Goal: Task Accomplishment & Management: Manage account settings

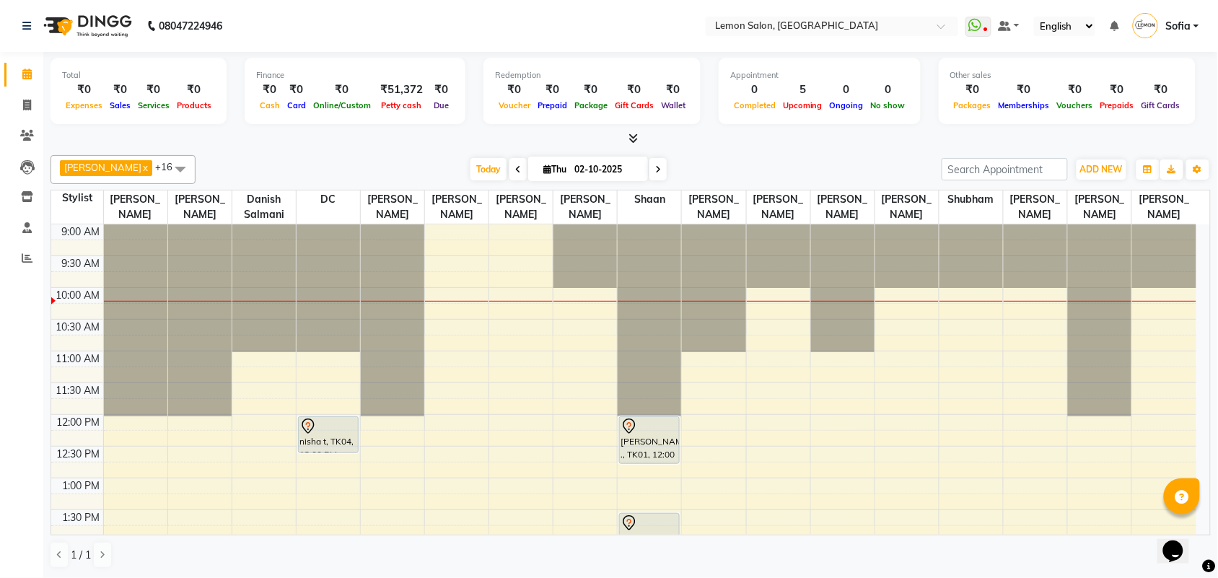
click at [515, 170] on icon at bounding box center [518, 169] width 6 height 9
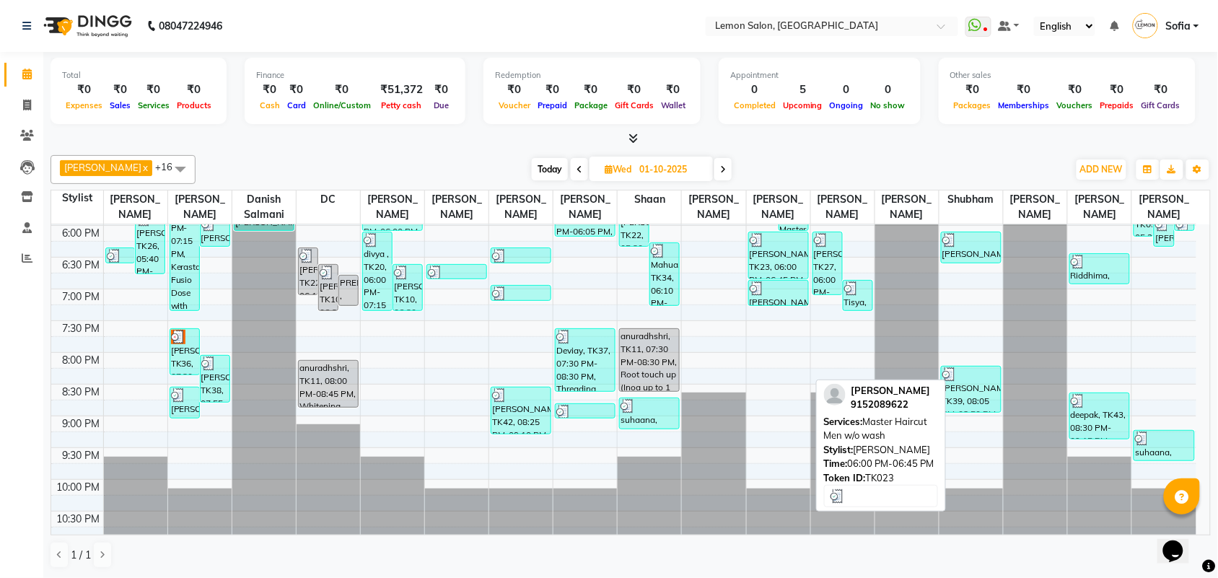
scroll to position [603, 0]
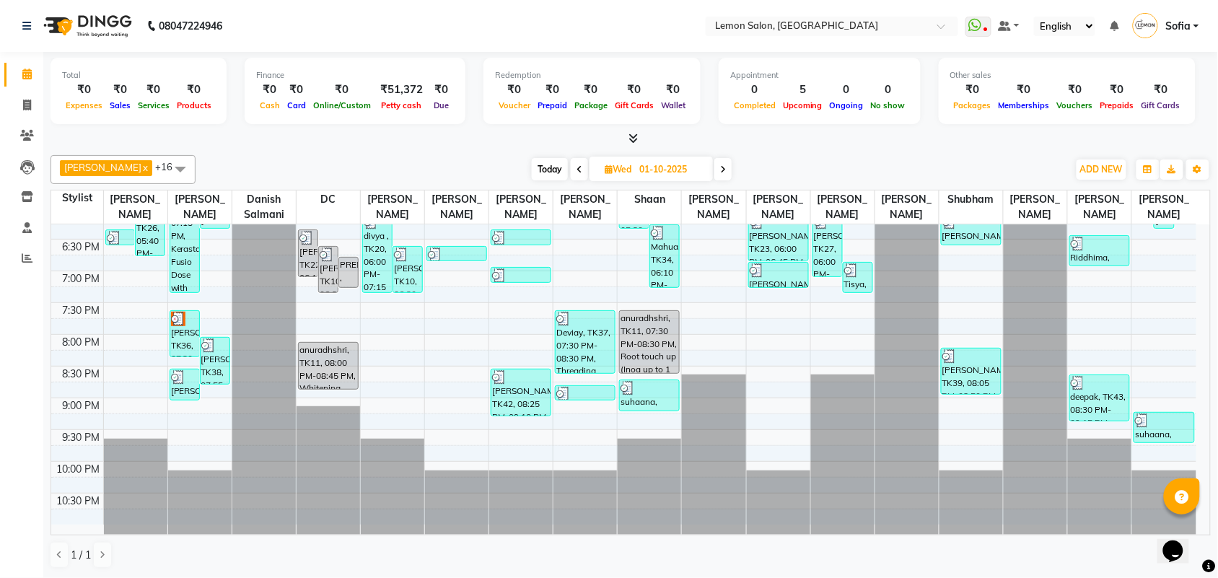
click at [532, 162] on span "Today" at bounding box center [550, 169] width 36 height 22
type input "02-10-2025"
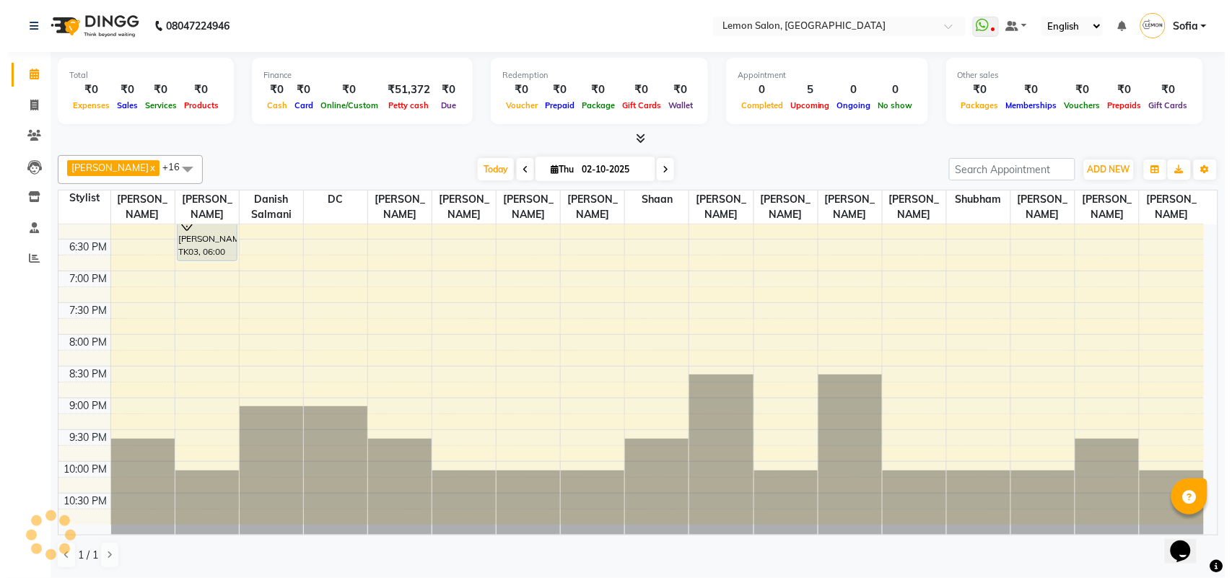
scroll to position [65, 0]
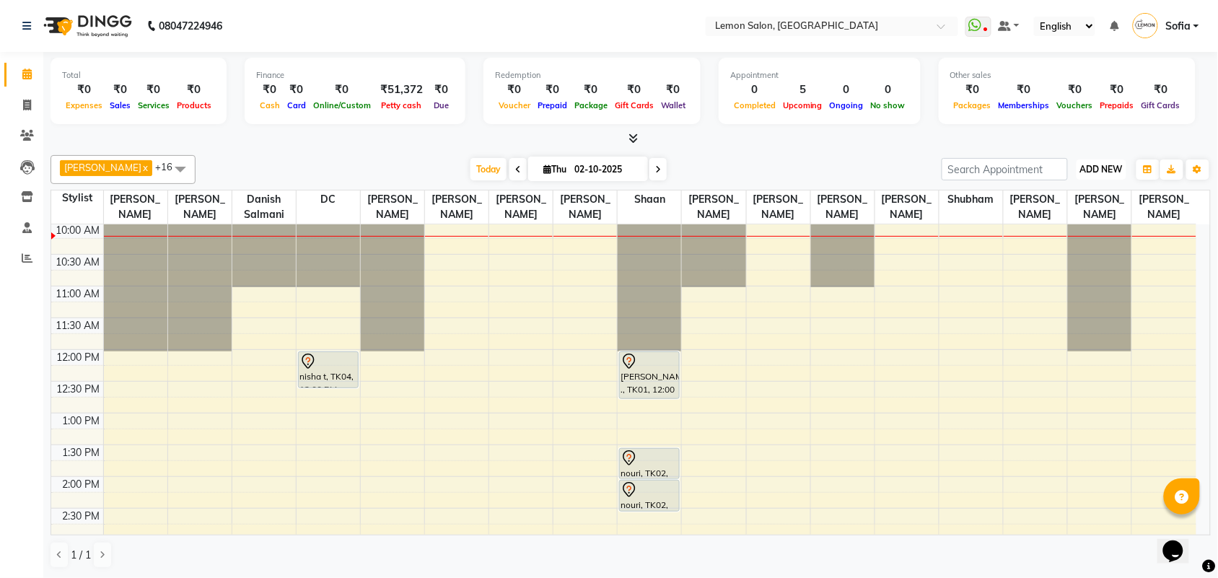
click at [1097, 172] on span "ADD NEW" at bounding box center [1101, 169] width 43 height 11
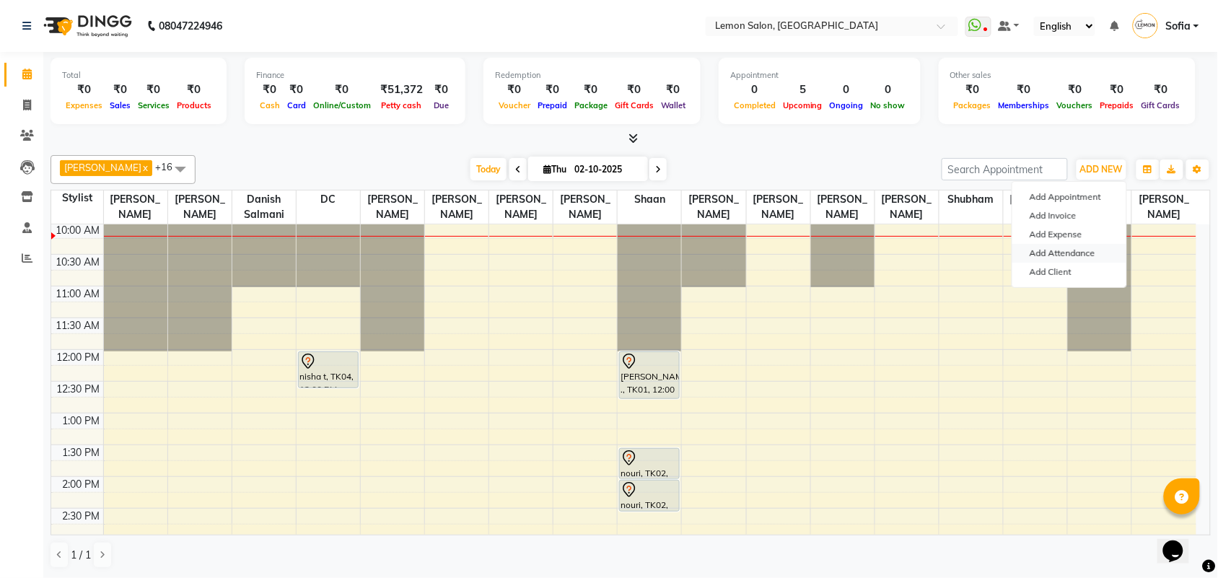
click at [1079, 250] on link "Add Attendance" at bounding box center [1070, 253] width 114 height 19
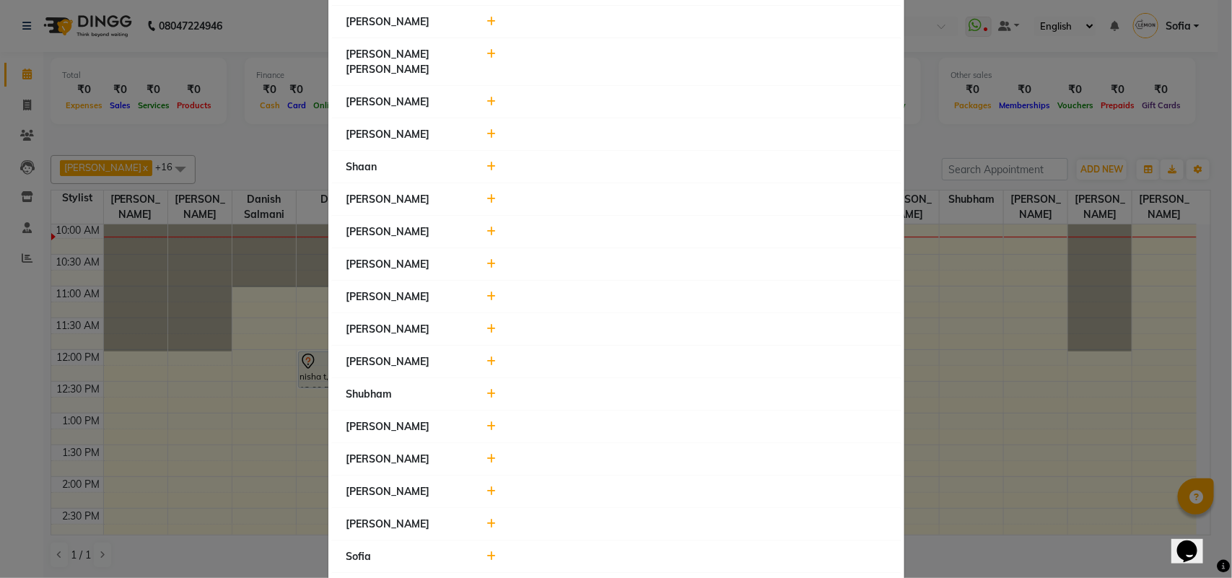
scroll to position [469, 0]
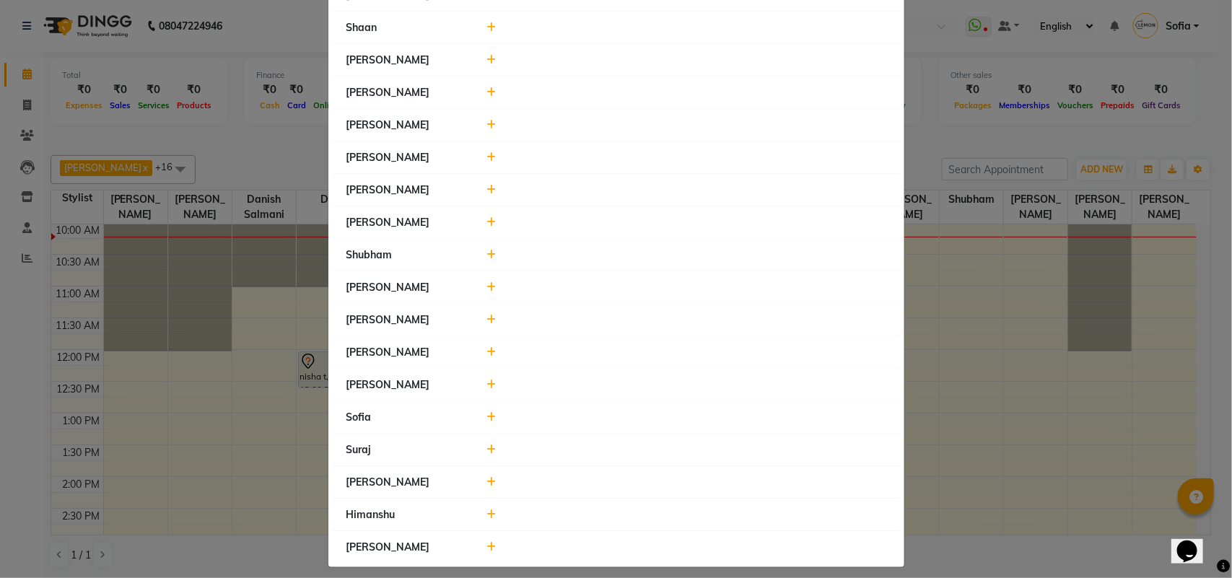
click at [486, 412] on icon at bounding box center [490, 417] width 9 height 10
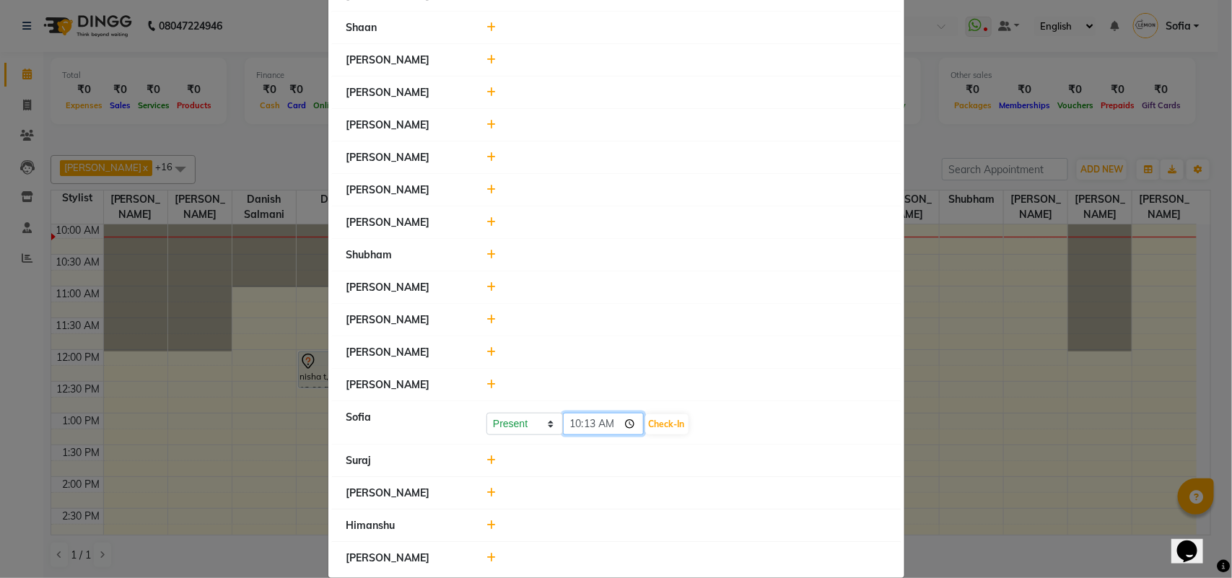
click at [582, 417] on input "10:13" at bounding box center [603, 424] width 81 height 22
type input "10:08"
click at [486, 520] on icon at bounding box center [490, 525] width 9 height 10
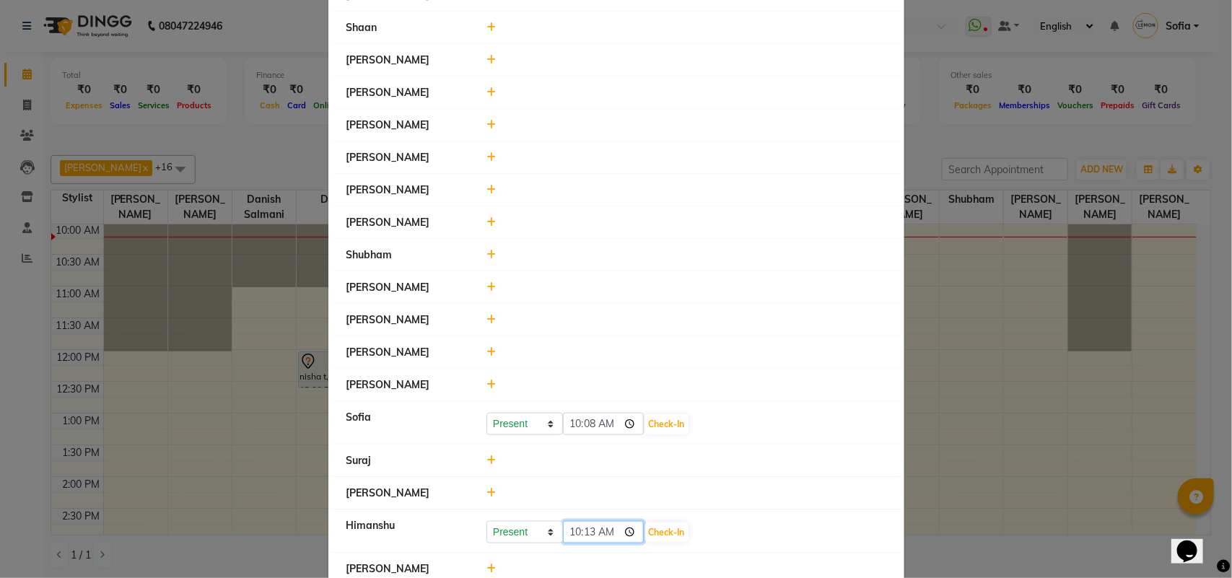
click at [568, 523] on input "10:13" at bounding box center [603, 532] width 81 height 22
type input "09:50"
click at [668, 523] on button "Check-In" at bounding box center [666, 533] width 43 height 20
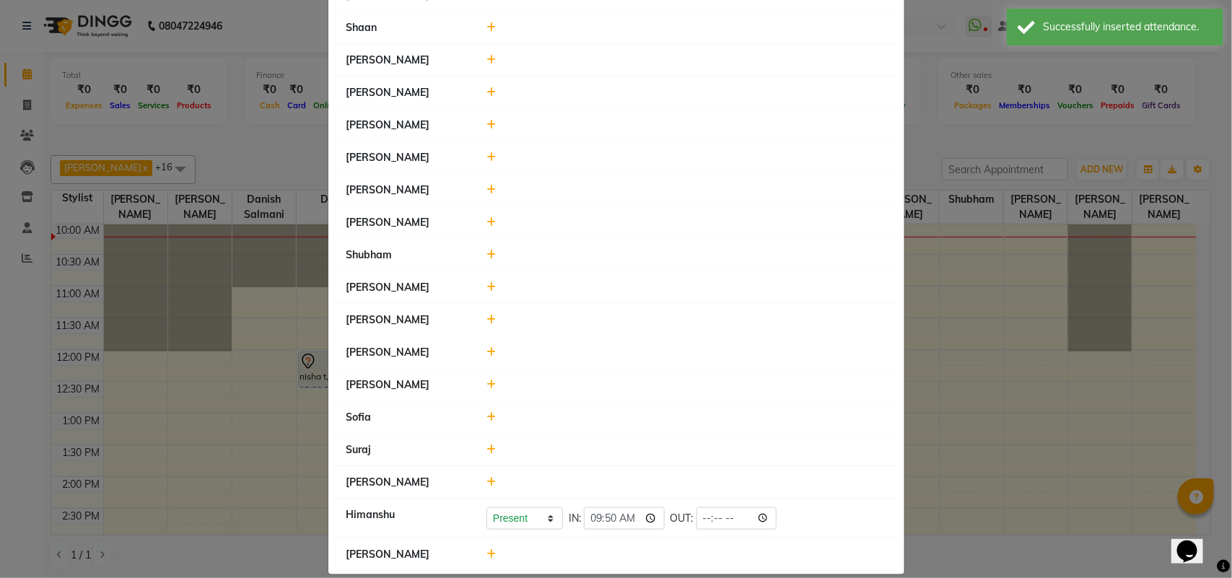
click at [486, 217] on icon at bounding box center [490, 222] width 9 height 10
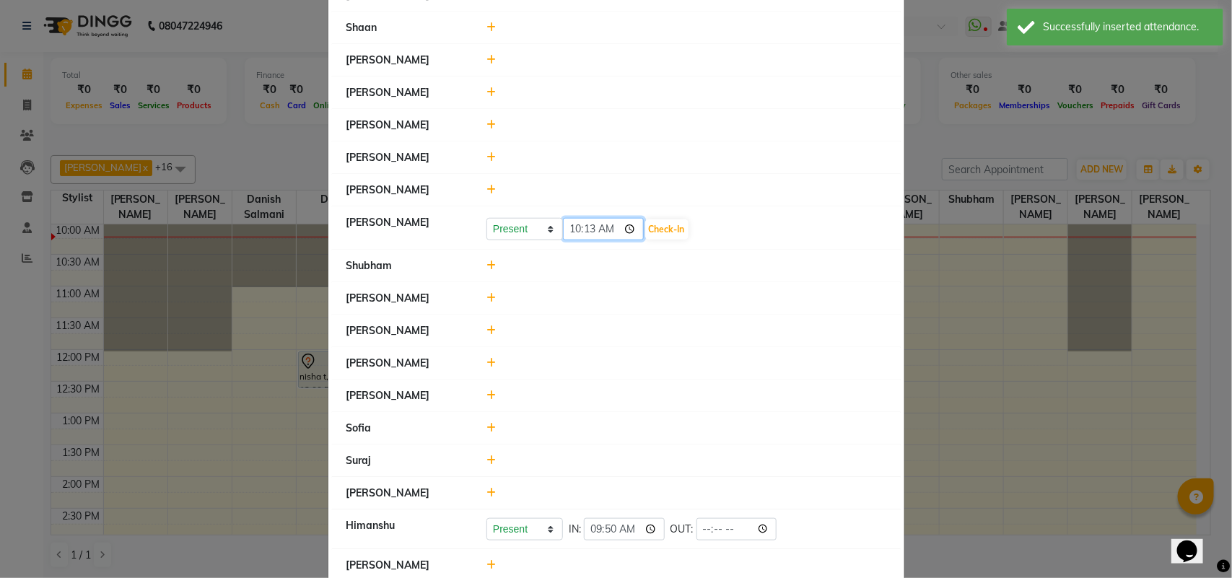
click at [589, 218] on input "10:13" at bounding box center [603, 229] width 81 height 22
type input "10:02"
click at [668, 219] on button "Check-In" at bounding box center [666, 229] width 43 height 20
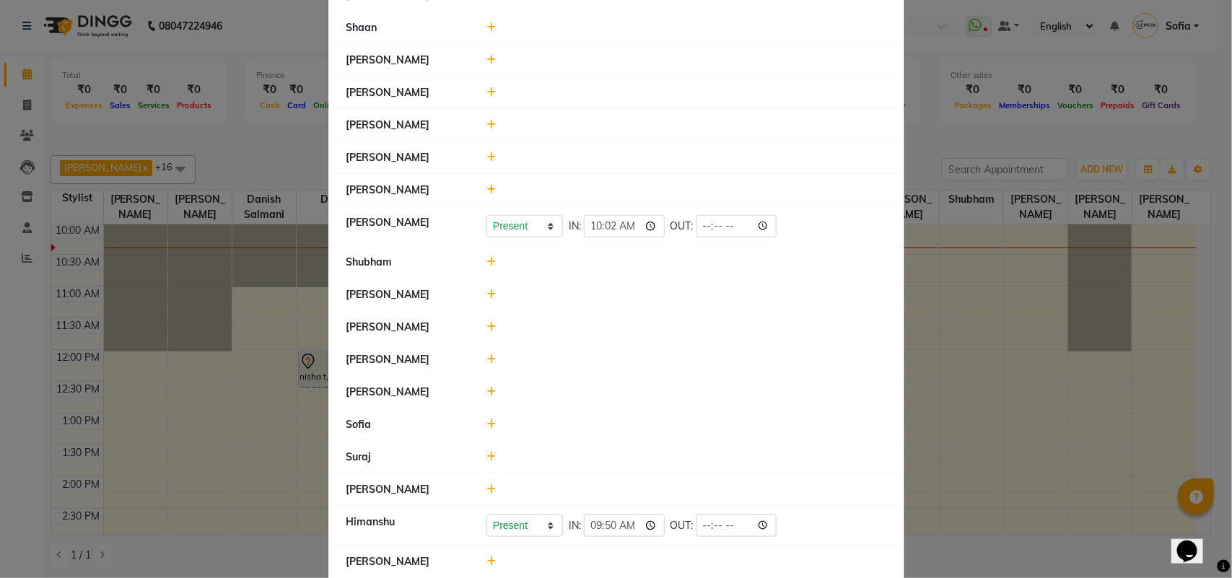
scroll to position [484, 0]
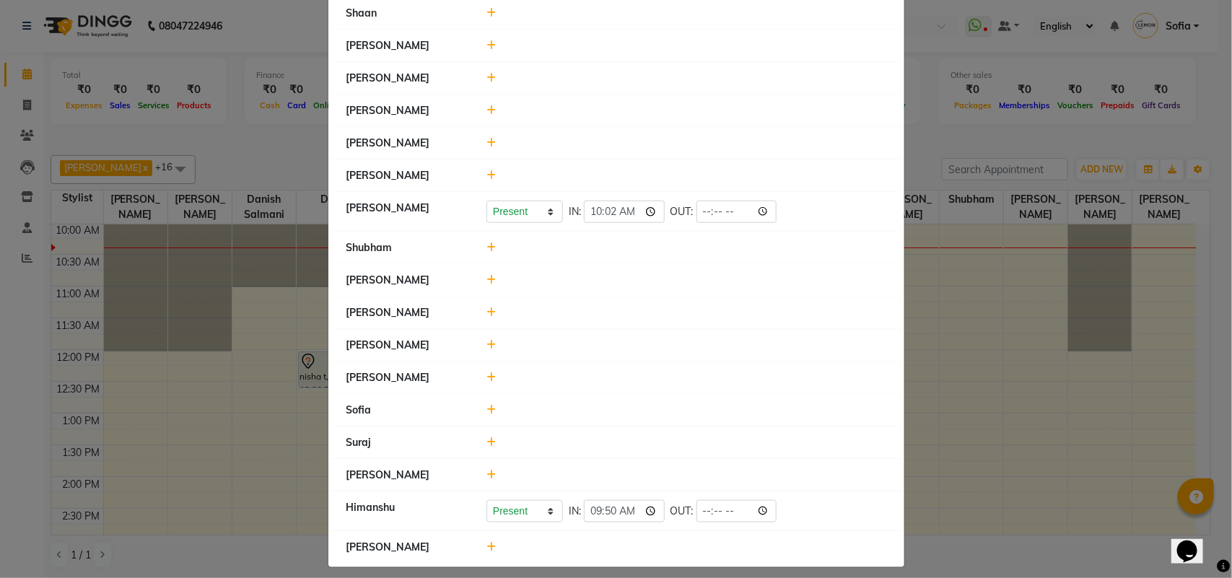
drag, startPoint x: 489, startPoint y: 430, endPoint x: 531, endPoint y: 437, distance: 42.4
click at [492, 435] on div at bounding box center [687, 442] width 422 height 15
click at [486, 437] on icon at bounding box center [490, 442] width 9 height 10
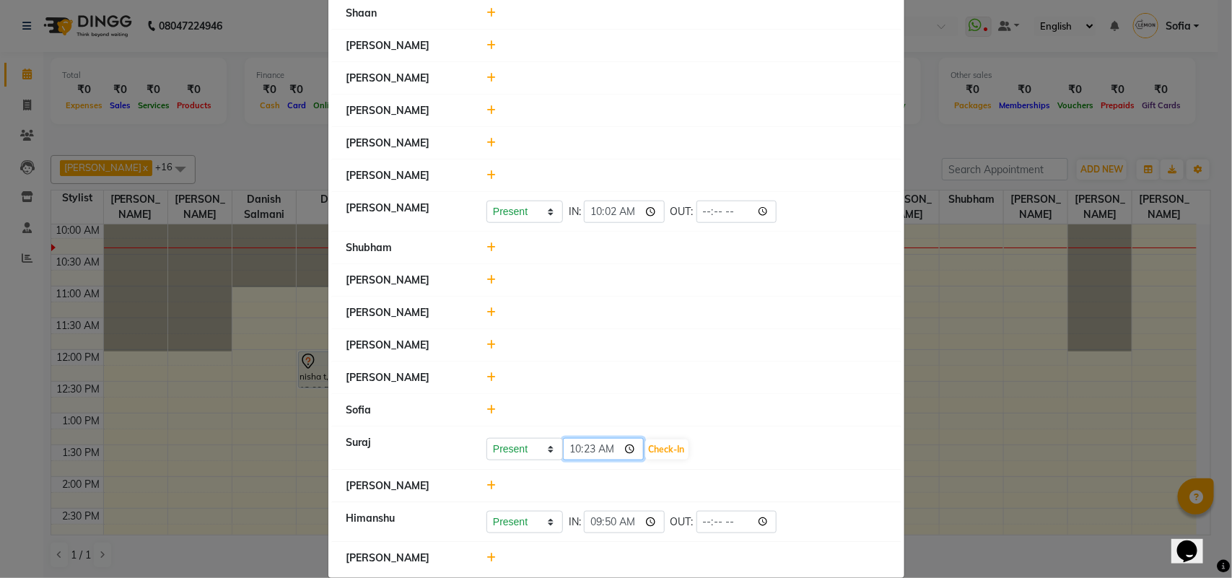
click at [585, 441] on input "10:23" at bounding box center [603, 449] width 81 height 22
type input "10:18"
click at [658, 440] on button "Check-In" at bounding box center [666, 450] width 43 height 20
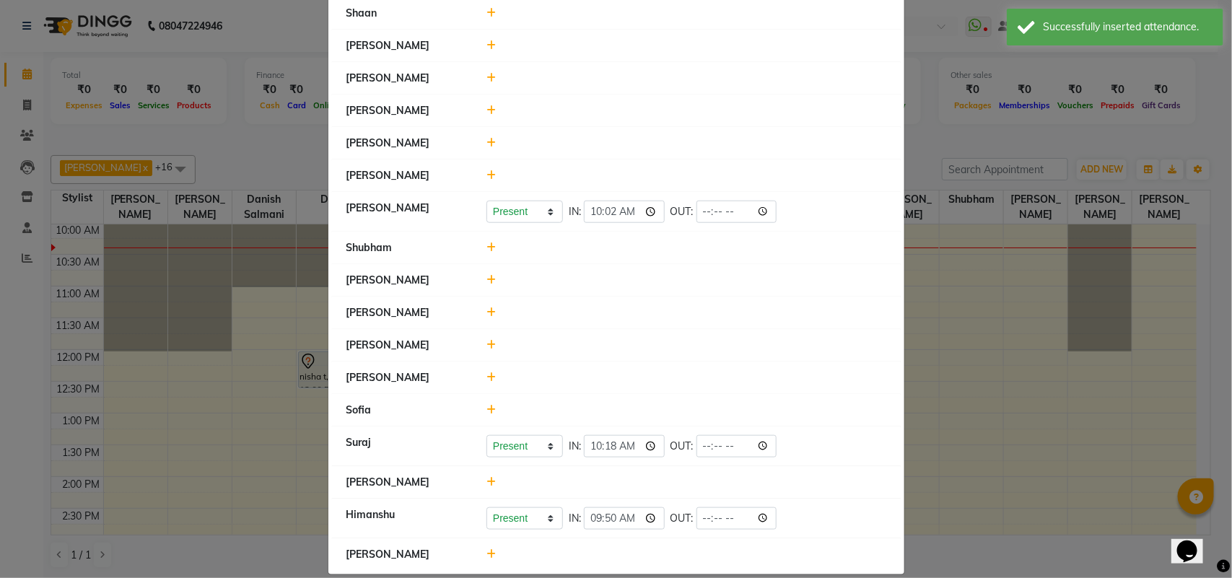
click at [486, 477] on icon at bounding box center [490, 482] width 9 height 10
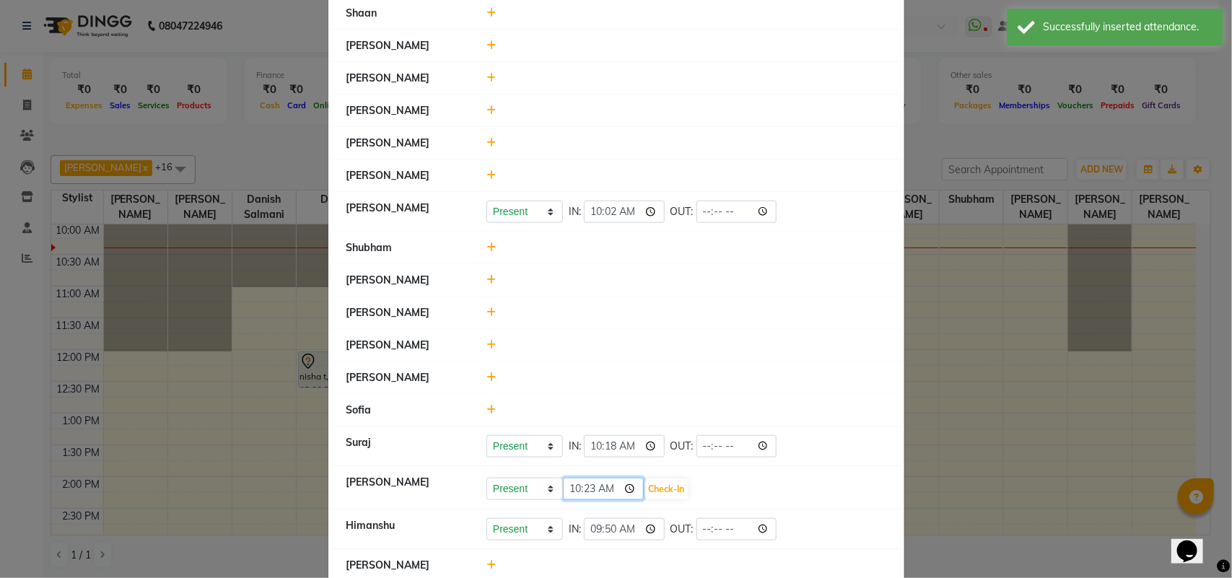
click at [590, 478] on input "10:23" at bounding box center [603, 489] width 81 height 22
type input "10:18"
click at [665, 479] on button "Check-In" at bounding box center [666, 489] width 43 height 20
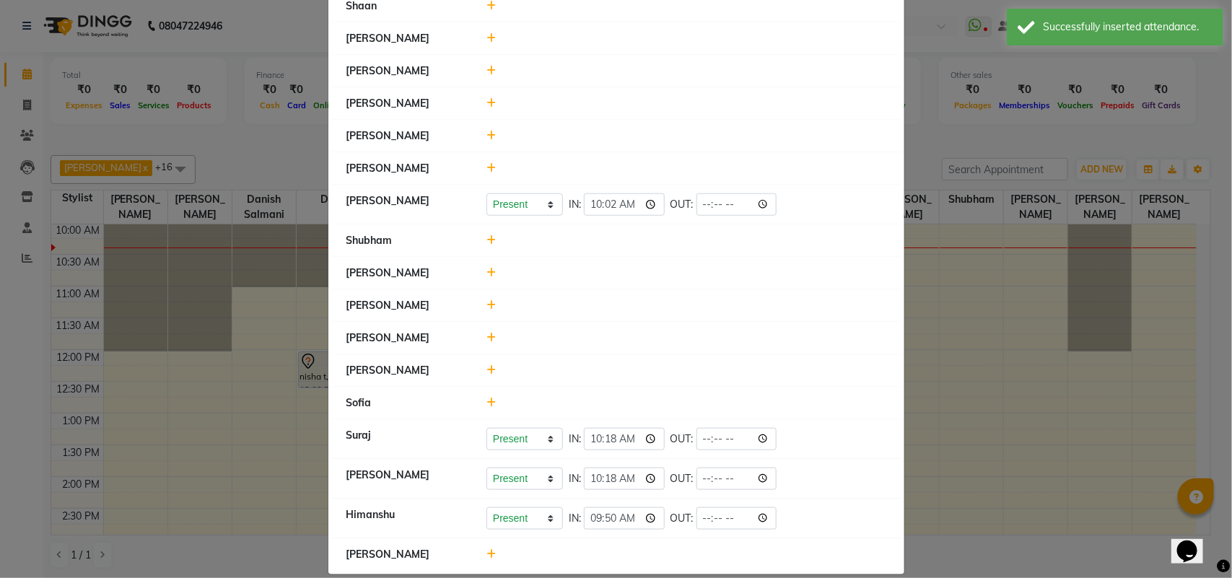
scroll to position [498, 0]
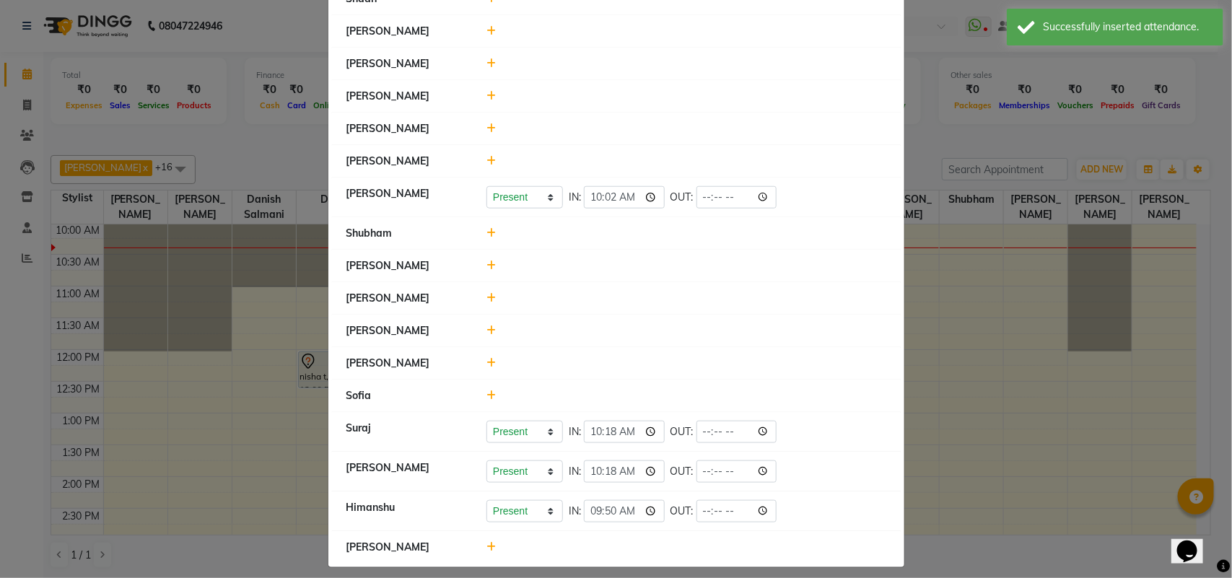
click at [486, 390] on icon at bounding box center [490, 395] width 9 height 10
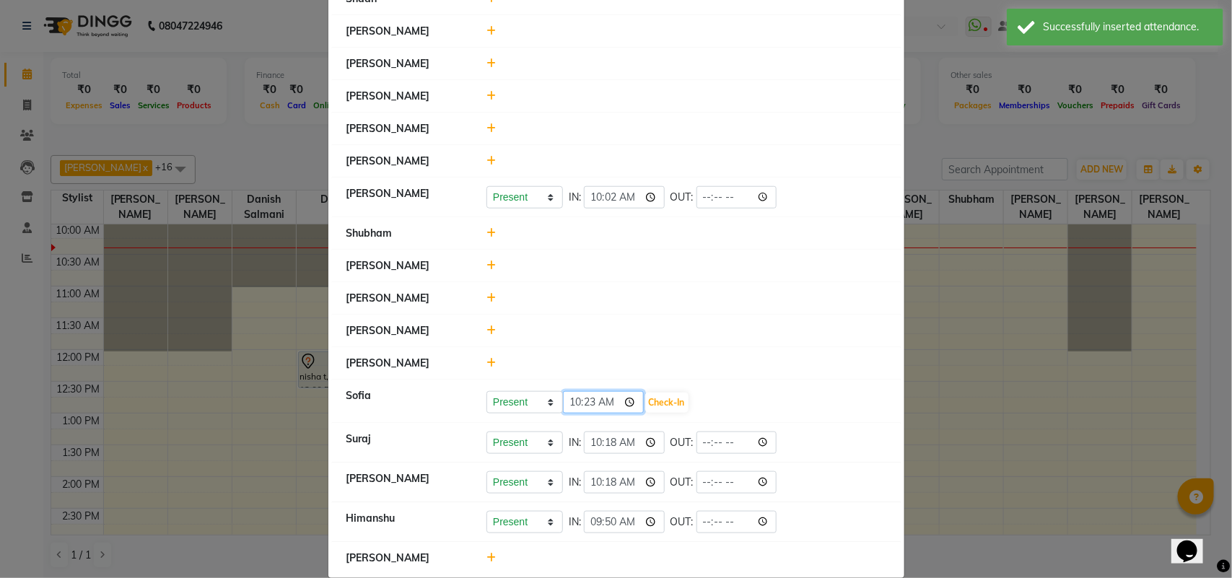
click at [582, 394] on input "10:23" at bounding box center [603, 402] width 81 height 22
type input "10:08"
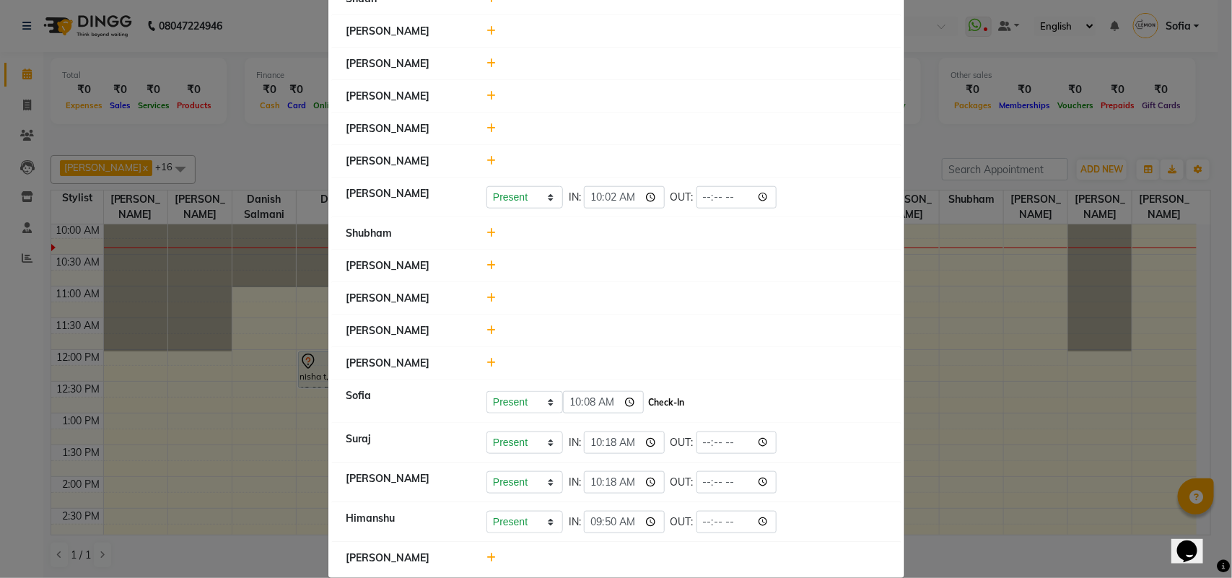
click at [658, 393] on button "Check-In" at bounding box center [666, 403] width 43 height 20
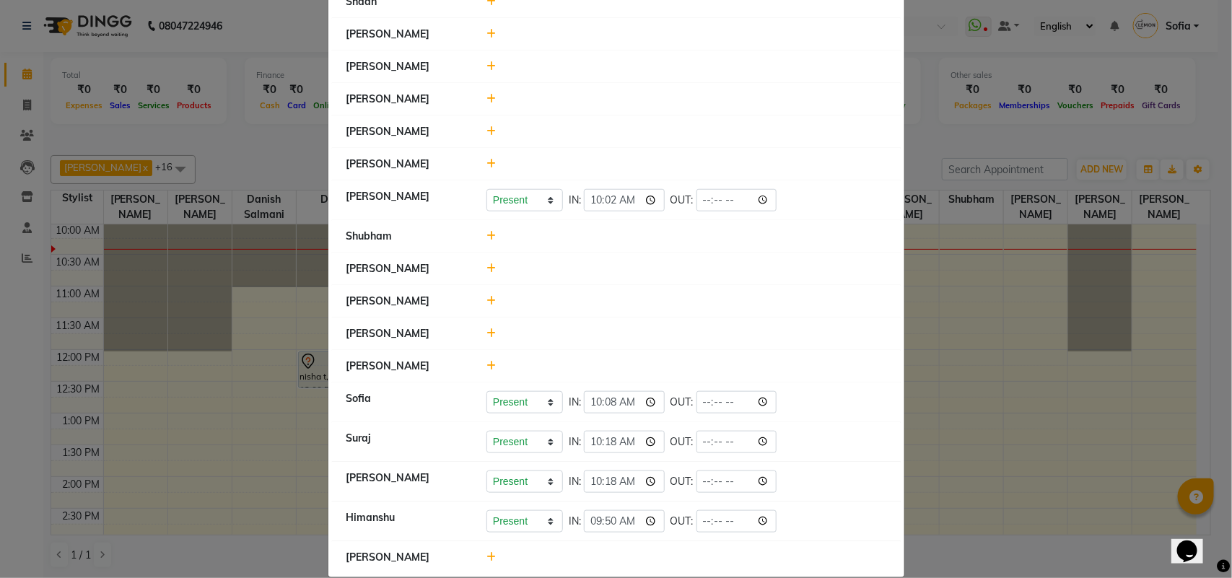
scroll to position [505, 0]
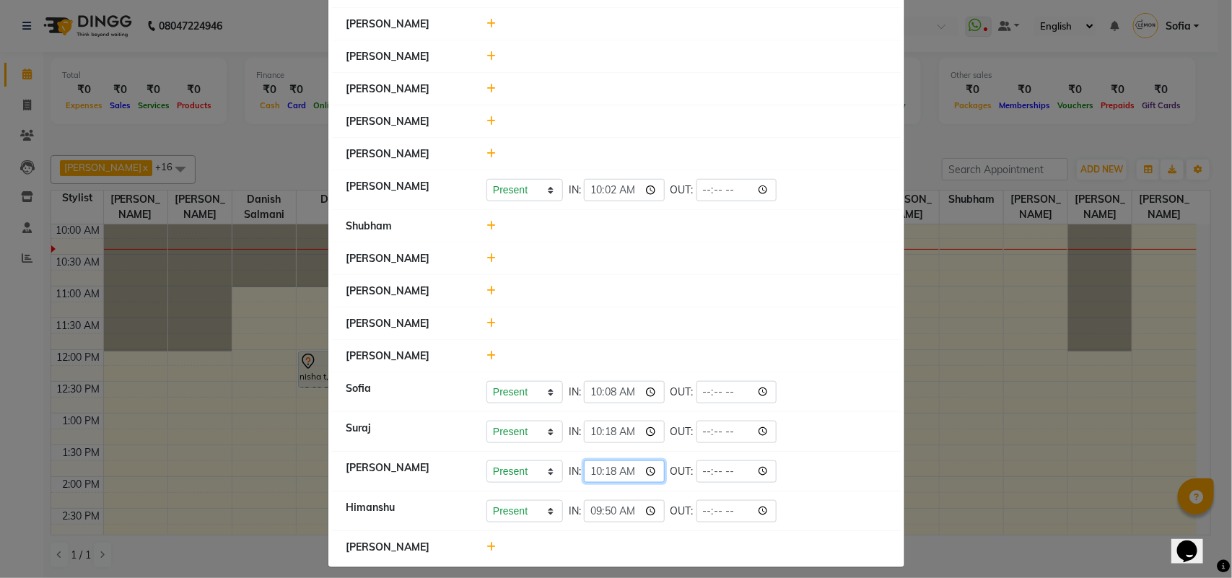
click at [608, 466] on input "10:18" at bounding box center [624, 471] width 81 height 22
type input "10:17"
click at [843, 471] on div "Present Absent Late Half Day Weekly Off IN: 10:17 OUT:" at bounding box center [686, 471] width 400 height 22
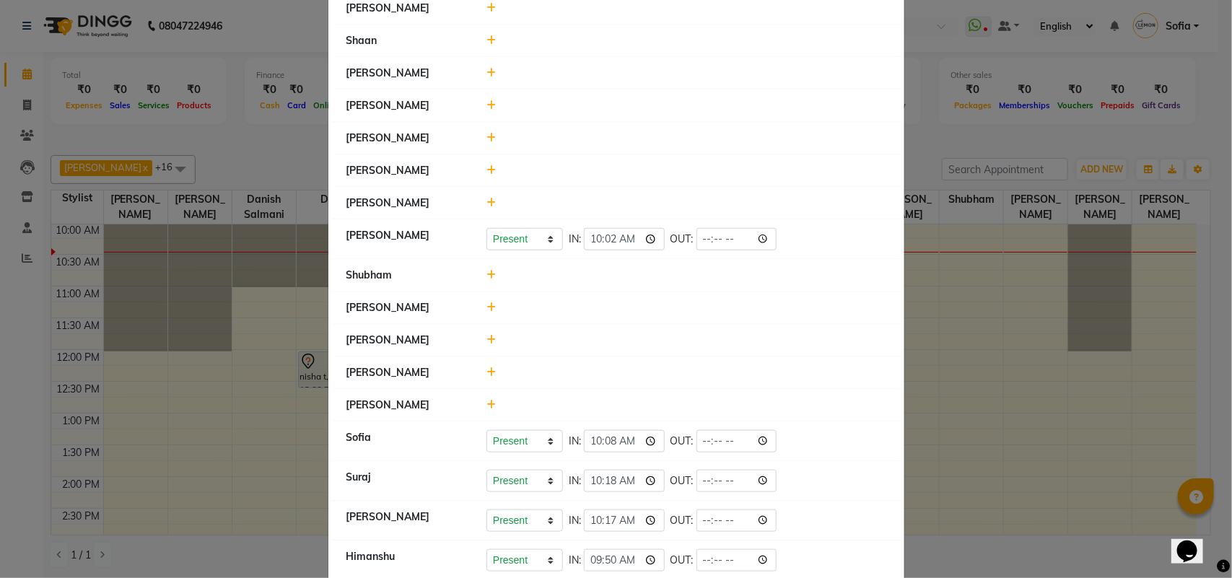
scroll to position [415, 0]
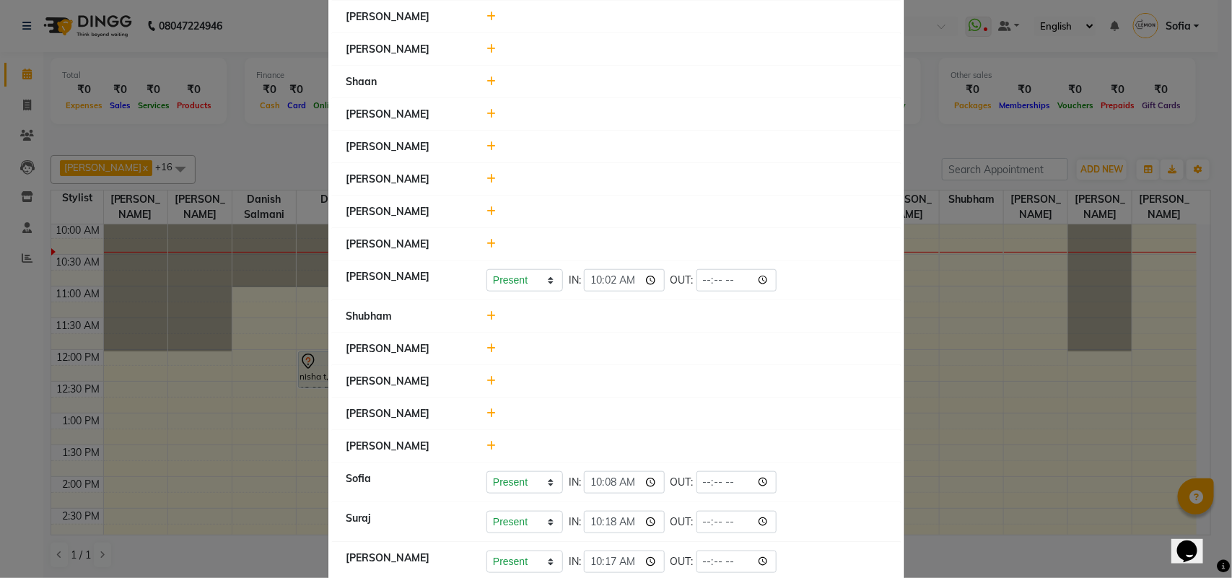
click at [486, 344] on icon at bounding box center [490, 349] width 9 height 10
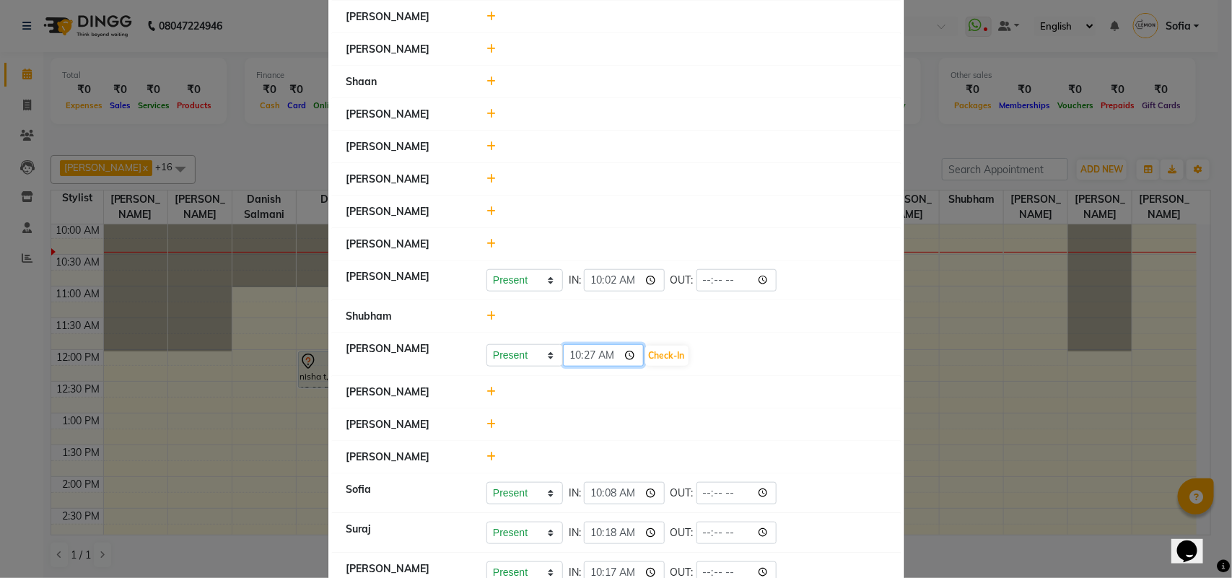
click at [563, 344] on input "10:27" at bounding box center [603, 355] width 81 height 22
type input "09:59"
click at [658, 346] on button "Check-In" at bounding box center [666, 356] width 43 height 20
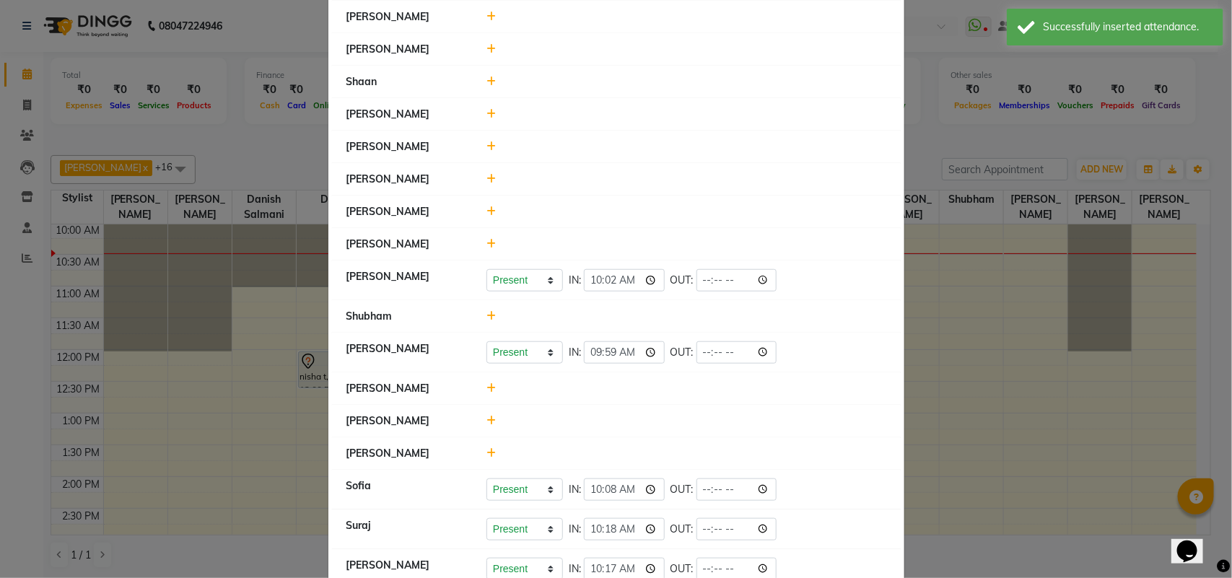
click at [486, 141] on icon at bounding box center [490, 146] width 9 height 10
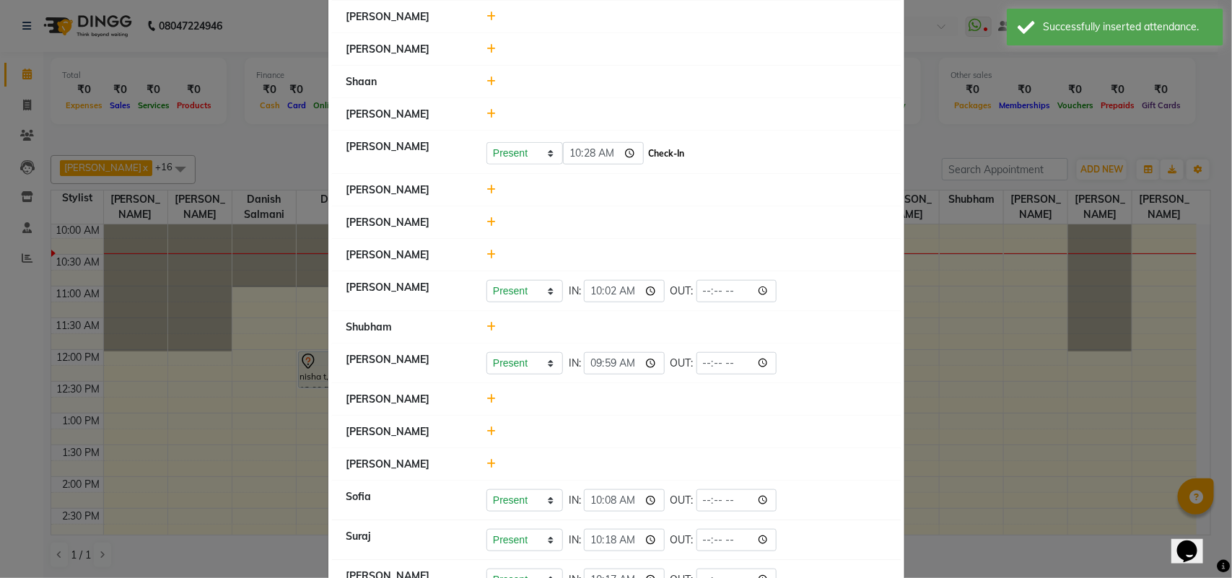
click at [661, 144] on button "Check-In" at bounding box center [666, 154] width 43 height 20
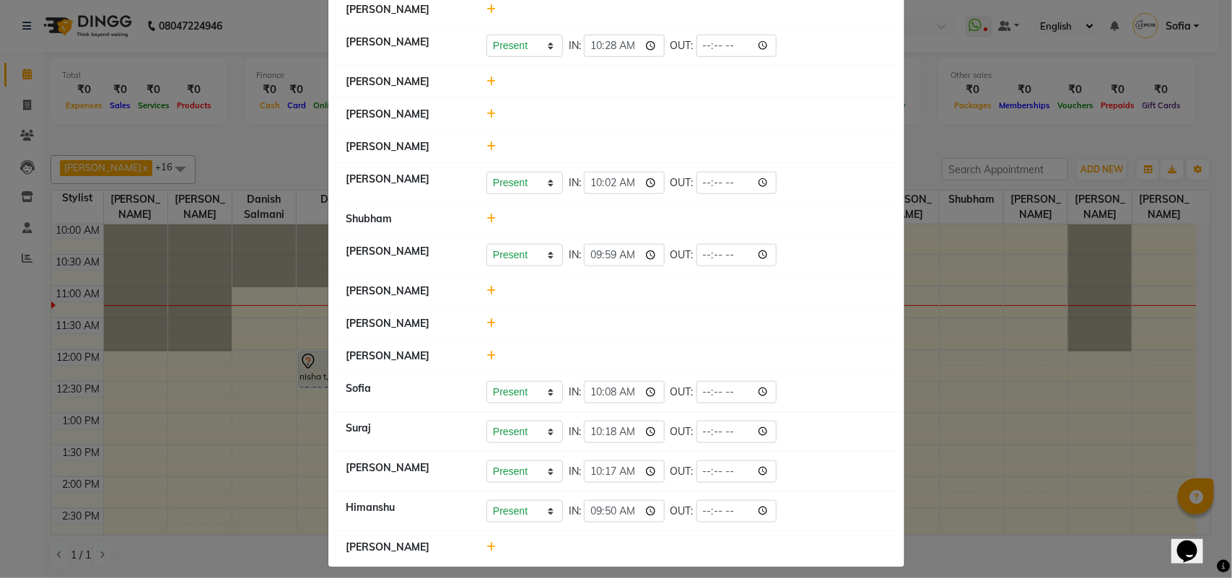
scroll to position [429, 0]
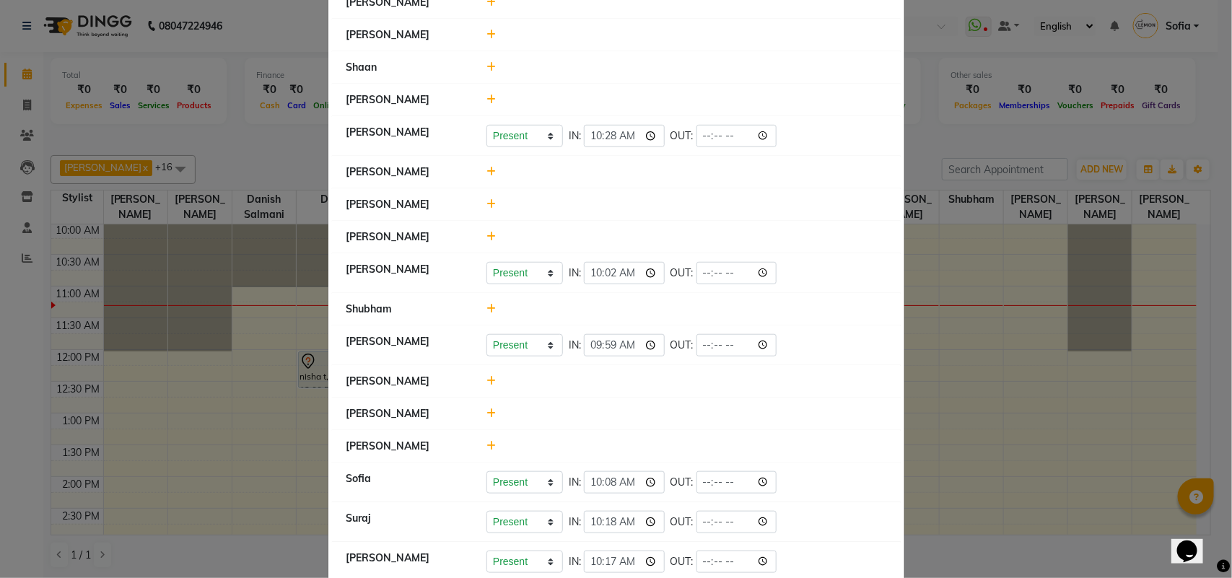
click at [486, 95] on icon at bounding box center [490, 100] width 9 height 10
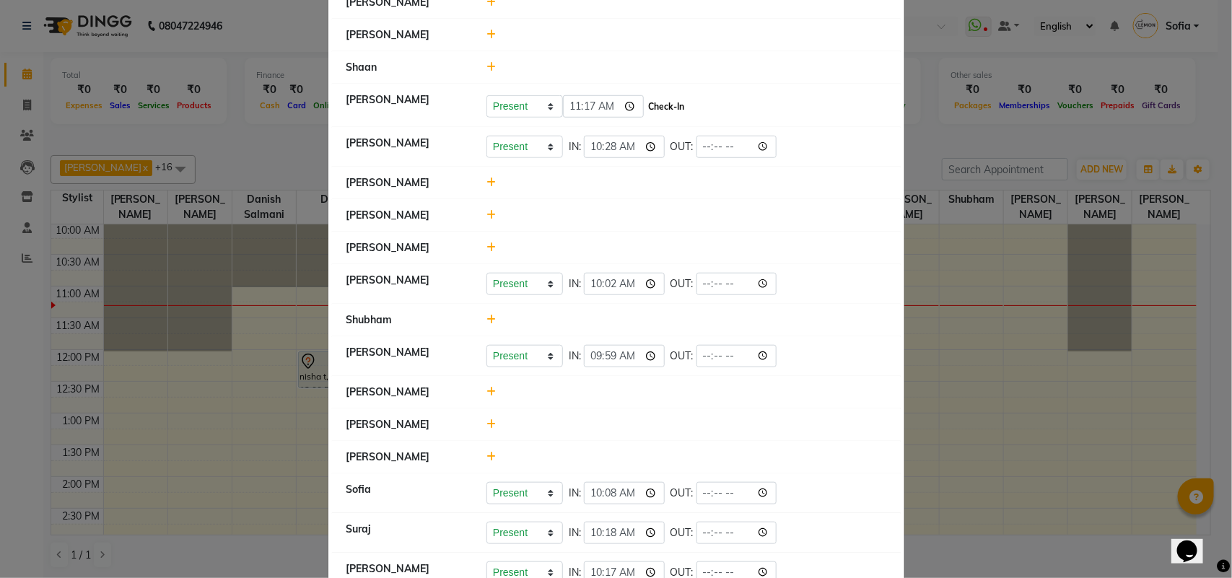
click at [673, 97] on button "Check-In" at bounding box center [666, 107] width 43 height 20
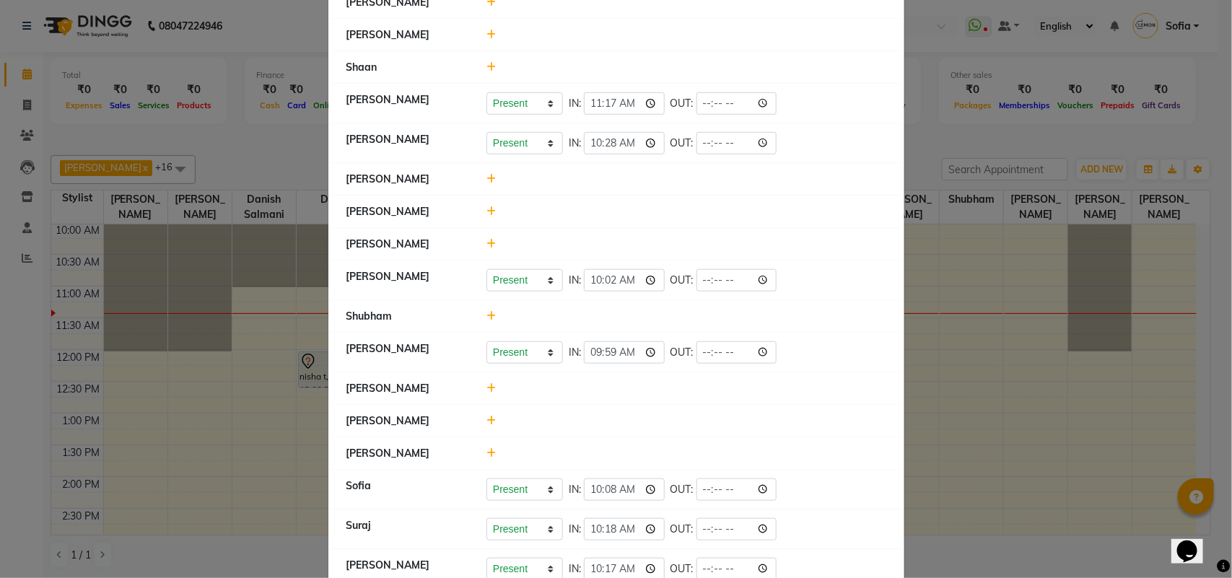
click at [486, 174] on icon at bounding box center [490, 179] width 9 height 10
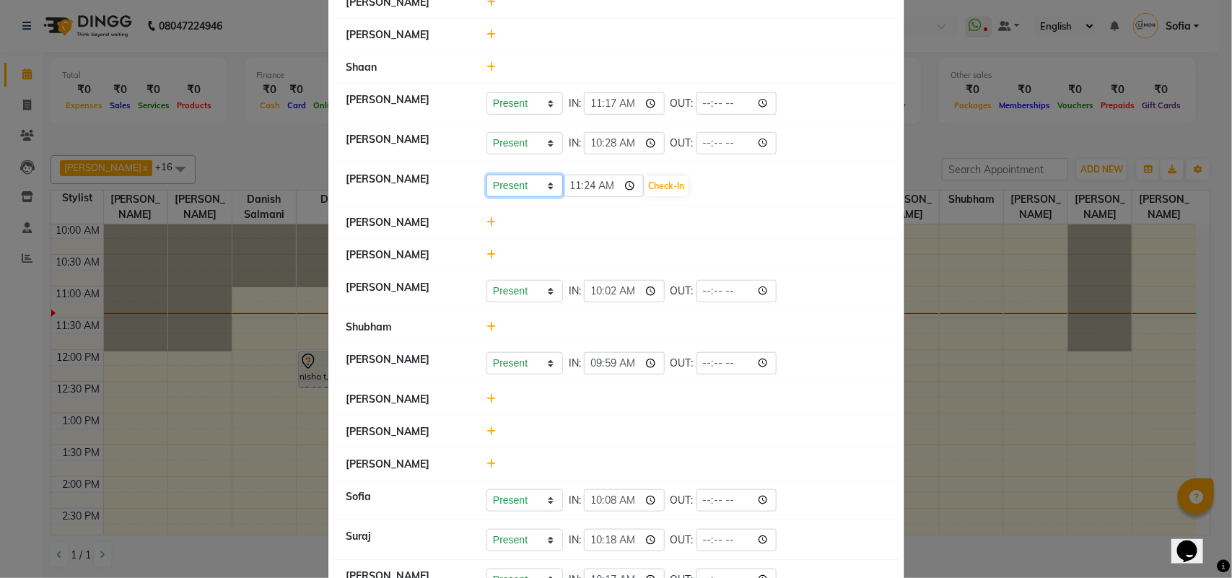
click at [516, 178] on select "Present Absent Late Half Day Weekly Off" at bounding box center [524, 186] width 77 height 22
select select "W"
click at [486, 175] on select "Present Absent Late Half Day Weekly Off" at bounding box center [524, 186] width 77 height 22
click at [575, 176] on button "Save" at bounding box center [578, 186] width 28 height 20
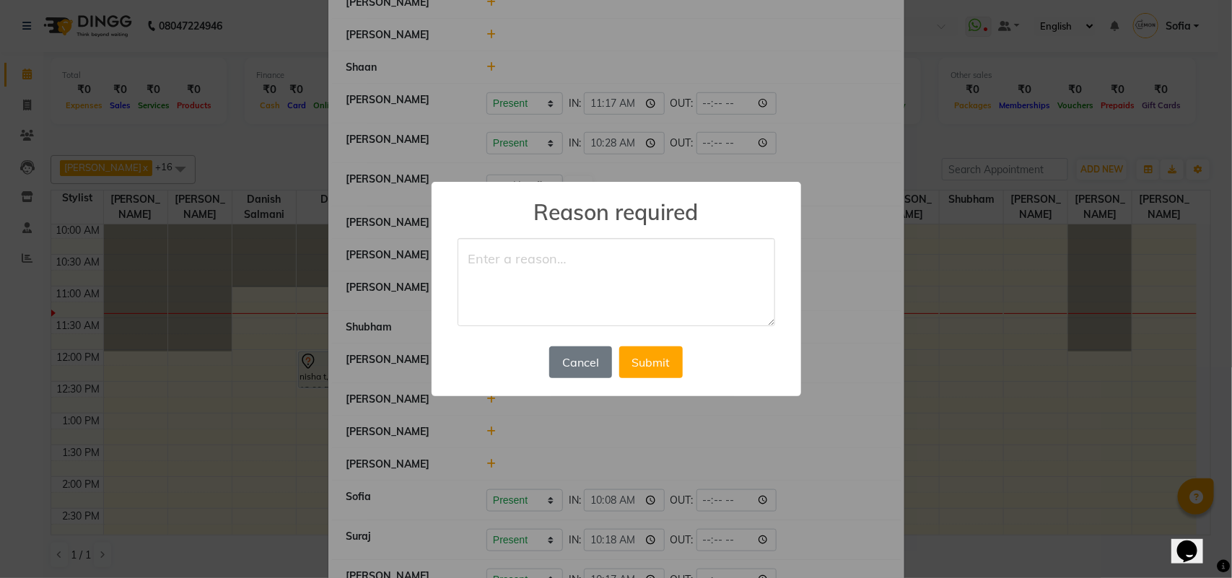
click at [565, 275] on textarea at bounding box center [617, 282] width 318 height 88
type textarea "off"
click at [669, 359] on button "Submit" at bounding box center [651, 362] width 64 height 32
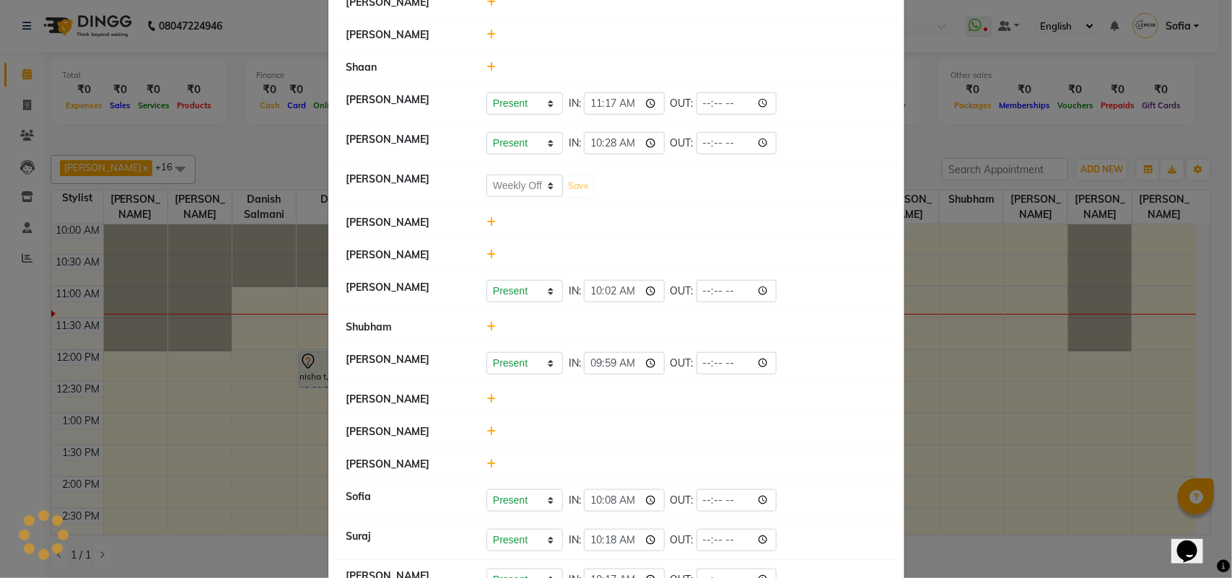
select select "W"
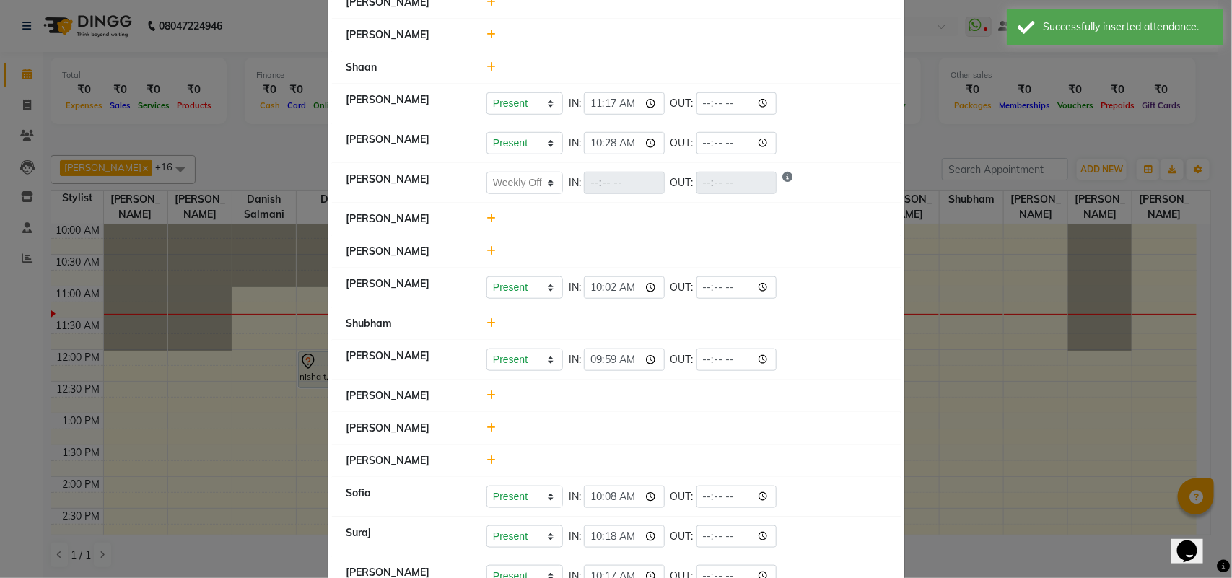
click at [486, 390] on icon at bounding box center [490, 395] width 9 height 10
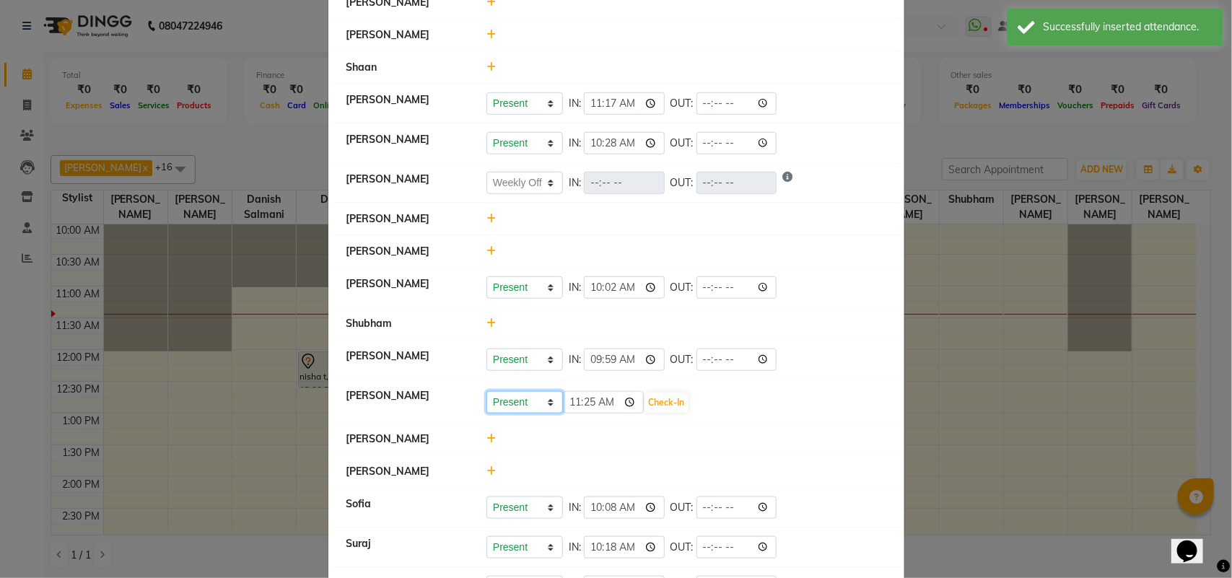
drag, startPoint x: 493, startPoint y: 383, endPoint x: 496, endPoint y: 396, distance: 12.6
click at [495, 394] on select "Present Absent Late Half Day Weekly Off" at bounding box center [524, 402] width 77 height 22
select select "W"
click at [486, 391] on select "Present Absent Late Half Day Weekly Off" at bounding box center [524, 402] width 77 height 22
click at [568, 393] on button "Save" at bounding box center [578, 403] width 28 height 20
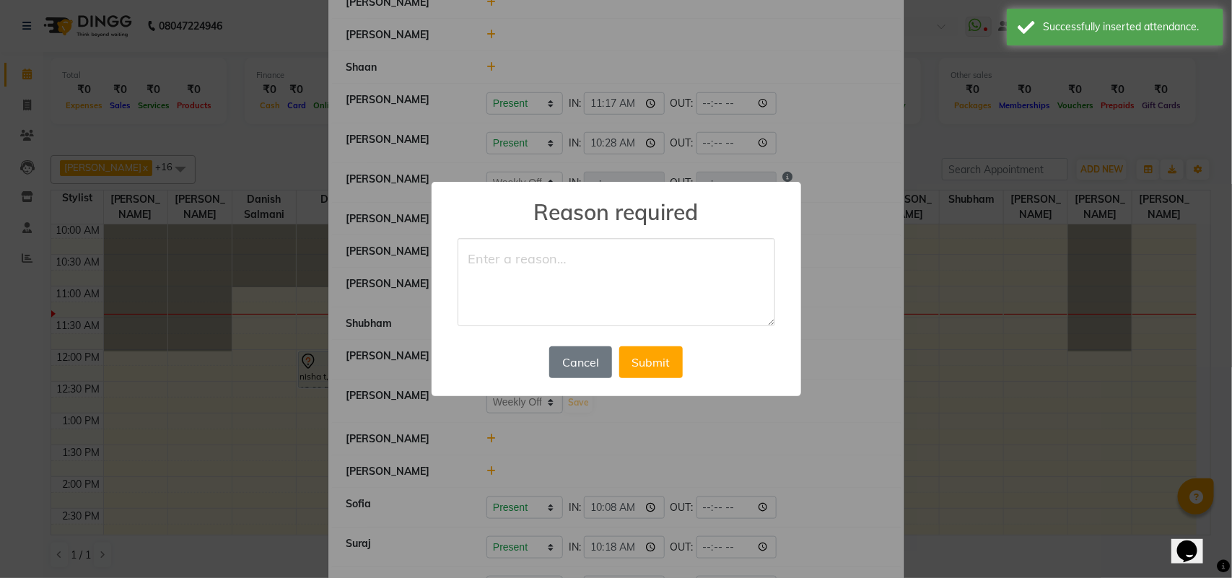
click at [534, 291] on textarea at bounding box center [617, 282] width 318 height 88
type textarea "off"
click at [663, 355] on button "Submit" at bounding box center [651, 362] width 64 height 32
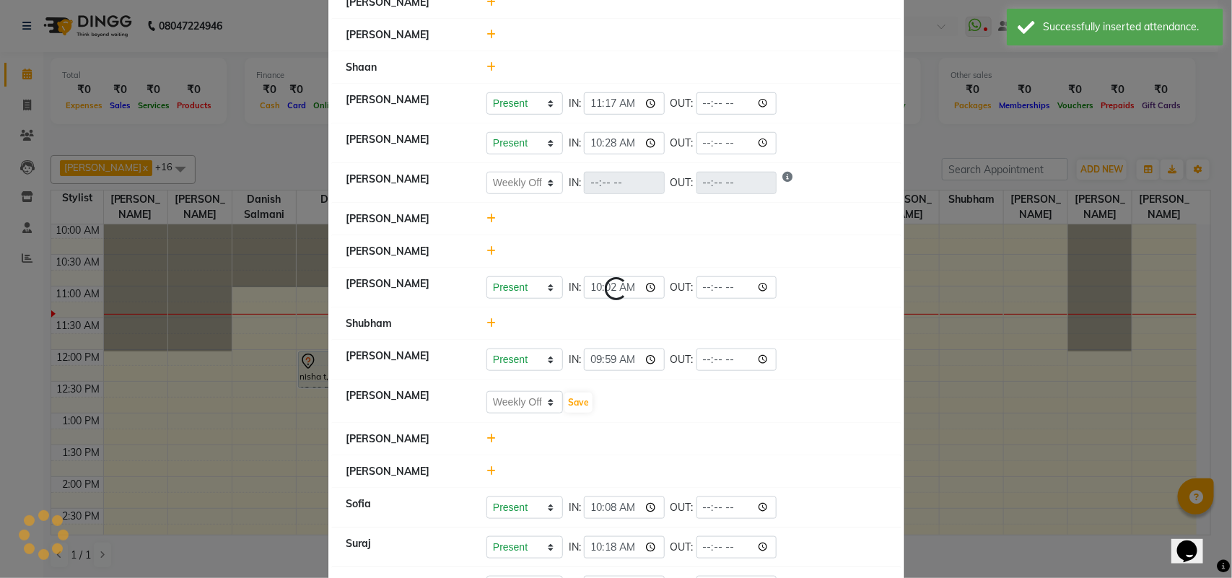
select select "W"
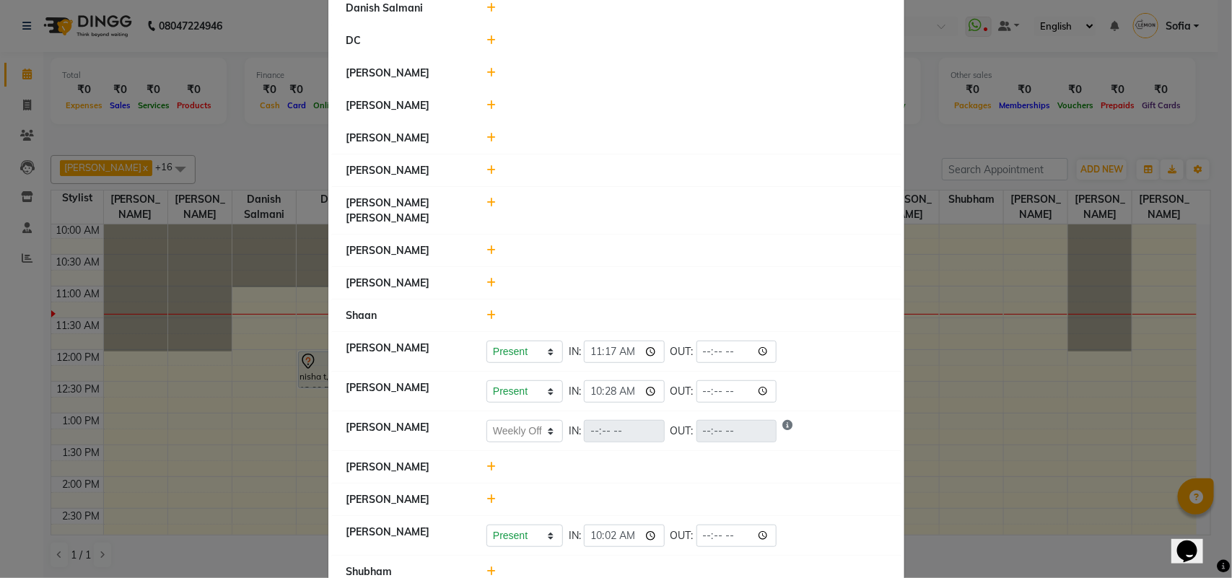
scroll to position [180, 0]
click at [486, 139] on icon at bounding box center [490, 139] width 9 height 10
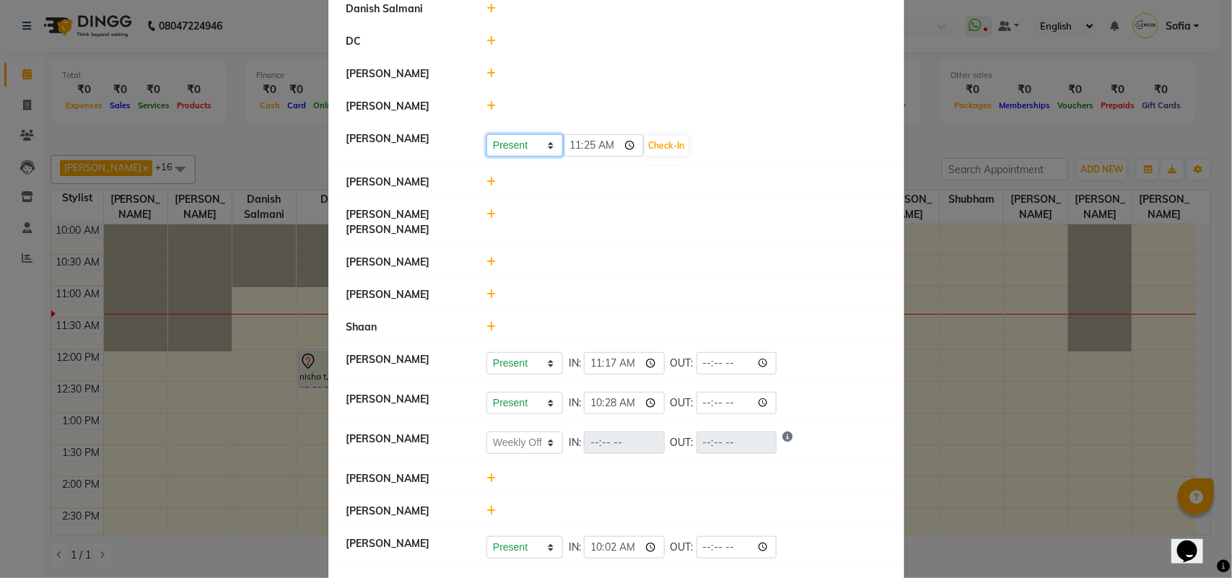
click at [520, 150] on select "Present Absent Late Half Day Weekly Off" at bounding box center [524, 145] width 77 height 22
select select "W"
click at [486, 135] on select "Present Absent Late Half Day Weekly Off" at bounding box center [524, 145] width 77 height 22
click at [575, 139] on button "Save" at bounding box center [578, 146] width 28 height 20
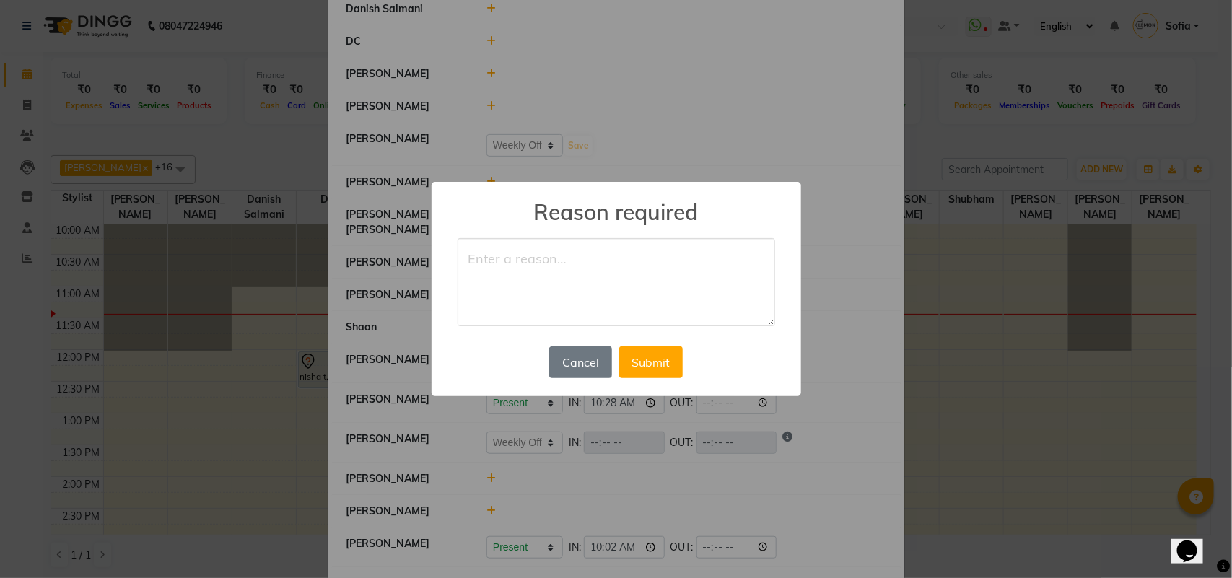
click at [550, 283] on textarea at bounding box center [617, 282] width 318 height 88
type textarea "off"
click at [651, 352] on button "Submit" at bounding box center [651, 362] width 64 height 32
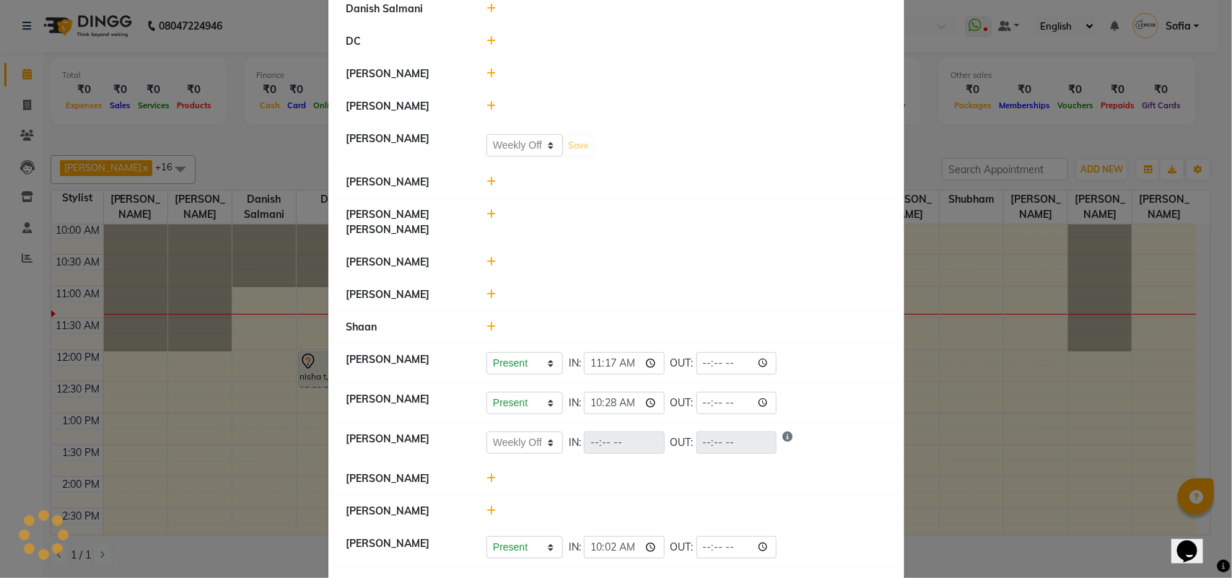
select select "W"
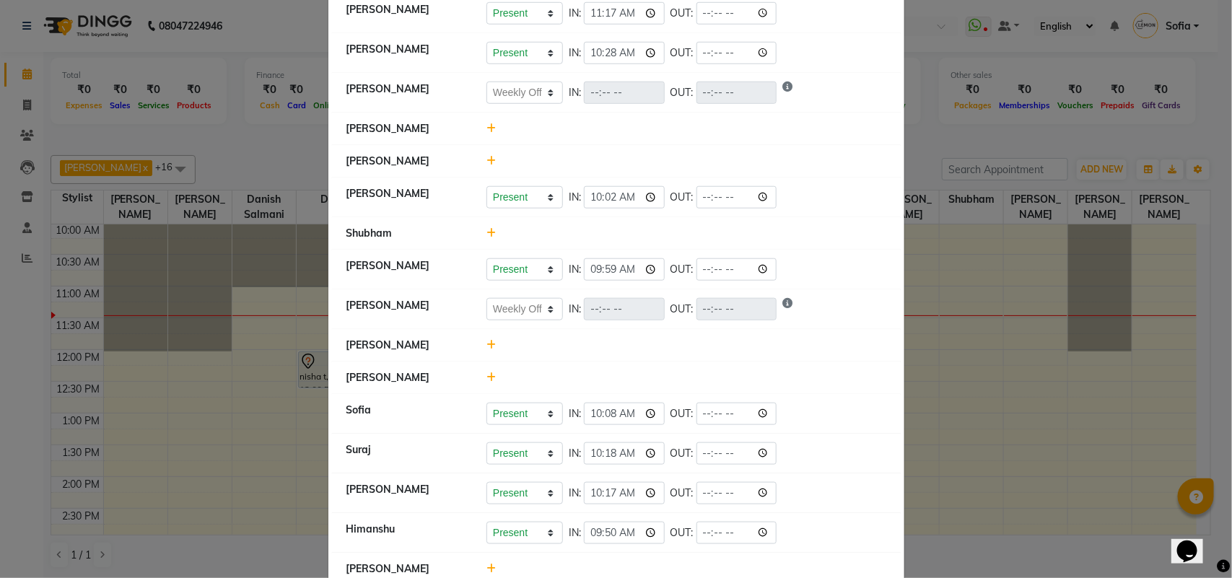
scroll to position [541, 0]
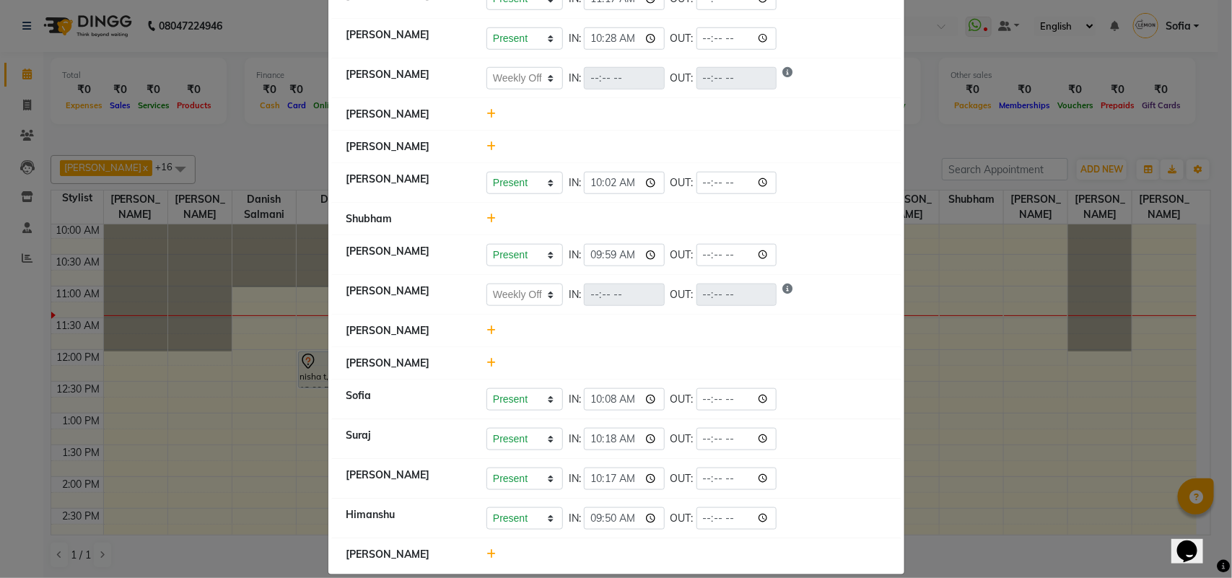
click at [488, 326] on icon at bounding box center [490, 331] width 9 height 10
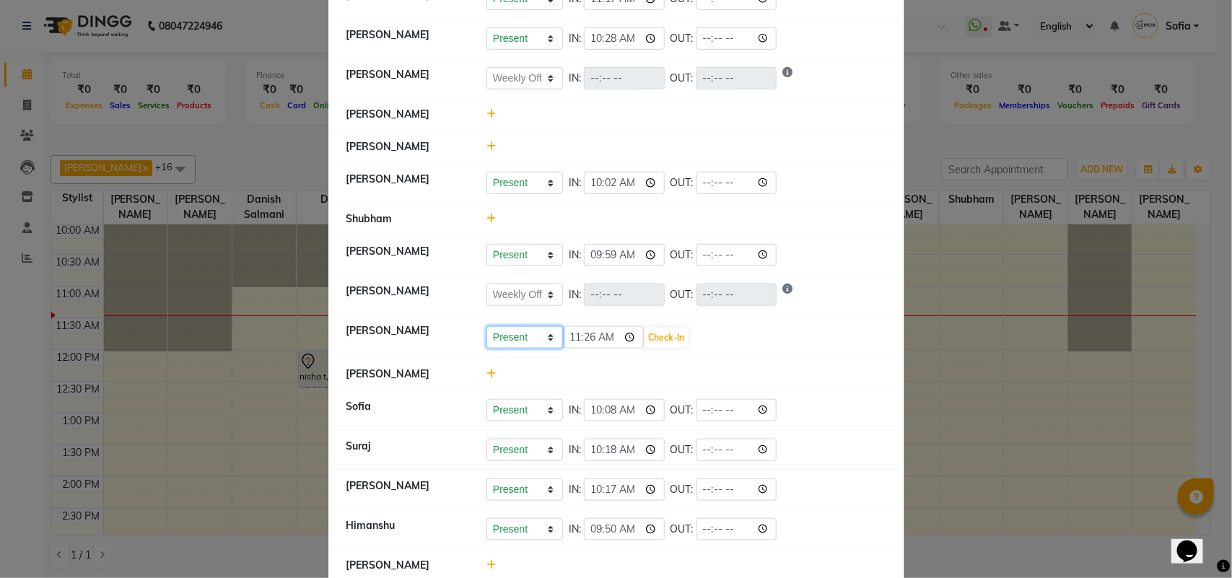
click at [520, 330] on select "Present Absent Late Half Day Weekly Off" at bounding box center [524, 337] width 77 height 22
select select "W"
click at [486, 326] on select "Present Absent Late Half Day Weekly Off" at bounding box center [524, 337] width 77 height 22
click at [581, 328] on button "Save" at bounding box center [578, 338] width 28 height 20
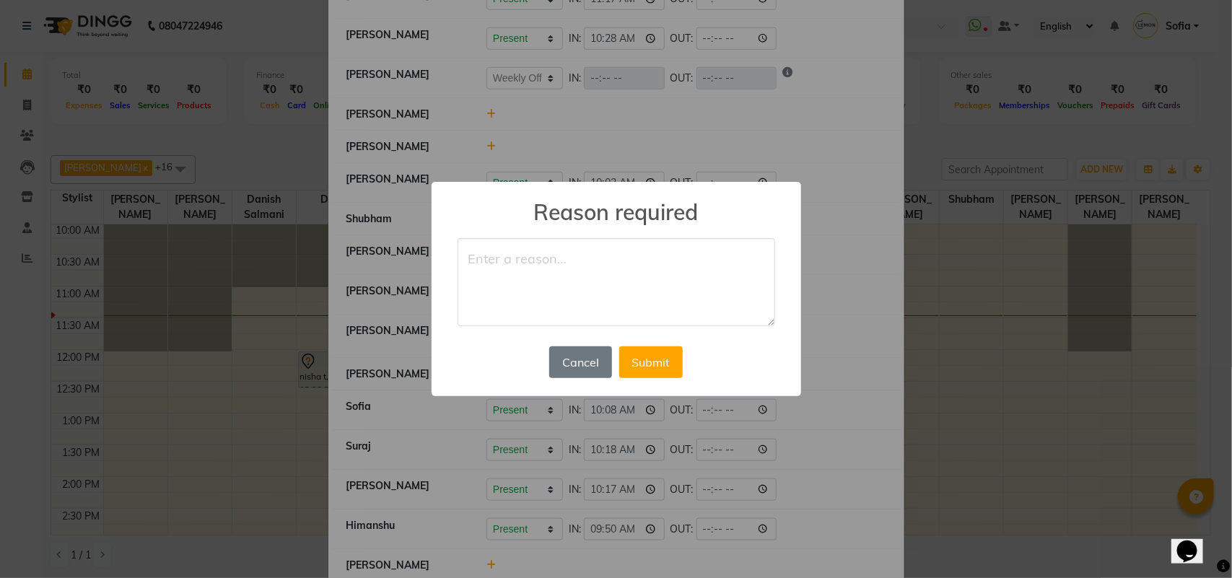
drag, startPoint x: 597, startPoint y: 307, endPoint x: 595, endPoint y: 300, distance: 7.4
click at [597, 307] on textarea at bounding box center [617, 282] width 318 height 88
type textarea "off"
click at [653, 361] on button "Submit" at bounding box center [651, 362] width 64 height 32
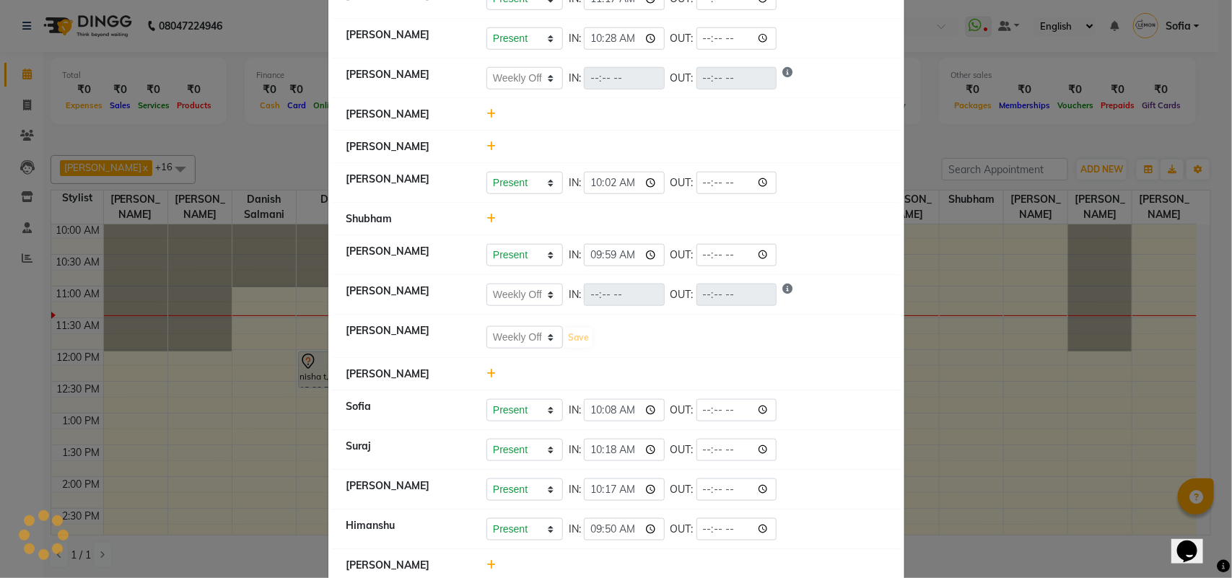
select select "W"
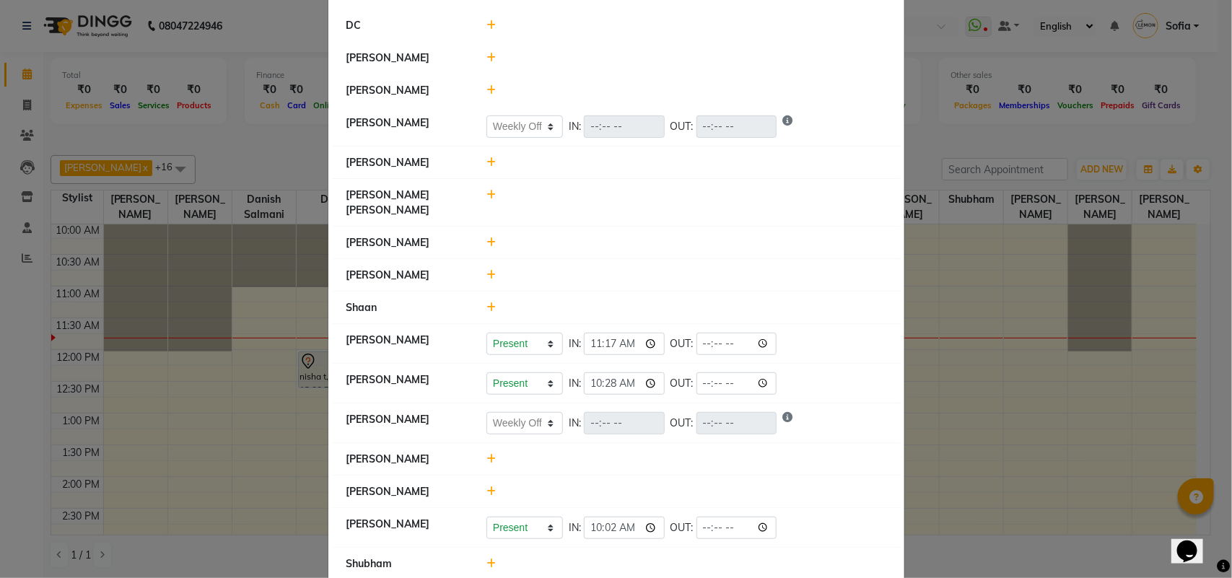
scroll to position [180, 0]
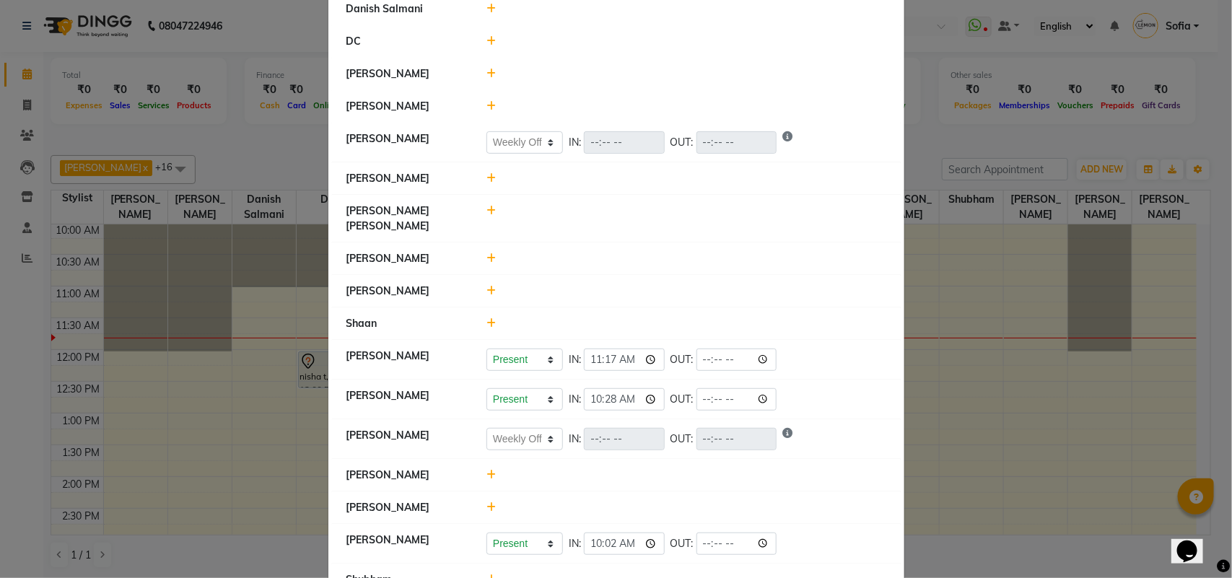
click at [487, 74] on icon at bounding box center [490, 74] width 9 height 10
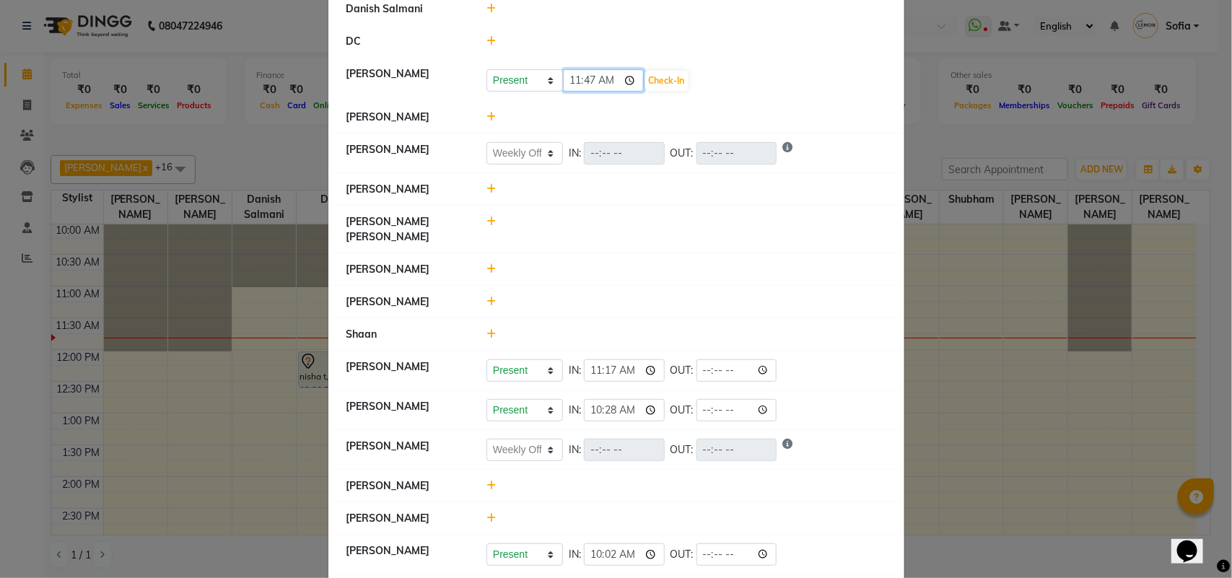
click at [583, 83] on input "11:47" at bounding box center [603, 80] width 81 height 22
type input "11:45"
click at [678, 81] on button "Check-In" at bounding box center [666, 81] width 43 height 20
select select "W"
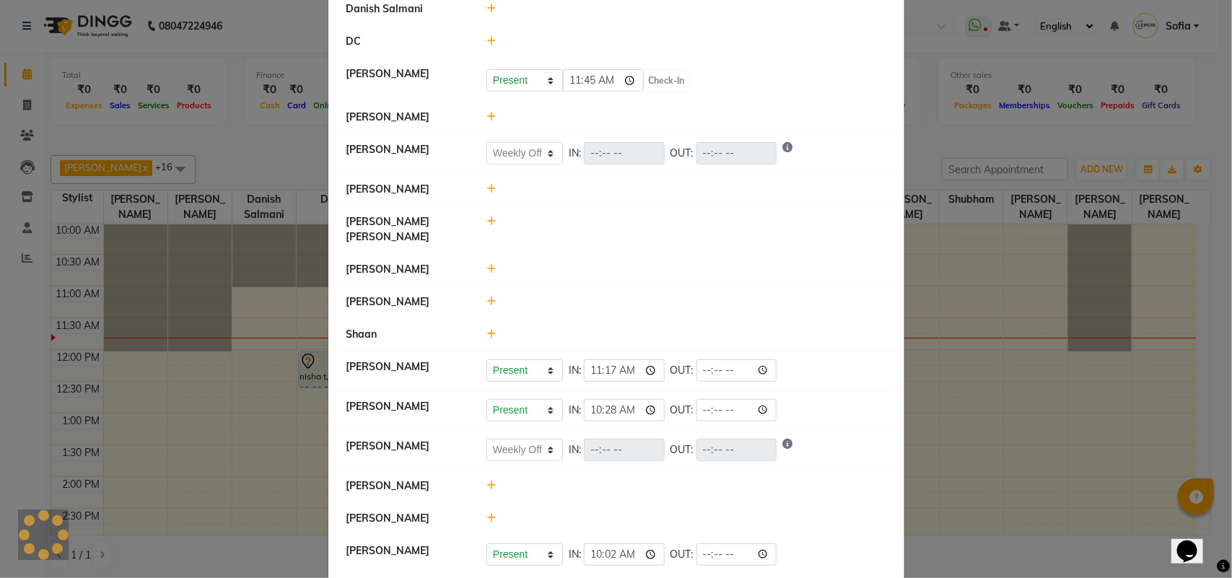
select select "W"
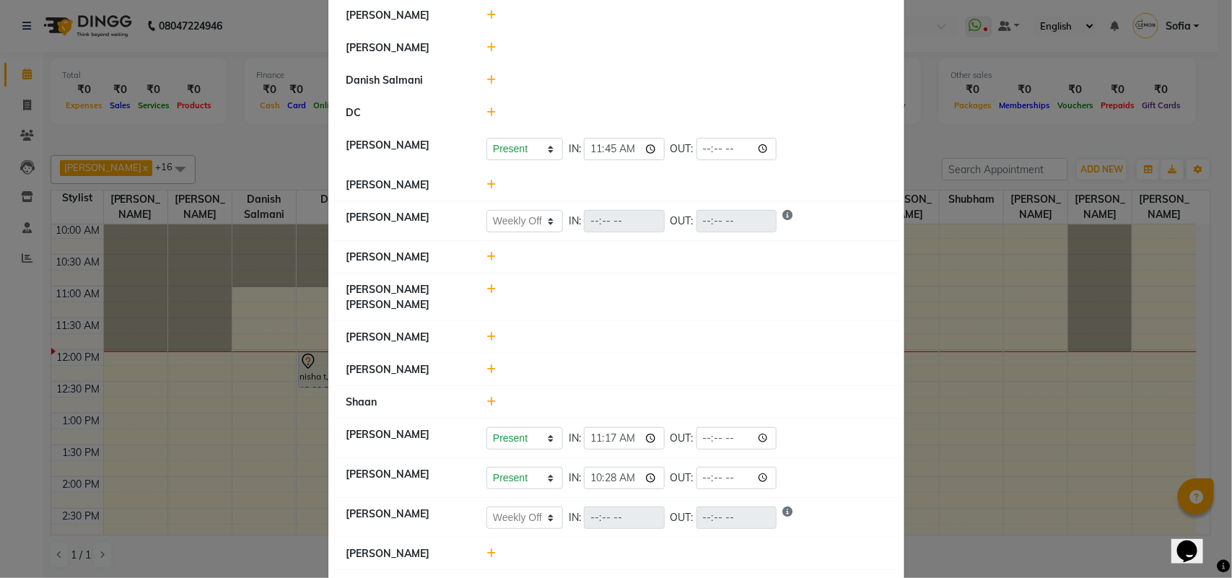
scroll to position [0, 0]
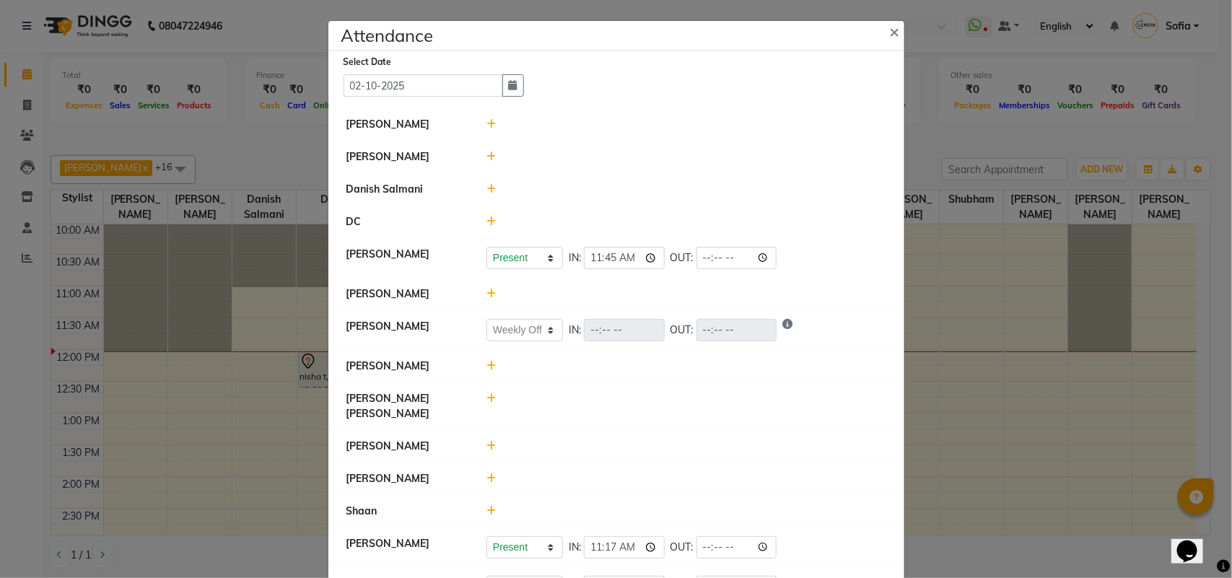
click at [486, 126] on icon at bounding box center [490, 124] width 9 height 10
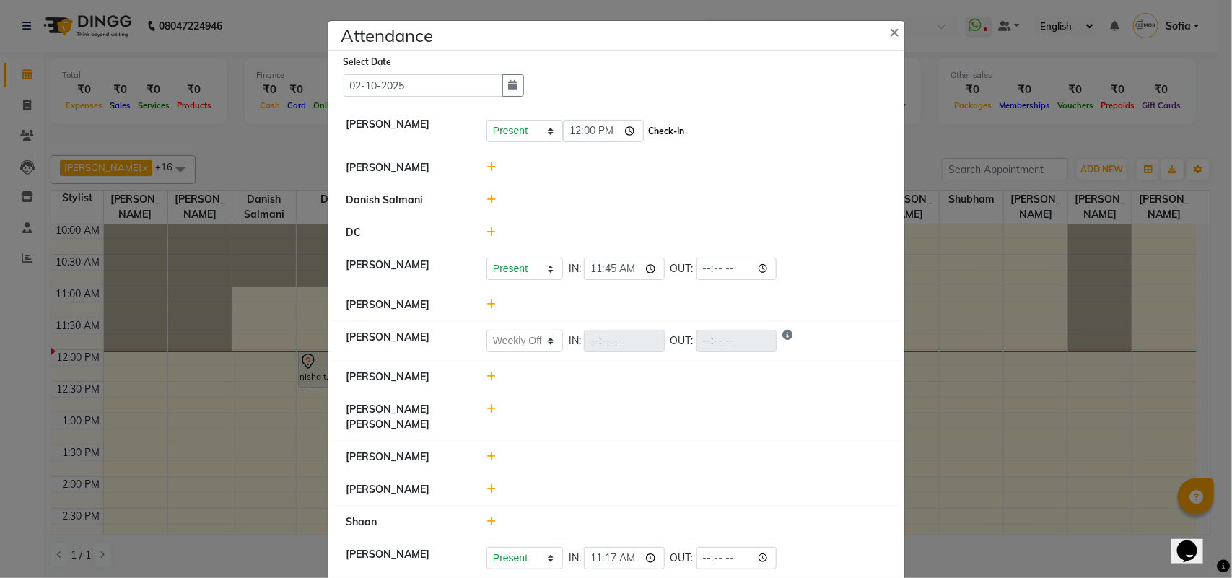
click at [666, 131] on button "Check-In" at bounding box center [666, 131] width 43 height 20
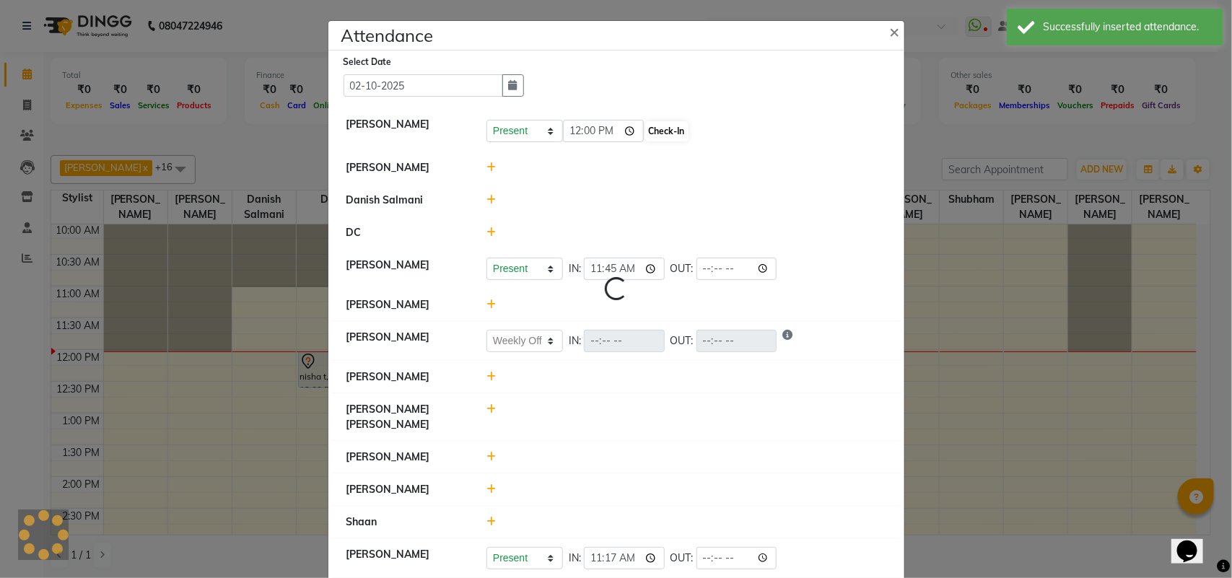
select select "W"
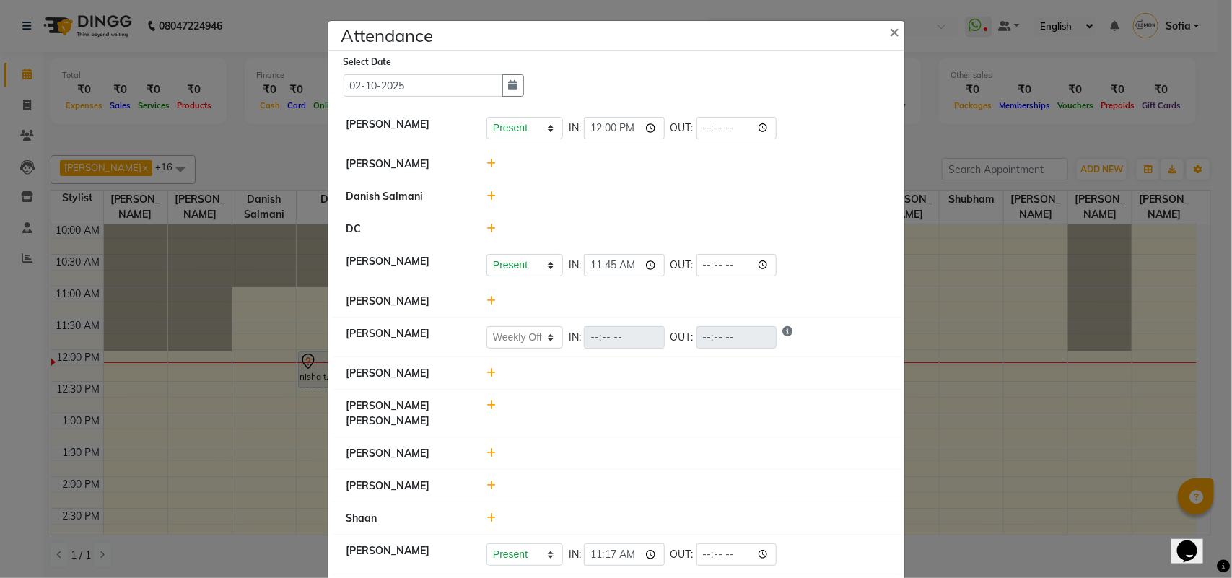
click at [486, 406] on icon at bounding box center [490, 406] width 9 height 10
click at [588, 416] on input "12:10" at bounding box center [603, 412] width 81 height 22
click at [563, 414] on input "12:10" at bounding box center [603, 412] width 81 height 22
click at [570, 414] on input "12:10" at bounding box center [603, 412] width 81 height 22
type input "23:45"
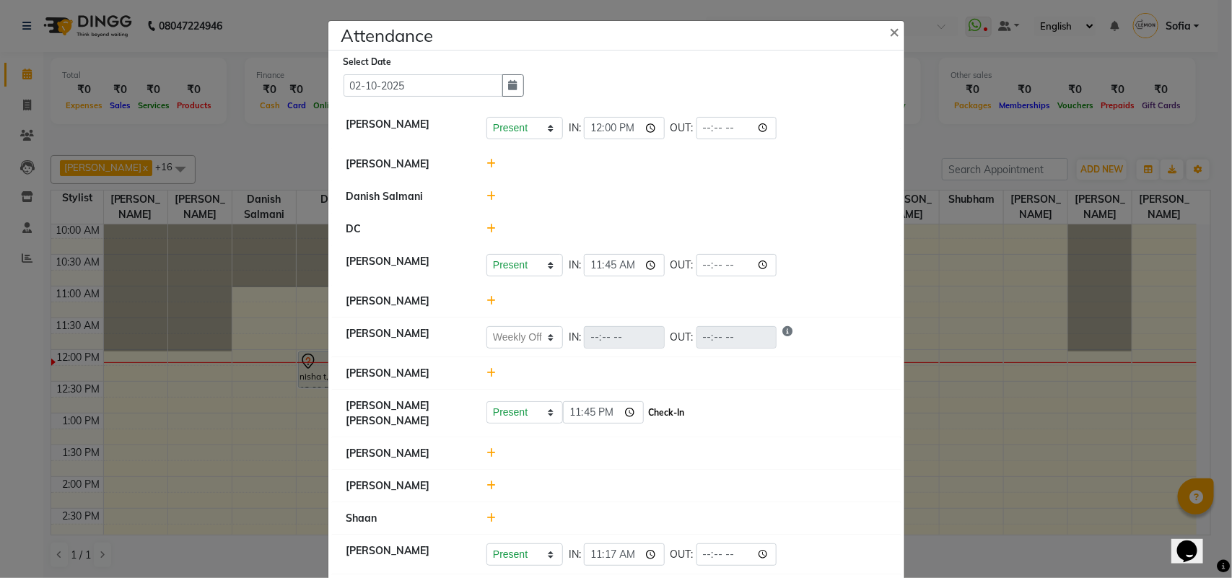
click at [657, 412] on button "Check-In" at bounding box center [666, 413] width 43 height 20
select select "W"
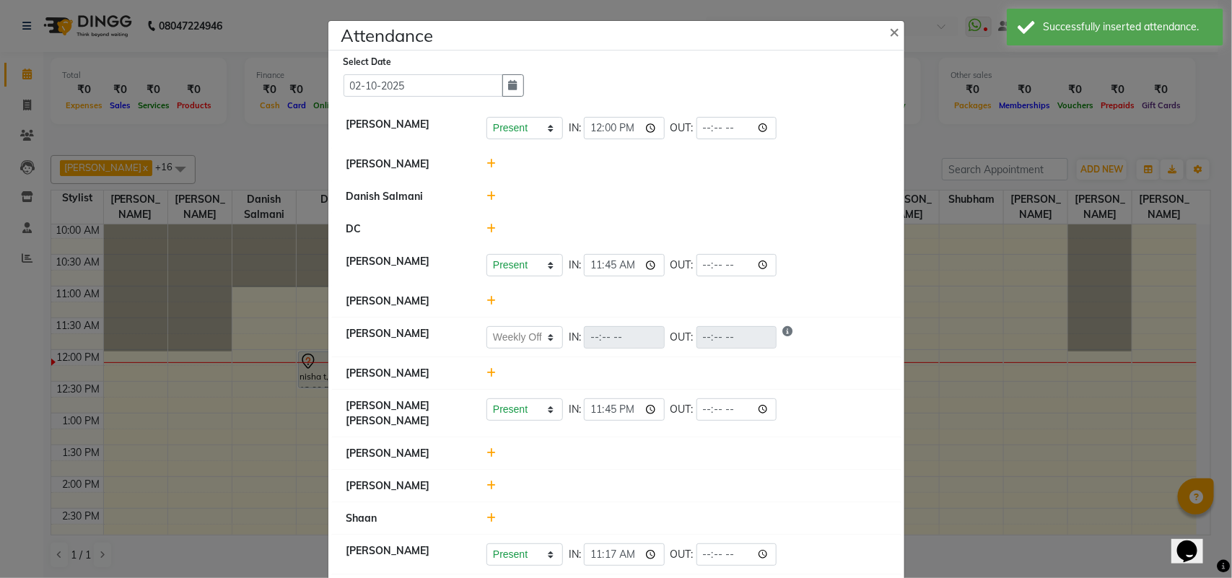
click at [486, 481] on icon at bounding box center [490, 486] width 9 height 10
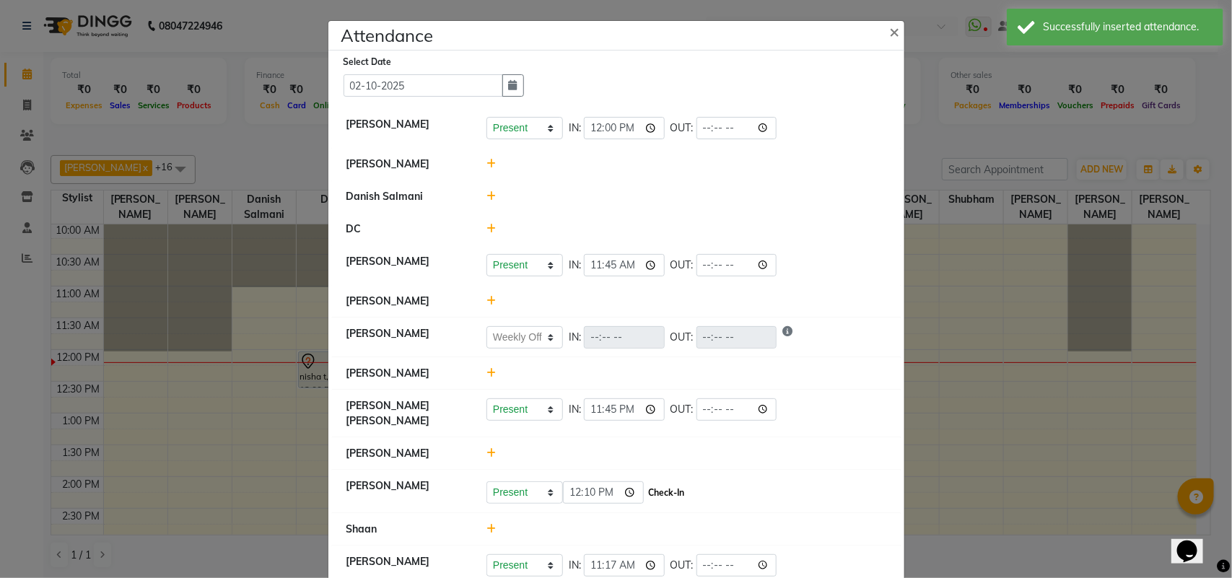
click at [652, 486] on button "Check-In" at bounding box center [666, 493] width 43 height 20
select select "W"
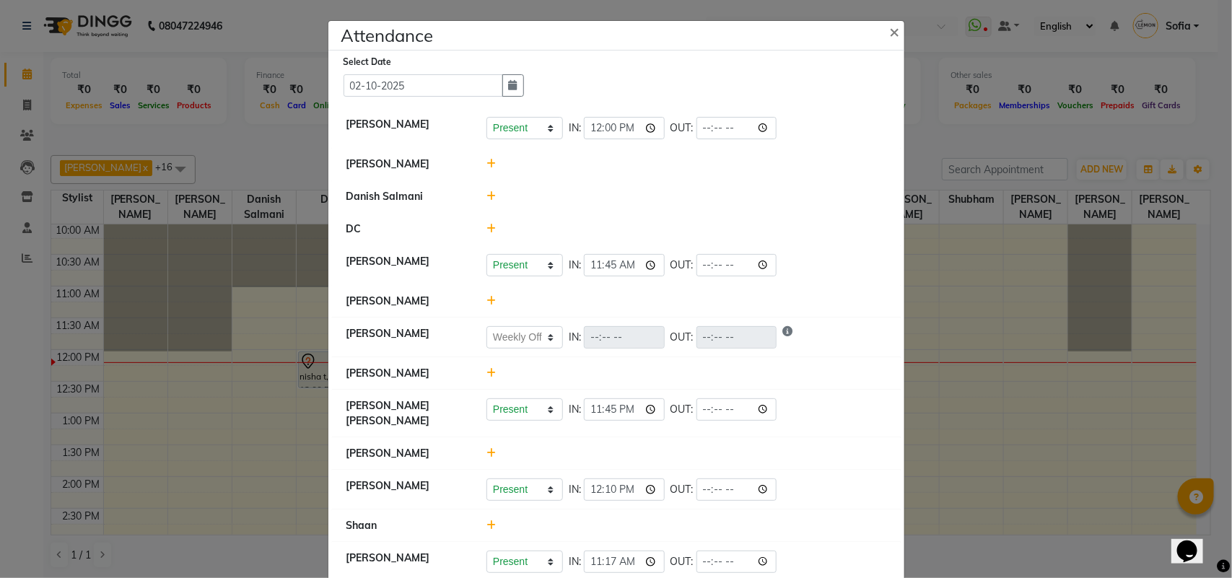
click at [486, 448] on icon at bounding box center [490, 453] width 9 height 10
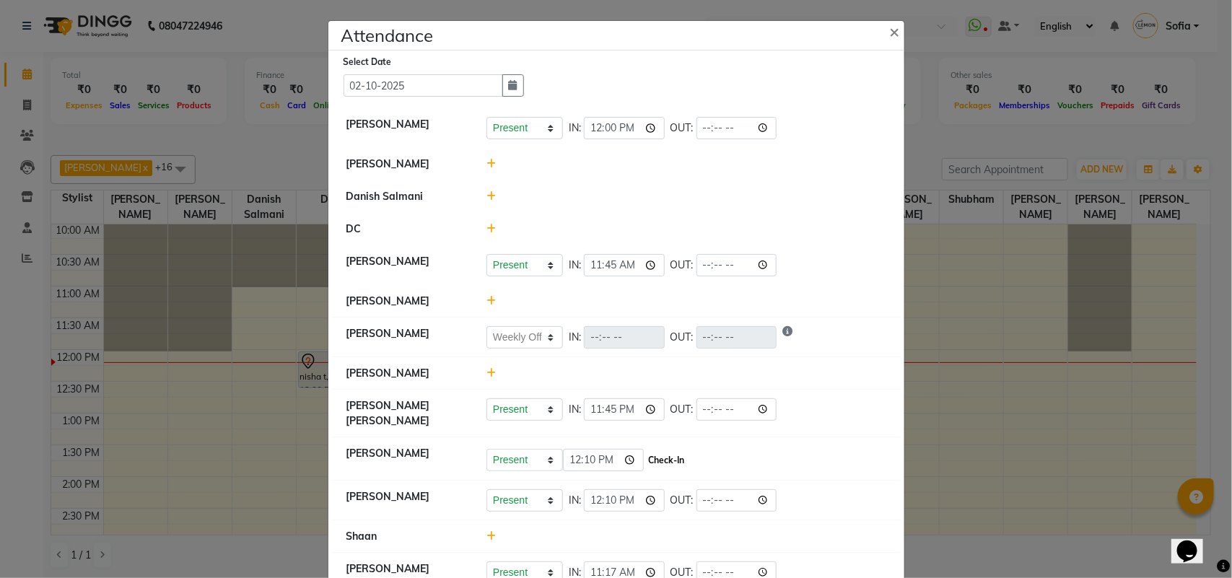
click at [664, 455] on button "Check-In" at bounding box center [666, 460] width 43 height 20
select select "W"
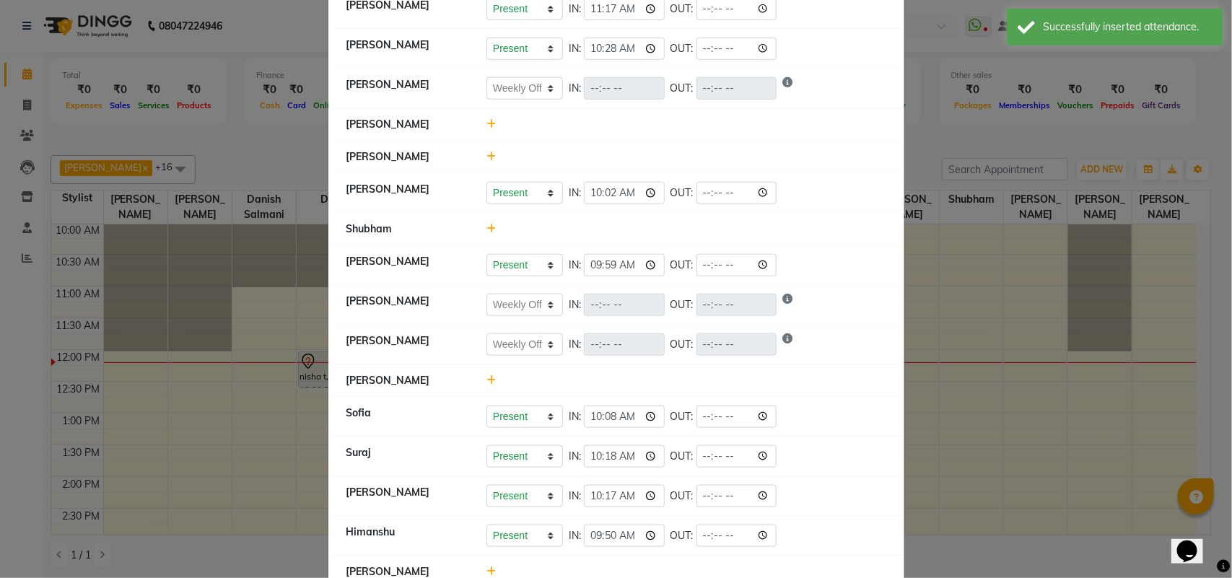
scroll to position [592, 0]
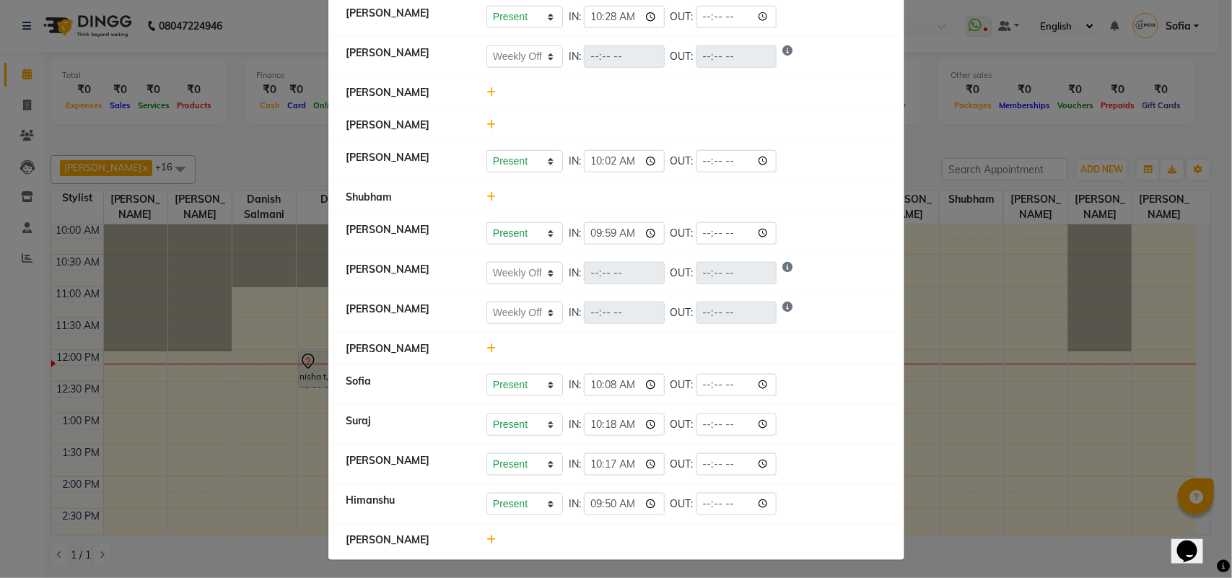
click at [486, 539] on icon at bounding box center [490, 540] width 9 height 10
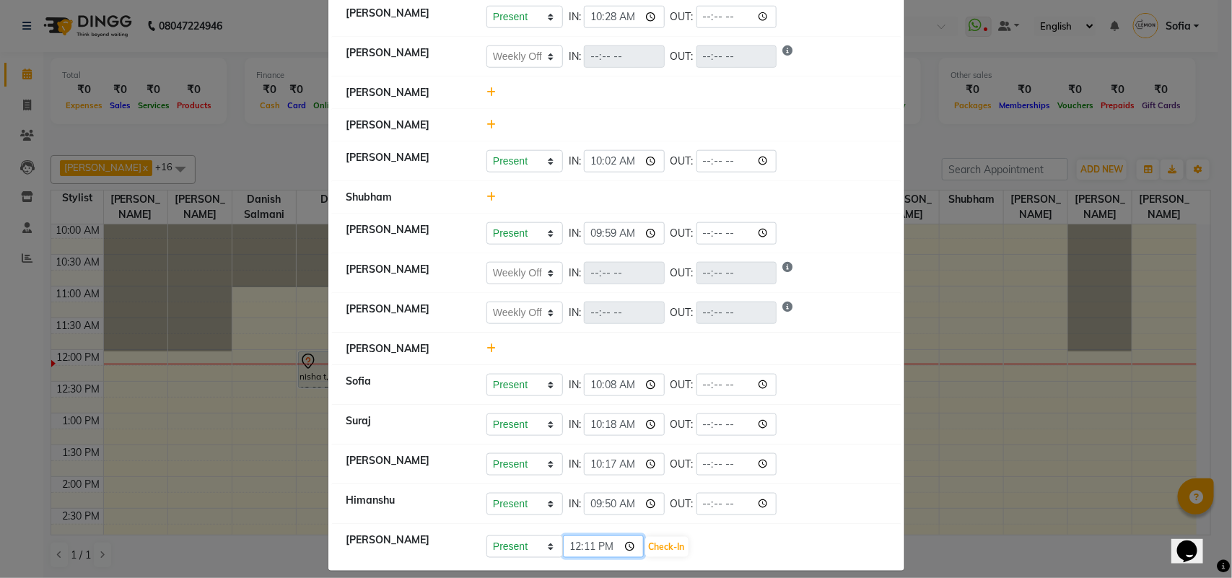
click at [571, 540] on input "12:11" at bounding box center [603, 547] width 81 height 22
type input "11:49"
click at [658, 545] on button "Check-In" at bounding box center [666, 547] width 43 height 20
select select "W"
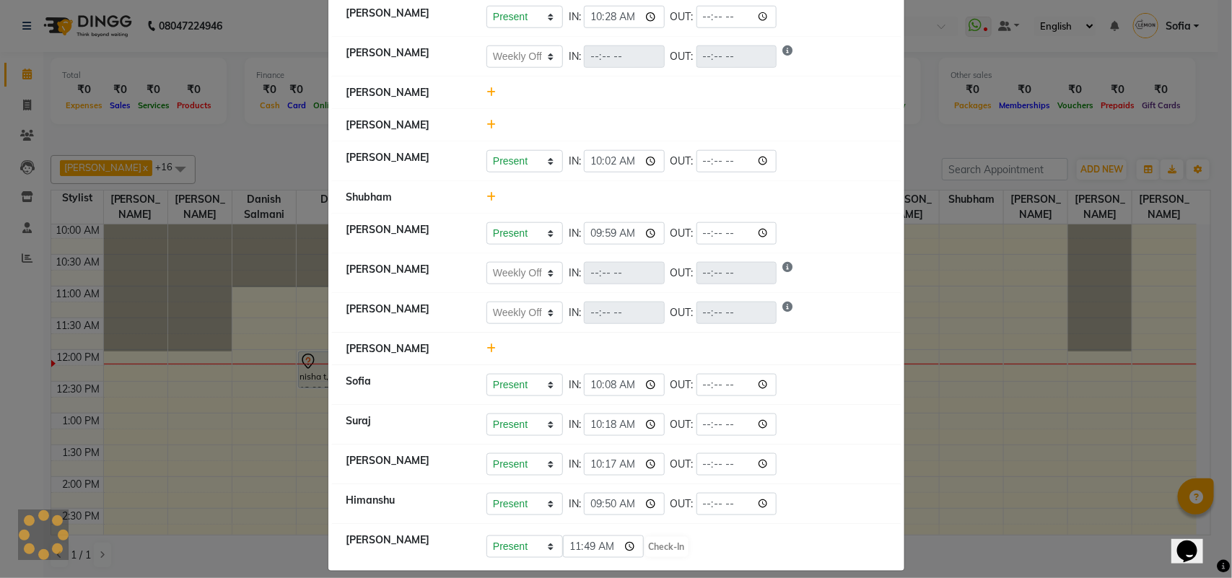
select select "W"
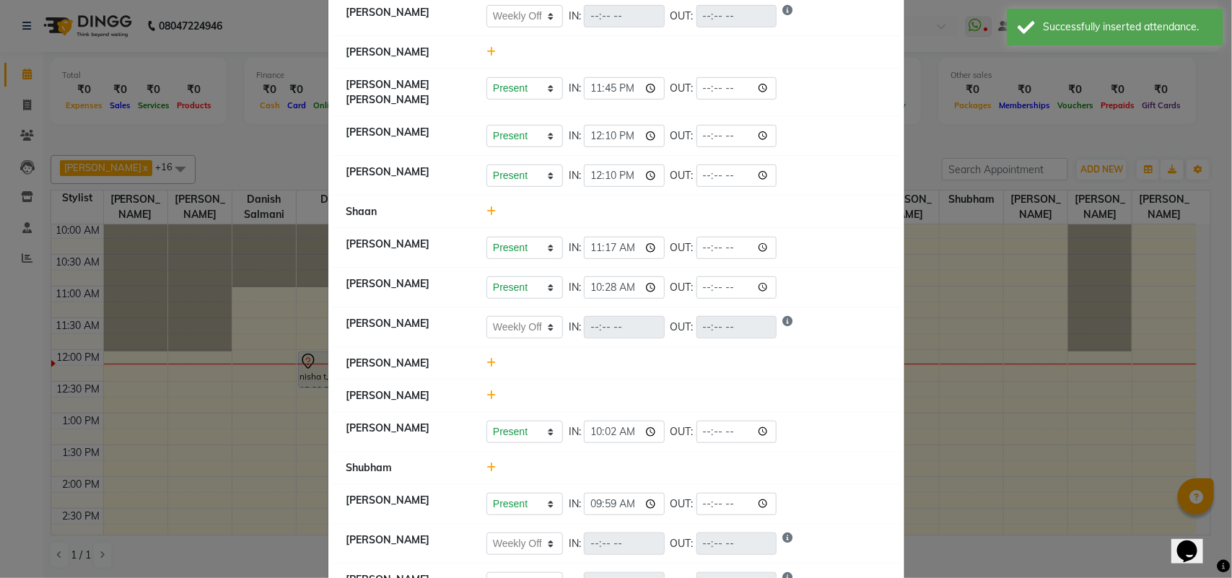
scroll to position [231, 0]
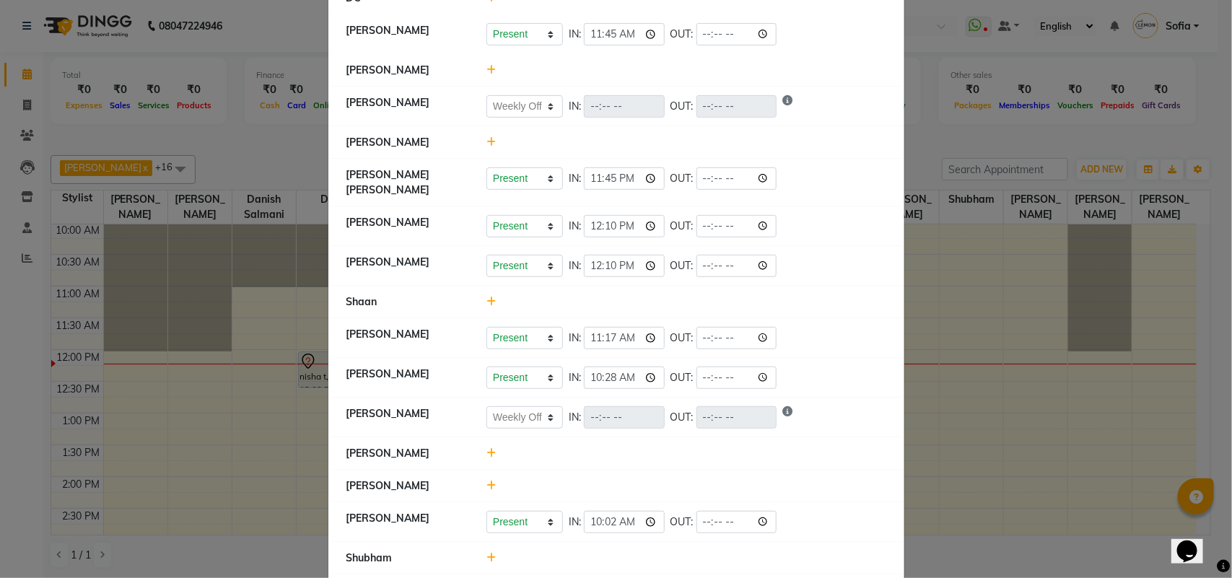
click at [486, 144] on icon at bounding box center [490, 142] width 9 height 10
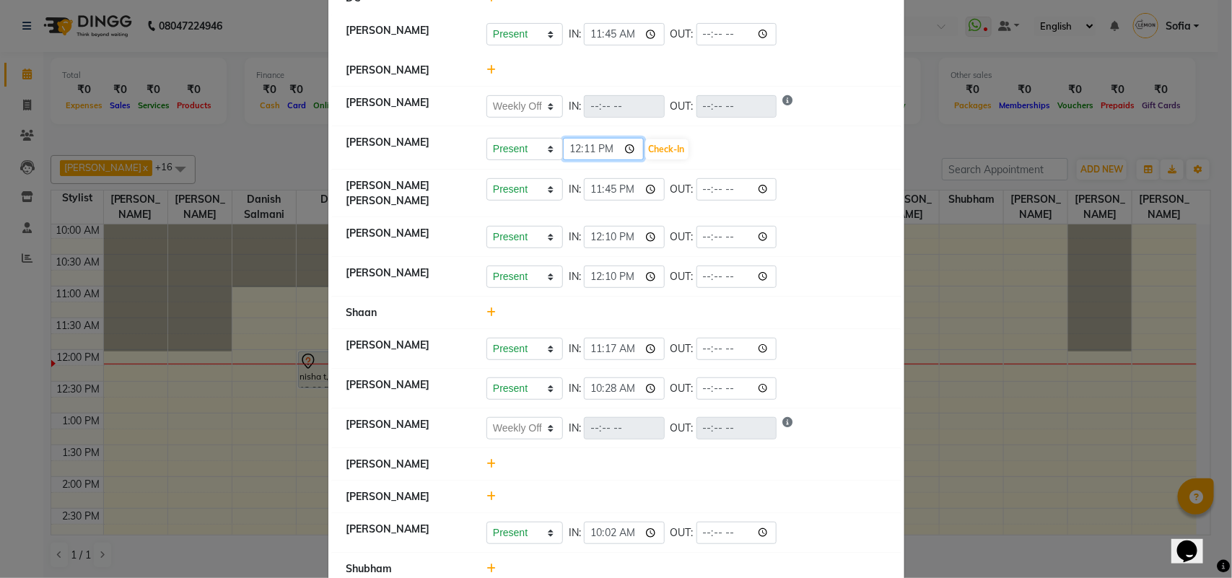
click at [589, 152] on input "12:11" at bounding box center [603, 149] width 81 height 22
type input "12:04"
click at [665, 148] on button "Check-In" at bounding box center [666, 149] width 43 height 20
select select "W"
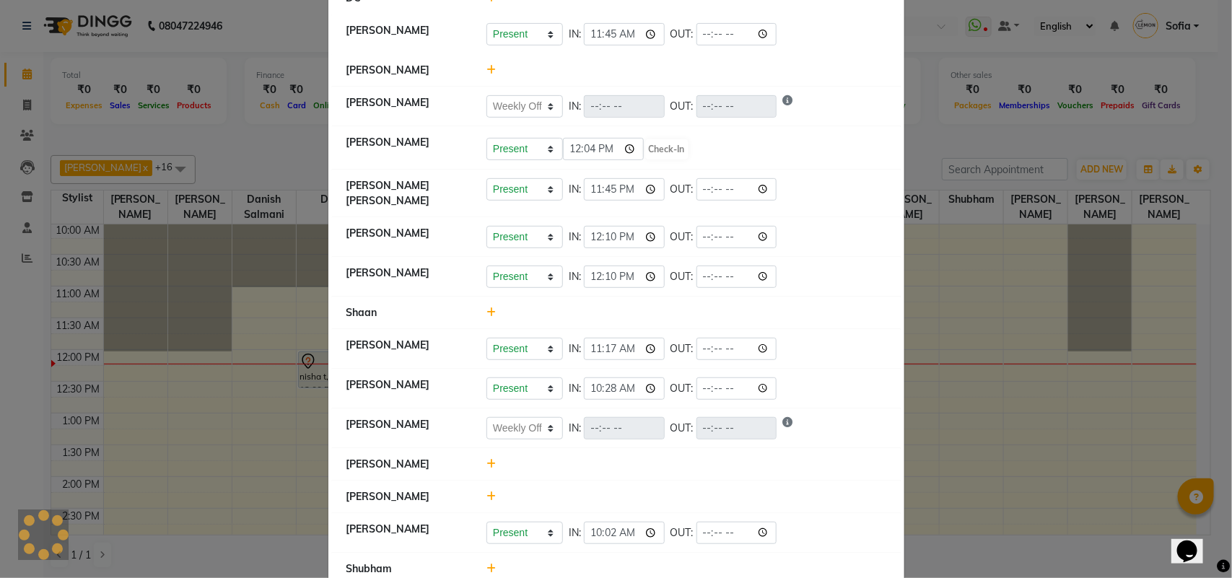
select select "W"
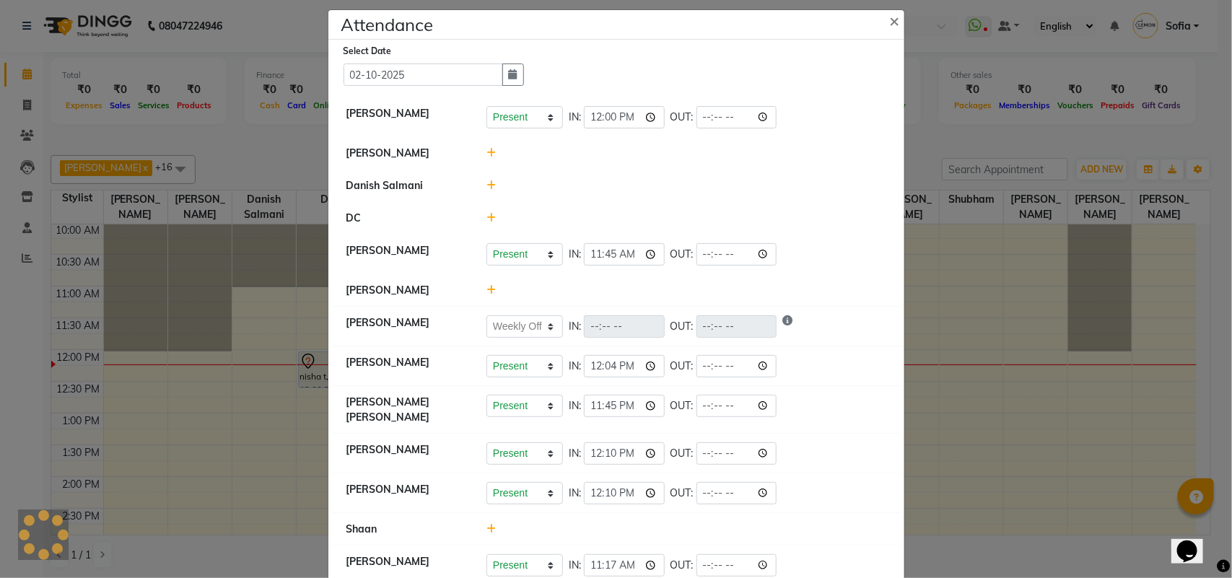
scroll to position [0, 0]
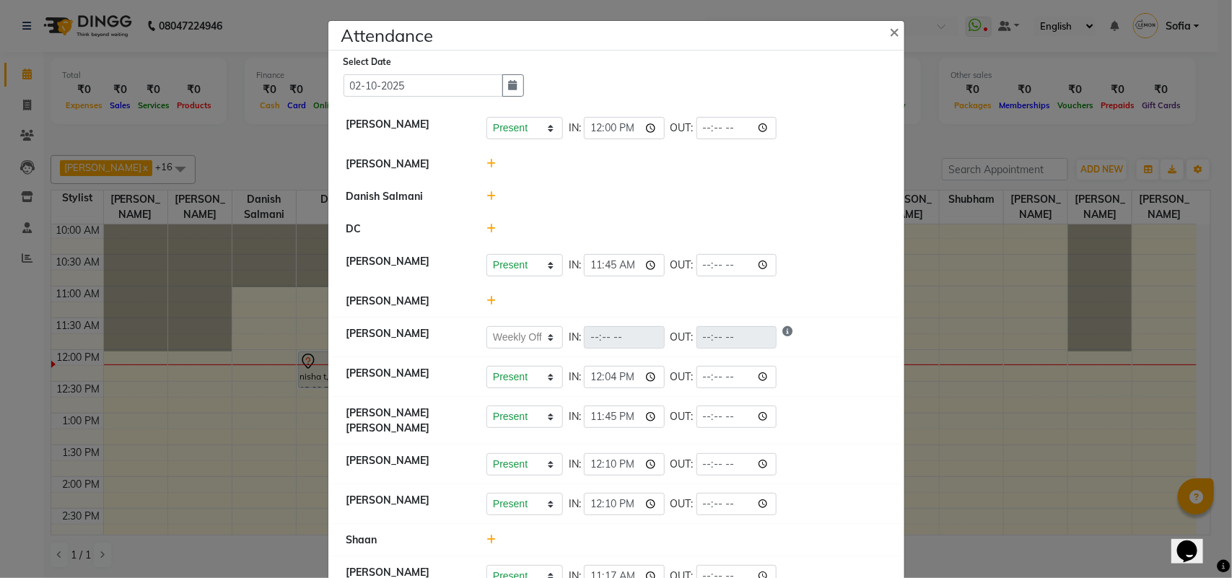
click at [486, 198] on icon at bounding box center [490, 196] width 9 height 10
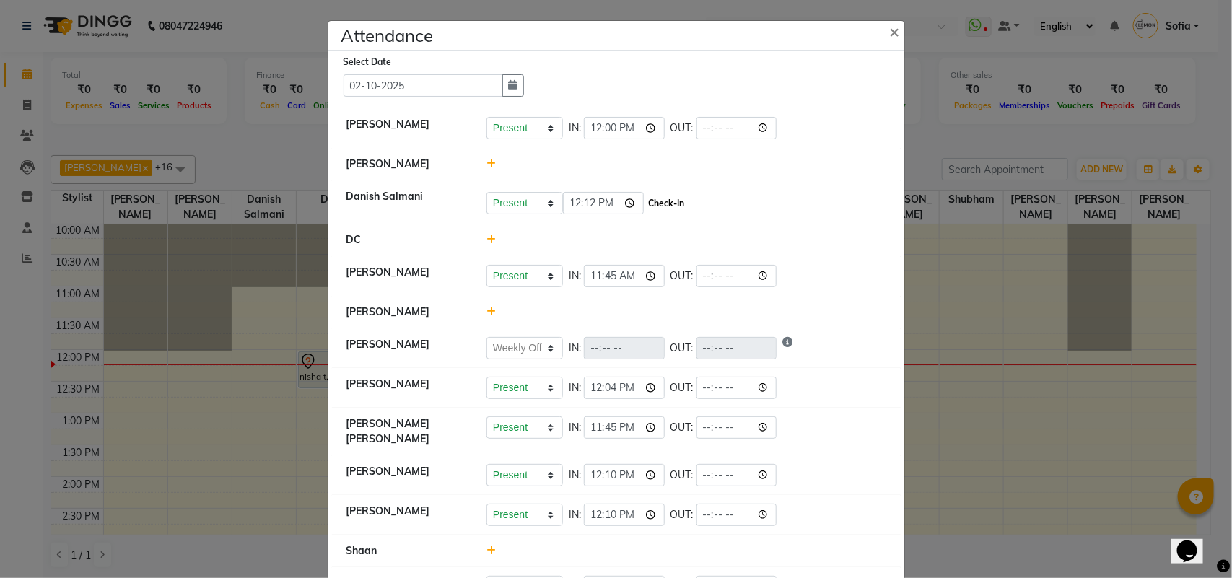
click at [672, 206] on button "Check-In" at bounding box center [666, 203] width 43 height 20
select select "W"
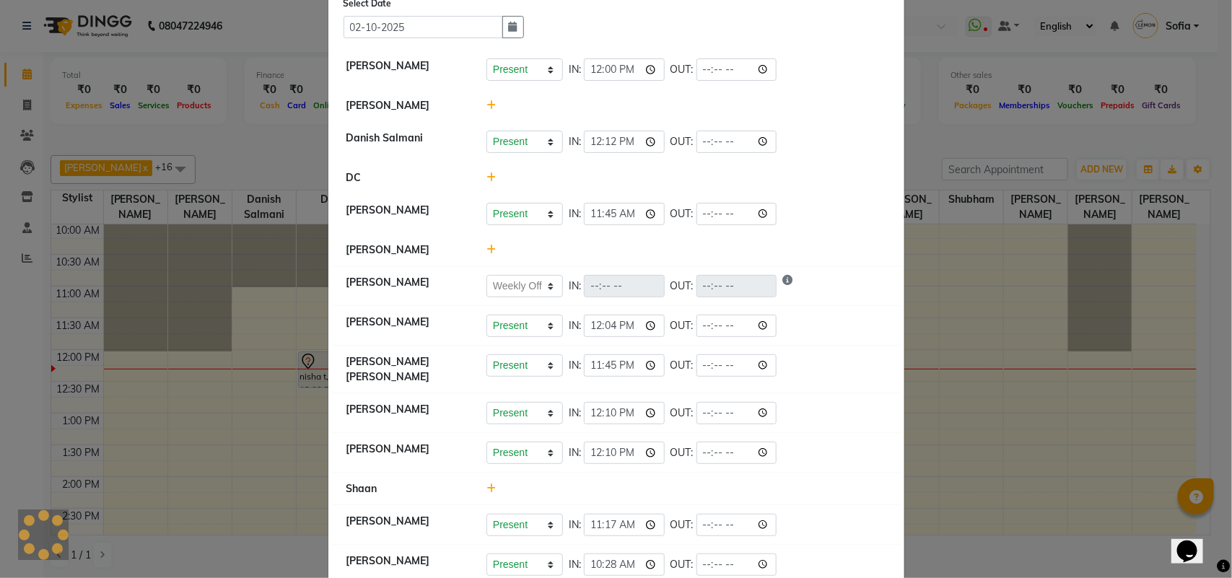
scroll to position [90, 0]
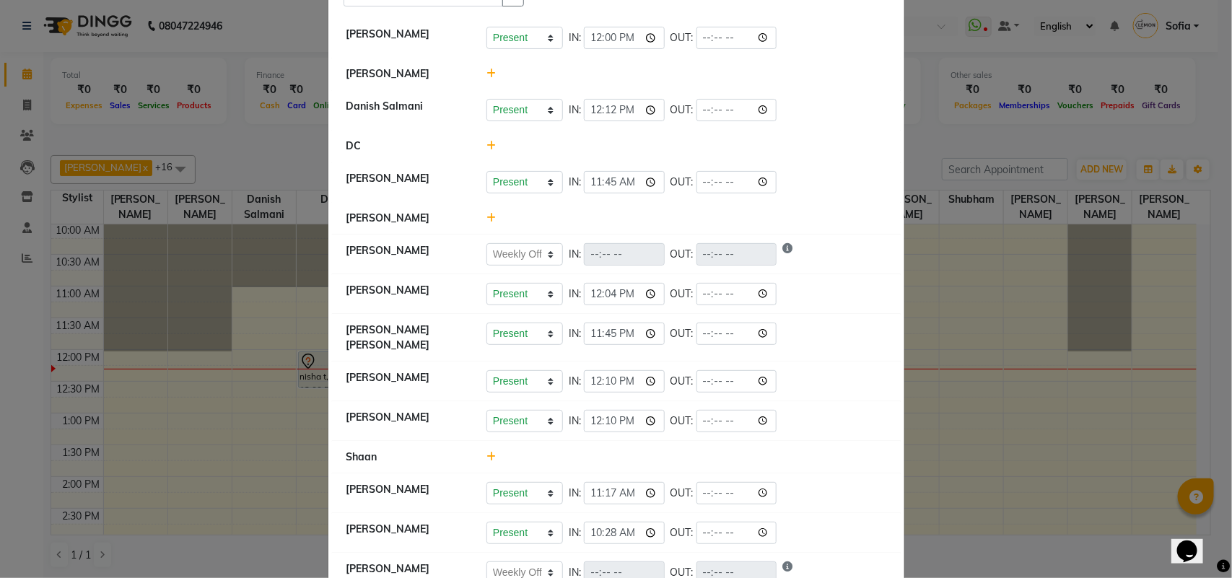
click at [486, 453] on icon at bounding box center [490, 457] width 9 height 10
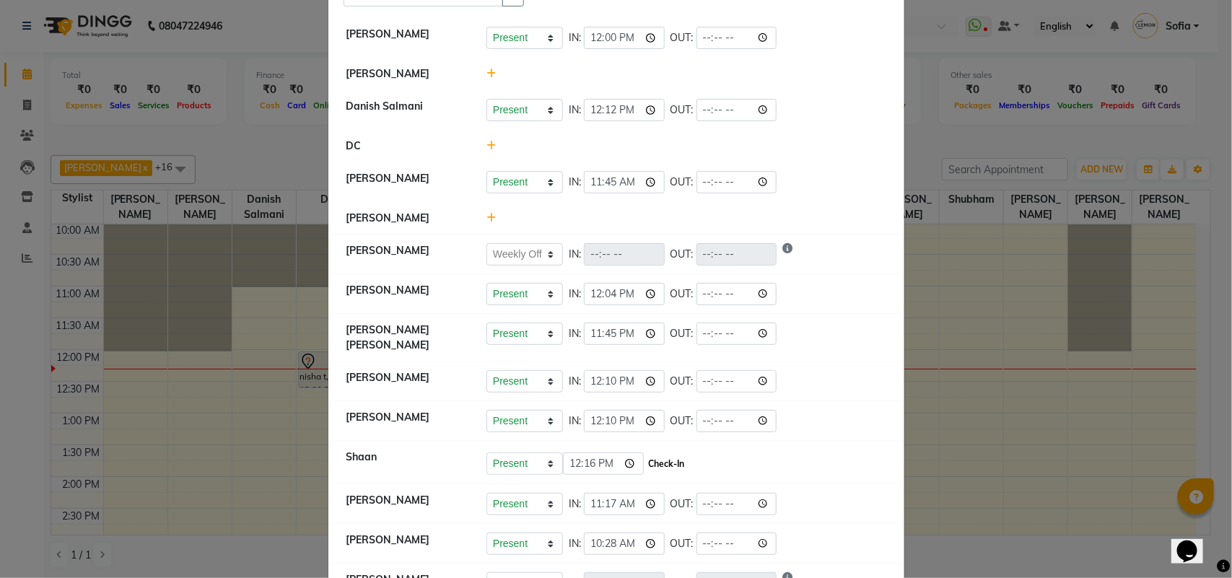
click at [658, 462] on button "Check-In" at bounding box center [666, 464] width 43 height 20
select select "W"
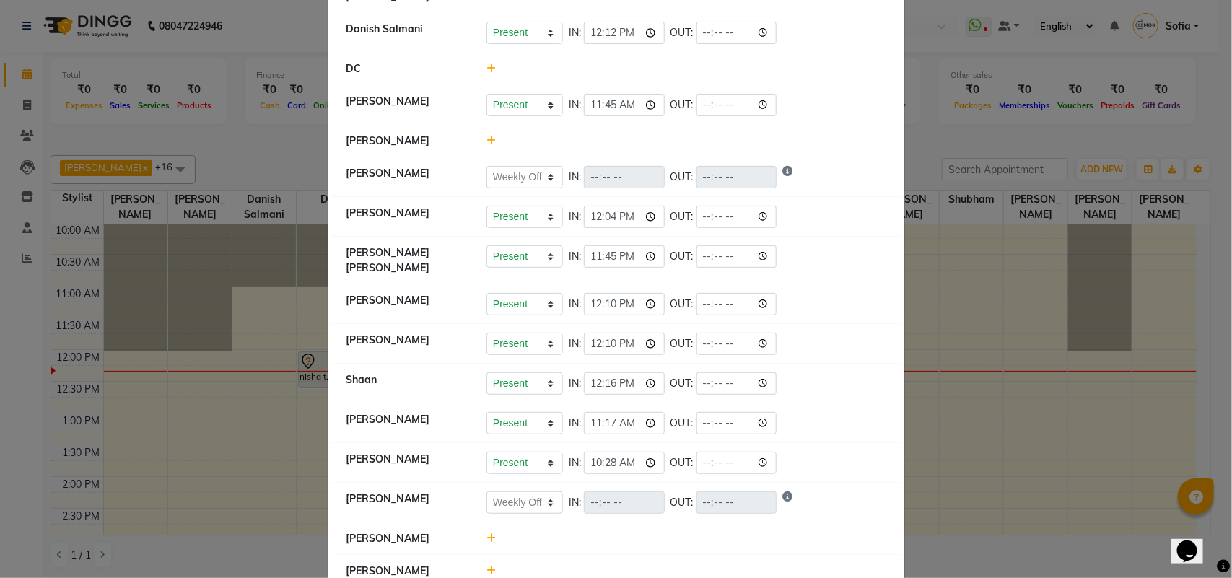
scroll to position [361, 0]
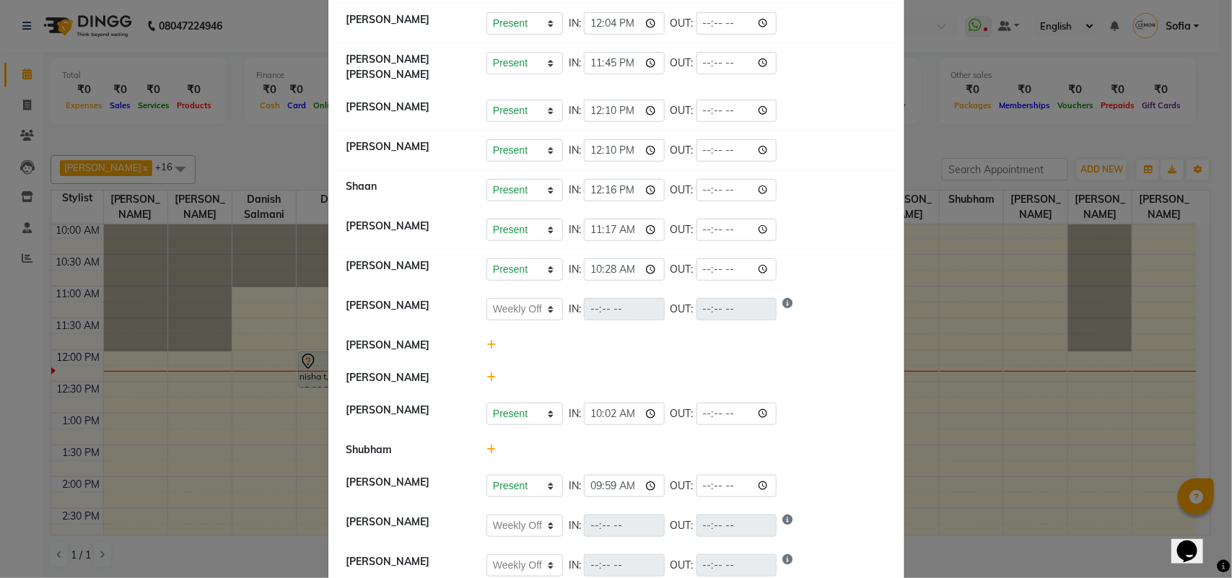
click at [486, 446] on icon at bounding box center [490, 450] width 9 height 10
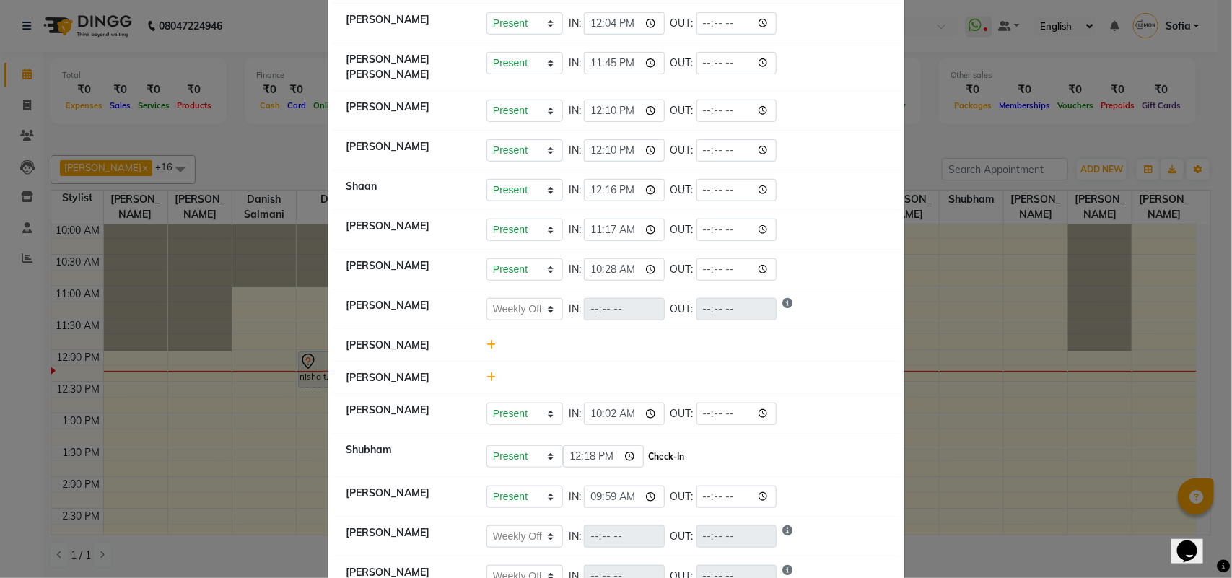
click at [672, 453] on button "Check-In" at bounding box center [666, 457] width 43 height 20
select select "W"
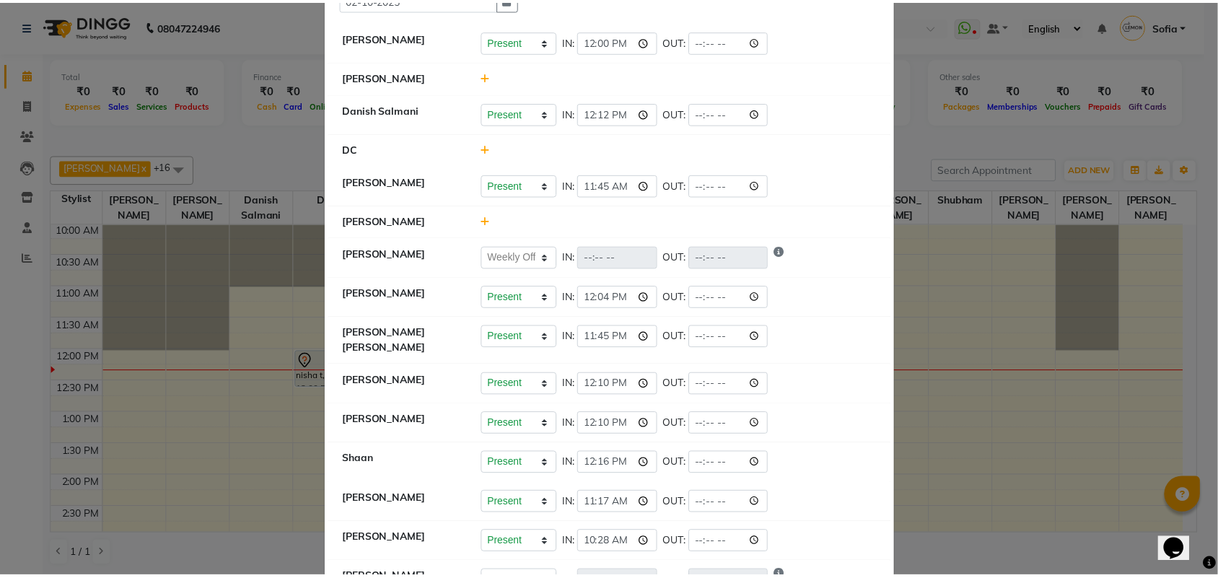
scroll to position [0, 0]
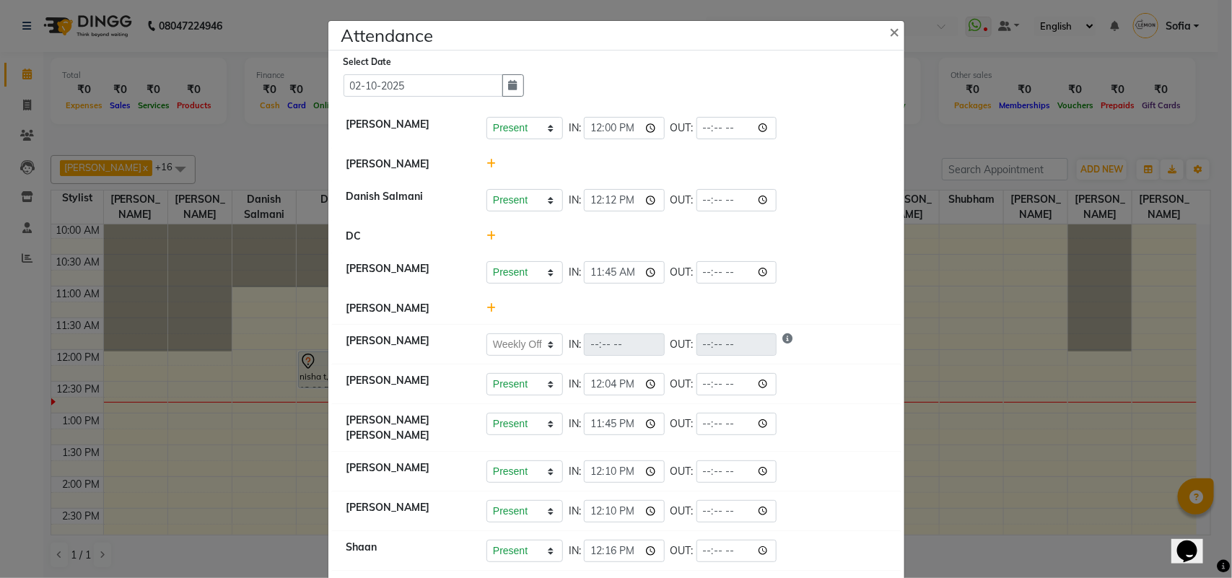
click at [486, 168] on icon at bounding box center [490, 164] width 9 height 10
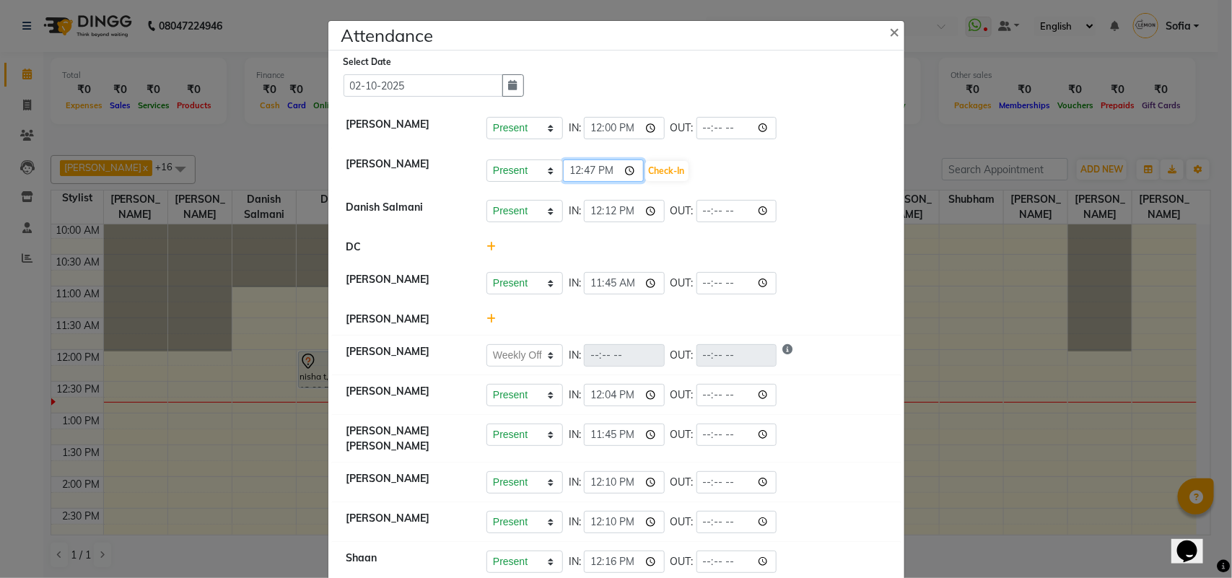
click at [585, 167] on input "12:47" at bounding box center [603, 171] width 81 height 22
type input "12:46"
click at [669, 174] on button "Check-In" at bounding box center [666, 171] width 43 height 20
select select "W"
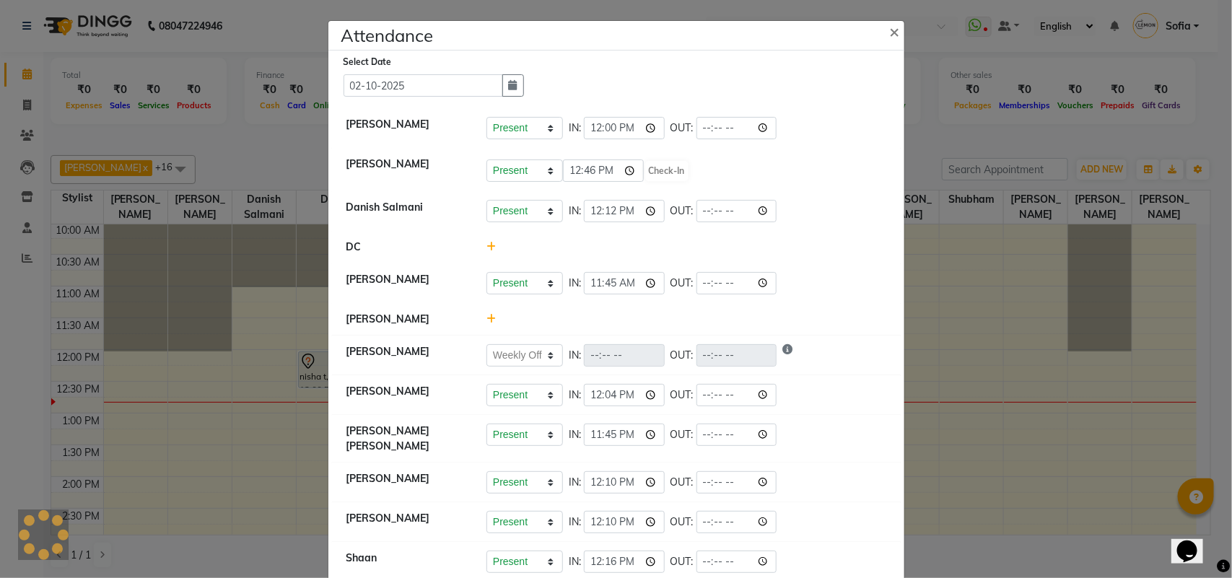
select select "W"
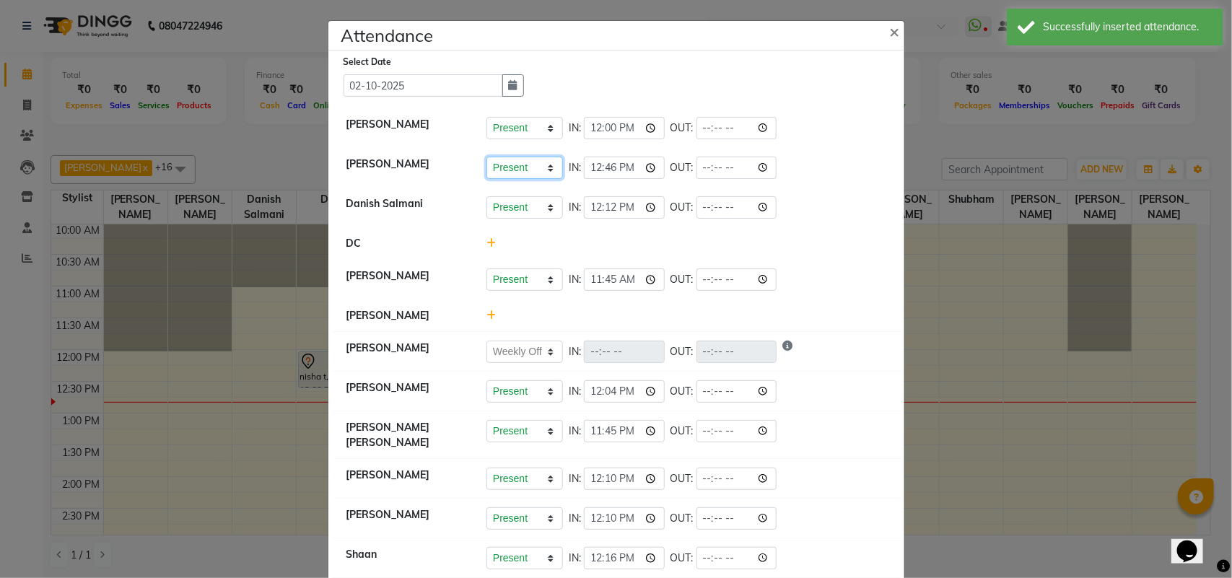
click at [510, 166] on select "Present Absent Late Half Day Weekly Off" at bounding box center [524, 168] width 77 height 22
select select "H"
click at [486, 157] on select "Present Absent Late Half Day Weekly Off" at bounding box center [524, 168] width 77 height 22
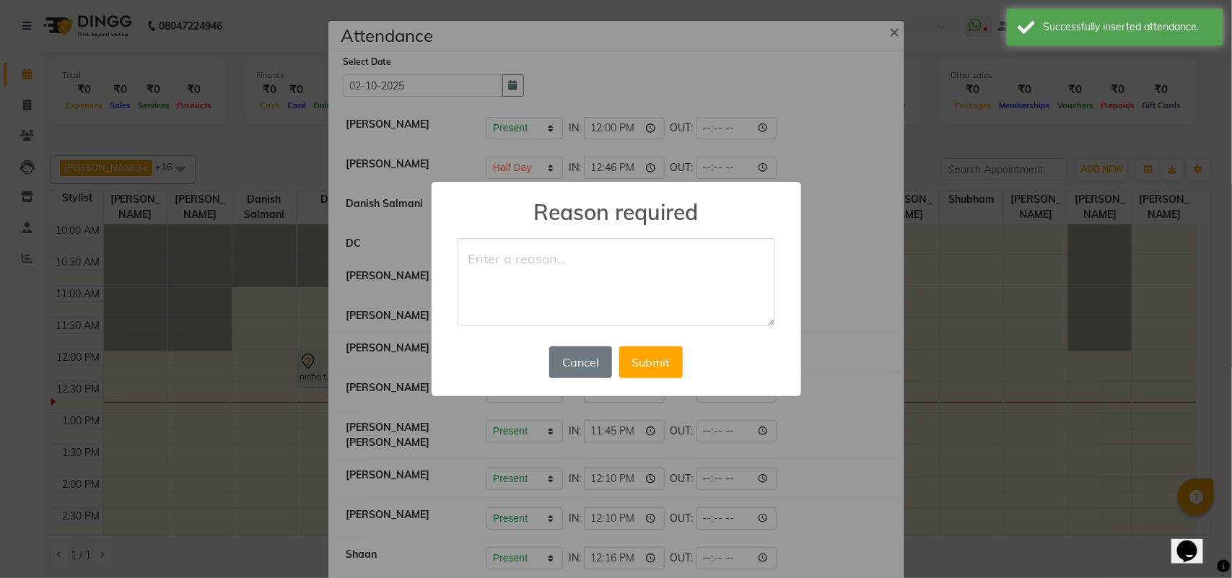
click at [558, 279] on textarea at bounding box center [617, 282] width 318 height 88
type textarea "late mark"
click at [579, 370] on button "Cancel" at bounding box center [580, 362] width 62 height 32
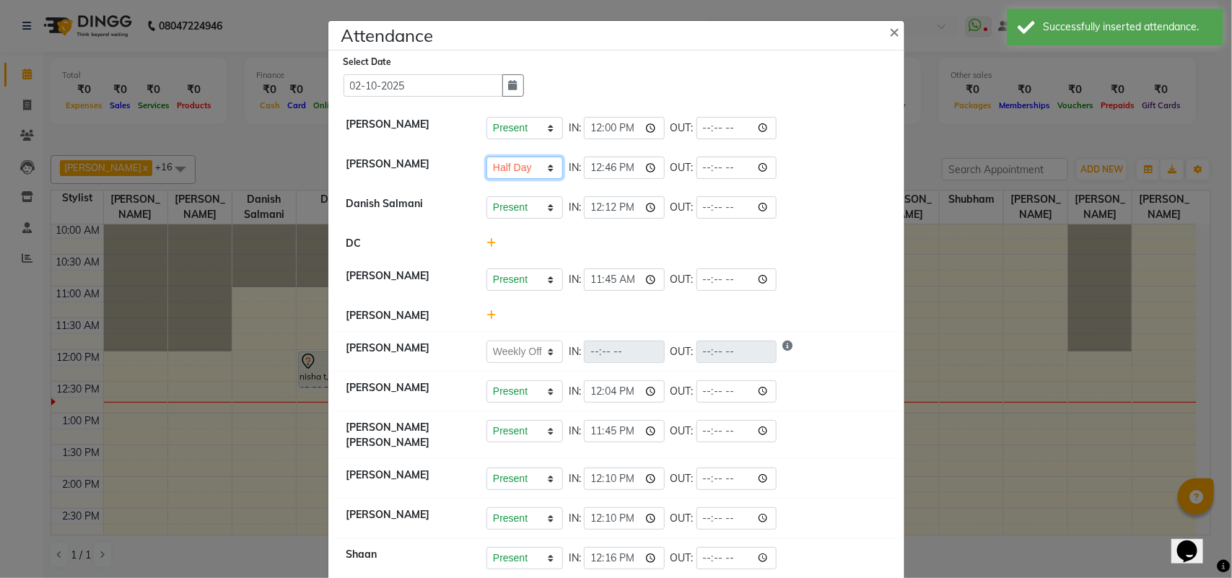
click at [531, 175] on select "Present Absent Late Half Day Weekly Off" at bounding box center [524, 168] width 77 height 22
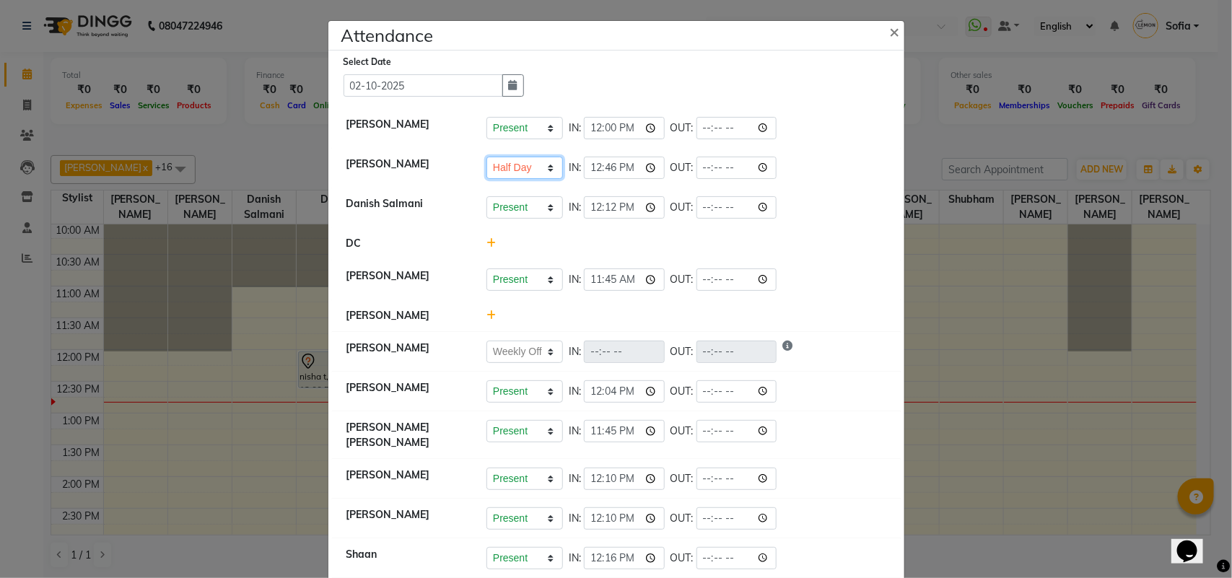
select select "L"
click at [486, 157] on select "Present Absent Late Half Day Weekly Off" at bounding box center [524, 168] width 77 height 22
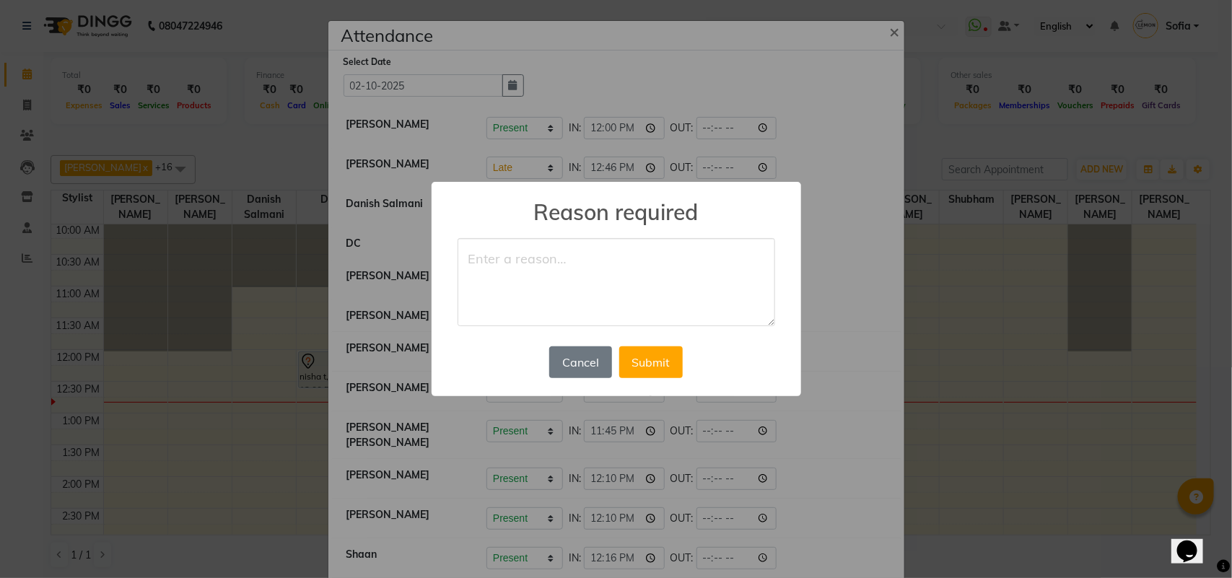
click at [523, 281] on textarea at bounding box center [617, 282] width 318 height 88
type textarea "half"
click at [590, 355] on button "Cancel" at bounding box center [580, 362] width 62 height 32
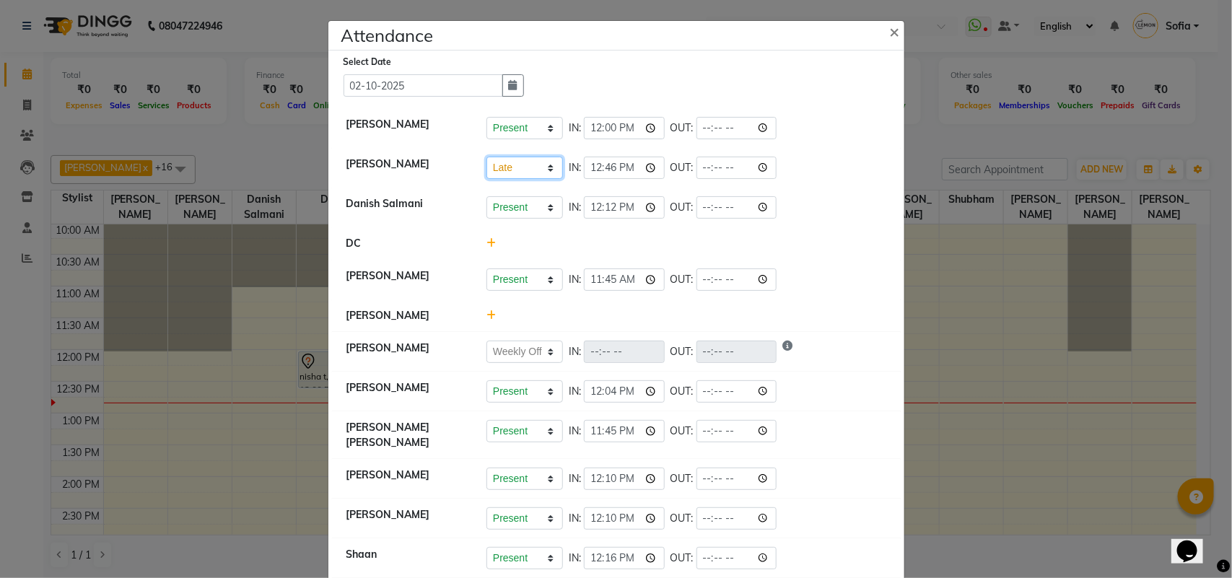
drag, startPoint x: 495, startPoint y: 167, endPoint x: 499, endPoint y: 178, distance: 10.7
click at [495, 170] on select "Present Absent Late Half Day Weekly Off" at bounding box center [524, 168] width 77 height 22
select select "H"
click at [486, 157] on select "Present Absent Late Half Day Weekly Off" at bounding box center [524, 168] width 77 height 22
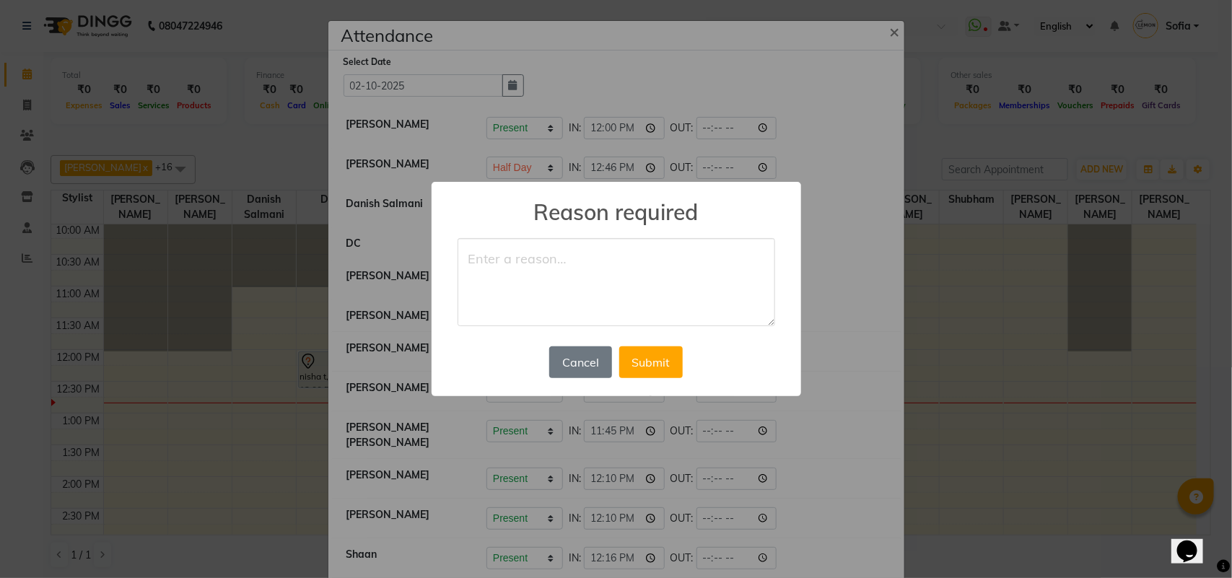
drag, startPoint x: 574, startPoint y: 279, endPoint x: 585, endPoint y: 273, distance: 12.6
click at [574, 279] on textarea at bounding box center [617, 282] width 318 height 88
type textarea "late mark"
click at [664, 355] on button "Submit" at bounding box center [651, 362] width 64 height 32
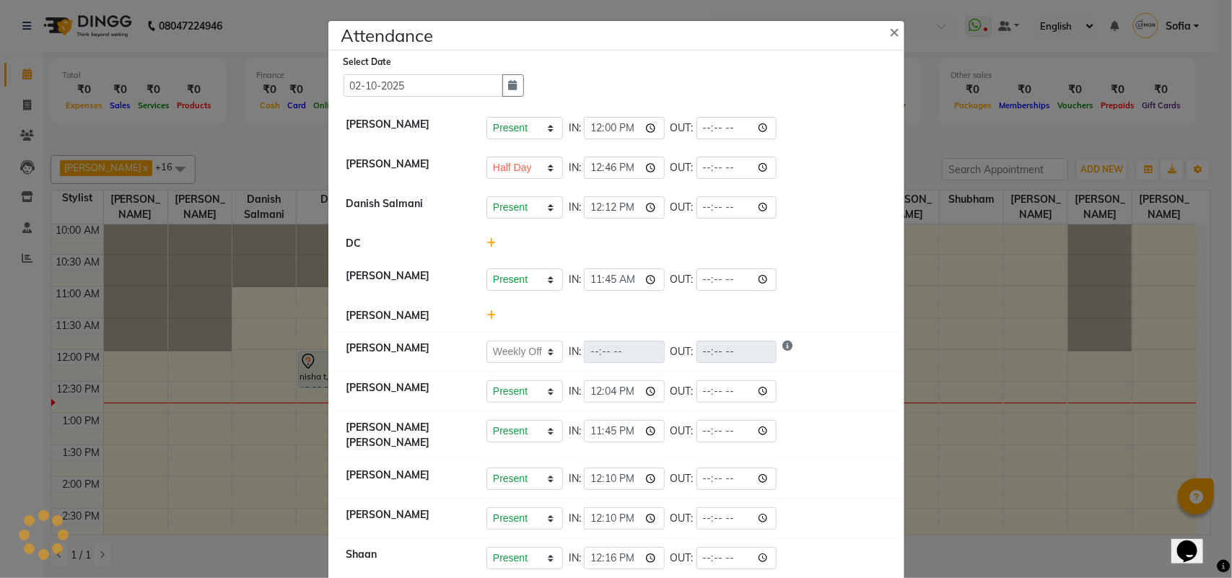
select select "H"
select select "W"
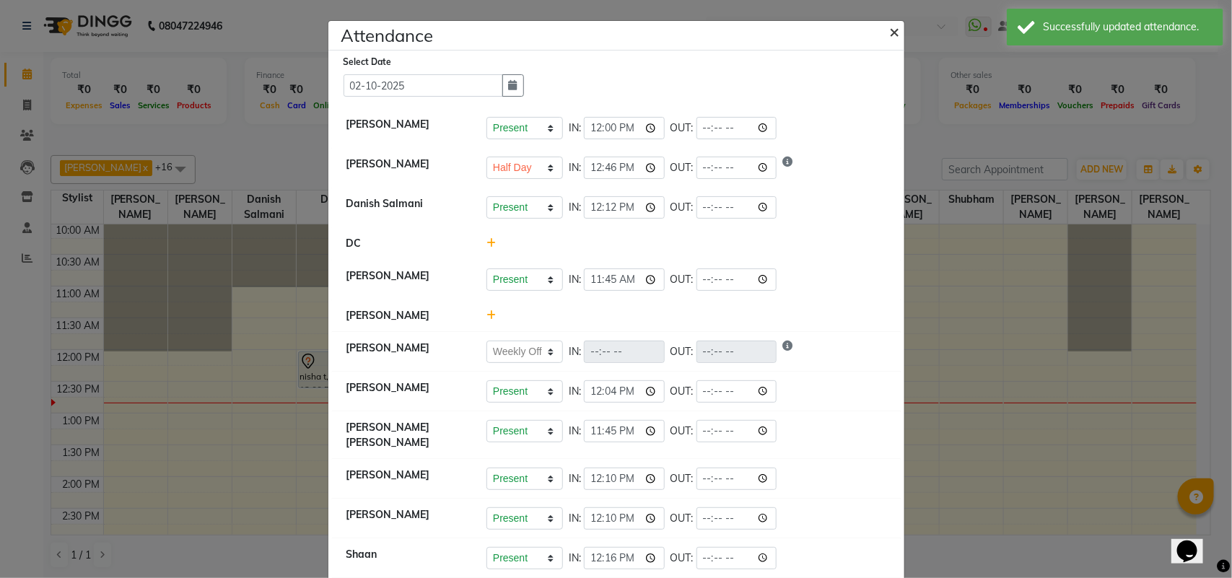
drag, startPoint x: 882, startPoint y: 30, endPoint x: 791, endPoint y: 32, distance: 91.0
click at [881, 30] on button "×" at bounding box center [896, 31] width 36 height 40
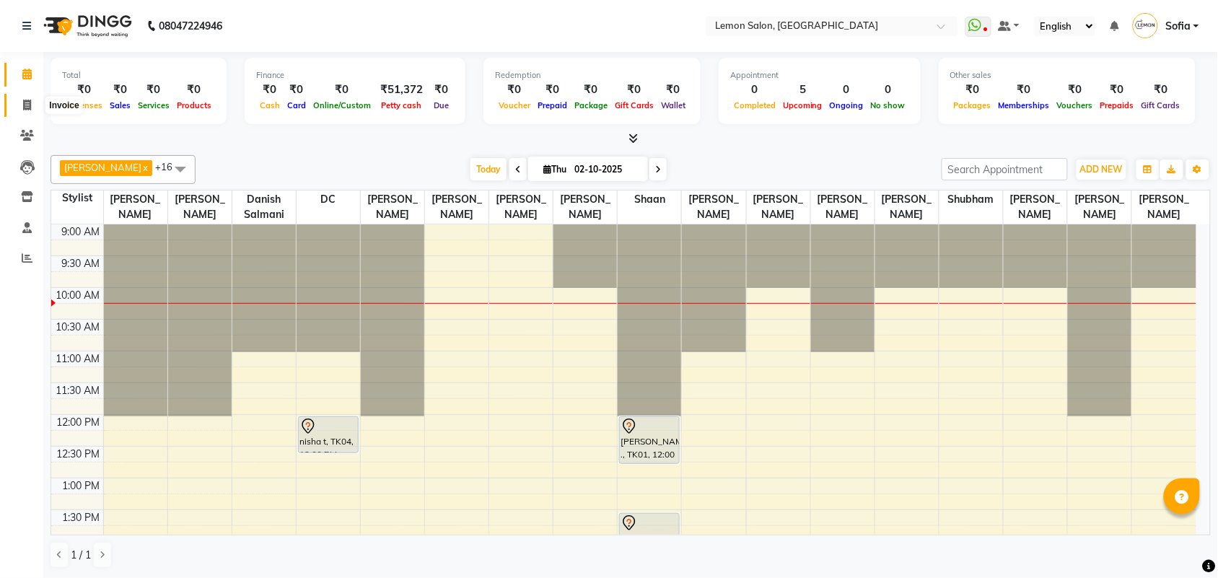
click at [27, 98] on span at bounding box center [26, 105] width 25 height 17
select select "551"
select select "service"
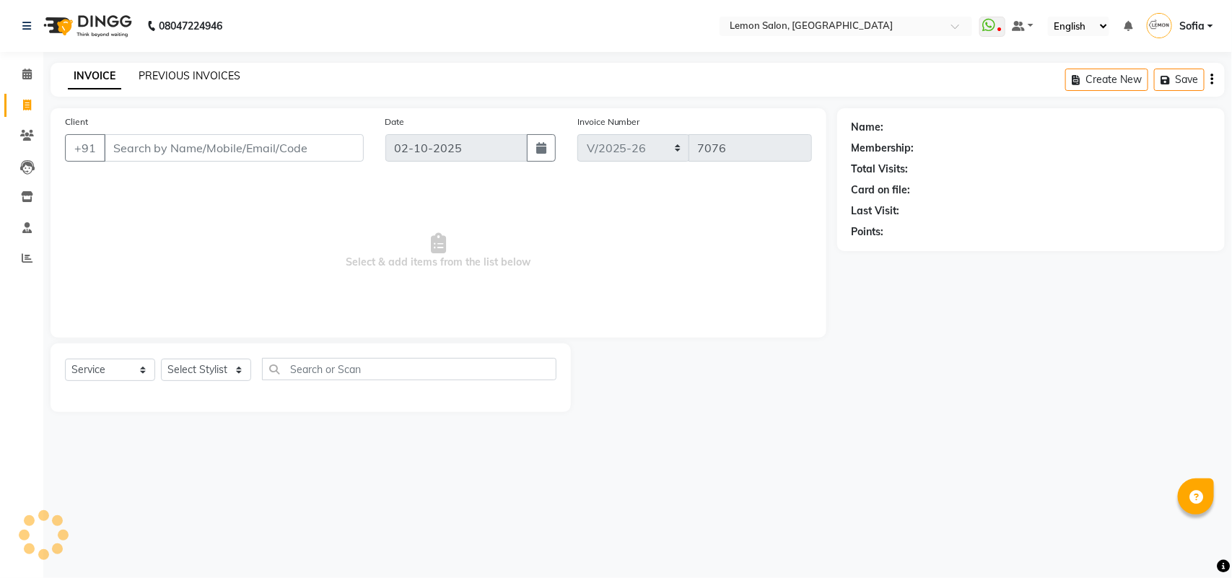
click at [172, 76] on link "PREVIOUS INVOICES" at bounding box center [190, 75] width 102 height 13
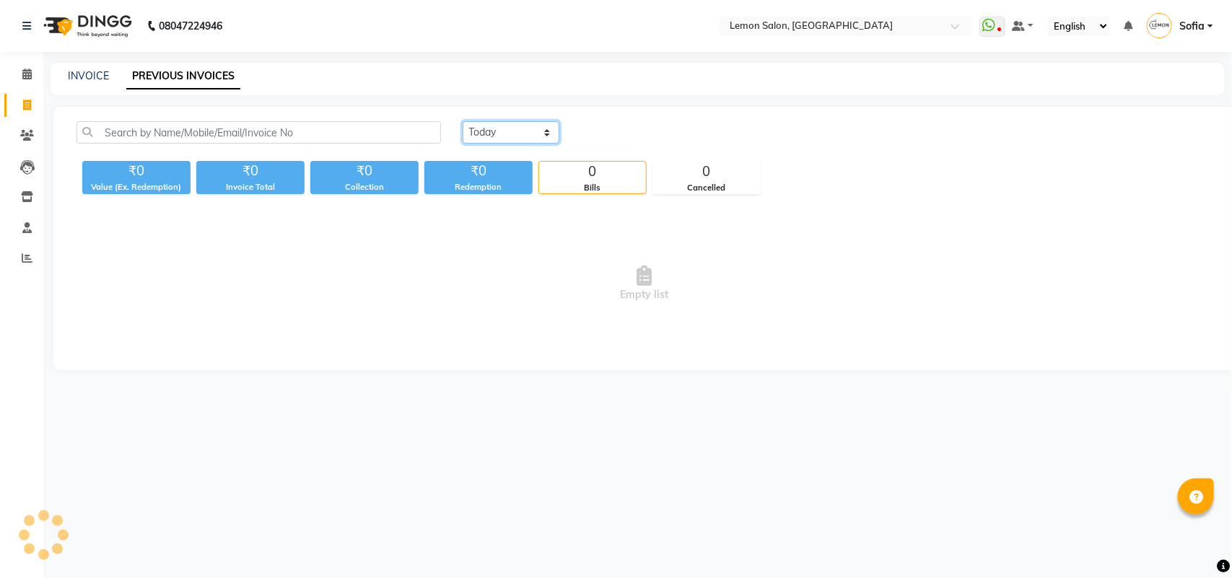
click at [492, 131] on select "Today Yesterday Custom Range" at bounding box center [511, 132] width 97 height 22
select select "yesterday"
click at [463, 121] on select "Today Yesterday Custom Range" at bounding box center [511, 132] width 97 height 22
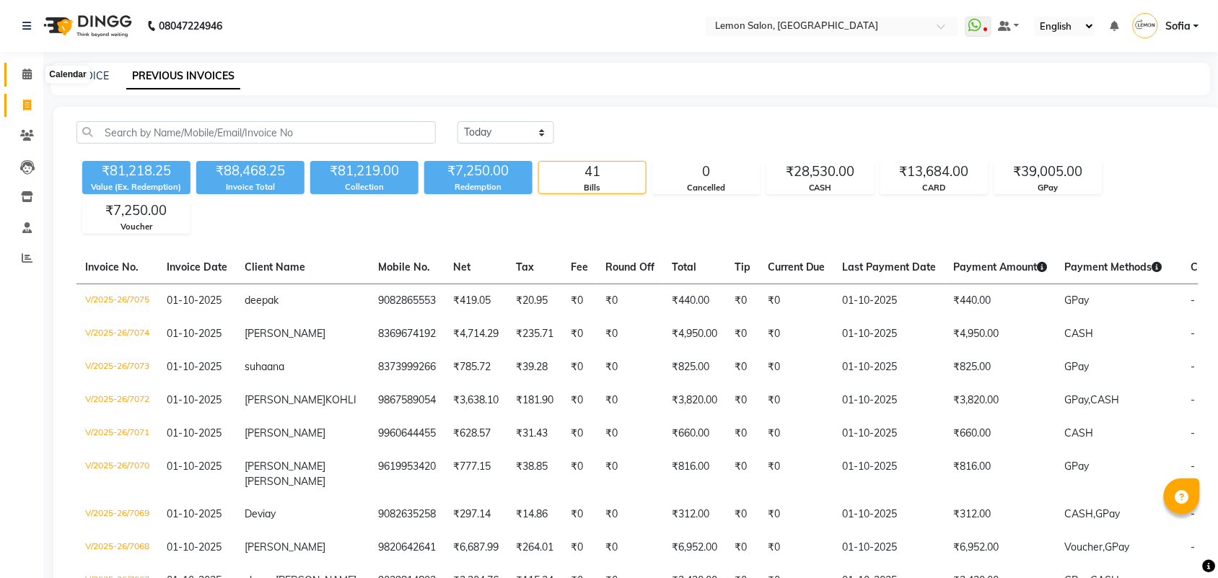
click at [29, 76] on icon at bounding box center [26, 74] width 9 height 11
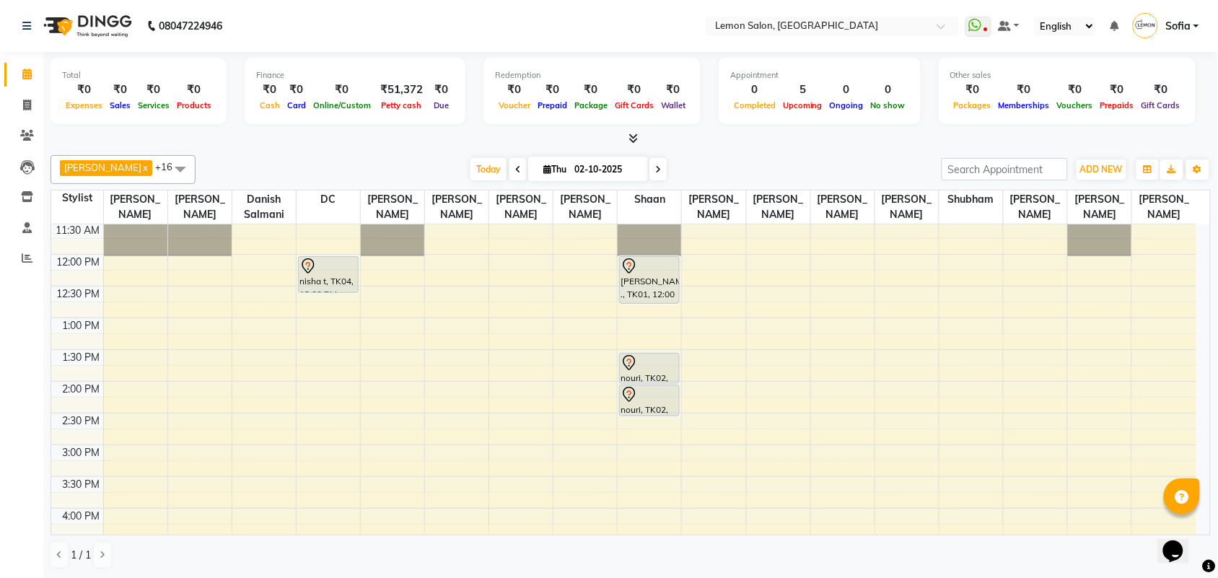
scroll to position [180, 0]
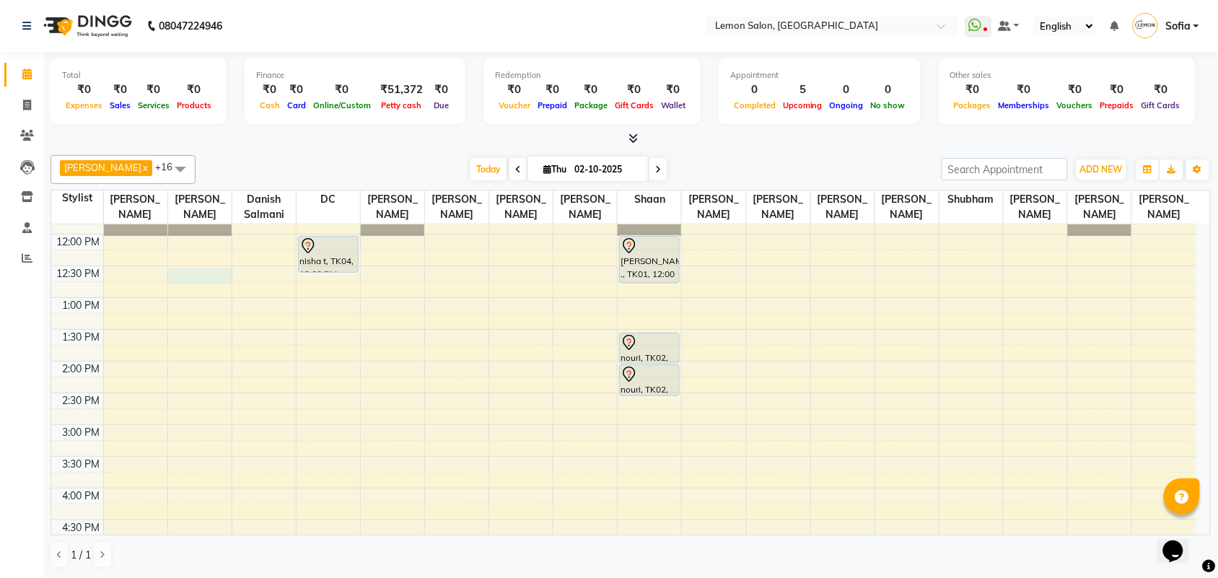
click at [186, 292] on div "9:00 AM 9:30 AM 10:00 AM 10:30 AM 11:00 AM 11:30 AM 12:00 PM 12:30 PM 1:00 PM 1…" at bounding box center [623, 488] width 1145 height 888
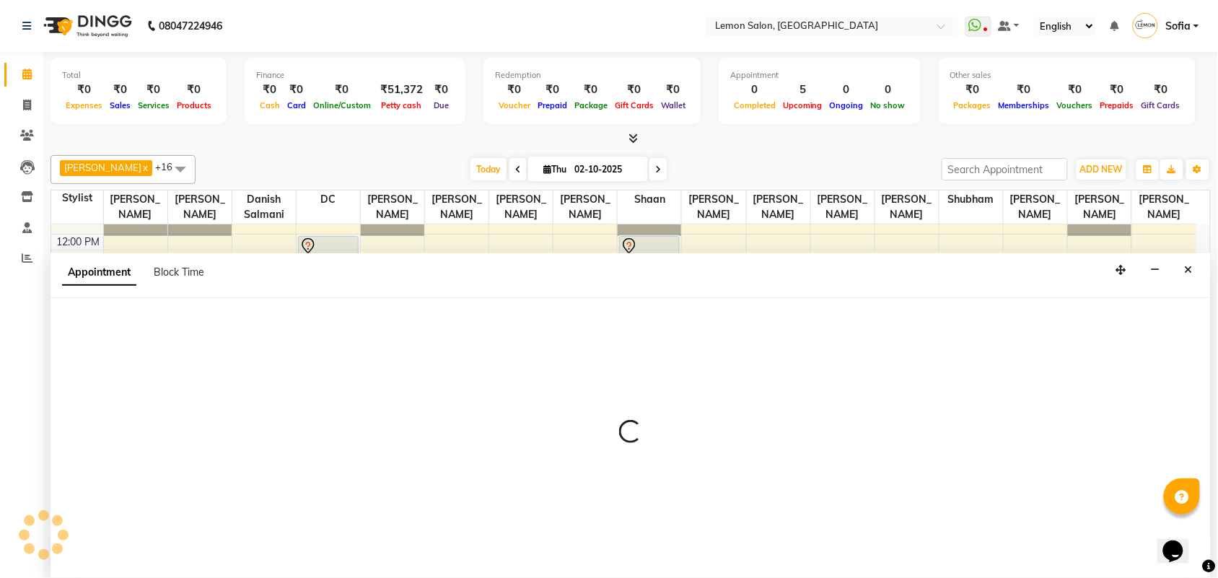
scroll to position [1, 0]
select select "7472"
select select "tentative"
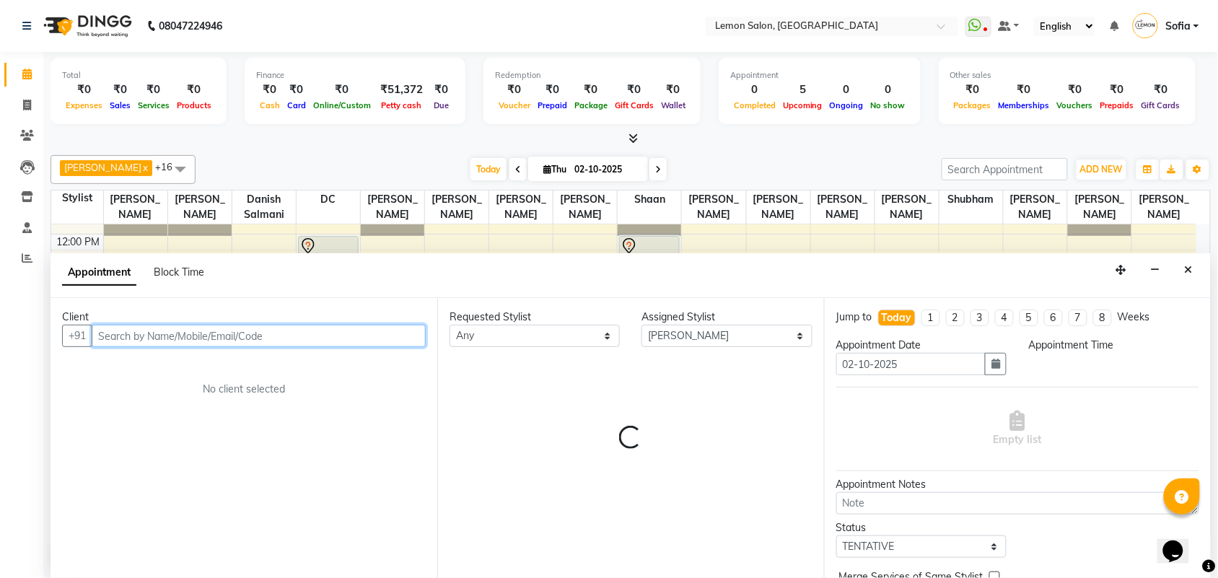
select select "750"
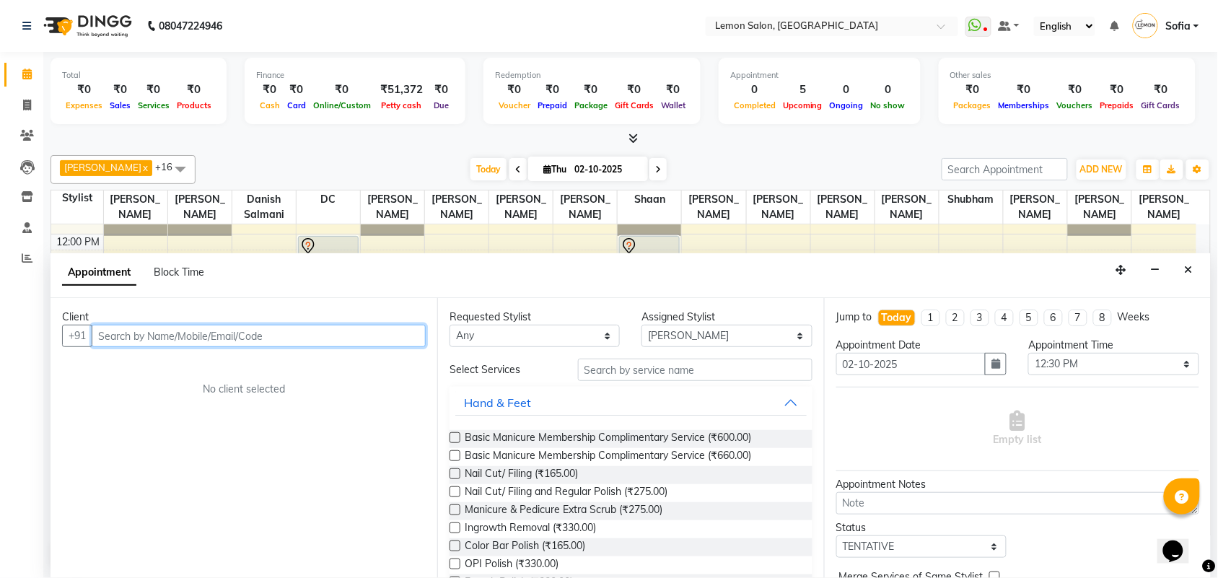
click at [193, 332] on input "text" at bounding box center [259, 336] width 334 height 22
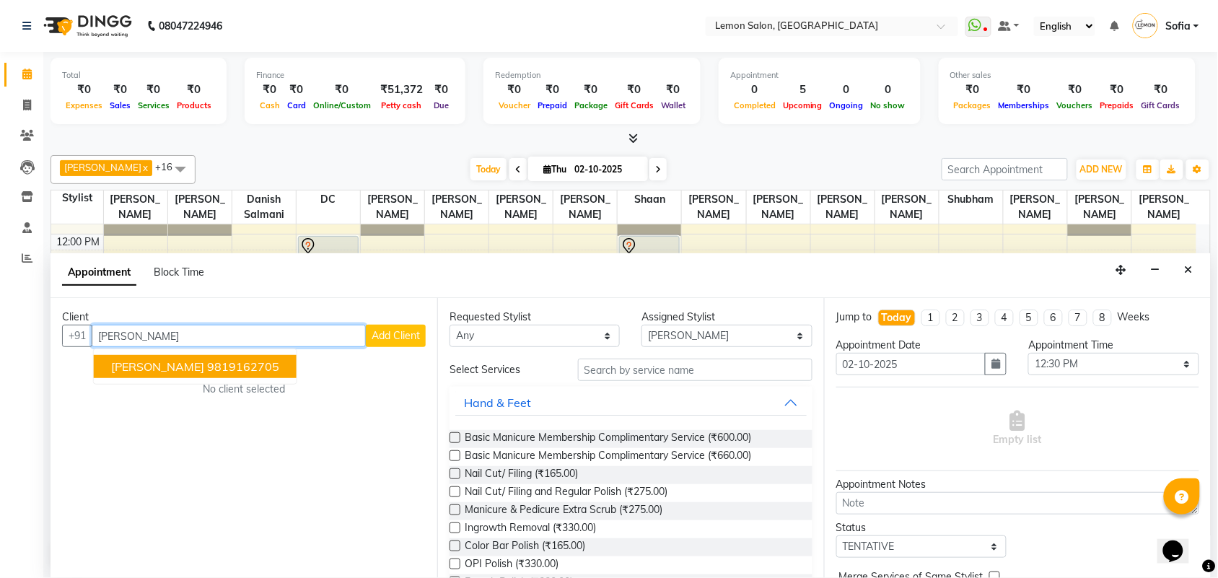
click at [191, 364] on span "RITTI KHANNA" at bounding box center [157, 366] width 93 height 14
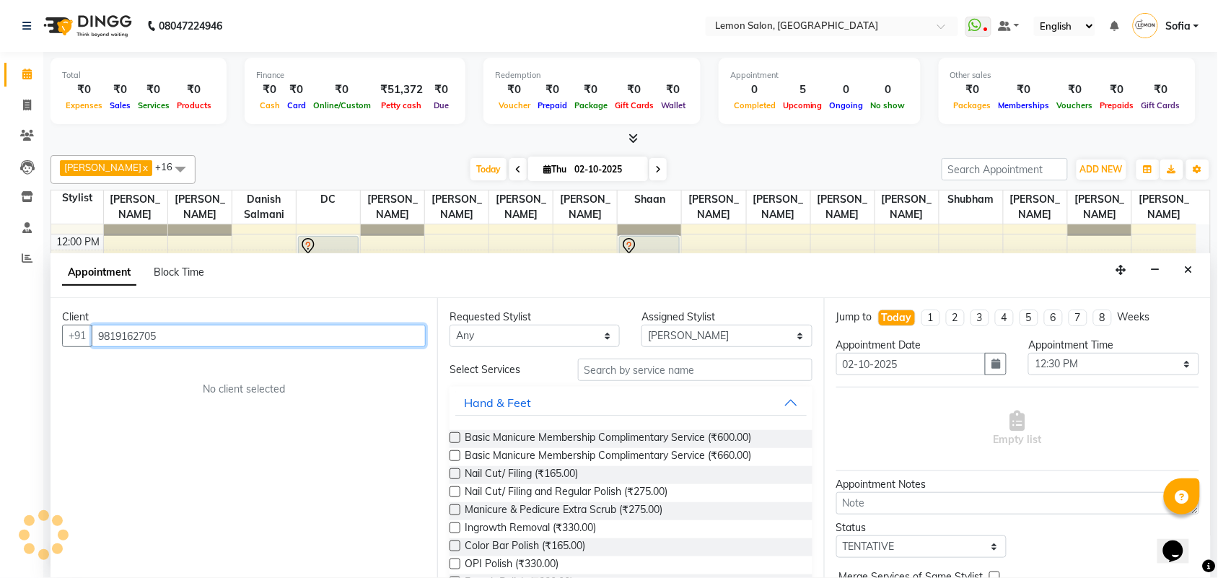
type input "9819162705"
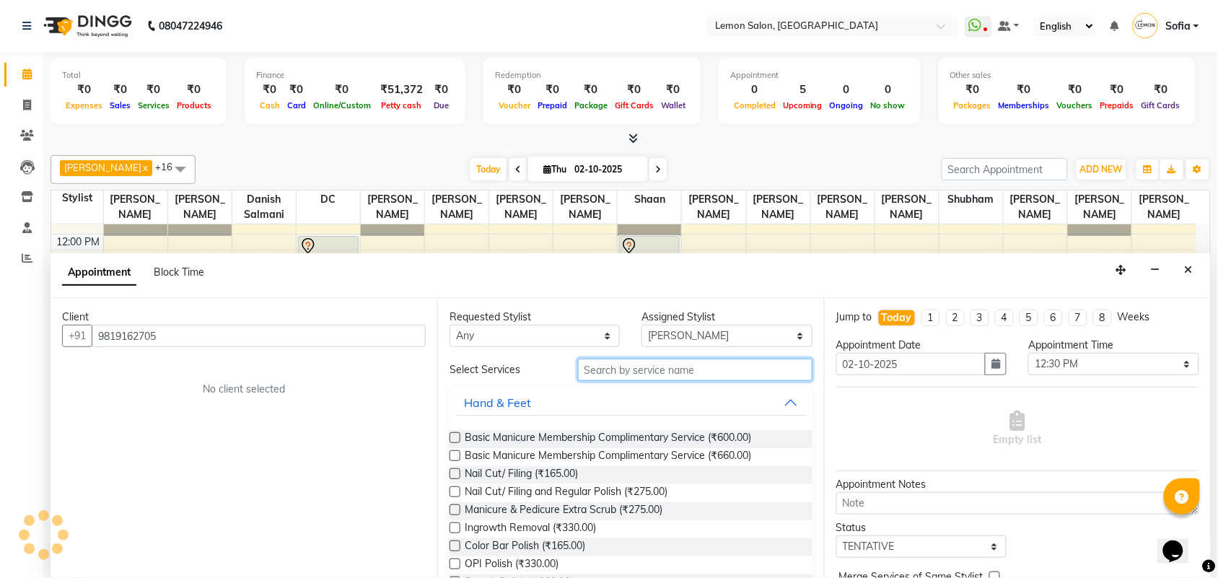
click at [693, 376] on input "text" at bounding box center [695, 370] width 235 height 22
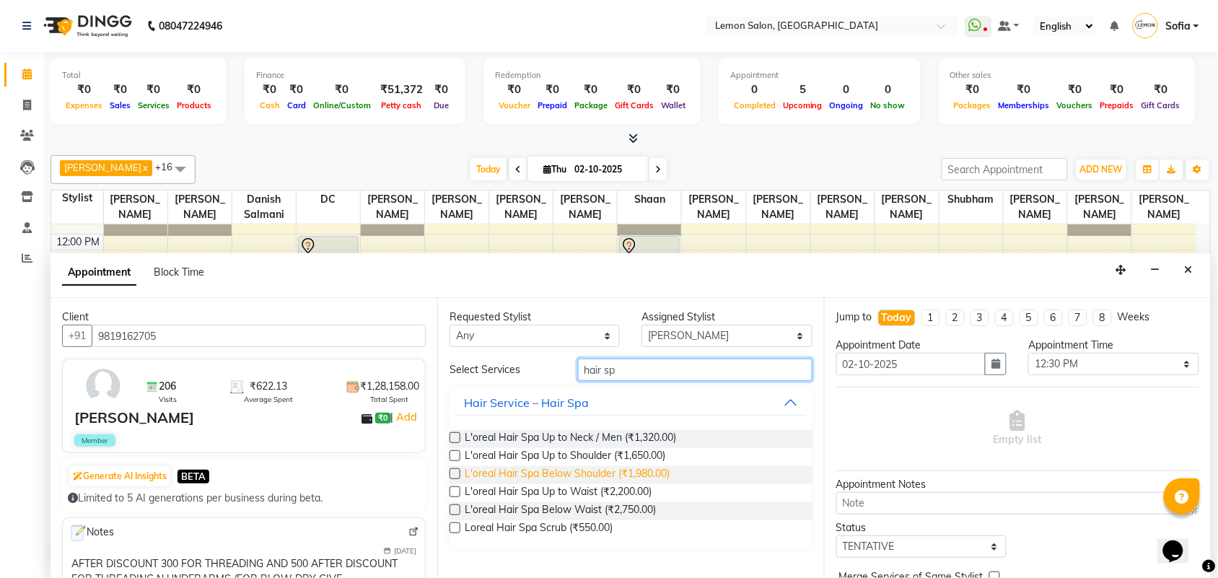
type input "hair sp"
click at [560, 474] on span "L'oreal Hair Spa Below Shoulder (₹1,980.00)" at bounding box center [567, 475] width 205 height 18
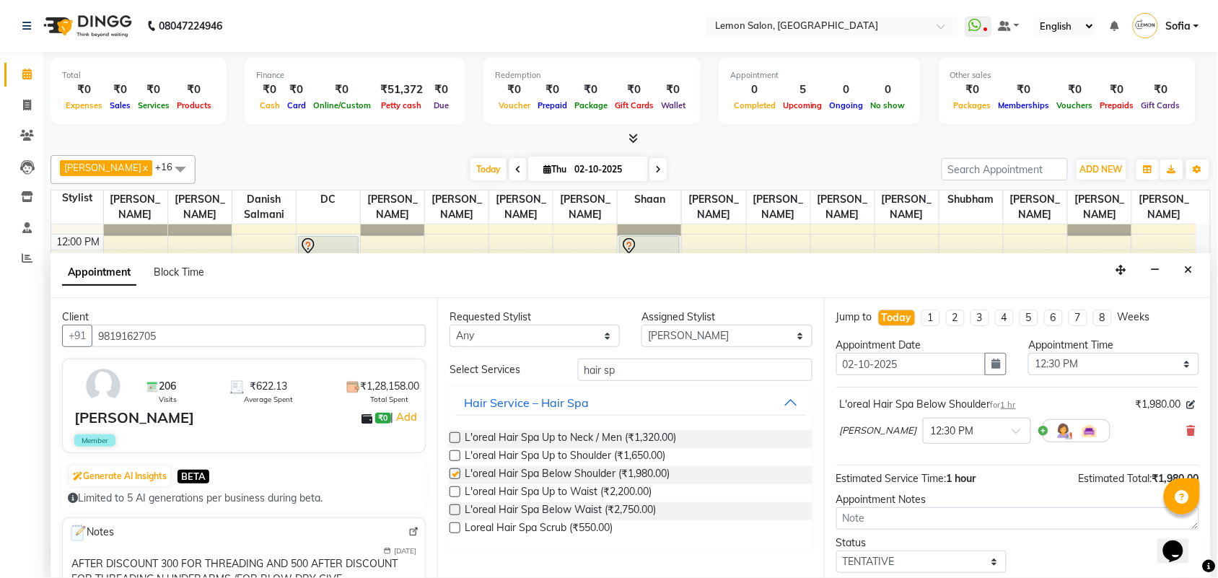
checkbox input "false"
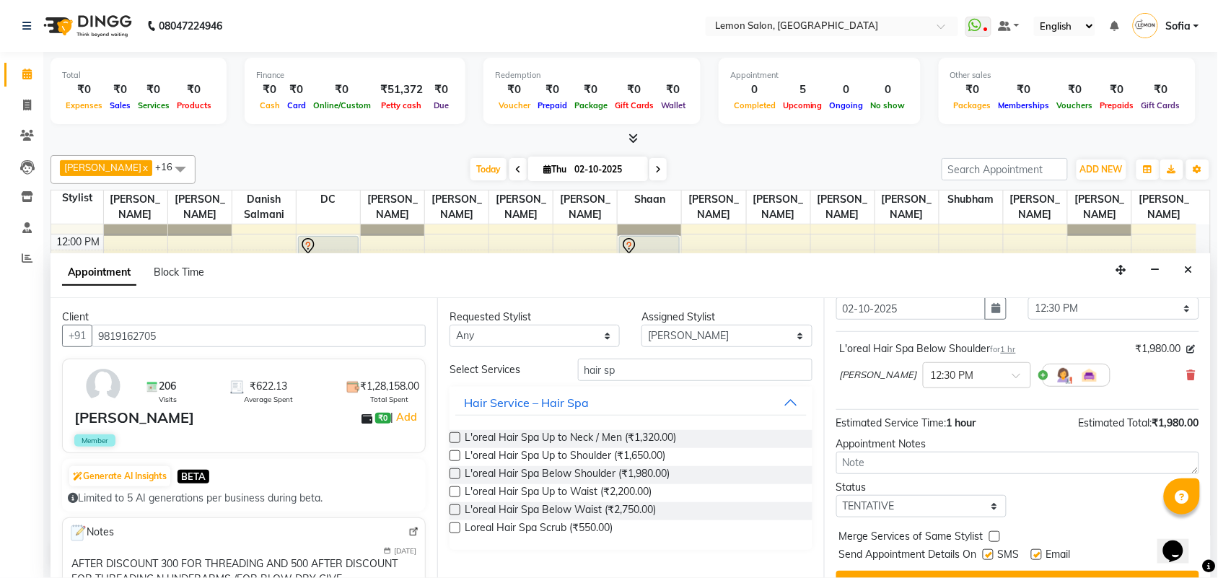
scroll to position [87, 0]
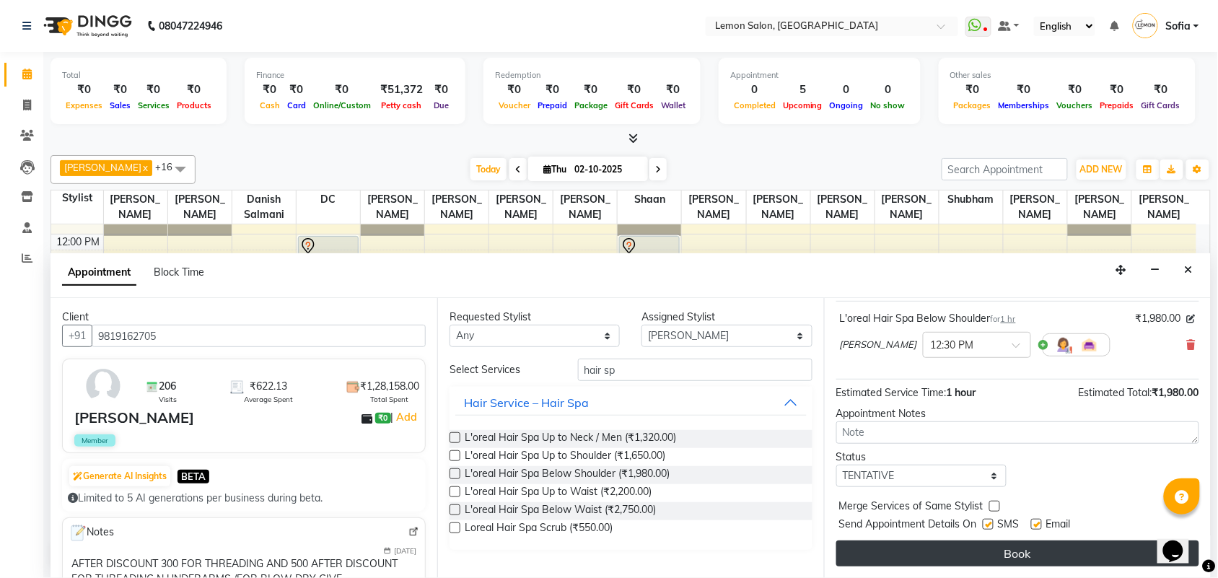
click at [990, 554] on button "Book" at bounding box center [1018, 554] width 363 height 26
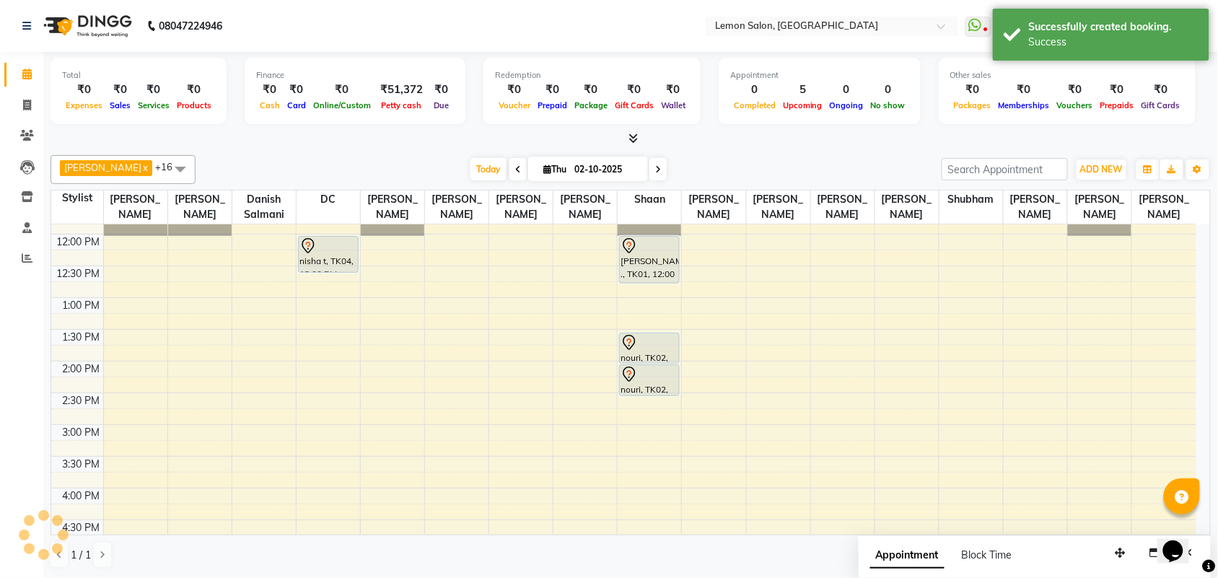
scroll to position [0, 0]
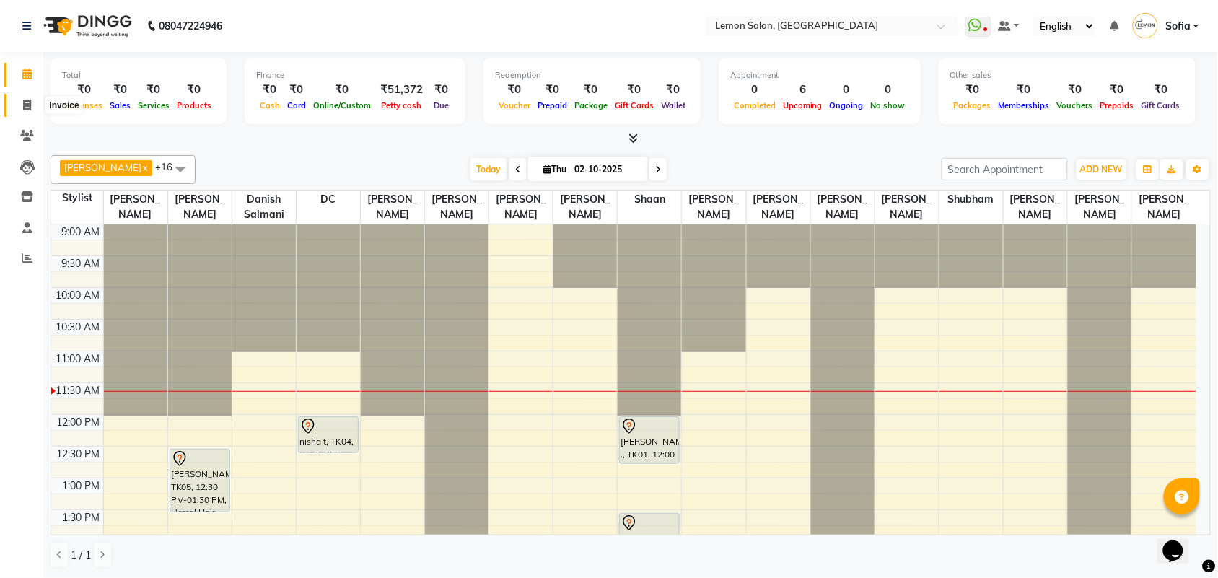
click at [23, 105] on icon at bounding box center [27, 105] width 8 height 11
select select "551"
select select "service"
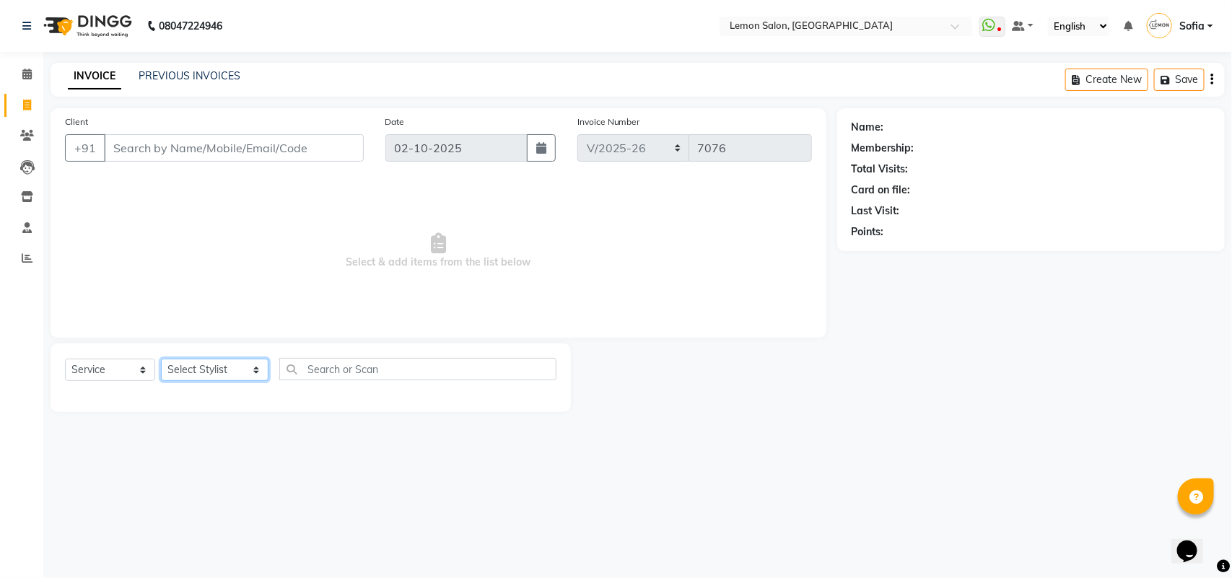
click at [227, 369] on select "Select Stylist Aalam [PERSON_NAME] [PERSON_NAME] [PERSON_NAME] [PERSON_NAME] [P…" at bounding box center [215, 370] width 108 height 22
select select "35763"
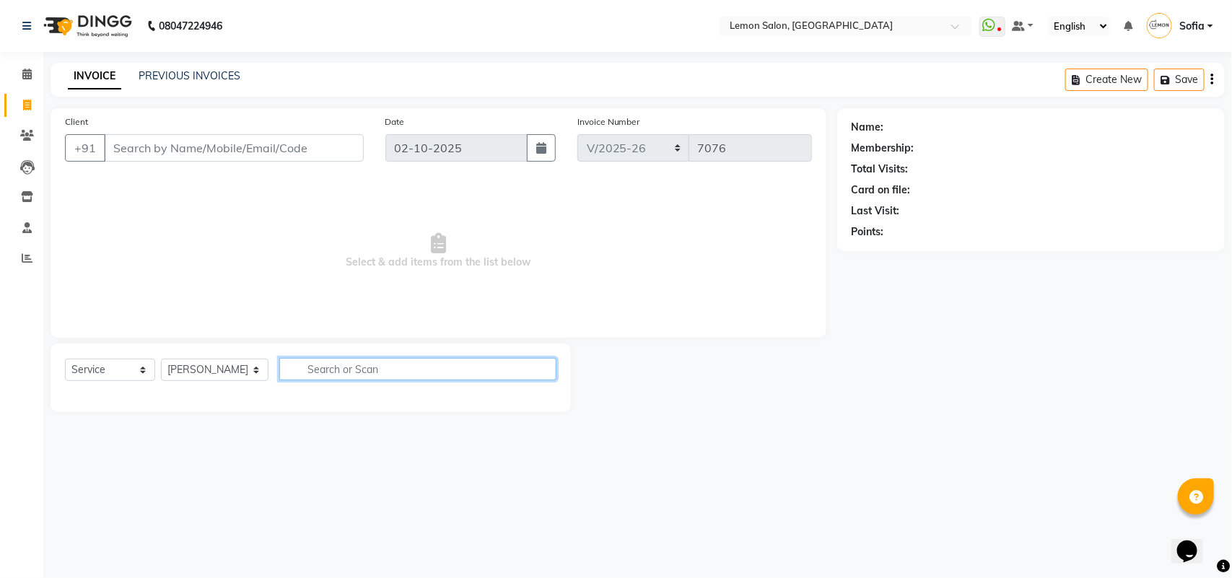
click at [370, 365] on input "text" at bounding box center [417, 369] width 277 height 22
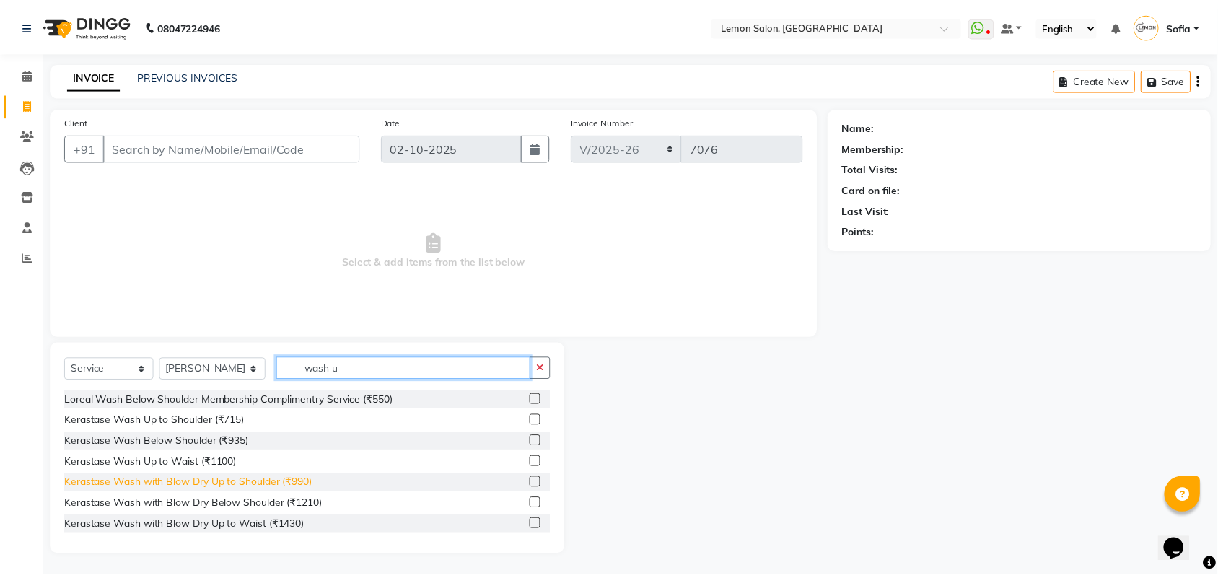
scroll to position [90, 0]
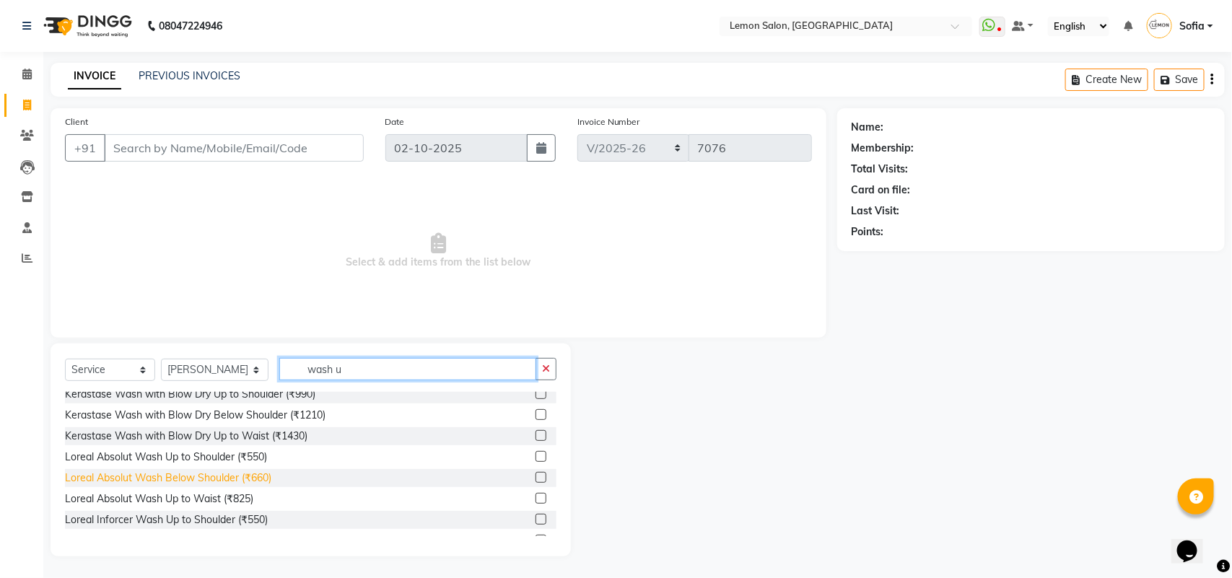
type input "wash u"
click at [248, 471] on div "Loreal Absolut Wash Below Shoulder (₹660)" at bounding box center [168, 478] width 206 height 15
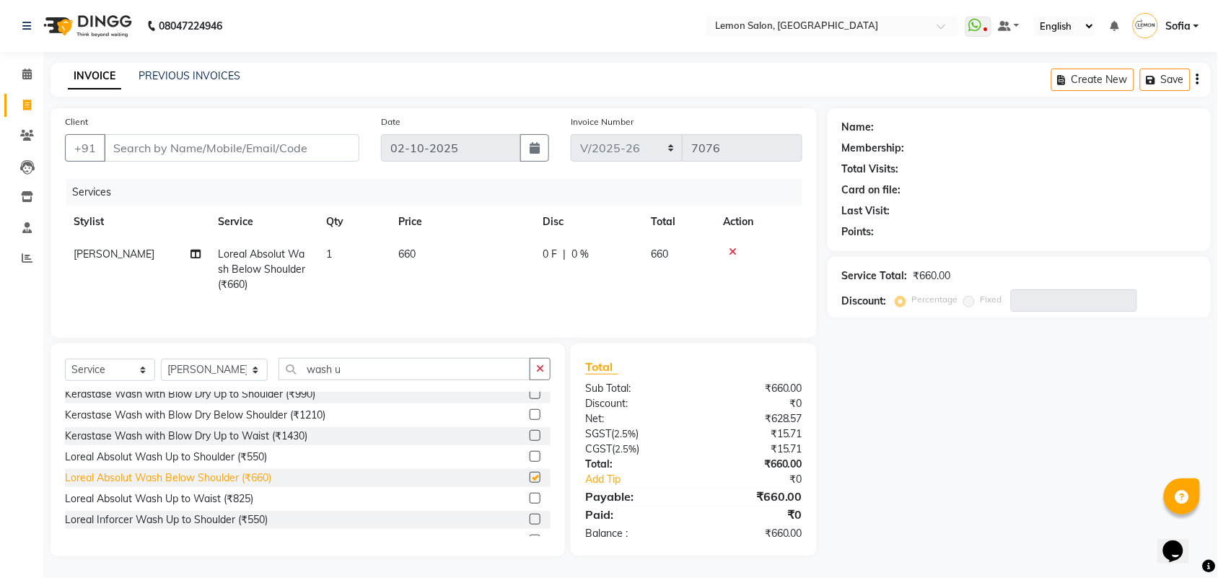
checkbox input "false"
click at [204, 377] on select "Select Stylist Aalam [PERSON_NAME] [PERSON_NAME] [PERSON_NAME] [PERSON_NAME] [P…" at bounding box center [214, 370] width 107 height 22
select select "54463"
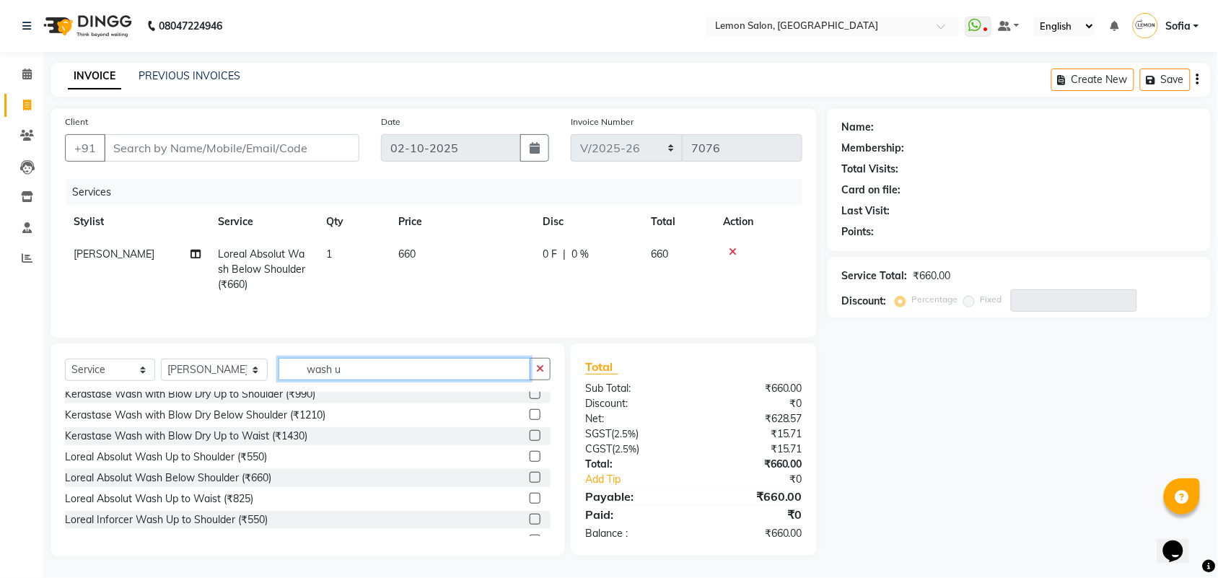
click at [349, 369] on input "wash u" at bounding box center [405, 369] width 252 height 22
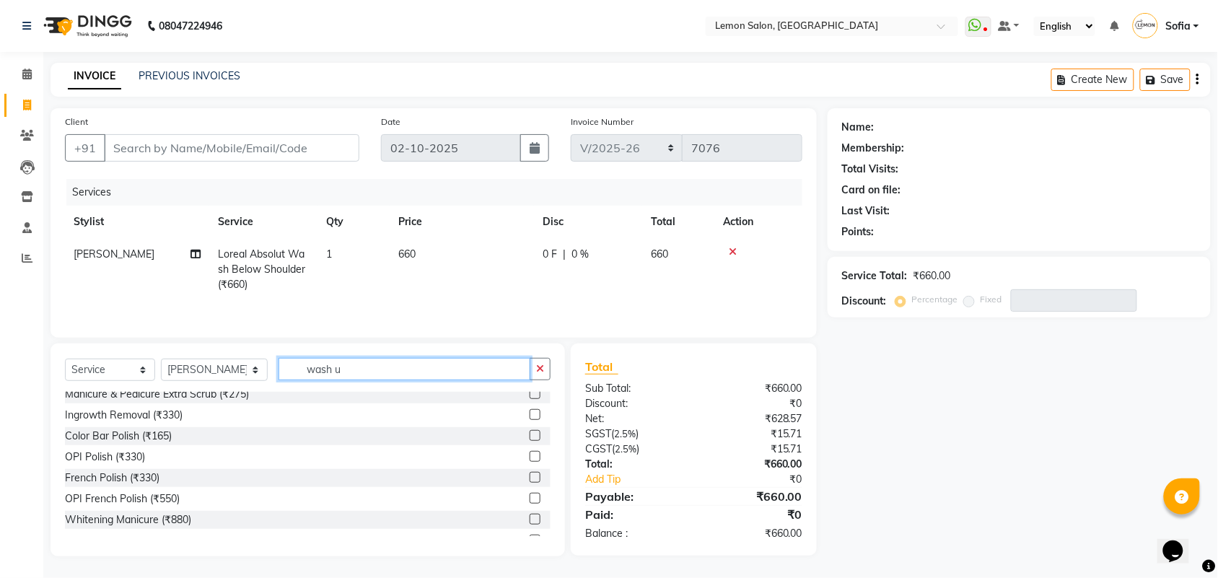
click at [349, 369] on input "wash u" at bounding box center [405, 369] width 252 height 22
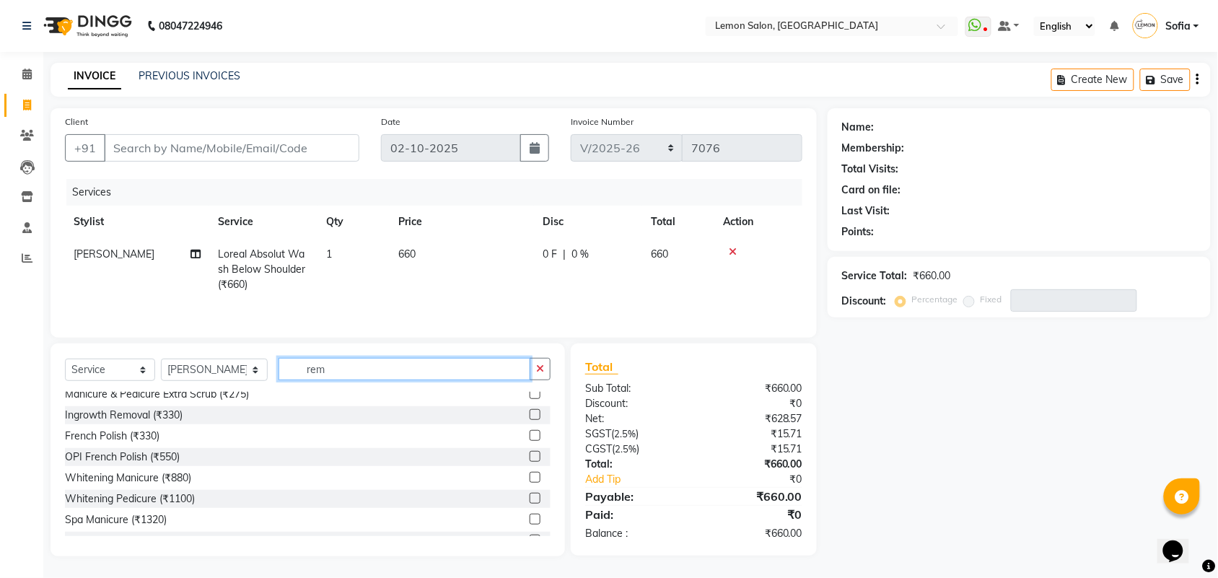
scroll to position [0, 0]
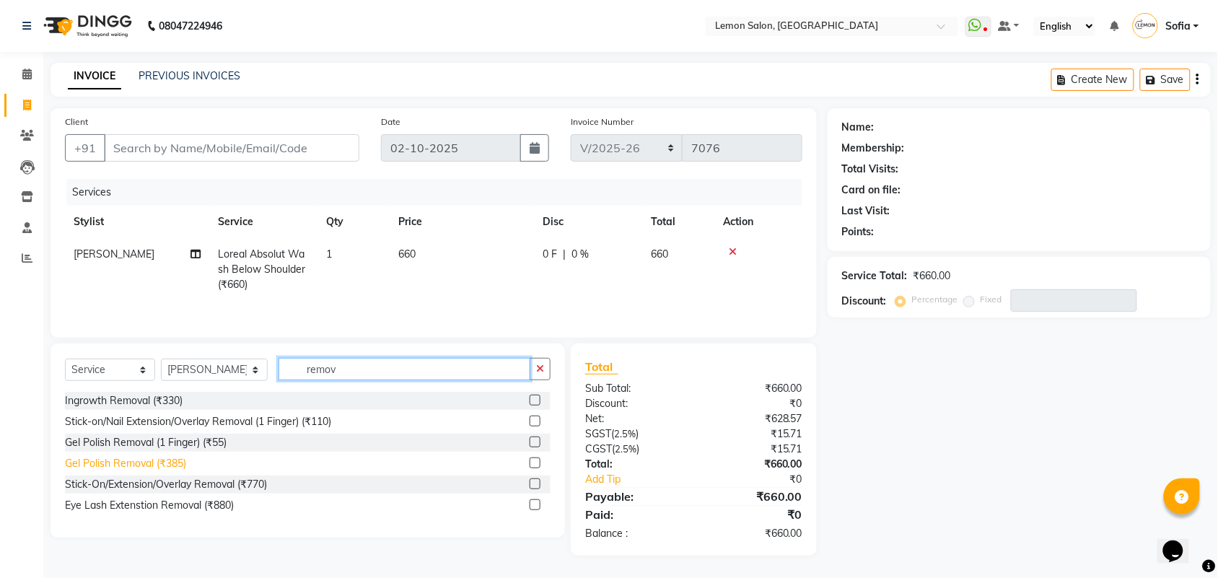
type input "remov"
click at [165, 463] on div "Gel Polish Removal (₹385)" at bounding box center [125, 463] width 121 height 15
checkbox input "false"
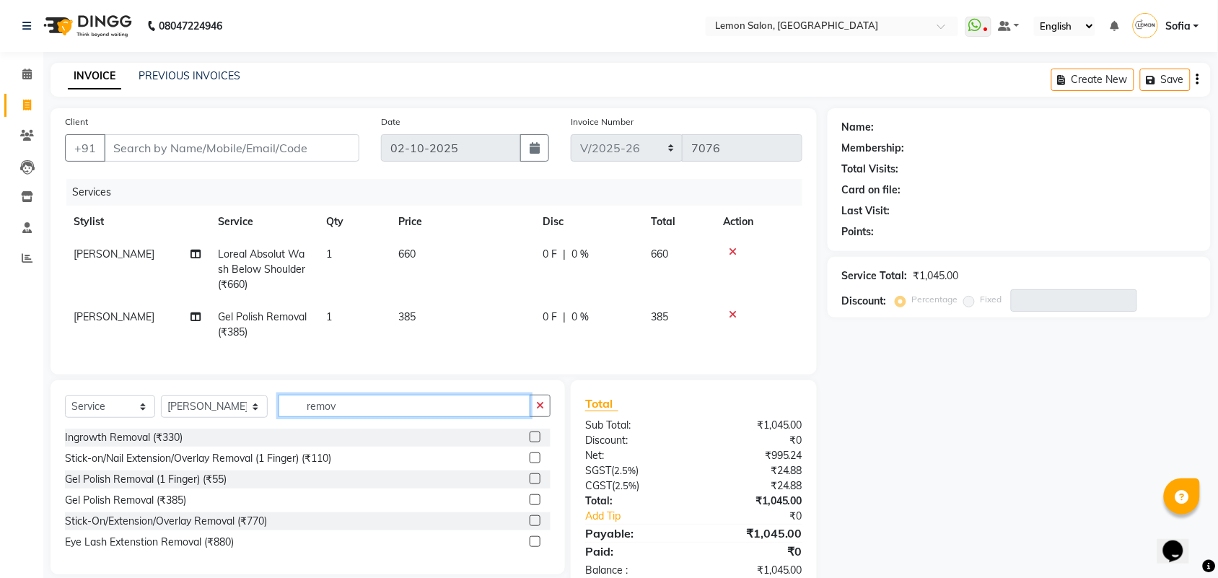
click at [356, 416] on input "remov" at bounding box center [405, 406] width 252 height 22
click at [543, 411] on icon "button" at bounding box center [540, 406] width 8 height 10
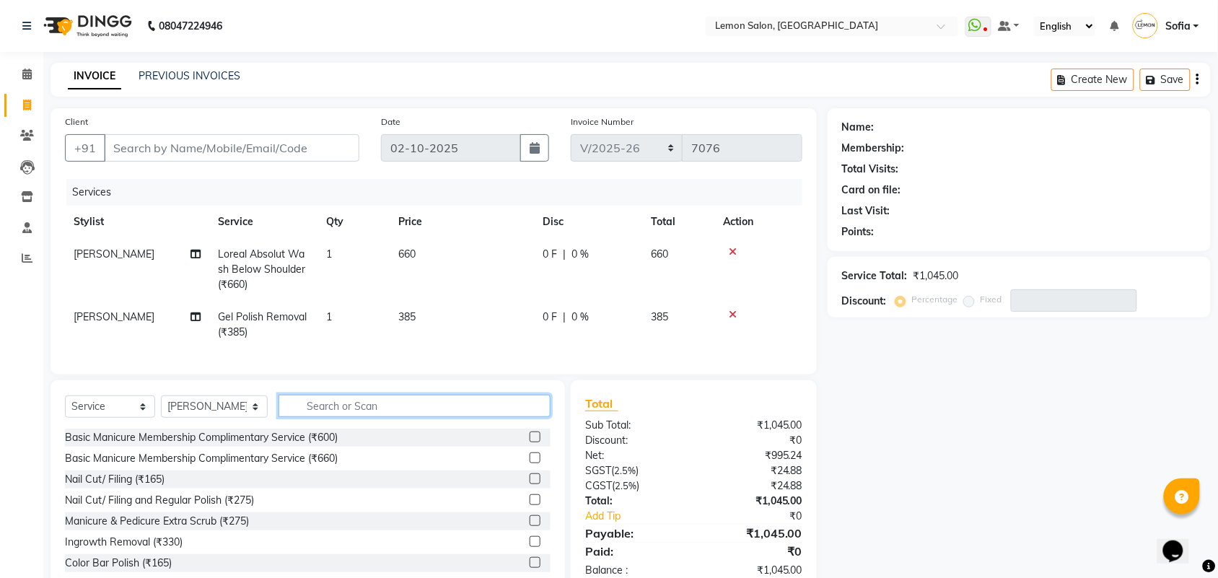
click at [349, 415] on input "text" at bounding box center [415, 406] width 272 height 22
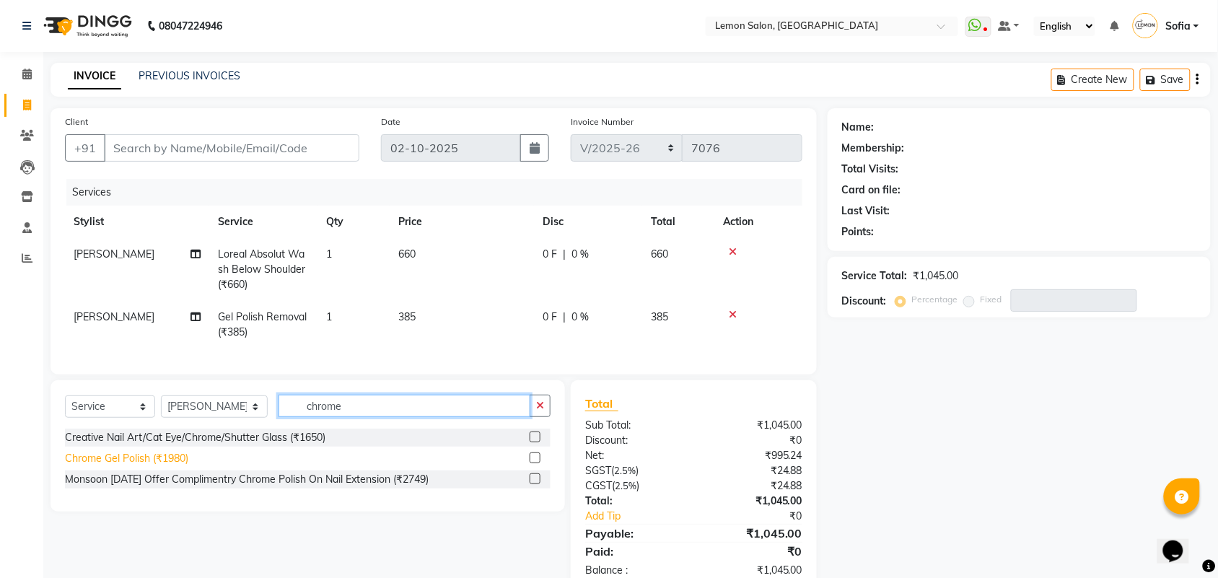
type input "chrome"
click at [170, 466] on div "Chrome Gel Polish (₹1980)" at bounding box center [126, 458] width 123 height 15
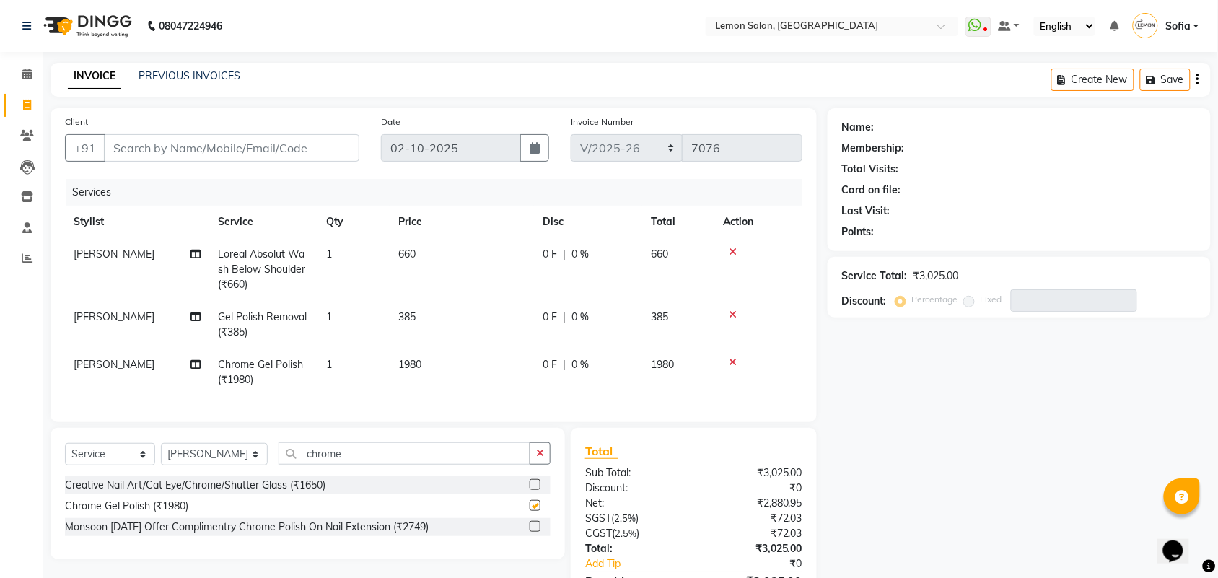
checkbox input "false"
click at [349, 462] on input "chrome" at bounding box center [405, 453] width 252 height 22
click at [349, 463] on input "chrome" at bounding box center [405, 453] width 252 height 22
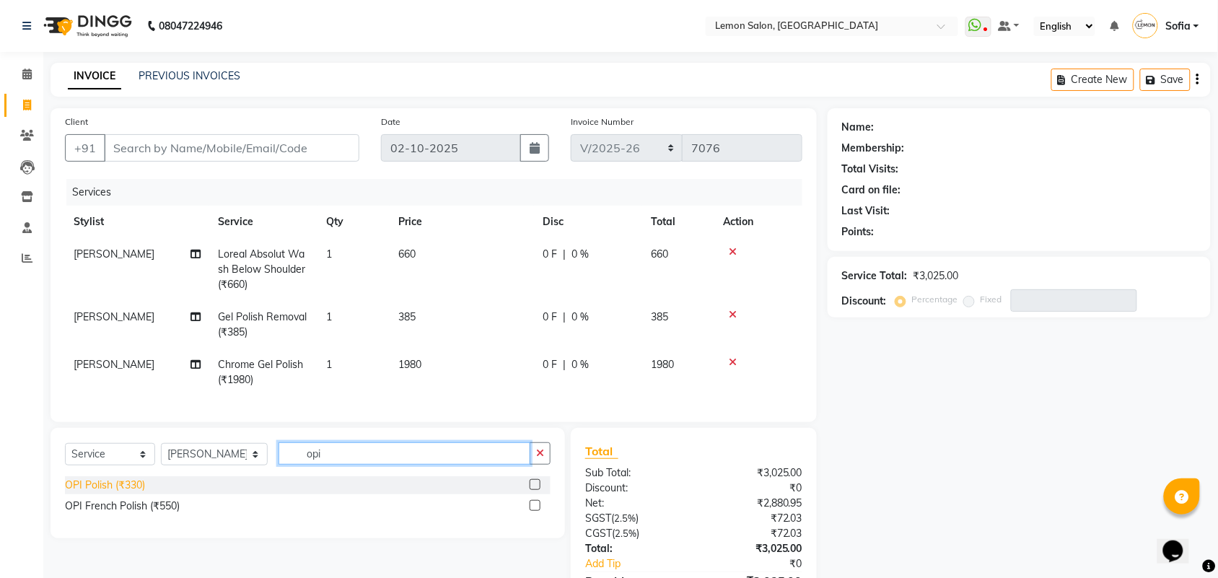
type input "opi"
click at [128, 493] on div "OPI Polish (₹330)" at bounding box center [105, 485] width 80 height 15
checkbox input "false"
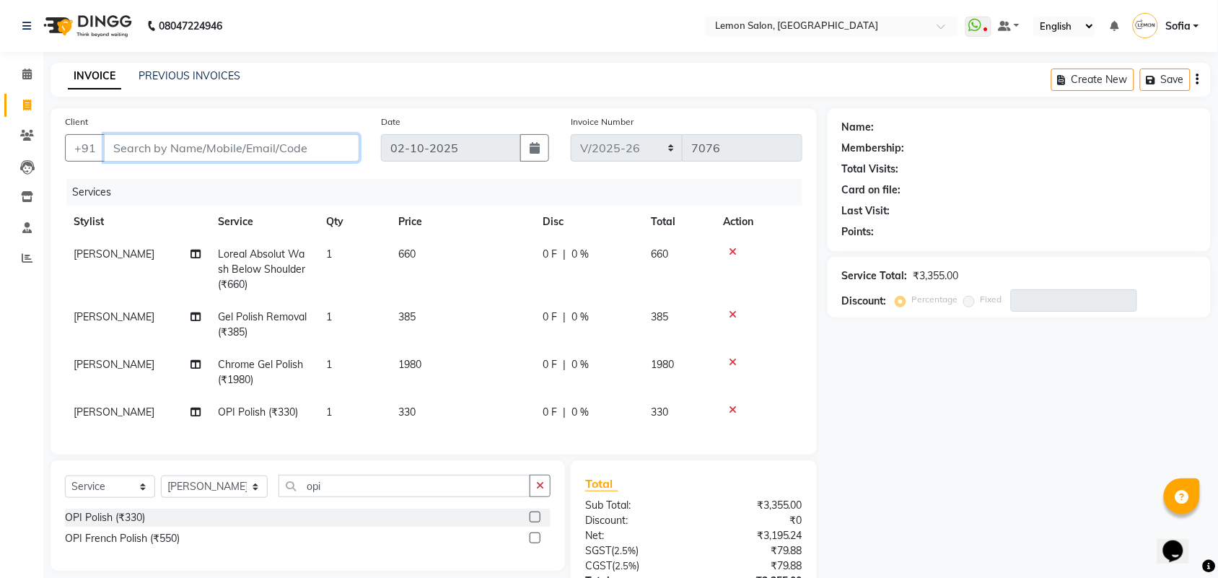
click at [249, 147] on input "Client" at bounding box center [231, 147] width 255 height 27
type input "9"
type input "0"
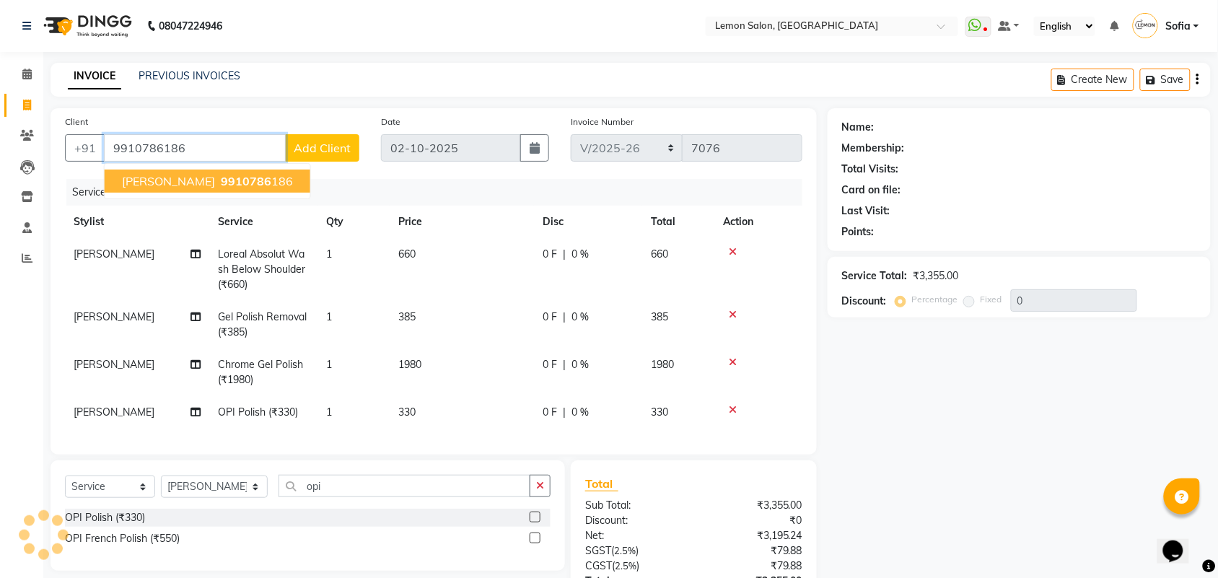
type input "9910786186"
select select "1: Object"
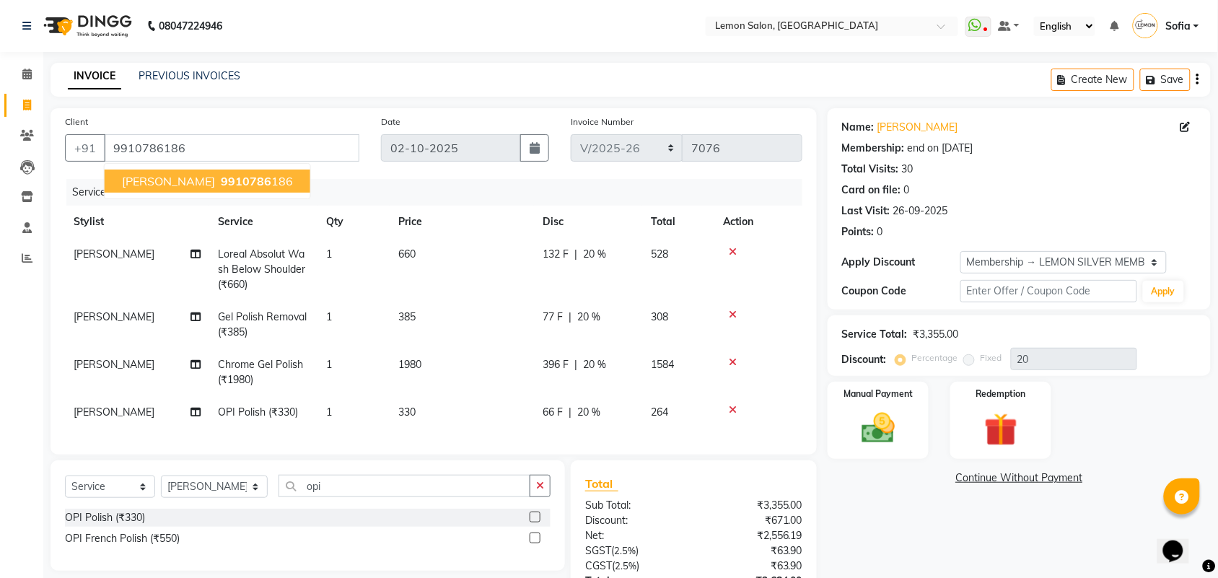
drag, startPoint x: 131, startPoint y: 177, endPoint x: 711, endPoint y: 247, distance: 583.8
click at [131, 177] on span "Gurdeep" at bounding box center [168, 181] width 93 height 14
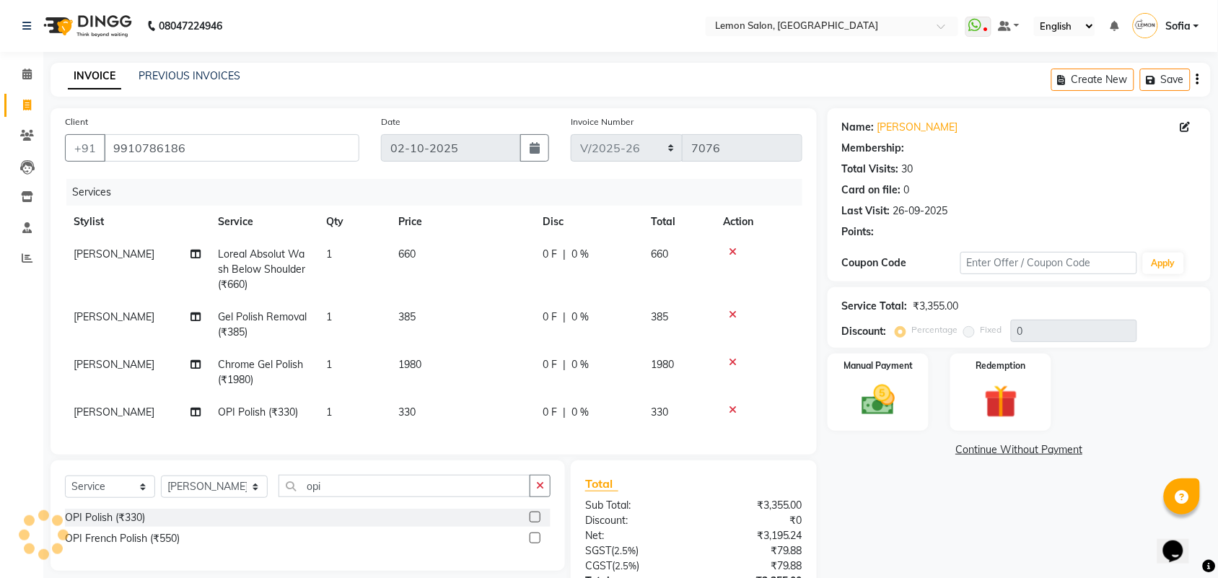
type input "20"
select select "1: Object"
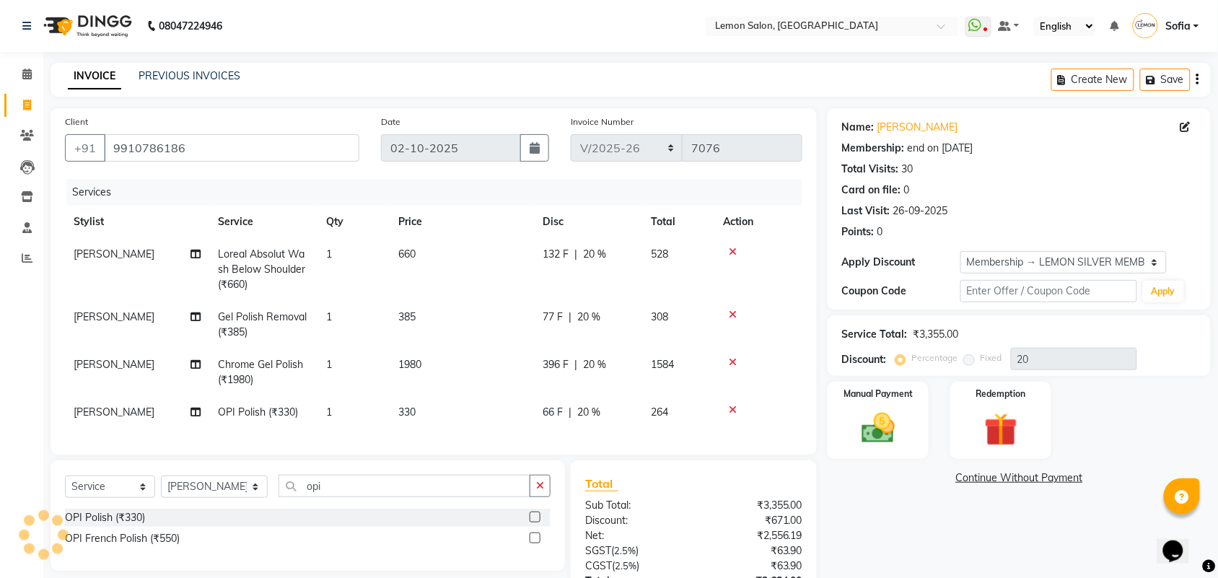
scroll to position [128, 0]
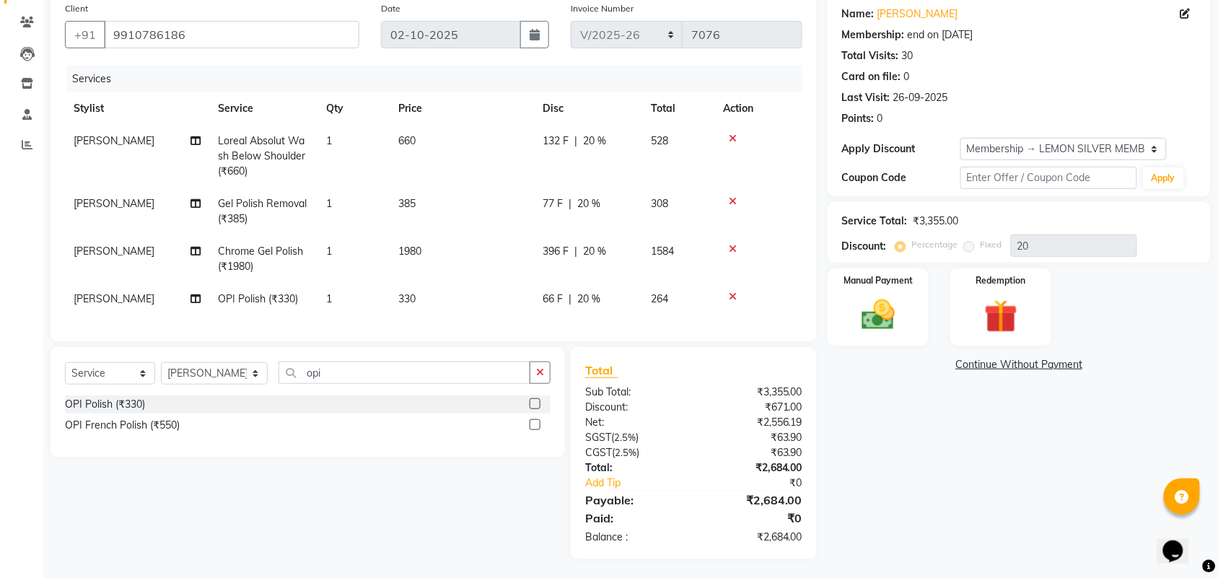
scroll to position [128, 0]
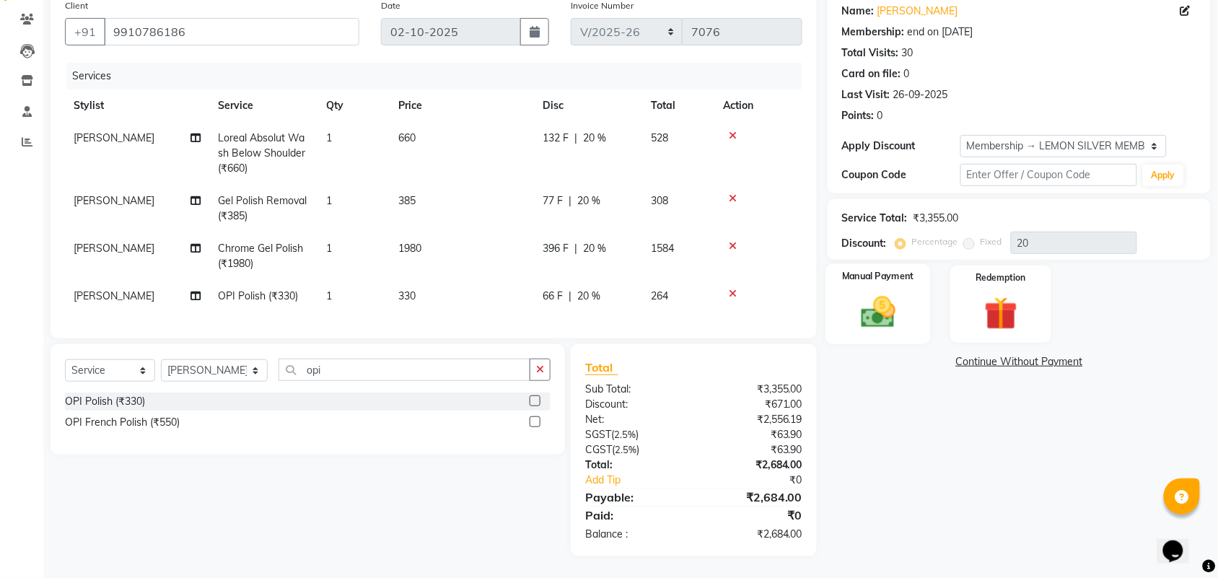
click at [884, 296] on img at bounding box center [878, 312] width 56 height 40
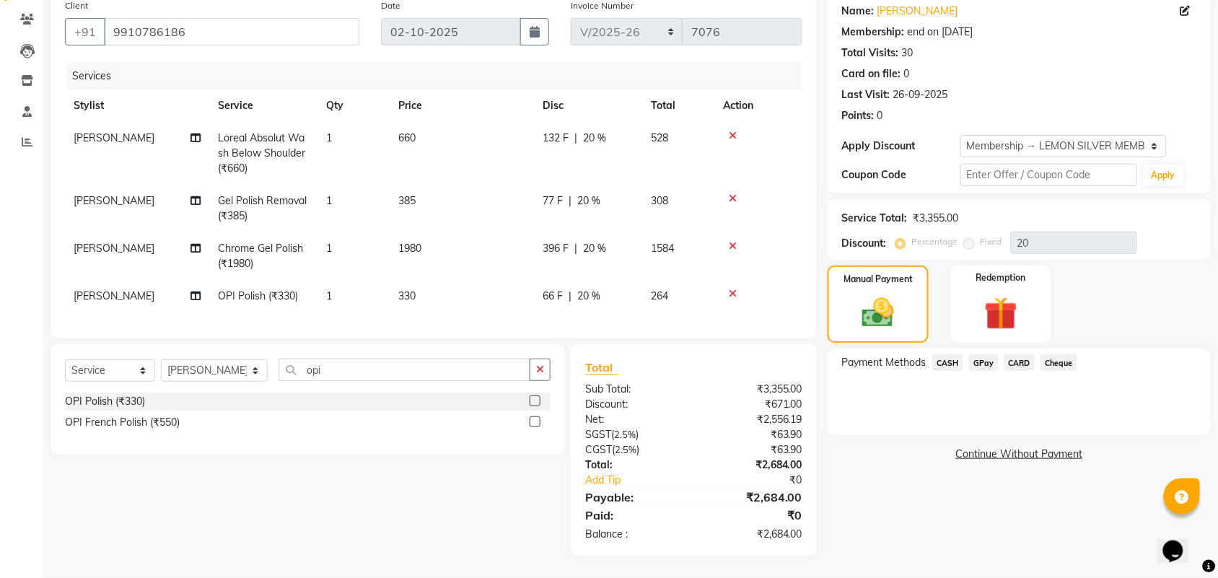
drag, startPoint x: 1015, startPoint y: 348, endPoint x: 1022, endPoint y: 362, distance: 15.2
click at [1015, 354] on span "CARD" at bounding box center [1020, 362] width 31 height 17
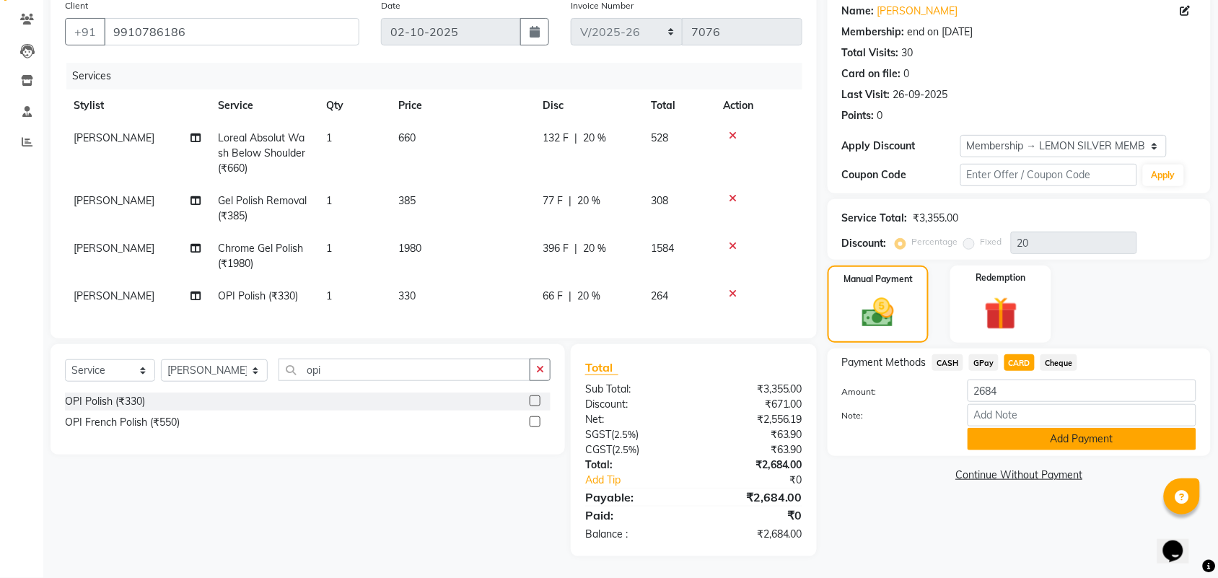
click at [1011, 428] on button "Add Payment" at bounding box center [1082, 439] width 229 height 22
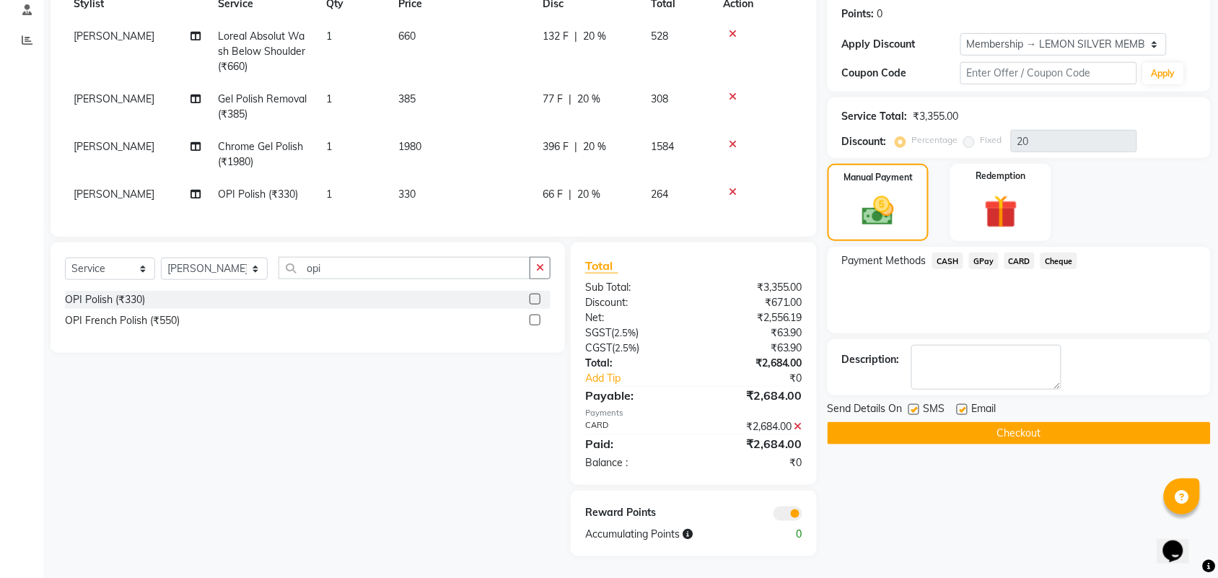
scroll to position [230, 0]
click at [964, 404] on label at bounding box center [962, 409] width 11 height 11
click at [964, 406] on input "checkbox" at bounding box center [961, 410] width 9 height 9
checkbox input "false"
click at [914, 404] on label at bounding box center [914, 409] width 11 height 11
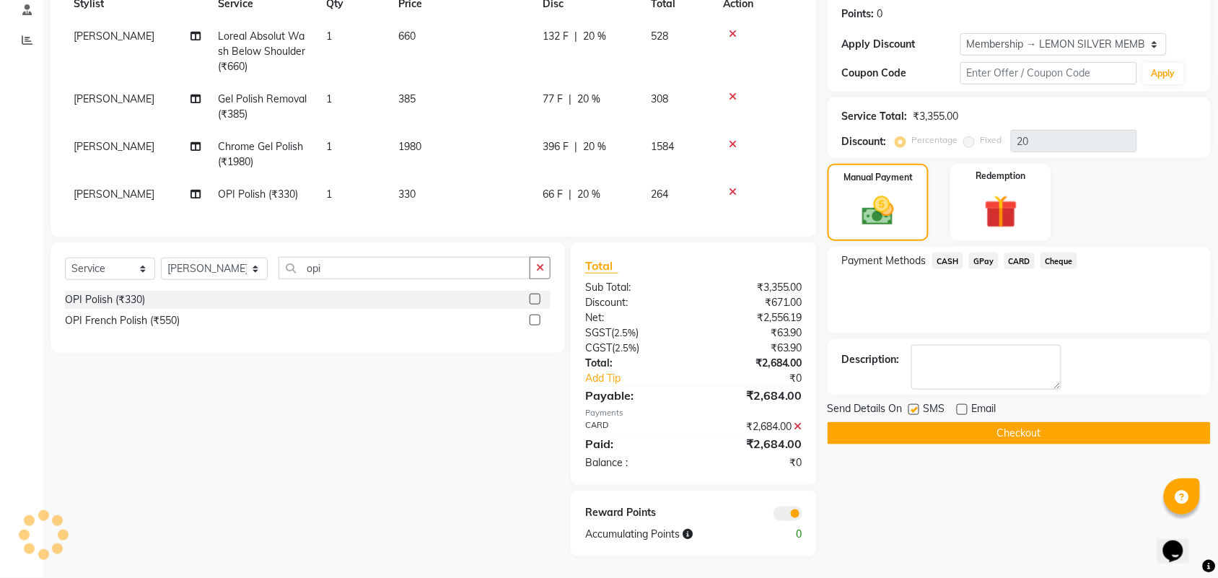
click at [914, 406] on input "checkbox" at bounding box center [913, 410] width 9 height 9
checkbox input "false"
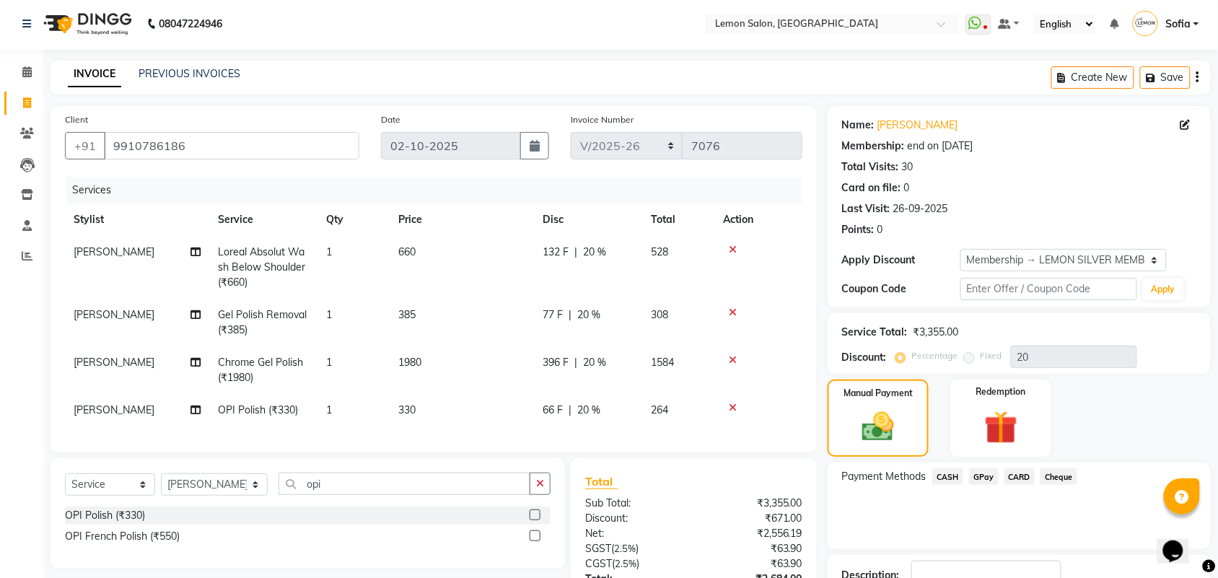
scroll to position [0, 0]
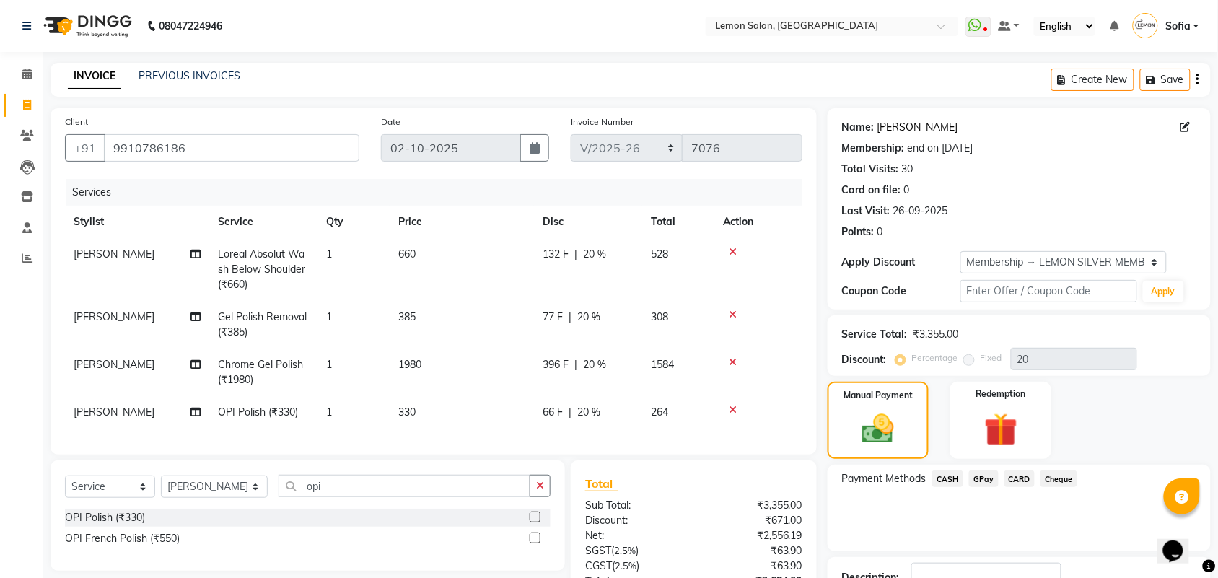
click at [890, 128] on link "Gurdeep" at bounding box center [918, 127] width 81 height 15
click at [291, 257] on span "Loreal Absolut Wash Below Shoulder (₹660)" at bounding box center [261, 269] width 87 height 43
select select "35763"
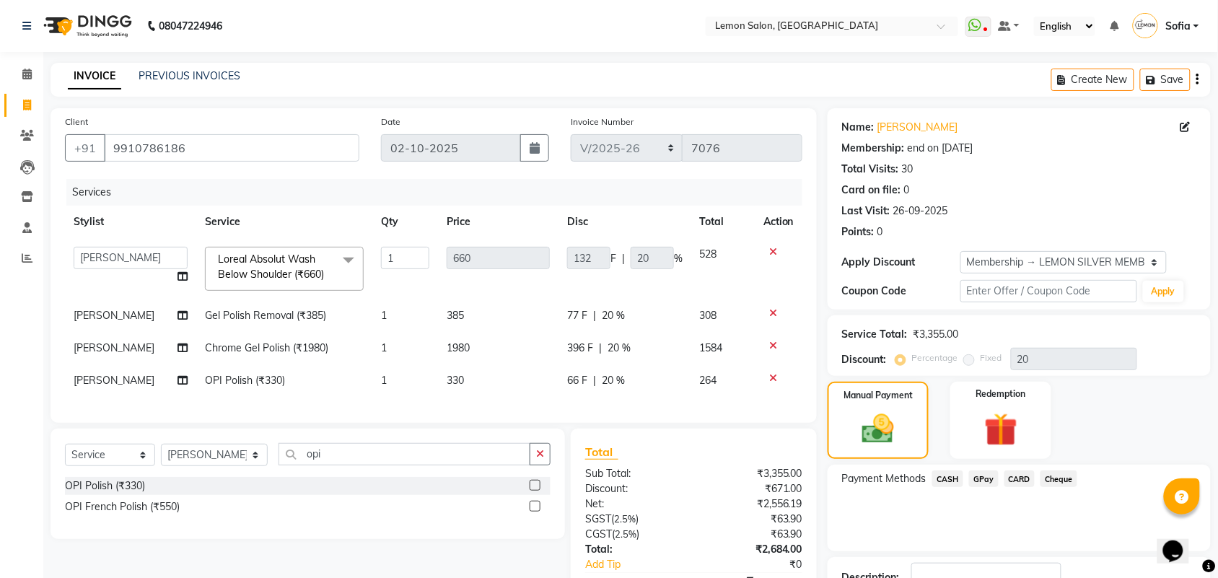
click at [287, 257] on span "Loreal Absolut Wash Below Shoulder (₹660)" at bounding box center [271, 267] width 106 height 28
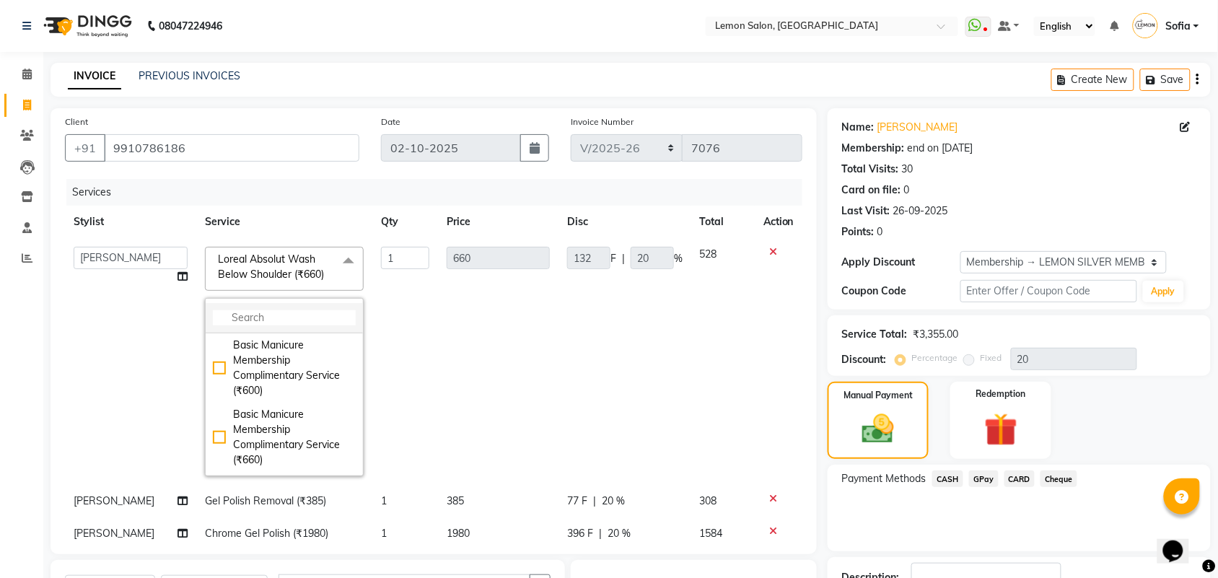
click at [273, 315] on input "multiselect-search" at bounding box center [284, 317] width 143 height 15
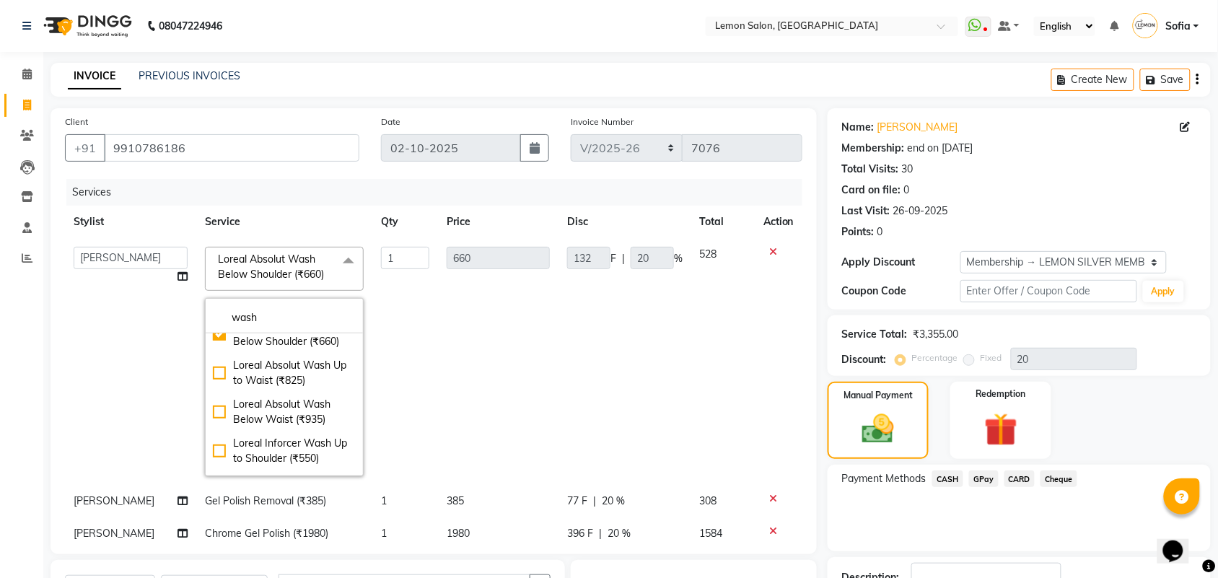
type input "wash"
click at [279, 553] on div "Loreal Inforcer Wash Below Waist (₹935)" at bounding box center [284, 568] width 143 height 30
checkbox input "false"
checkbox input "true"
type input "935"
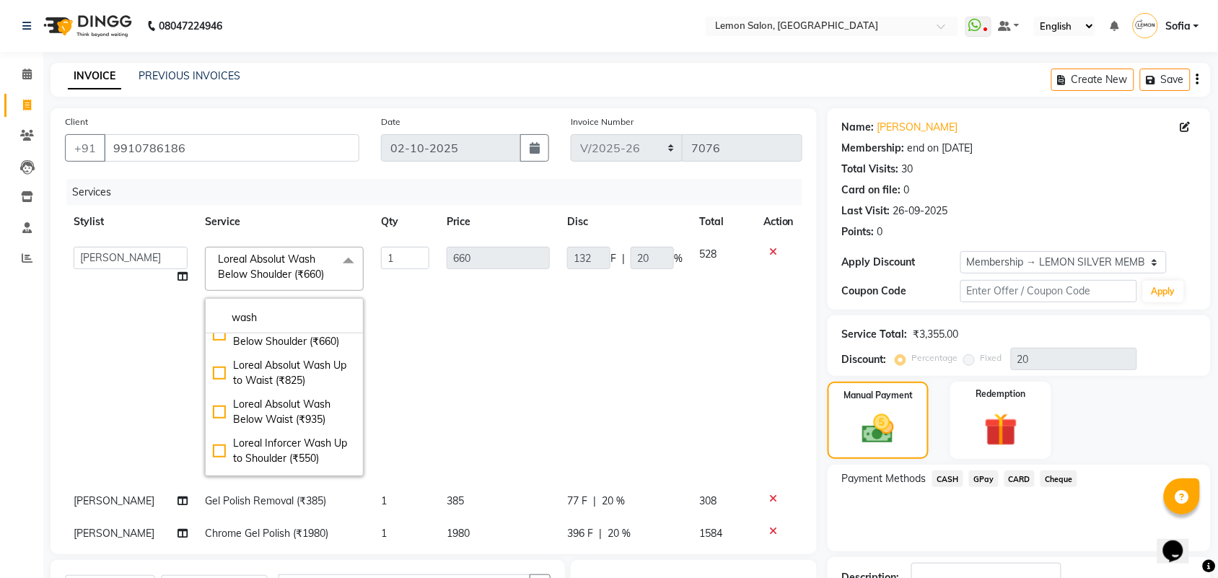
type input "187"
click at [24, 447] on div "Calendar Invoice Clients Leads Inventory Staff Reports Completed InProgress Upc…" at bounding box center [97, 457] width 195 height 833
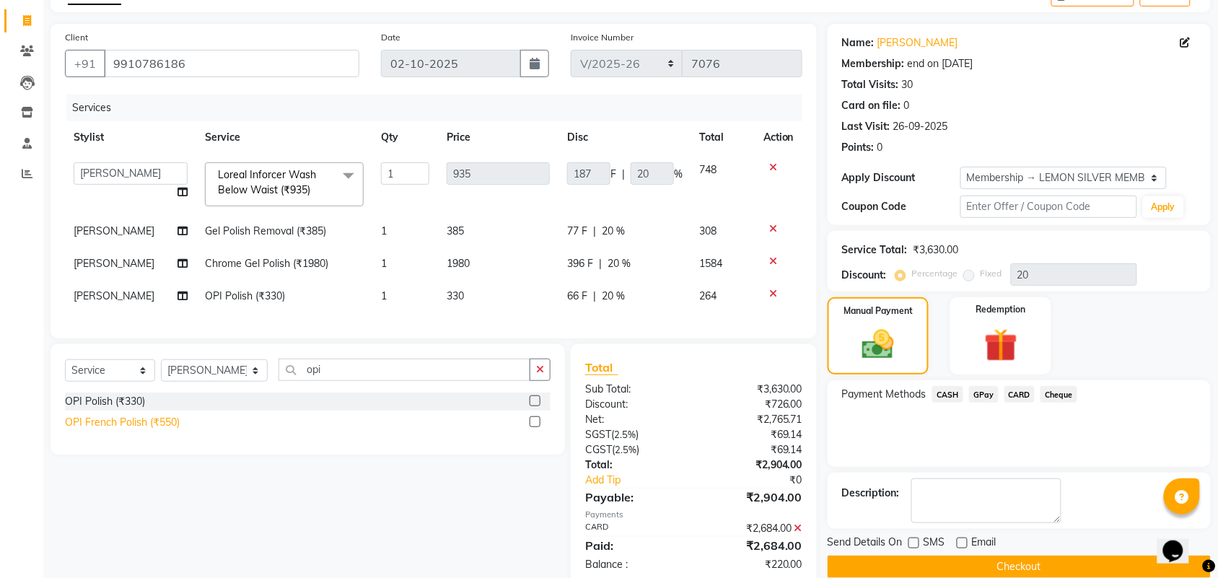
scroll to position [198, 0]
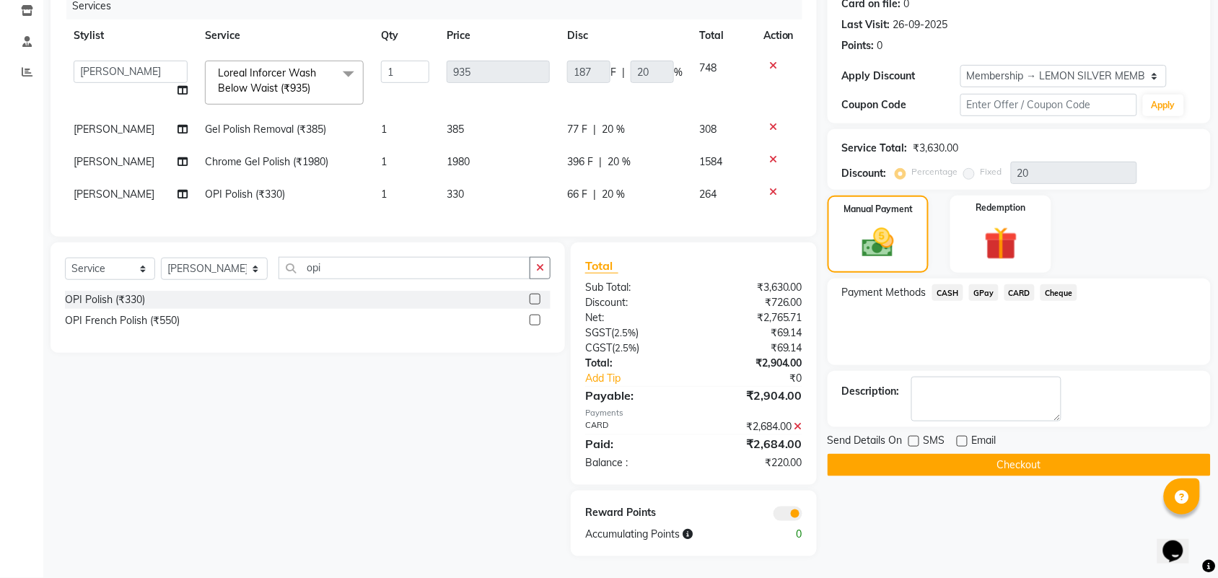
click at [801, 427] on icon at bounding box center [799, 427] width 8 height 10
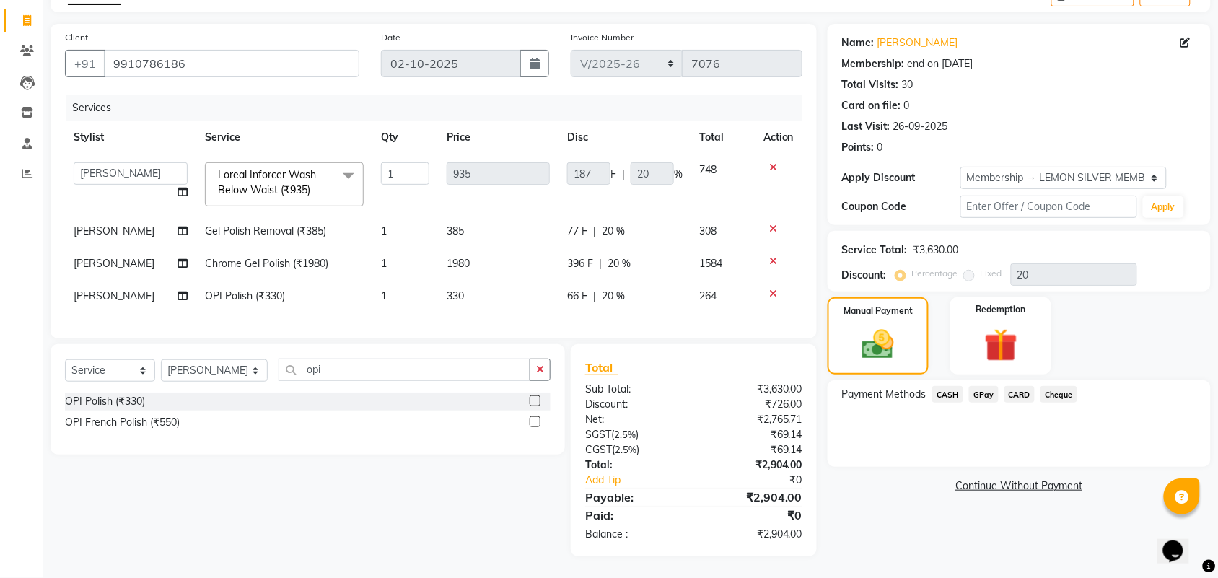
click at [1016, 386] on span "CARD" at bounding box center [1020, 394] width 31 height 17
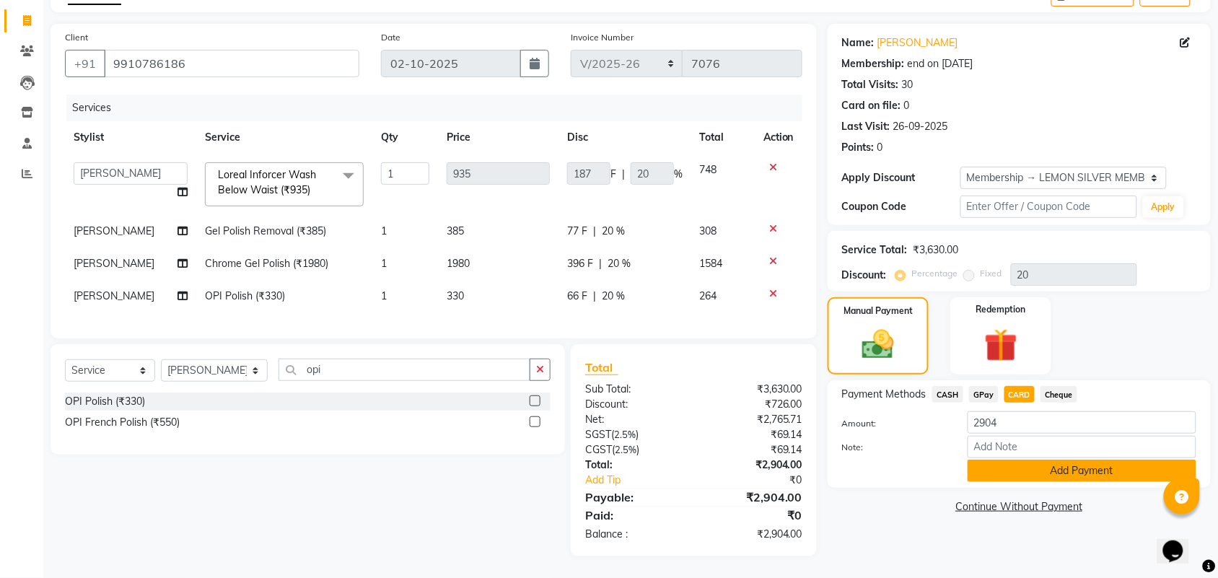
click at [1016, 464] on button "Add Payment" at bounding box center [1082, 471] width 229 height 22
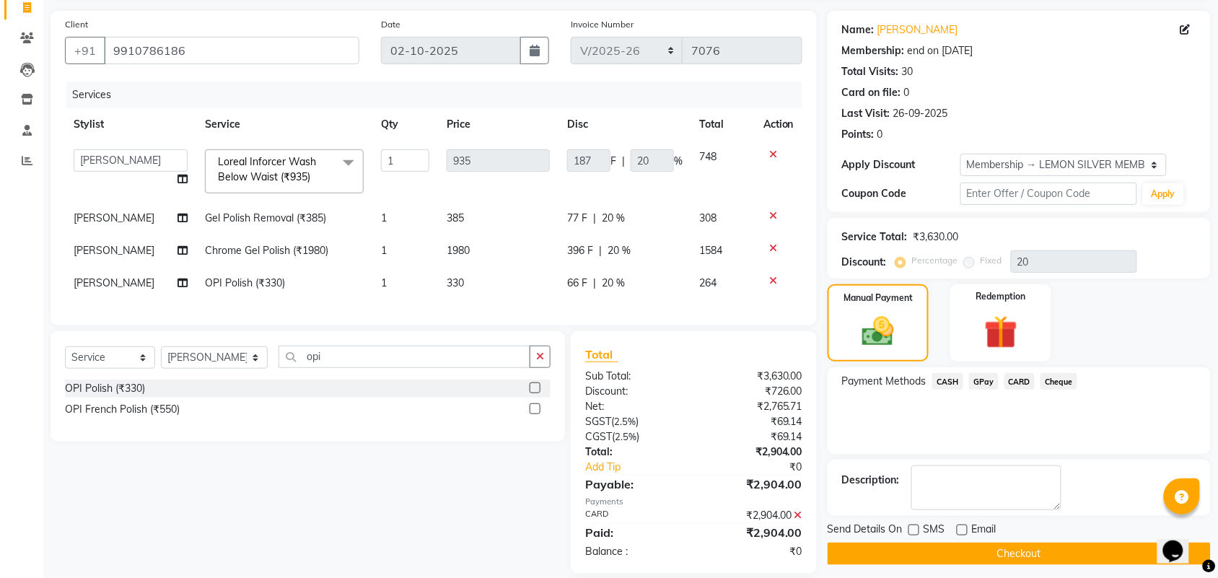
scroll to position [198, 0]
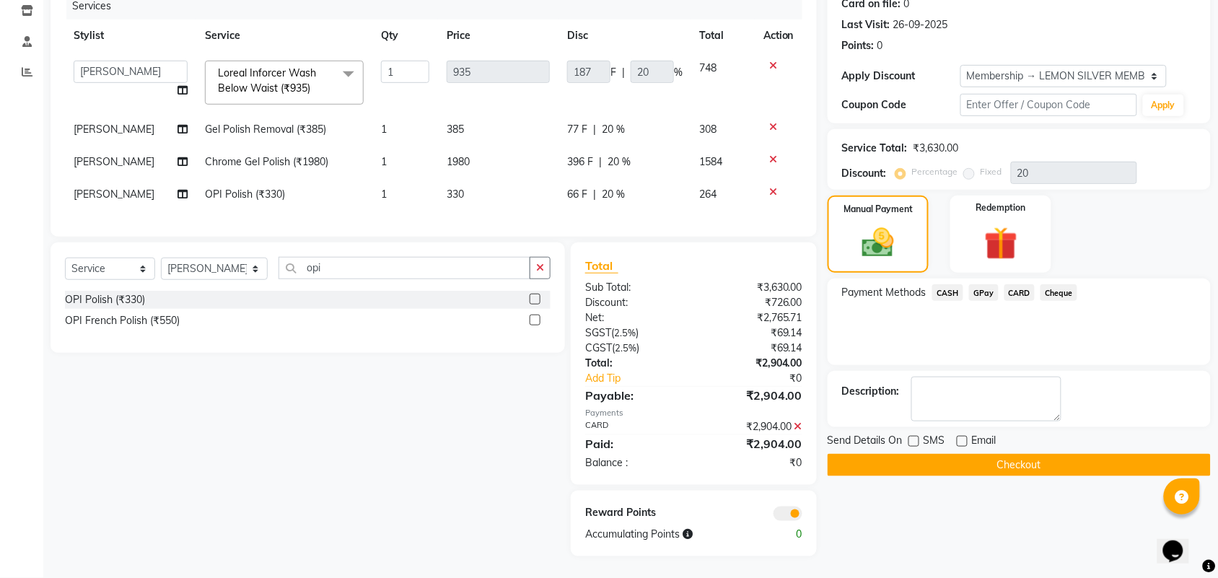
click at [919, 455] on button "Checkout" at bounding box center [1019, 465] width 383 height 22
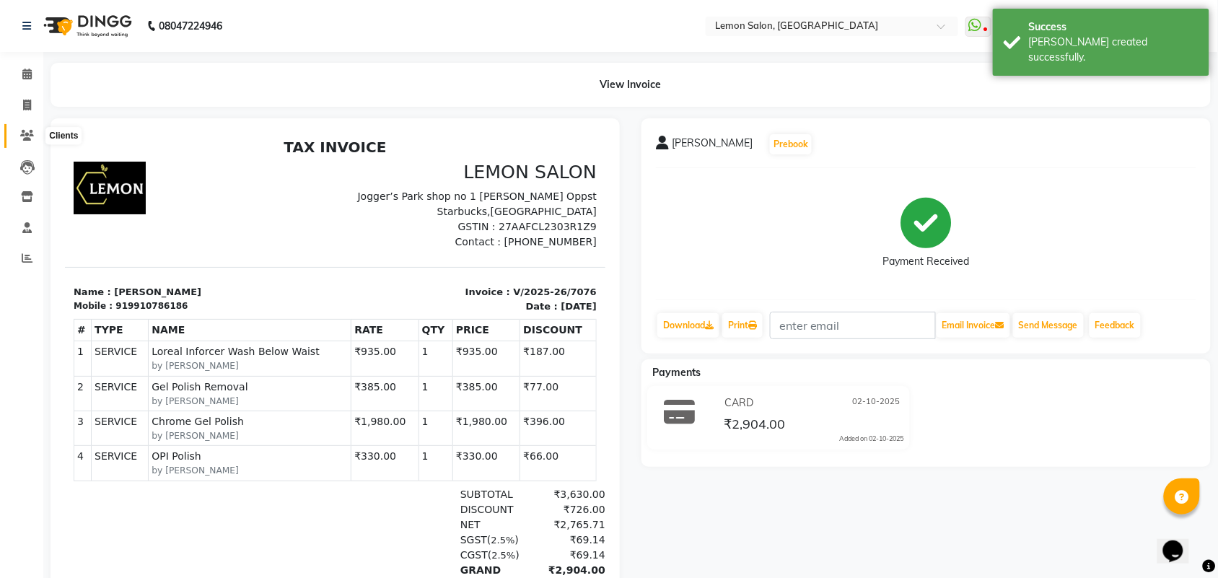
click at [23, 136] on icon at bounding box center [27, 135] width 14 height 11
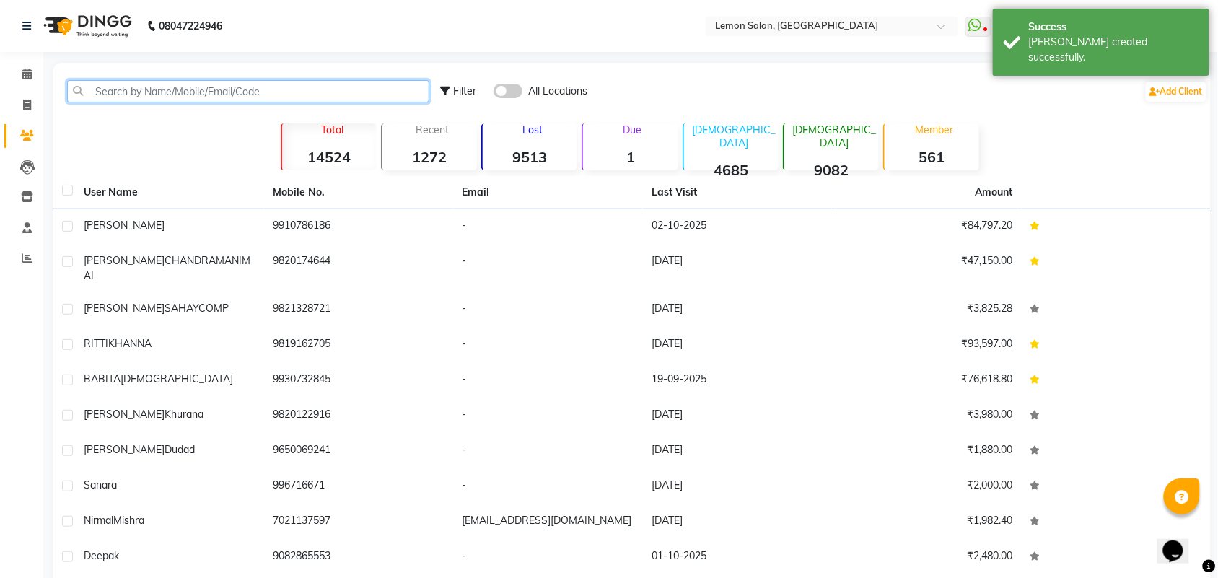
click at [157, 85] on input "text" at bounding box center [248, 91] width 362 height 22
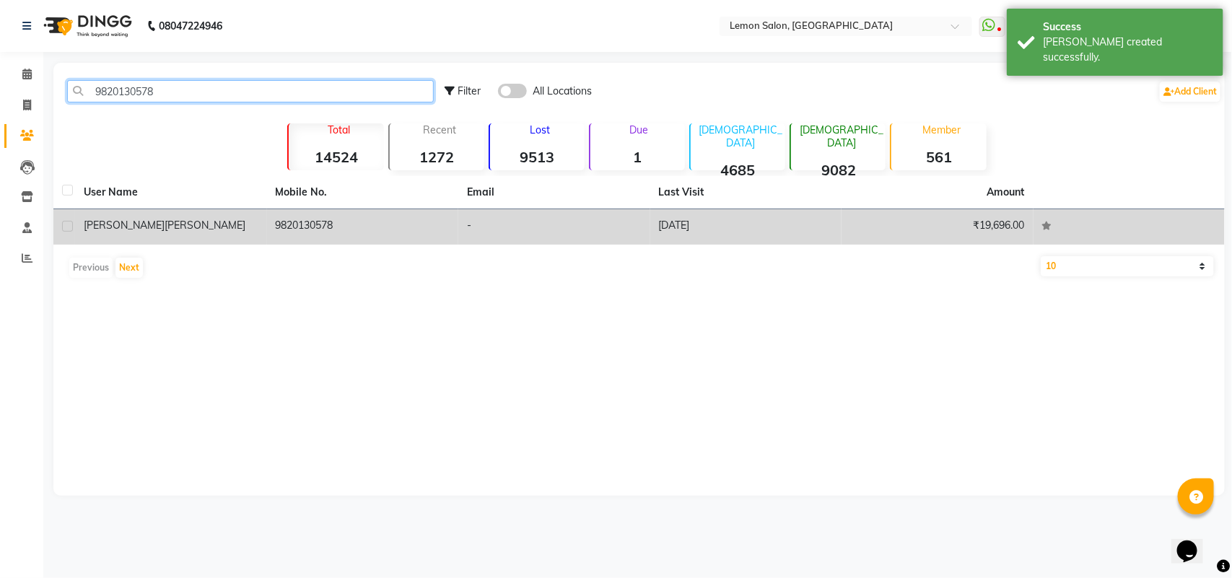
type input "9820130578"
click at [289, 224] on td "9820130578" at bounding box center [363, 226] width 192 height 35
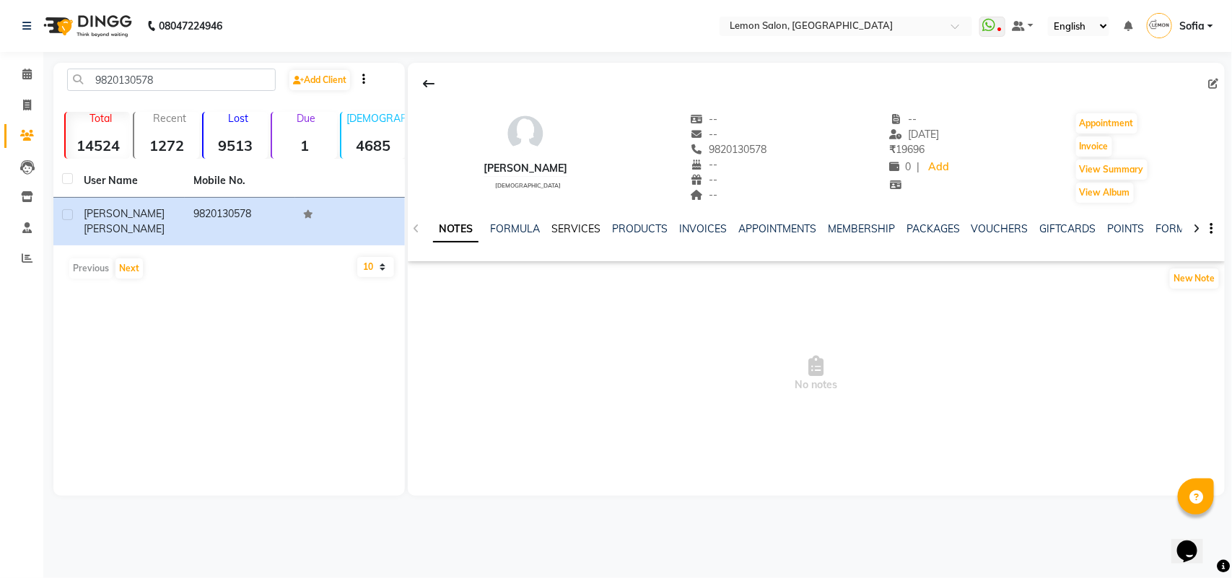
click at [581, 232] on link "SERVICES" at bounding box center [575, 228] width 49 height 13
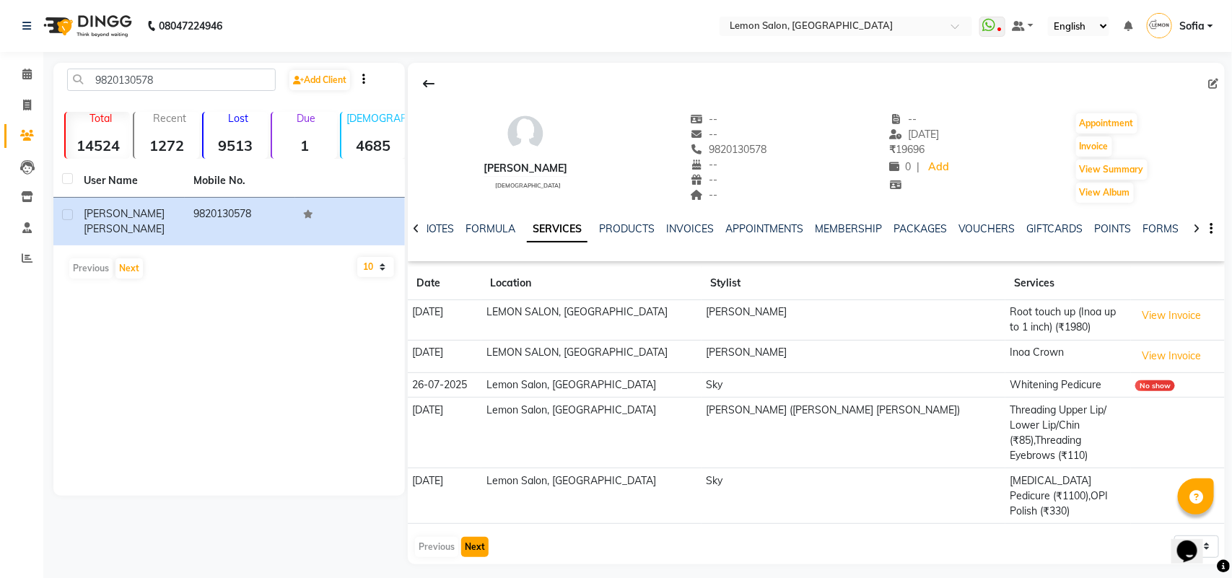
click at [476, 537] on button "Next" at bounding box center [474, 547] width 27 height 20
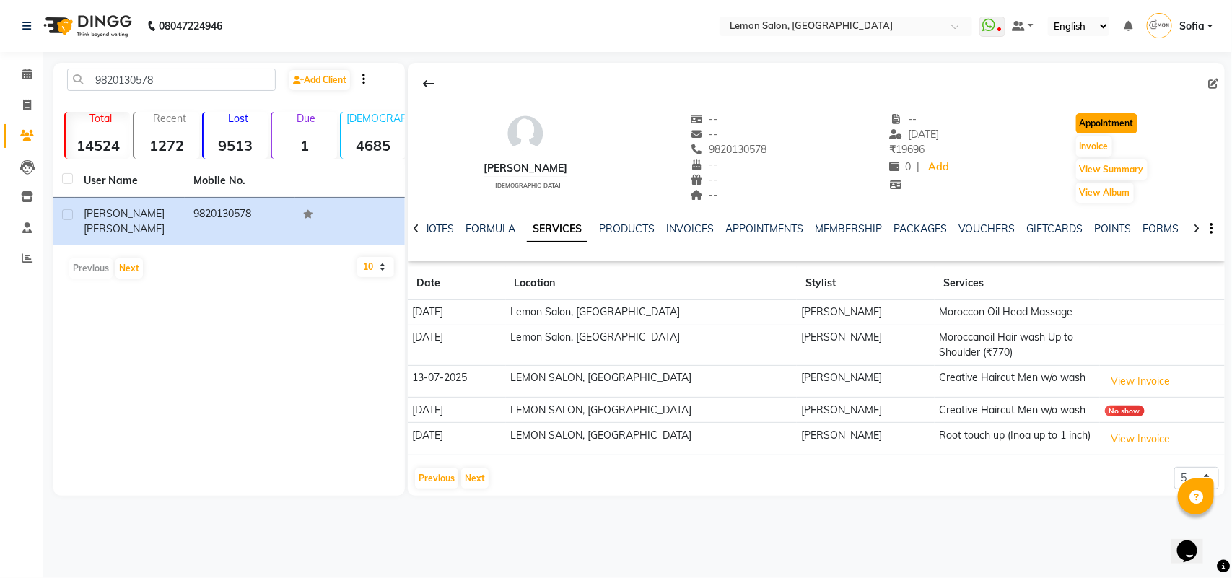
click at [1109, 128] on button "Appointment" at bounding box center [1106, 123] width 61 height 20
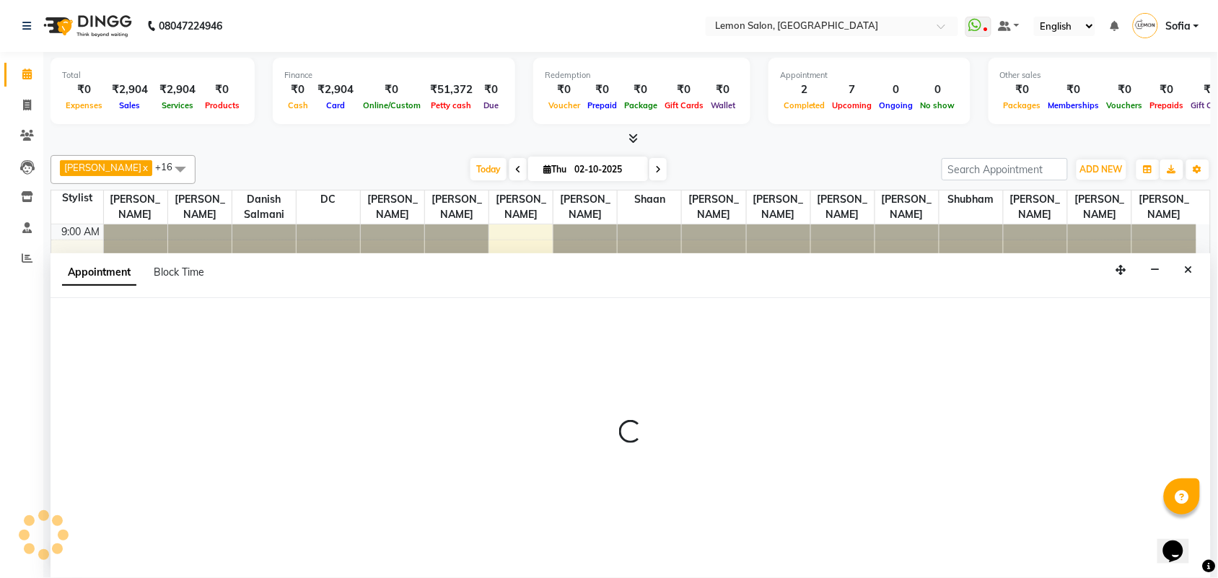
scroll to position [1, 0]
select select "tentative"
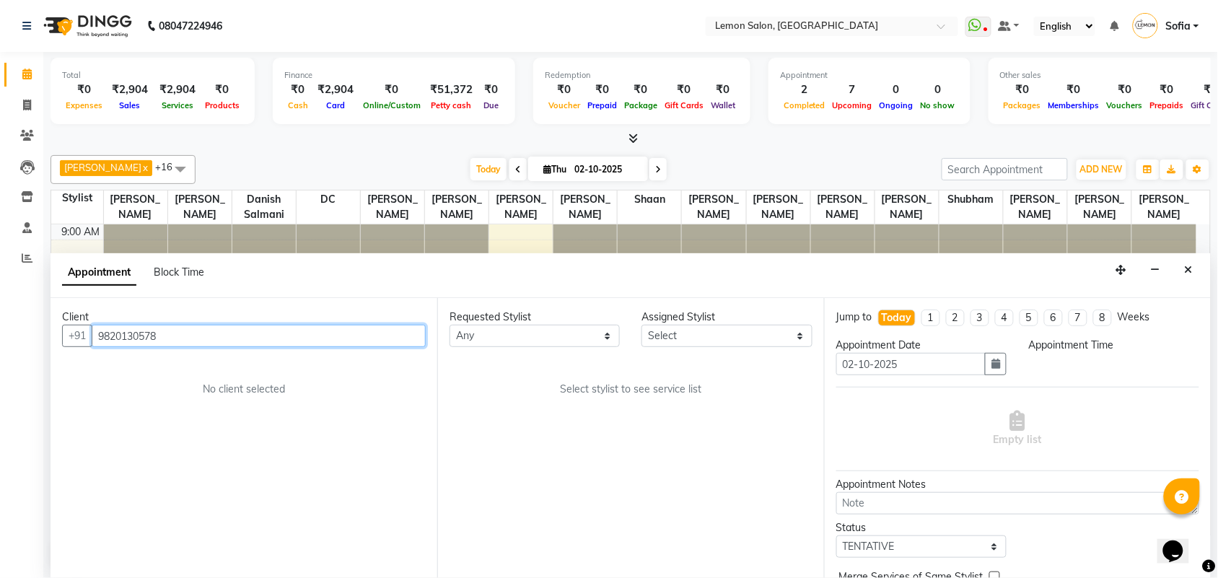
select select "600"
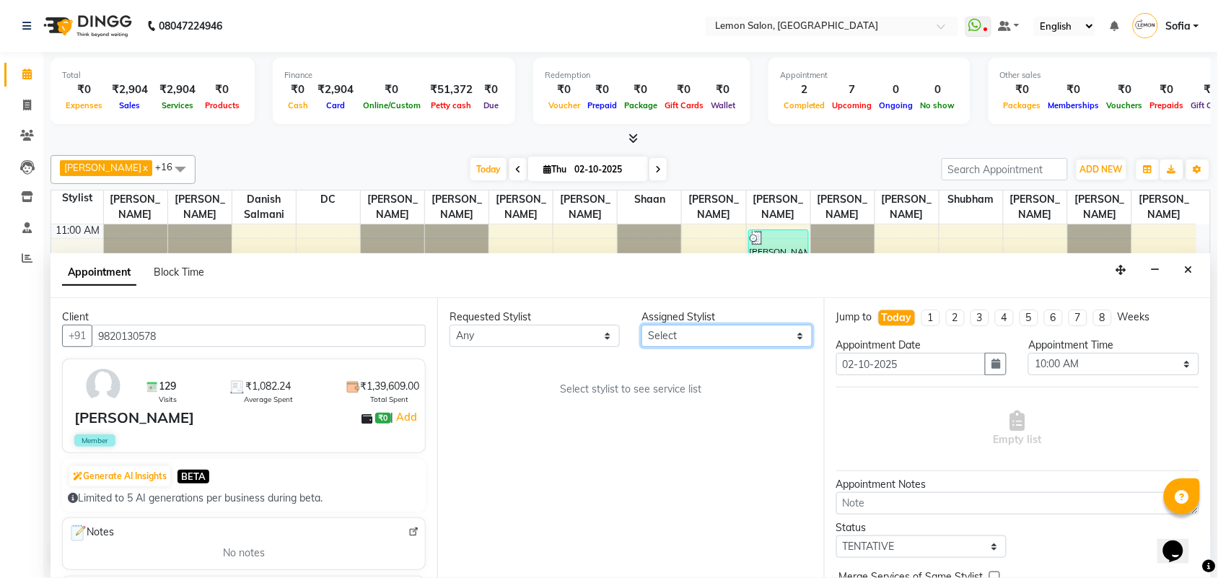
click at [673, 340] on select "Select Aalam Saifi Abhishek Shelar Aditi Nigam Ansar Ahmed Archana Muke Ashish …" at bounding box center [727, 336] width 170 height 22
select select "7889"
click at [642, 325] on select "Select Aalam Saifi Abhishek Shelar Aditi Nigam Ansar Ahmed Archana Muke Ashish …" at bounding box center [727, 336] width 170 height 22
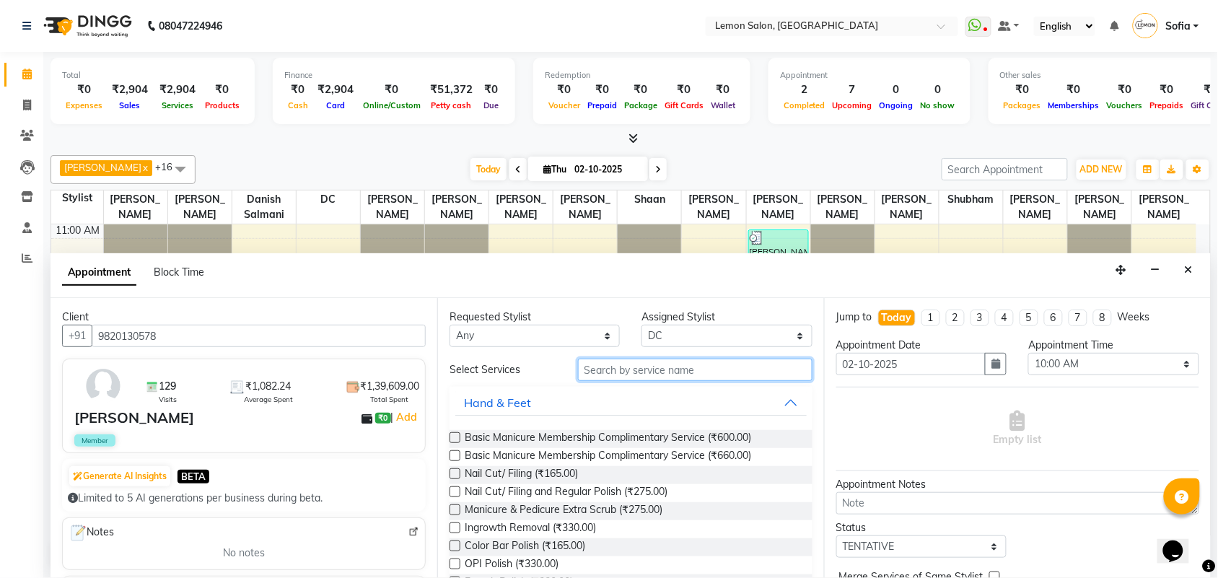
click at [670, 368] on input "text" at bounding box center [695, 370] width 235 height 22
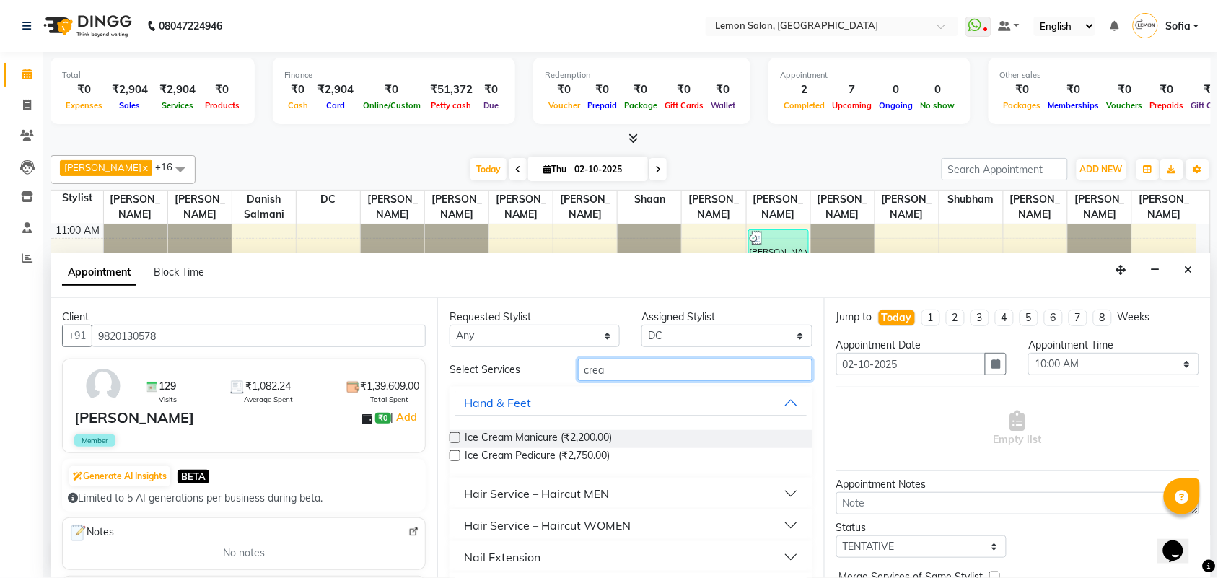
scroll to position [0, 0]
type input "crea"
click at [554, 494] on div "Hair Service – Haircut MEN" at bounding box center [536, 493] width 145 height 17
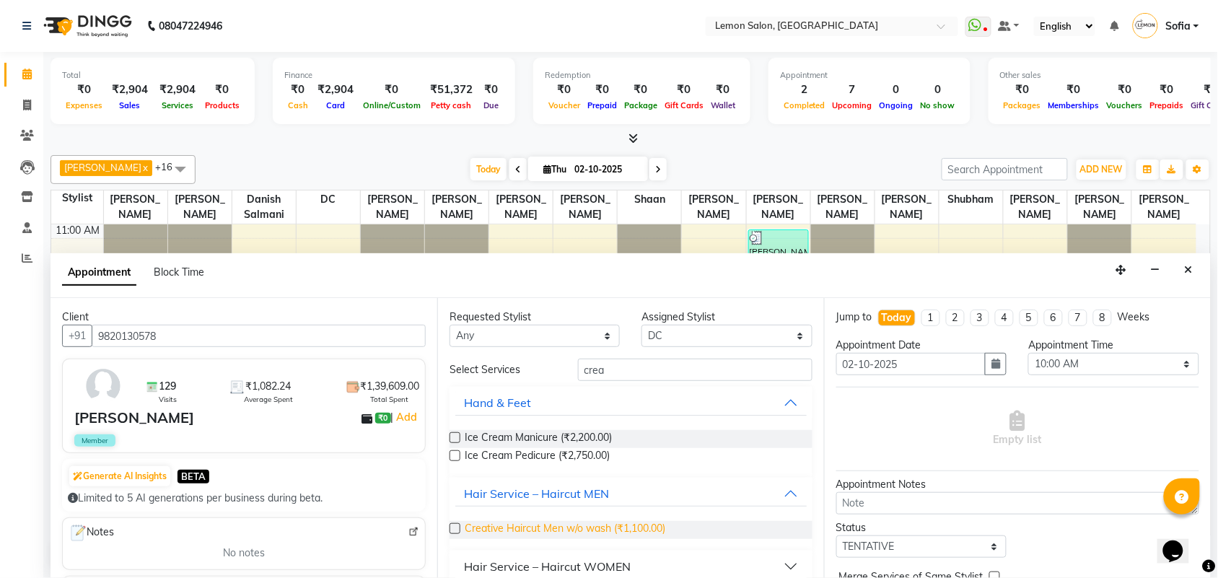
click at [564, 533] on span "Creative Haircut Men w/o wash (₹1,100.00)" at bounding box center [565, 530] width 201 height 18
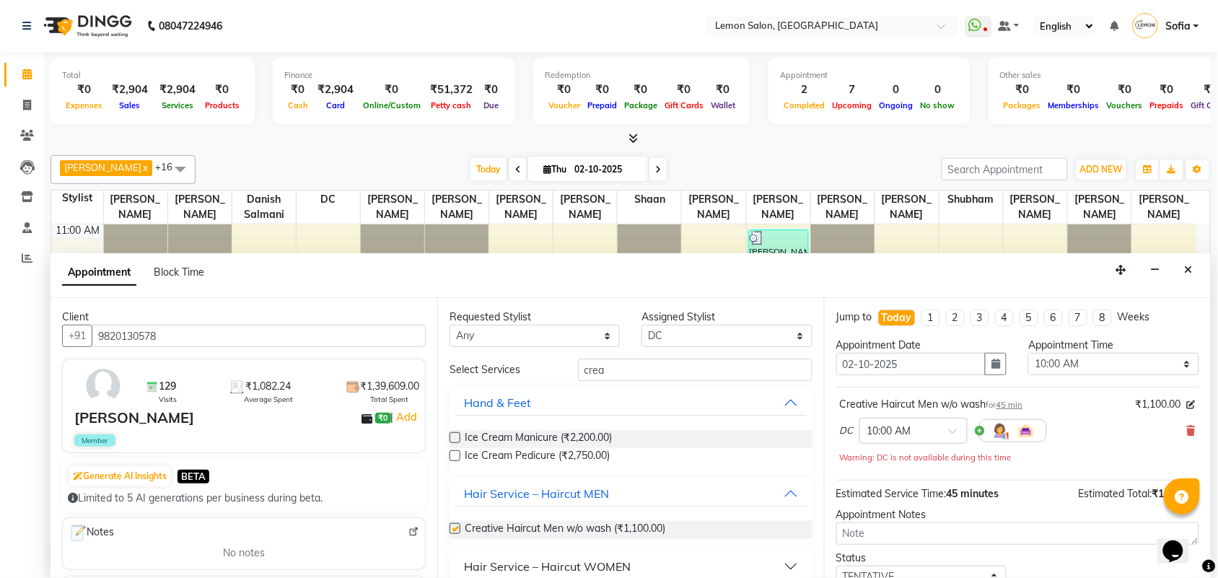
checkbox input "false"
drag, startPoint x: 1109, startPoint y: 367, endPoint x: 1106, endPoint y: 356, distance: 11.4
click at [1109, 367] on select "Select 10:00 AM 10:15 AM 10:30 AM 10:45 AM 11:00 AM 11:15 AM 11:30 AM 11:45 AM …" at bounding box center [1113, 364] width 170 height 22
select select "765"
click at [1028, 354] on select "Select 10:00 AM 10:15 AM 10:30 AM 10:45 AM 11:00 AM 11:15 AM 11:30 AM 11:45 AM …" at bounding box center [1113, 364] width 170 height 22
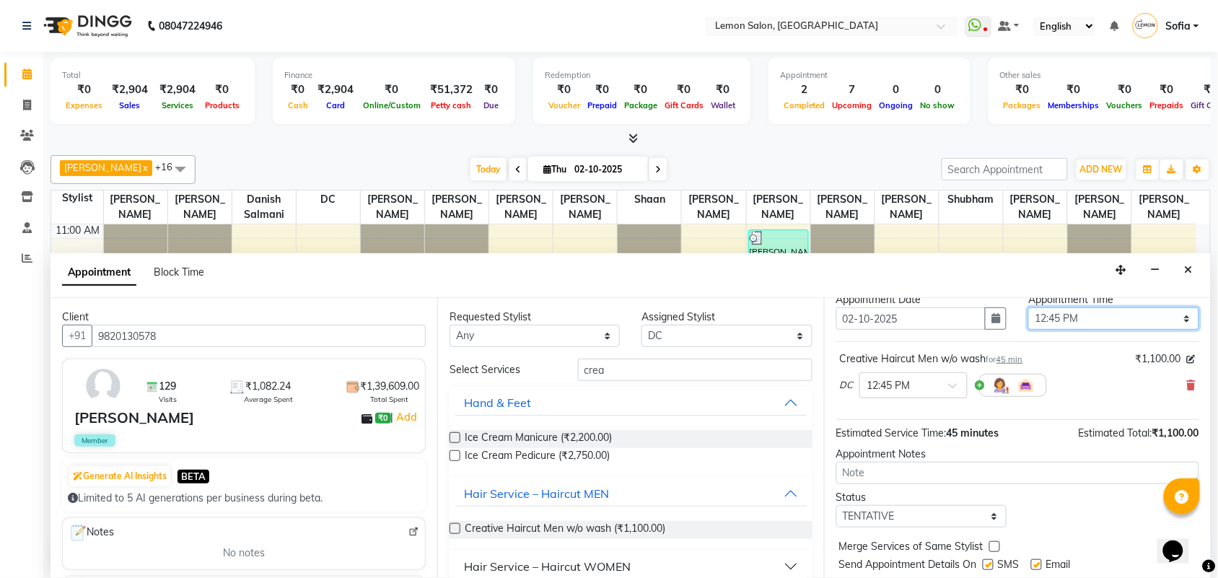
scroll to position [87, 0]
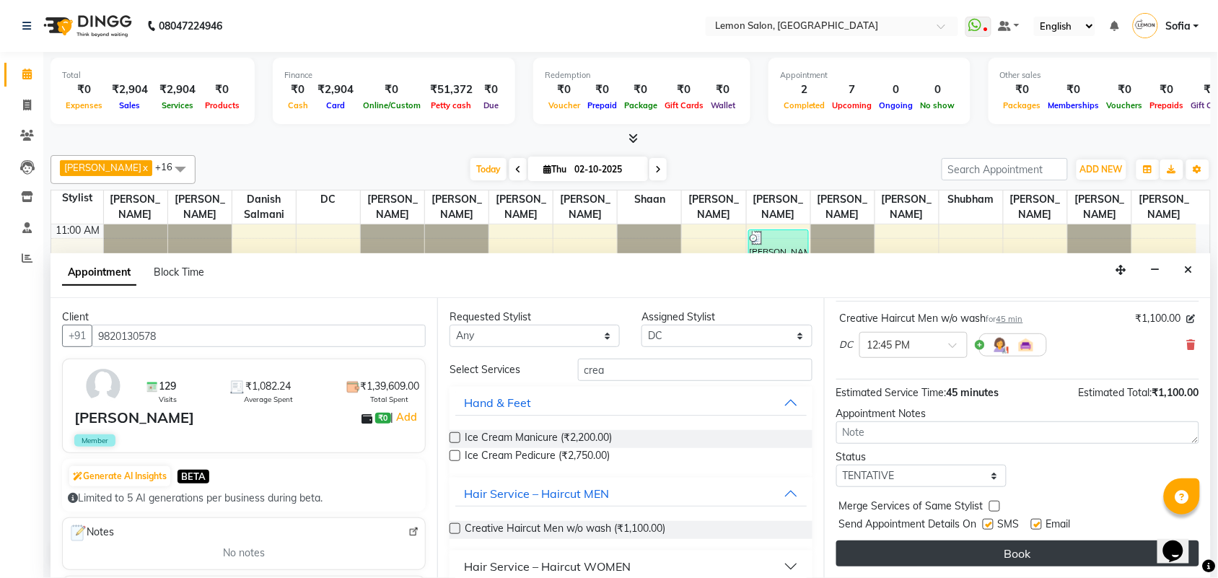
click at [1011, 552] on button "Book" at bounding box center [1018, 554] width 363 height 26
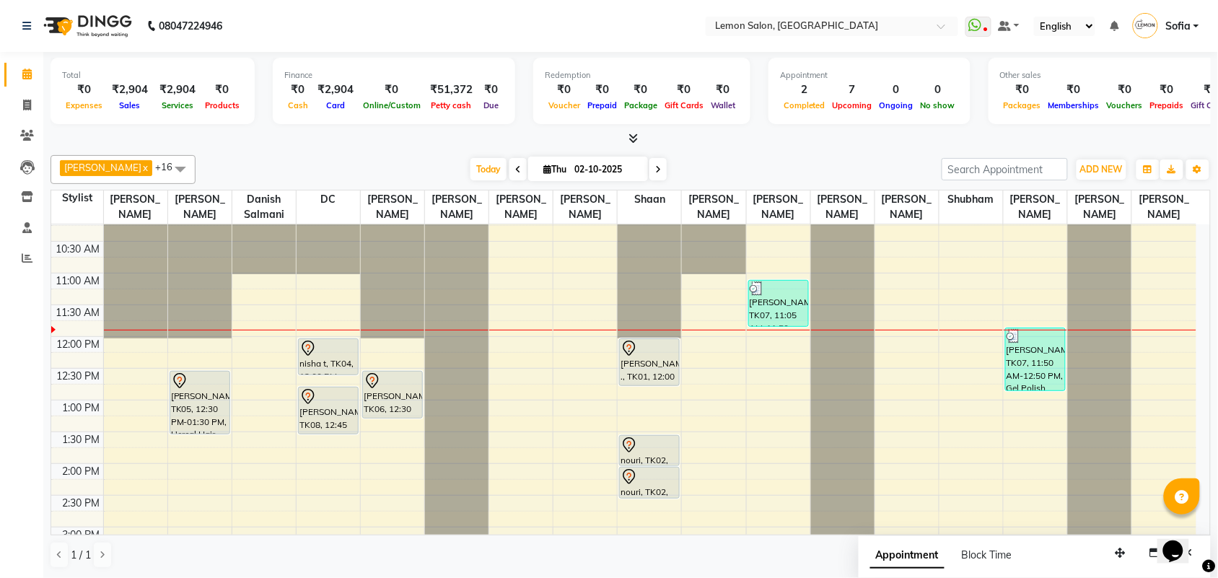
scroll to position [38, 0]
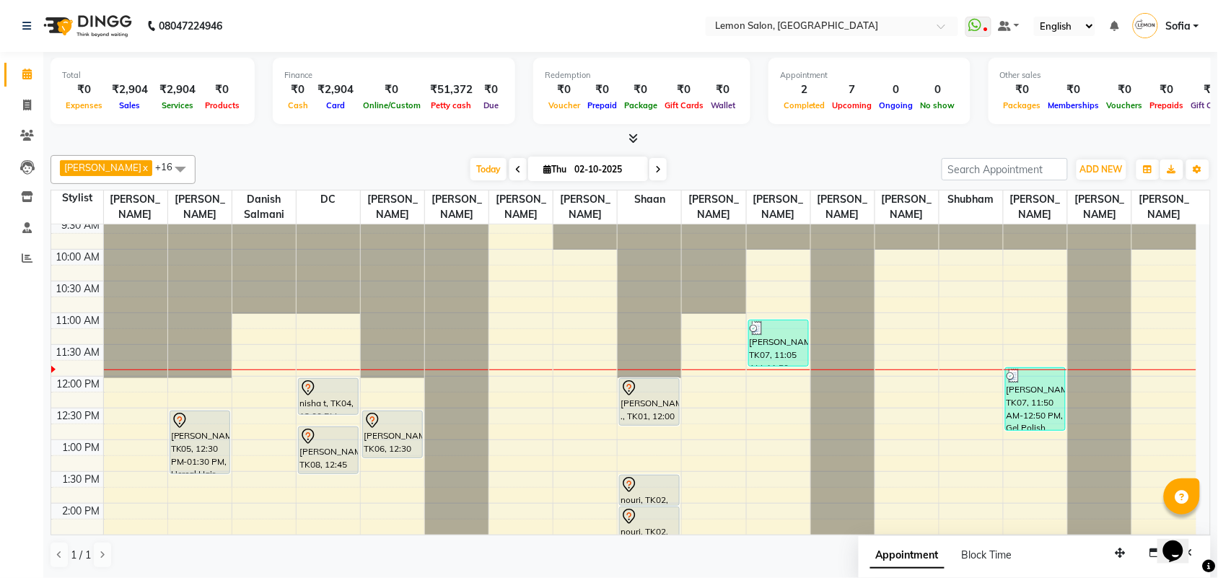
click at [787, 366] on div "Gurdeep, TK07, 11:05 AM-11:50 AM, Loreal Inforcer Wash Below Waist (₹935)" at bounding box center [778, 342] width 59 height 45
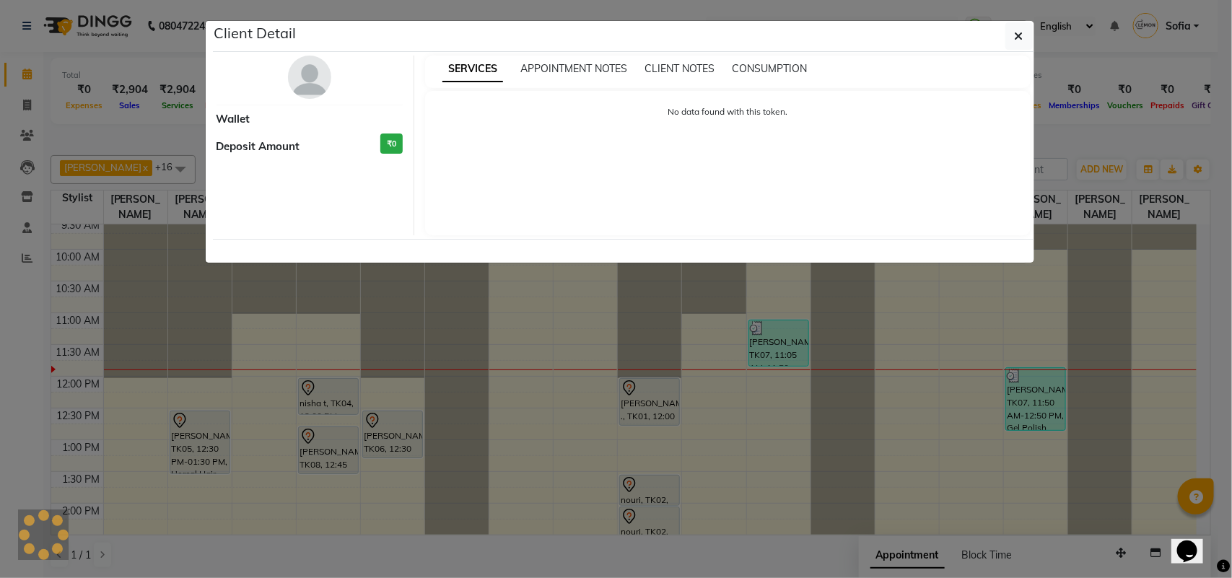
select select "3"
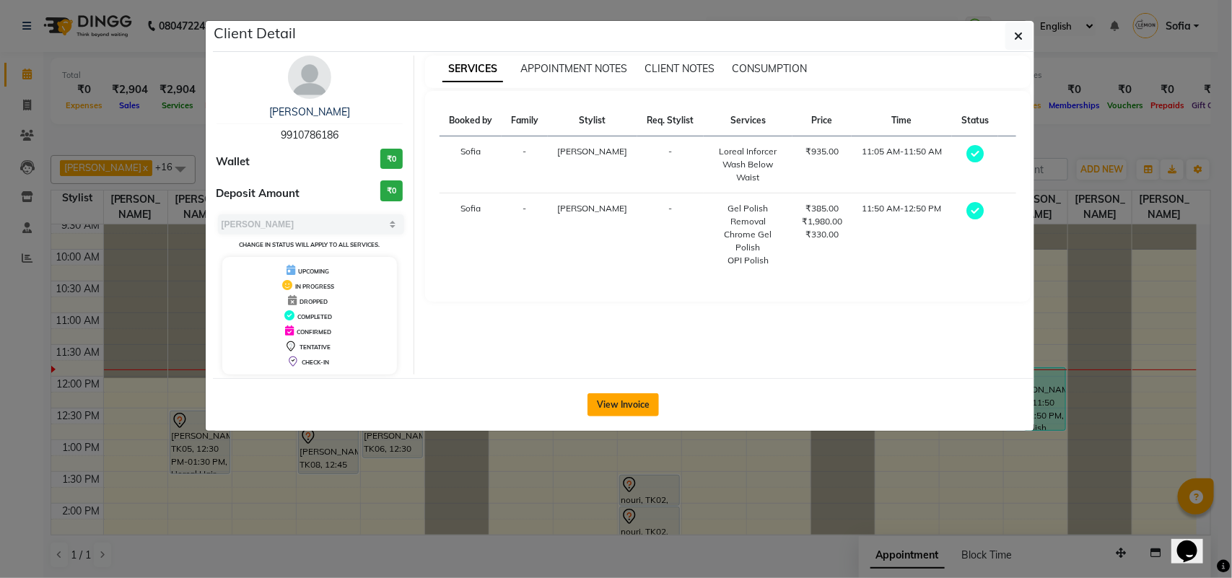
click at [625, 409] on button "View Invoice" at bounding box center [623, 404] width 71 height 23
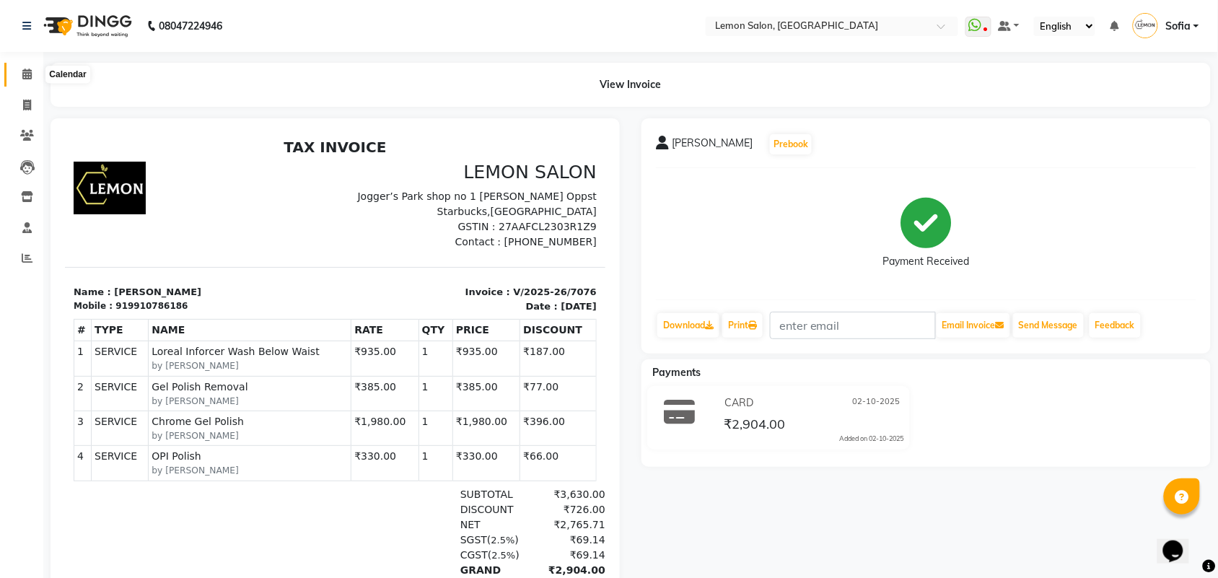
click at [30, 69] on icon at bounding box center [26, 74] width 9 height 11
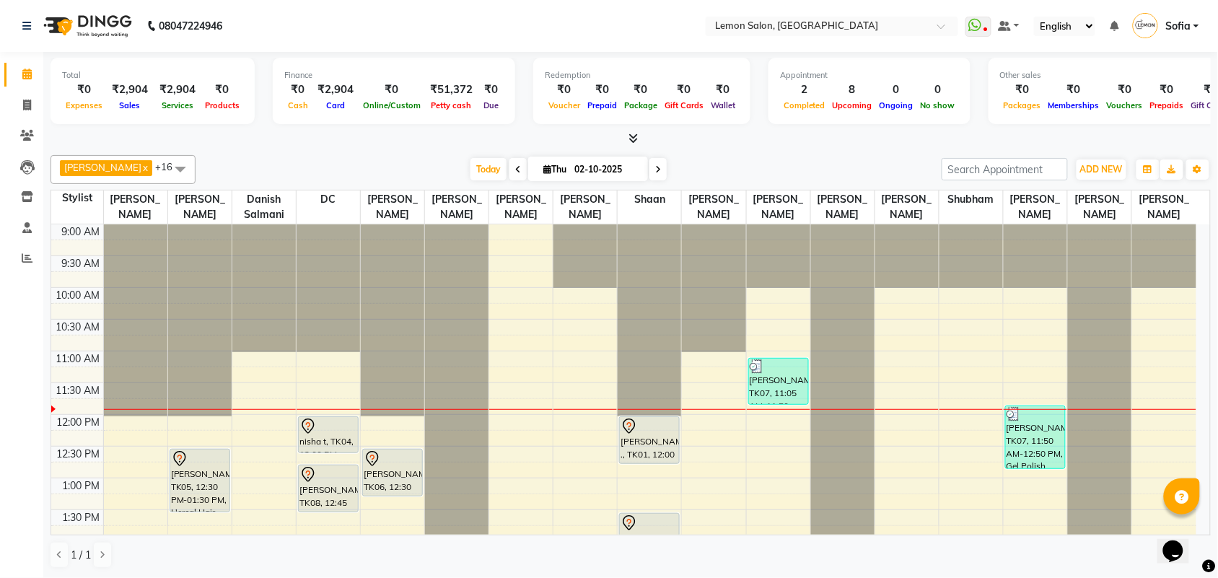
scroll to position [1, 0]
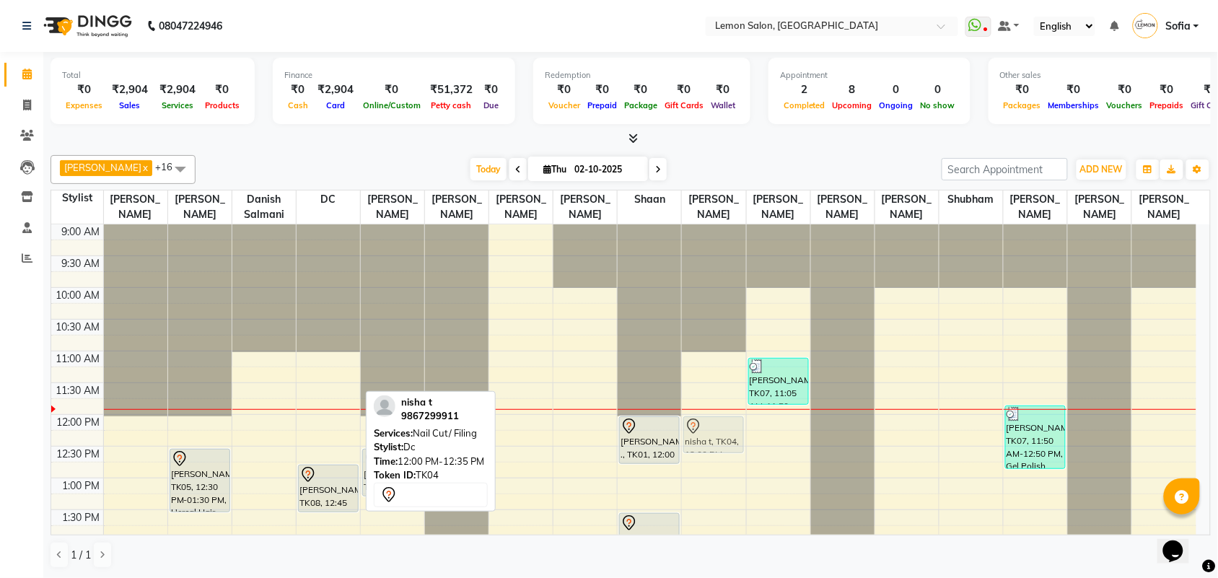
drag, startPoint x: 327, startPoint y: 446, endPoint x: 684, endPoint y: 440, distance: 357.3
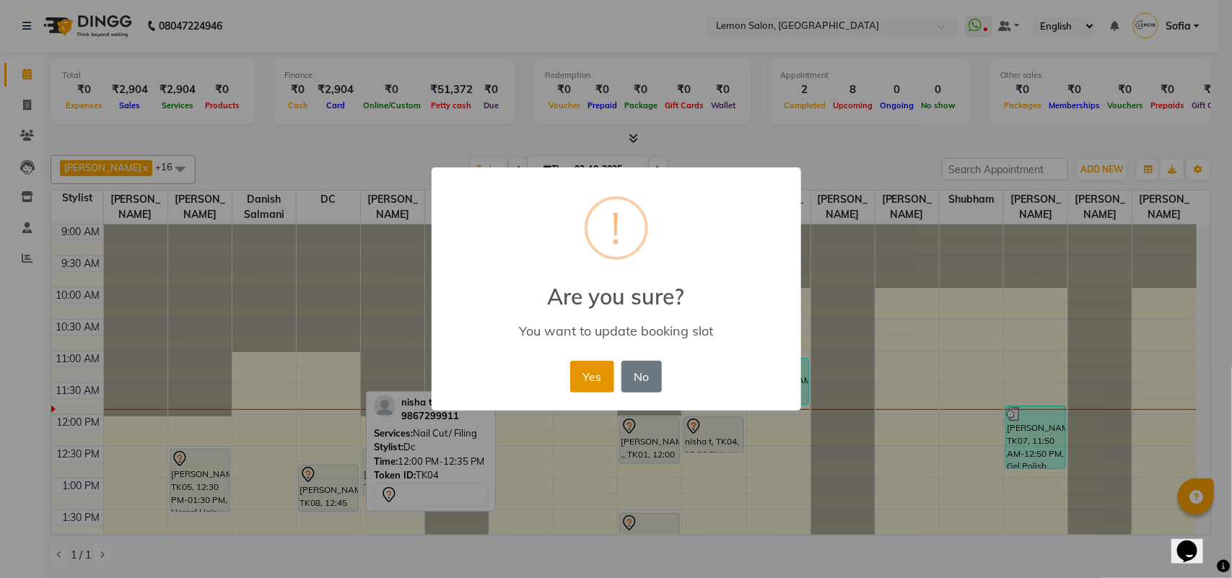
click at [596, 370] on button "Yes" at bounding box center [592, 377] width 44 height 32
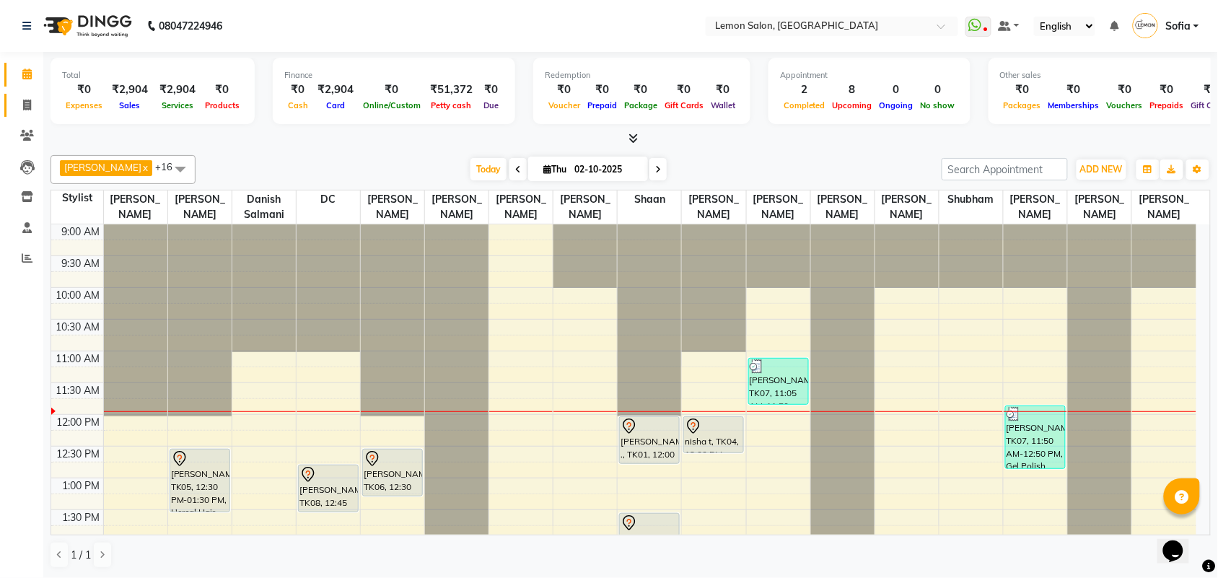
scroll to position [0, 0]
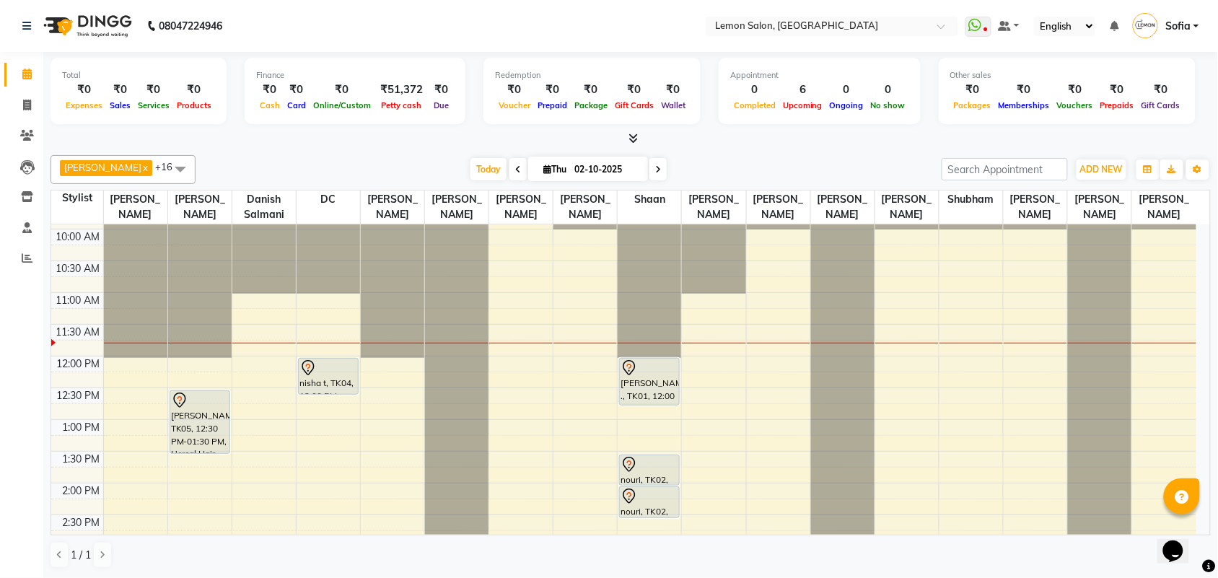
scroll to position [90, 0]
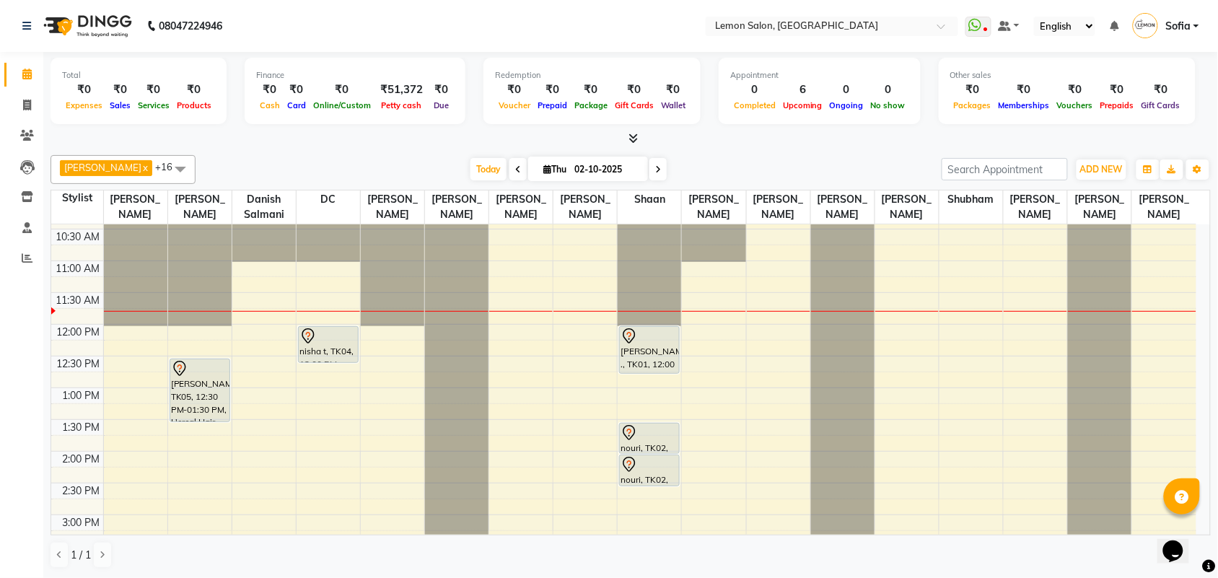
click at [386, 379] on div "9:00 AM 9:30 AM 10:00 AM 10:30 AM 11:00 AM 11:30 AM 12:00 PM 12:30 PM 1:00 PM 1…" at bounding box center [623, 578] width 1145 height 888
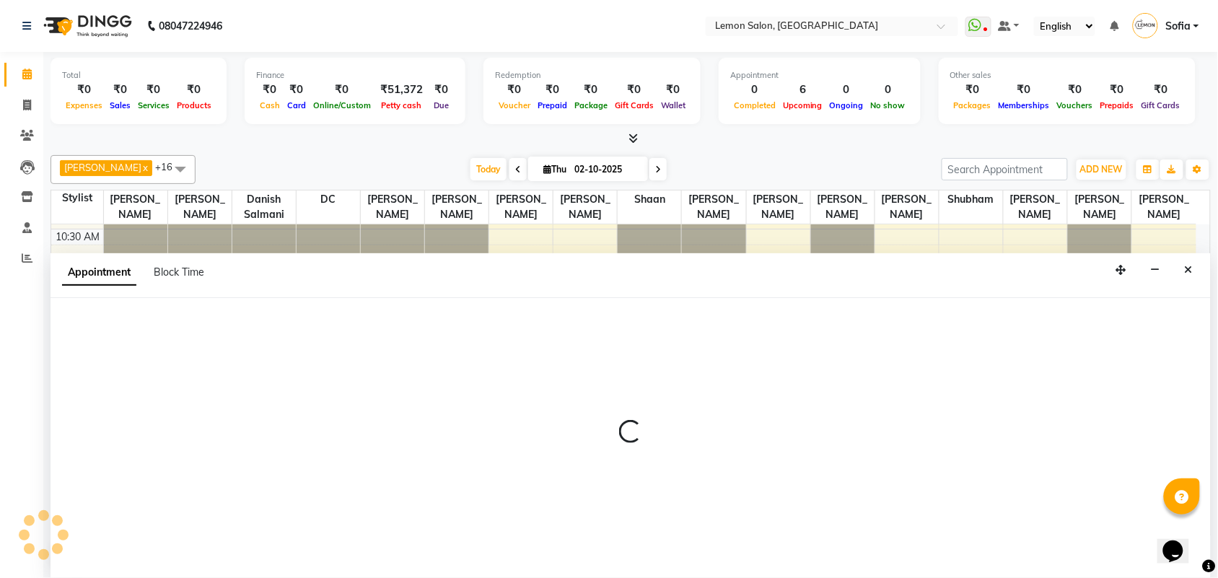
select select "7955"
select select "tentative"
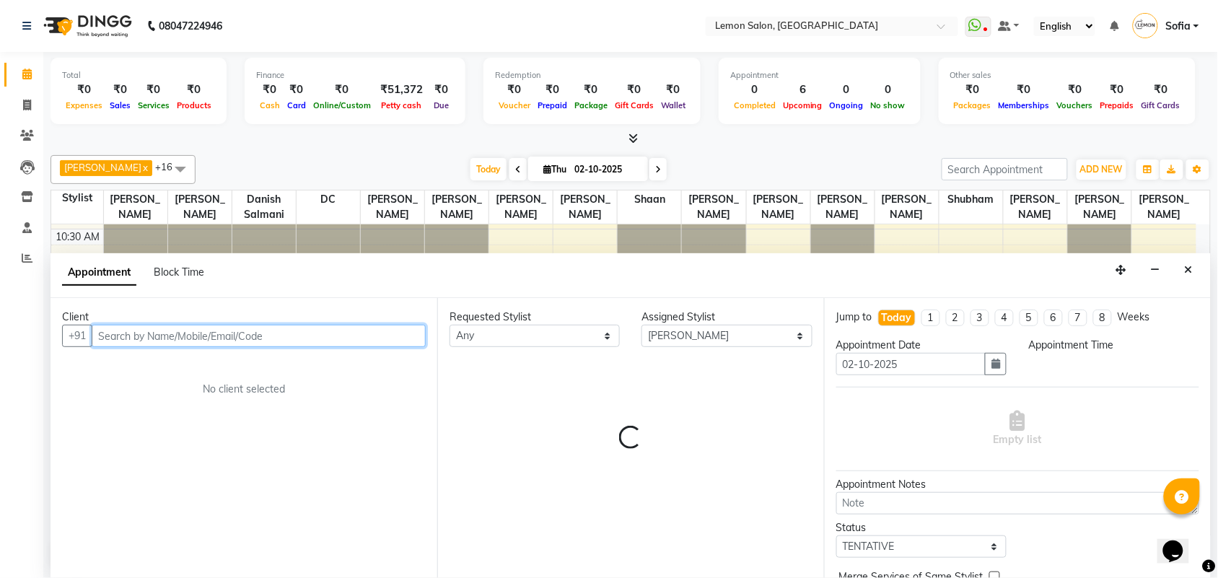
select select "750"
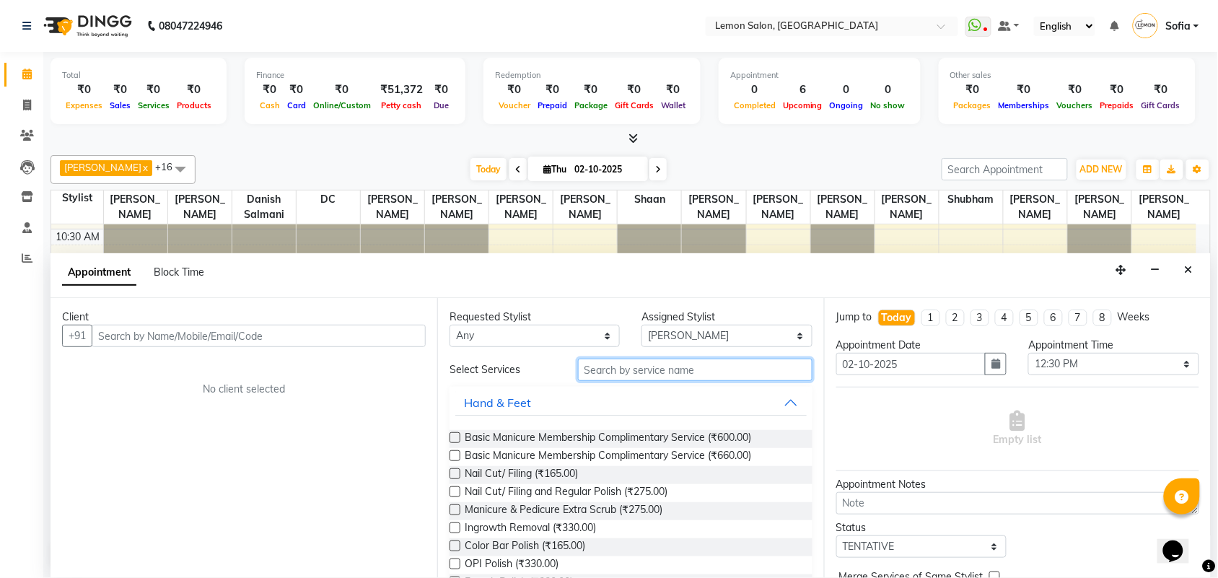
click at [619, 370] on input "text" at bounding box center [695, 370] width 235 height 22
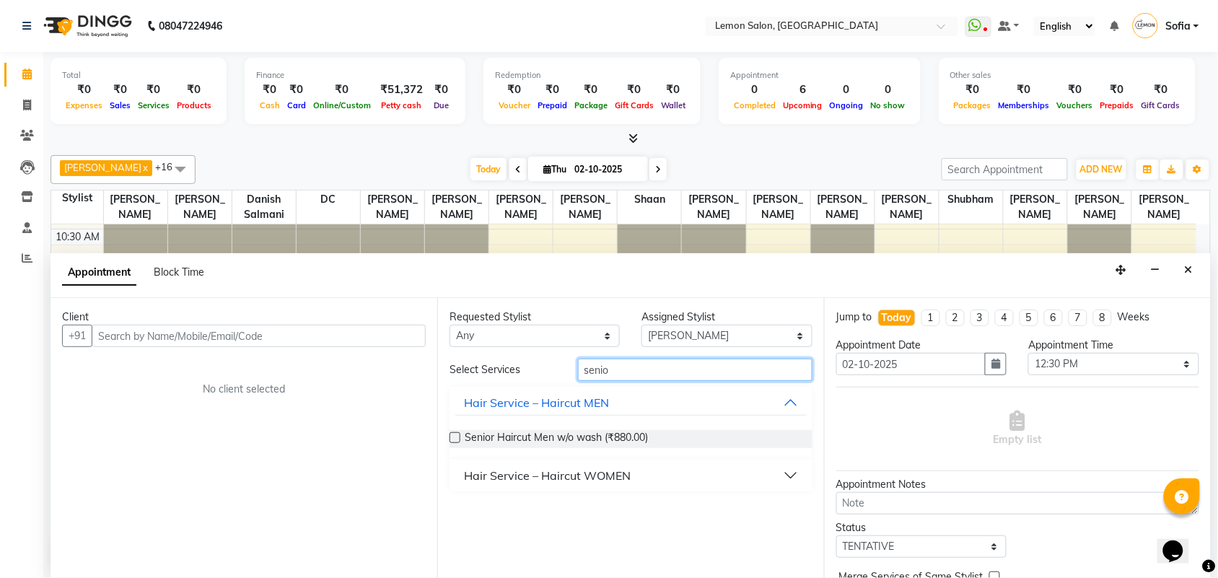
type input "senio"
click at [595, 476] on div "Hair Service – Haircut WOMEN" at bounding box center [547, 475] width 167 height 17
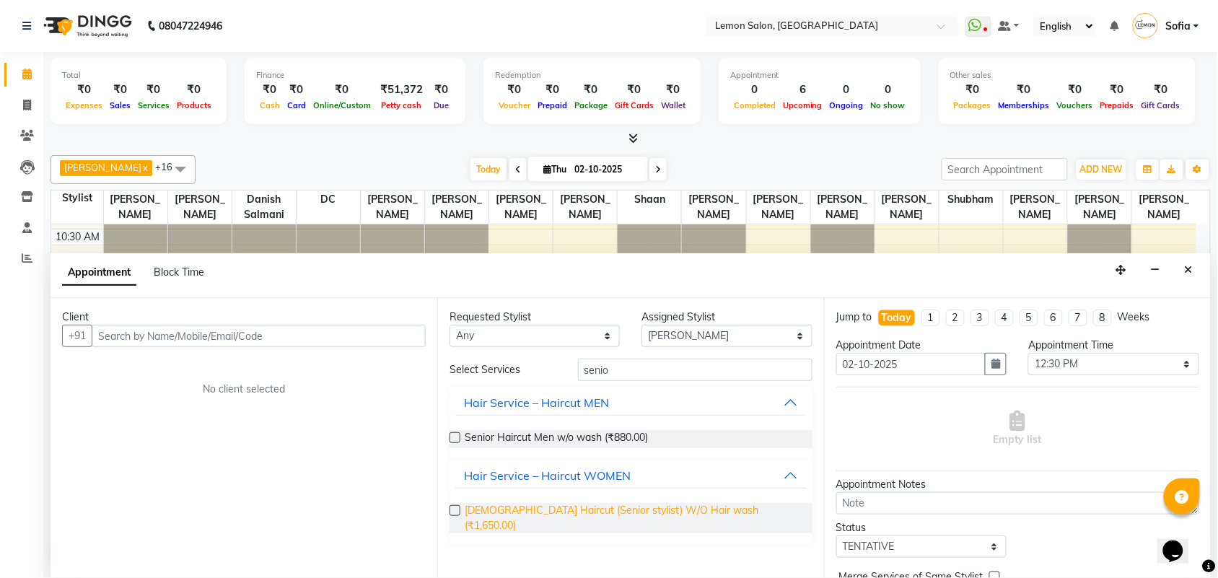
click at [600, 510] on span "Female Haircut (Senior stylist) W/O Hair wash (₹1,650.00)" at bounding box center [633, 518] width 336 height 30
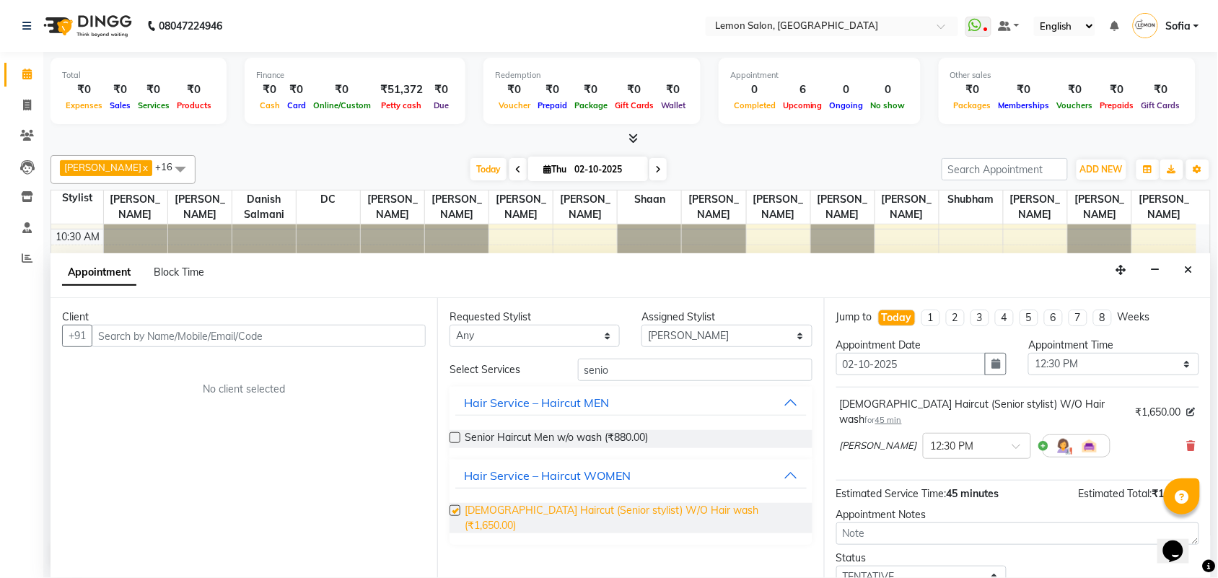
checkbox input "false"
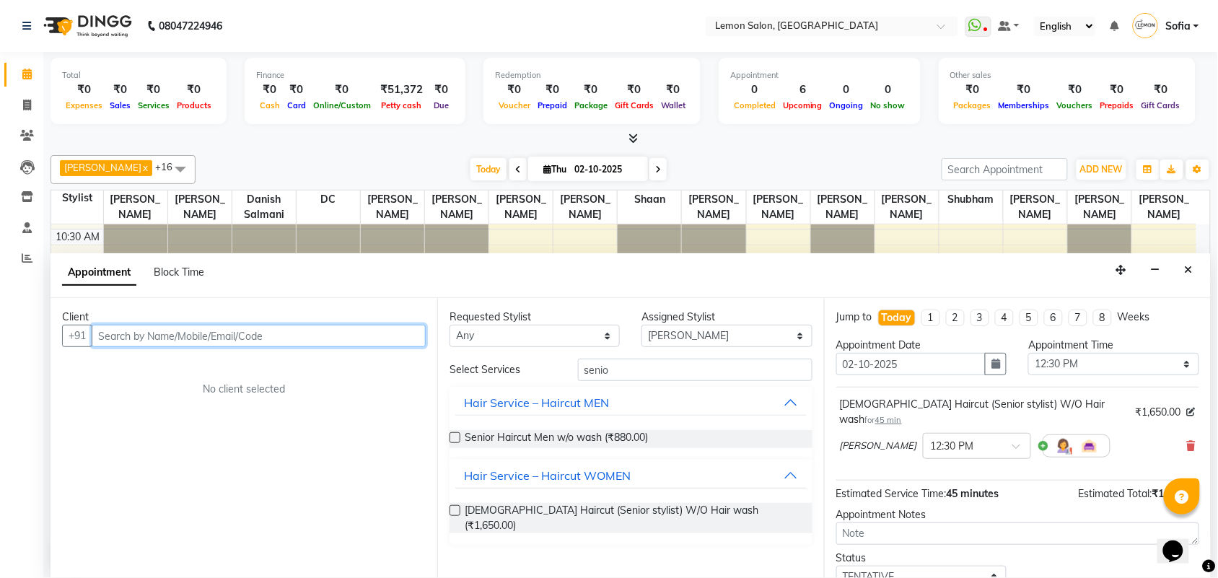
click at [292, 334] on input "text" at bounding box center [259, 336] width 334 height 22
click at [292, 336] on input "text" at bounding box center [259, 336] width 334 height 22
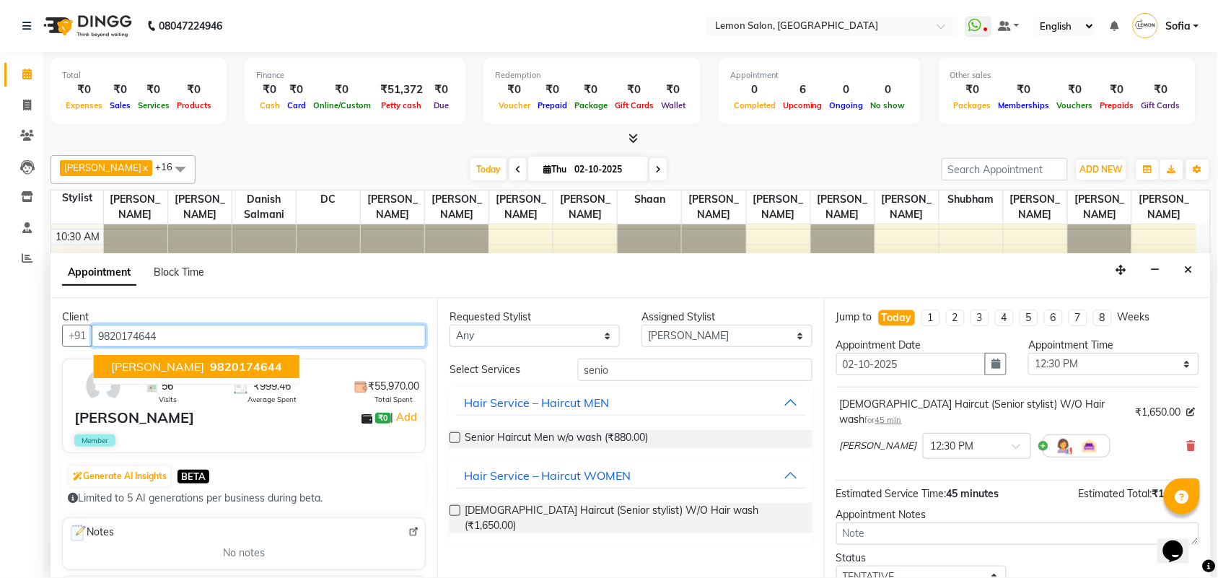
click at [198, 367] on span "ALPANA CHANDRAMANIMAL" at bounding box center [157, 366] width 93 height 14
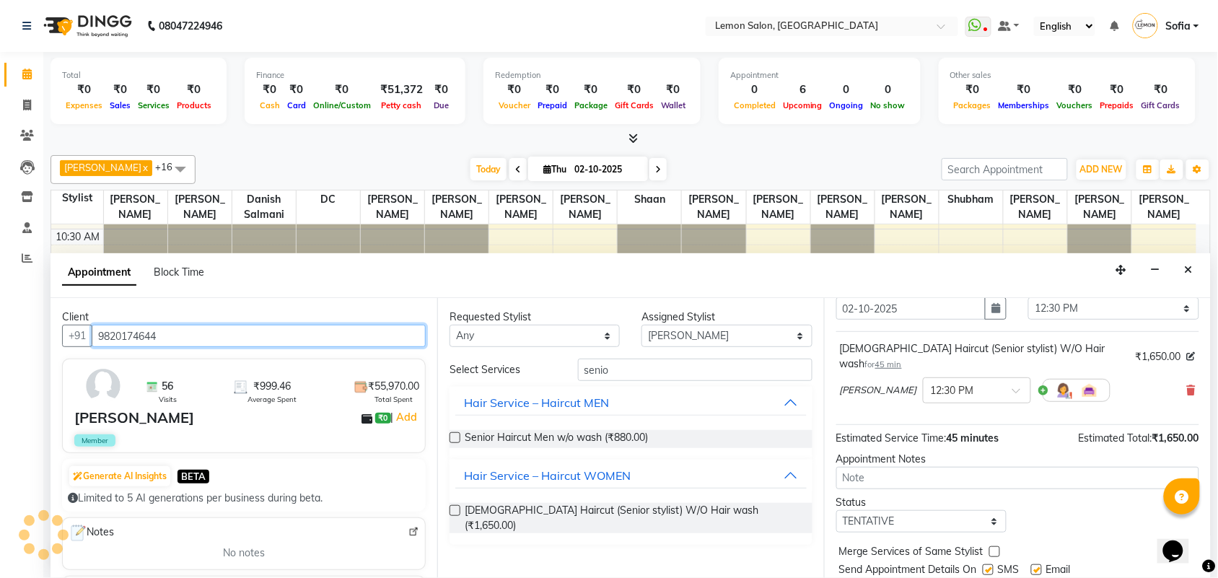
scroll to position [87, 0]
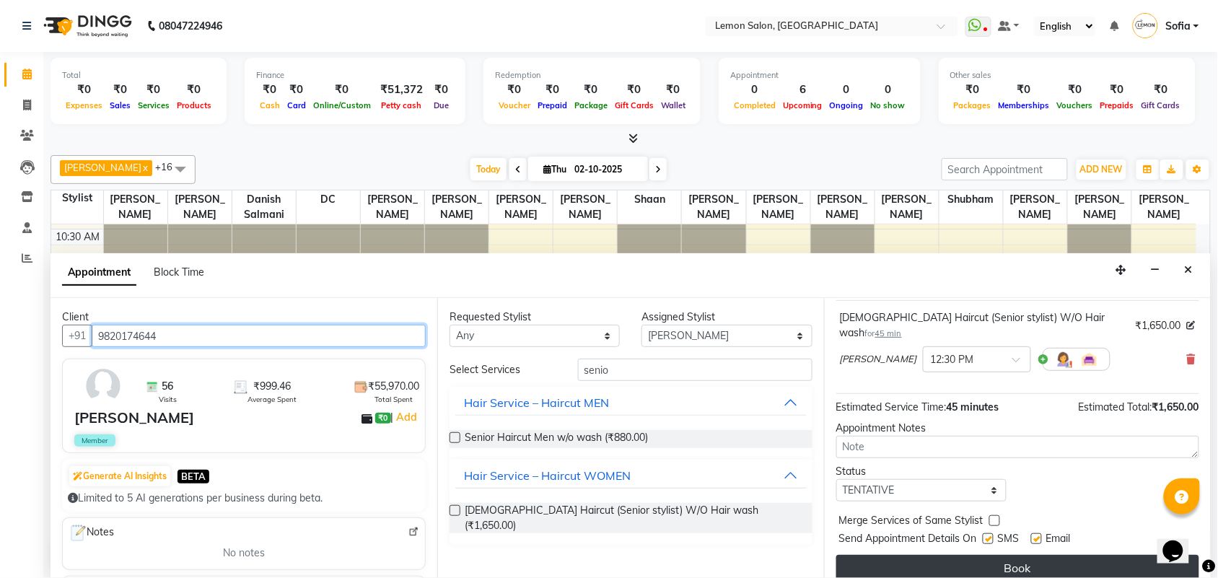
type input "9820174644"
click at [1026, 556] on button "Book" at bounding box center [1018, 568] width 363 height 26
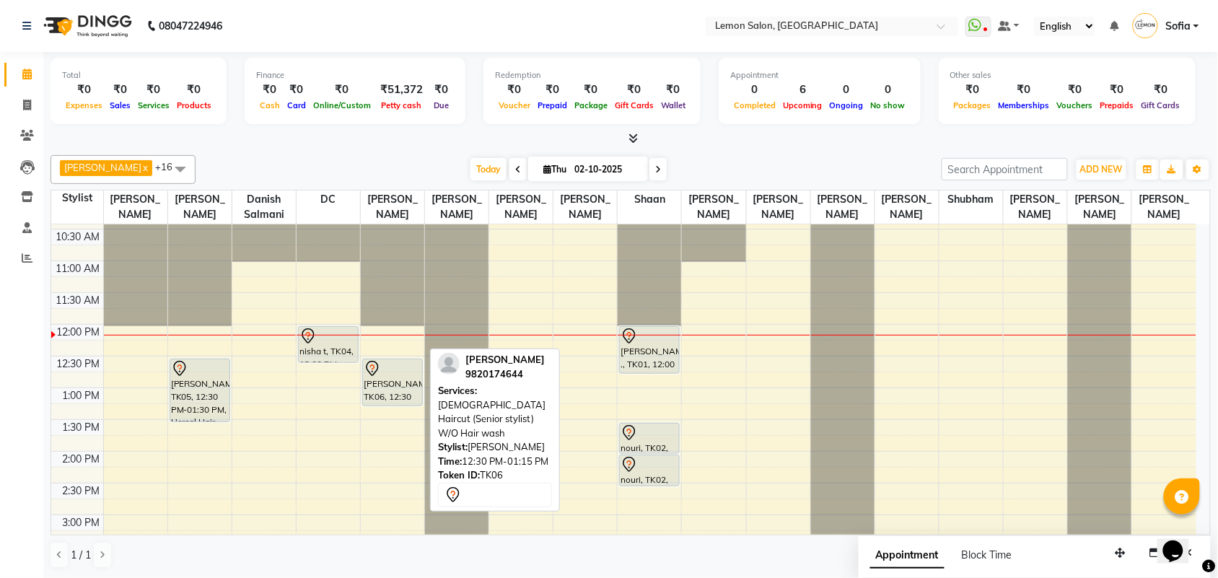
scroll to position [180, 0]
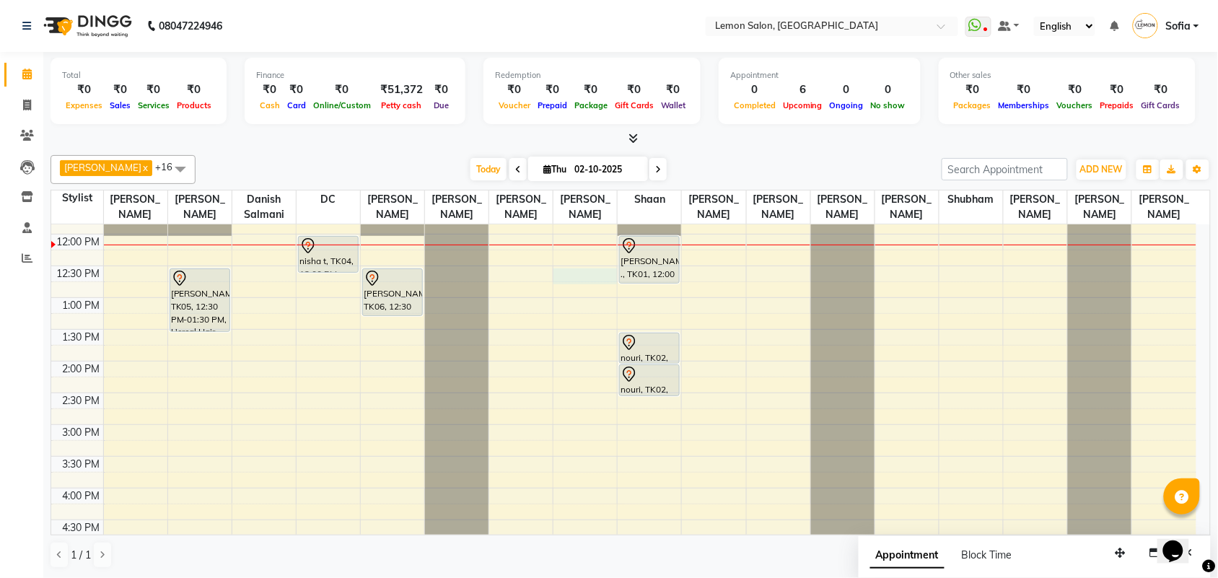
click at [569, 289] on div "9:00 AM 9:30 AM 10:00 AM 10:30 AM 11:00 AM 11:30 AM 12:00 PM 12:30 PM 1:00 PM 1…" at bounding box center [623, 488] width 1145 height 888
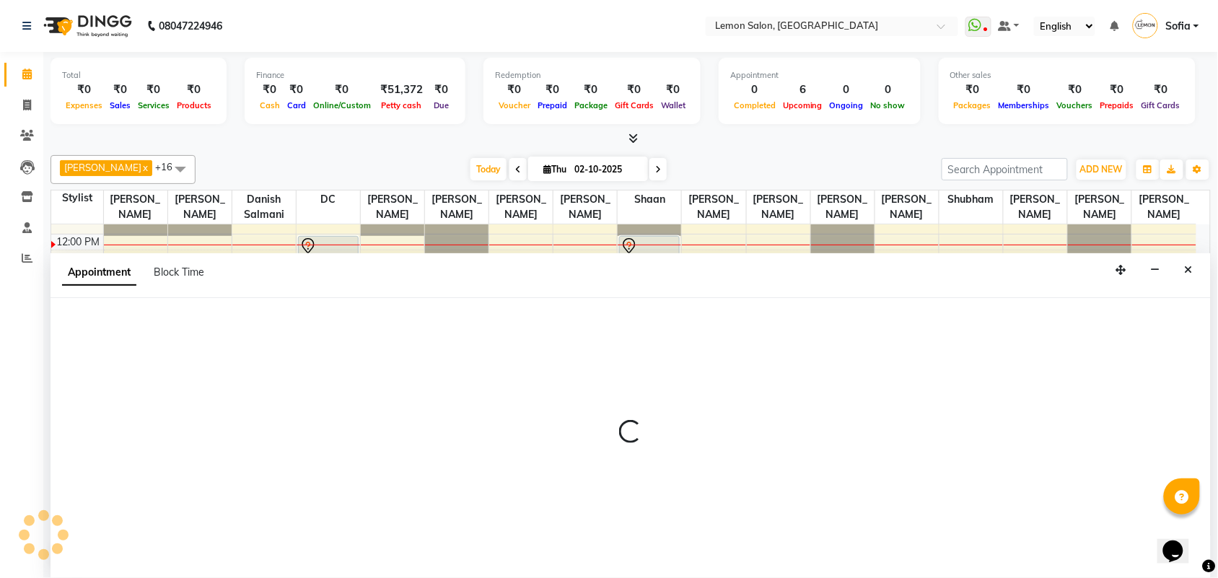
scroll to position [1, 0]
click at [180, 269] on span "Block Time" at bounding box center [179, 272] width 51 height 13
select select "33180"
select select "750"
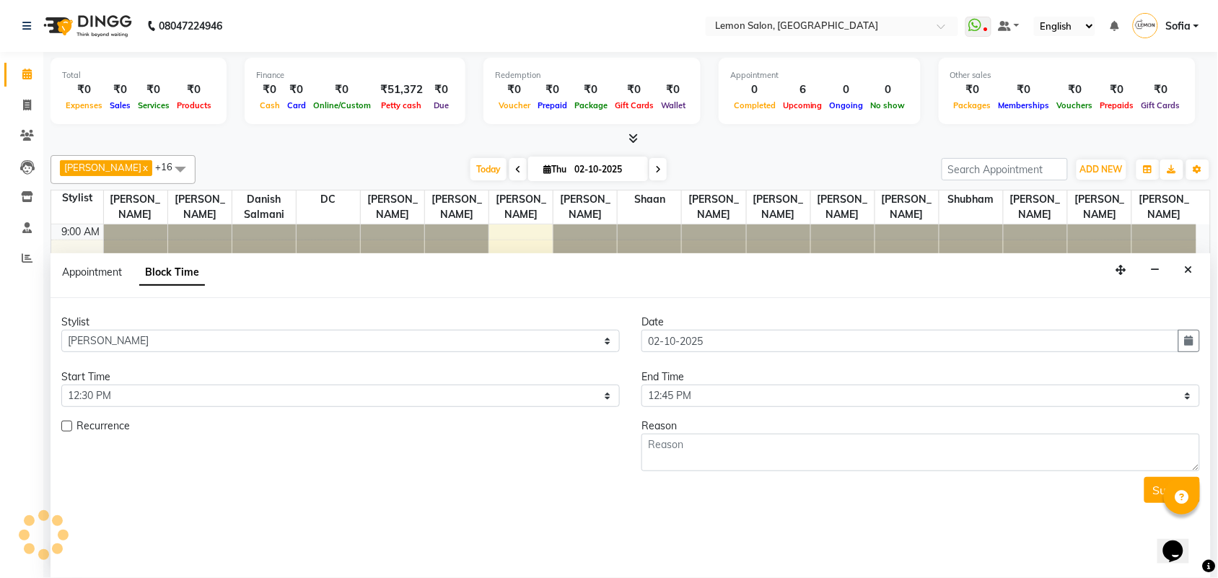
scroll to position [193, 0]
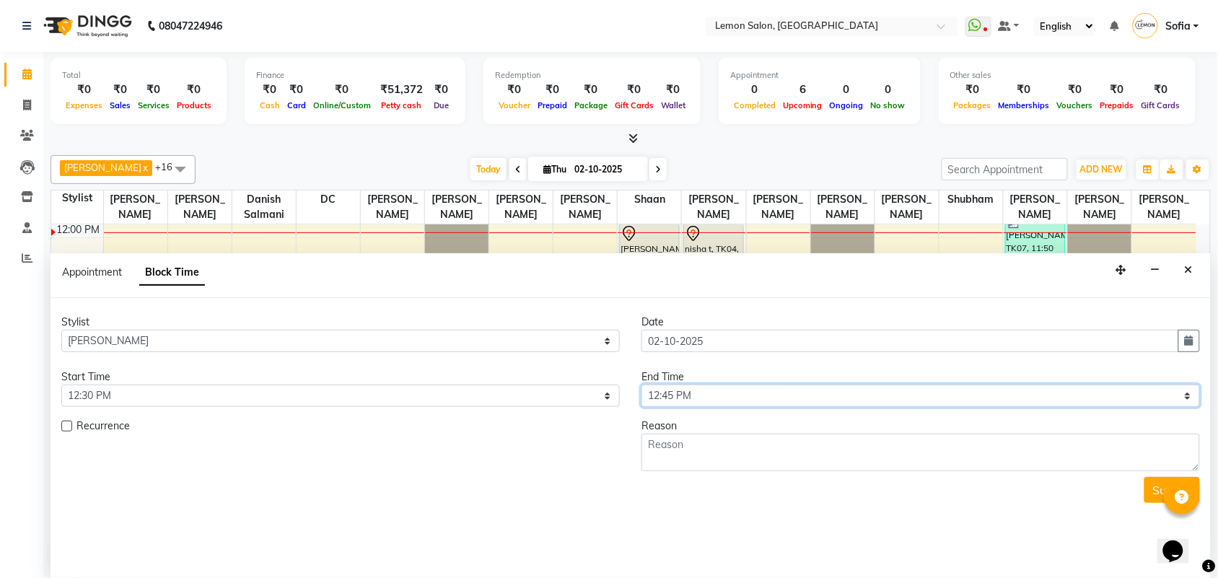
click at [670, 394] on select "Select 10:00 AM 10:15 AM 10:30 AM 10:45 AM 11:00 AM 11:15 AM 11:30 AM 11:45 AM …" at bounding box center [921, 396] width 559 height 22
select select "780"
click at [642, 385] on select "Select 10:00 AM 10:15 AM 10:30 AM 10:45 AM 11:00 AM 11:15 AM 11:30 AM 11:45 AM …" at bounding box center [921, 396] width 559 height 22
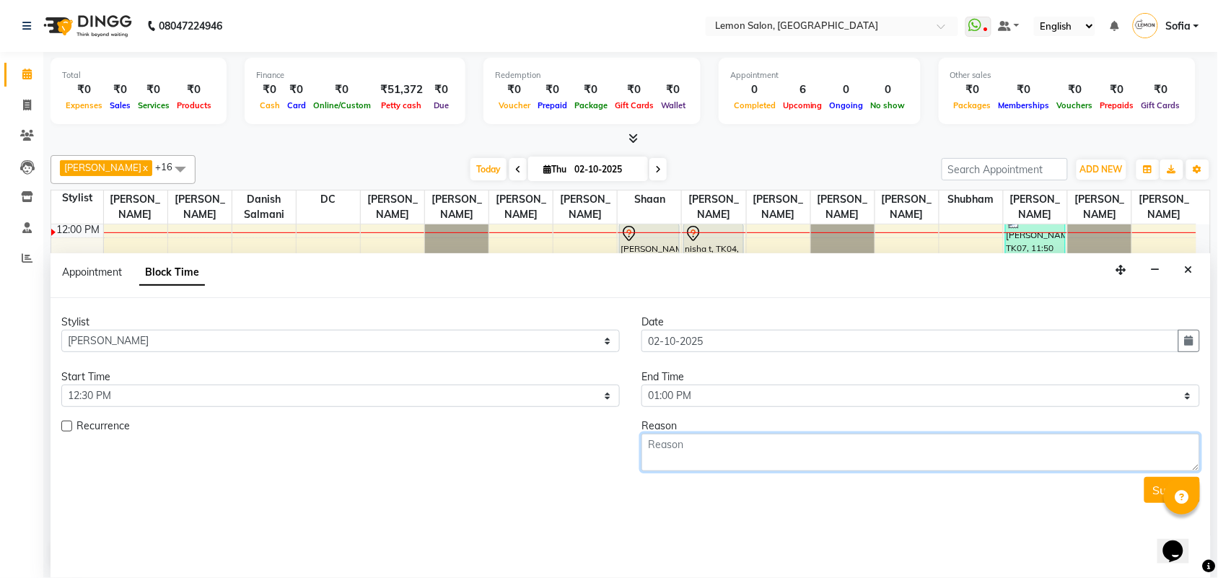
click at [671, 462] on textarea at bounding box center [921, 453] width 559 height 38
type textarea "Roma mam"
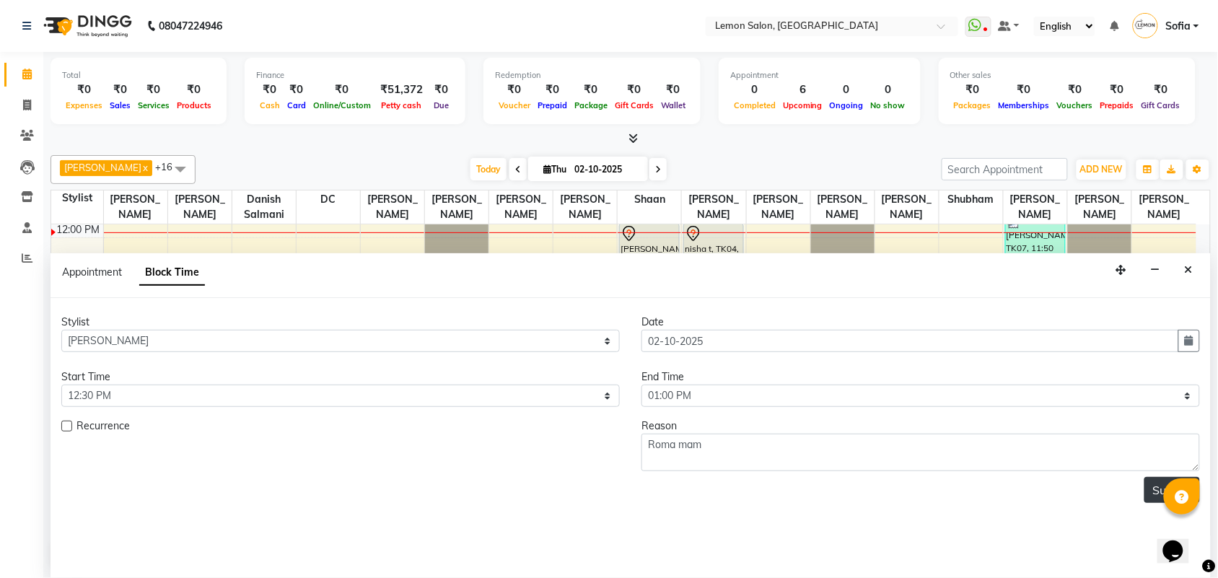
click at [1148, 486] on button "Submit" at bounding box center [1173, 490] width 56 height 26
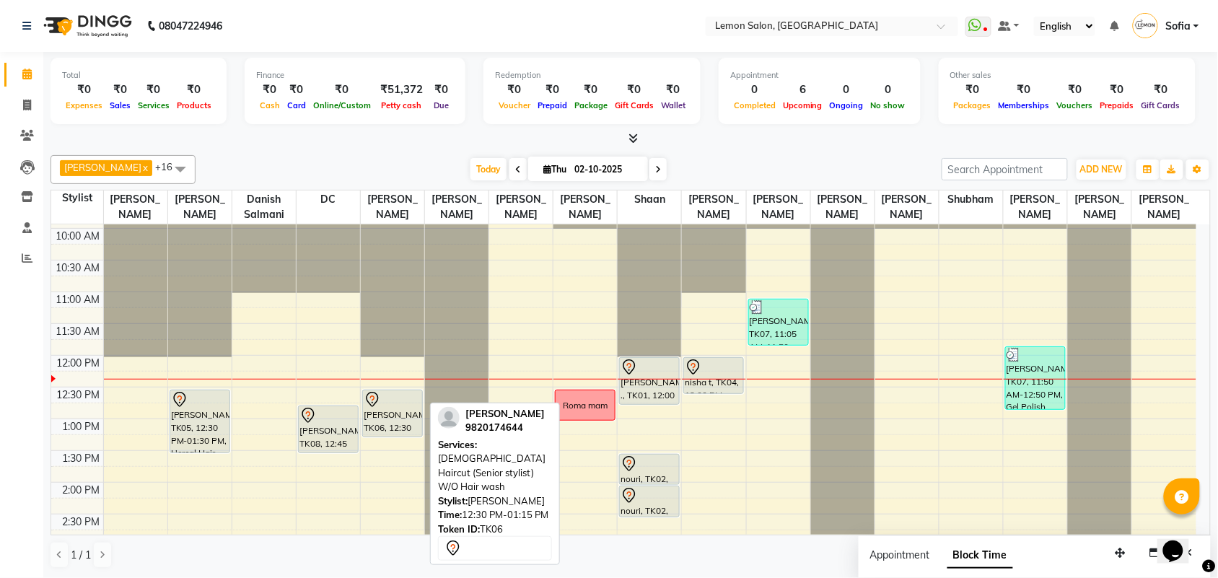
scroll to position [102, 0]
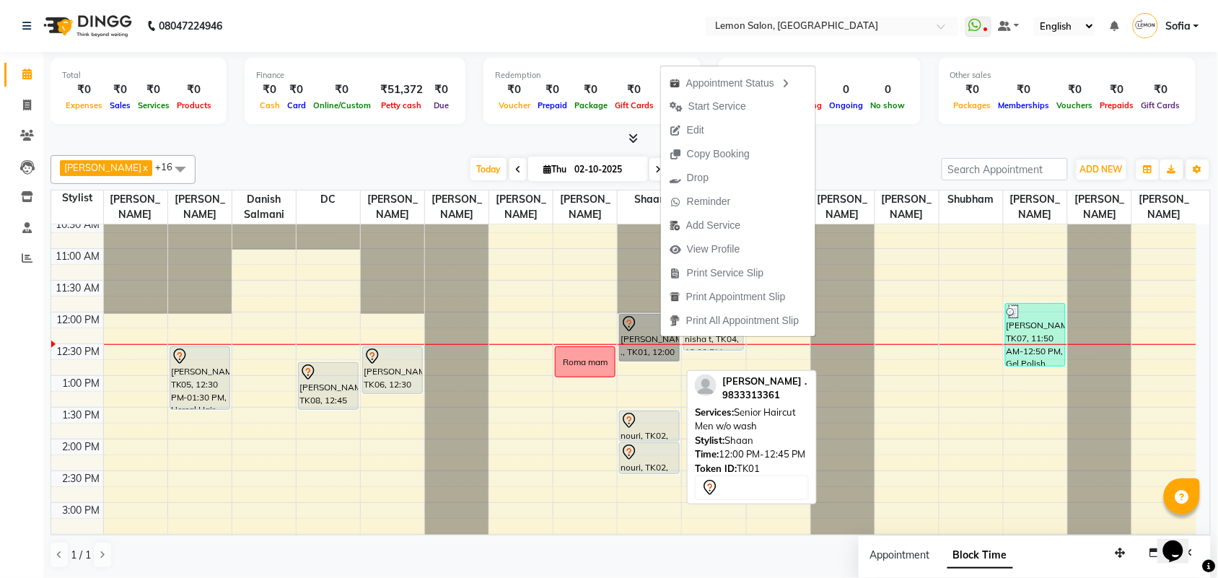
click at [652, 362] on link "[PERSON_NAME] ., TK01, 12:00 PM-12:45 PM, Senior Haircut Men w/o wash" at bounding box center [649, 338] width 61 height 48
select select "7"
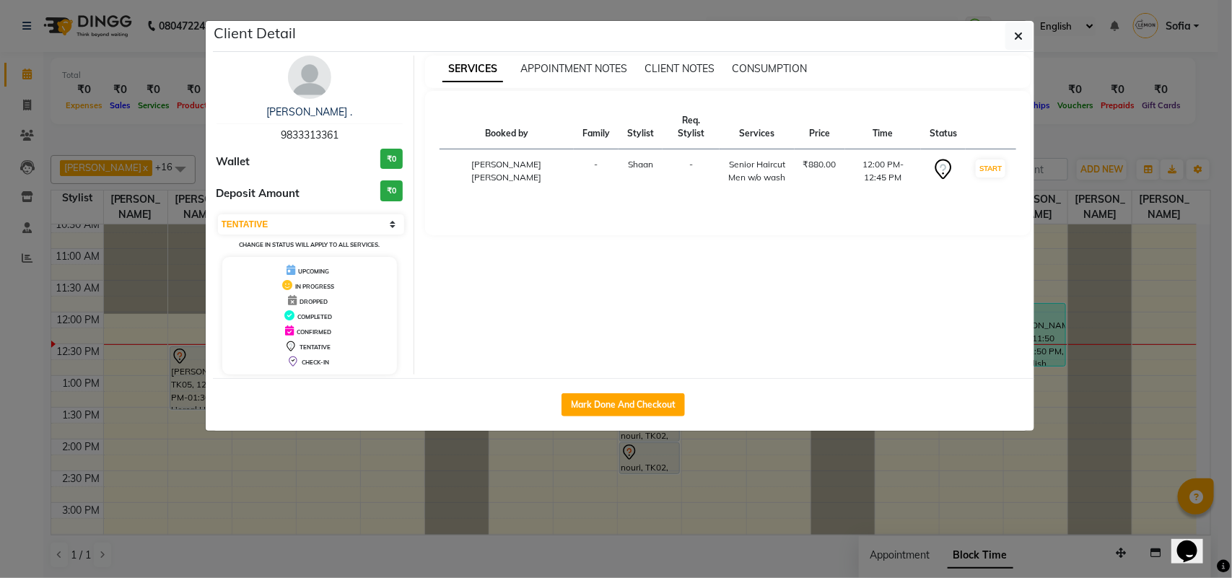
click at [0, 386] on ngb-modal-window "Client Detail richa . 9833313361 Wallet ₹0 Deposit Amount ₹0 Select IN SERVICE …" at bounding box center [616, 289] width 1232 height 578
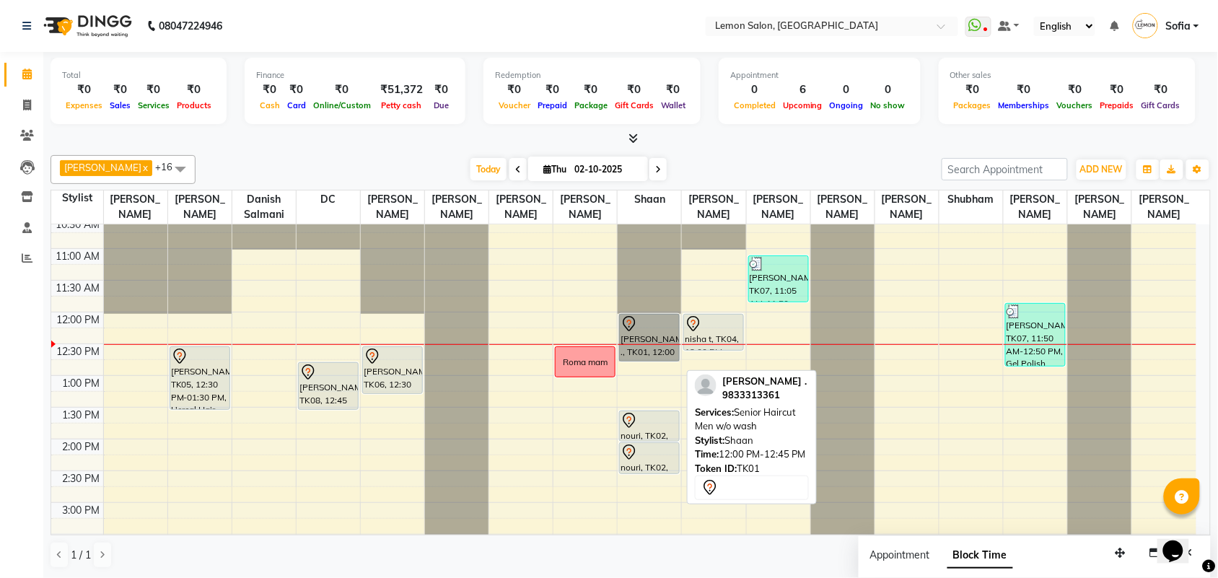
click at [670, 336] on link "[PERSON_NAME] ., TK01, 12:00 PM-12:45 PM, Senior Haircut Men w/o wash" at bounding box center [649, 338] width 61 height 48
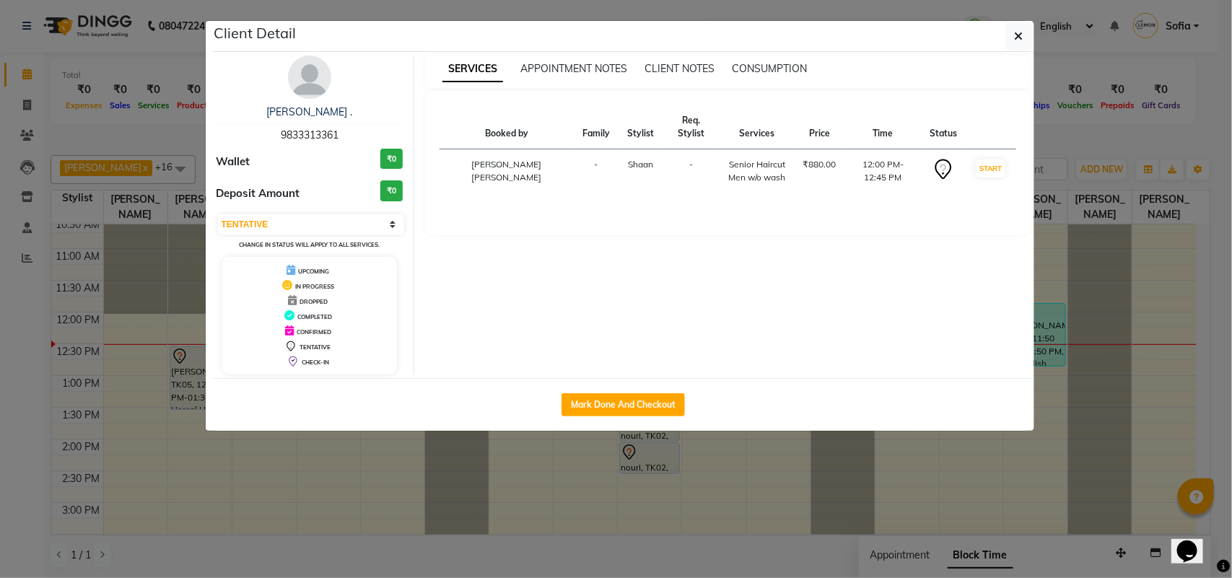
click at [1004, 149] on td "START" at bounding box center [991, 171] width 50 height 44
click at [980, 160] on button "START" at bounding box center [991, 169] width 30 height 18
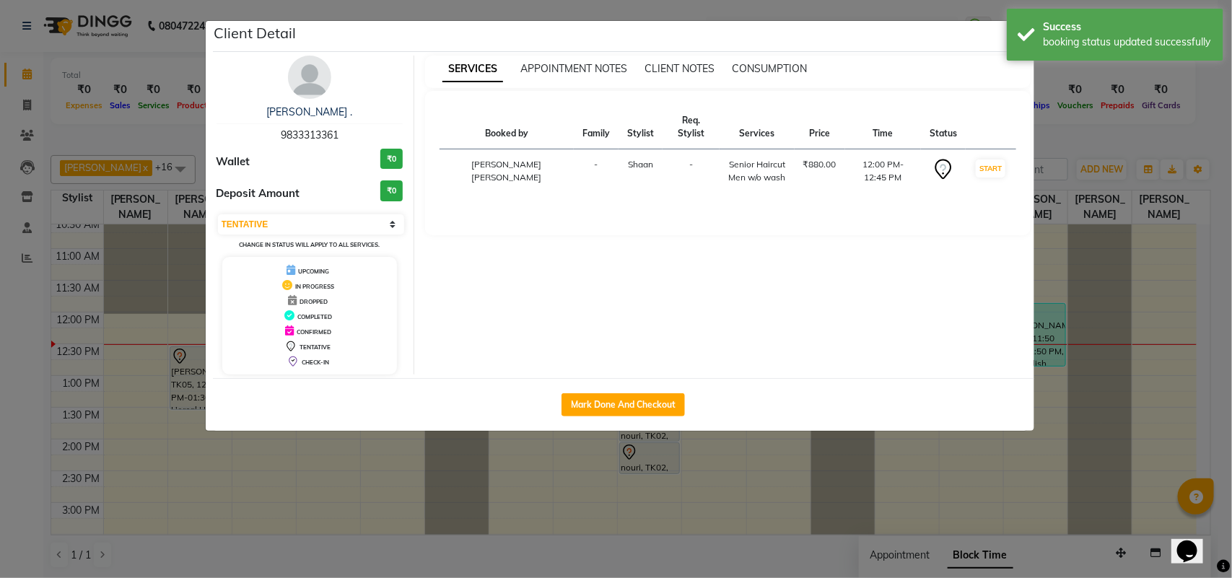
select select "1"
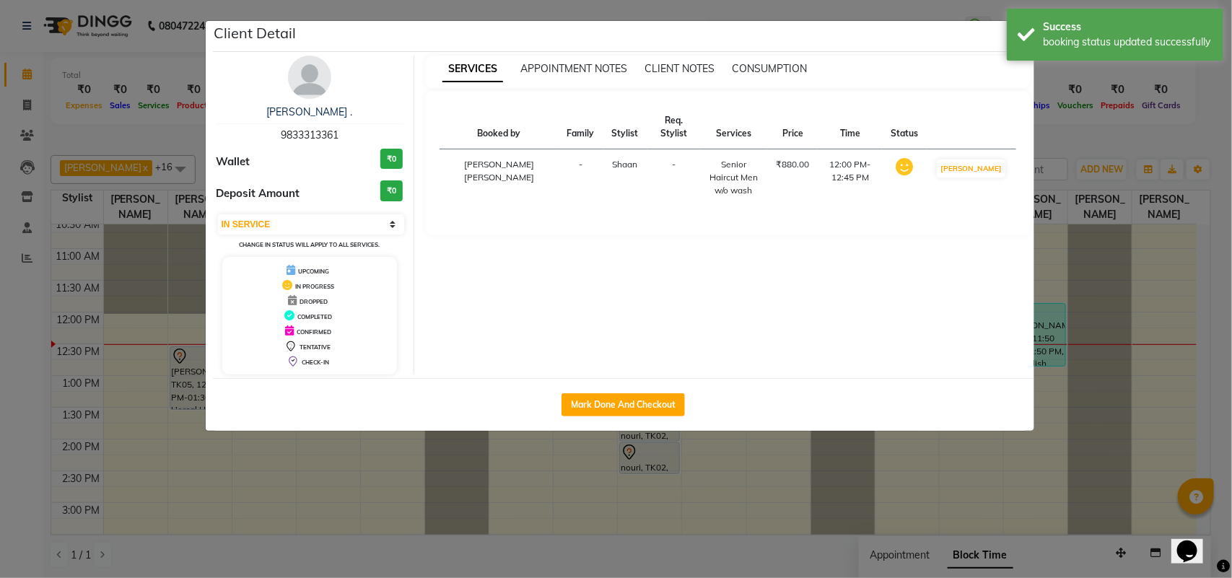
drag, startPoint x: 0, startPoint y: 427, endPoint x: 415, endPoint y: 383, distance: 417.3
click at [1, 426] on ngb-modal-window "Client Detail richa . 9833313361 Wallet ₹0 Deposit Amount ₹0 Select IN SERVICE …" at bounding box center [616, 289] width 1232 height 578
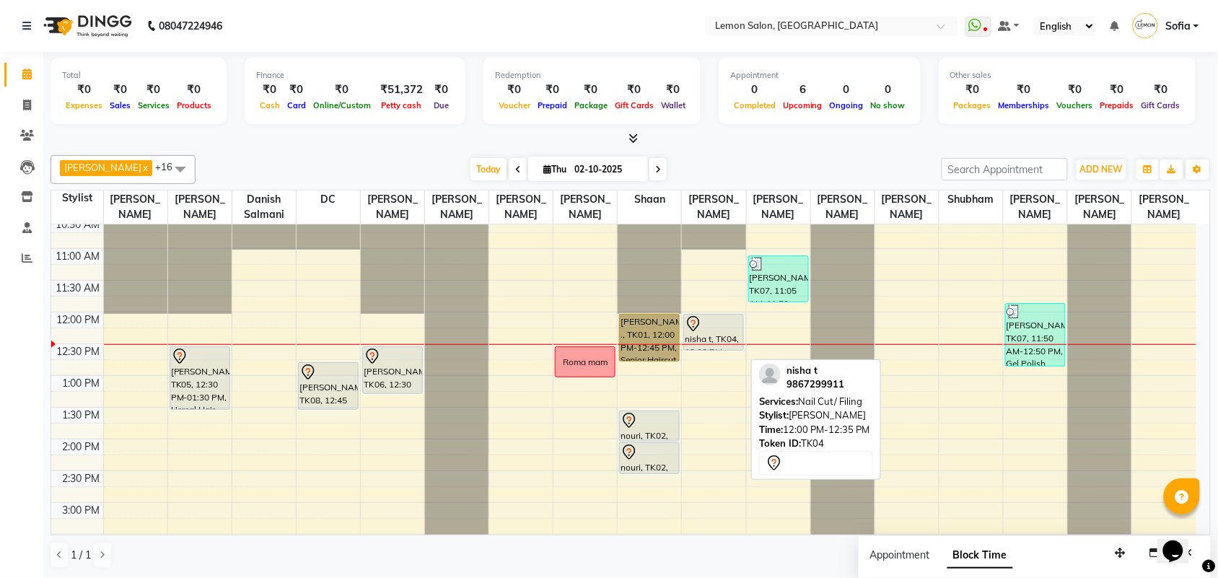
click at [719, 333] on div at bounding box center [714, 323] width 58 height 17
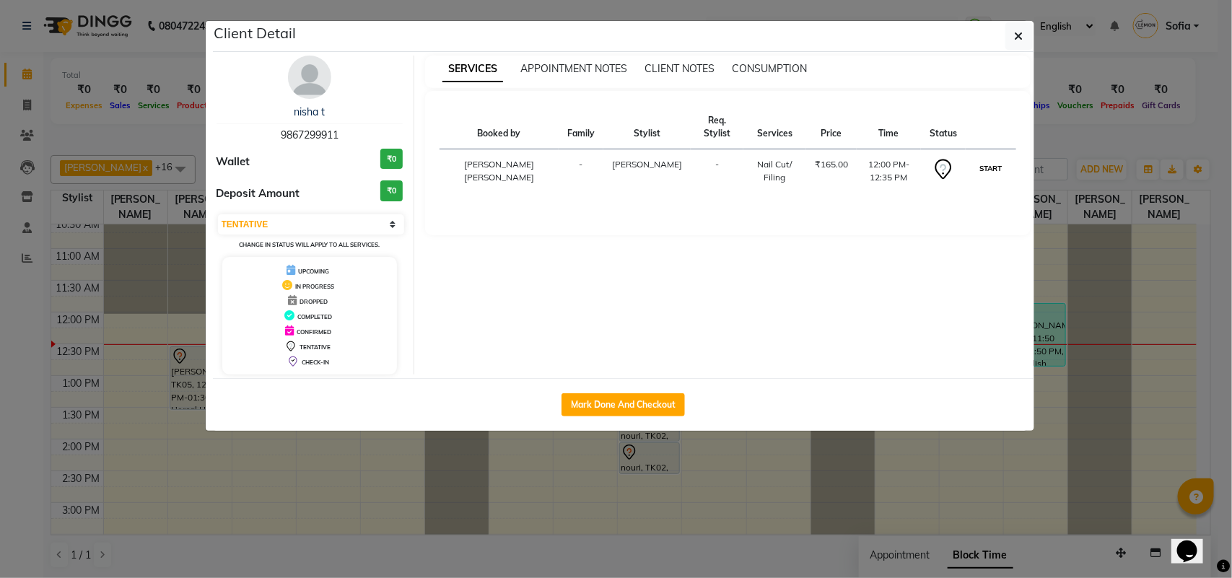
click at [986, 161] on button "START" at bounding box center [991, 169] width 30 height 18
select select "1"
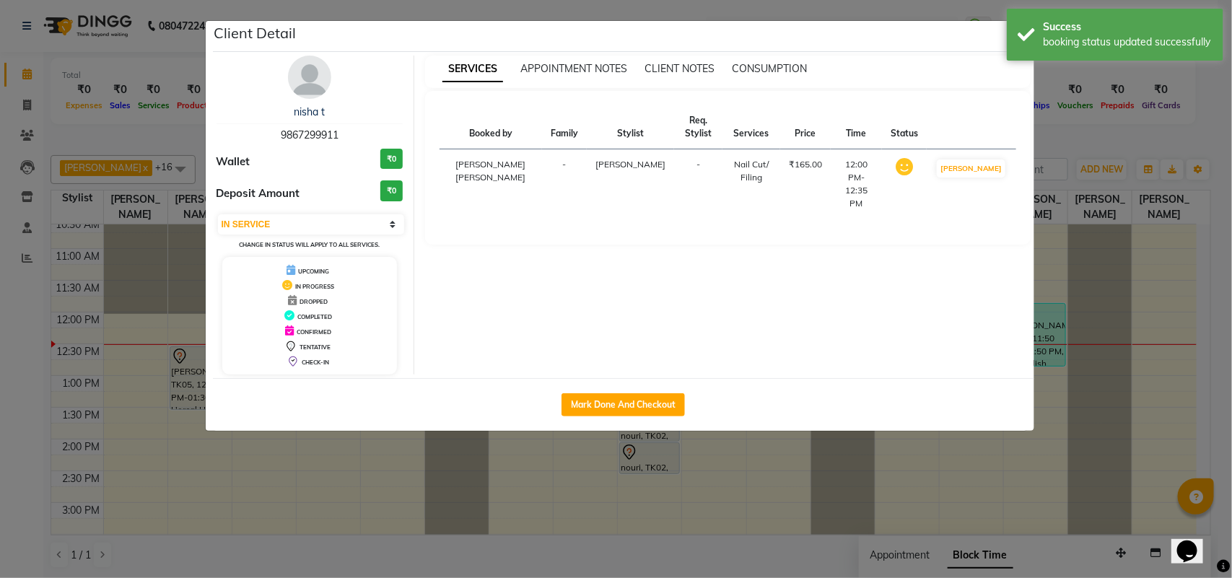
click at [0, 367] on ngb-modal-window "Client Detail nisha t 9867299911 Wallet ₹0 Deposit Amount ₹0 Select IN SERVICE …" at bounding box center [616, 289] width 1232 height 578
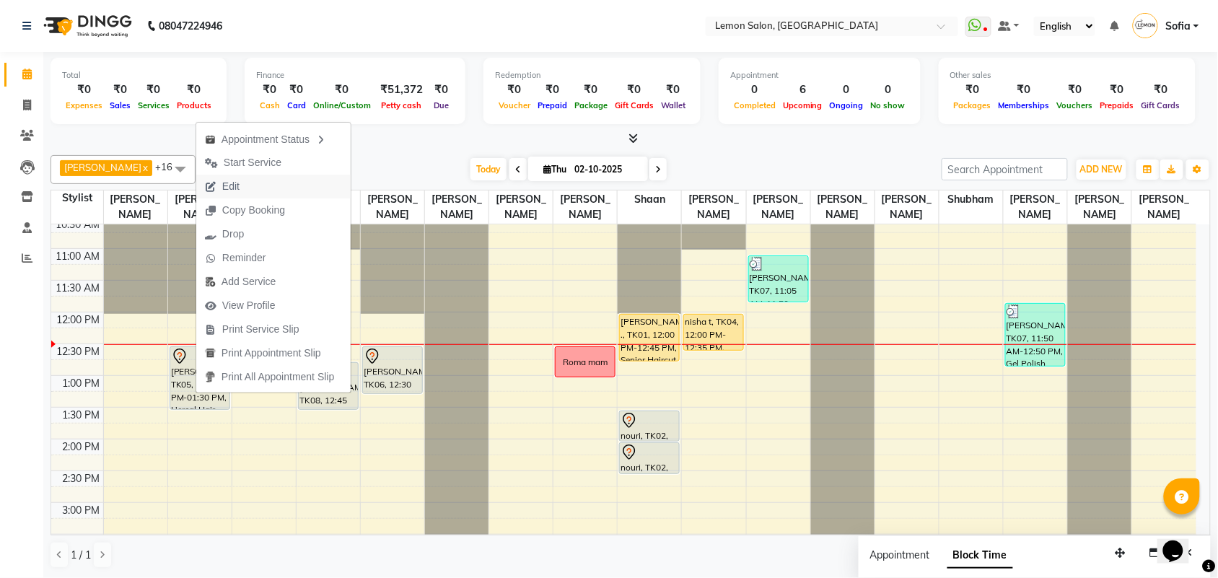
click at [229, 185] on span "Edit" at bounding box center [230, 186] width 17 height 15
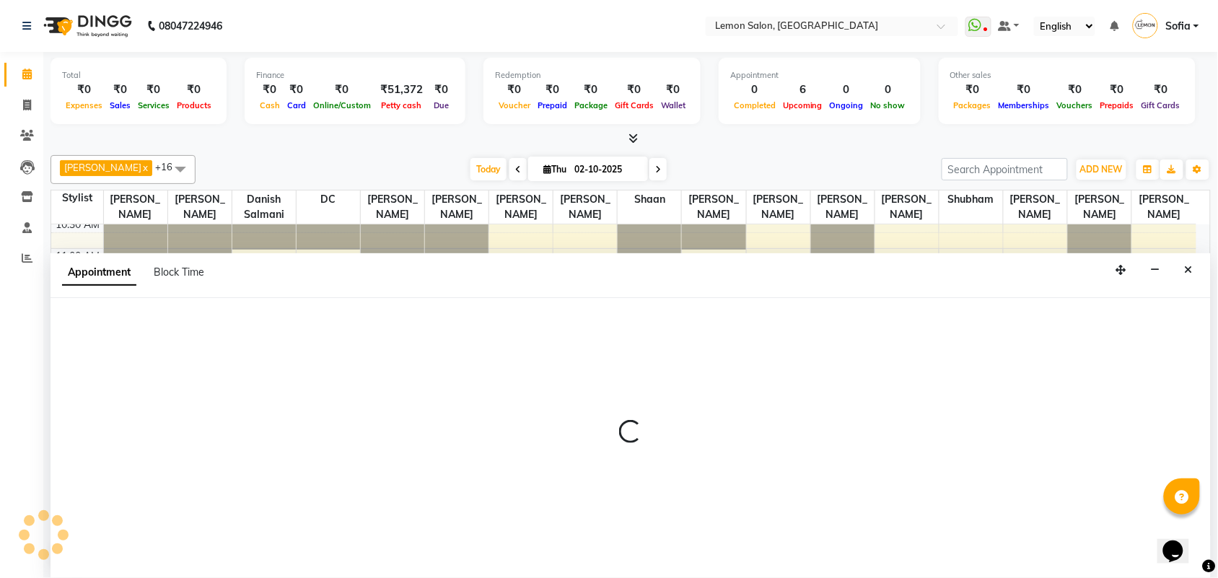
scroll to position [1, 0]
select select "tentative"
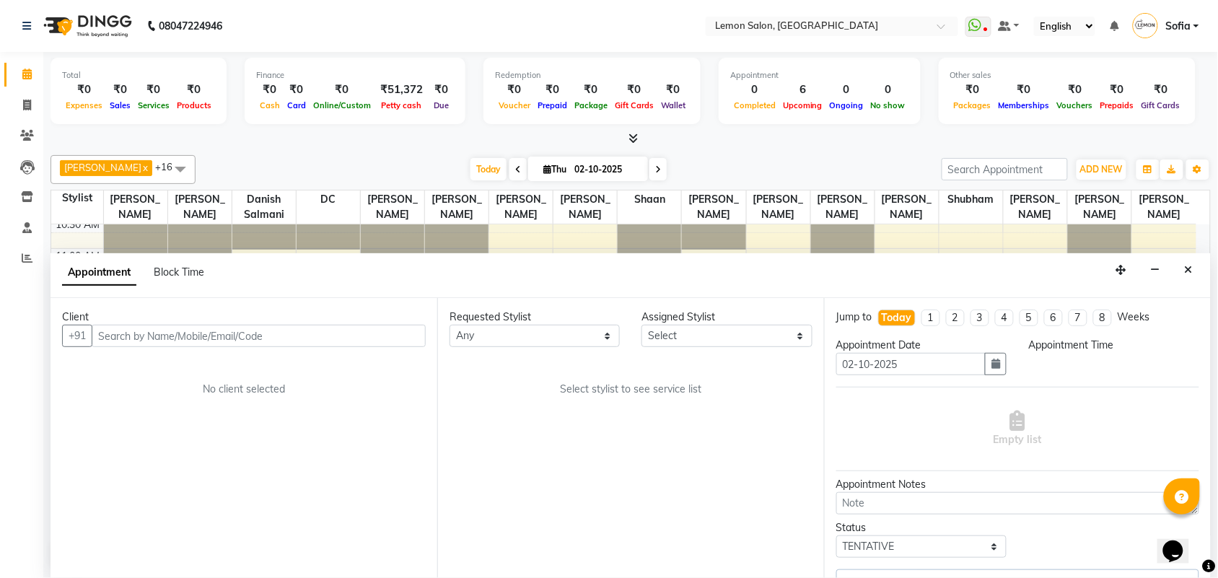
select select "750"
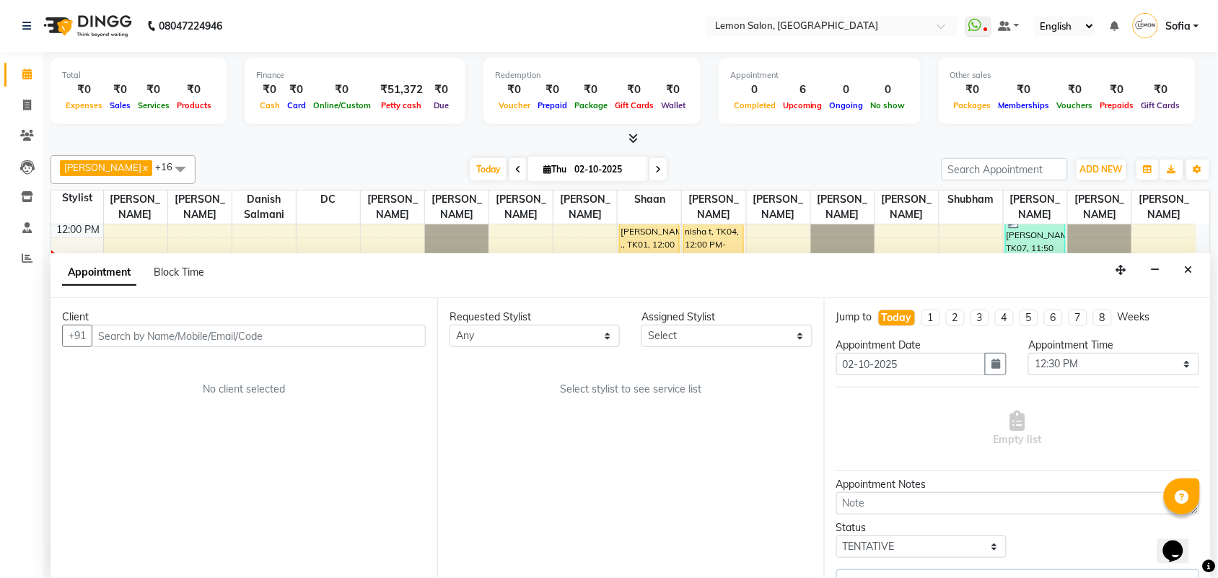
select select "7472"
select select "281"
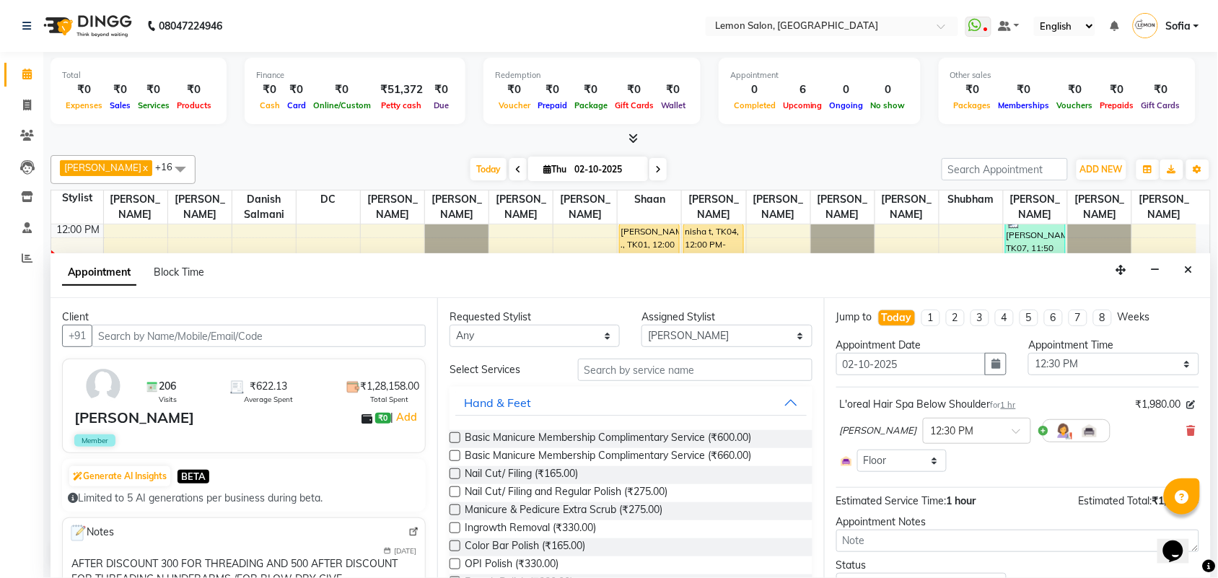
drag, startPoint x: 1177, startPoint y: 431, endPoint x: 776, endPoint y: 398, distance: 402.6
click at [1173, 431] on div "Aalam Saifi × 12:30 PM" at bounding box center [1018, 431] width 356 height 38
click at [1187, 432] on icon at bounding box center [1191, 431] width 9 height 10
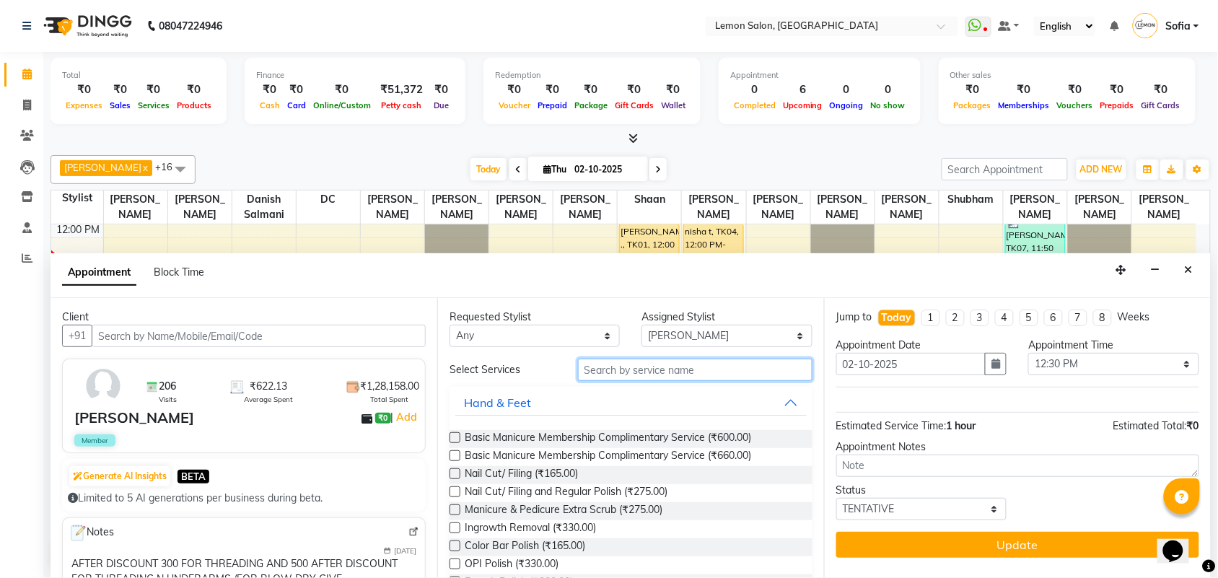
click at [632, 368] on input "text" at bounding box center [695, 370] width 235 height 22
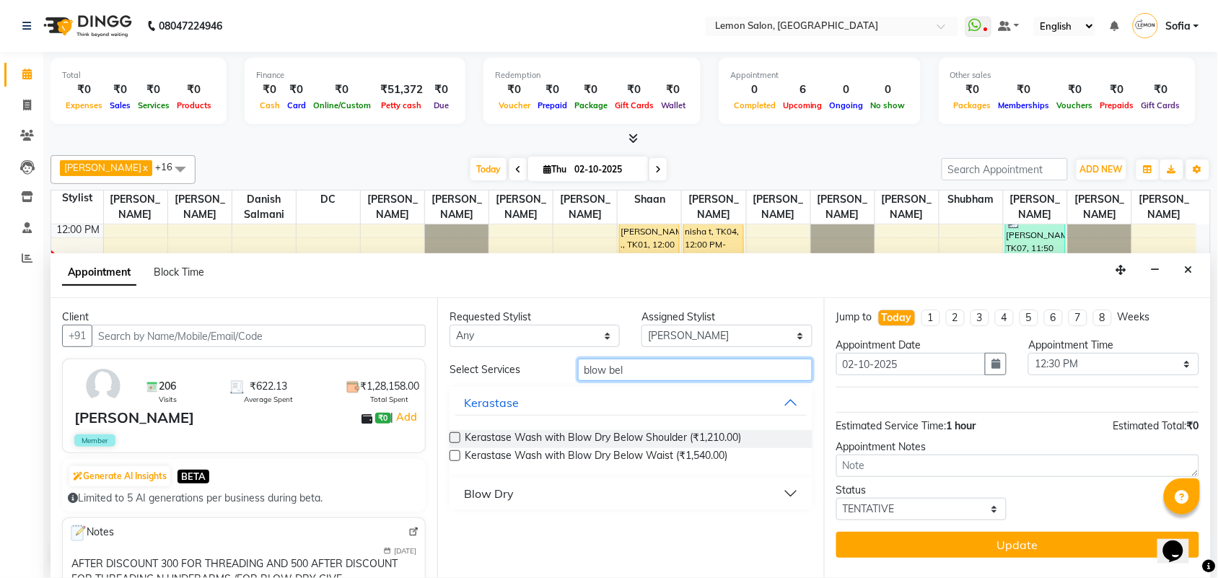
type input "blow bel"
click at [473, 495] on div "Blow Dry" at bounding box center [489, 493] width 50 height 17
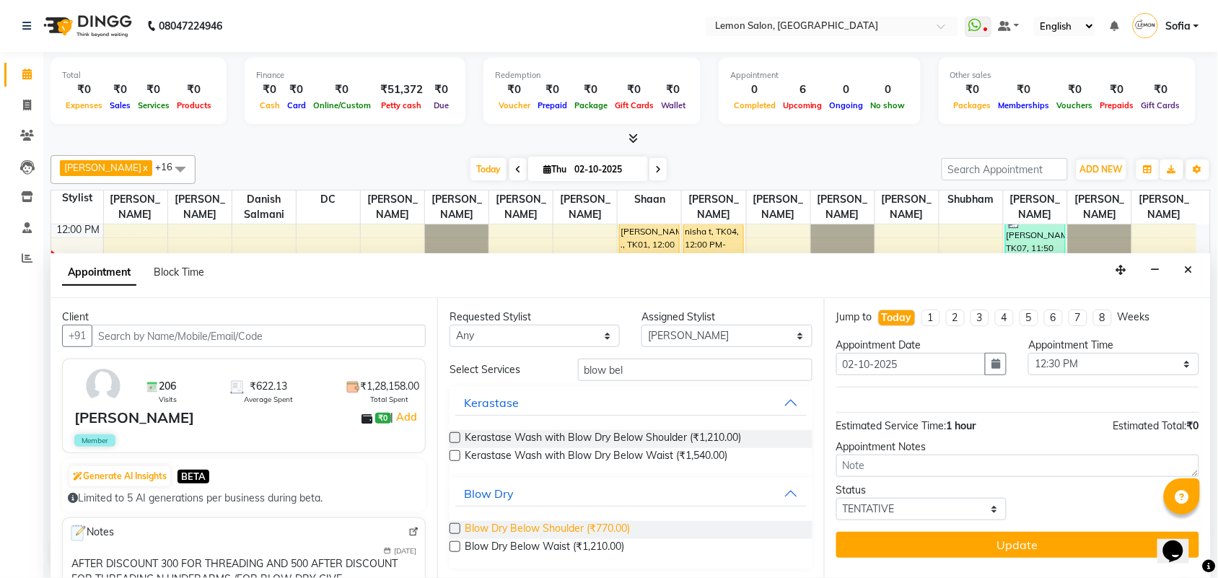
click at [585, 522] on span "Blow Dry Below Shoulder (₹770.00)" at bounding box center [547, 530] width 165 height 18
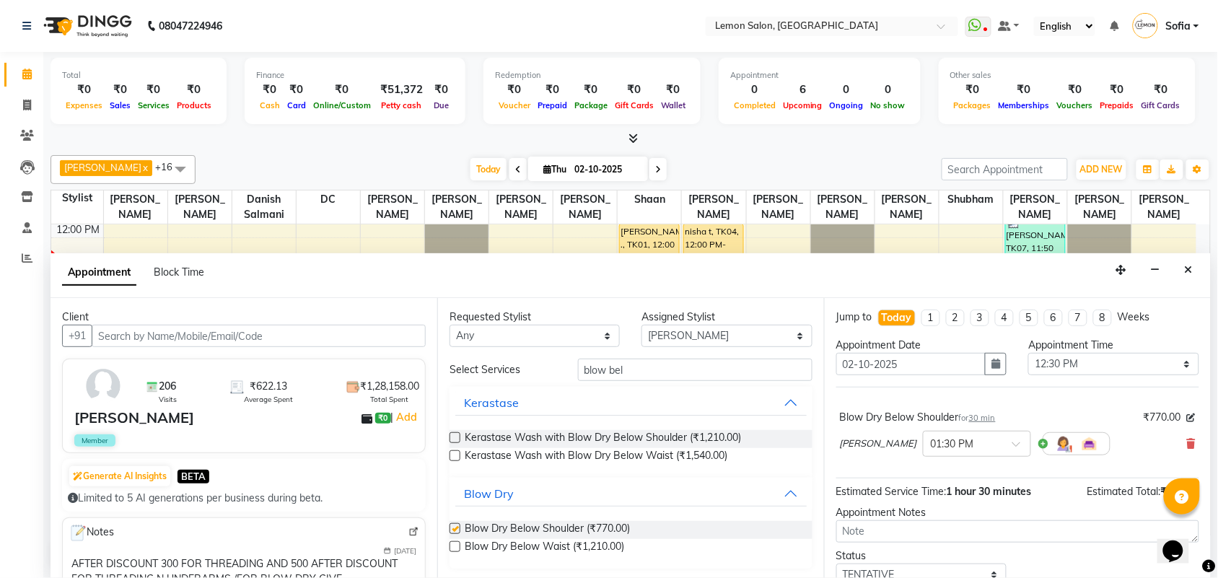
checkbox input "false"
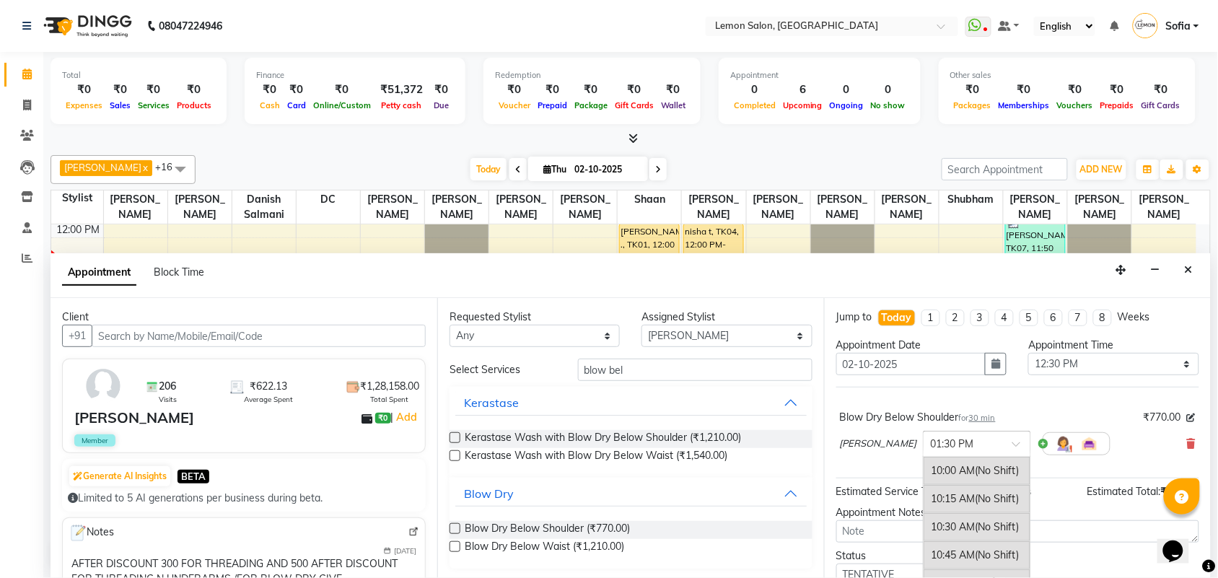
click at [940, 444] on input "text" at bounding box center [963, 442] width 64 height 15
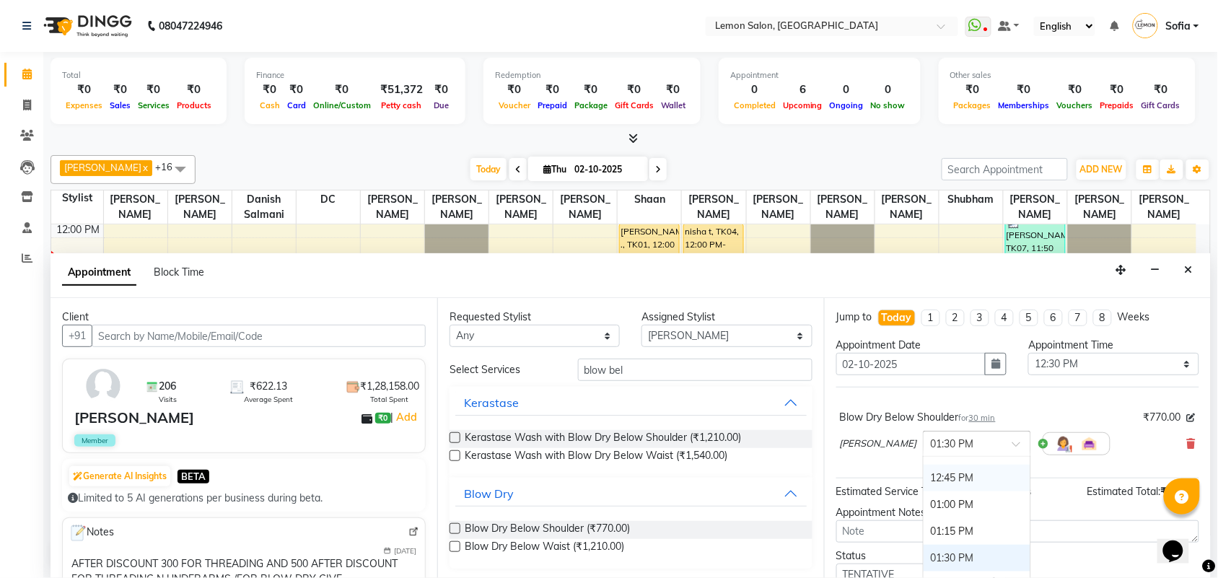
scroll to position [207, 0]
click at [935, 536] on div "12:30 PM" at bounding box center [977, 541] width 107 height 27
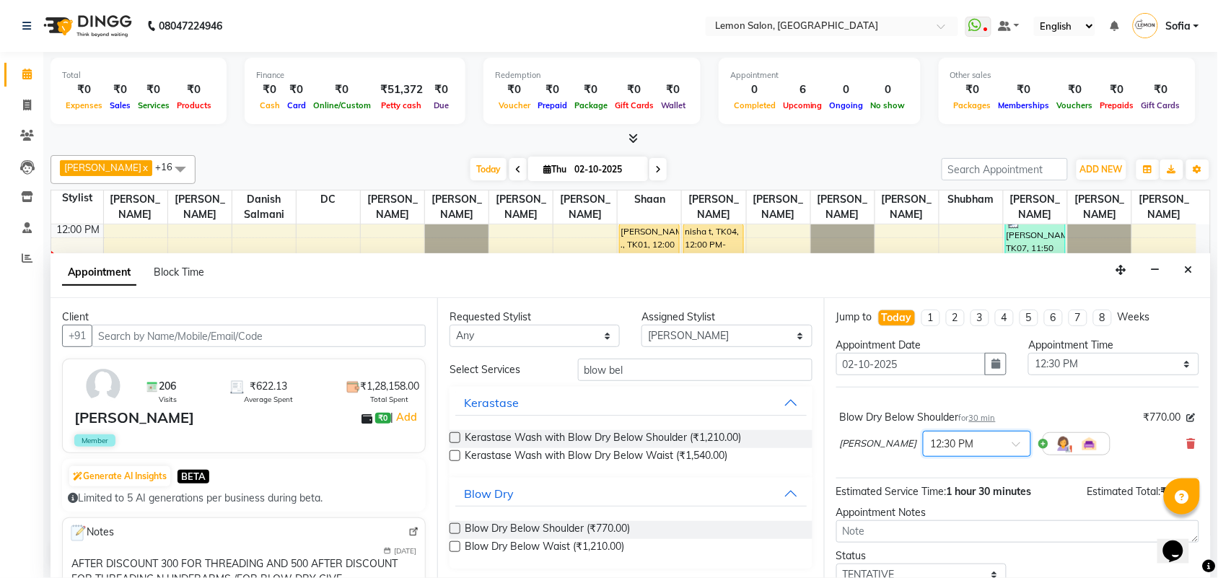
scroll to position [58, 0]
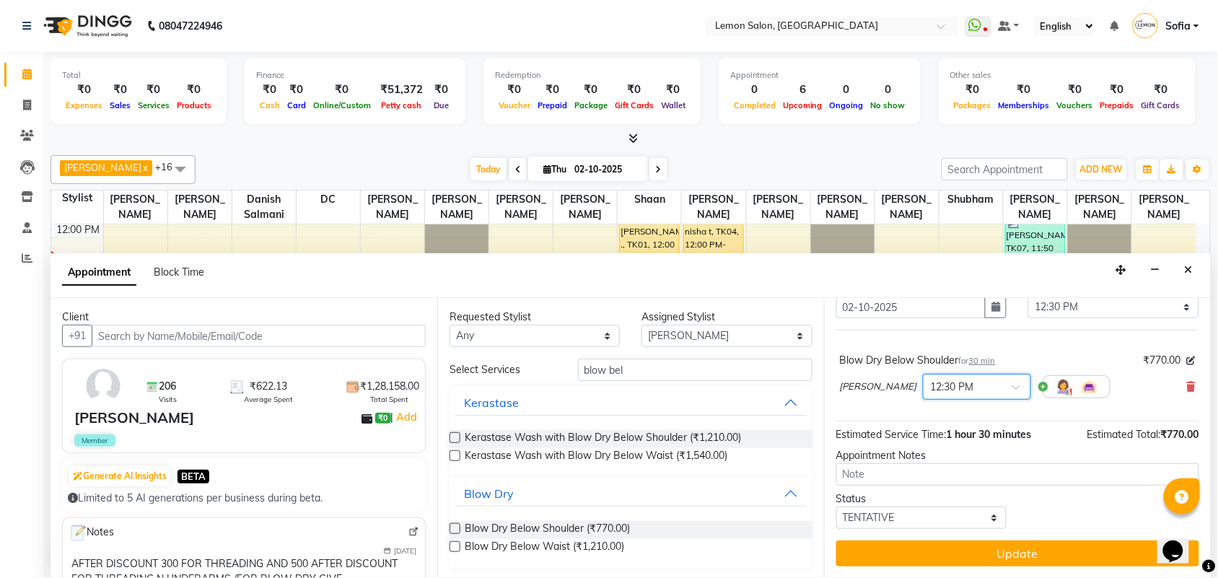
click at [976, 547] on button "Update" at bounding box center [1018, 554] width 363 height 26
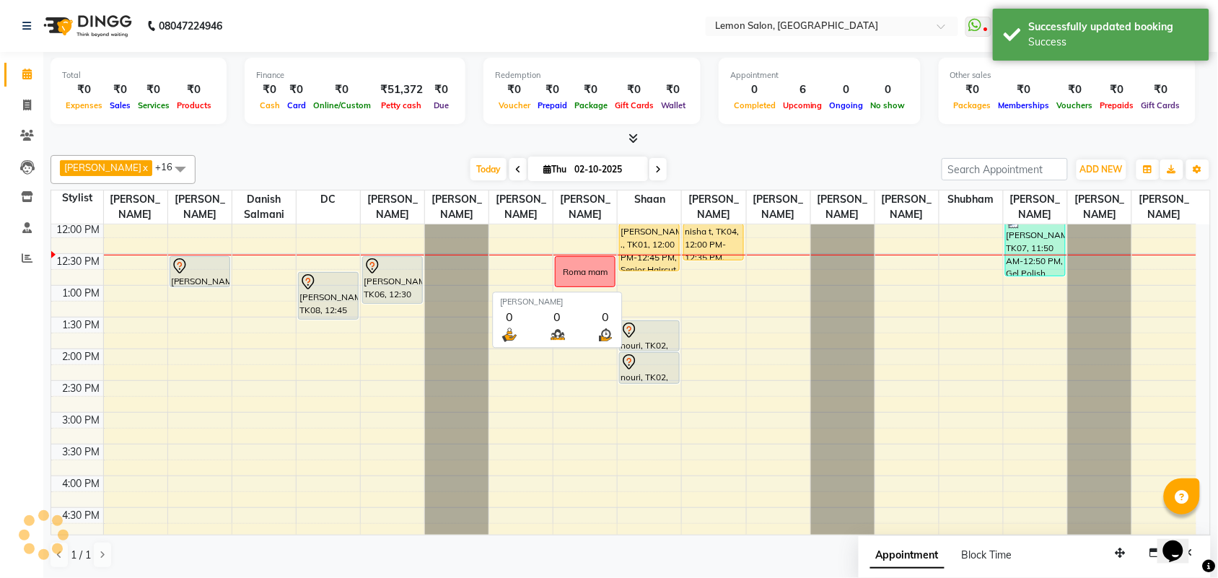
scroll to position [0, 0]
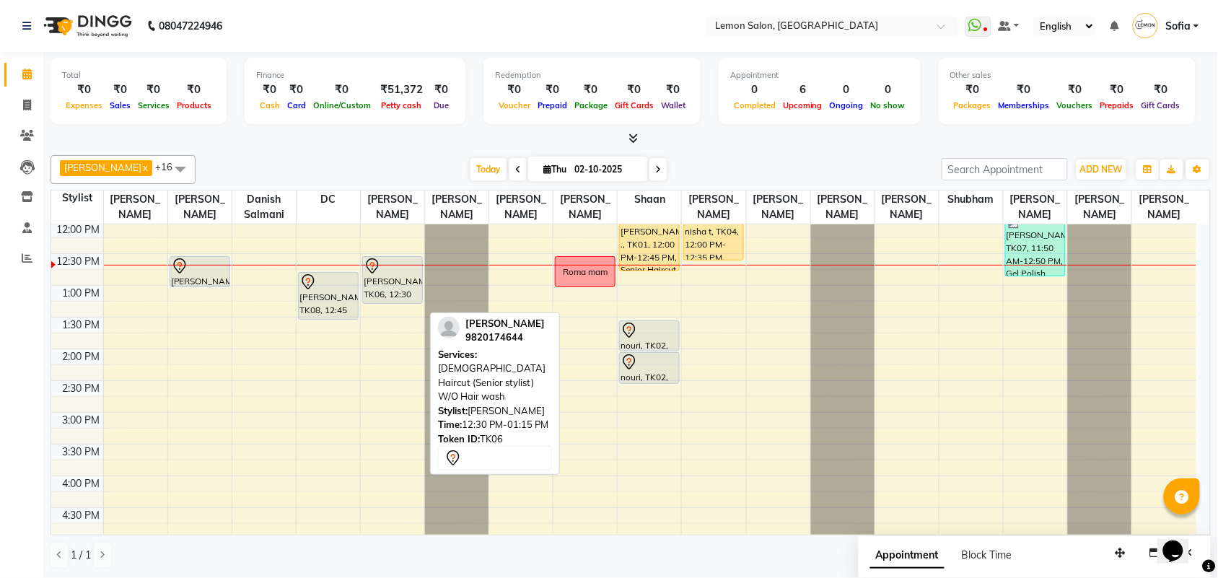
click at [391, 302] on div "ALPANA CHANDRAMANIMAL, TK06, 12:30 PM-01:15 PM, Female Haircut (Senior stylist)…" at bounding box center [392, 280] width 59 height 46
select select "7"
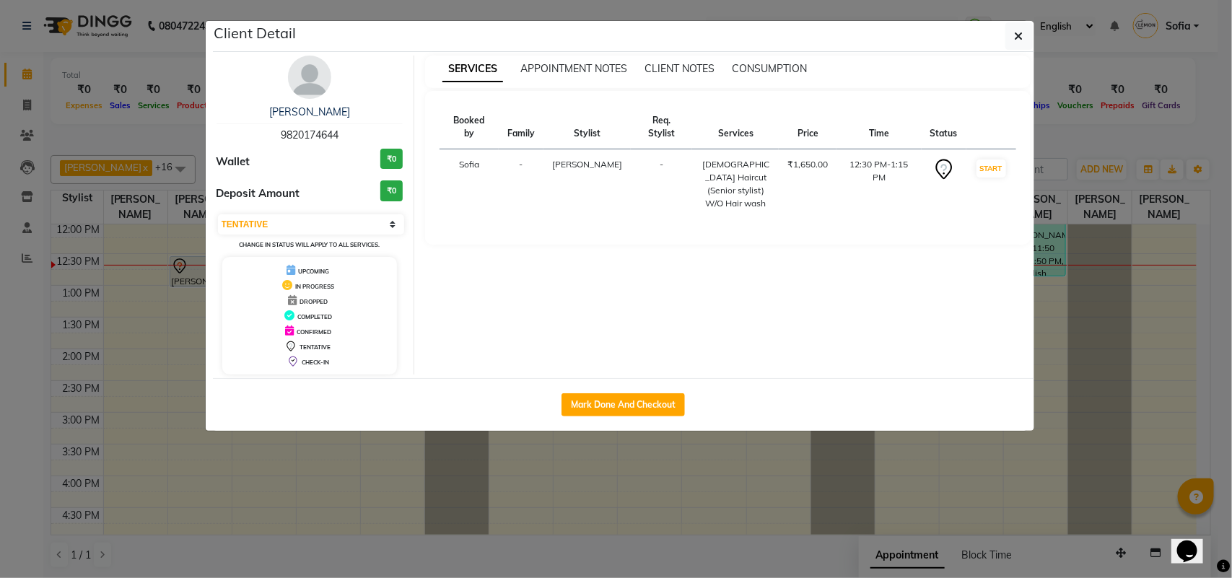
drag, startPoint x: 0, startPoint y: 349, endPoint x: 47, endPoint y: 349, distance: 46.9
click at [4, 349] on ngb-modal-window "Client Detail ALPANA CHANDRAMANIMAL 9820174644 Wallet ₹0 Deposit Amount ₹0 Sele…" at bounding box center [616, 289] width 1232 height 578
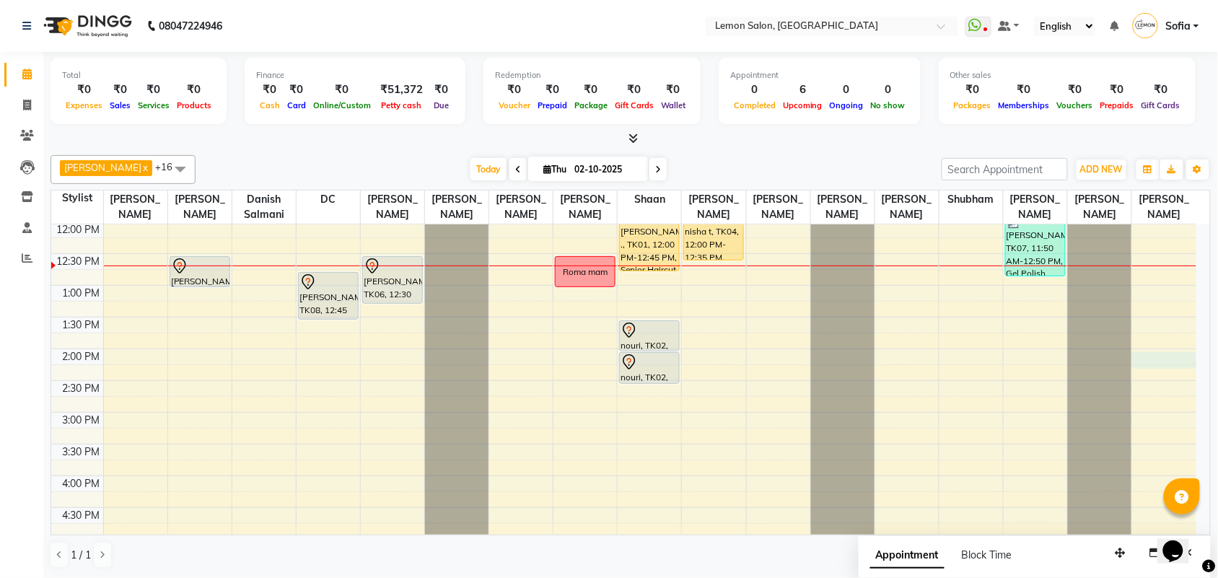
click at [1178, 375] on div "9:00 AM 9:30 AM 10:00 AM 10:30 AM 11:00 AM 11:30 AM 12:00 PM 12:30 PM 1:00 PM 1…" at bounding box center [623, 476] width 1145 height 888
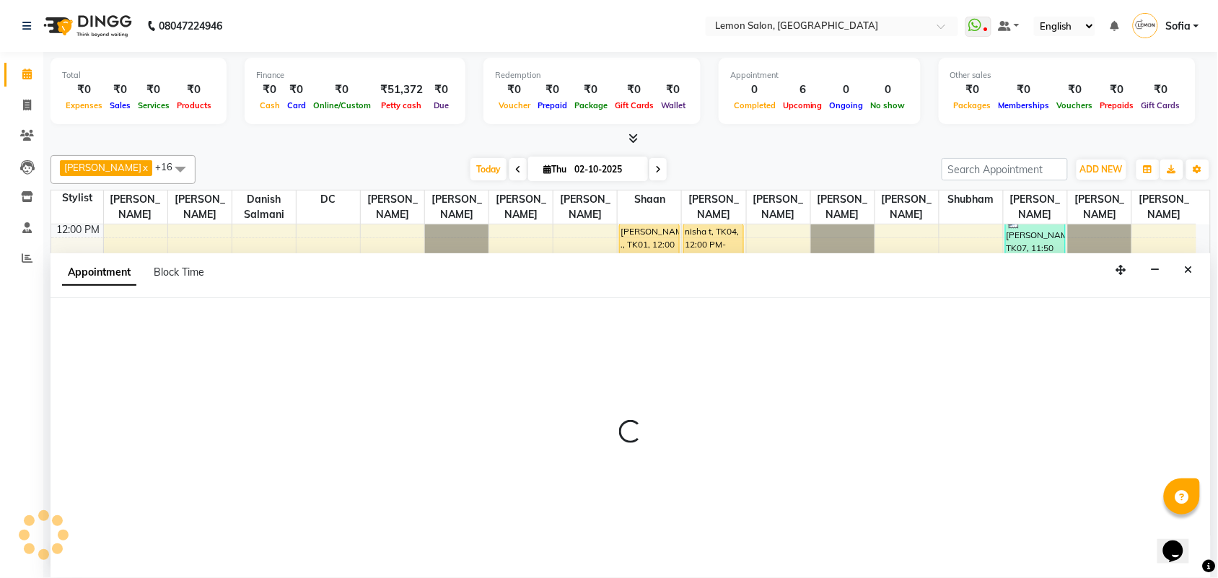
scroll to position [1, 0]
select select "90927"
select select "840"
select select "tentative"
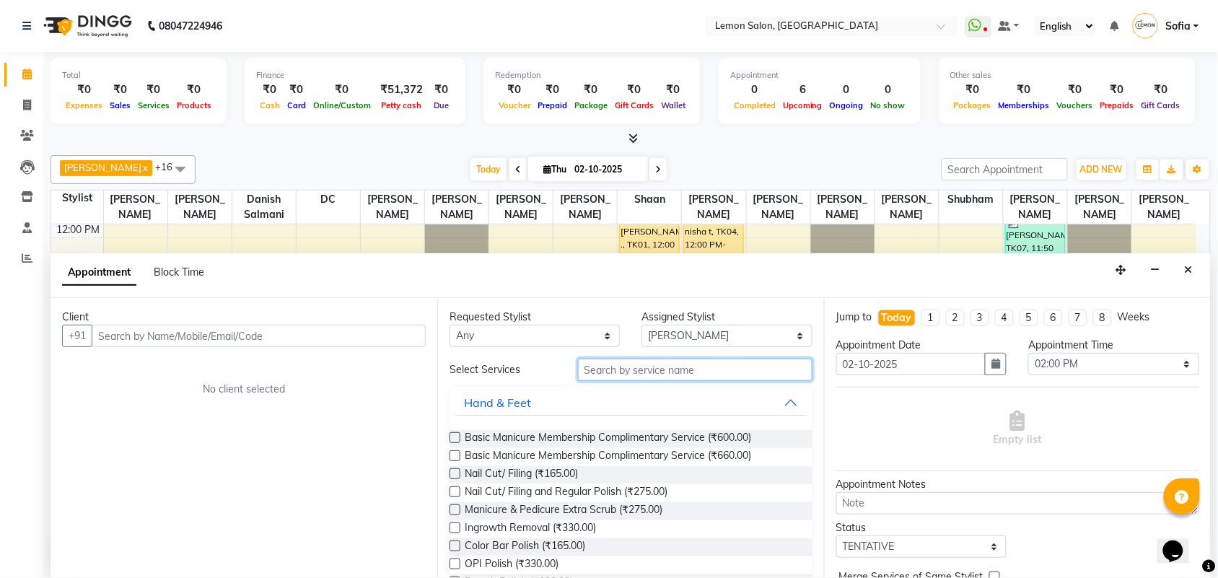
click at [652, 374] on input "text" at bounding box center [695, 370] width 235 height 22
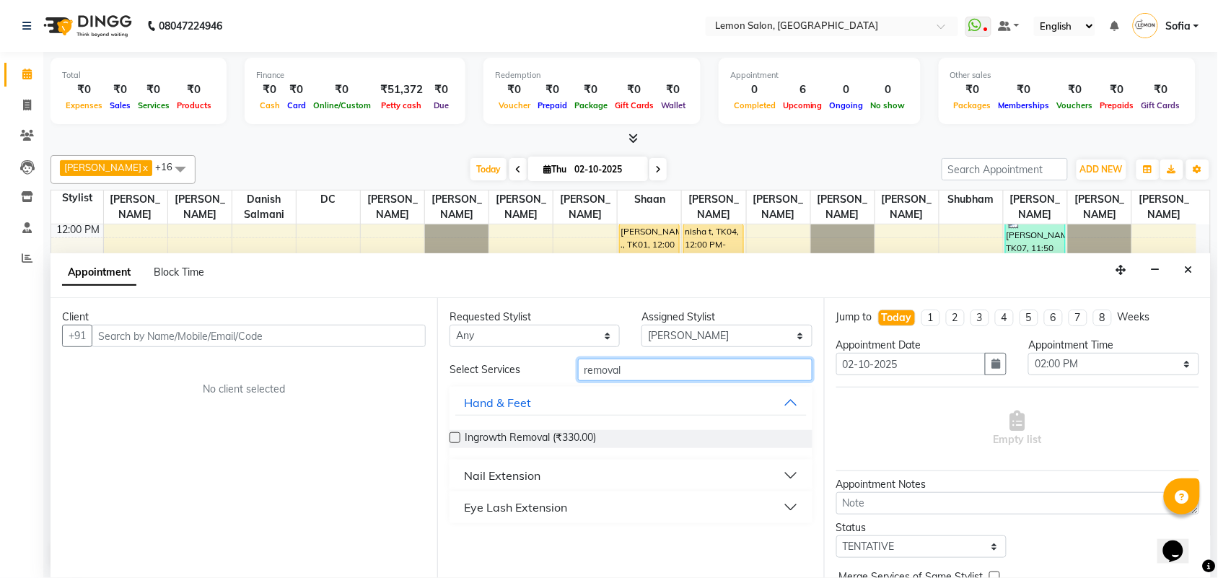
type input "removal"
click at [496, 470] on div "Nail Extension" at bounding box center [502, 475] width 77 height 17
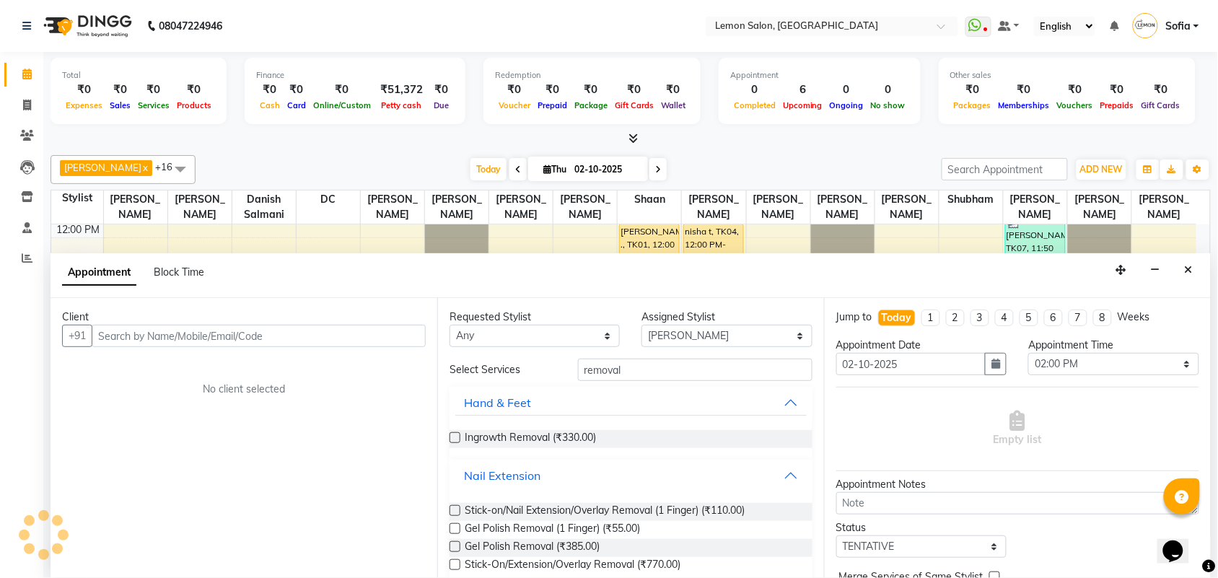
scroll to position [51, 0]
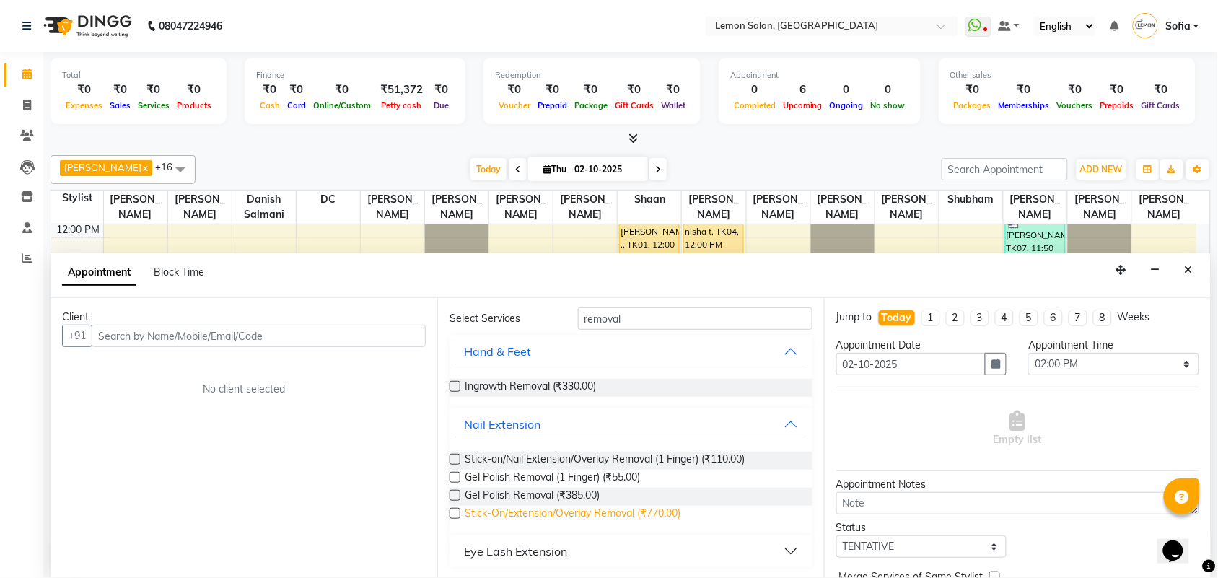
click at [629, 515] on span "Stick-On/Extension/Overlay Removal (₹770.00)" at bounding box center [573, 515] width 216 height 18
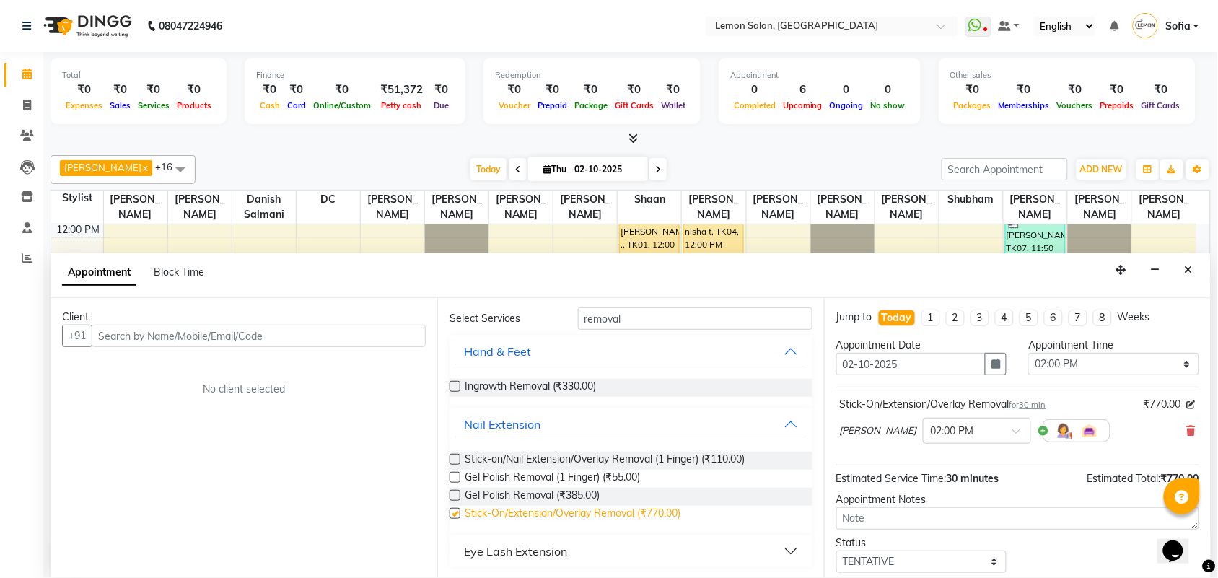
checkbox input "false"
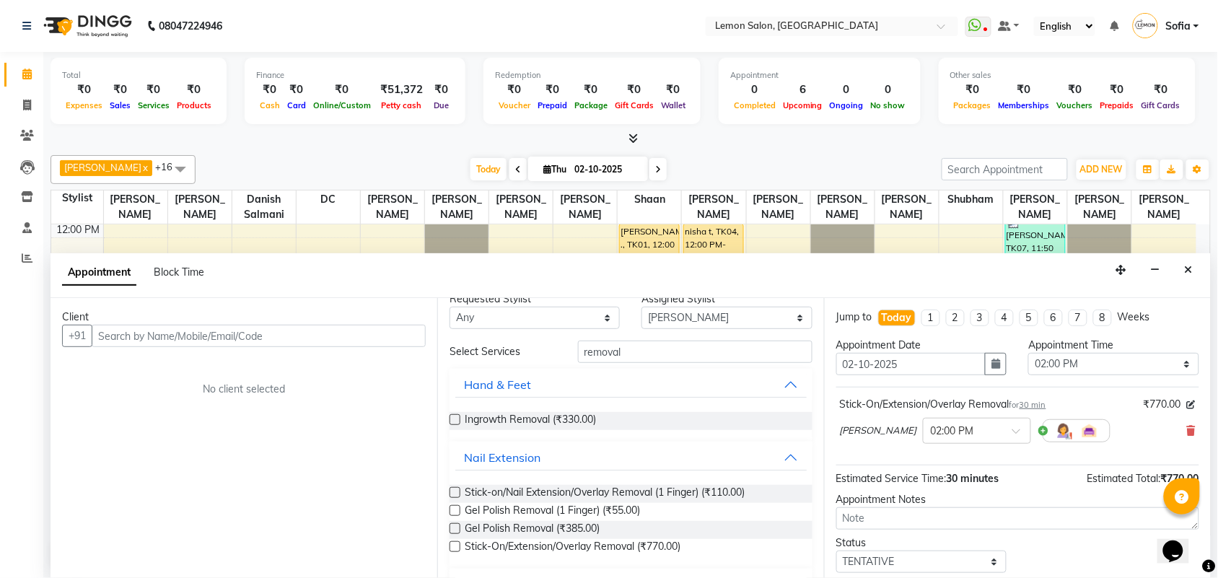
scroll to position [0, 0]
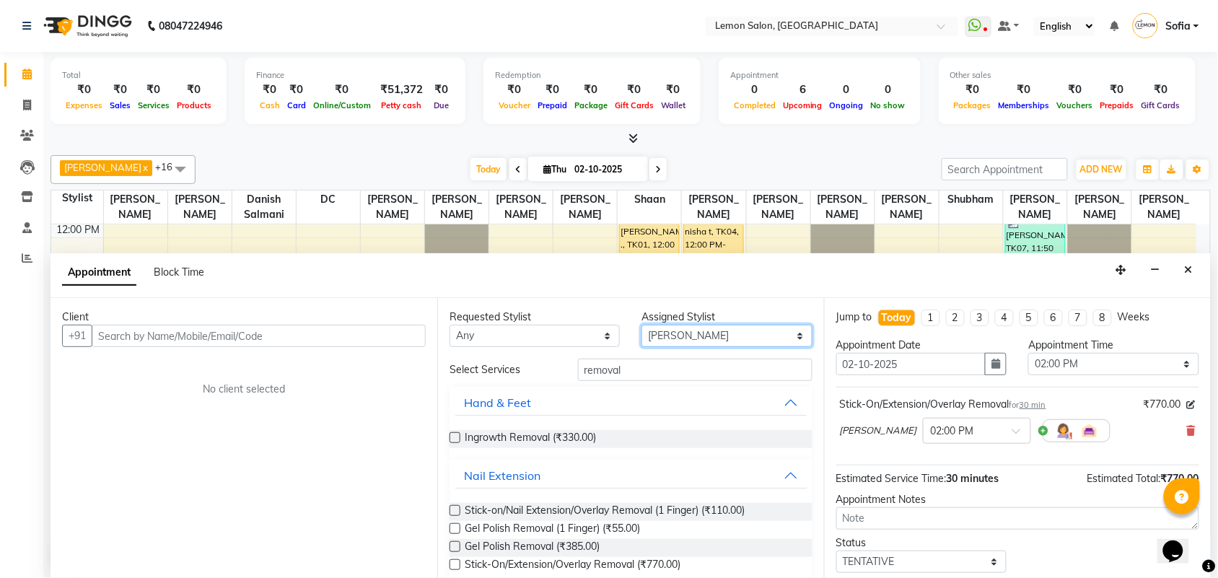
click at [650, 333] on select "Select Aalam Saifi Abhishek Shelar Aditi Nigam Ansar Ahmed Archana Muke Ashish …" at bounding box center [727, 336] width 170 height 22
select select "7889"
click at [642, 325] on select "Select Aalam Saifi Abhishek Shelar Aditi Nigam Ansar Ahmed Archana Muke Ashish …" at bounding box center [727, 336] width 170 height 22
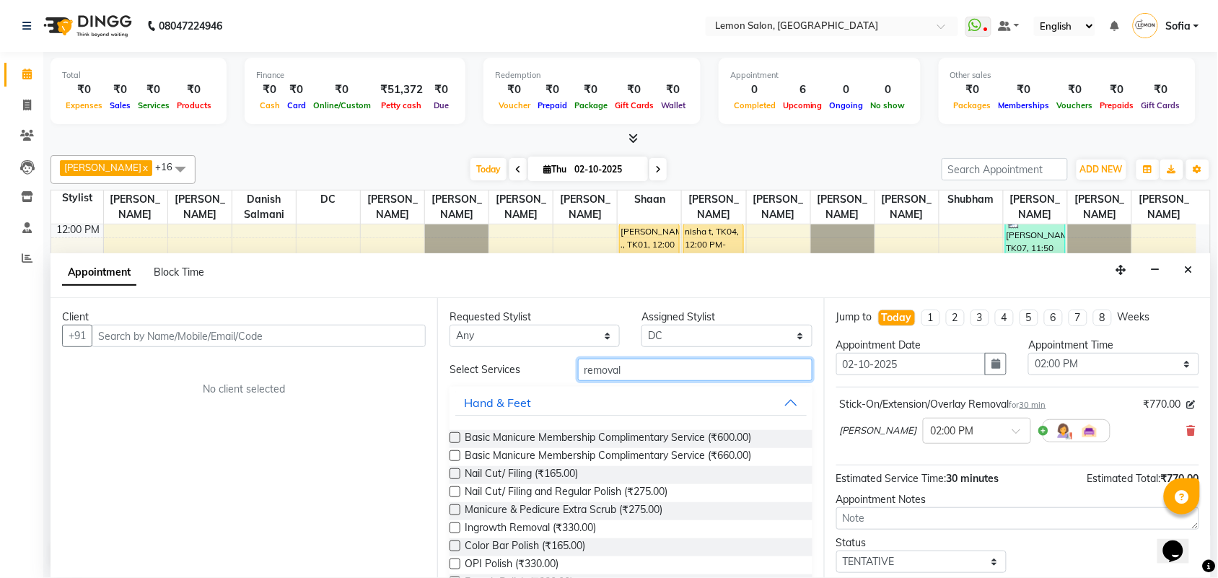
click at [639, 369] on input "removal" at bounding box center [695, 370] width 235 height 22
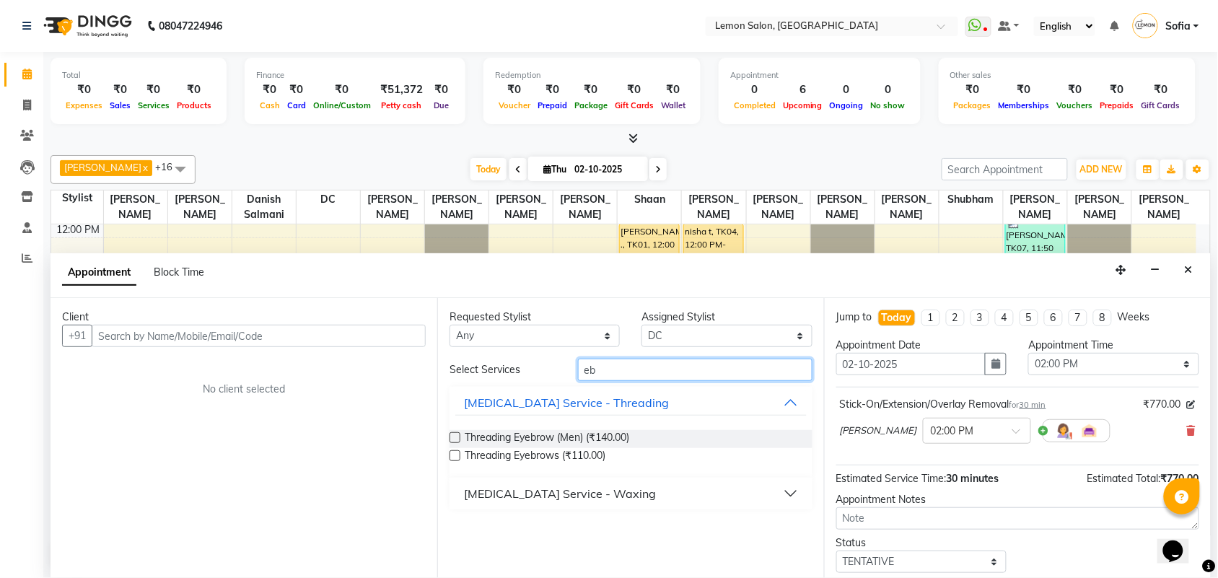
type input "eb"
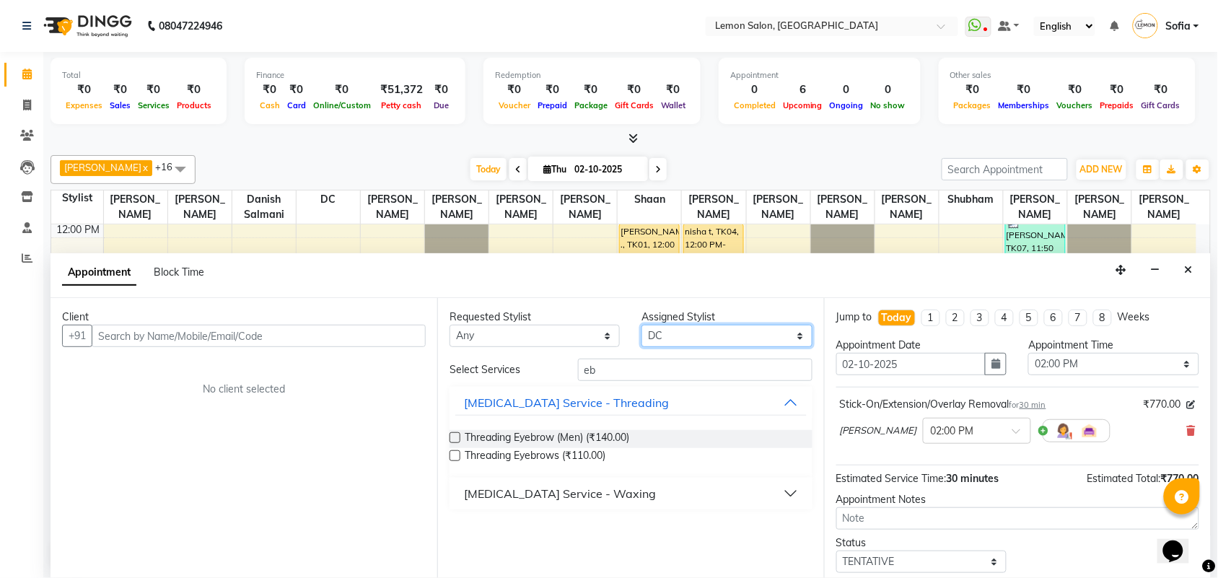
click at [682, 336] on select "Select Aalam Saifi Abhishek Shelar Aditi Nigam Ansar Ahmed Archana Muke Ashish …" at bounding box center [727, 336] width 170 height 22
select select "33180"
click at [642, 325] on select "Select Aalam Saifi Abhishek Shelar Aditi Nigam Ansar Ahmed Archana Muke Ashish …" at bounding box center [727, 336] width 170 height 22
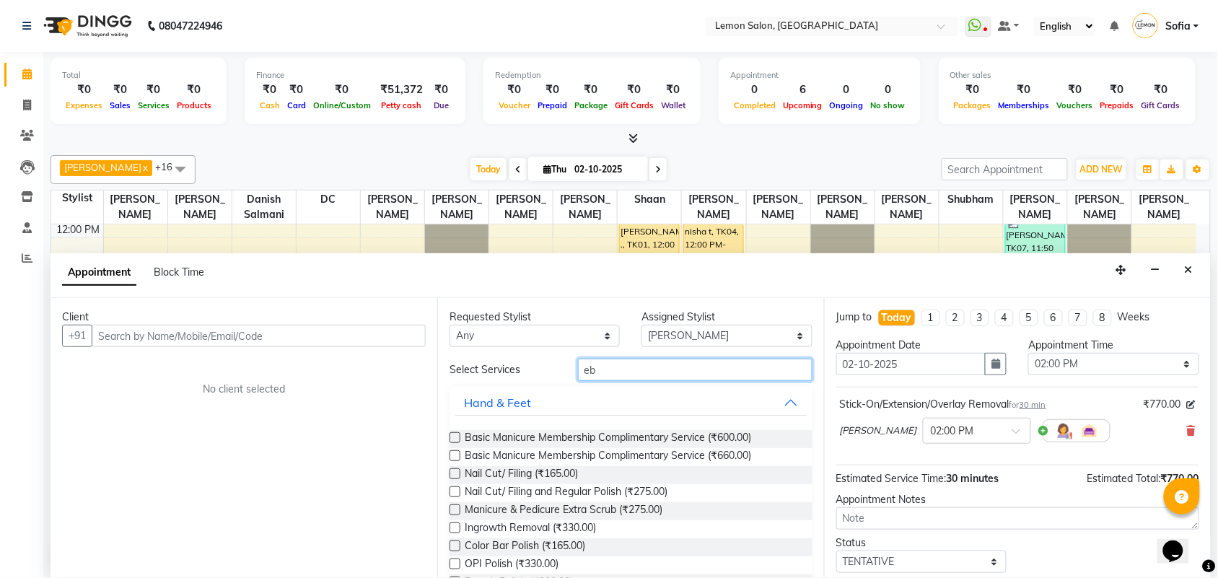
click at [598, 370] on input "eb" at bounding box center [695, 370] width 235 height 22
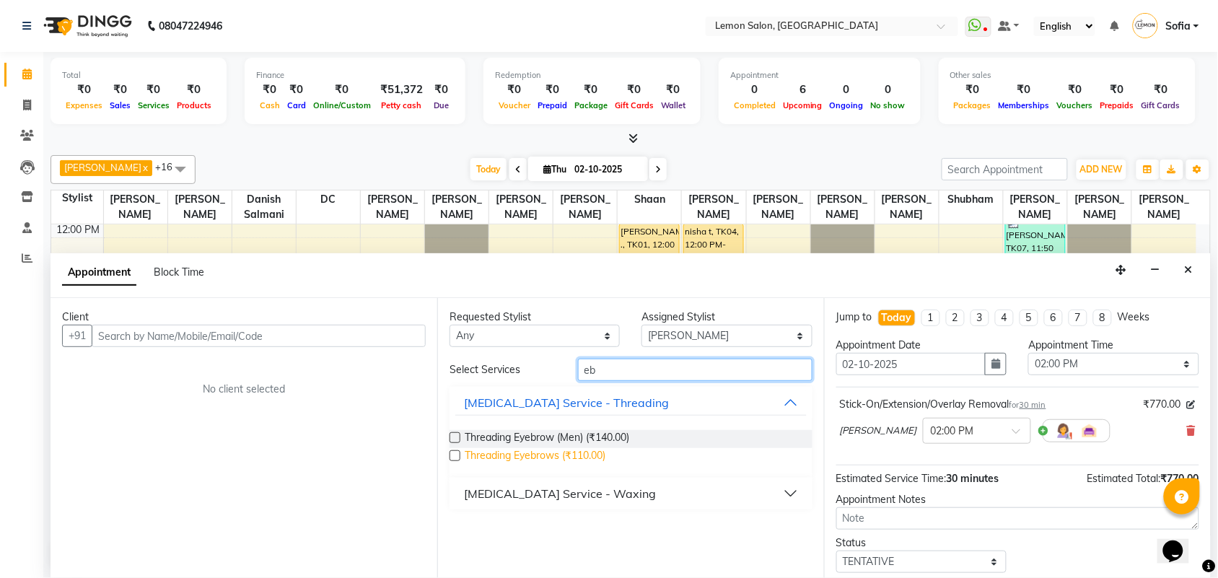
type input "eb"
click at [546, 450] on span "Threading Eyebrows (₹110.00)" at bounding box center [535, 457] width 141 height 18
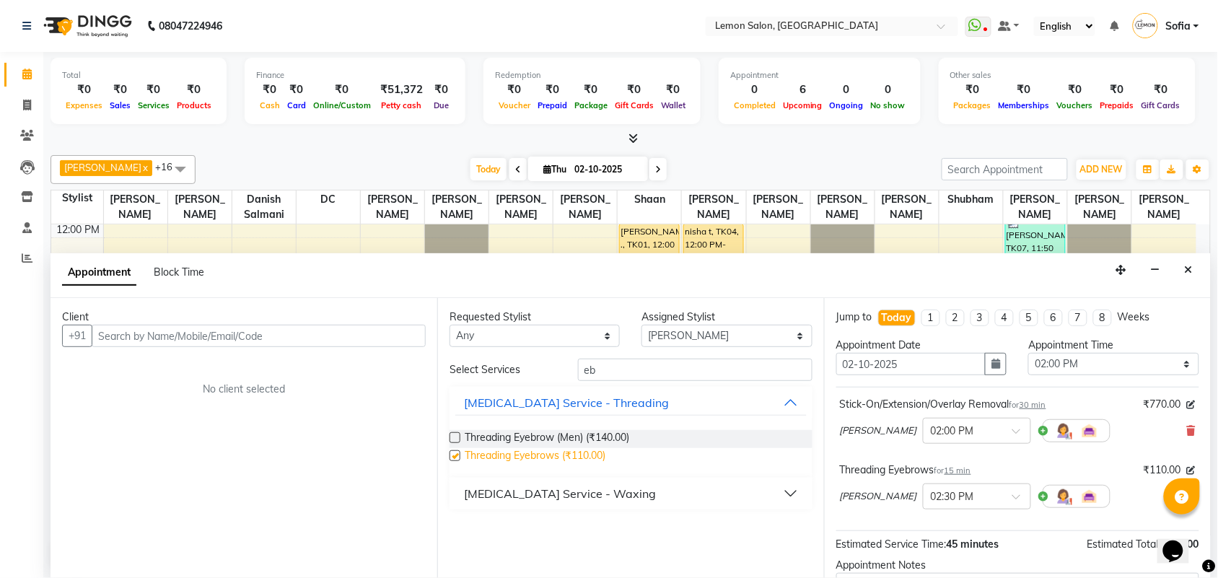
checkbox input "false"
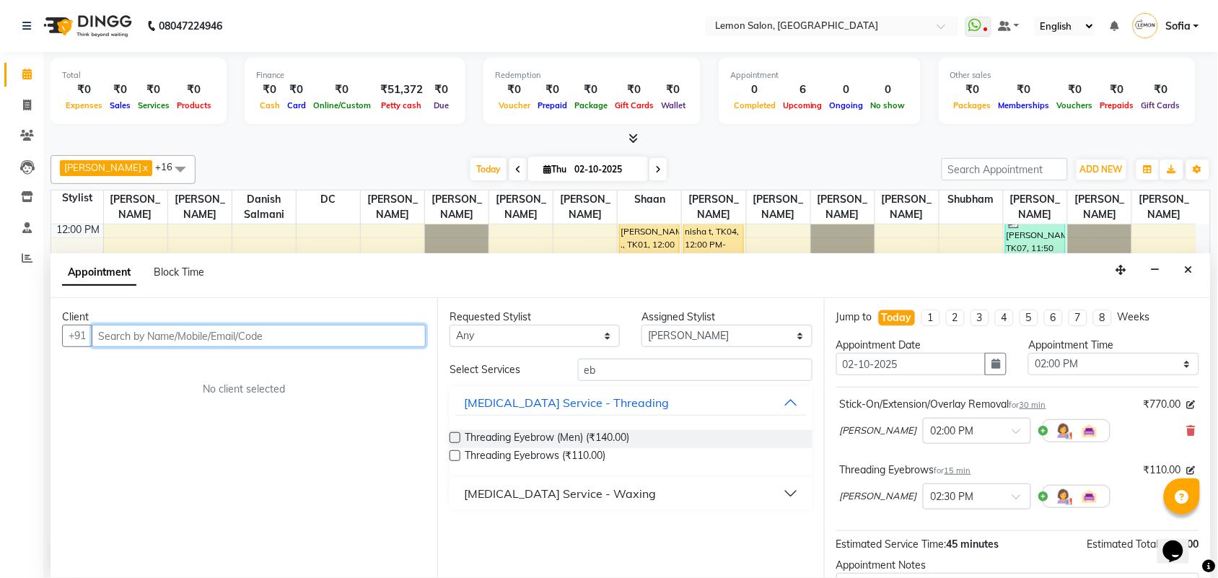
click at [149, 331] on input "text" at bounding box center [259, 336] width 334 height 22
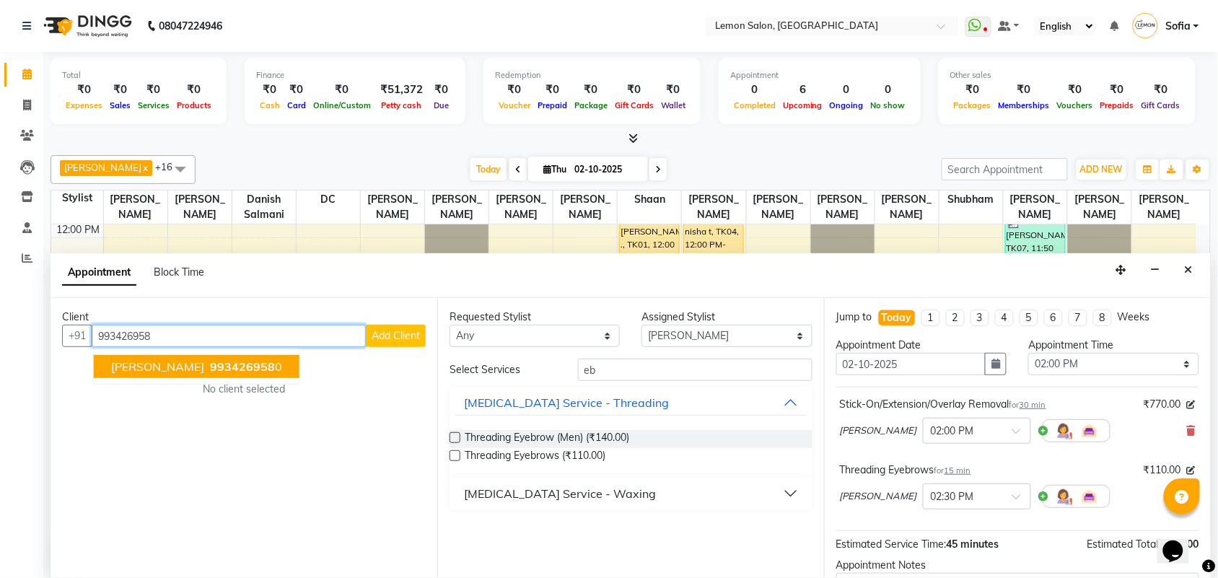
click at [141, 357] on button "kajal goenka 993426958 0" at bounding box center [197, 366] width 206 height 23
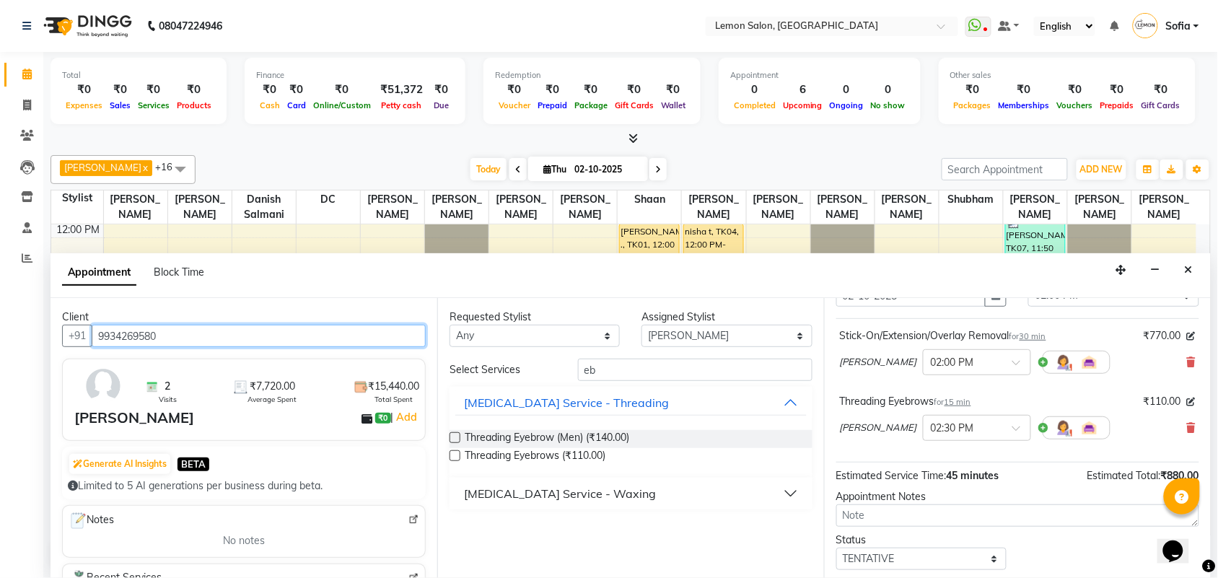
scroll to position [152, 0]
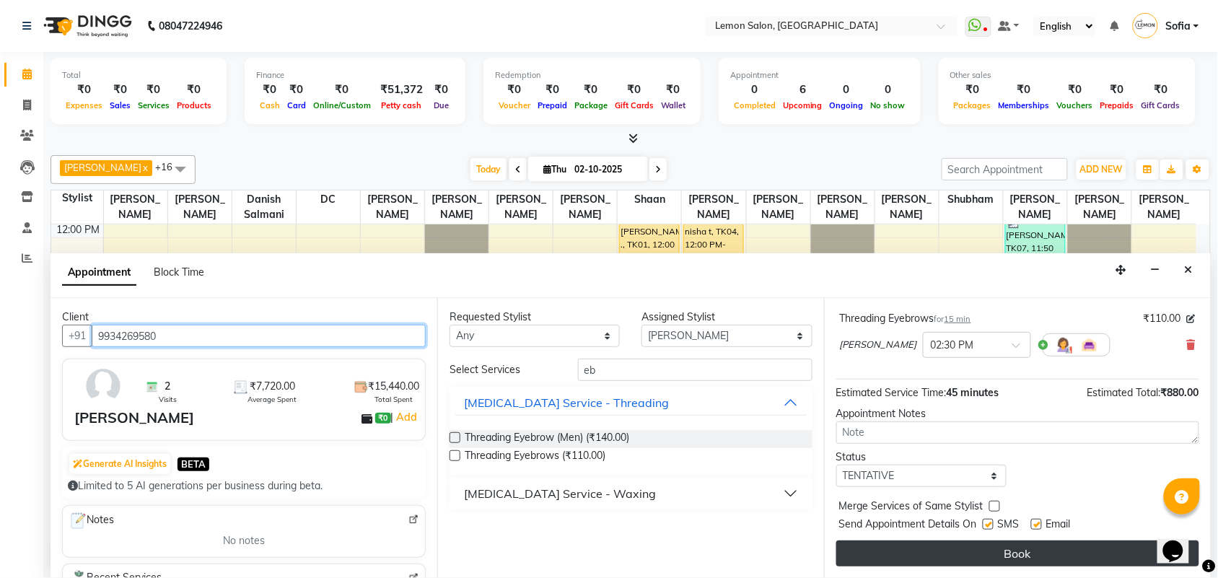
type input "9934269580"
drag, startPoint x: 950, startPoint y: 556, endPoint x: 917, endPoint y: 541, distance: 35.8
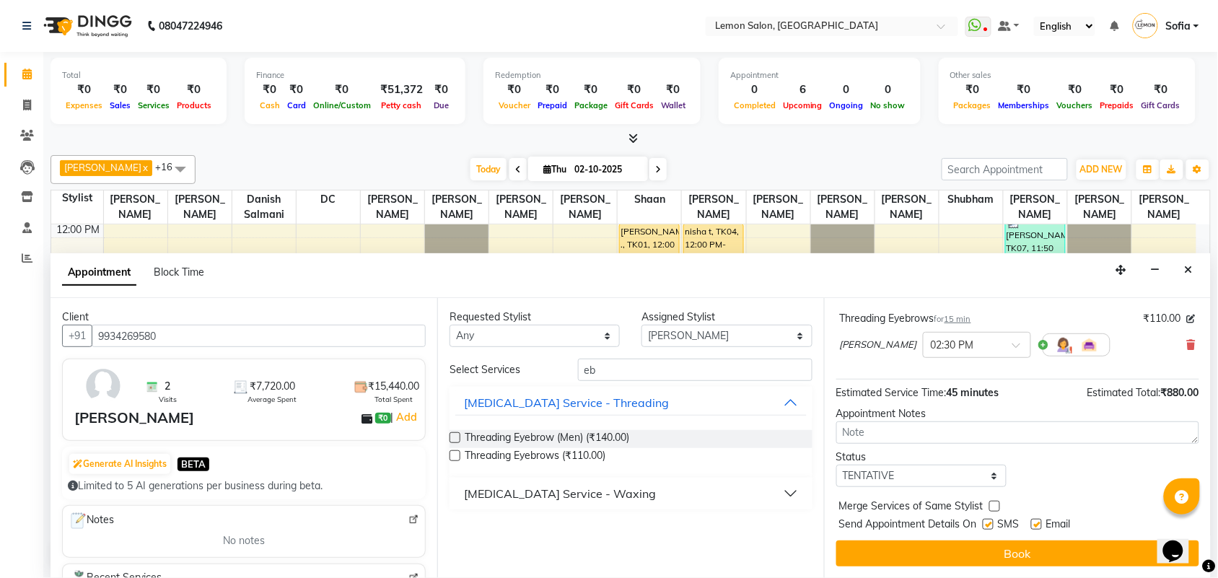
click at [949, 556] on button "Book" at bounding box center [1018, 554] width 363 height 26
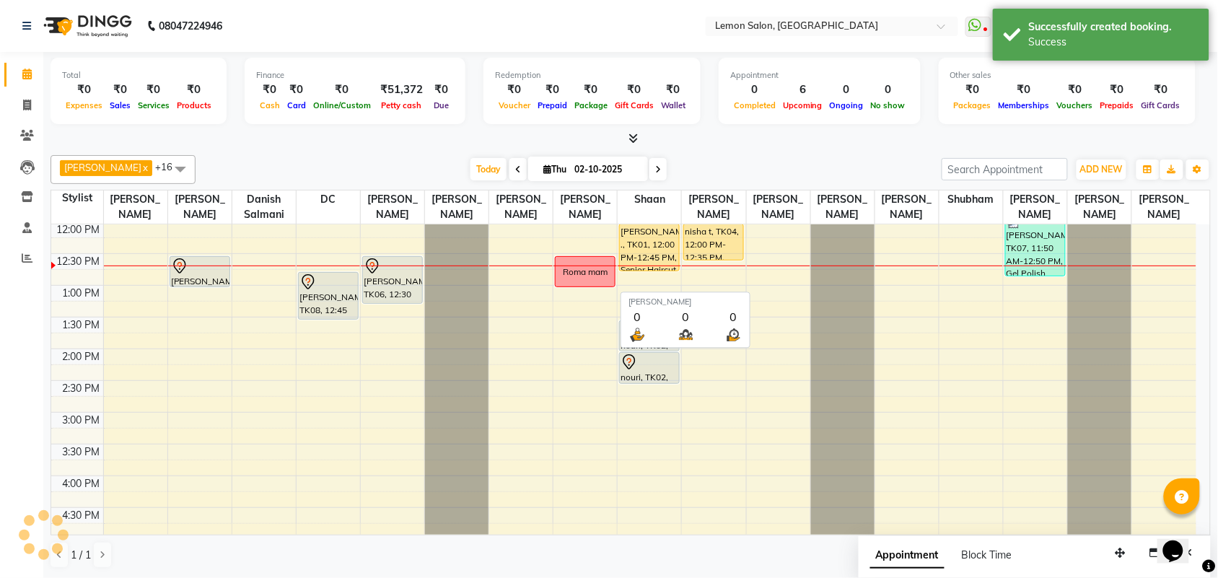
scroll to position [0, 0]
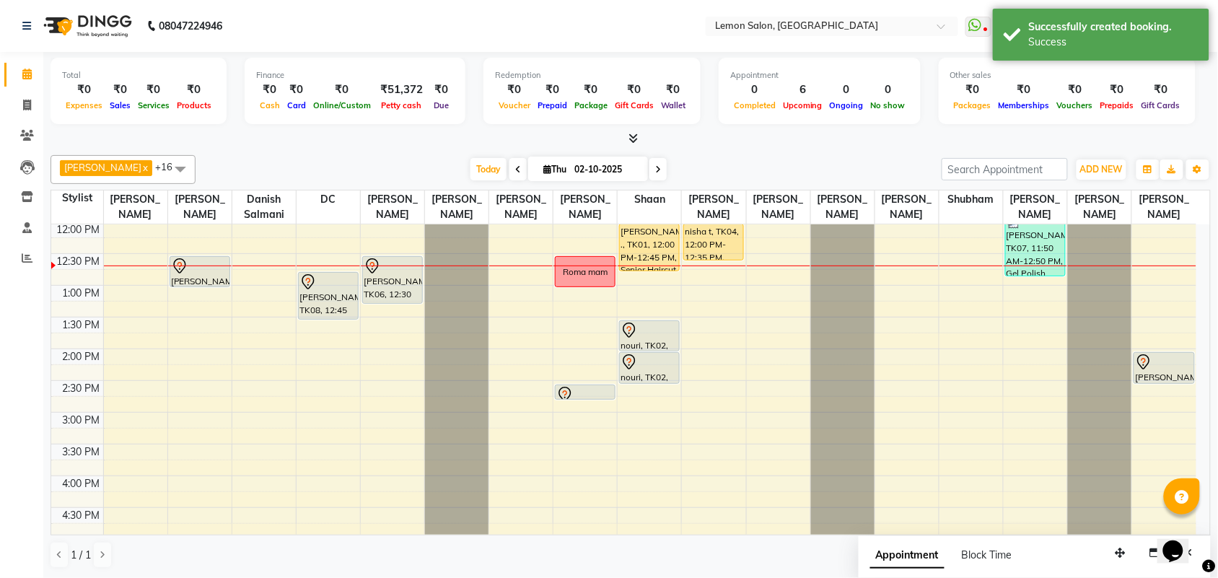
click at [650, 165] on span at bounding box center [658, 169] width 17 height 22
type input "03-10-2025"
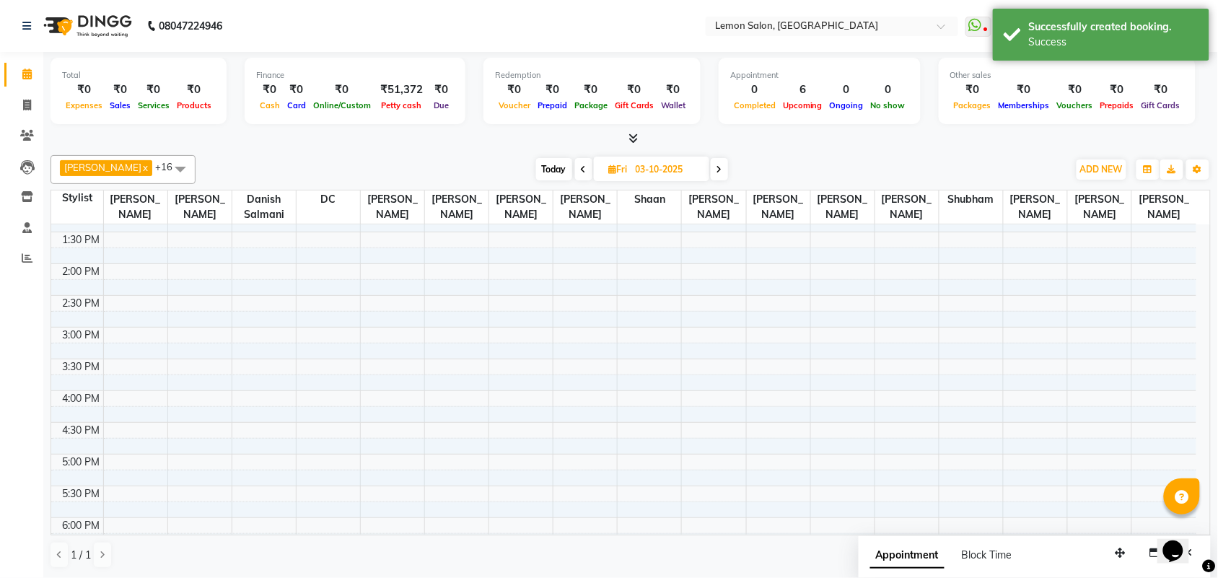
scroll to position [283, 0]
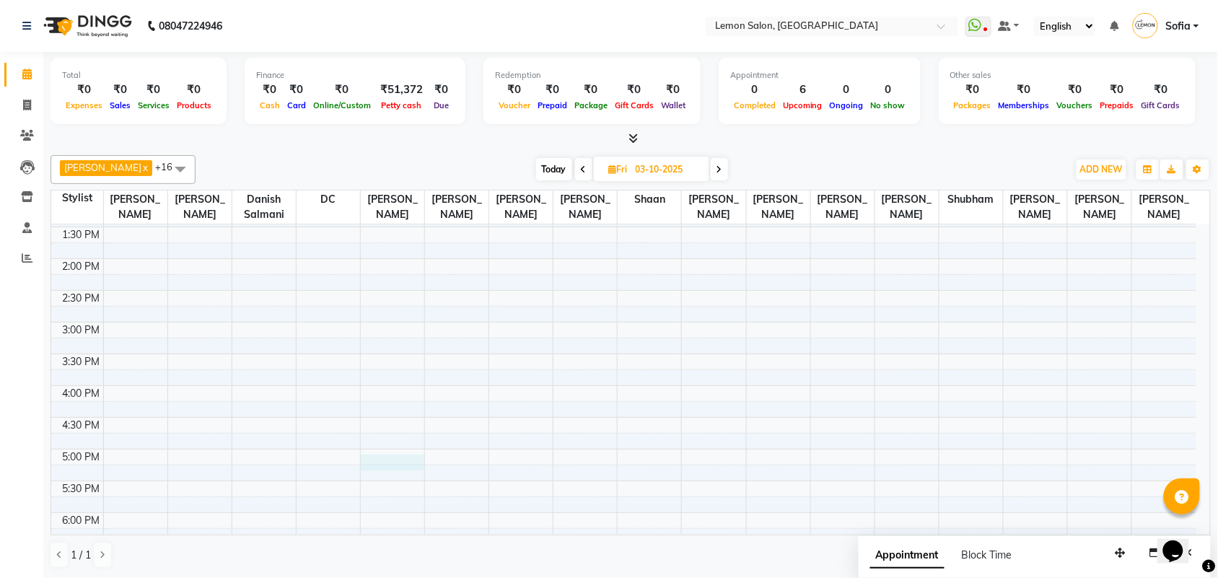
click at [397, 475] on div "9:00 AM 9:30 AM 10:00 AM 10:30 AM 11:00 AM 11:30 AM 12:00 PM 12:30 PM 1:00 PM 1…" at bounding box center [623, 386] width 1145 height 888
select select "7955"
select select "tentative"
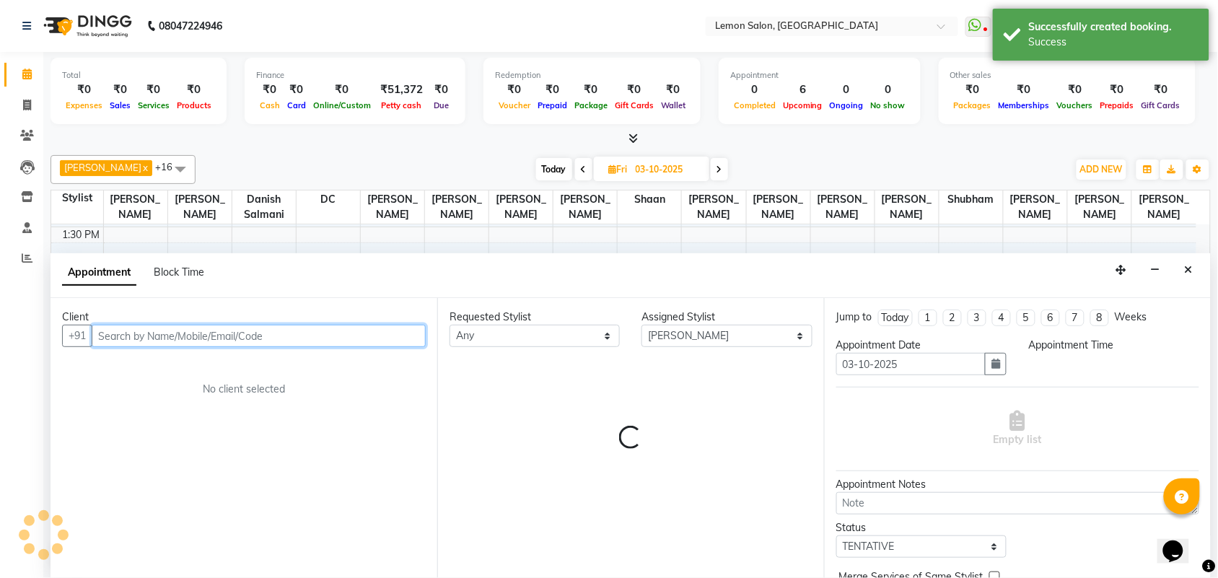
select select "1020"
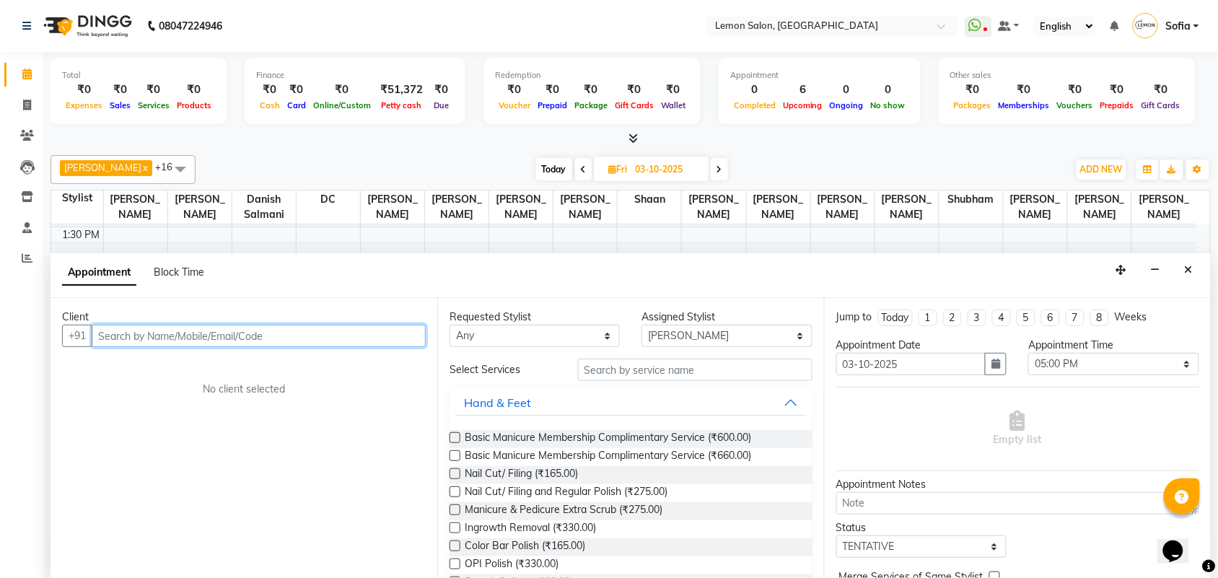
scroll to position [1, 0]
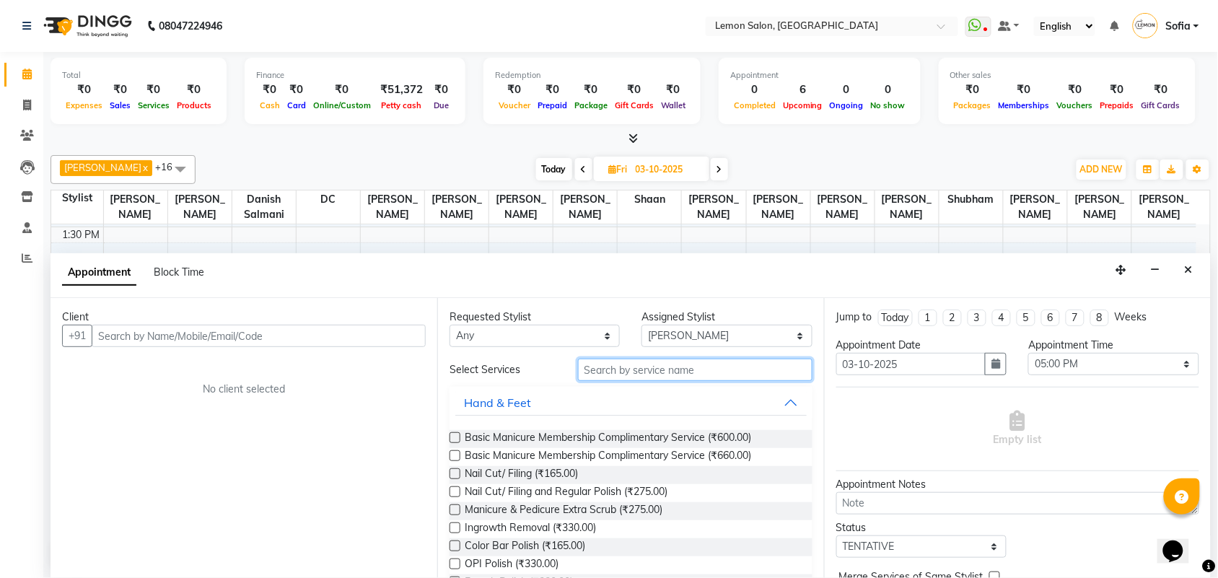
click at [617, 377] on input "text" at bounding box center [695, 370] width 235 height 22
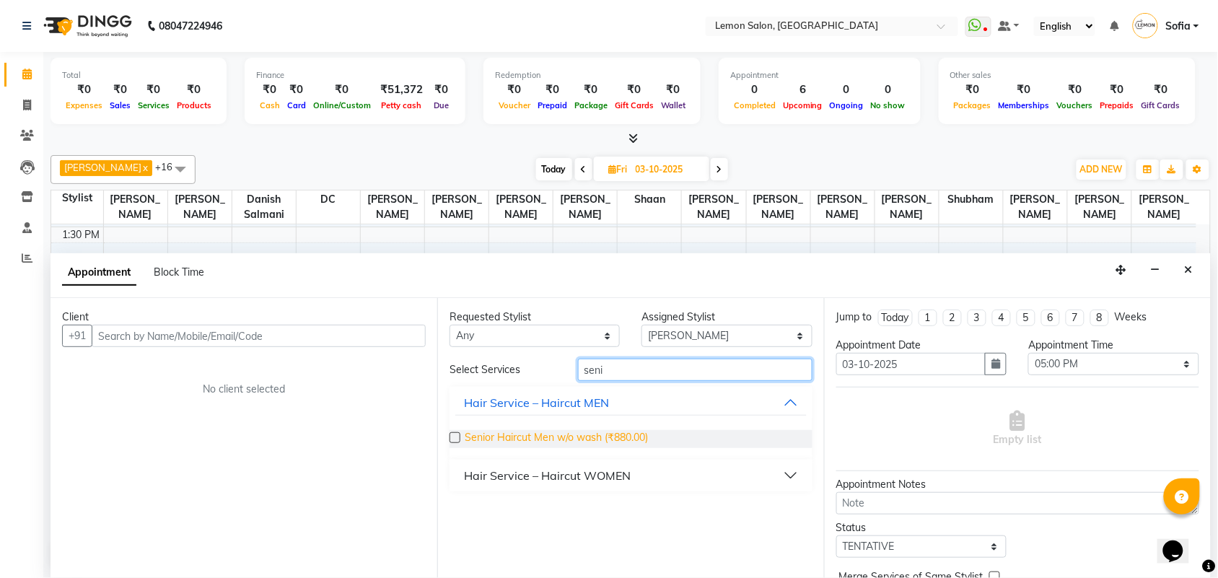
type input "seni"
click at [538, 435] on span "Senior Haircut Men w/o wash (₹880.00)" at bounding box center [556, 439] width 183 height 18
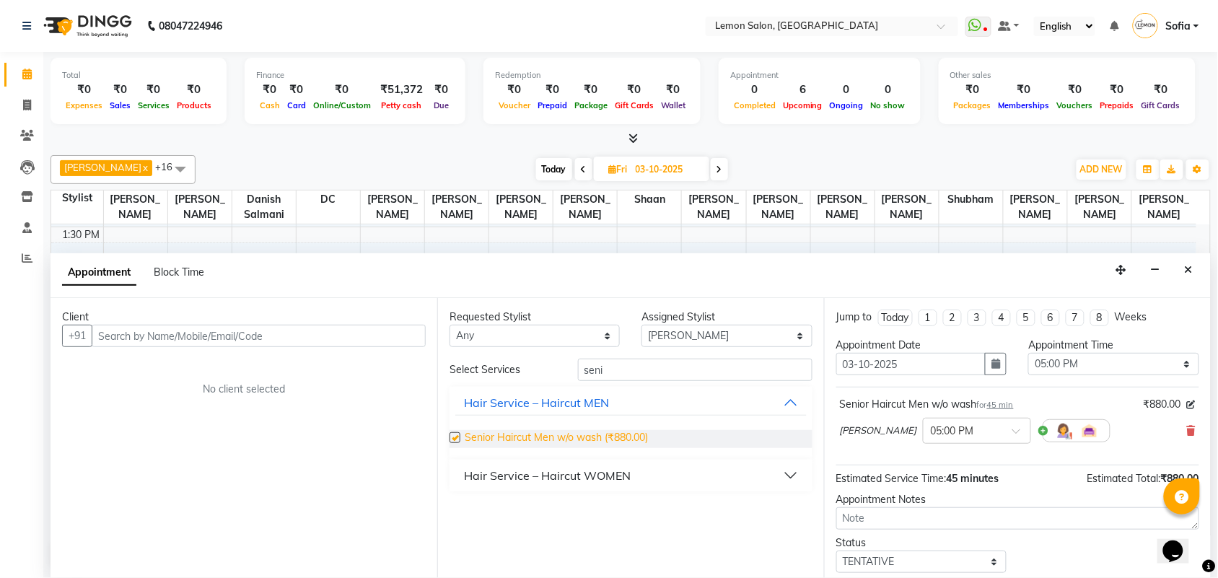
checkbox input "false"
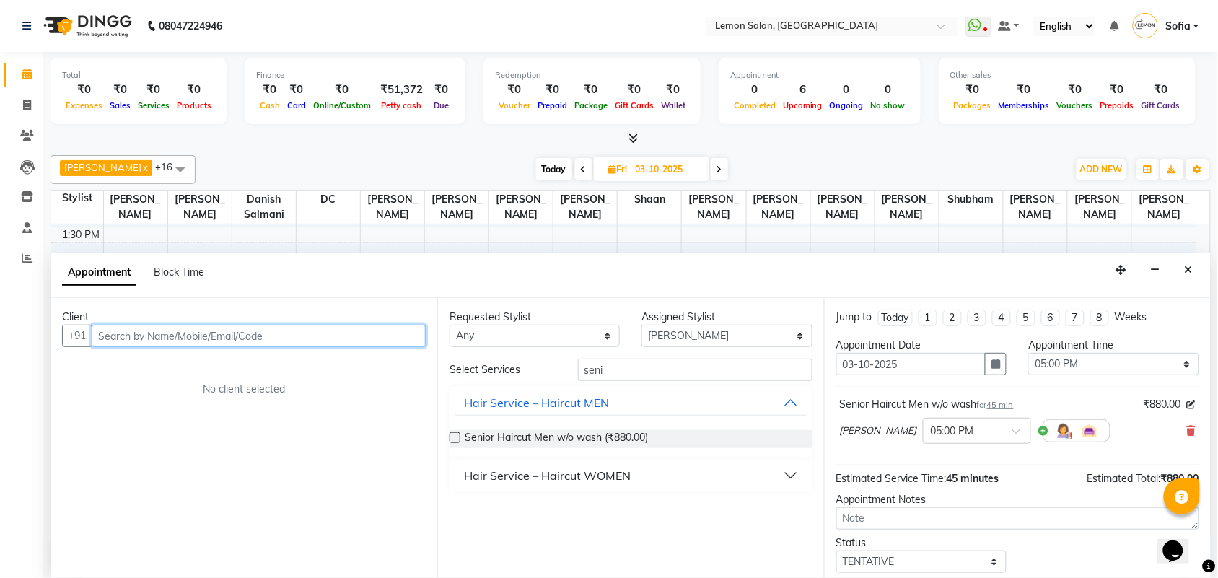
click at [311, 333] on input "text" at bounding box center [259, 336] width 334 height 22
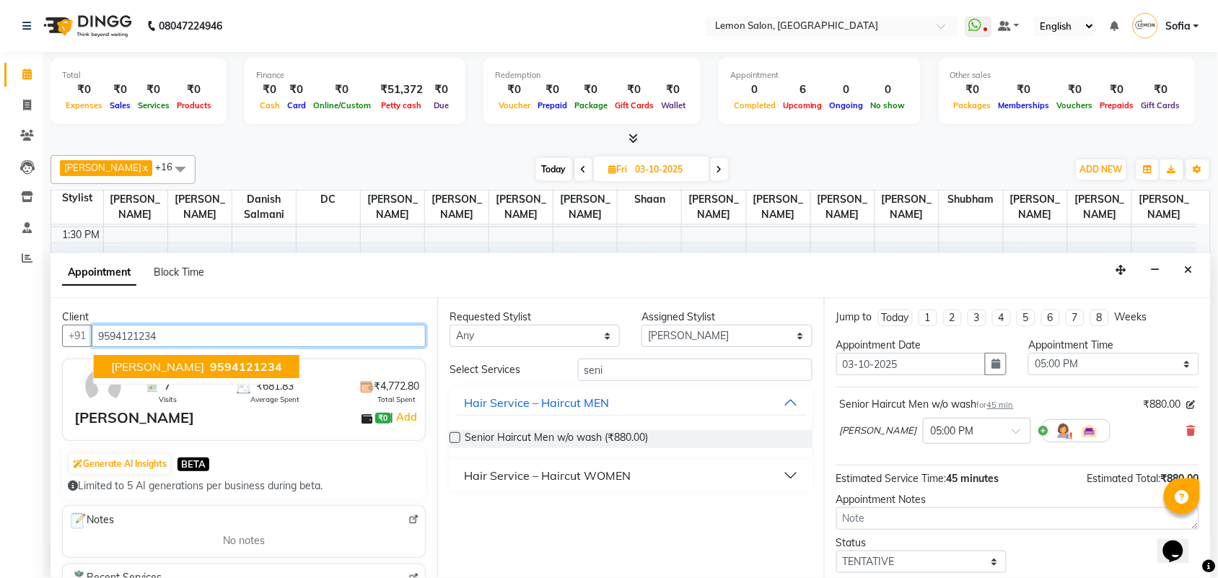
click at [165, 367] on span "Manan Parekh" at bounding box center [157, 366] width 93 height 14
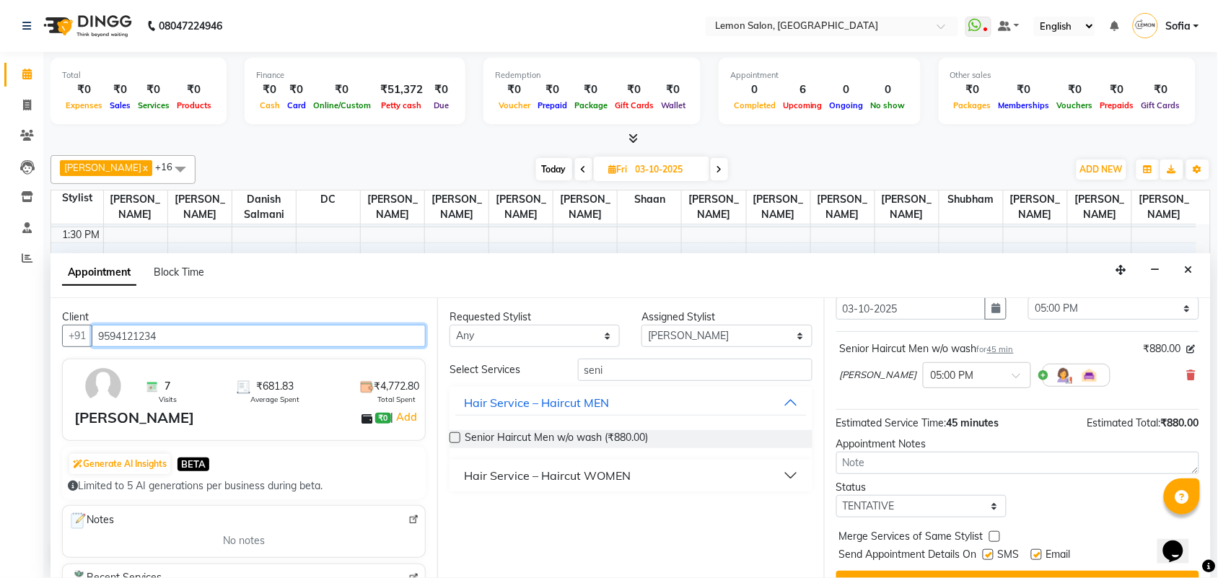
scroll to position [87, 0]
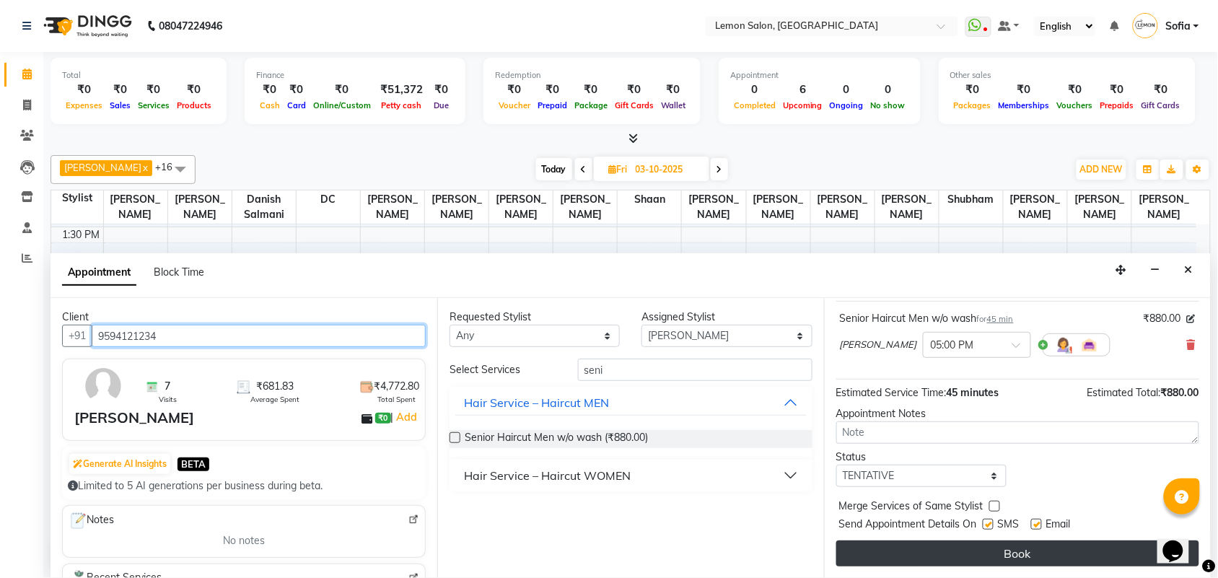
type input "9594121234"
click at [995, 559] on button "Book" at bounding box center [1018, 554] width 363 height 26
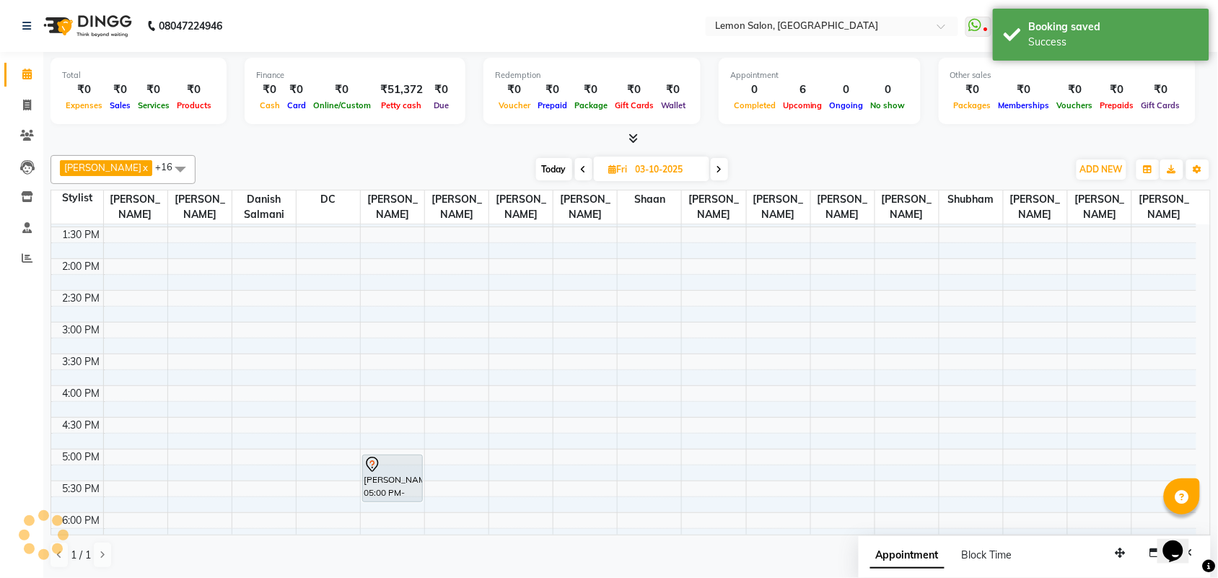
scroll to position [0, 0]
click at [547, 170] on span "Today" at bounding box center [554, 169] width 36 height 22
type input "02-10-2025"
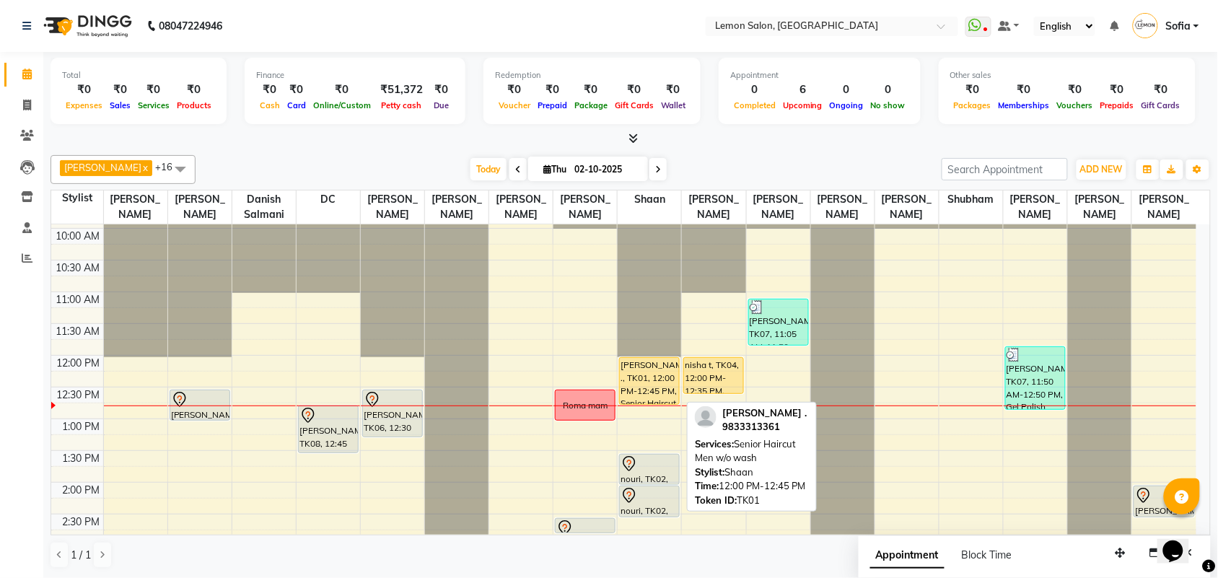
scroll to position [102, 0]
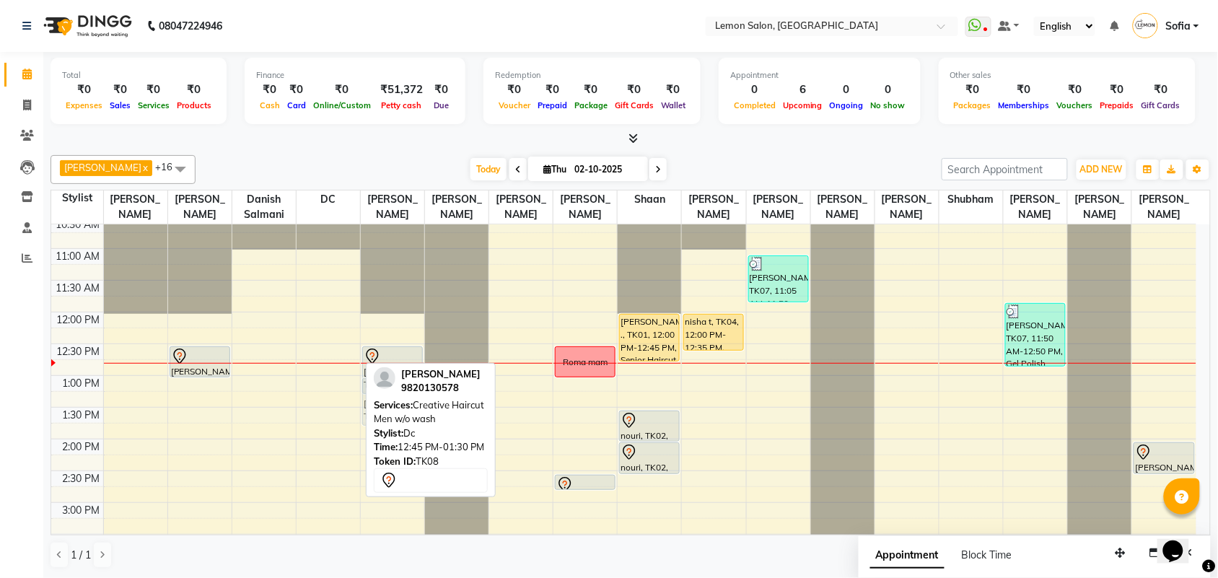
drag, startPoint x: 316, startPoint y: 403, endPoint x: 383, endPoint y: 426, distance: 71.0
click at [383, 426] on div "Aalam Saifi x Abhishek Shelar x Ansar Ahmed x Archana Muke x Ayesha Khan x Dani…" at bounding box center [631, 361] width 1161 height 425
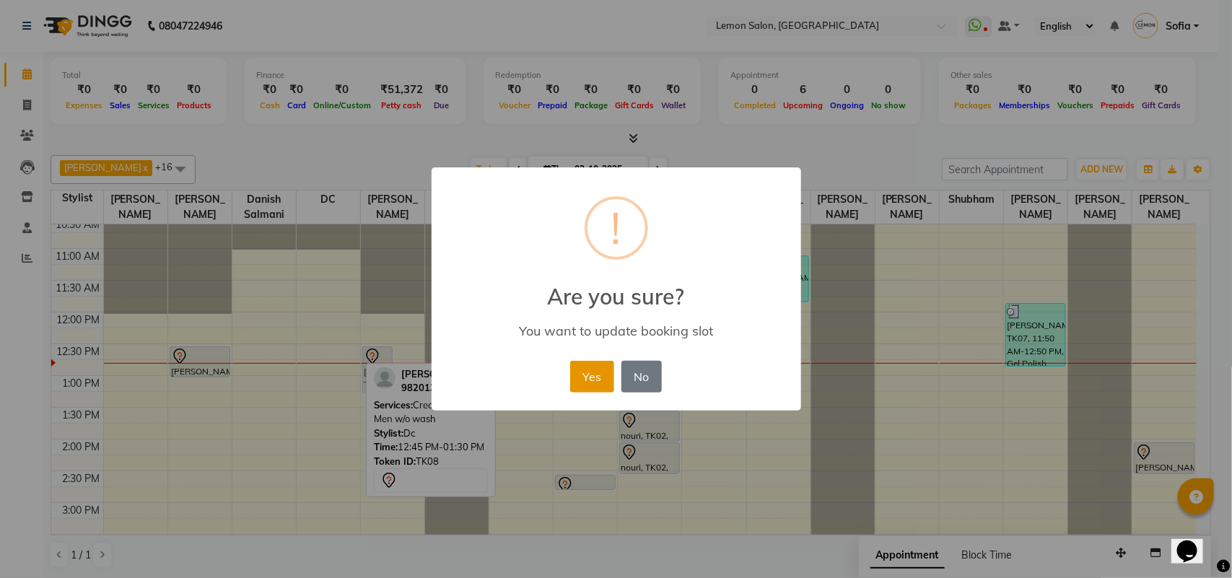
click at [596, 381] on button "Yes" at bounding box center [592, 377] width 44 height 32
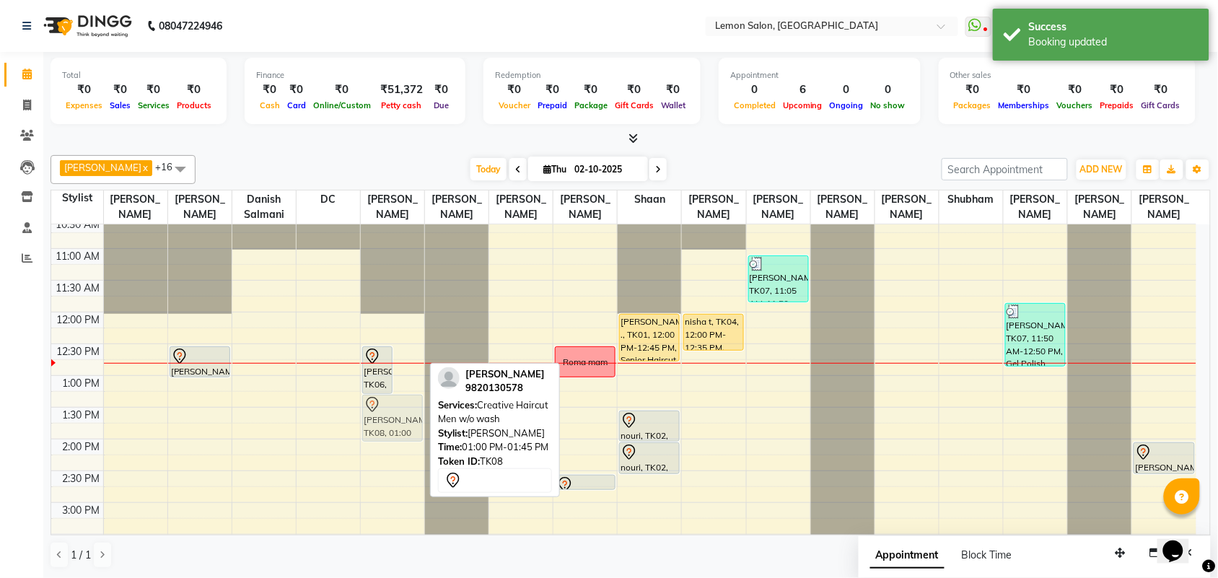
drag, startPoint x: 409, startPoint y: 409, endPoint x: 401, endPoint y: 423, distance: 16.5
click at [401, 423] on div "ALPANA CHANDRAMANIMAL, TK06, 12:30 PM-01:15 PM, Female Haircut (Senior stylist)…" at bounding box center [393, 566] width 64 height 888
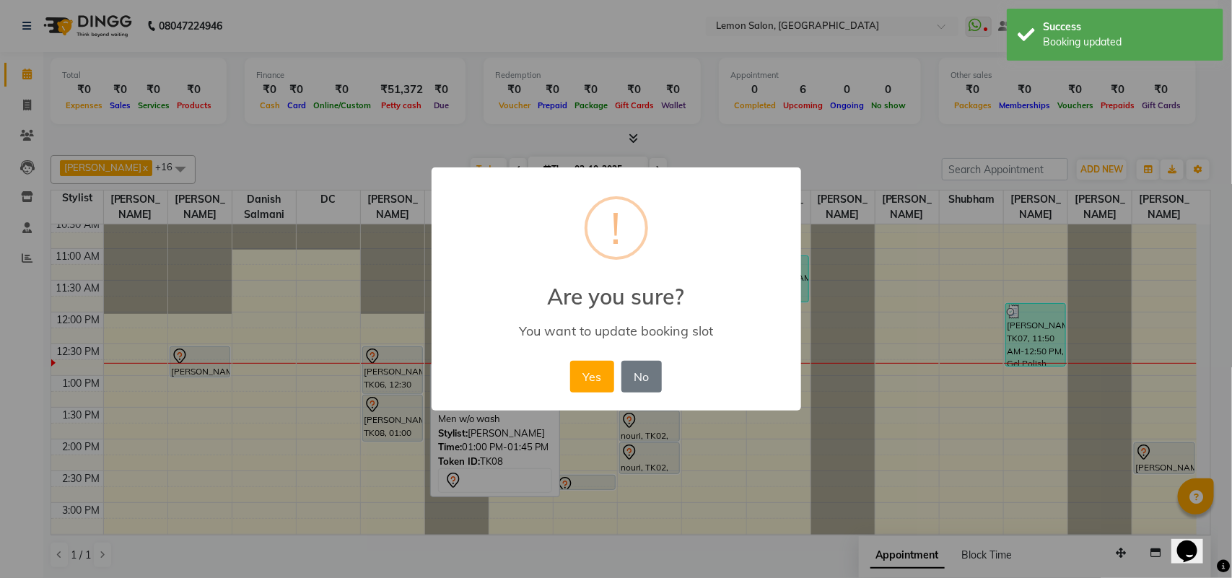
drag, startPoint x: 387, startPoint y: 424, endPoint x: 416, endPoint y: 398, distance: 39.4
click at [409, 401] on div "× ! Are you sure? You want to update booking slot Yes No No" at bounding box center [616, 289] width 1232 height 578
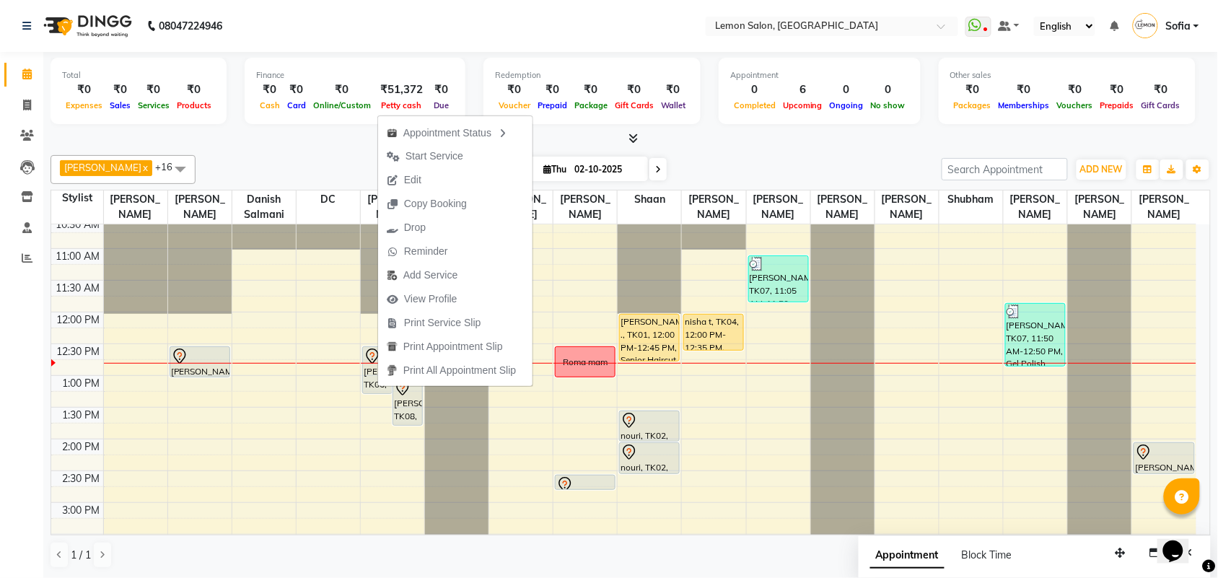
drag, startPoint x: 0, startPoint y: 394, endPoint x: 297, endPoint y: 397, distance: 297.4
click at [7, 395] on div "Calendar Invoice Clients Leads Inventory Staff Reports Completed InProgress Upc…" at bounding box center [97, 298] width 195 height 515
click at [407, 175] on span "Edit" at bounding box center [415, 179] width 17 height 15
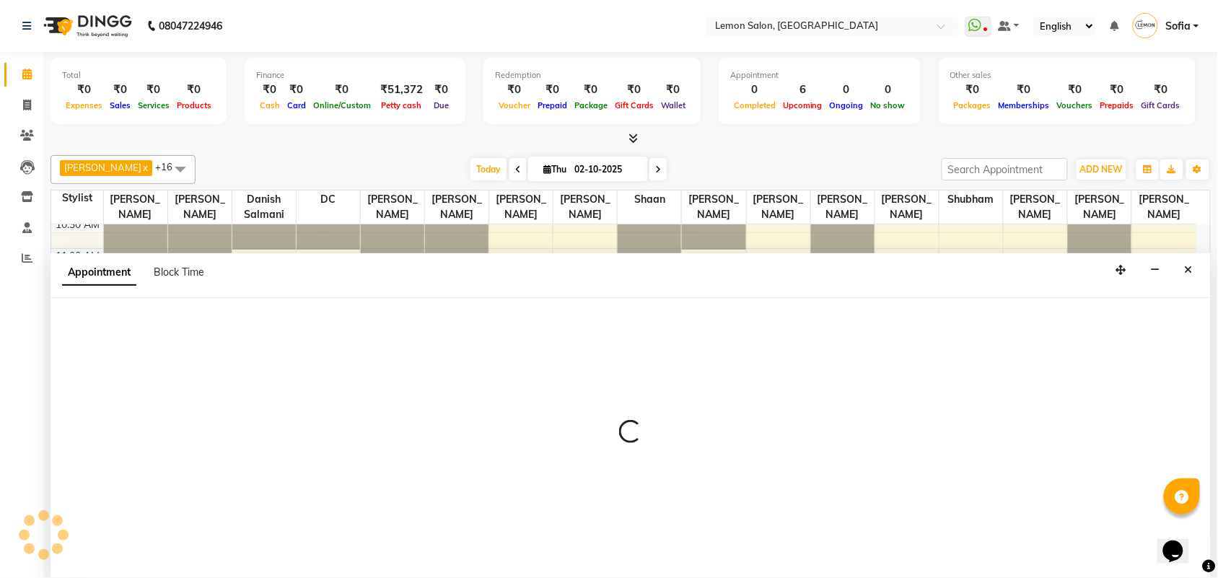
scroll to position [1, 0]
select select "tentative"
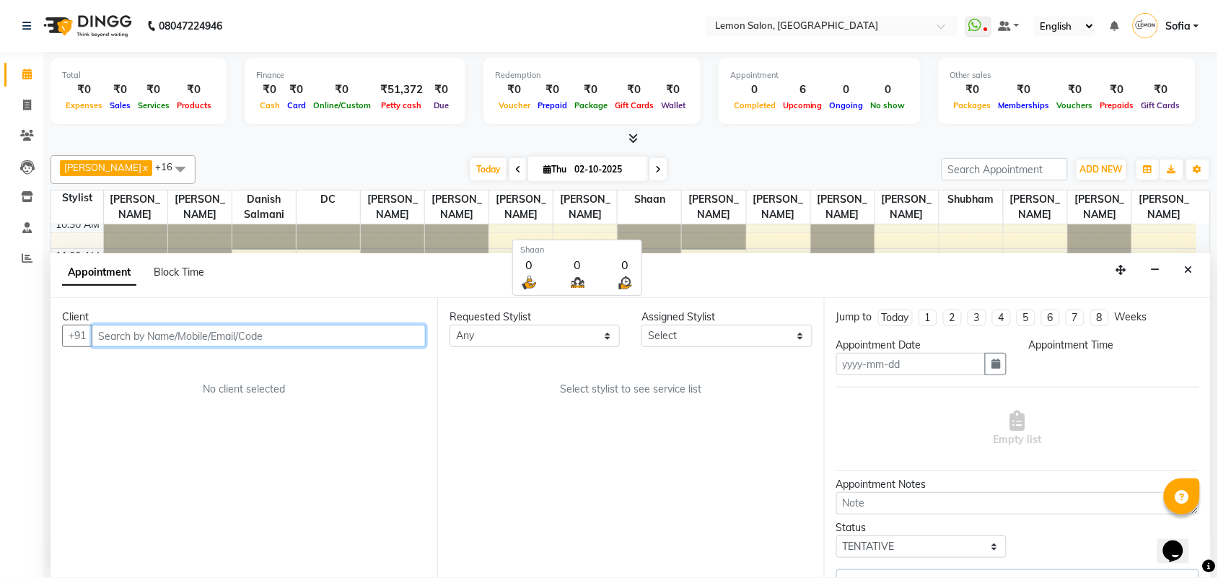
type input "02-10-2025"
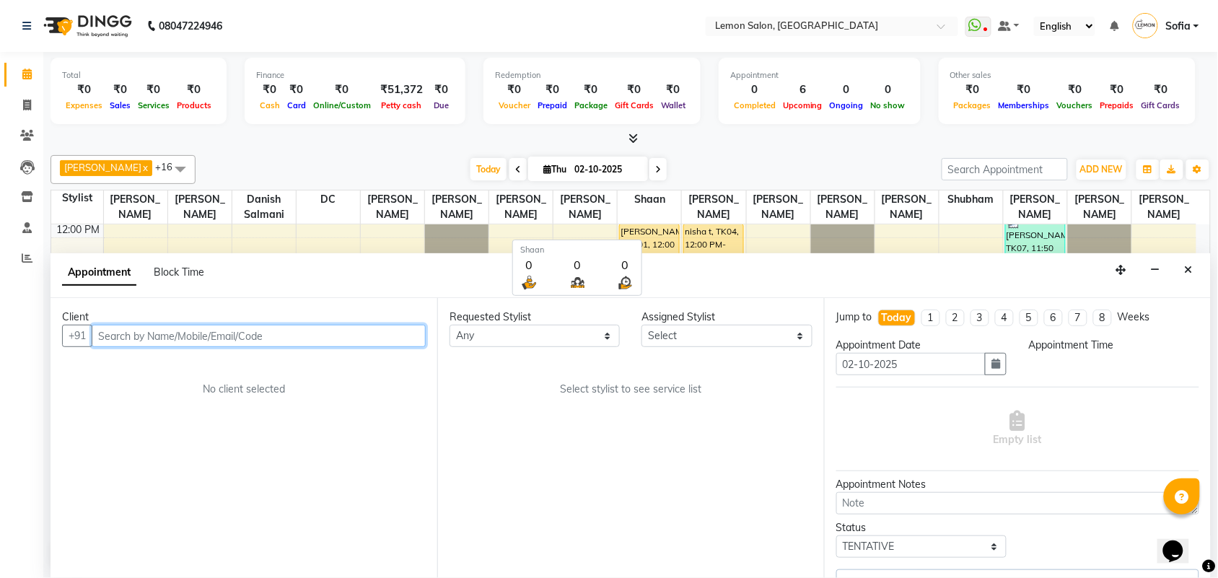
select select "7955"
select select "750"
select select "281"
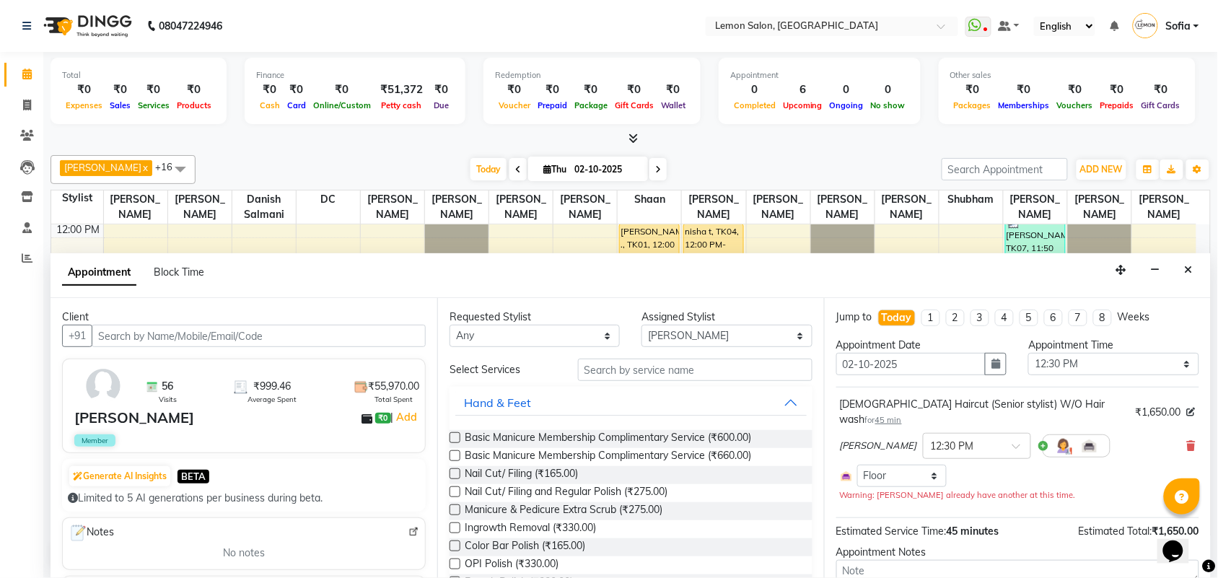
drag, startPoint x: 1176, startPoint y: 428, endPoint x: 730, endPoint y: 374, distance: 450.0
click at [1173, 428] on div "Shibhu Salmani × 12:30 PM" at bounding box center [1018, 446] width 356 height 38
click at [1187, 441] on icon at bounding box center [1191, 446] width 9 height 10
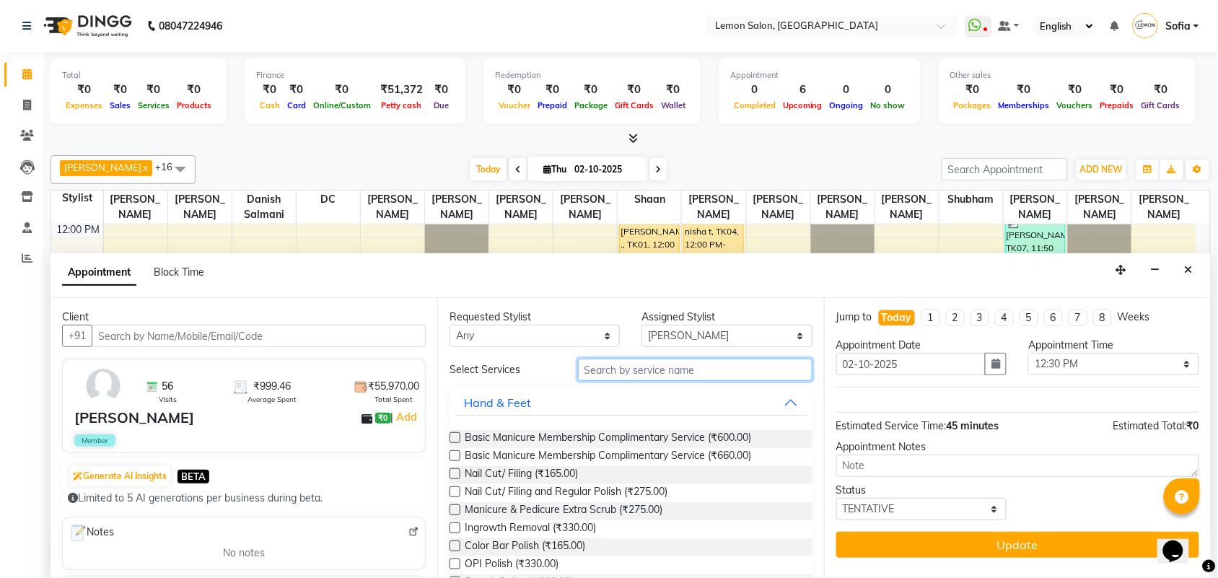
click at [658, 372] on input "text" at bounding box center [695, 370] width 235 height 22
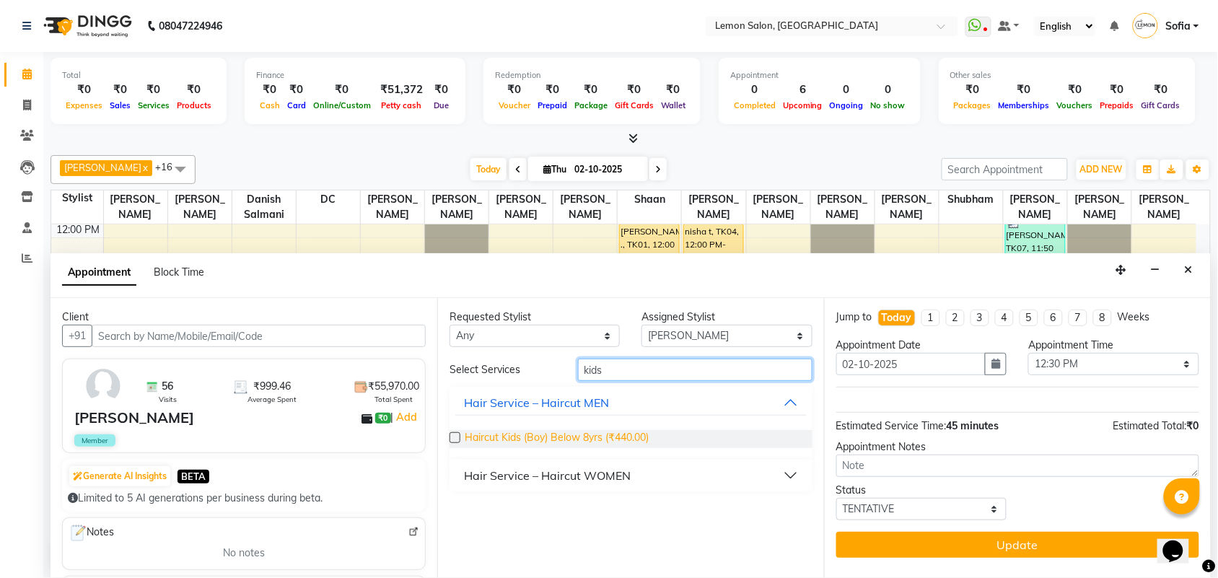
type input "kids"
click at [578, 441] on span "Haircut Kids (Boy) Below 8yrs (₹440.00)" at bounding box center [557, 439] width 184 height 18
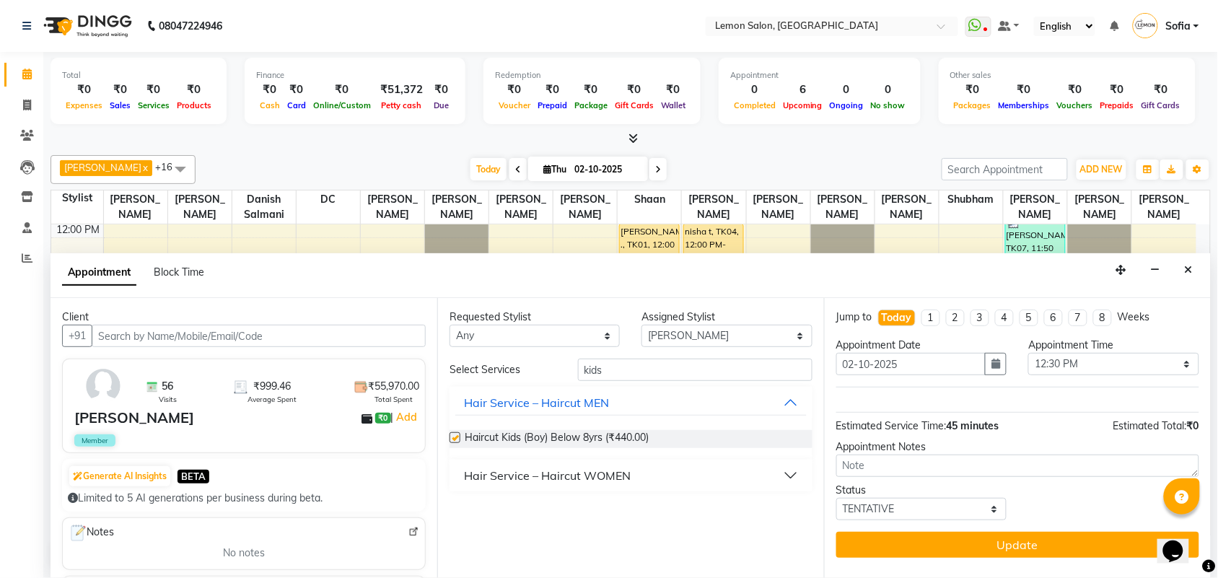
checkbox input "false"
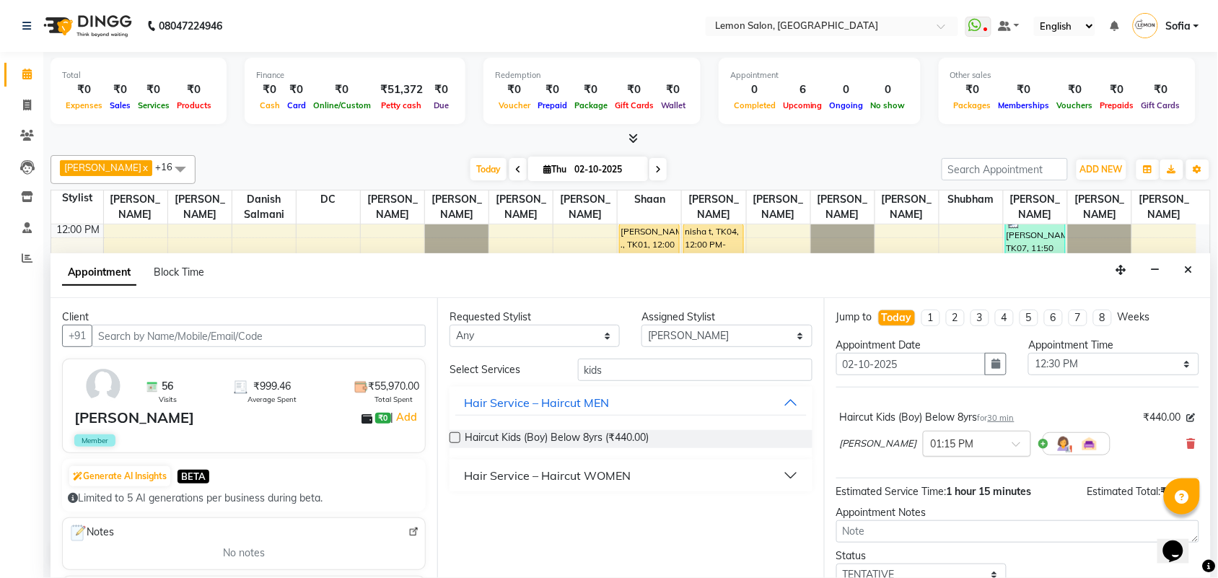
click at [974, 447] on input "text" at bounding box center [963, 442] width 64 height 15
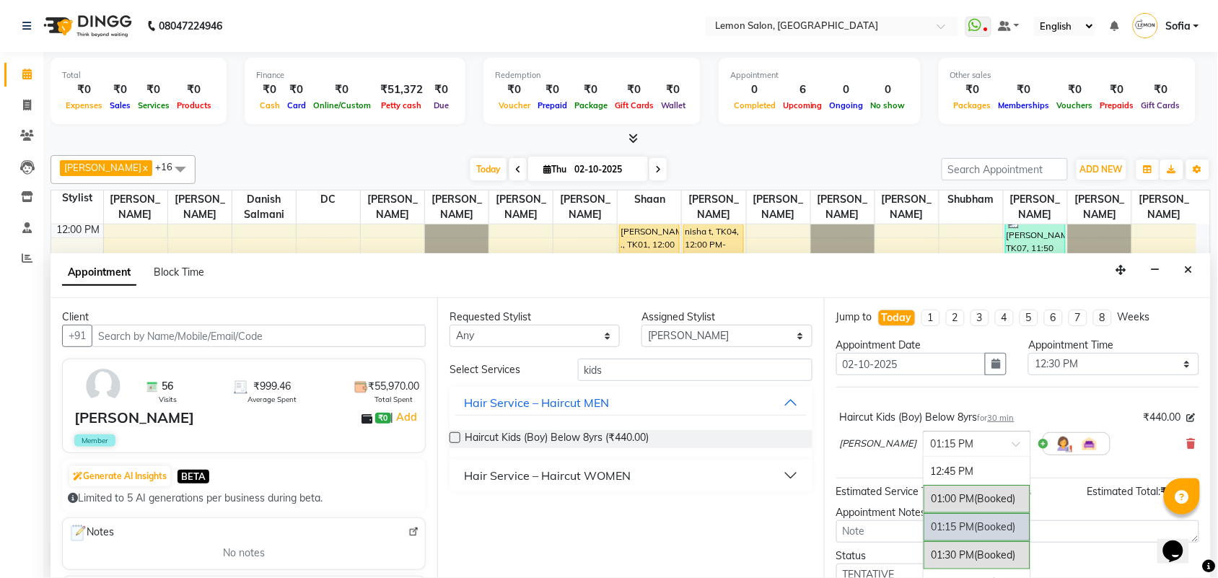
scroll to position [272, 0]
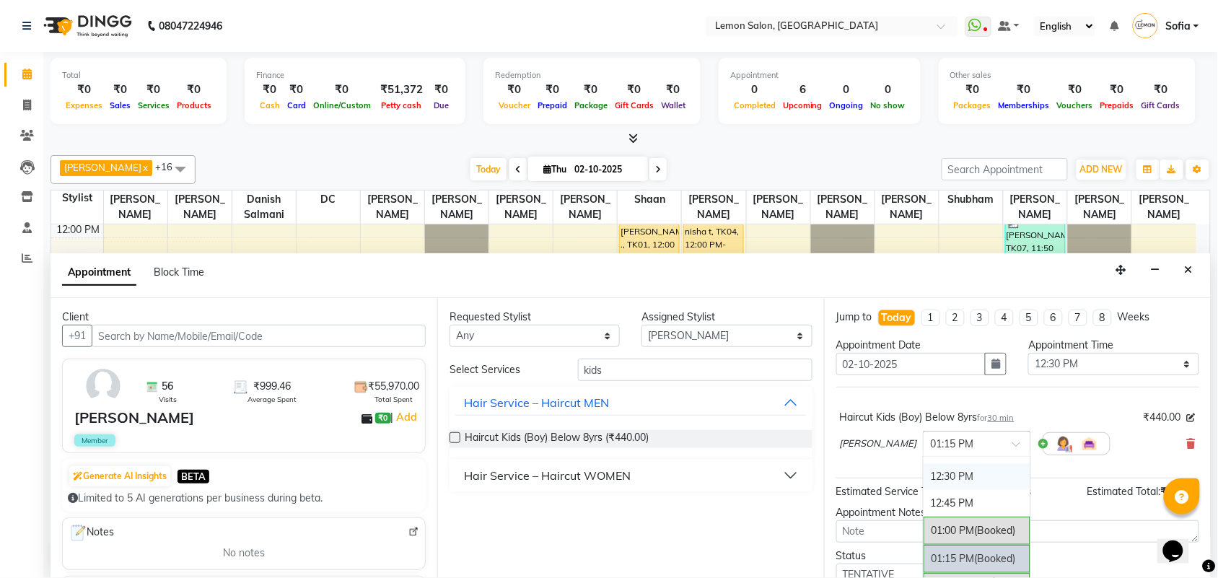
drag, startPoint x: 956, startPoint y: 479, endPoint x: 960, endPoint y: 470, distance: 9.4
click at [960, 470] on div "12:30 PM" at bounding box center [977, 476] width 107 height 27
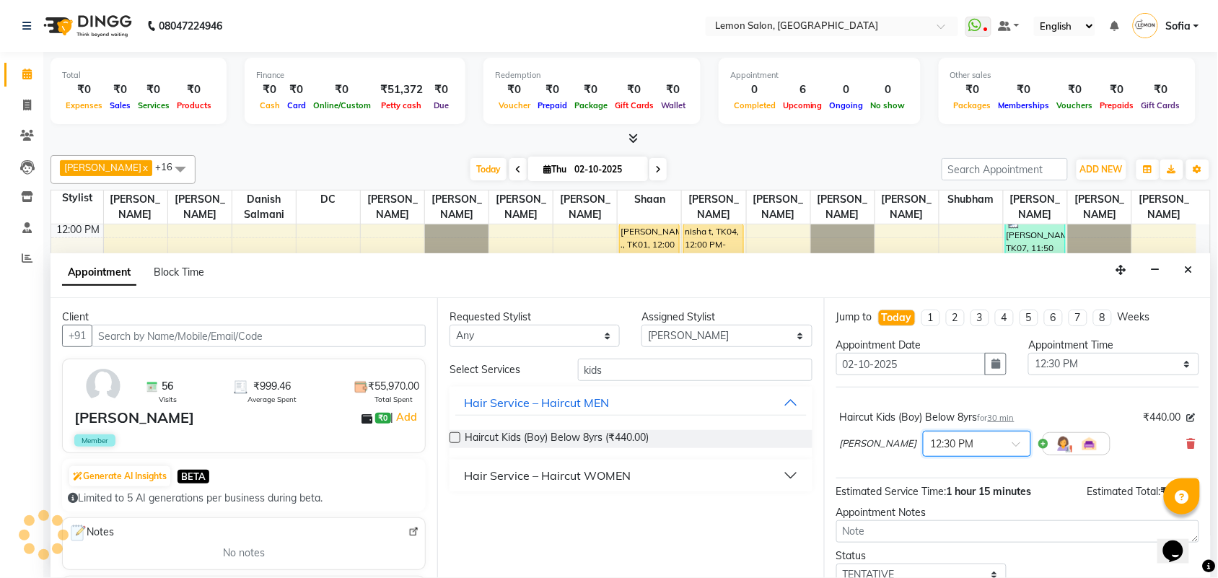
scroll to position [0, 0]
click at [931, 442] on input "text" at bounding box center [963, 442] width 64 height 15
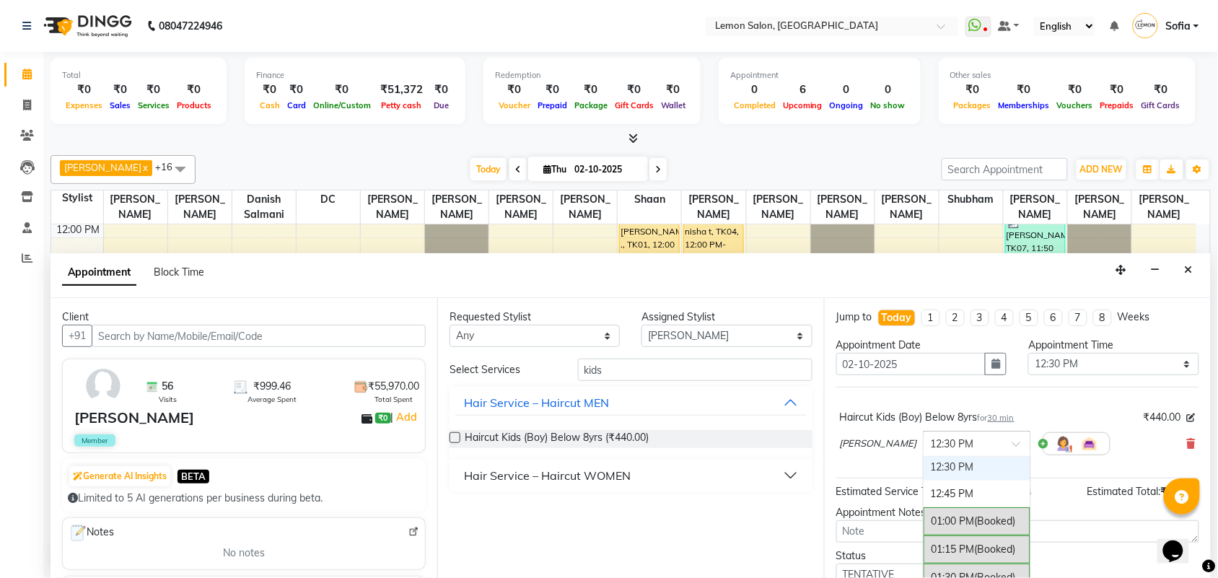
scroll to position [191, 0]
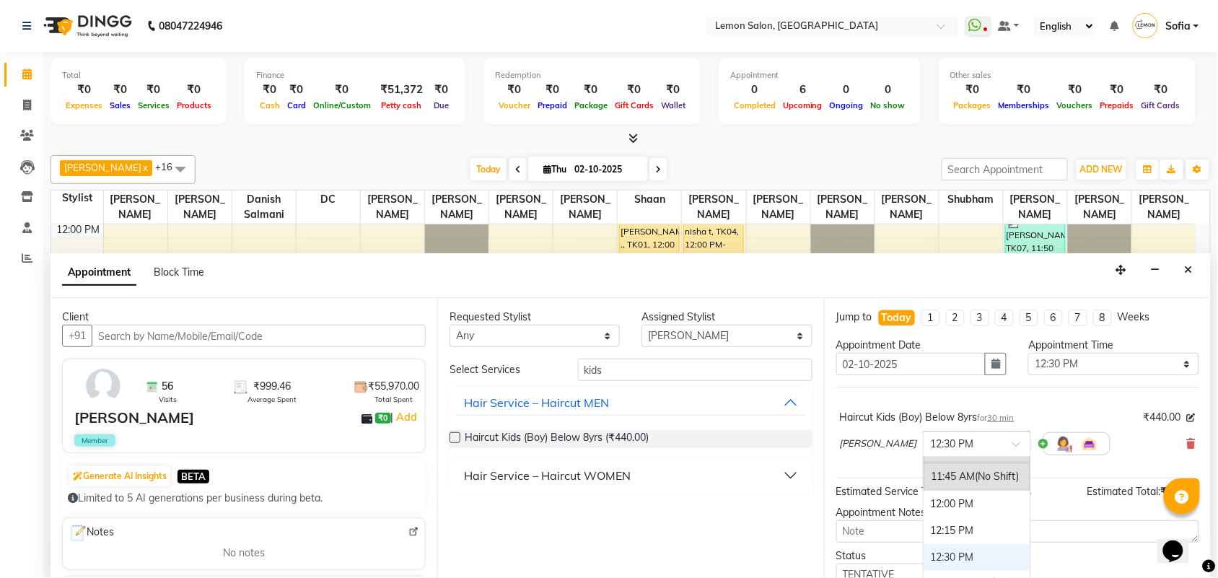
click at [947, 557] on div "12:30 PM" at bounding box center [977, 557] width 107 height 27
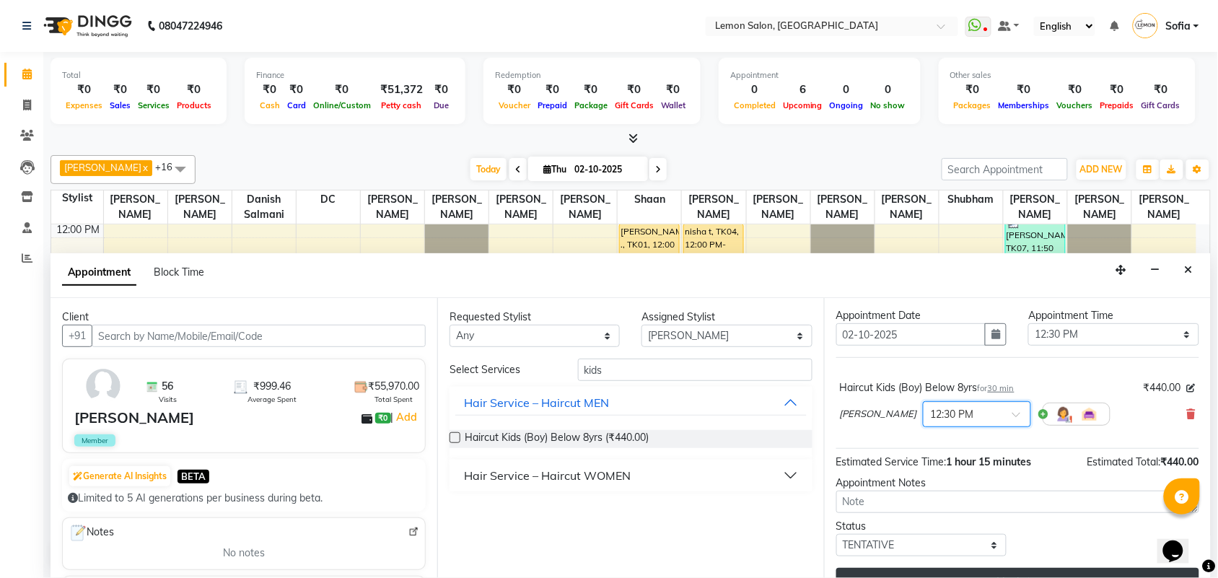
scroll to position [58, 0]
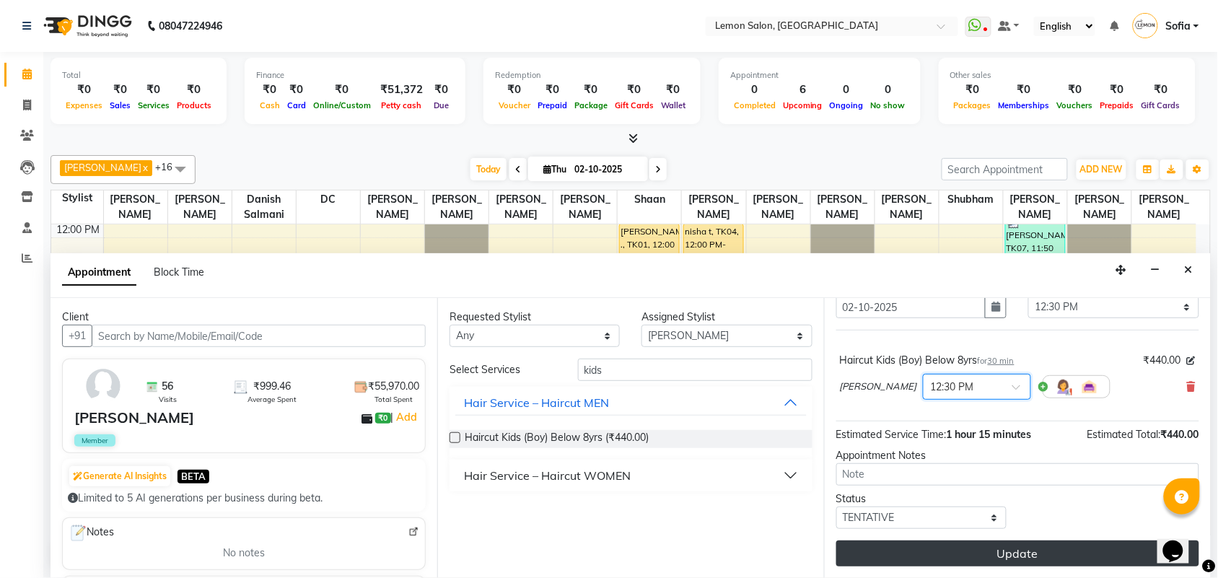
click at [993, 549] on button "Update" at bounding box center [1018, 554] width 363 height 26
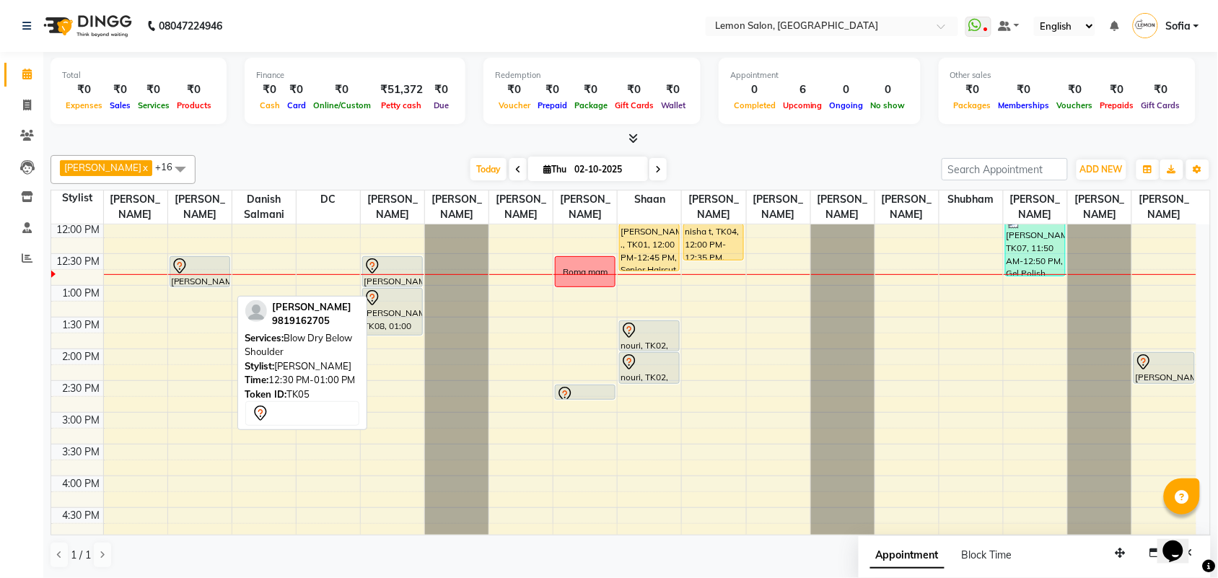
click at [197, 275] on div at bounding box center [200, 266] width 58 height 17
click at [210, 275] on div at bounding box center [200, 266] width 58 height 17
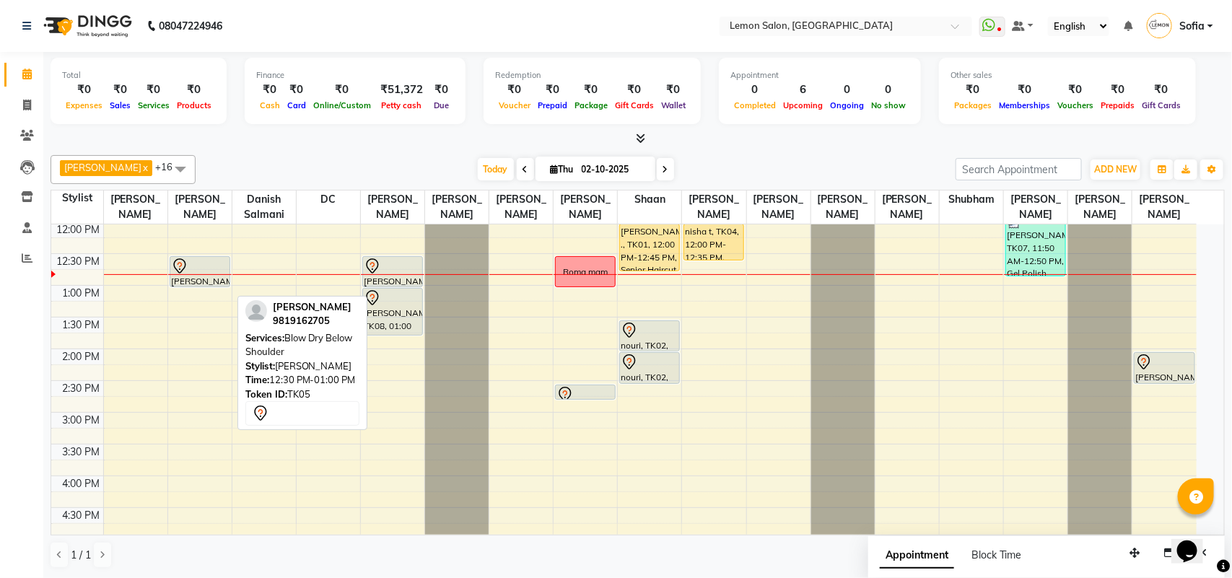
select select "7"
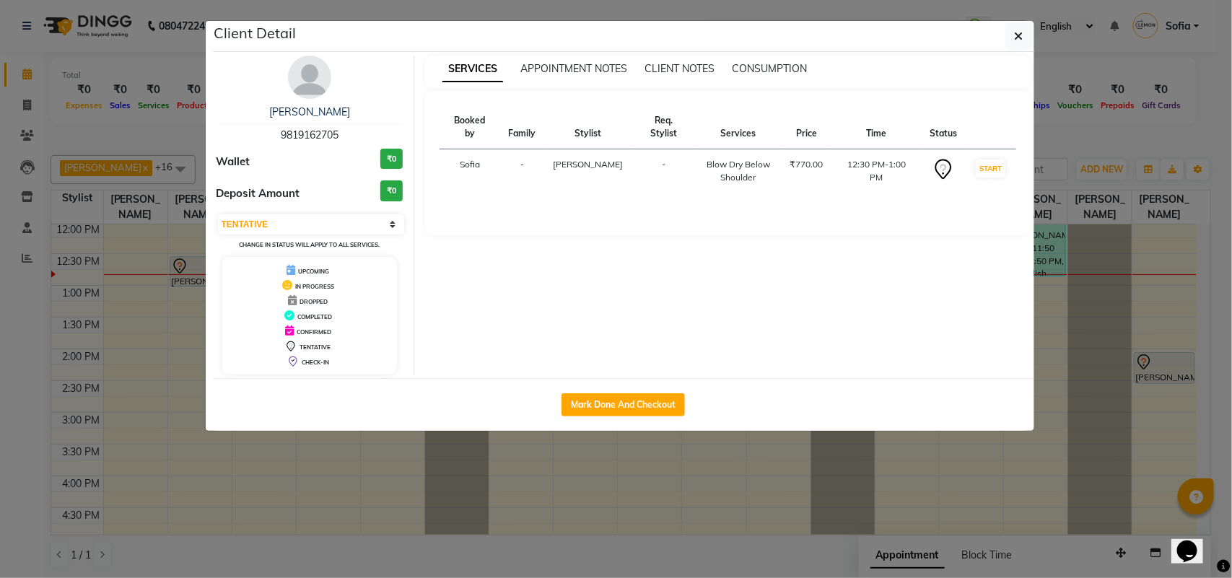
drag, startPoint x: 628, startPoint y: 398, endPoint x: 570, endPoint y: 409, distance: 58.7
click at [626, 398] on button "Mark Done And Checkout" at bounding box center [623, 404] width 123 height 23
select select "service"
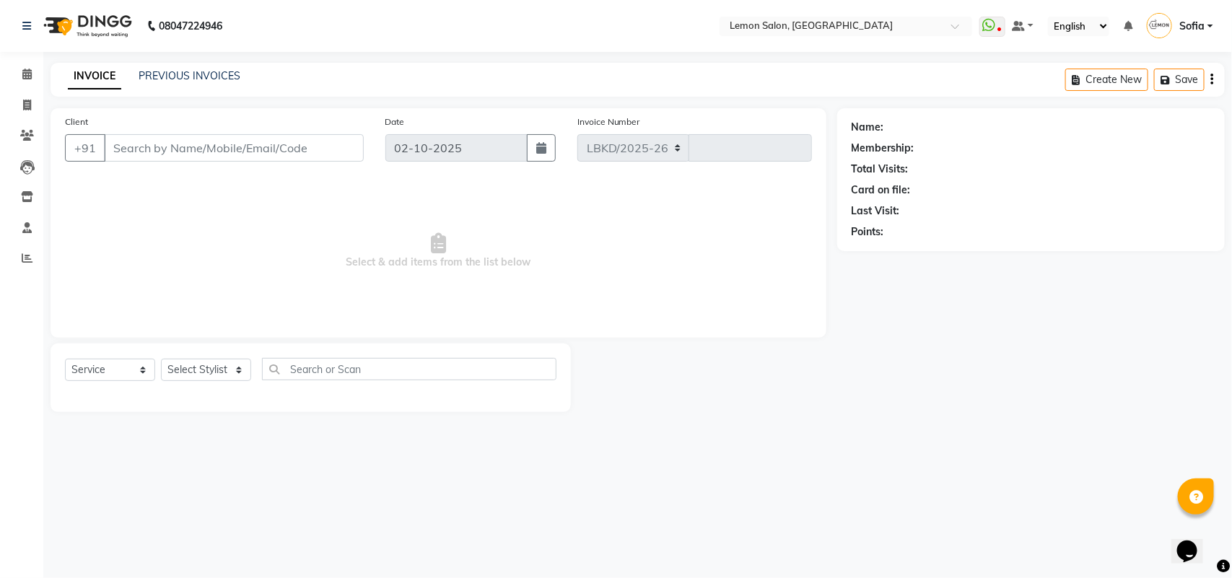
select select "551"
type input "7077"
click at [220, 372] on select "Select Stylist" at bounding box center [206, 370] width 90 height 22
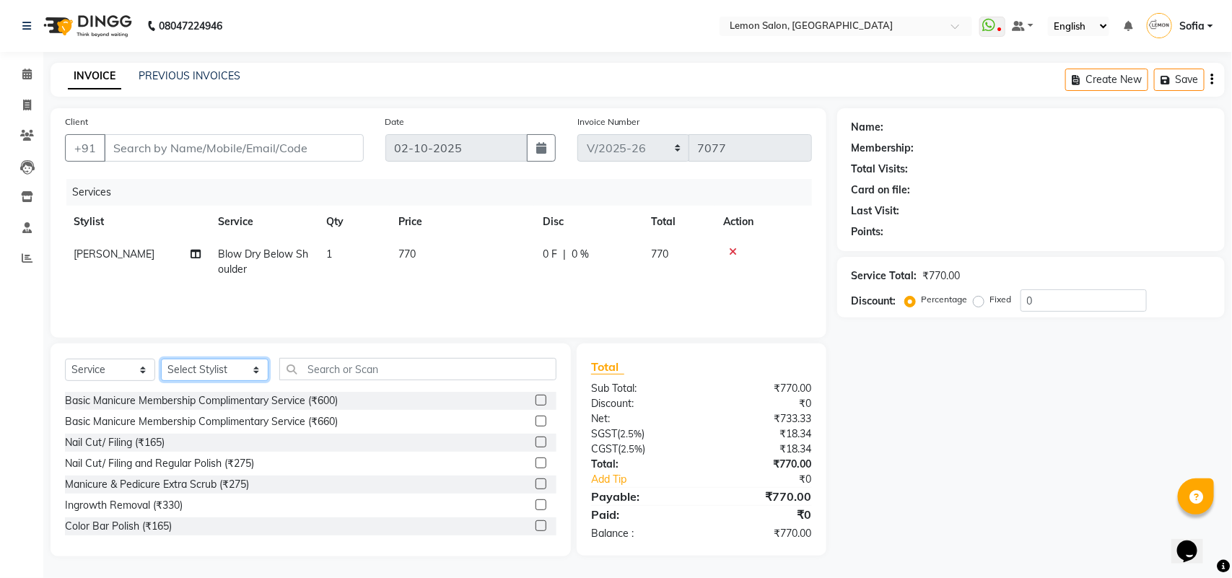
type input "9819162705"
select select "7472"
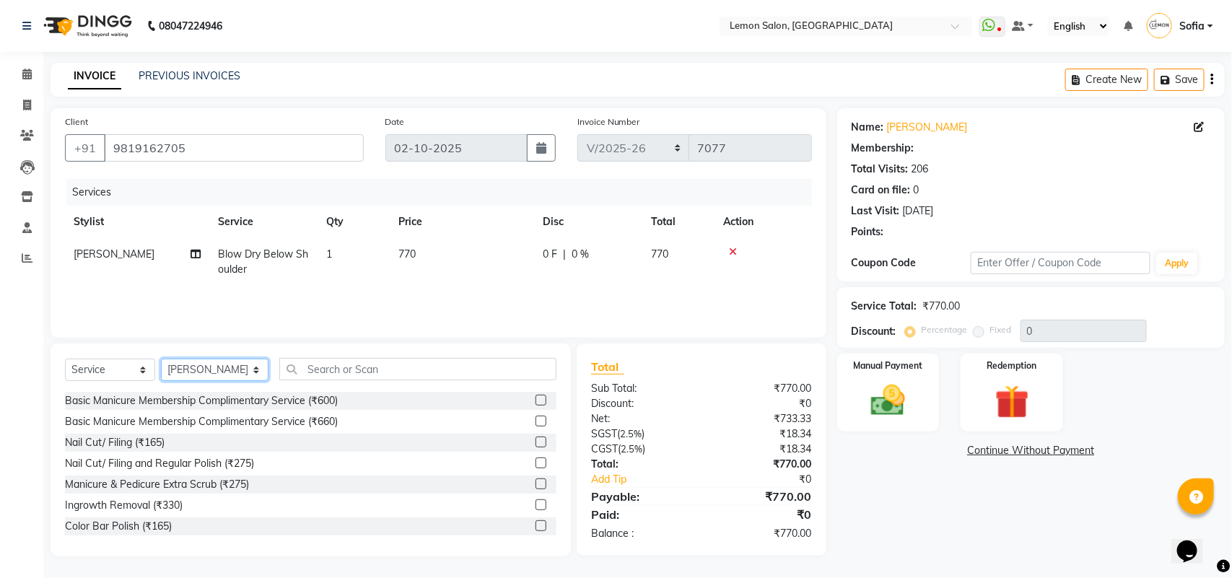
type input "20"
select select "1: Object"
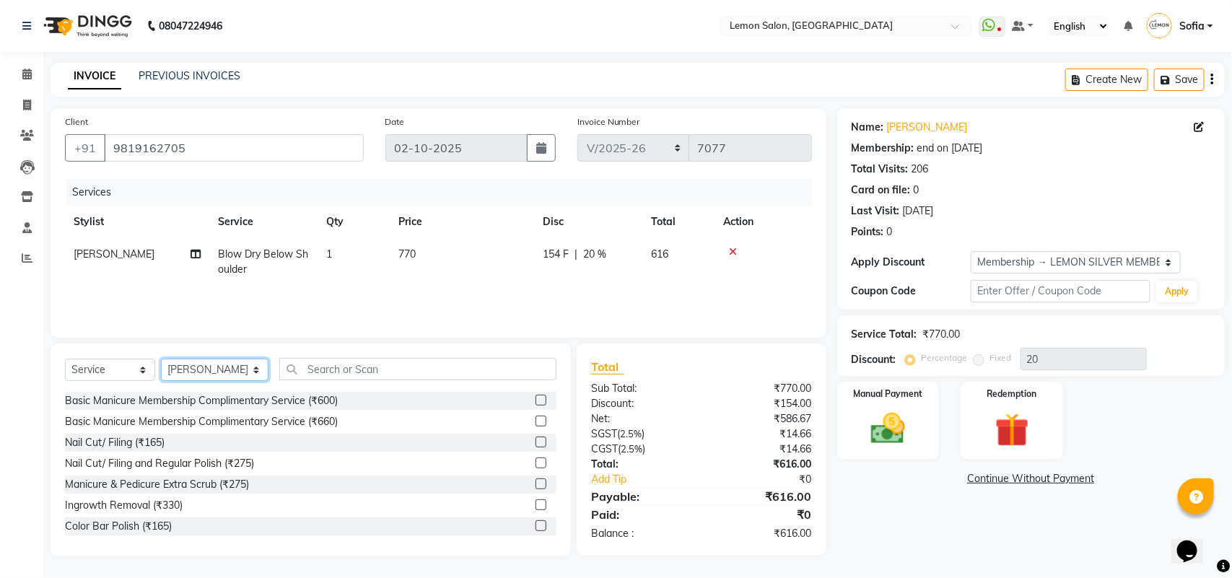
select select "54463"
click at [320, 366] on input "text" at bounding box center [417, 369] width 277 height 22
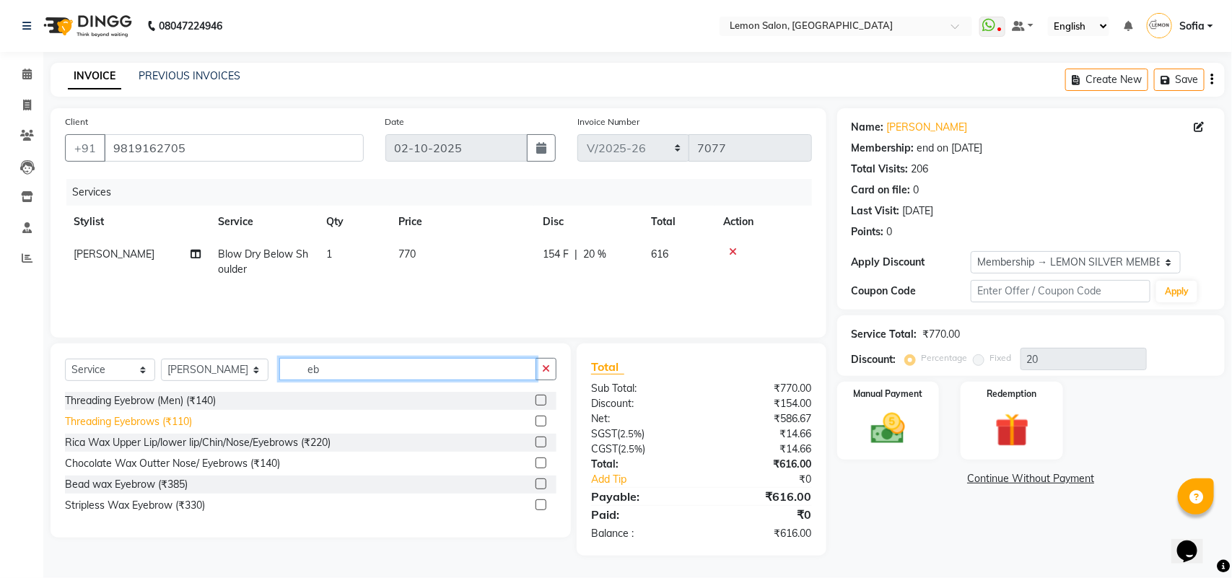
type input "eb"
drag, startPoint x: 123, startPoint y: 421, endPoint x: 298, endPoint y: 393, distance: 176.8
click at [130, 421] on div "Threading Eyebrows (₹110)" at bounding box center [128, 421] width 127 height 15
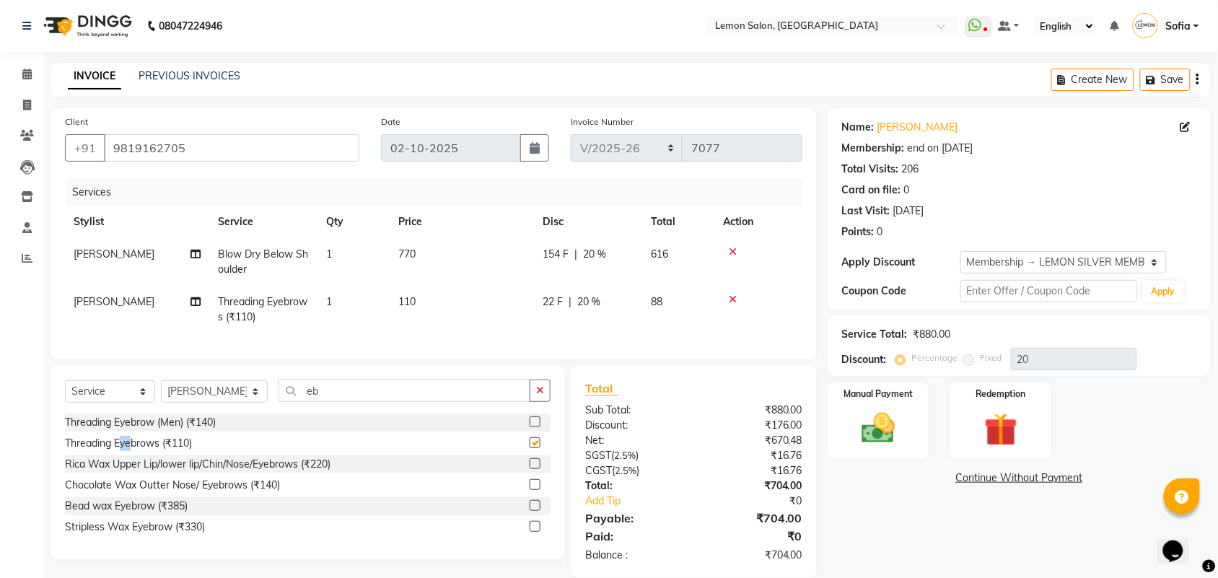
checkbox input "false"
click at [336, 402] on input "eb" at bounding box center [405, 391] width 252 height 22
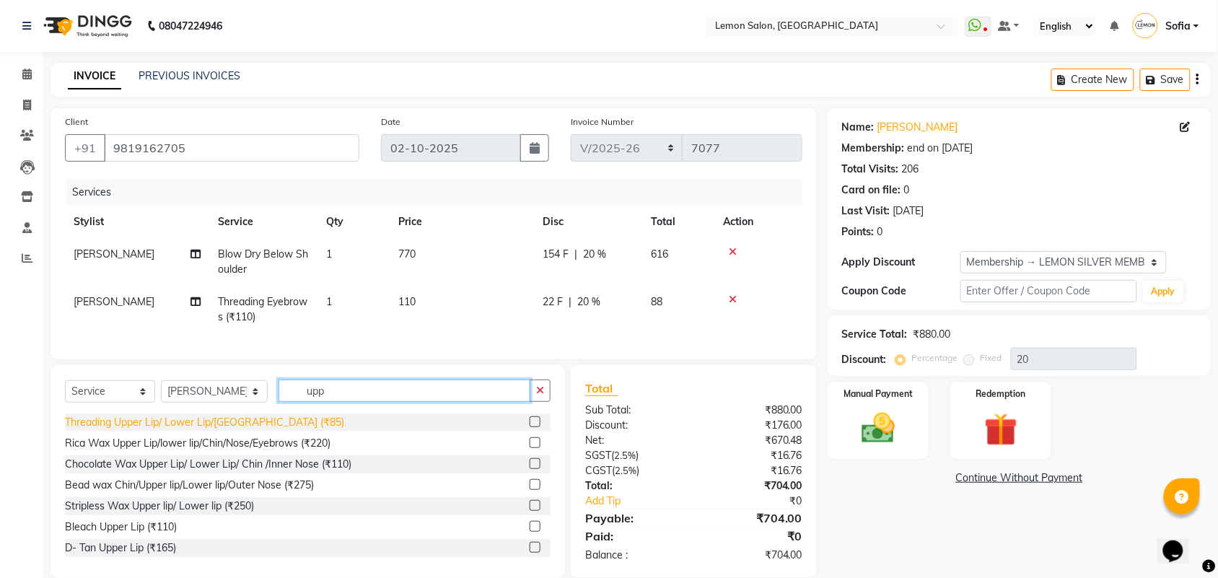
type input "upp"
click at [178, 428] on div "Threading Upper Lip/ Lower Lip/Chin (₹85)" at bounding box center [204, 422] width 279 height 15
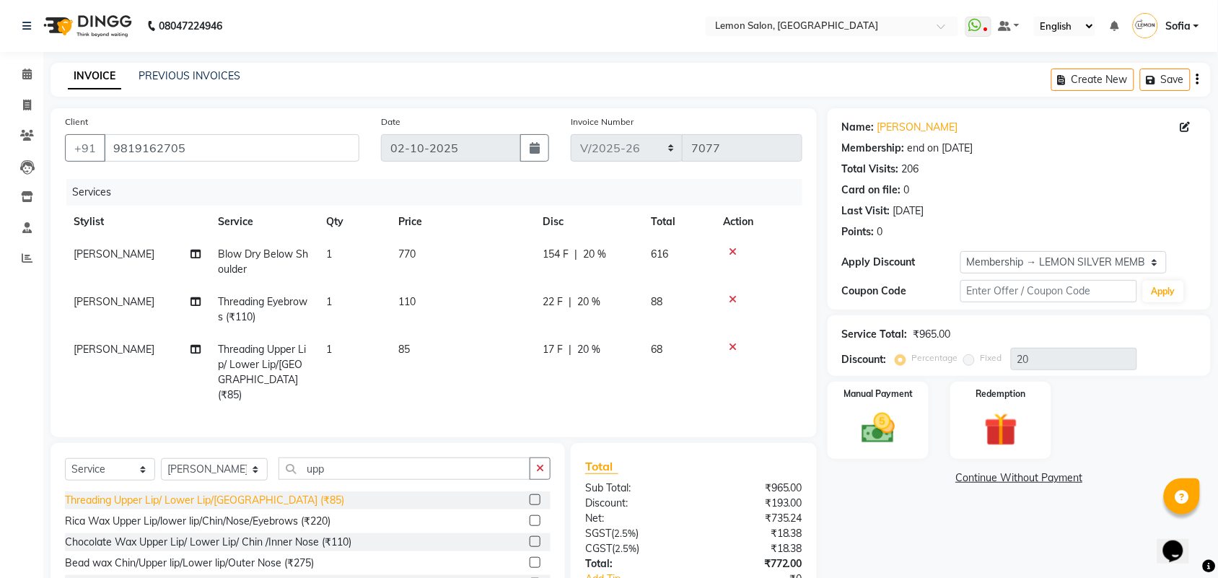
click at [193, 494] on div "Threading Upper Lip/ Lower Lip/Chin (₹85)" at bounding box center [204, 500] width 279 height 15
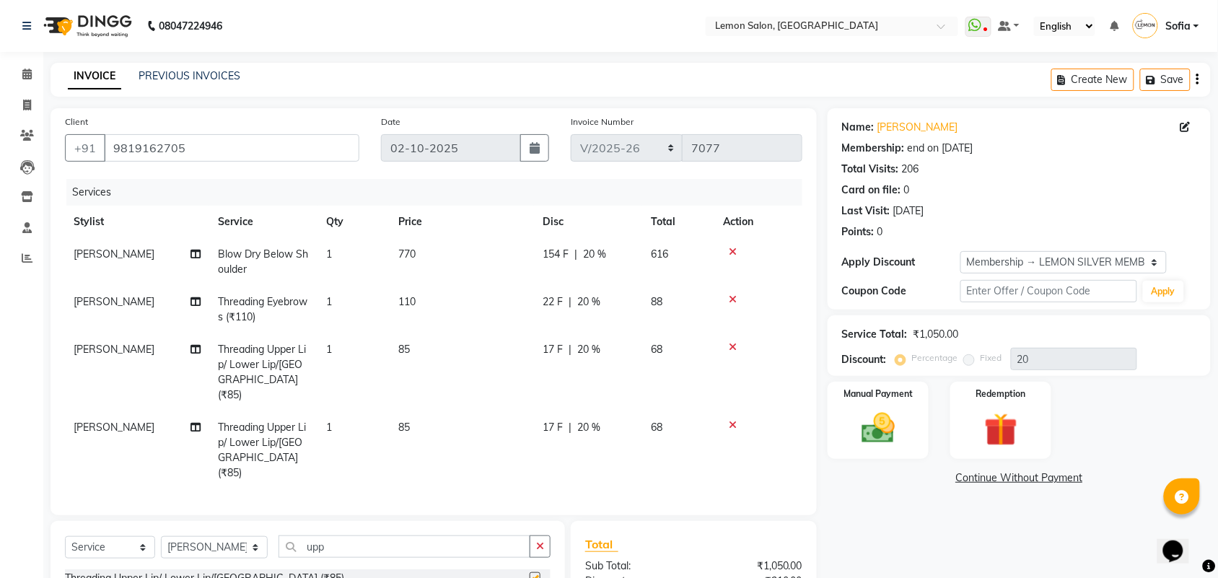
checkbox input "false"
click at [315, 536] on input "upp" at bounding box center [405, 547] width 252 height 22
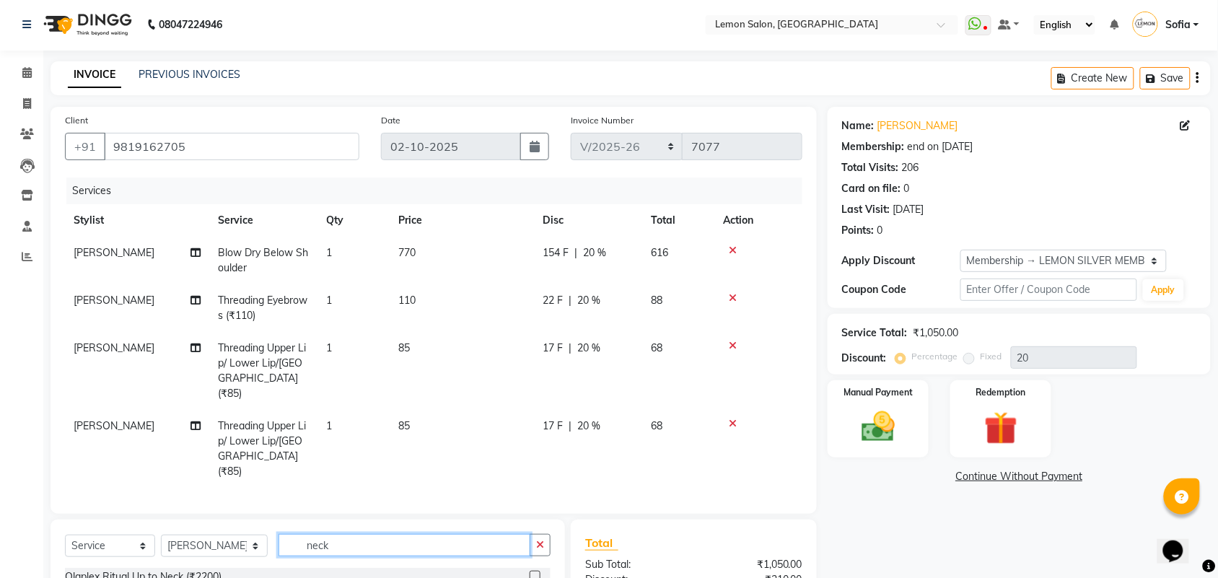
scroll to position [90, 0]
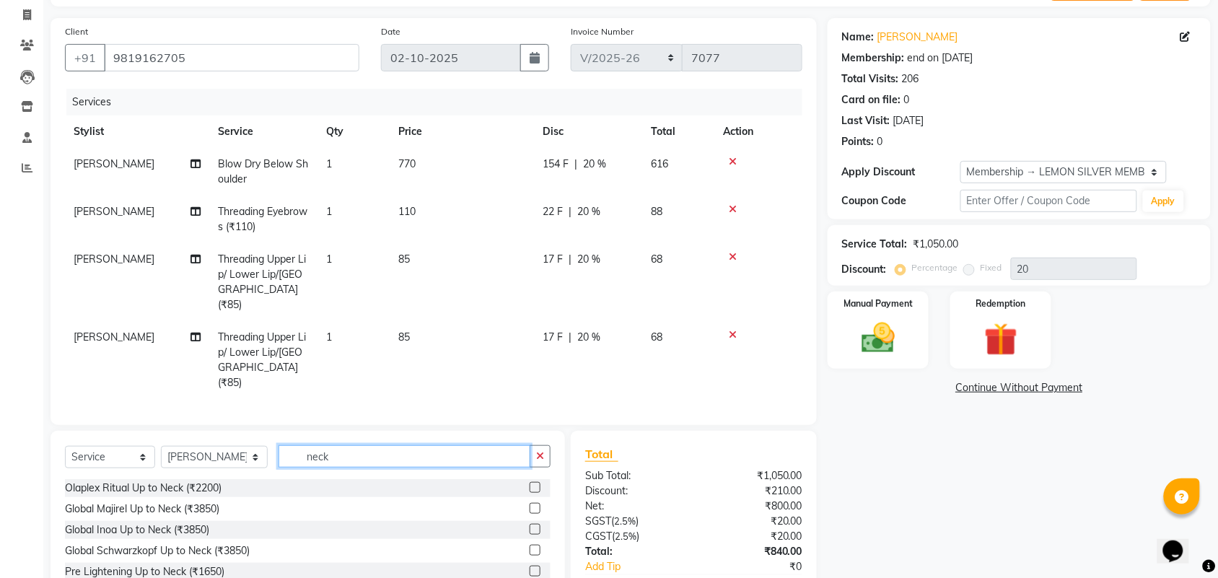
click at [344, 445] on input "neck" at bounding box center [405, 456] width 252 height 22
click at [343, 445] on input "neck" at bounding box center [405, 456] width 252 height 22
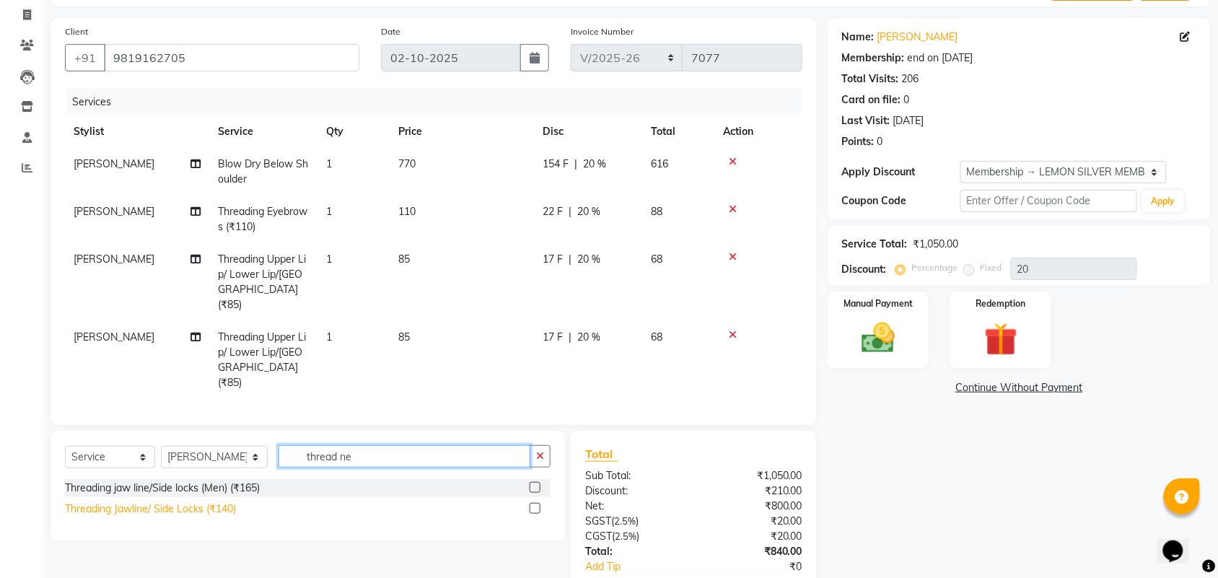
type input "thread ne"
click at [181, 502] on div "Threading Jawline/ Side Locks (₹140)" at bounding box center [150, 509] width 171 height 15
checkbox input "false"
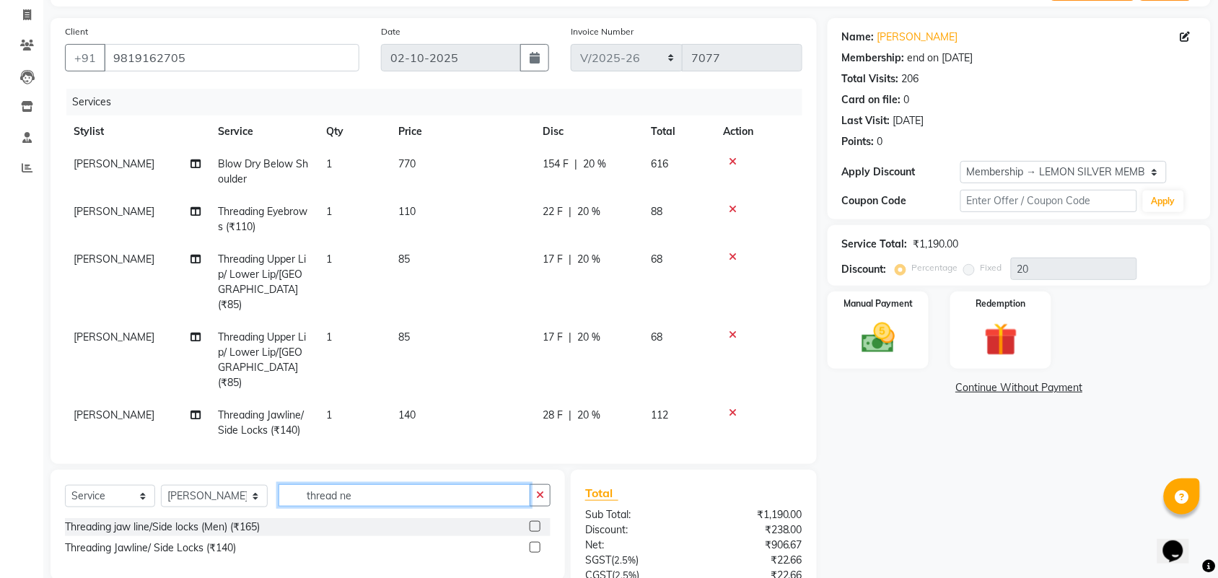
click at [333, 486] on input "thread ne" at bounding box center [405, 495] width 252 height 22
click at [336, 486] on input "thread ne" at bounding box center [405, 495] width 252 height 22
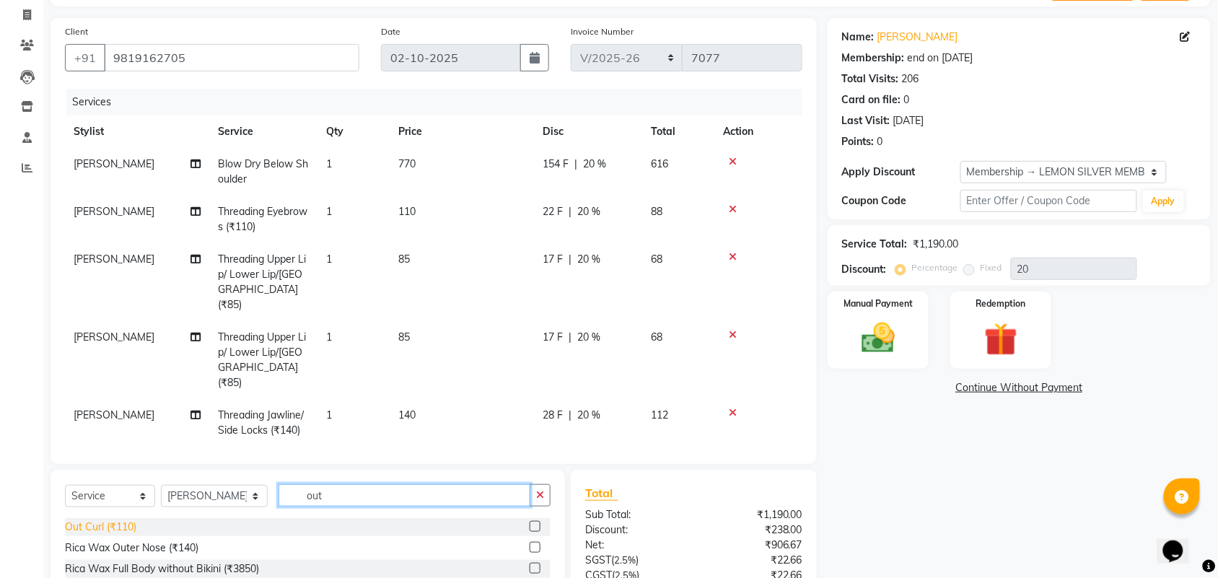
type input "out"
click at [91, 521] on div "Out Curl (₹110)" at bounding box center [100, 527] width 71 height 15
checkbox input "false"
click at [37, 476] on div "Calendar Invoice Clients Leads Inventory Staff Reports Completed InProgress Upc…" at bounding box center [97, 316] width 195 height 731
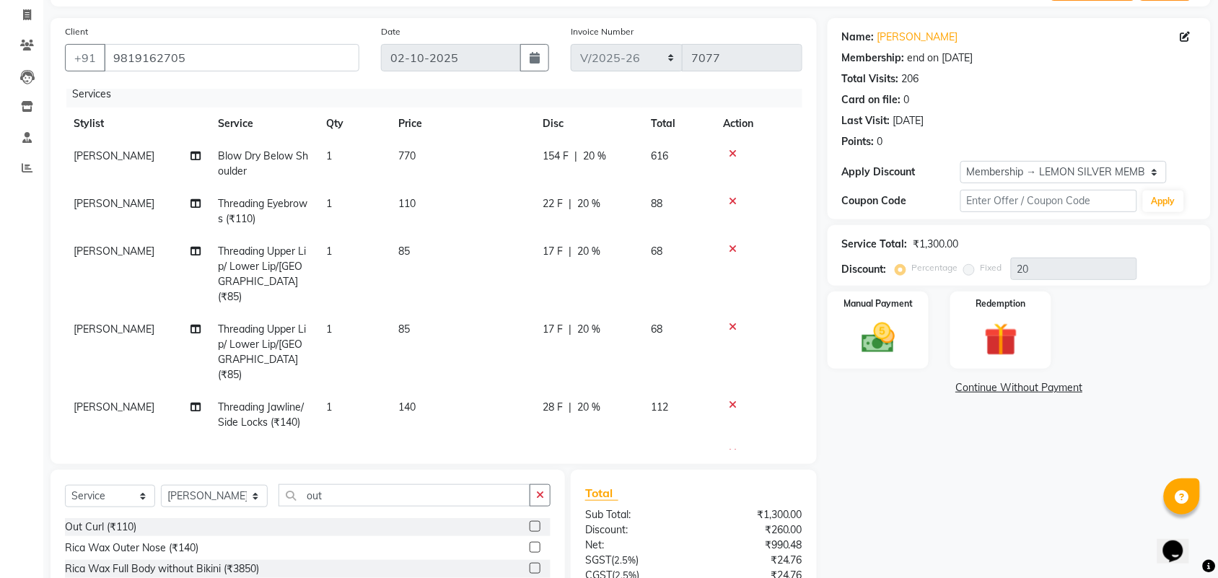
scroll to position [0, 0]
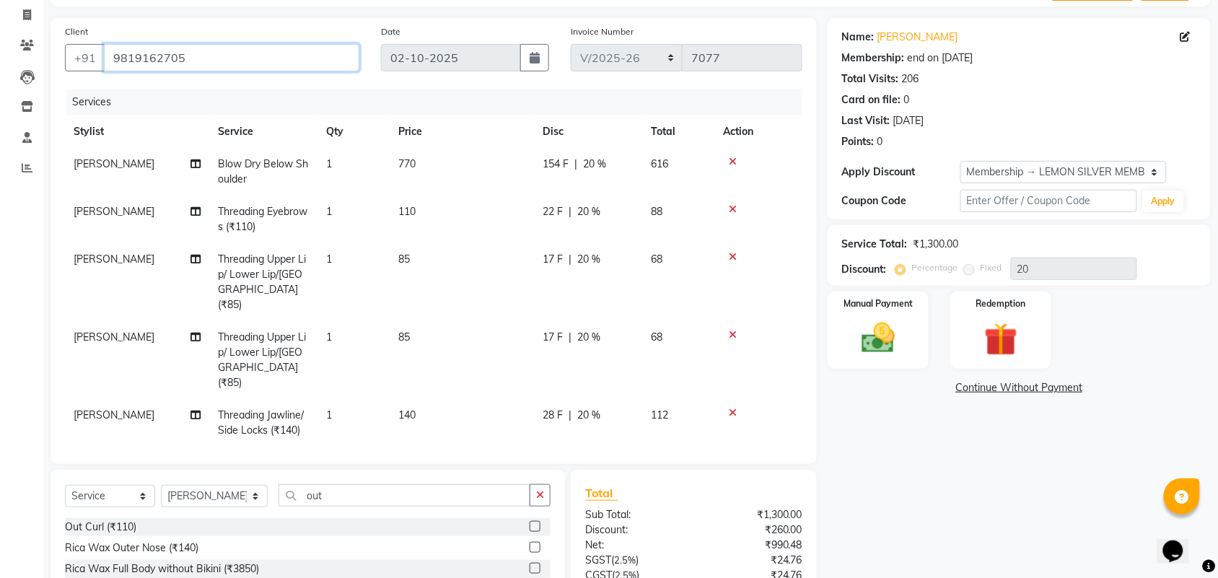
click at [131, 53] on input "9819162705" at bounding box center [231, 57] width 255 height 27
click at [131, 54] on input "9819162705" at bounding box center [231, 57] width 255 height 27
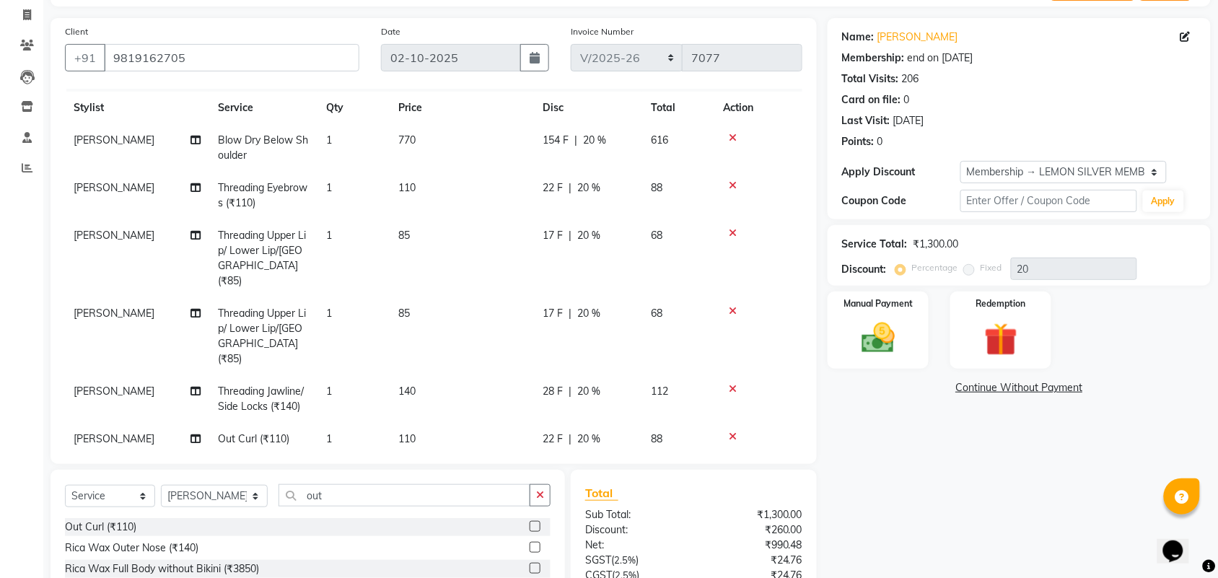
click at [113, 432] on span "[PERSON_NAME]" at bounding box center [114, 438] width 81 height 13
select select "54463"
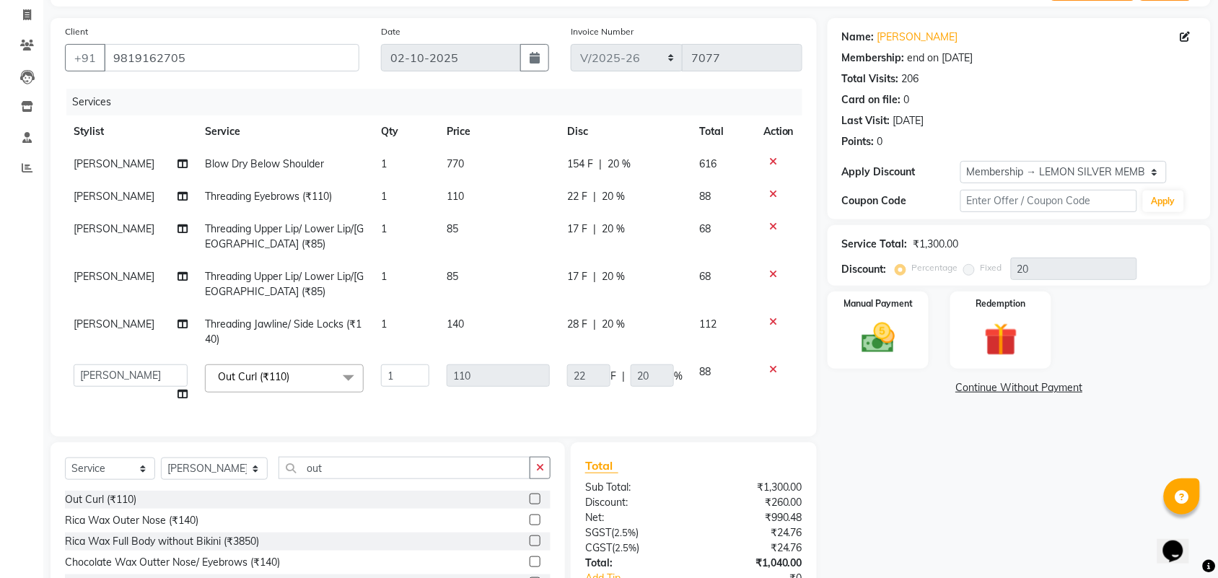
scroll to position [0, 0]
click at [121, 372] on select "Aalam Saifi Abhishek Shelar Aditi Nigam Ansar Ahmed Archana Muke Archana Rajbha…" at bounding box center [131, 375] width 114 height 22
click at [0, 481] on div "Calendar Invoice Clients Leads Inventory Staff Reports Completed InProgress Upc…" at bounding box center [97, 303] width 195 height 704
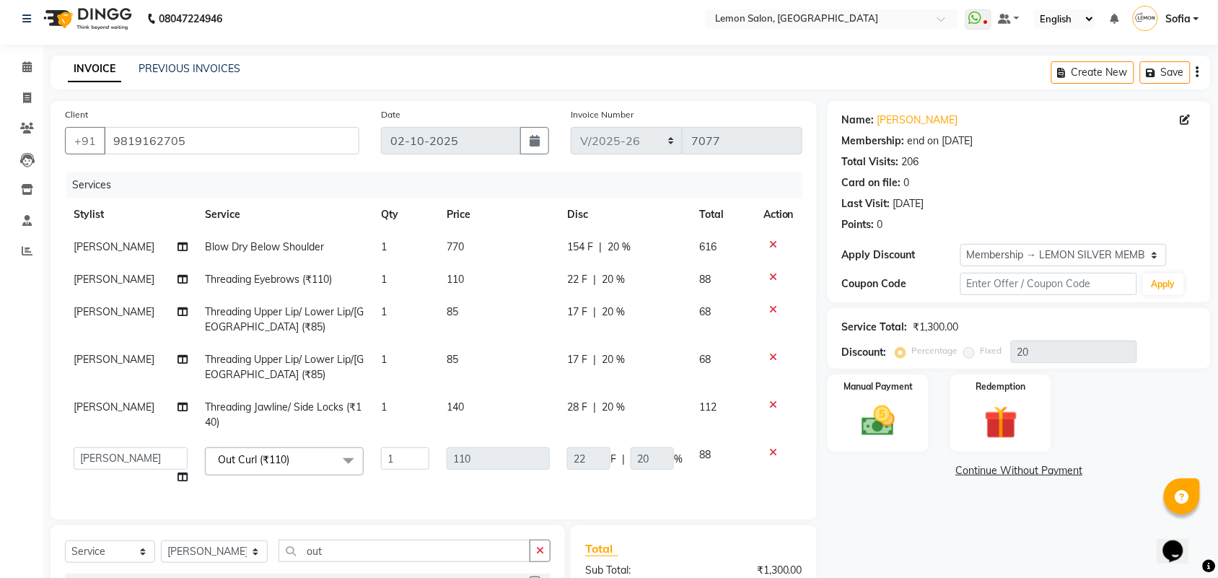
scroll to position [188, 0]
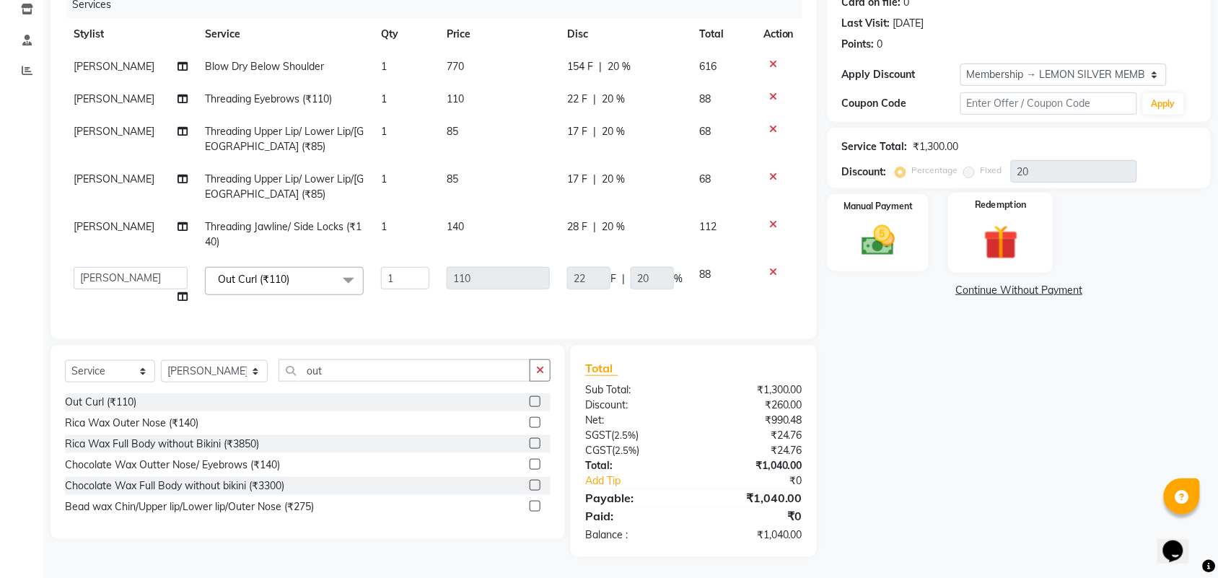
click at [1010, 255] on img at bounding box center [1001, 242] width 56 height 43
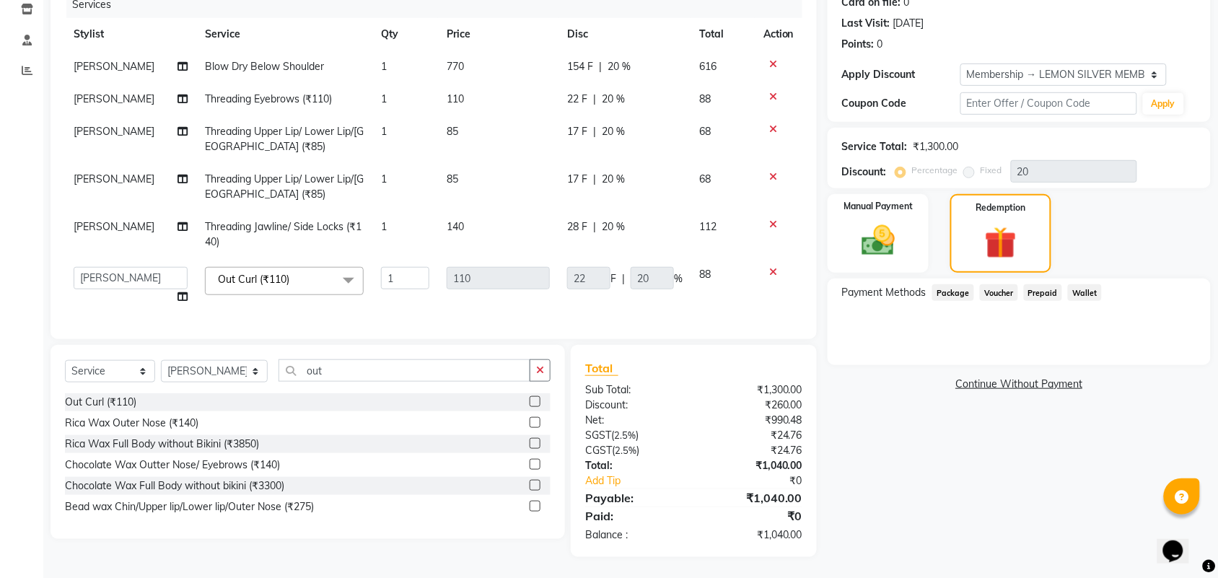
click at [1028, 289] on span "Prepaid" at bounding box center [1043, 292] width 39 height 17
click at [1074, 291] on span "Wallet" at bounding box center [1085, 292] width 34 height 17
drag, startPoint x: 980, startPoint y: 293, endPoint x: 998, endPoint y: 293, distance: 18.0
click at [991, 293] on span "Voucher" at bounding box center [999, 292] width 38 height 17
click at [998, 293] on span "Voucher" at bounding box center [999, 292] width 38 height 17
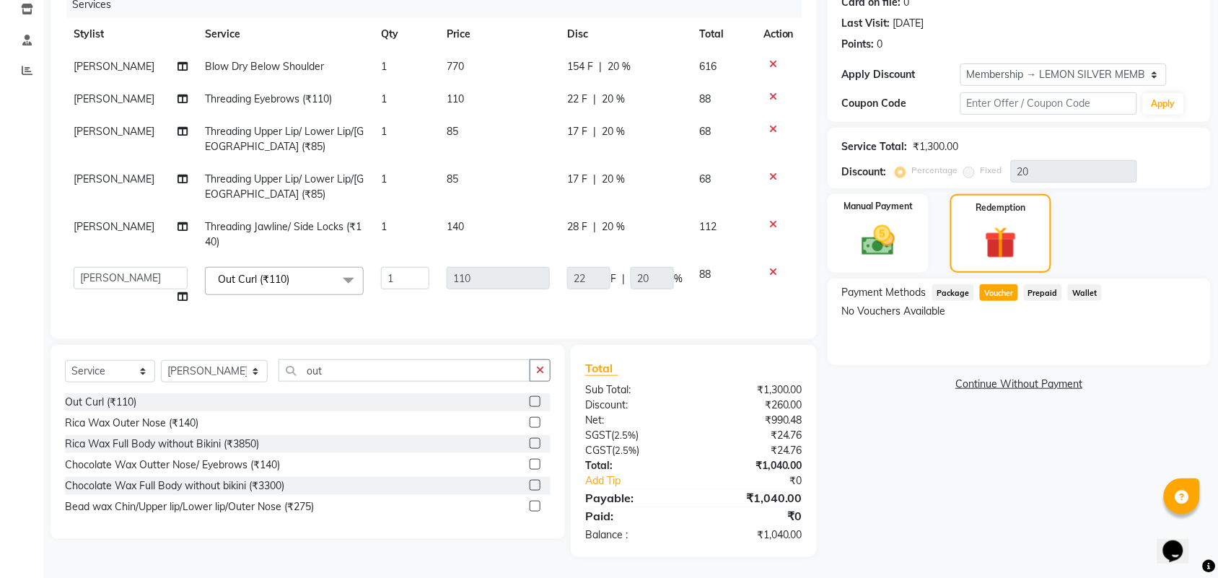
click at [960, 293] on span "Package" at bounding box center [953, 292] width 42 height 17
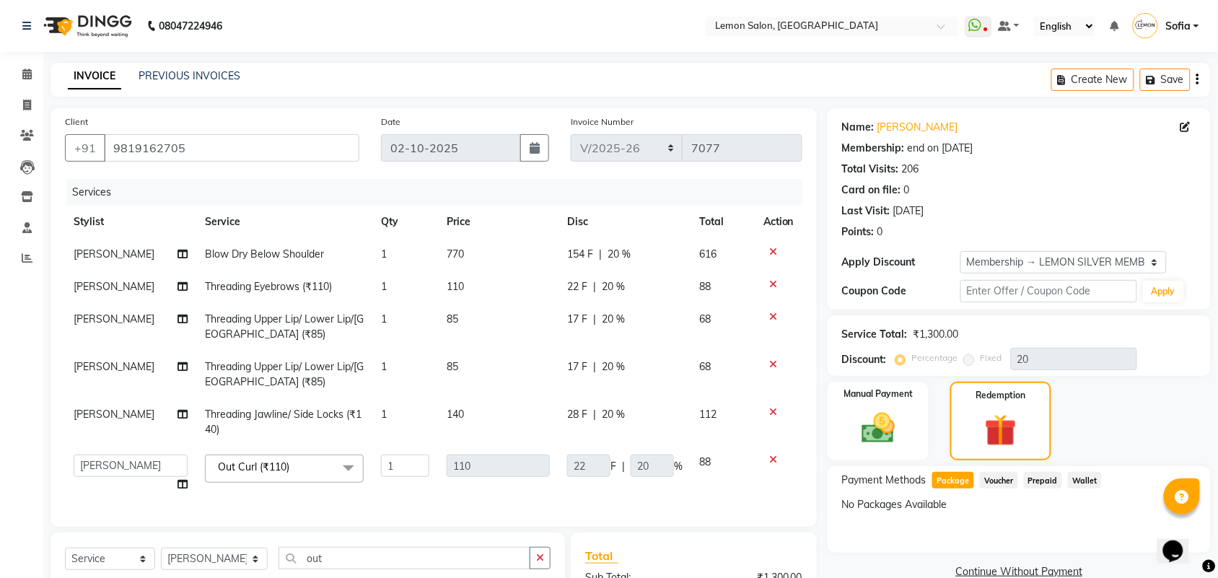
scroll to position [90, 0]
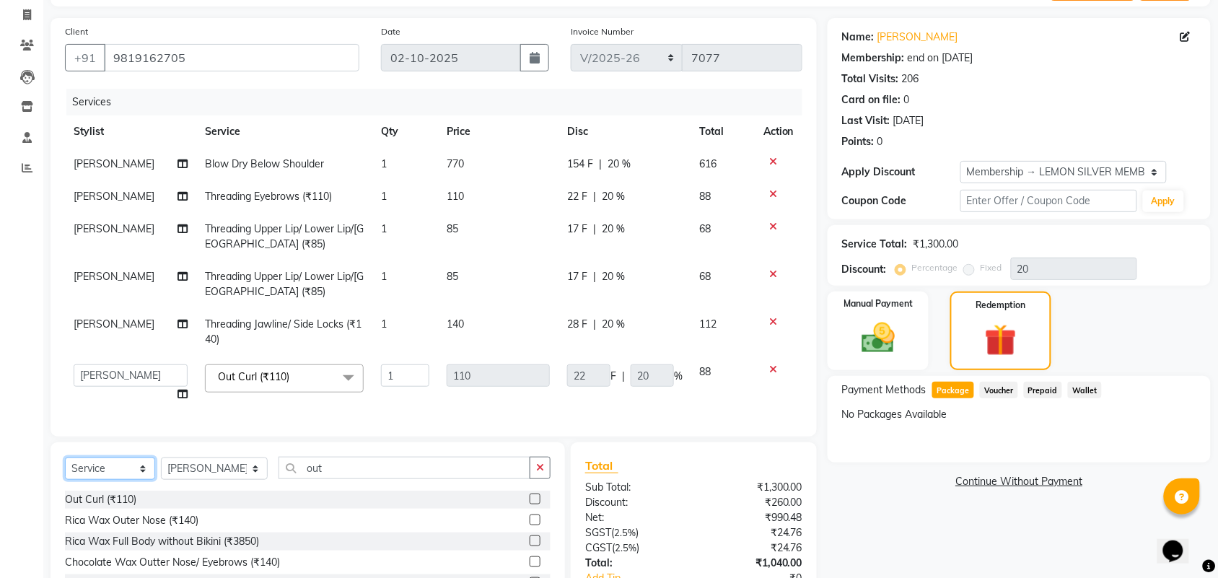
click at [95, 467] on select "Select Service Product Membership Package Voucher Prepaid Gift Card" at bounding box center [110, 469] width 90 height 22
select select "V"
click at [65, 458] on select "Select Service Product Membership Package Voucher Prepaid Gift Card" at bounding box center [110, 469] width 90 height 22
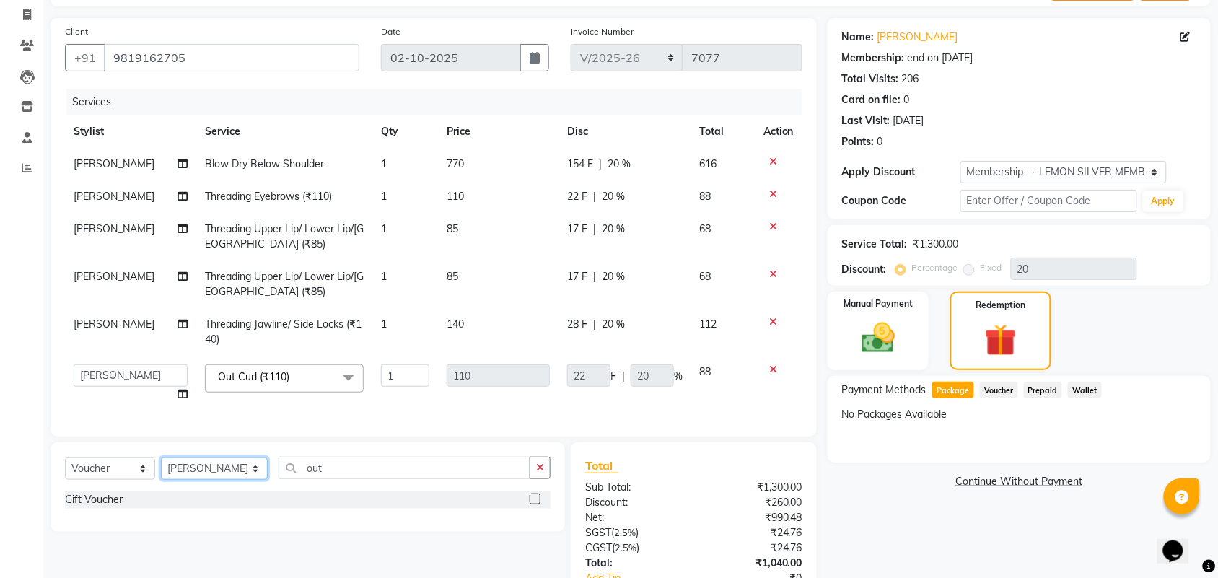
click at [211, 466] on select "Select Stylist Aalam Saifi Abhishek Shelar Aditi Nigam Ansar Ahmed Archana Muke…" at bounding box center [214, 469] width 107 height 22
select select "7473"
click at [99, 496] on div "Gift Voucher" at bounding box center [94, 499] width 58 height 15
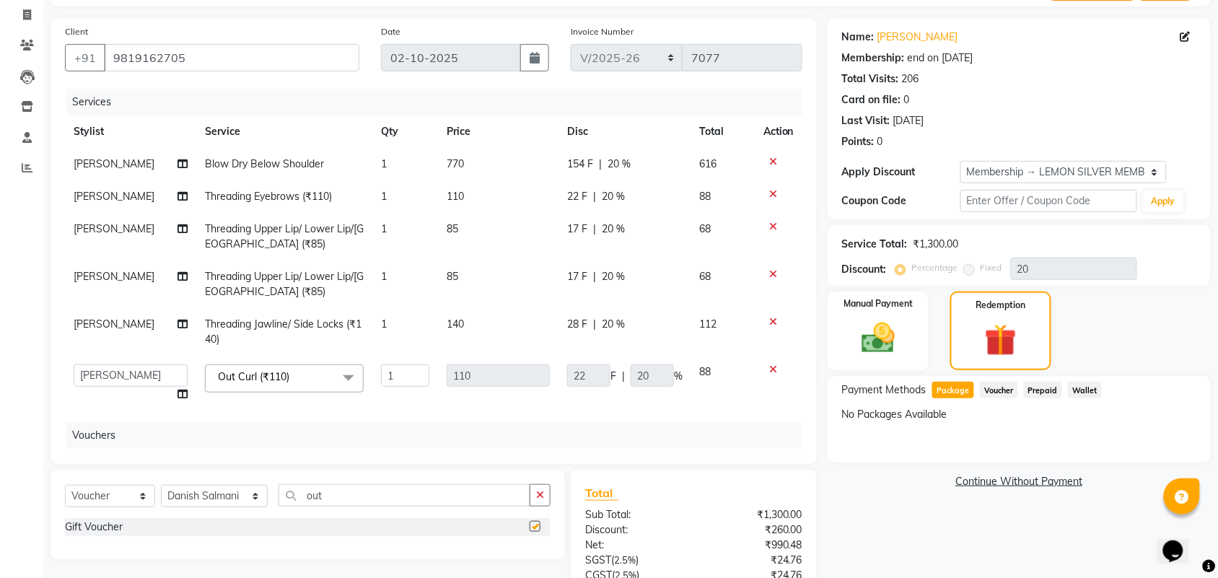
checkbox input "false"
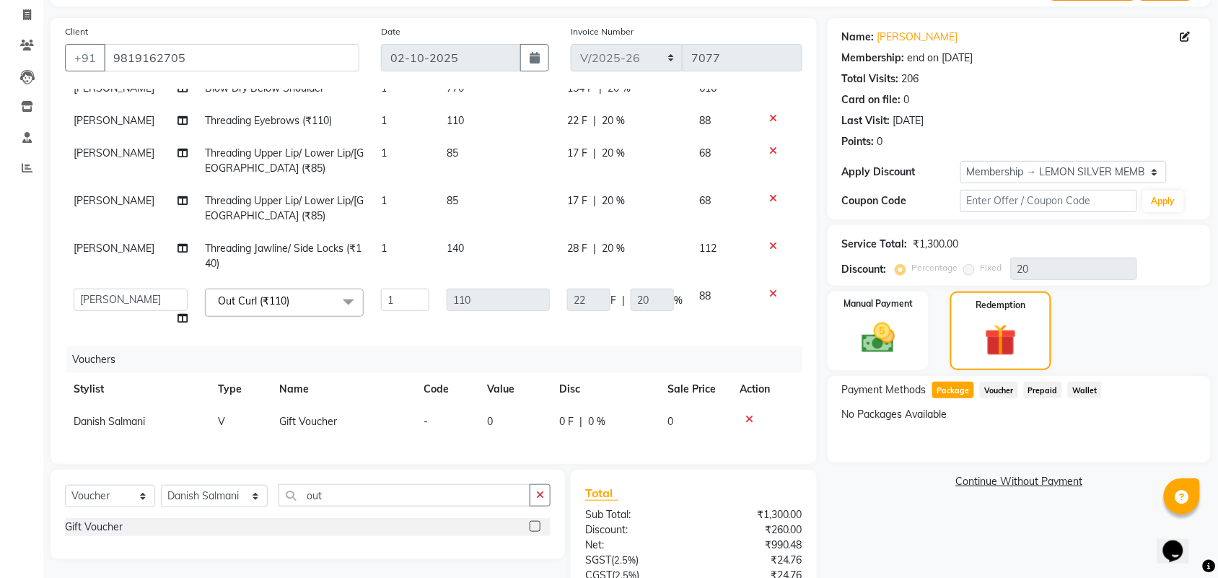
scroll to position [215, 0]
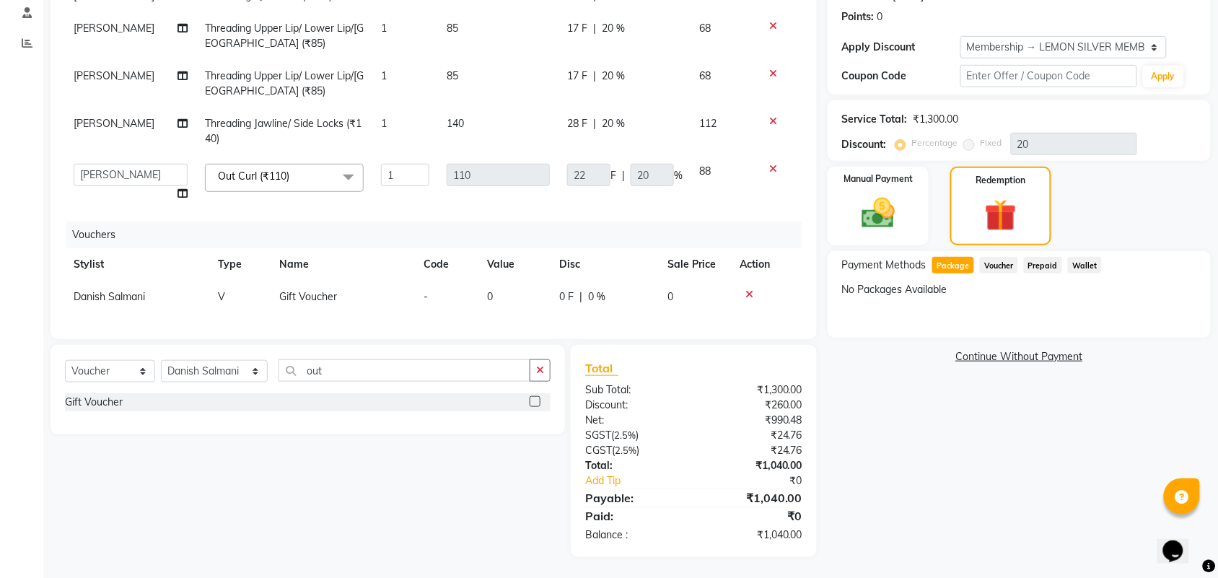
click at [487, 290] on span "0" at bounding box center [490, 296] width 6 height 13
select select "7473"
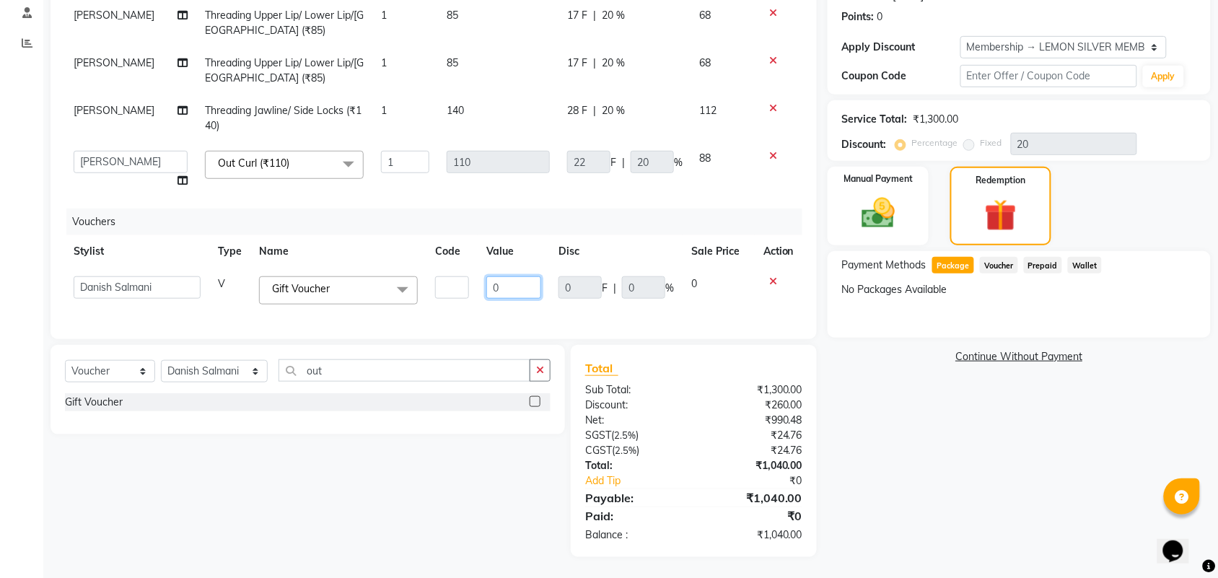
click at [486, 285] on input "0" at bounding box center [513, 287] width 55 height 22
type input "10"
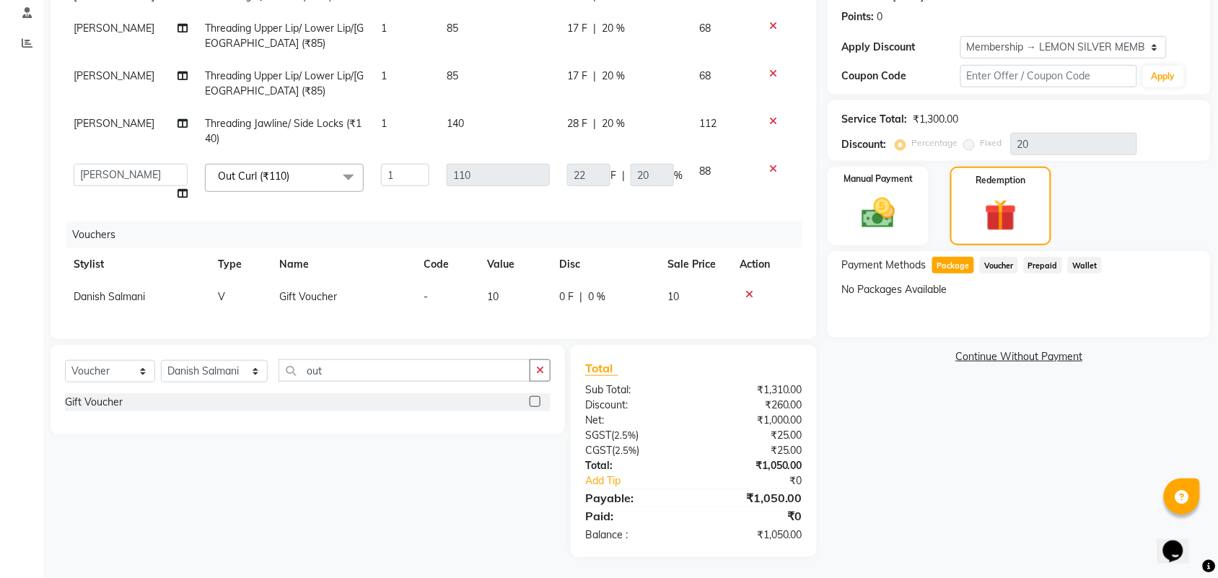
click at [0, 364] on div "Calendar Invoice Clients Leads Inventory Staff Reports Completed InProgress Upc…" at bounding box center [97, 191] width 195 height 731
click at [114, 290] on span "Danish Salmani" at bounding box center [109, 296] width 71 height 13
select select "7473"
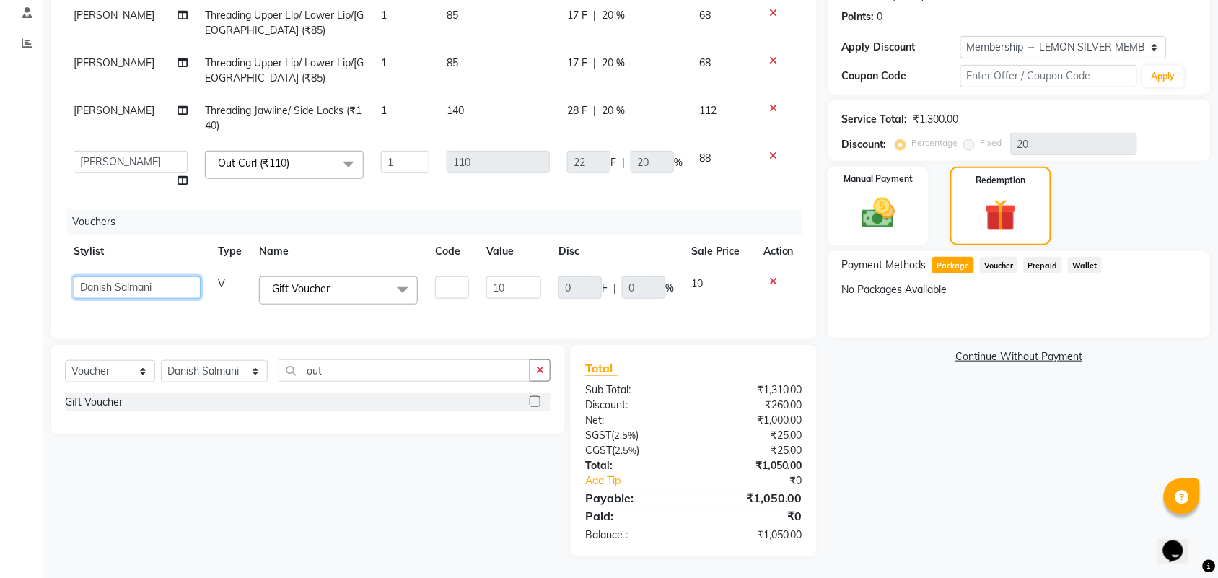
click at [114, 282] on select "Aalam Saifi Abhishek Shelar Aditi Nigam Ansar Ahmed Archana Muke Archana Rajbha…" at bounding box center [137, 287] width 127 height 22
click at [22, 289] on div "Calendar Invoice Clients Leads Inventory Staff Reports Completed InProgress Upc…" at bounding box center [97, 191] width 195 height 731
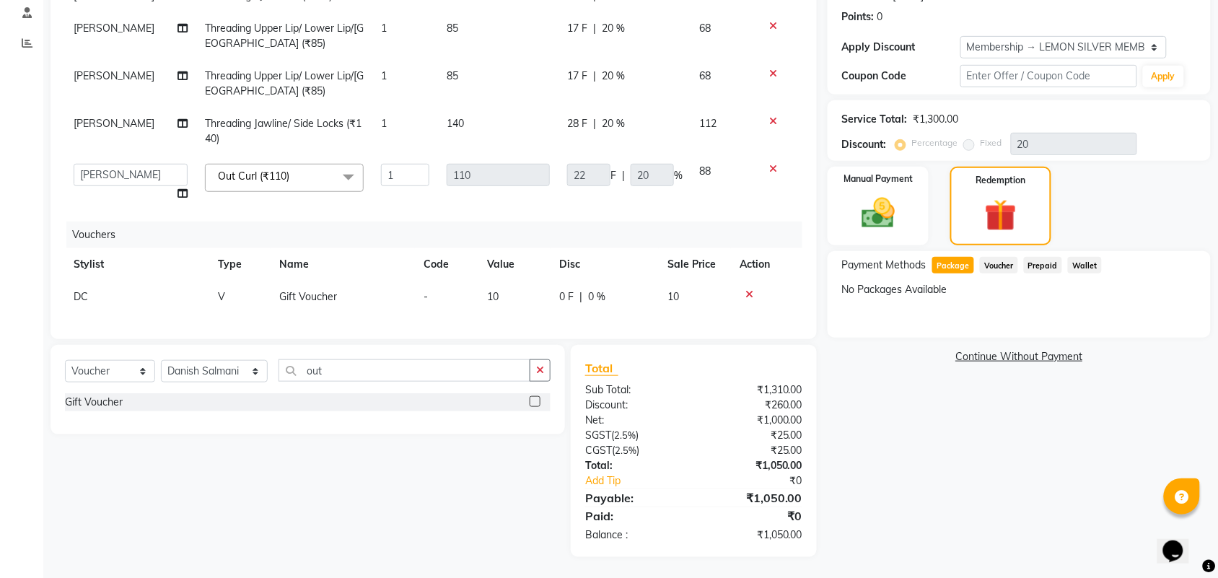
scroll to position [125, 0]
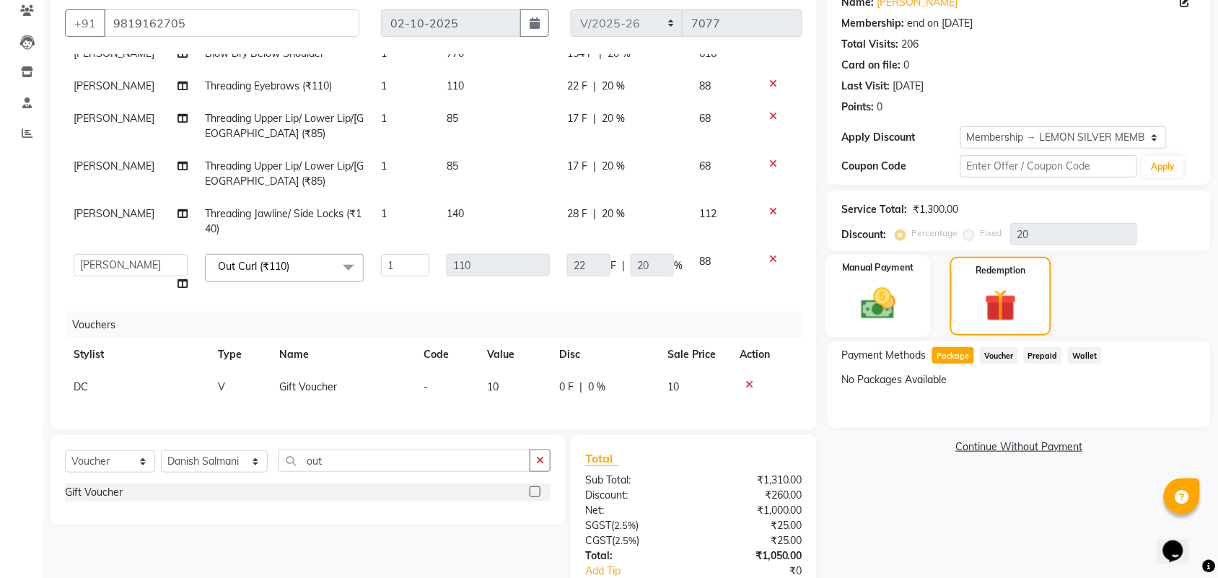
click at [889, 291] on img at bounding box center [878, 304] width 56 height 40
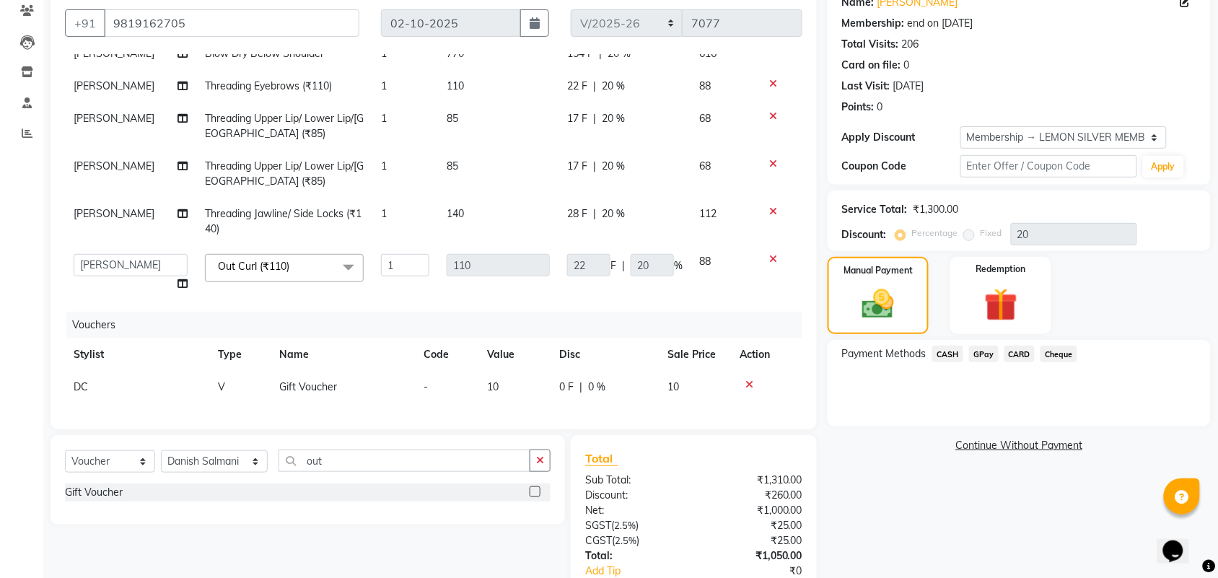
click at [951, 354] on span "CASH" at bounding box center [947, 354] width 31 height 17
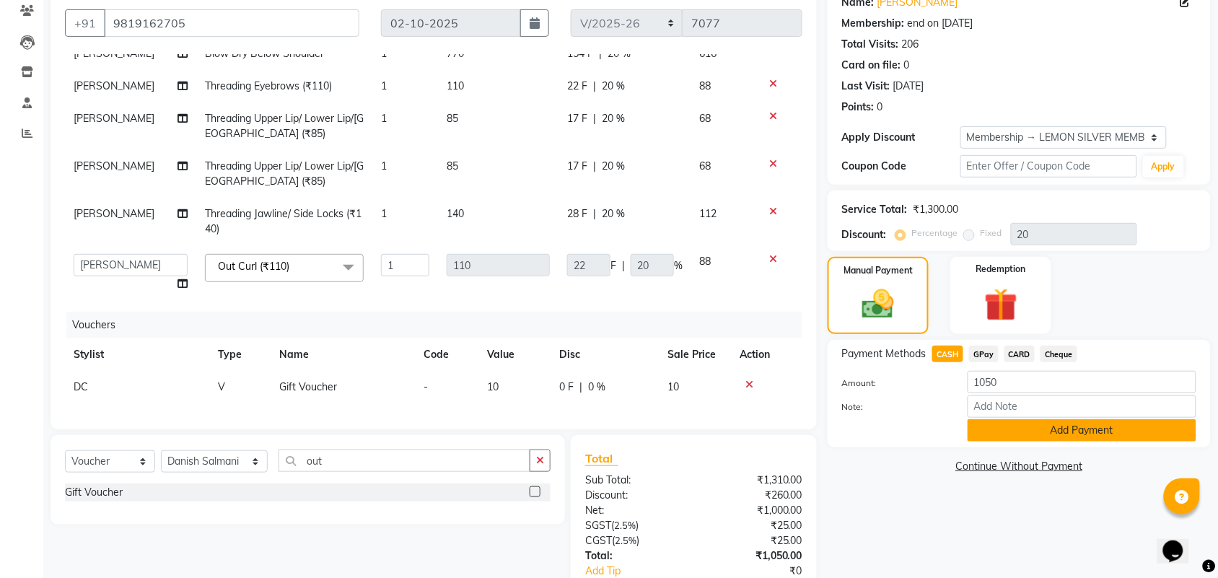
click at [1027, 426] on button "Add Payment" at bounding box center [1082, 430] width 229 height 22
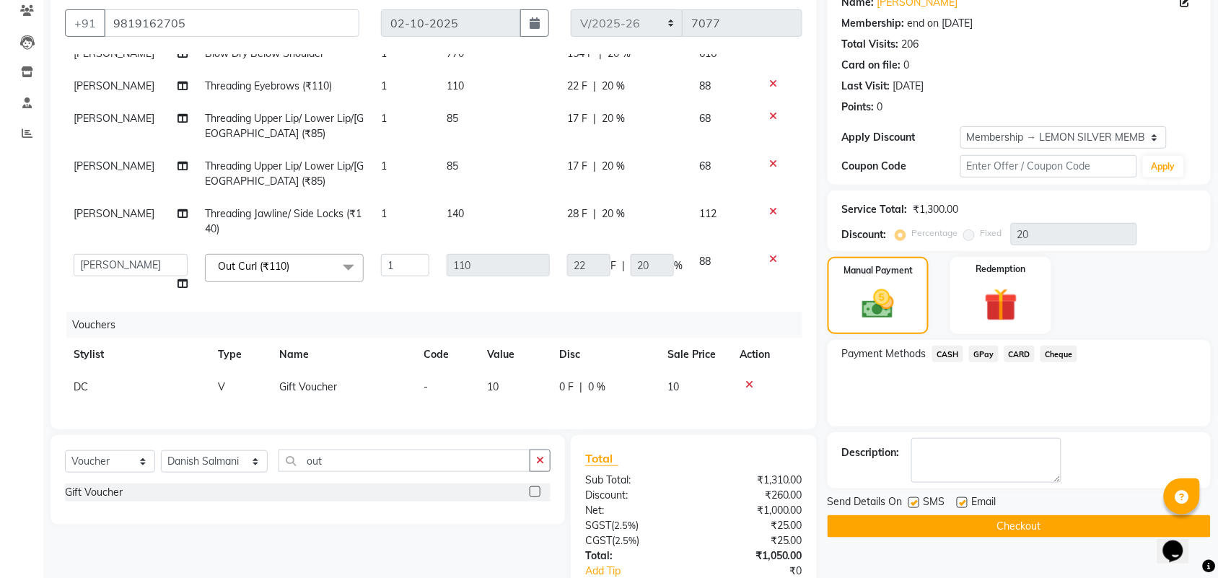
scroll to position [215, 0]
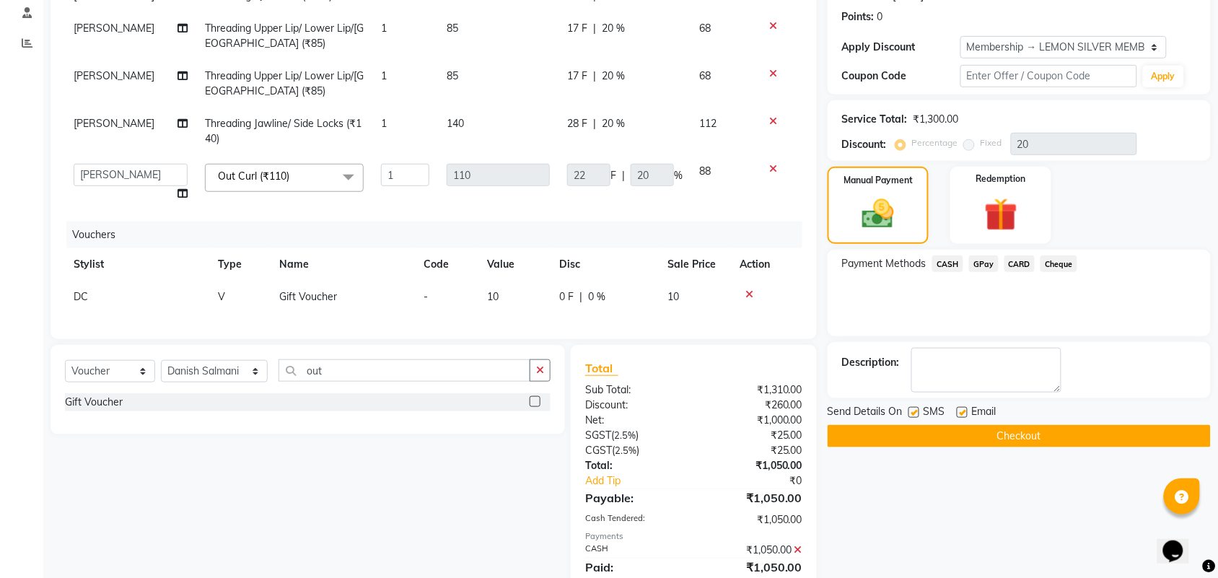
click at [917, 412] on label at bounding box center [914, 412] width 11 height 11
click at [917, 412] on input "checkbox" at bounding box center [913, 413] width 9 height 9
checkbox input "false"
click at [969, 409] on div "Email" at bounding box center [982, 413] width 51 height 18
click at [964, 411] on label at bounding box center [962, 412] width 11 height 11
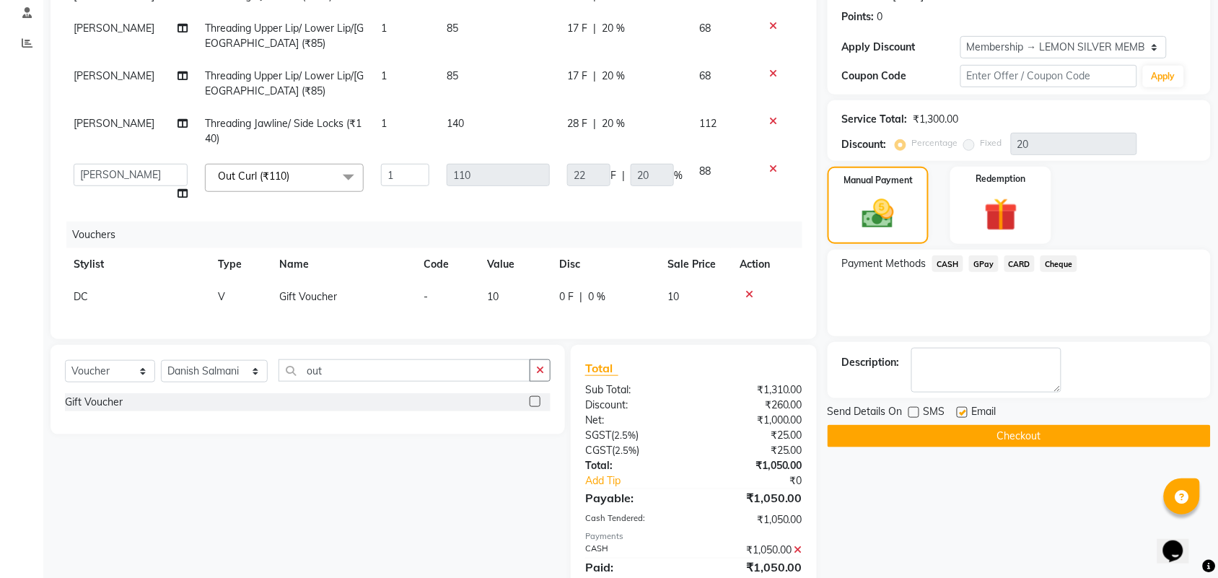
click at [964, 411] on input "checkbox" at bounding box center [961, 413] width 9 height 9
checkbox input "false"
click at [969, 429] on button "Checkout" at bounding box center [1019, 436] width 383 height 22
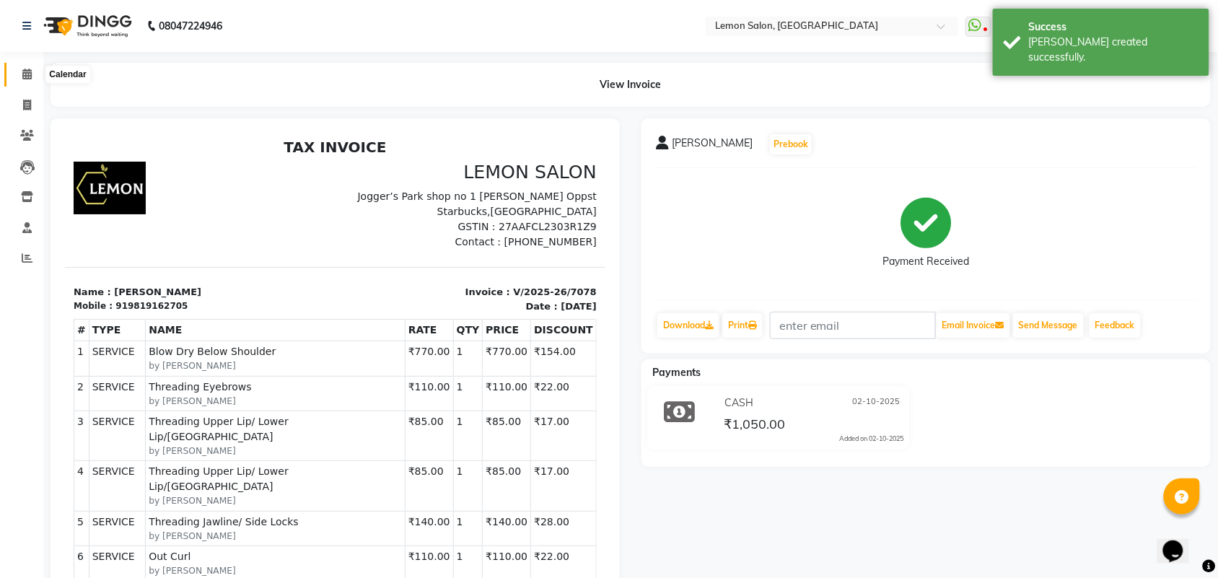
click at [27, 71] on icon at bounding box center [26, 74] width 9 height 11
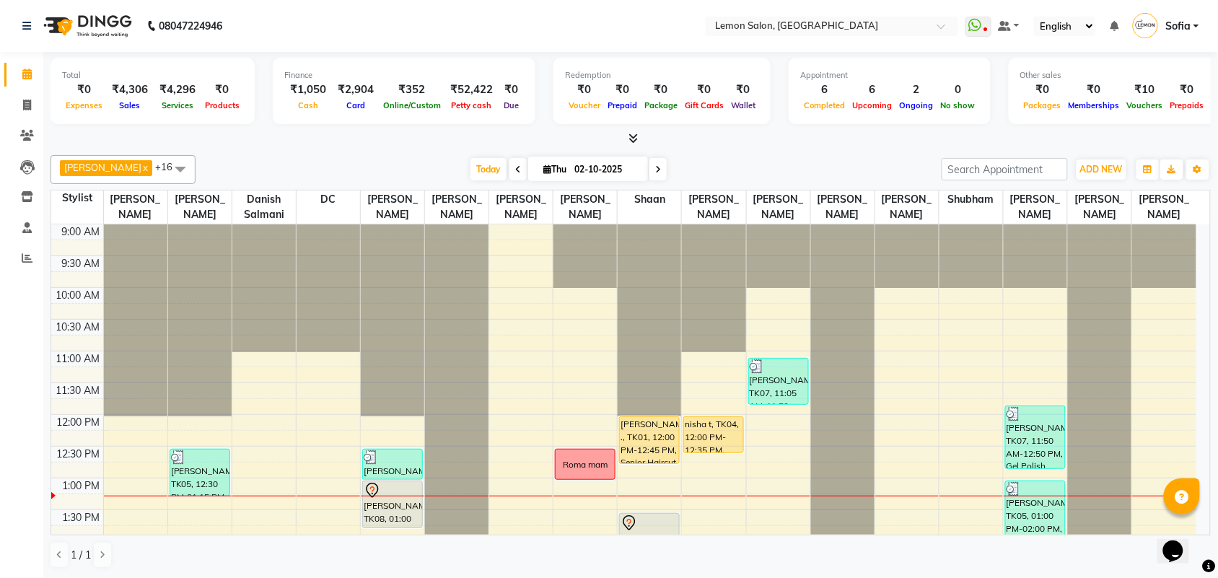
scroll to position [90, 0]
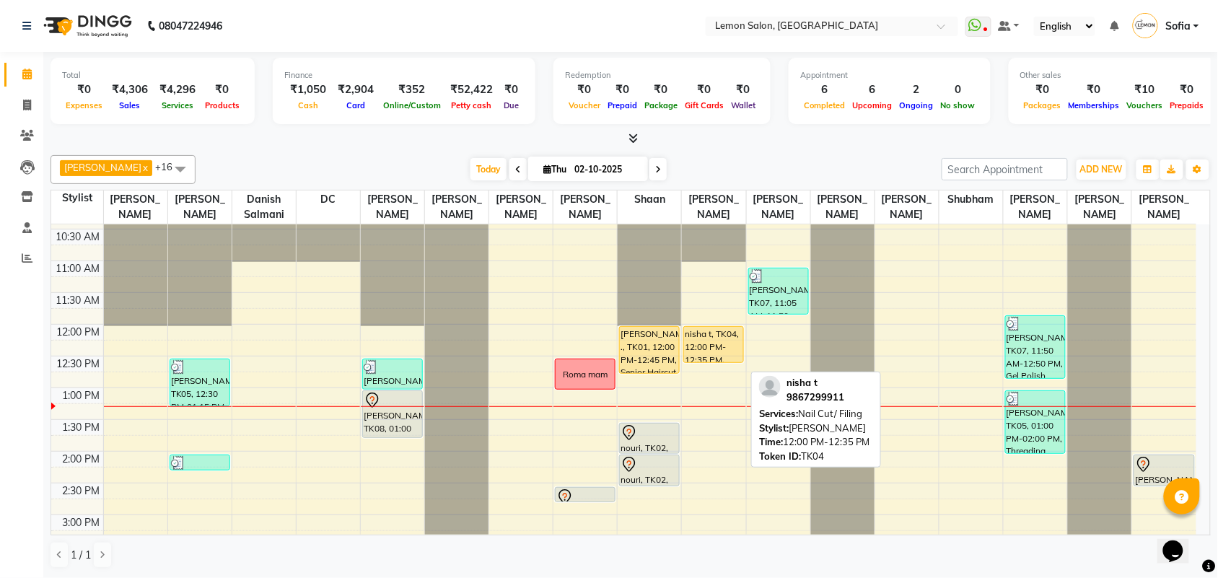
click at [715, 358] on div "nisha t, TK04, 12:00 PM-12:35 PM, Nail Cut/ Filing" at bounding box center [713, 344] width 59 height 35
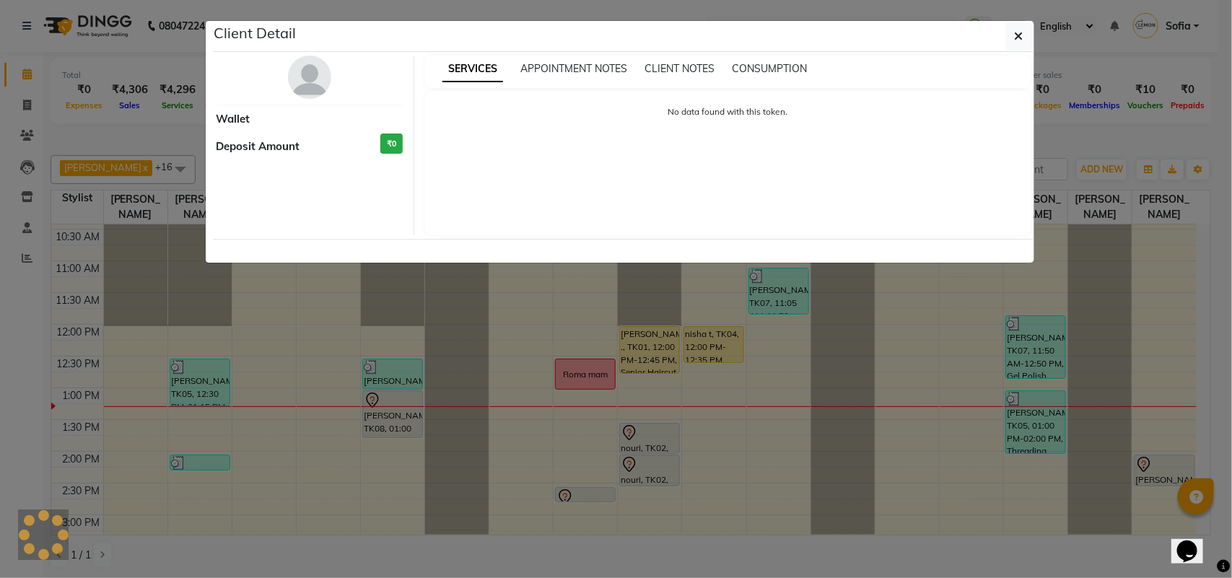
select select "1"
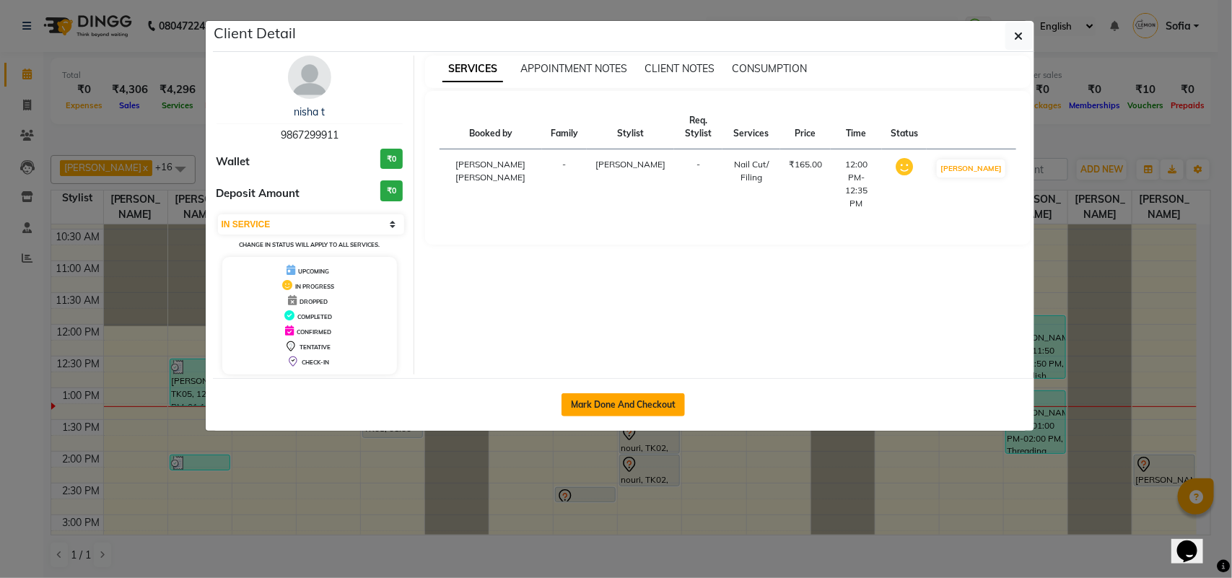
click at [616, 402] on button "Mark Done And Checkout" at bounding box center [623, 404] width 123 height 23
select select "service"
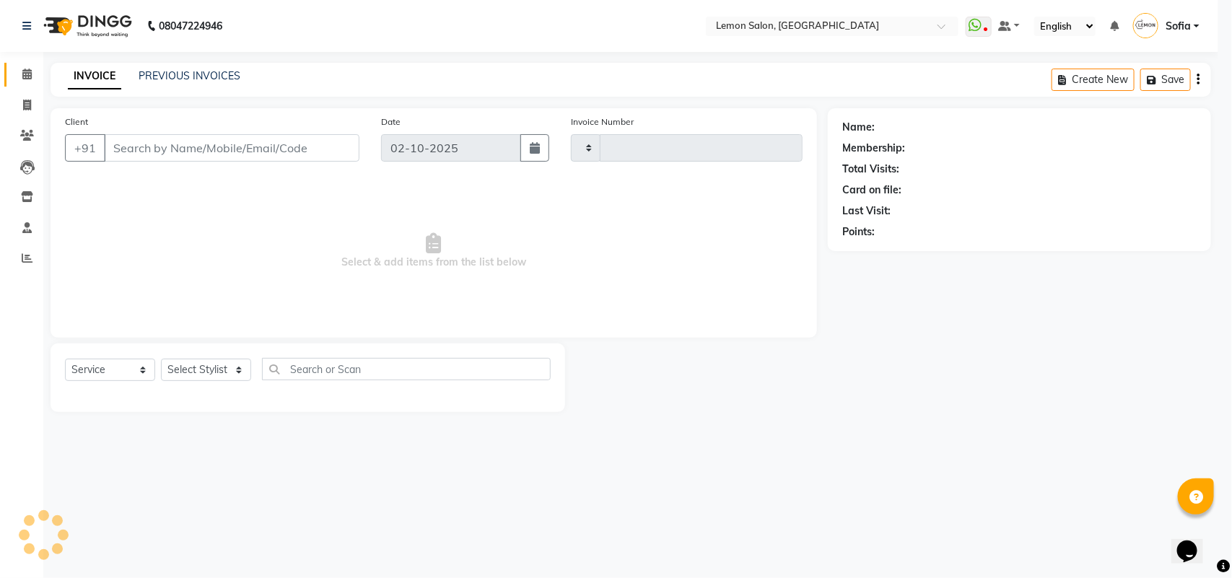
type input "7079"
select select "551"
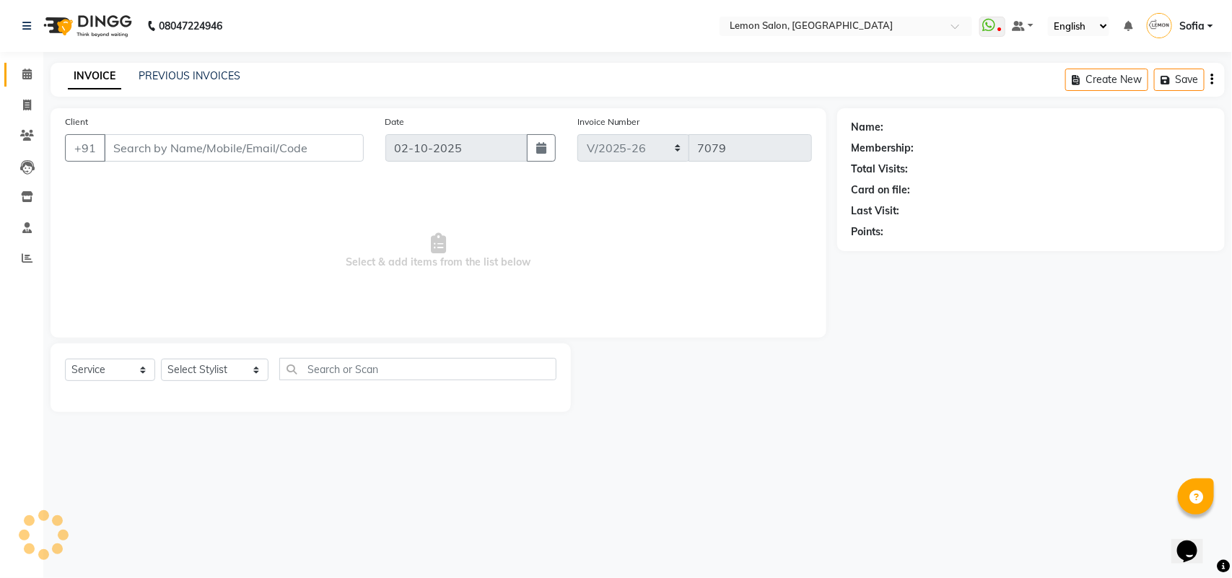
type input "9867299911"
select select "35459"
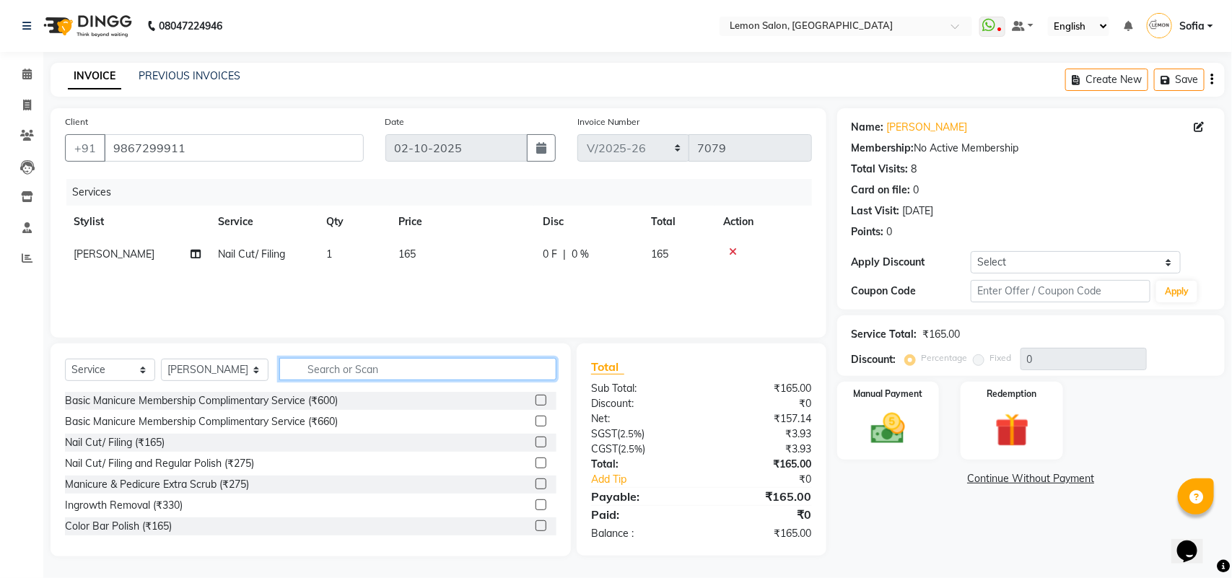
click at [320, 365] on input "text" at bounding box center [417, 369] width 277 height 22
click at [268, 251] on span "Nail Cut/ Filing" at bounding box center [251, 254] width 67 height 13
select select "35459"
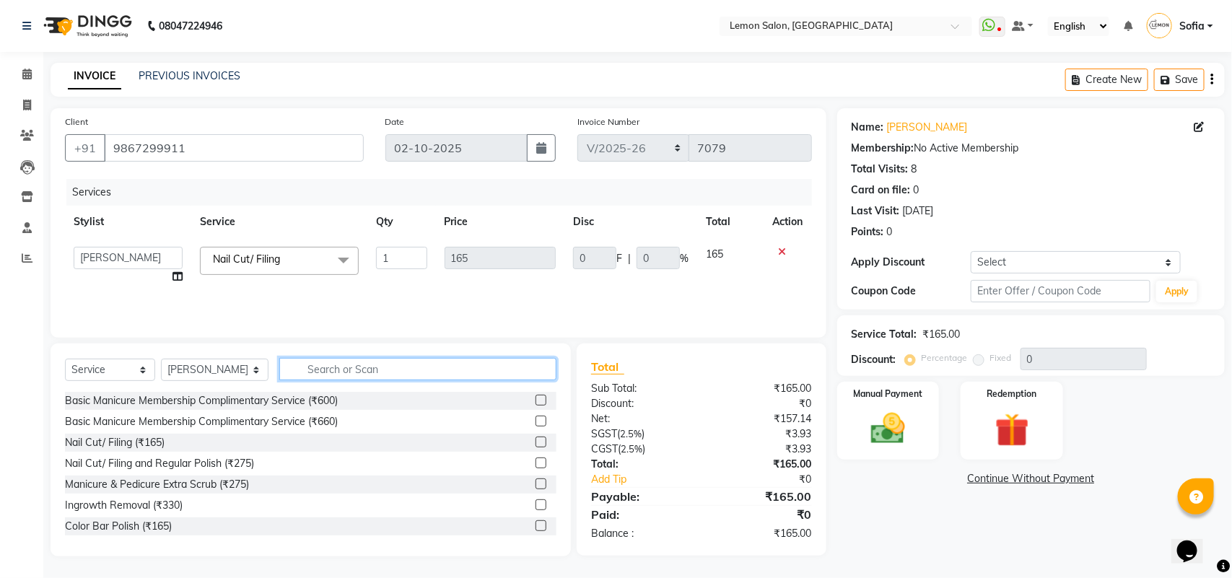
click at [333, 366] on input "text" at bounding box center [417, 369] width 277 height 22
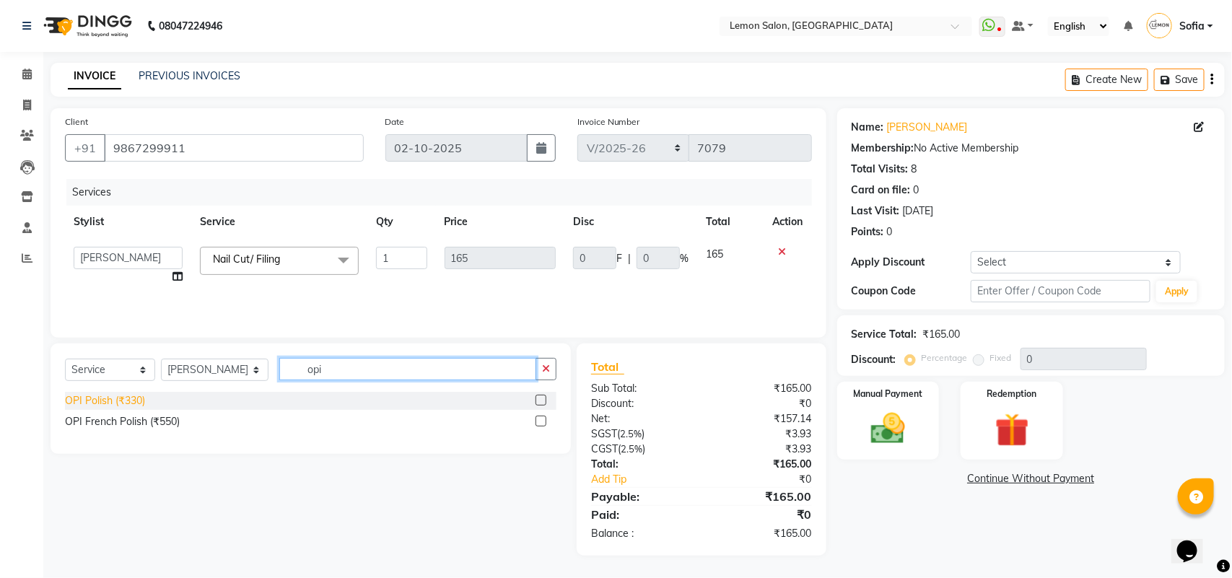
type input "opi"
click at [118, 398] on div "OPI Polish (₹330)" at bounding box center [105, 400] width 80 height 15
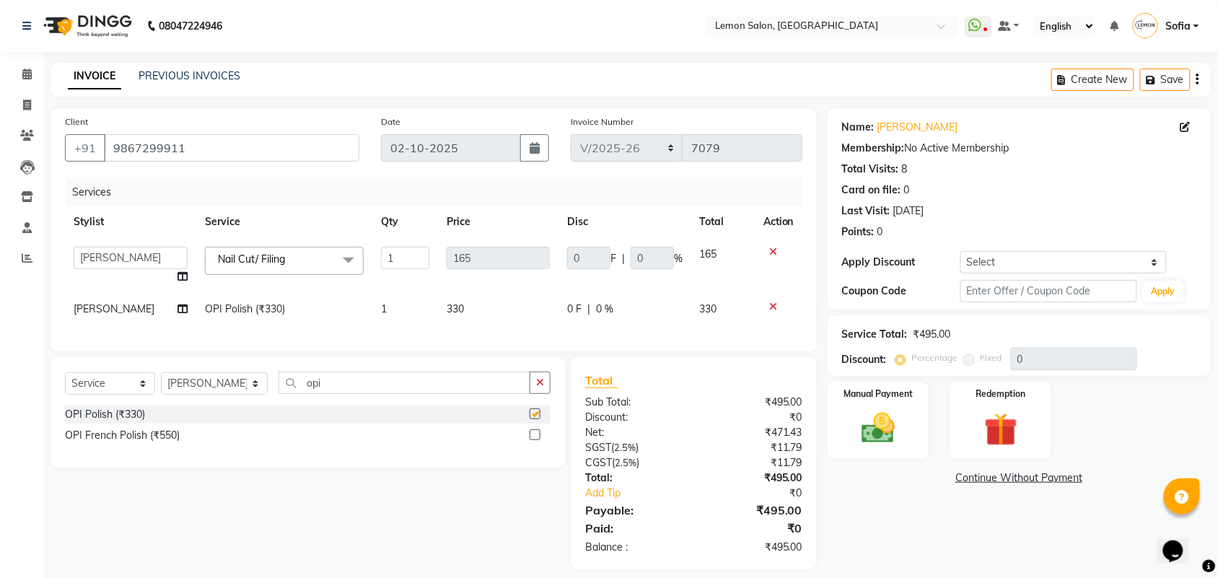
checkbox input "false"
click at [351, 394] on input "opi" at bounding box center [405, 383] width 252 height 22
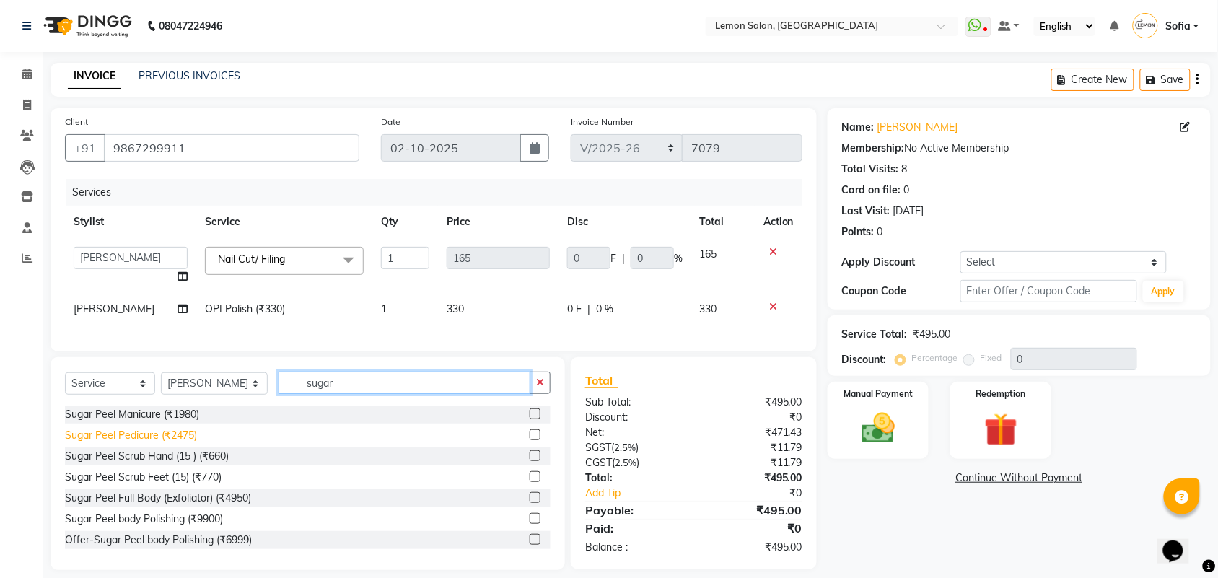
type input "sugar"
click at [141, 443] on div "Sugar Peel Pedicure (₹2475)" at bounding box center [131, 435] width 132 height 15
checkbox input "false"
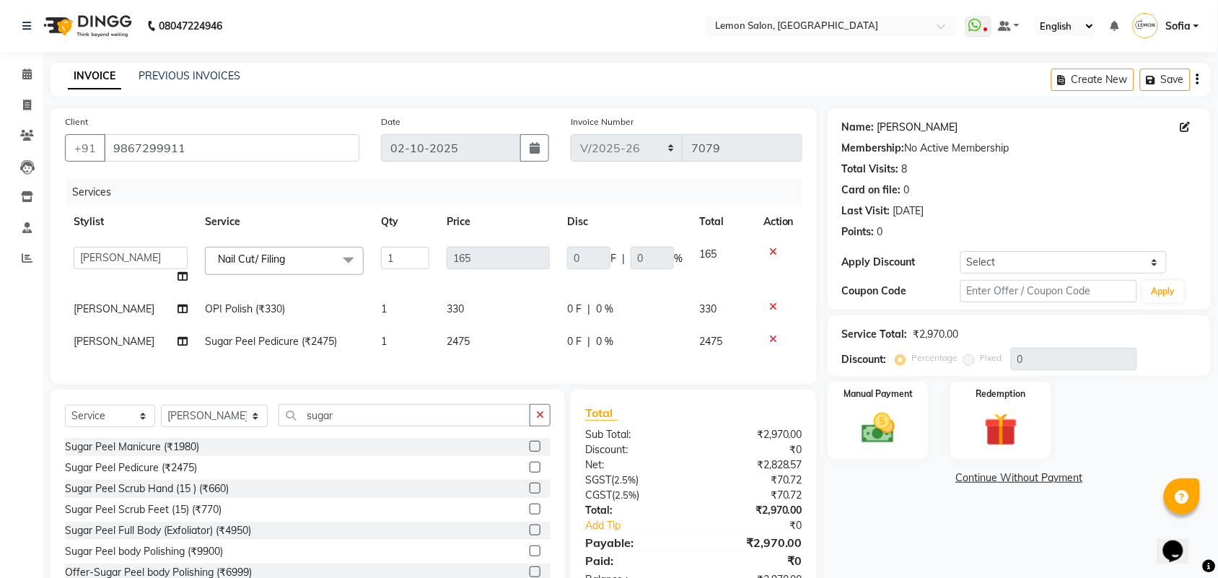
click at [884, 123] on link "Nisha T" at bounding box center [918, 127] width 81 height 15
drag, startPoint x: 92, startPoint y: 429, endPoint x: 100, endPoint y: 420, distance: 12.3
click at [92, 427] on select "Select Service Product Membership Package Voucher Prepaid Gift Card" at bounding box center [110, 416] width 90 height 22
click at [65, 418] on select "Select Service Product Membership Package Voucher Prepaid Gift Card" at bounding box center [110, 416] width 90 height 22
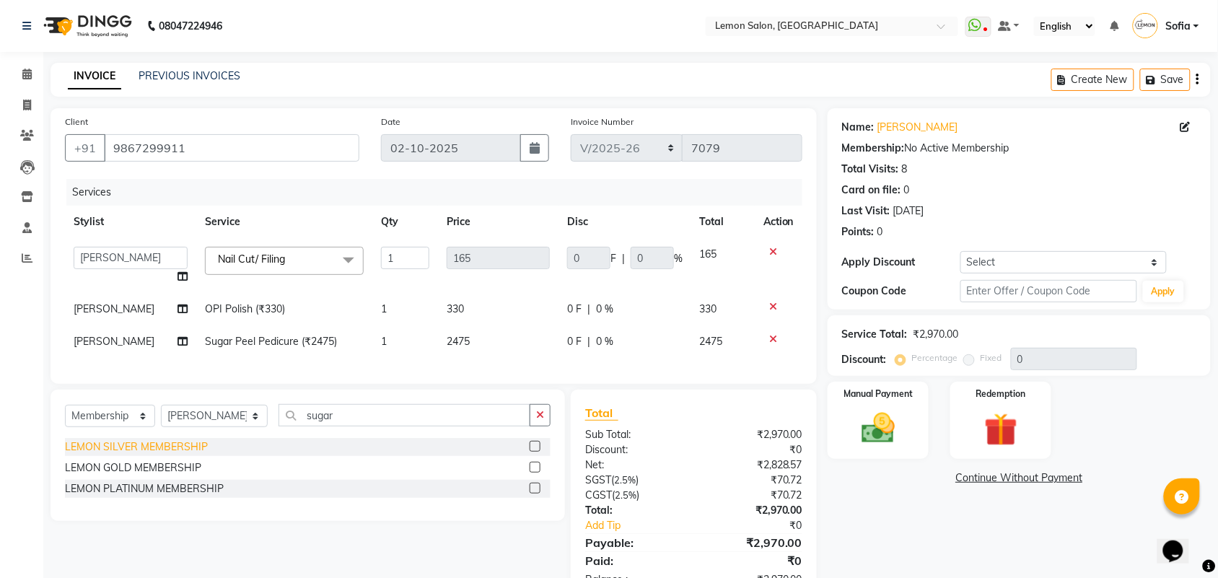
click at [195, 453] on div "LEMON SILVER MEMBERSHIP" at bounding box center [136, 447] width 143 height 15
select select "select"
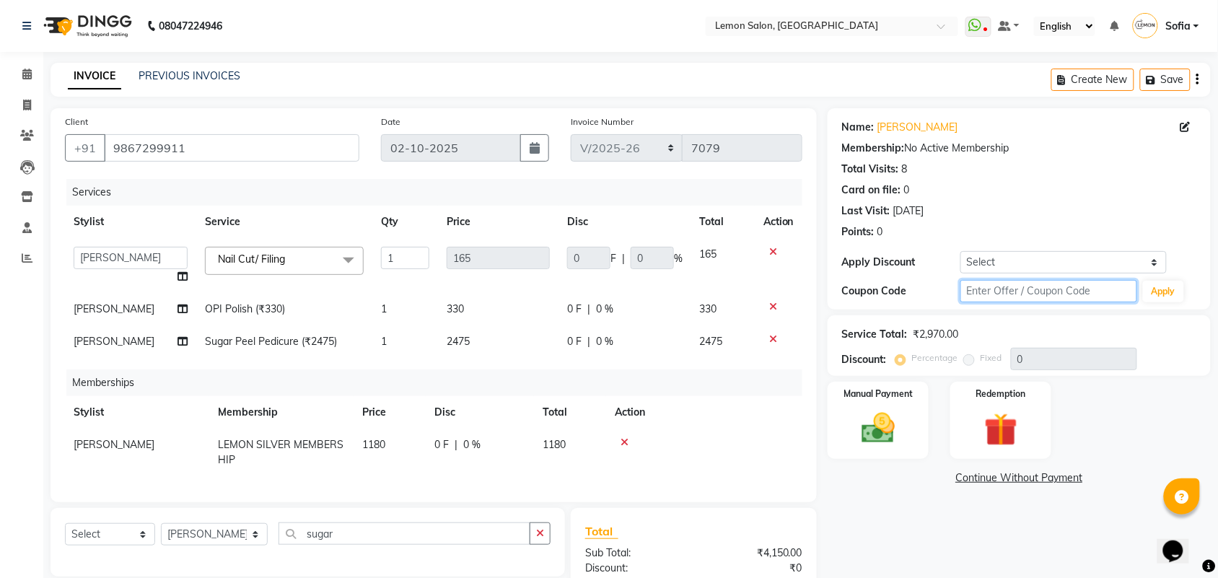
click at [1034, 290] on input "text" at bounding box center [1049, 291] width 177 height 22
type input "fst20"
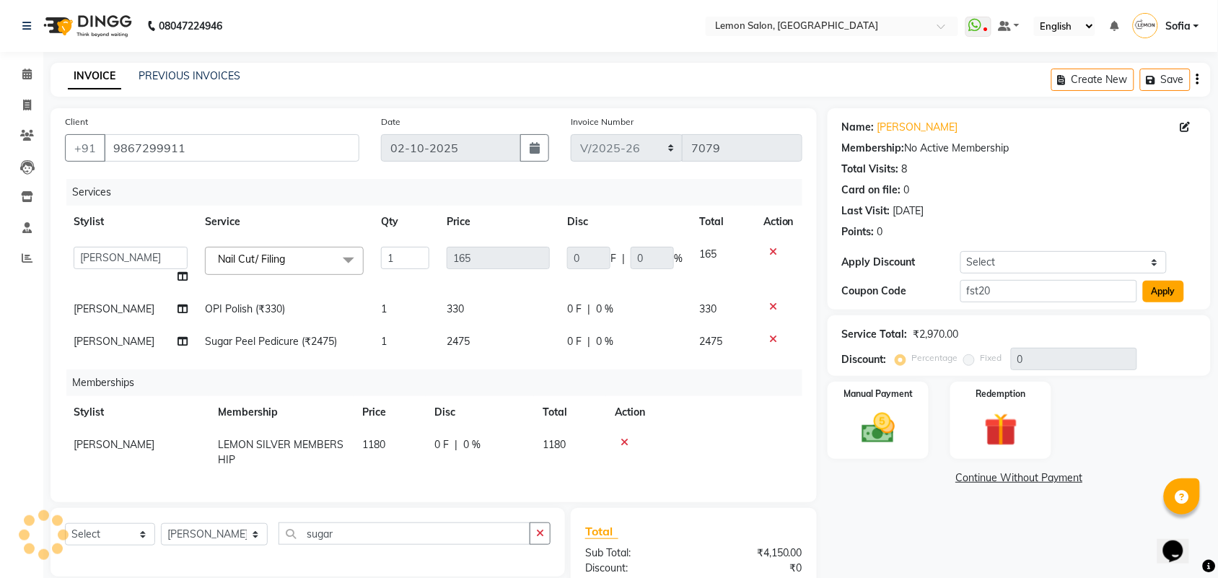
click at [1164, 290] on button "Apply" at bounding box center [1163, 292] width 41 height 22
type input "20"
type input "33"
type input "20"
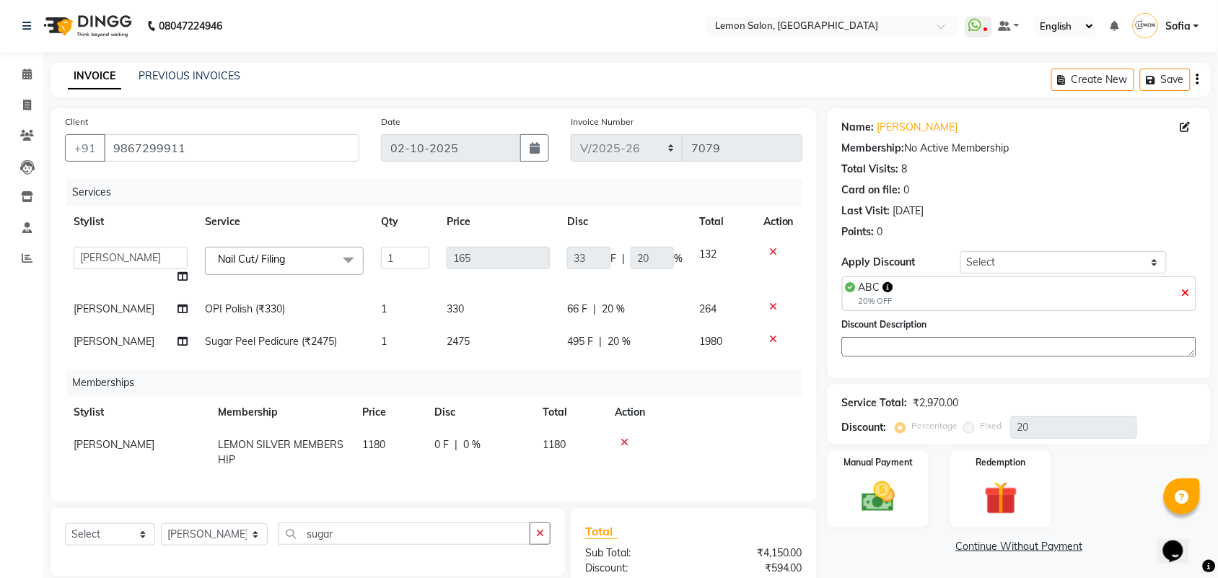
scroll to position [177, 0]
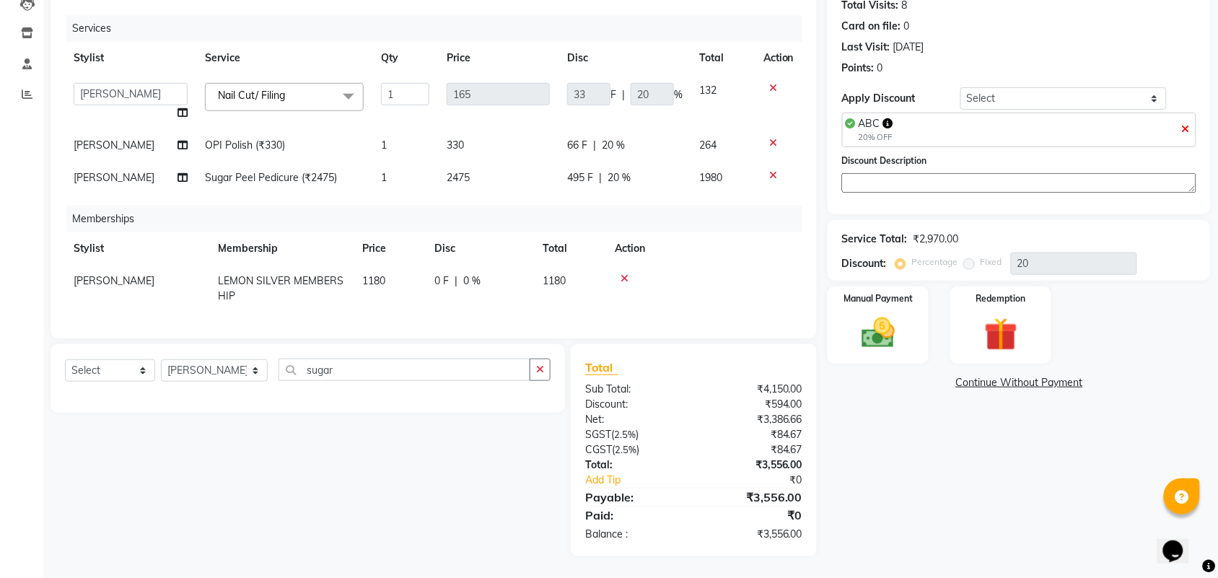
drag, startPoint x: 84, startPoint y: 285, endPoint x: 119, endPoint y: 247, distance: 52.1
click at [84, 285] on td "[PERSON_NAME]" at bounding box center [137, 289] width 144 height 48
select select "35459"
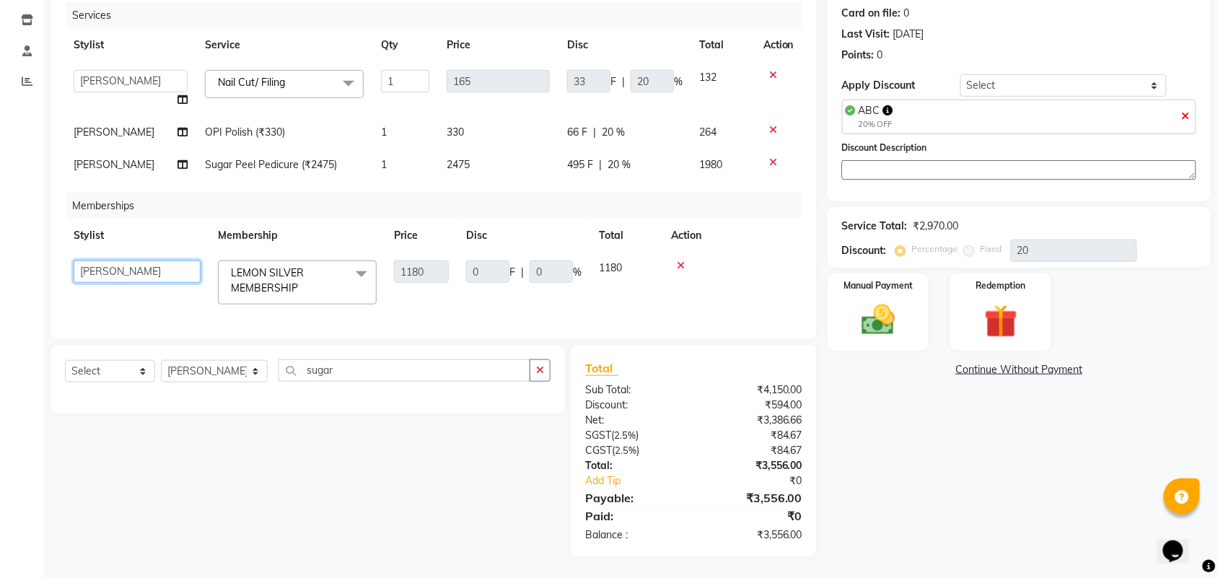
click at [124, 268] on select "Aalam Saifi Abhishek Shelar Aditi Nigam Ansar Ahmed Archana Muke Archana Rajbha…" at bounding box center [137, 272] width 127 height 22
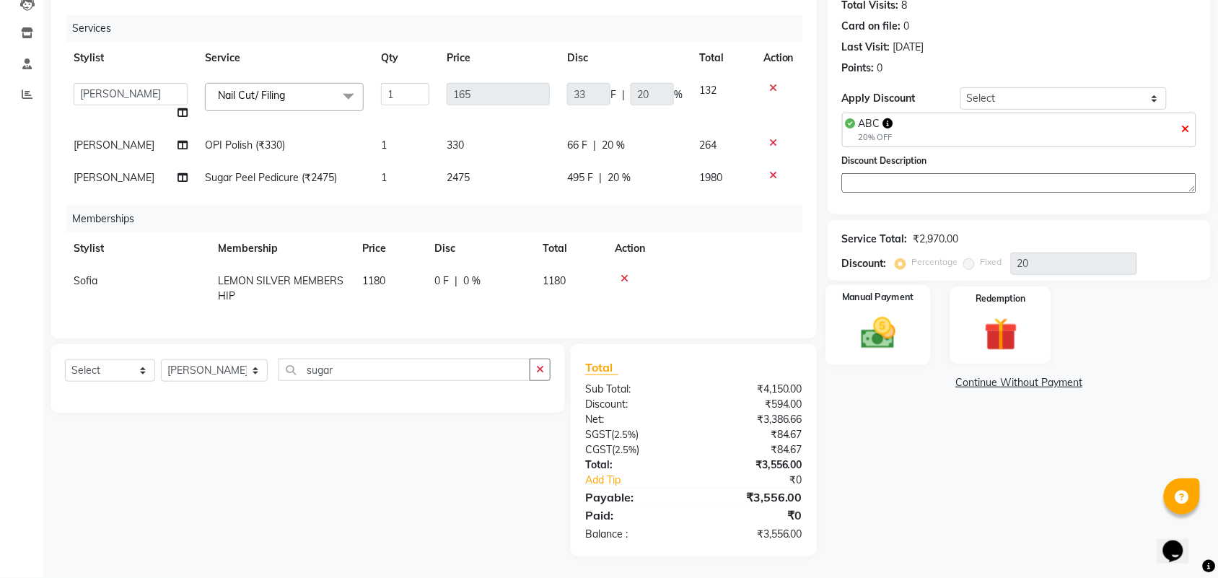
click at [868, 341] on div "Manual Payment" at bounding box center [878, 325] width 105 height 81
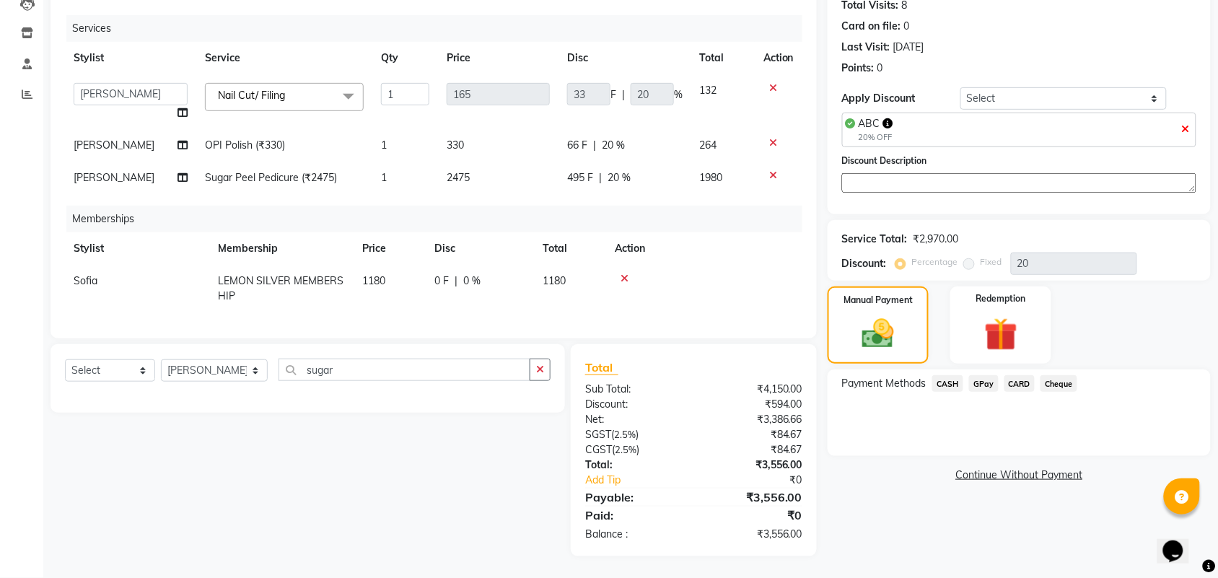
click at [987, 375] on span "GPay" at bounding box center [984, 383] width 30 height 17
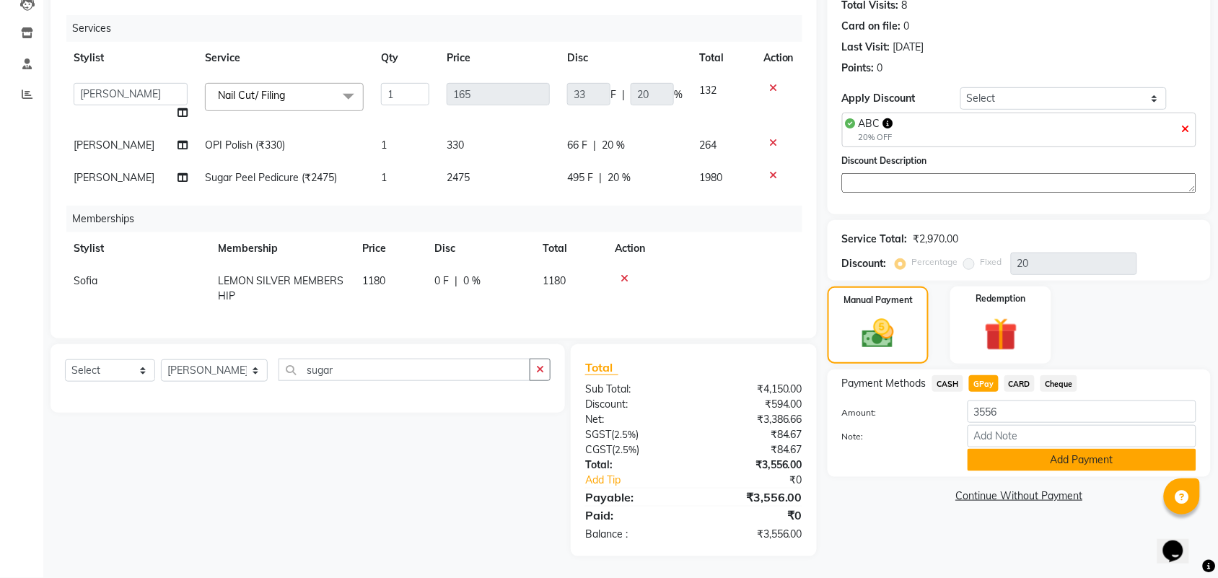
click at [1030, 449] on button "Add Payment" at bounding box center [1082, 460] width 229 height 22
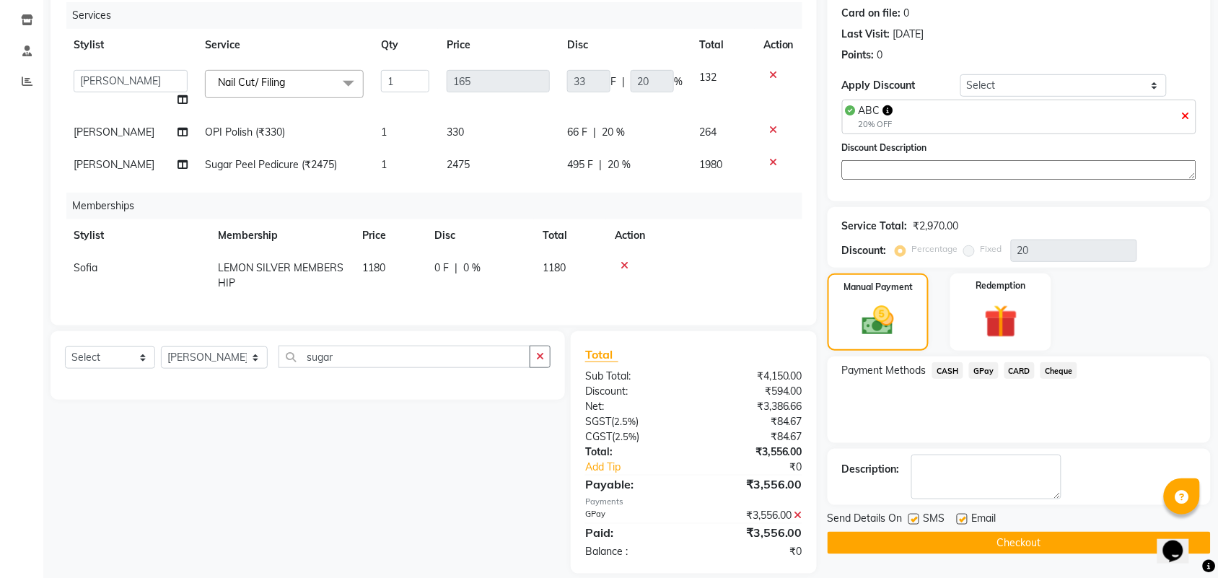
scroll to position [207, 0]
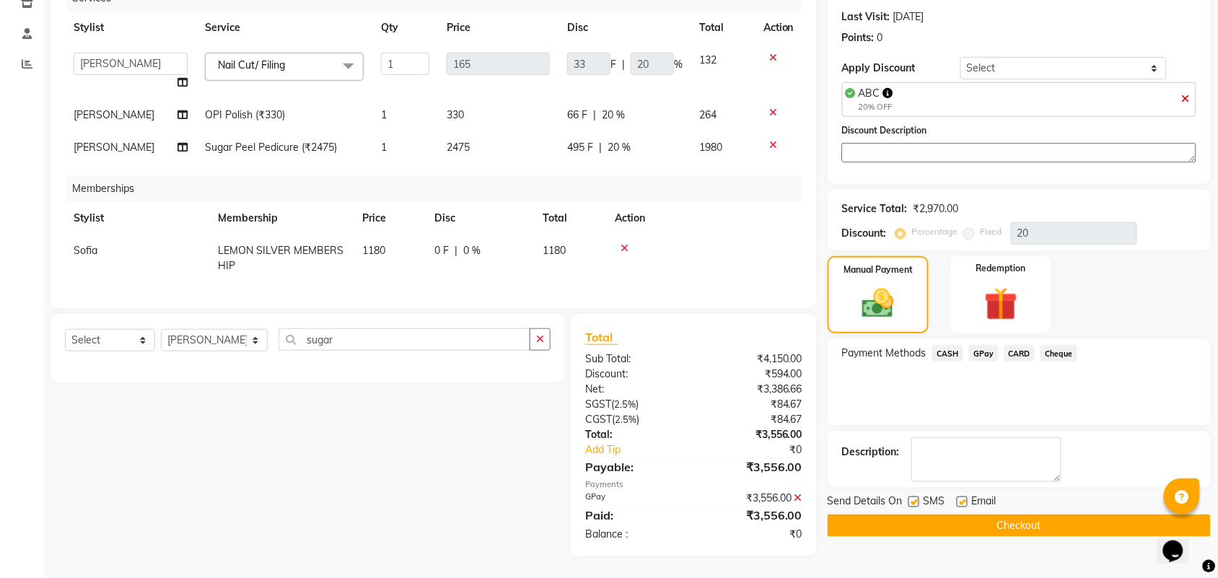
drag, startPoint x: 912, startPoint y: 488, endPoint x: 936, endPoint y: 496, distance: 25.8
click at [917, 497] on label at bounding box center [914, 502] width 11 height 11
click at [917, 498] on input "checkbox" at bounding box center [913, 502] width 9 height 9
checkbox input "false"
click at [964, 497] on label at bounding box center [962, 502] width 11 height 11
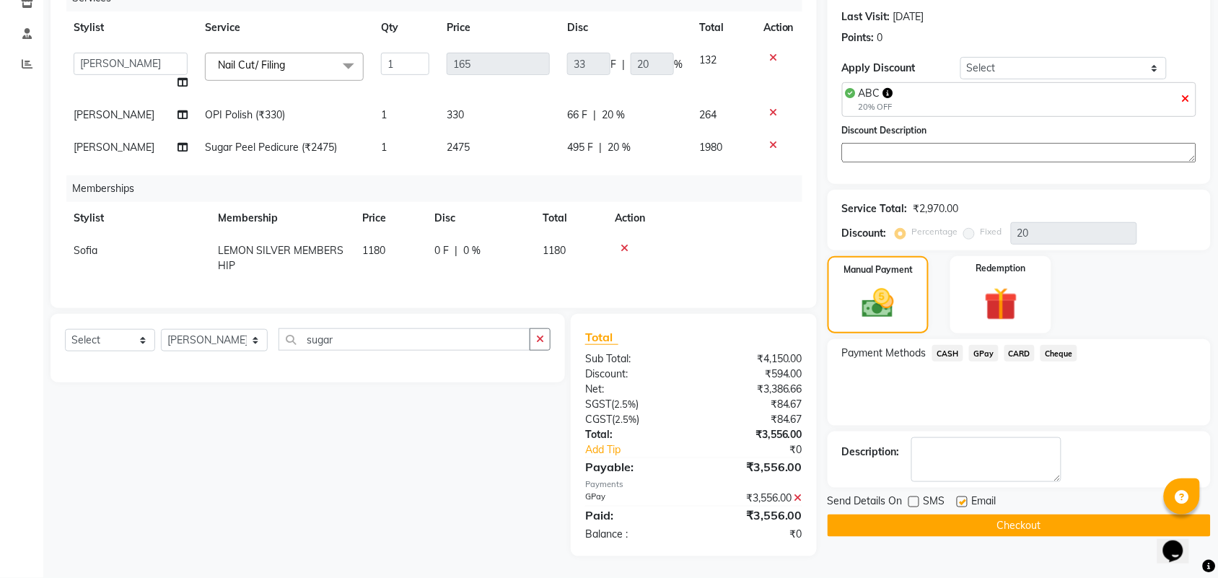
click at [964, 498] on input "checkbox" at bounding box center [961, 502] width 9 height 9
checkbox input "false"
click at [951, 516] on button "Checkout" at bounding box center [1019, 526] width 383 height 22
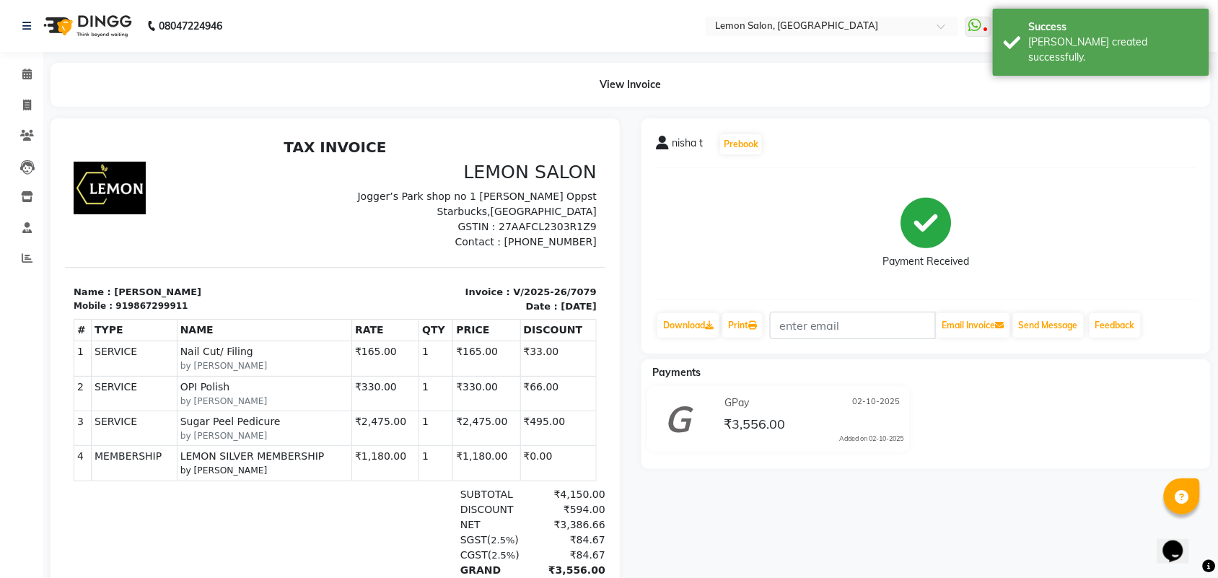
click at [19, 60] on li "Calendar" at bounding box center [21, 74] width 43 height 31
click at [22, 66] on span at bounding box center [26, 74] width 25 height 17
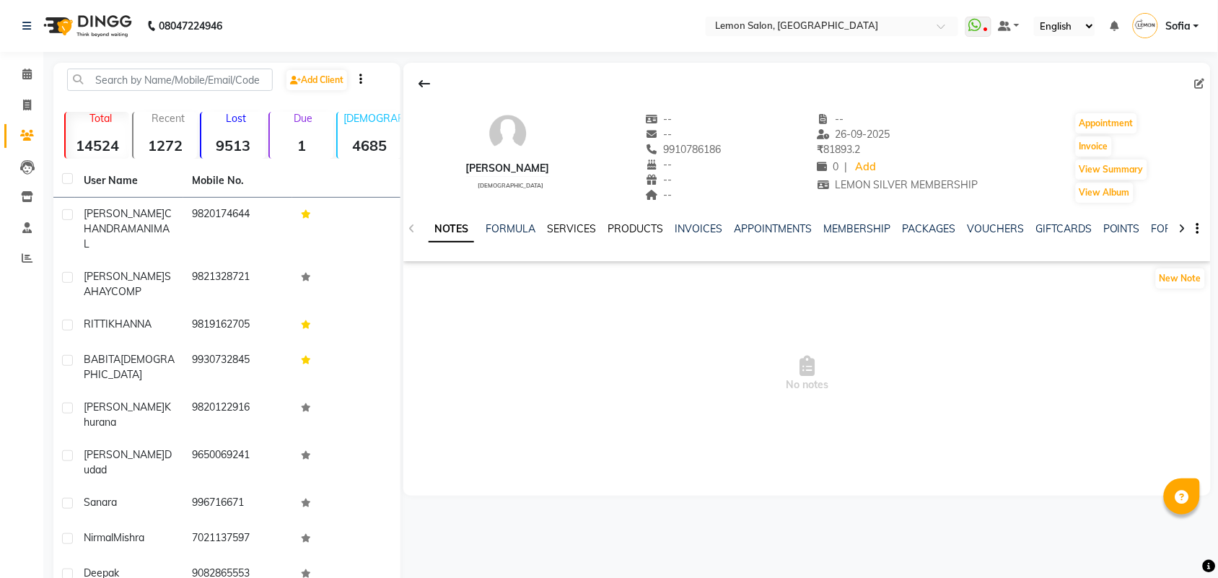
drag, startPoint x: 571, startPoint y: 226, endPoint x: 614, endPoint y: 232, distance: 43.7
click at [571, 226] on link "SERVICES" at bounding box center [571, 228] width 49 height 13
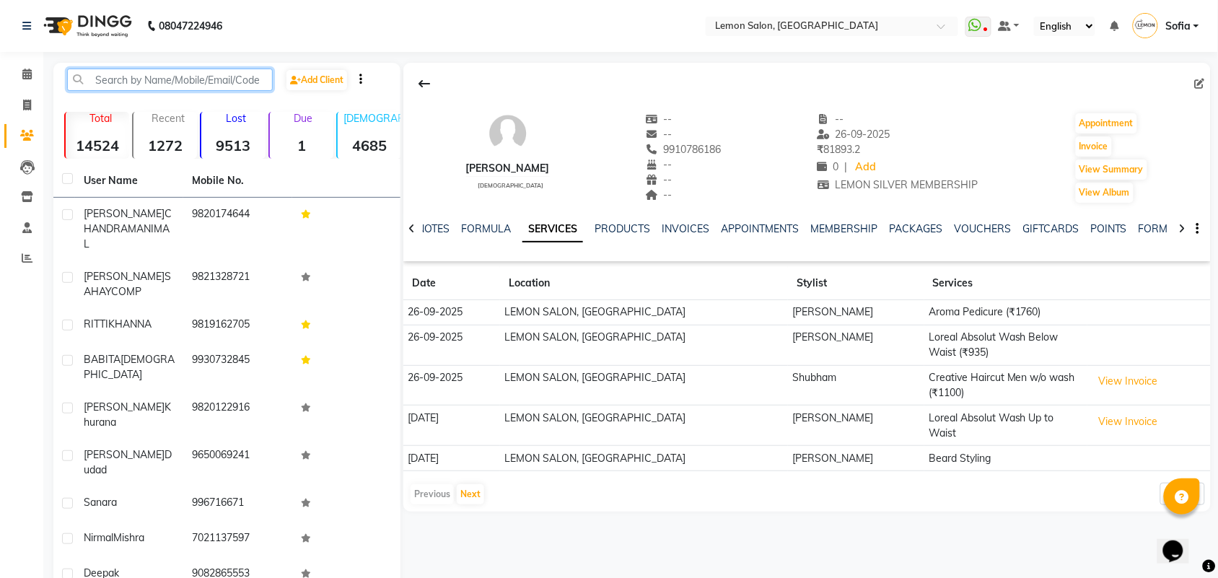
click at [114, 78] on input "text" at bounding box center [170, 80] width 206 height 22
click at [141, 72] on input "text" at bounding box center [170, 80] width 206 height 22
paste input "9819329107"
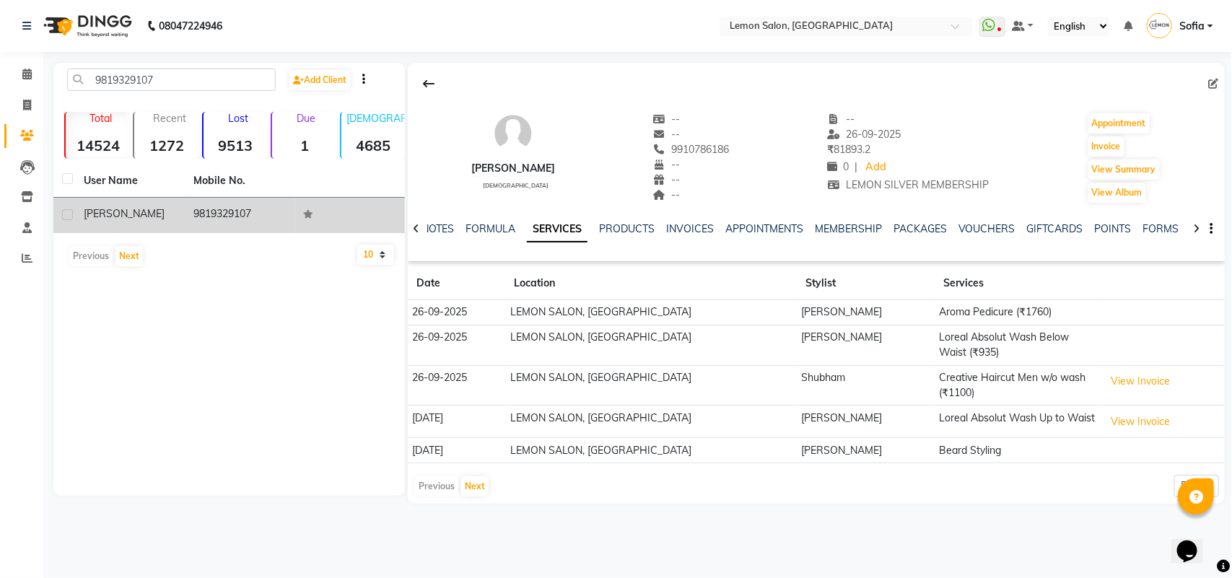
click at [108, 215] on span "[PERSON_NAME]" at bounding box center [124, 213] width 81 height 13
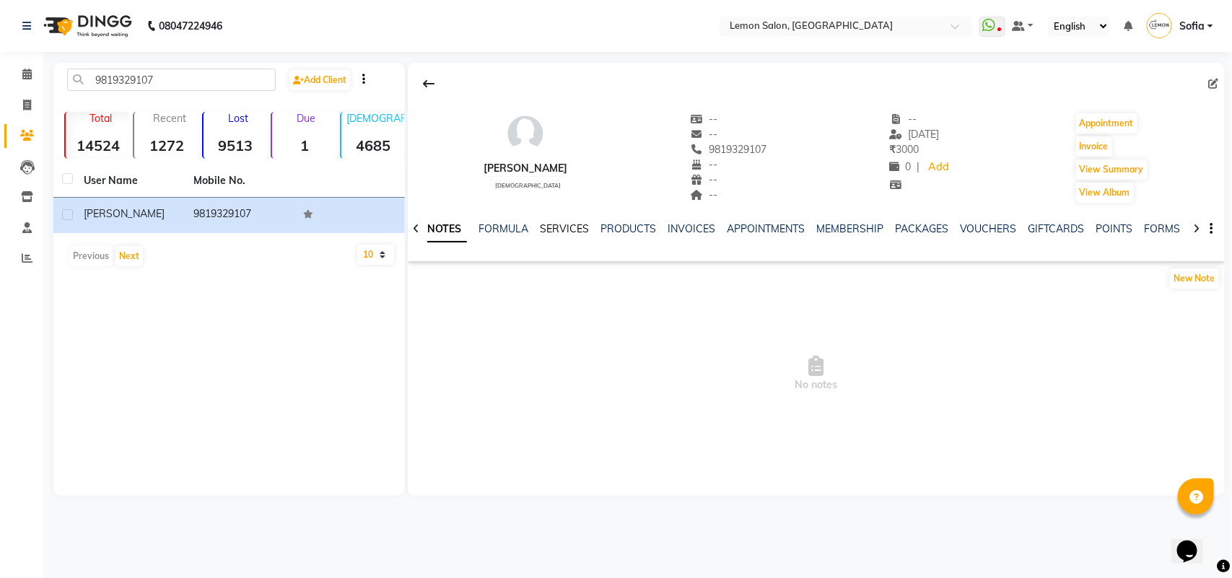
click at [570, 232] on link "SERVICES" at bounding box center [564, 228] width 49 height 13
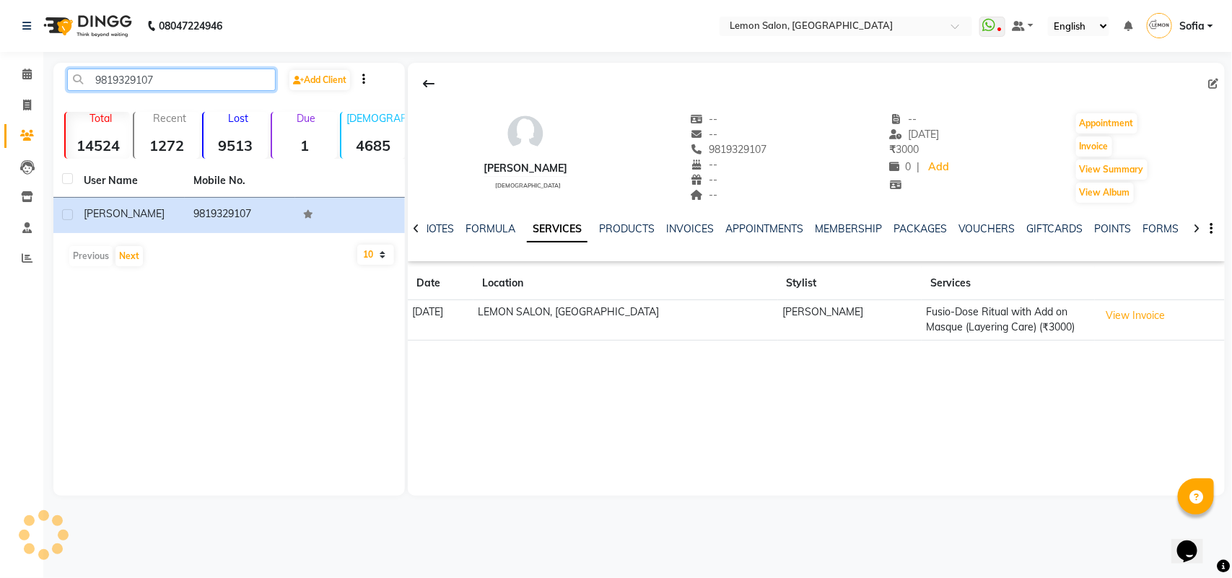
click at [218, 73] on input "9819329107" at bounding box center [171, 80] width 209 height 22
paste input "20372502"
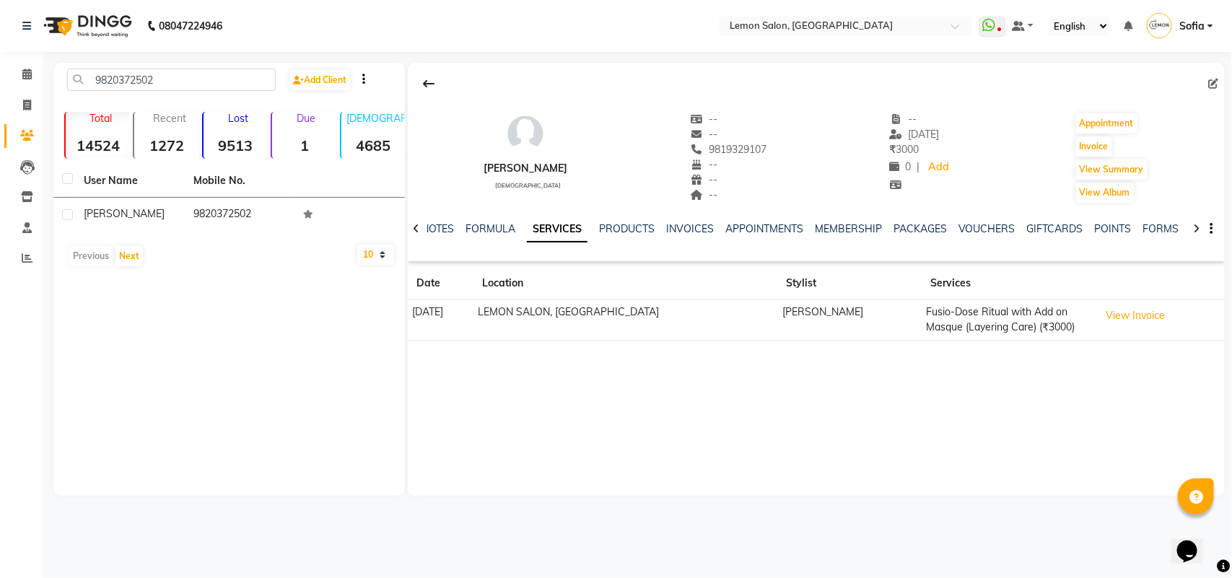
click at [219, 213] on td "9820372502" at bounding box center [240, 215] width 110 height 35
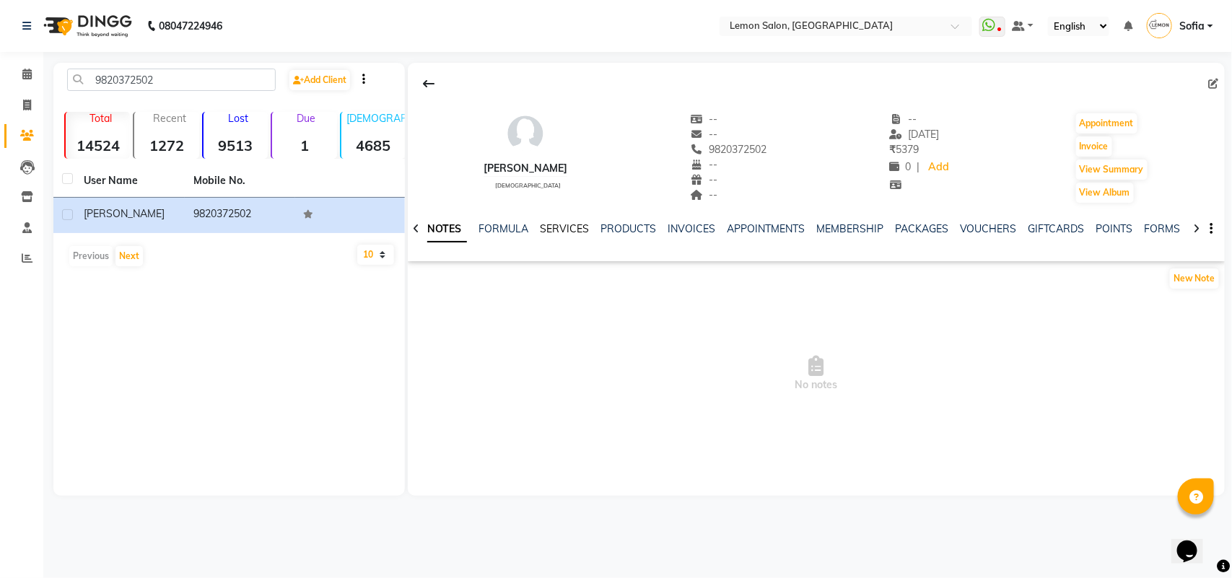
click at [569, 224] on link "SERVICES" at bounding box center [564, 228] width 49 height 13
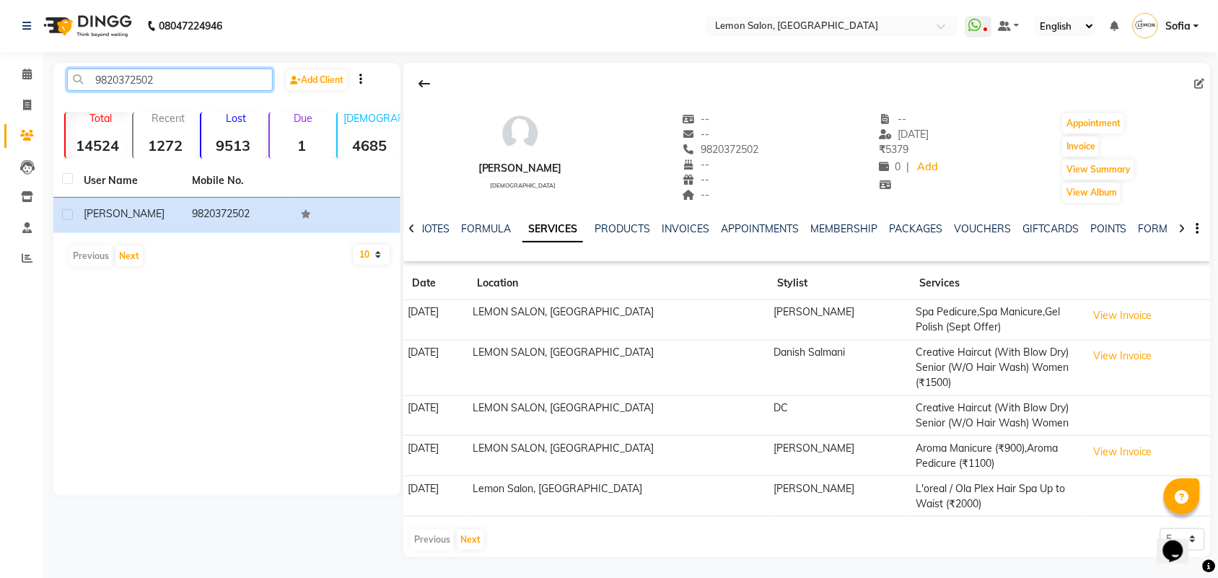
click at [178, 85] on input "9820372502" at bounding box center [170, 80] width 206 height 22
paste input "015244495"
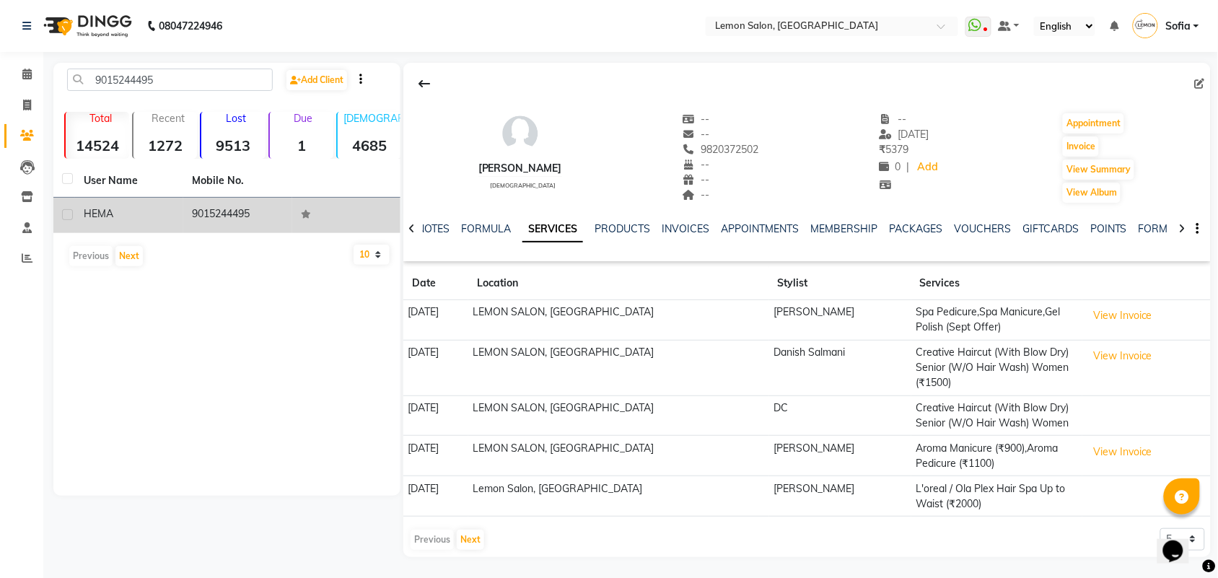
click at [220, 208] on td "9015244495" at bounding box center [237, 215] width 108 height 35
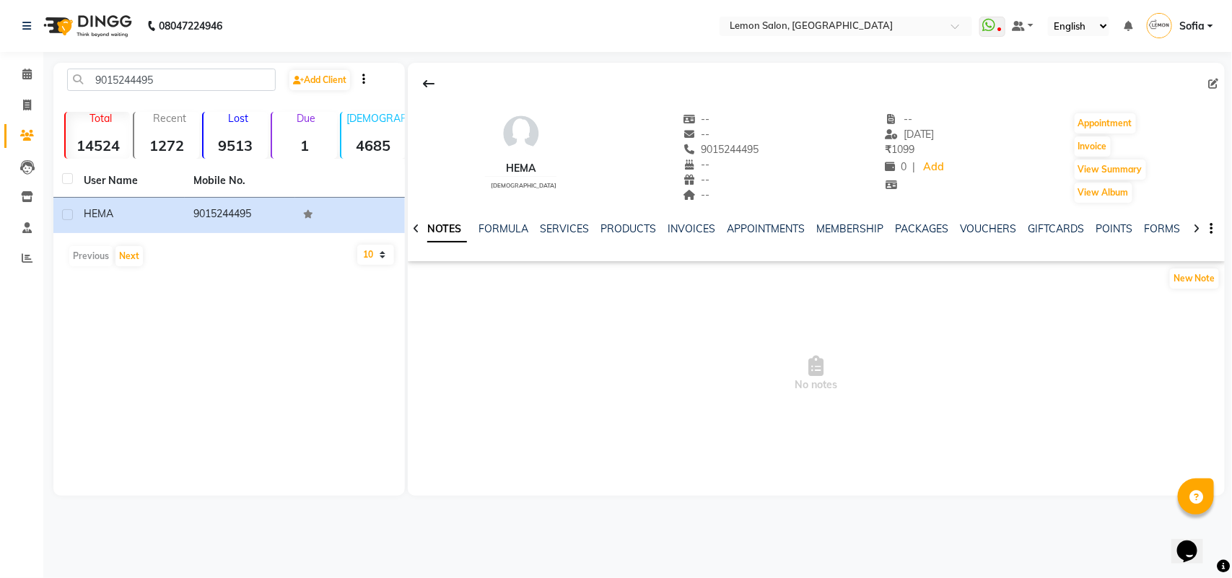
click at [569, 235] on div "SERVICES" at bounding box center [564, 229] width 49 height 15
click at [572, 231] on link "SERVICES" at bounding box center [564, 228] width 49 height 13
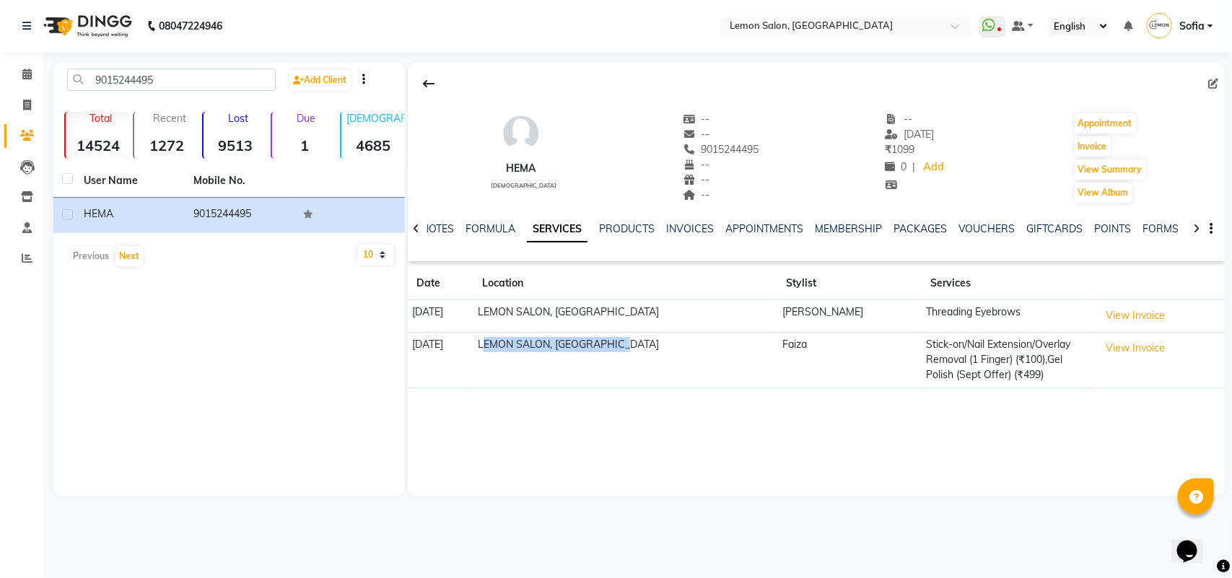
drag, startPoint x: 524, startPoint y: 343, endPoint x: 683, endPoint y: 346, distance: 159.5
click at [683, 346] on td "LEMON SALON, [GEOGRAPHIC_DATA]" at bounding box center [625, 360] width 305 height 56
drag, startPoint x: 655, startPoint y: 401, endPoint x: 538, endPoint y: 315, distance: 144.7
click at [655, 400] on div "HEMA [DEMOGRAPHIC_DATA] -- -- 9015244495 -- -- -- -- [DATE] ₹ 1099 0 | Add Appo…" at bounding box center [816, 231] width 817 height 337
drag, startPoint x: 518, startPoint y: 314, endPoint x: 671, endPoint y: 320, distance: 153.1
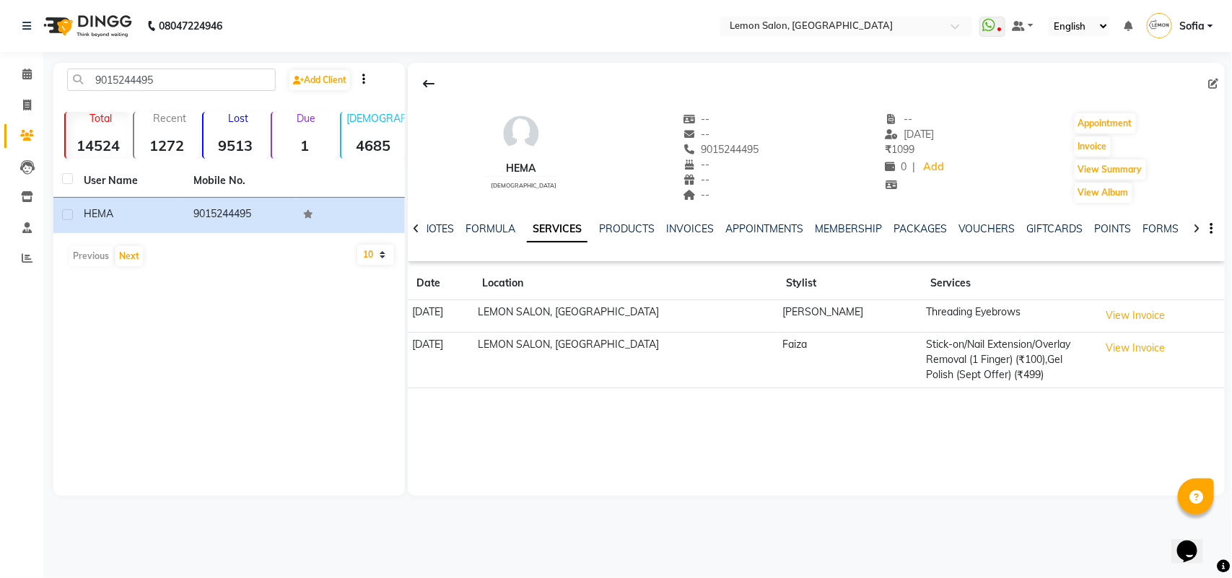
click at [671, 320] on tr "[DATE] LEMON SALON, Lokhandwala [PERSON_NAME] Threading Eyebrows View Invoice" at bounding box center [816, 316] width 817 height 32
drag, startPoint x: 777, startPoint y: 347, endPoint x: 819, endPoint y: 348, distance: 42.6
click at [819, 348] on td "Faiza" at bounding box center [850, 360] width 144 height 56
click at [778, 322] on td "[PERSON_NAME]" at bounding box center [850, 316] width 144 height 32
drag, startPoint x: 773, startPoint y: 312, endPoint x: 857, endPoint y: 313, distance: 83.7
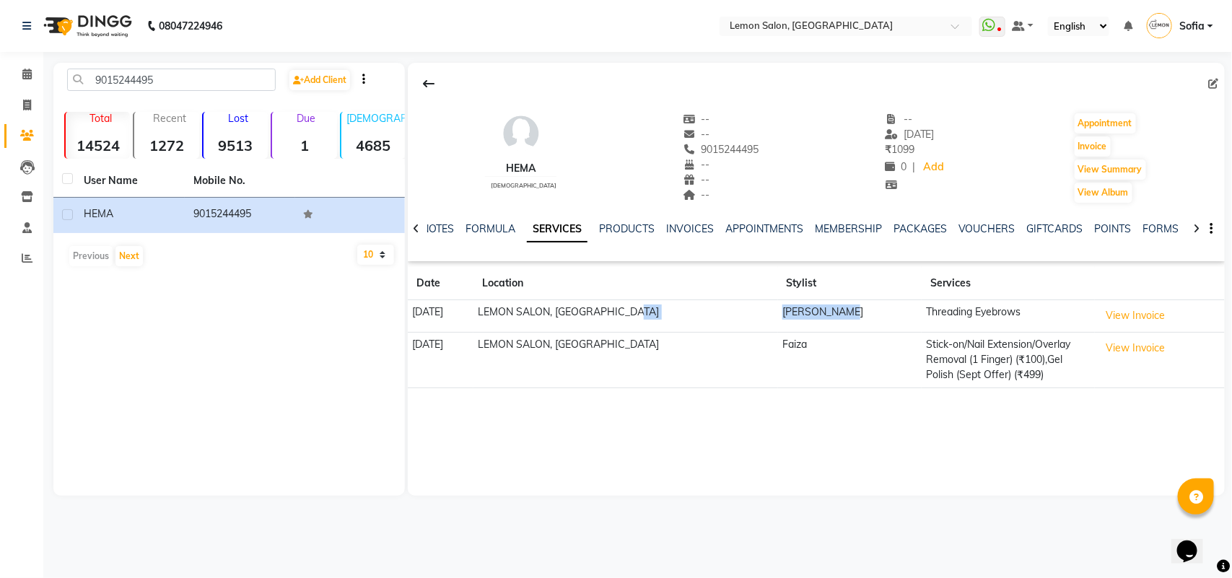
click at [857, 313] on tr "[DATE] LEMON SALON, Lokhandwala [PERSON_NAME] Threading Eyebrows View Invoice" at bounding box center [816, 316] width 817 height 32
drag, startPoint x: 903, startPoint y: 314, endPoint x: 1019, endPoint y: 307, distance: 116.4
click at [1019, 307] on td "Threading Eyebrows" at bounding box center [1008, 316] width 173 height 32
drag, startPoint x: 961, startPoint y: 343, endPoint x: 1008, endPoint y: 375, distance: 56.5
click at [1008, 375] on td "Stick-on/Nail Extension/Overlay Removal (1 Finger) (₹100),Gel Polish (Sept Offe…" at bounding box center [1008, 360] width 173 height 56
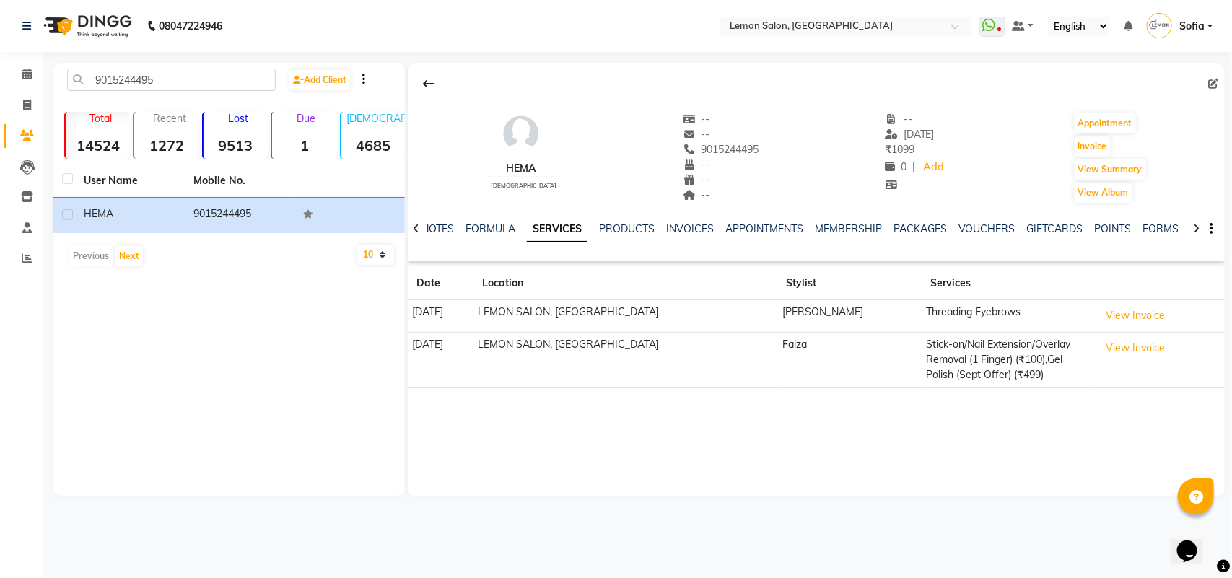
drag, startPoint x: 878, startPoint y: 364, endPoint x: 895, endPoint y: 344, distance: 27.2
click at [883, 358] on td "Faiza" at bounding box center [850, 360] width 144 height 56
drag, startPoint x: 900, startPoint y: 338, endPoint x: 1002, endPoint y: 380, distance: 110.3
click at [1002, 380] on tr "[DATE] LEMON SALON, [PERSON_NAME] Stick-on/Nail Extension/Overlay Removal (1 Fi…" at bounding box center [816, 360] width 817 height 56
drag, startPoint x: 408, startPoint y: 310, endPoint x: 502, endPoint y: 314, distance: 94.6
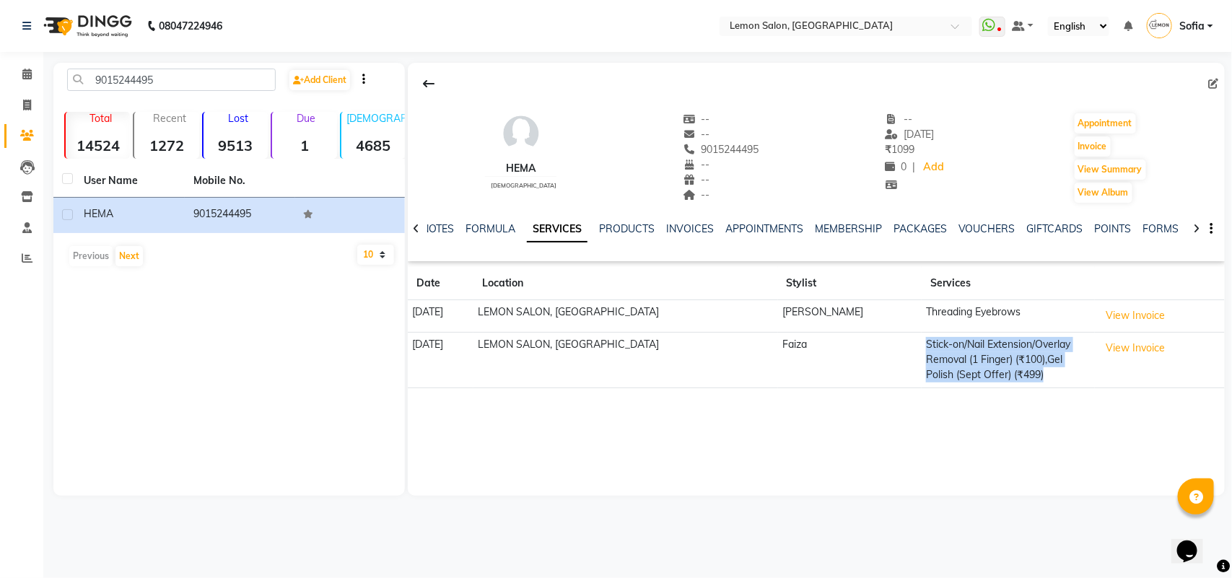
click at [473, 314] on td "[DATE]" at bounding box center [441, 316] width 66 height 32
drag, startPoint x: 410, startPoint y: 343, endPoint x: 493, endPoint y: 339, distance: 83.1
click at [473, 339] on td "[DATE]" at bounding box center [441, 360] width 66 height 56
click at [473, 370] on td "[DATE]" at bounding box center [441, 360] width 66 height 56
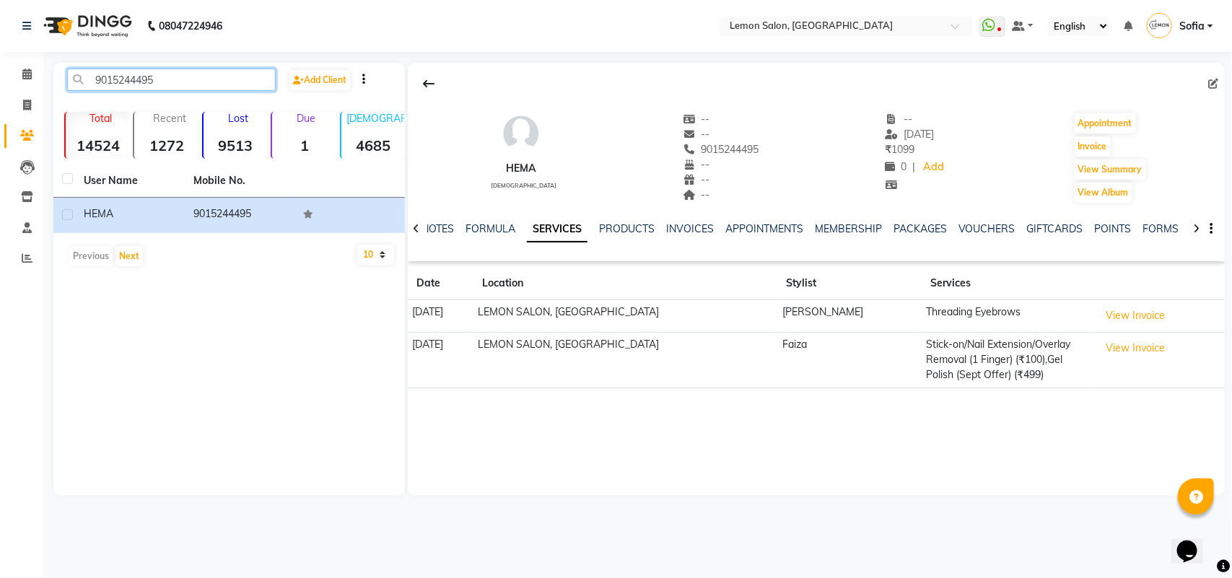
click at [161, 80] on input "9015244495" at bounding box center [171, 80] width 209 height 22
paste input "819871909"
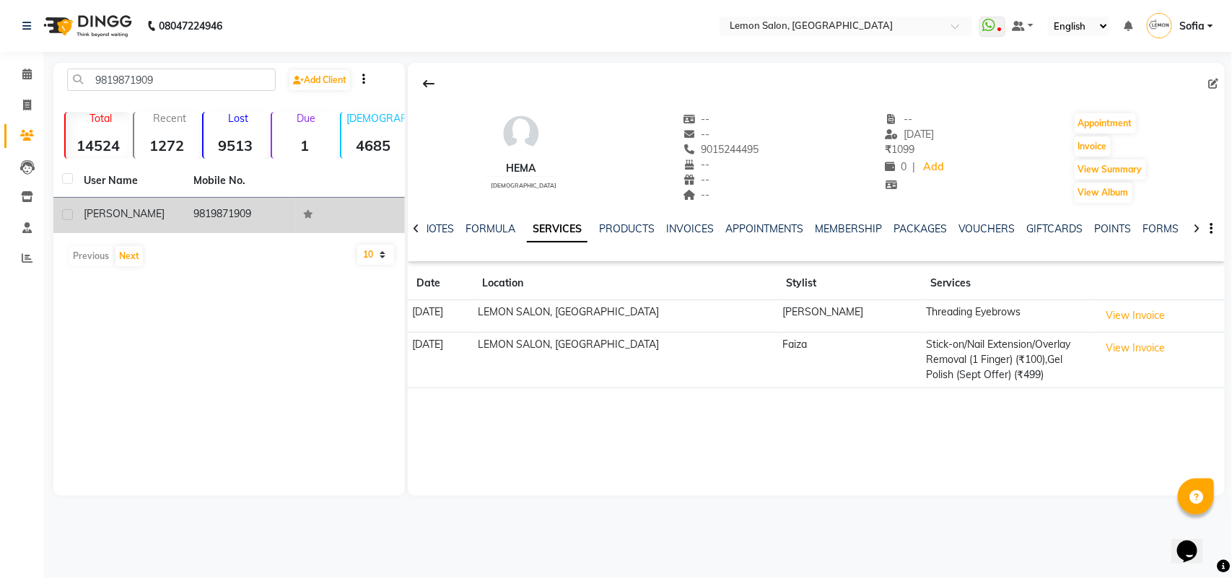
click at [225, 211] on td "9819871909" at bounding box center [240, 215] width 110 height 35
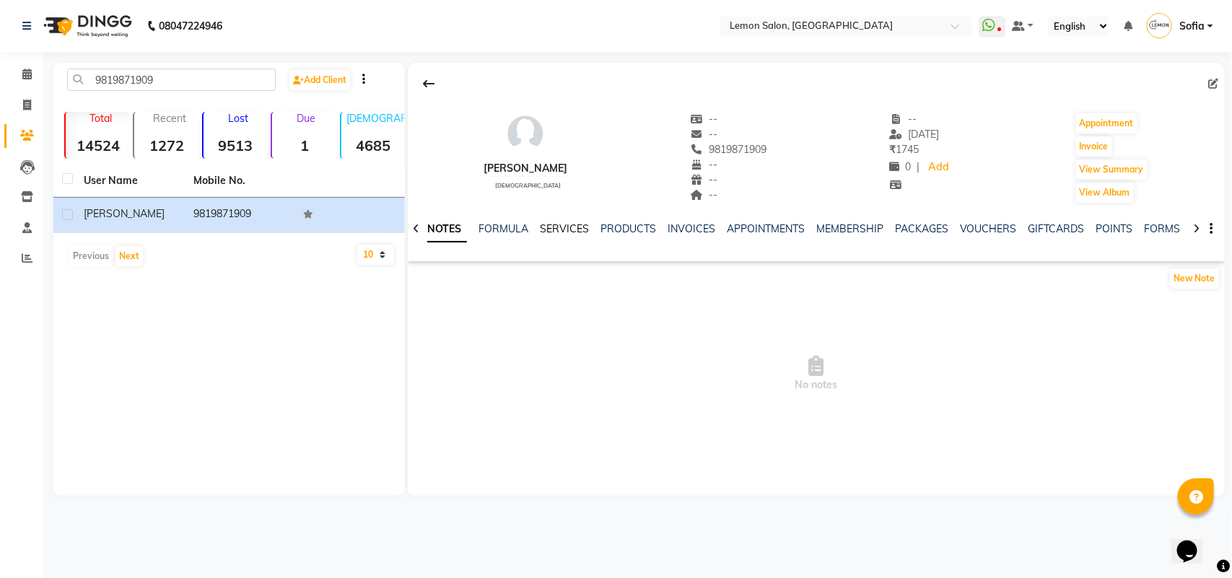
click at [554, 229] on link "SERVICES" at bounding box center [564, 228] width 49 height 13
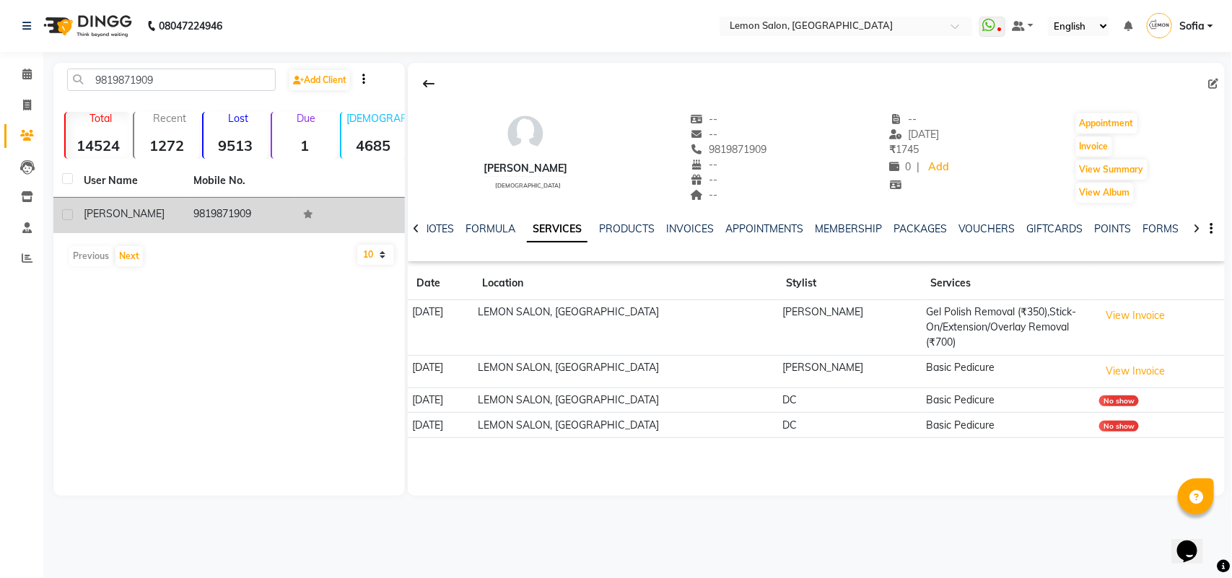
click at [218, 214] on td "9819871909" at bounding box center [240, 215] width 110 height 35
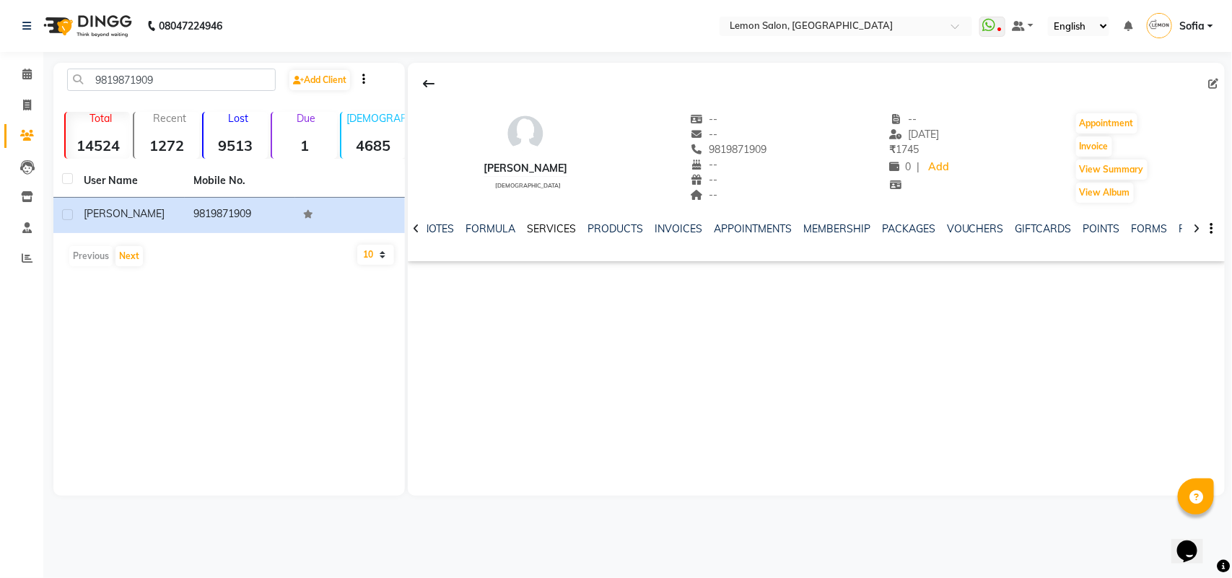
click at [554, 226] on link "SERVICES" at bounding box center [551, 228] width 49 height 13
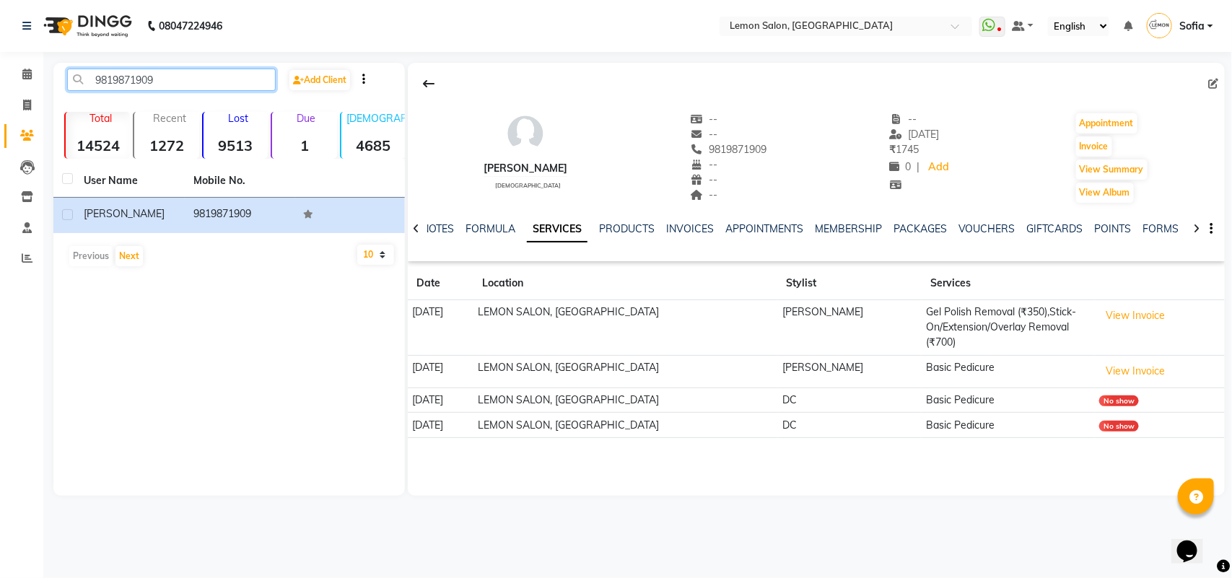
click at [199, 74] on input "9819871909" at bounding box center [171, 80] width 209 height 22
click at [199, 73] on input "9819871909" at bounding box center [171, 80] width 209 height 22
paste input "920737771"
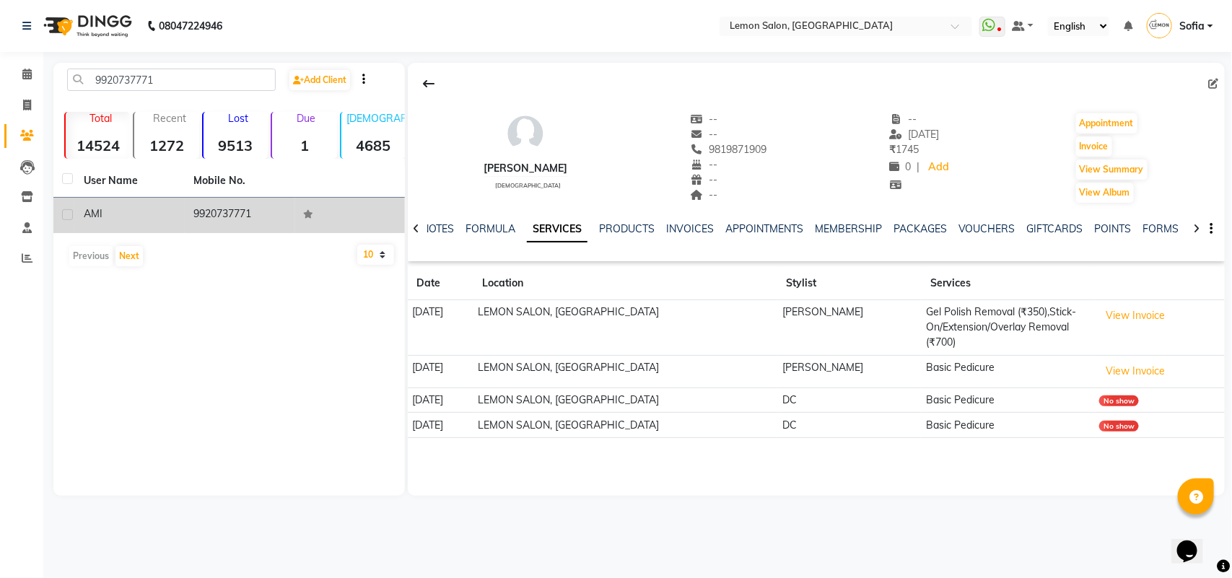
click at [217, 209] on td "9920737771" at bounding box center [240, 215] width 110 height 35
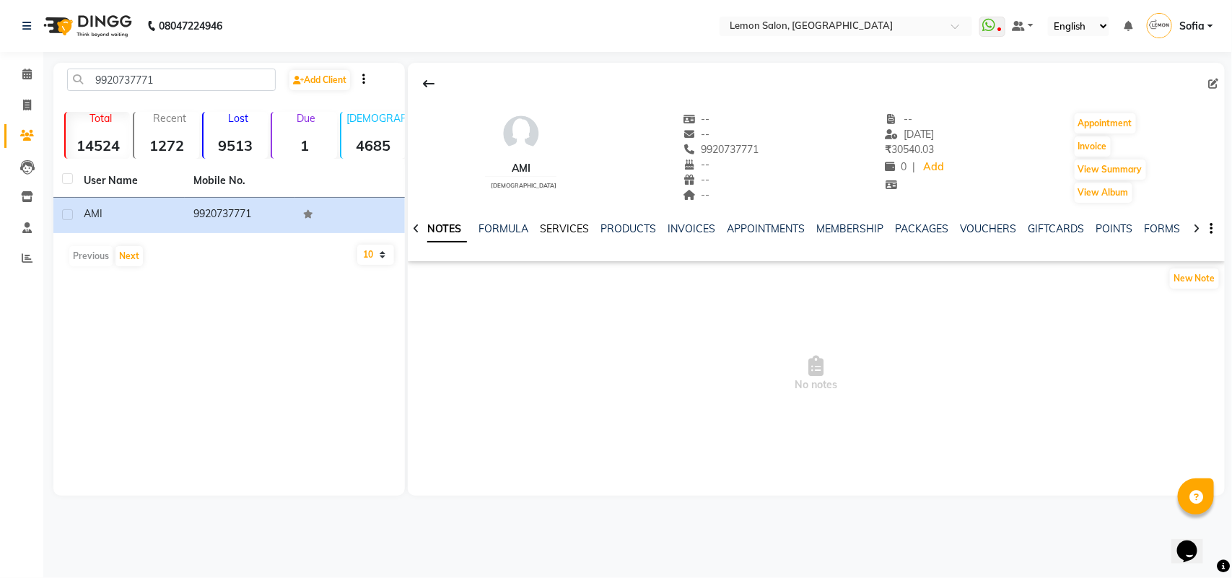
click at [552, 227] on link "SERVICES" at bounding box center [564, 228] width 49 height 13
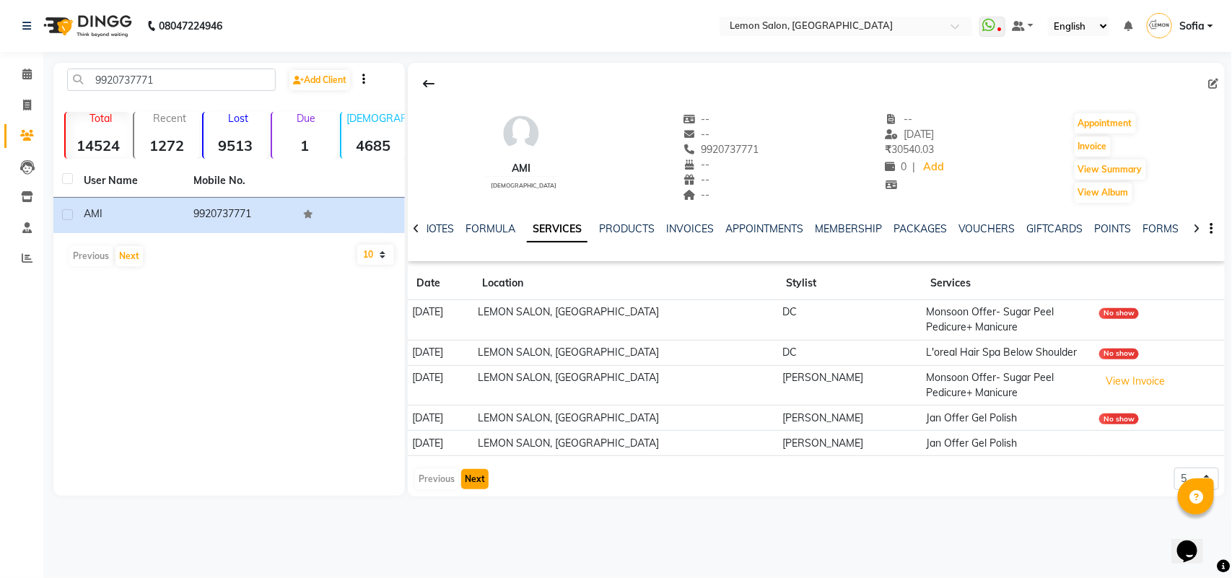
click at [466, 480] on button "Next" at bounding box center [474, 479] width 27 height 20
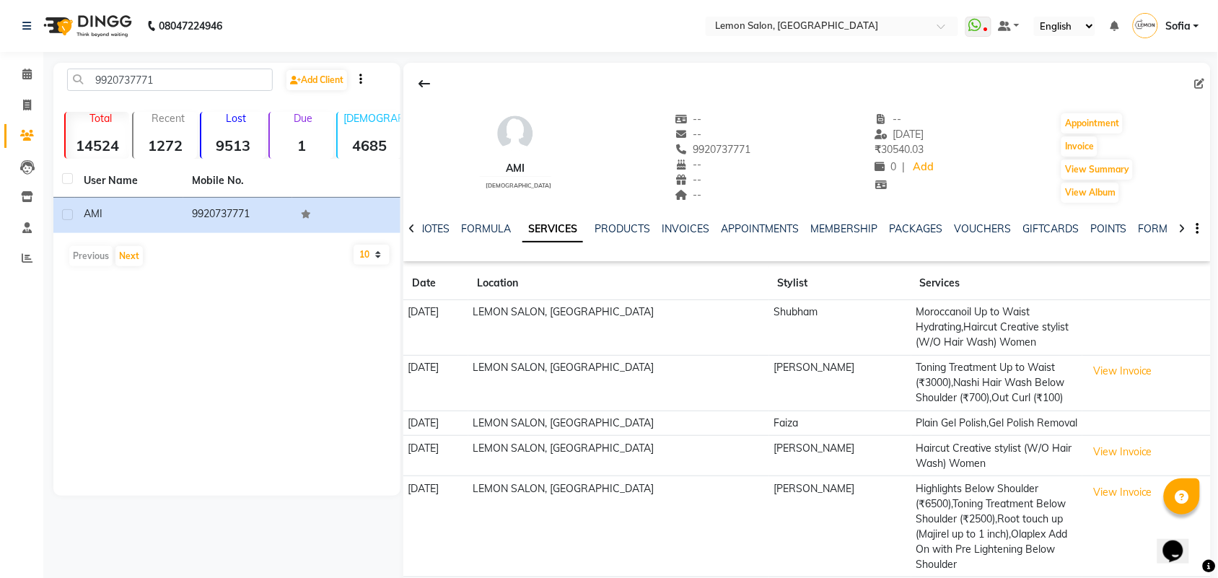
scroll to position [47, 0]
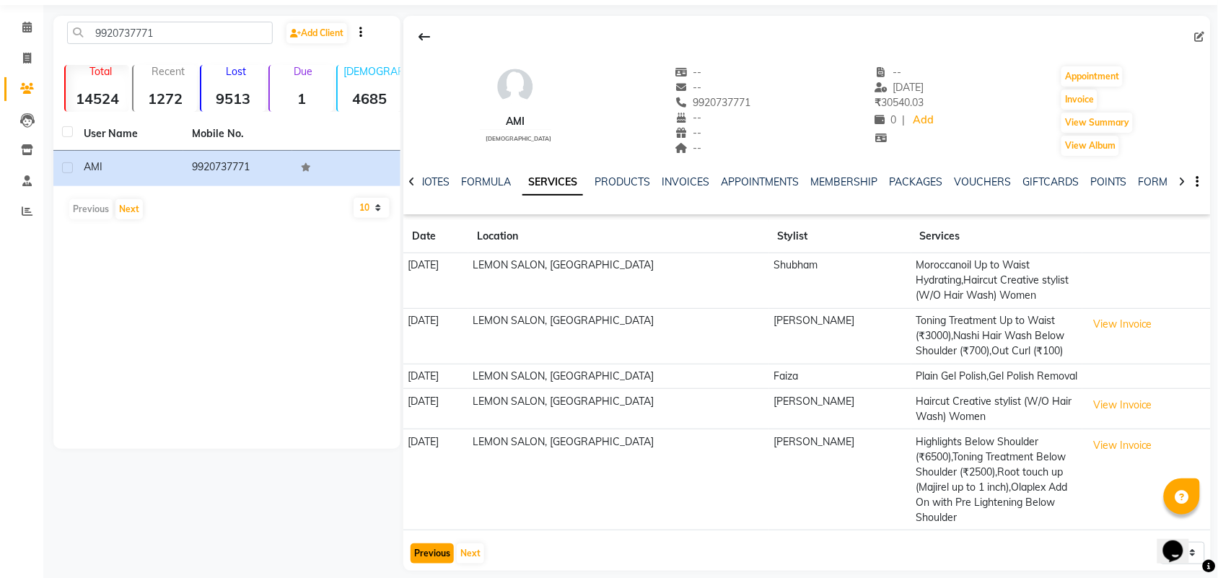
click at [445, 543] on button "Previous" at bounding box center [432, 553] width 43 height 20
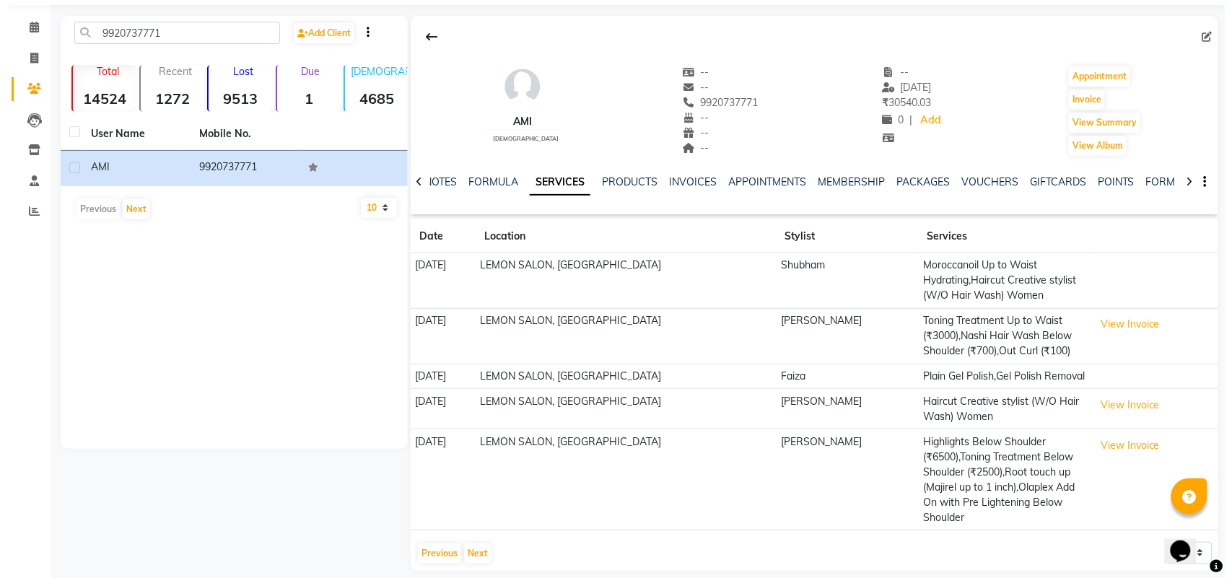
scroll to position [0, 0]
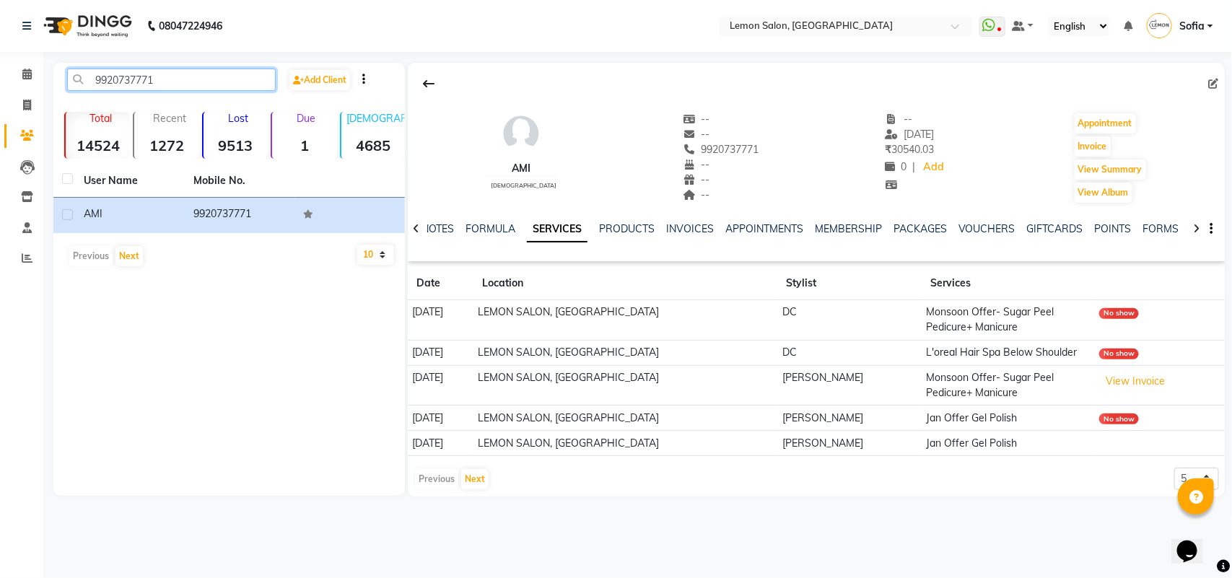
click at [157, 85] on input "9920737771" at bounding box center [171, 80] width 209 height 22
paste input "833242463"
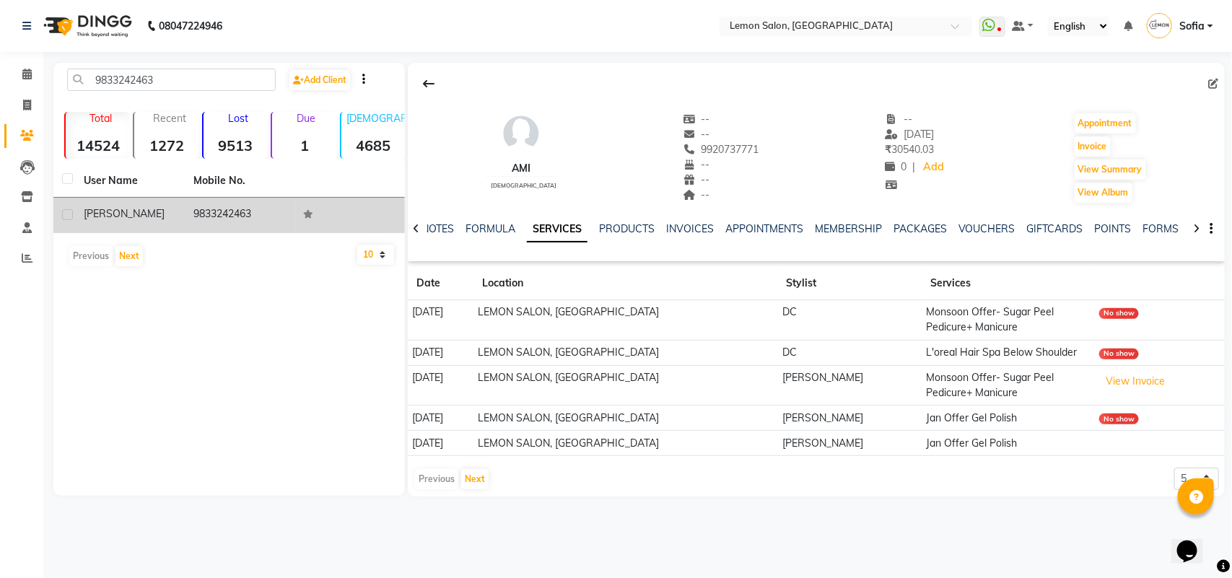
click at [103, 214] on span "[PERSON_NAME]" at bounding box center [124, 213] width 81 height 13
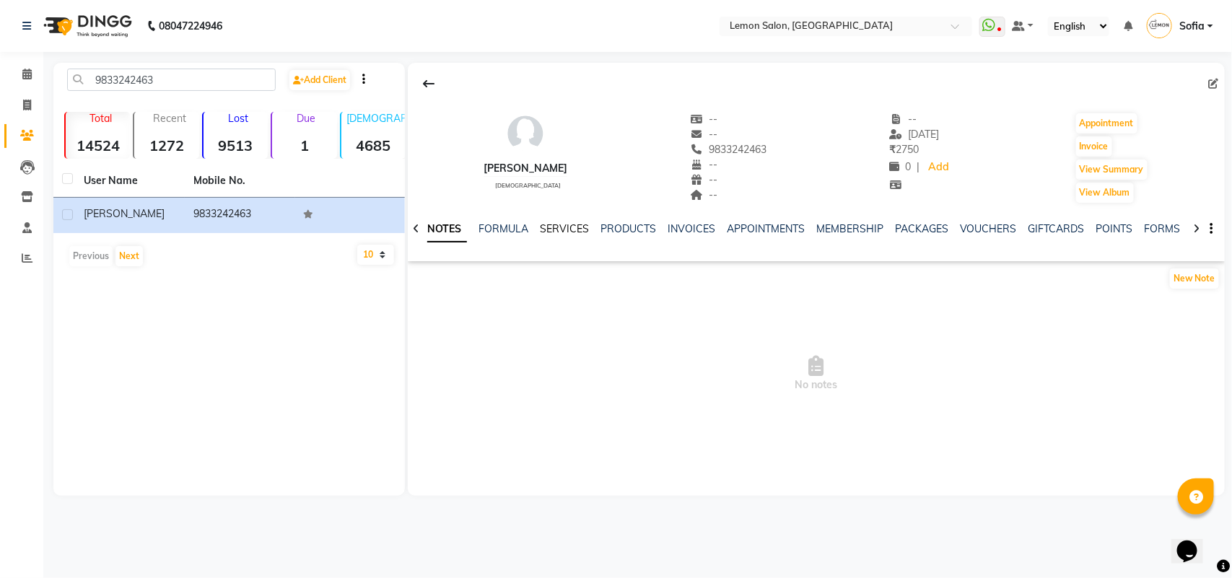
click at [572, 226] on link "SERVICES" at bounding box center [564, 228] width 49 height 13
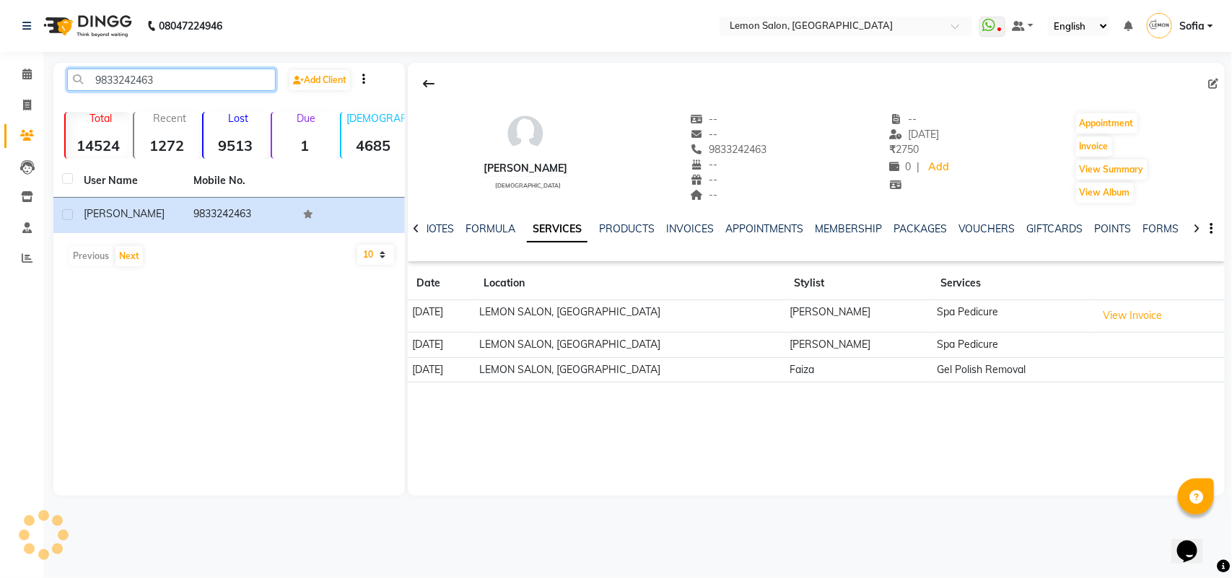
click at [214, 73] on input "9833242463" at bounding box center [171, 80] width 209 height 22
paste input "167081669"
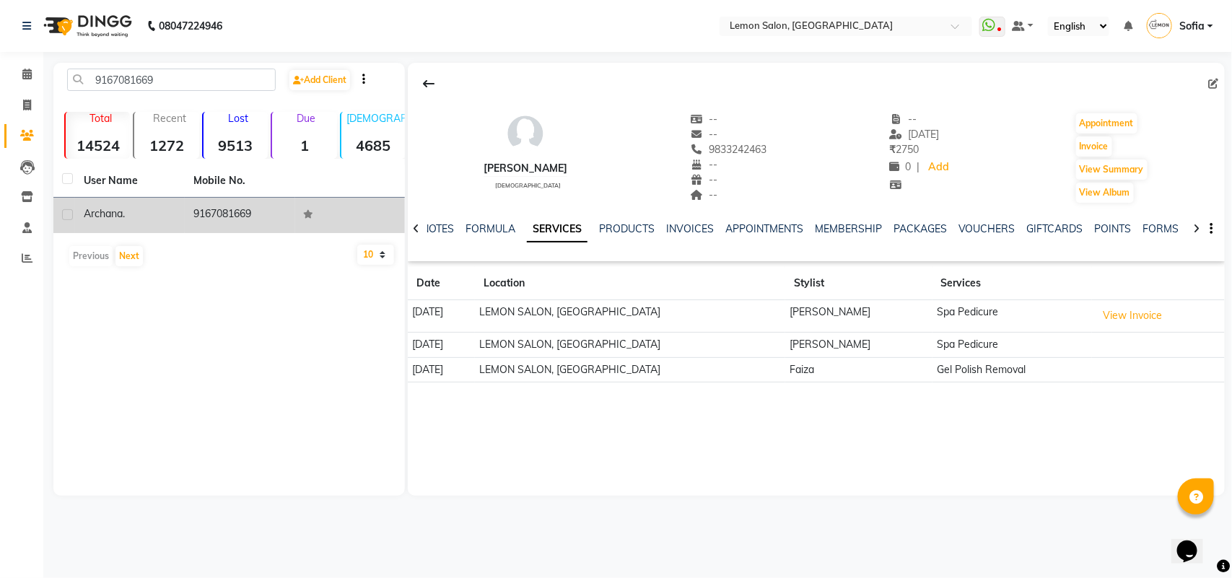
click at [116, 210] on span "archana" at bounding box center [103, 213] width 39 height 13
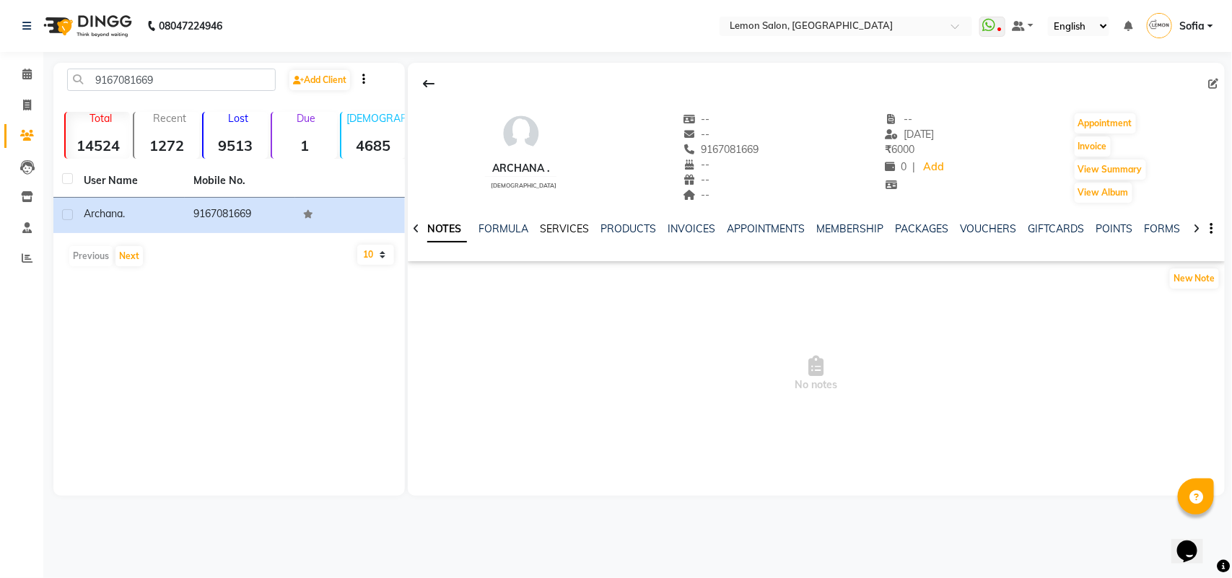
click at [585, 226] on link "SERVICES" at bounding box center [564, 228] width 49 height 13
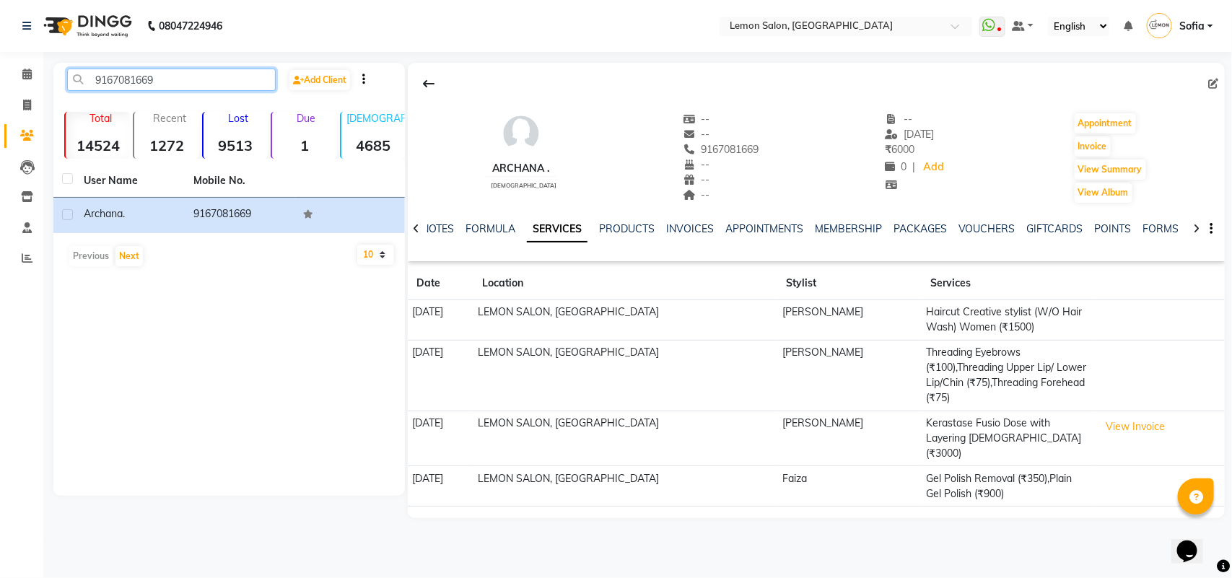
click at [184, 76] on input "9167081669" at bounding box center [171, 80] width 209 height 22
click at [184, 72] on input "9167081669" at bounding box center [171, 80] width 209 height 22
paste input "650940018"
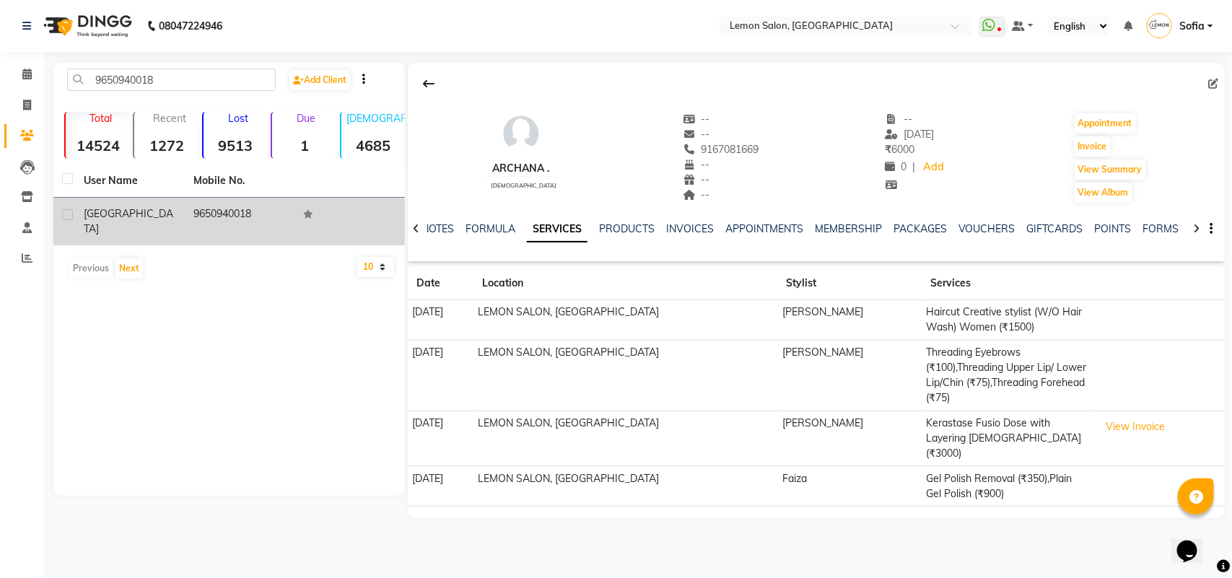
click at [228, 207] on td "9650940018" at bounding box center [240, 222] width 110 height 48
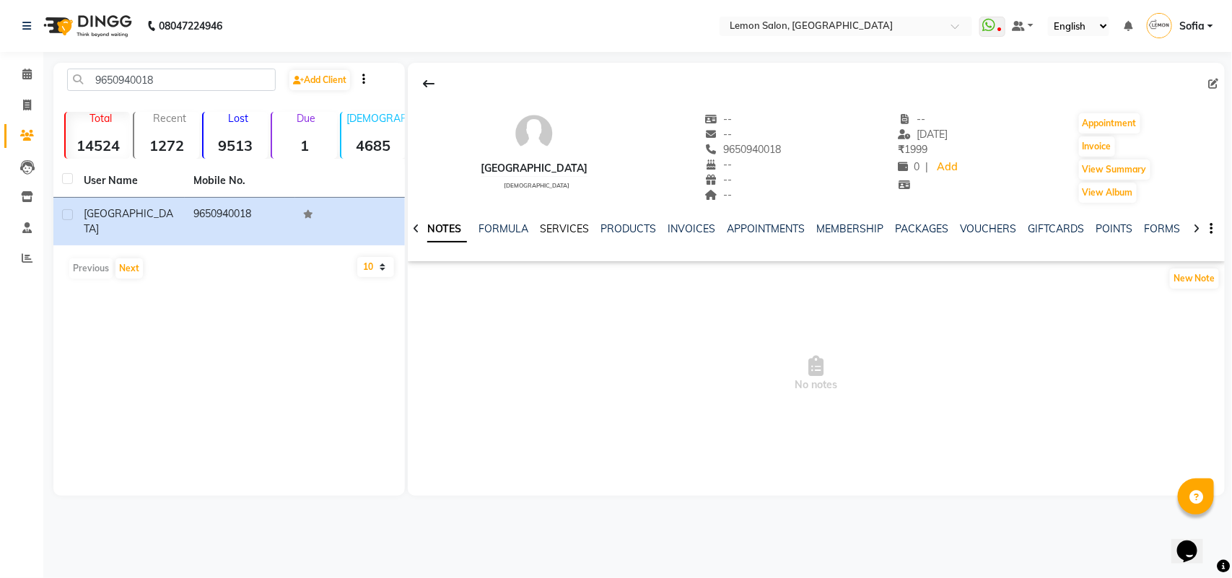
click at [581, 230] on link "SERVICES" at bounding box center [564, 228] width 49 height 13
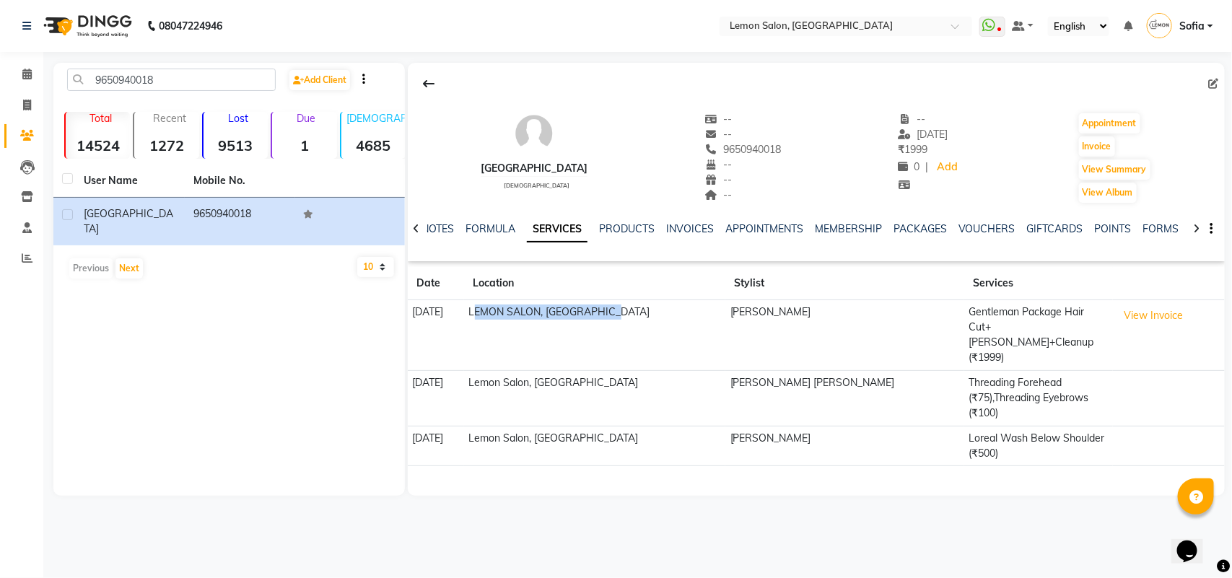
drag, startPoint x: 518, startPoint y: 308, endPoint x: 664, endPoint y: 303, distance: 145.9
click at [664, 302] on td "LEMON SALON, [GEOGRAPHIC_DATA]" at bounding box center [594, 335] width 261 height 71
click at [669, 331] on td "LEMON SALON, [GEOGRAPHIC_DATA]" at bounding box center [594, 335] width 261 height 71
click at [186, 77] on input "9650940018" at bounding box center [171, 80] width 209 height 22
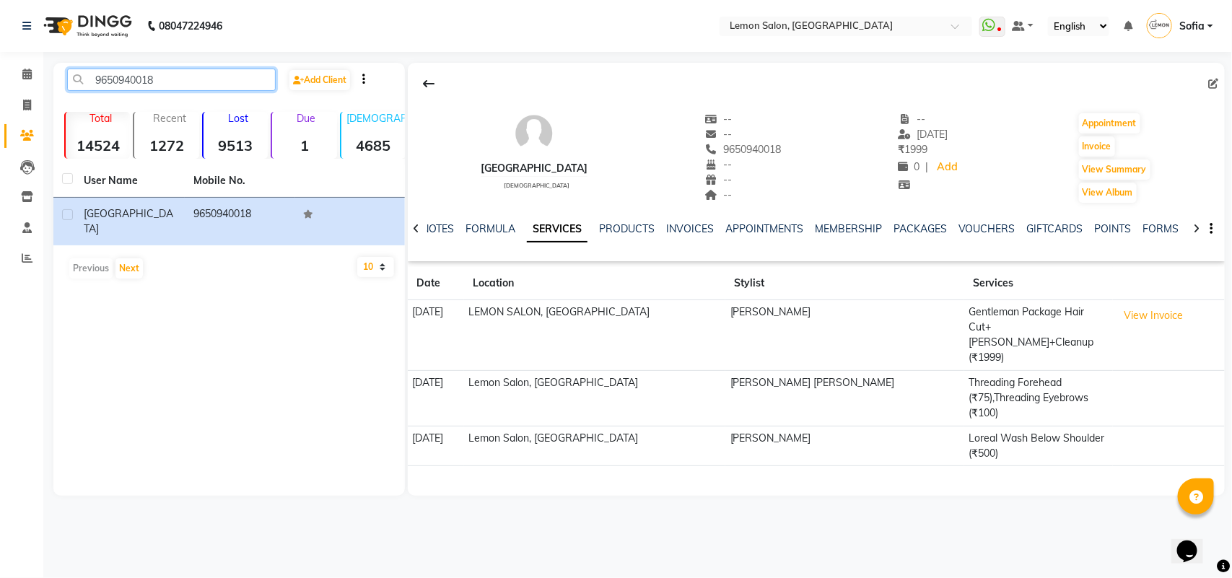
paste input "7738454440"
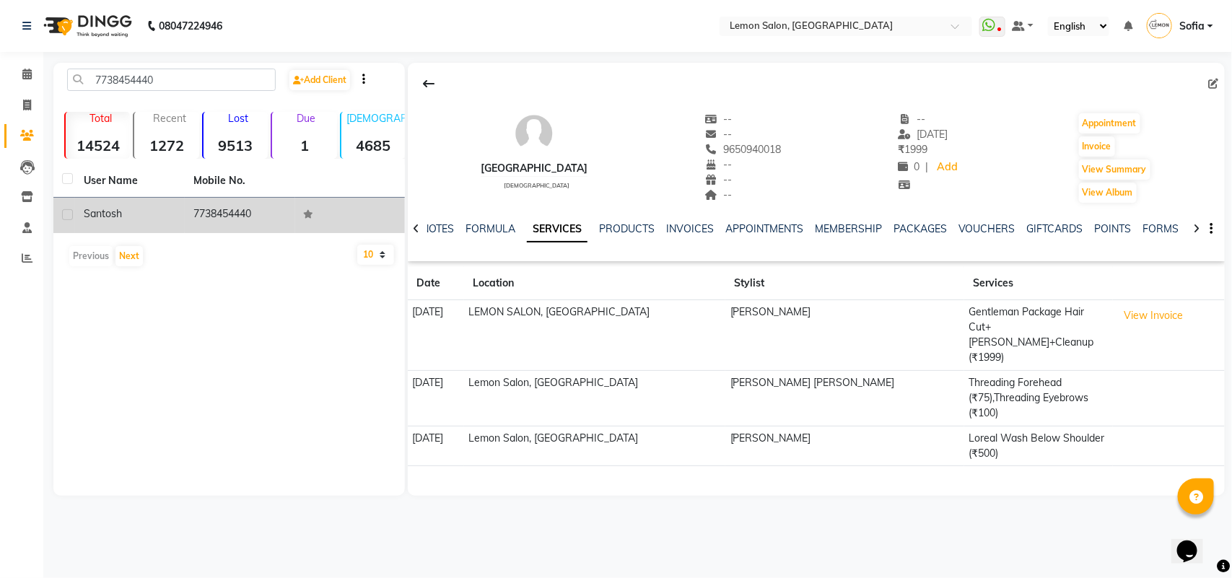
click at [222, 209] on td "7738454440" at bounding box center [240, 215] width 110 height 35
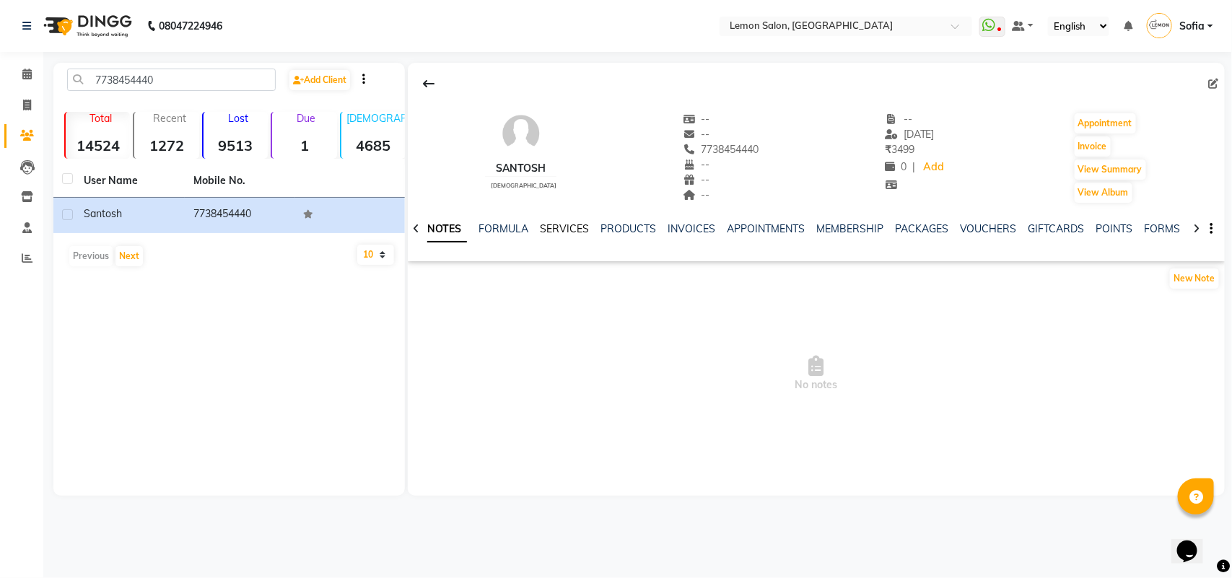
click at [570, 228] on link "SERVICES" at bounding box center [564, 228] width 49 height 13
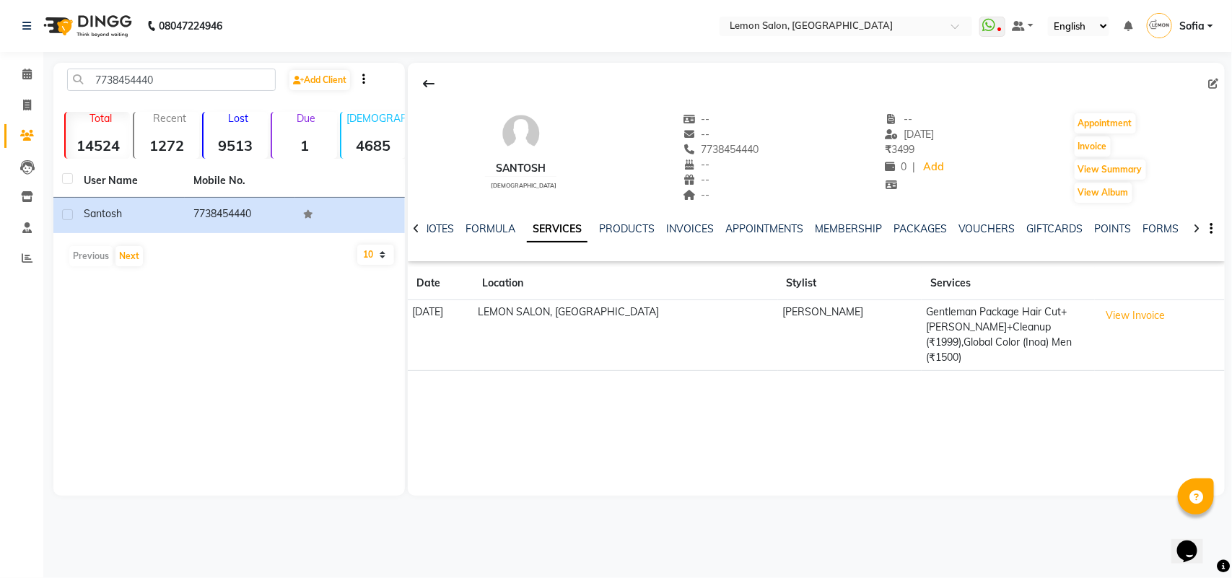
click at [996, 388] on div "Santosh male -- -- 7738454440 -- -- -- -- 01-03-2024 ₹ 3499 0 | Add Appointment…" at bounding box center [816, 279] width 817 height 433
click at [116, 206] on table "User Name Mobile No. Santosh 7738454440" at bounding box center [228, 199] width 351 height 69
click at [175, 84] on input "7738454440" at bounding box center [171, 80] width 209 height 22
click at [175, 82] on input "7738454440" at bounding box center [171, 80] width 209 height 22
paste input "9176147777"
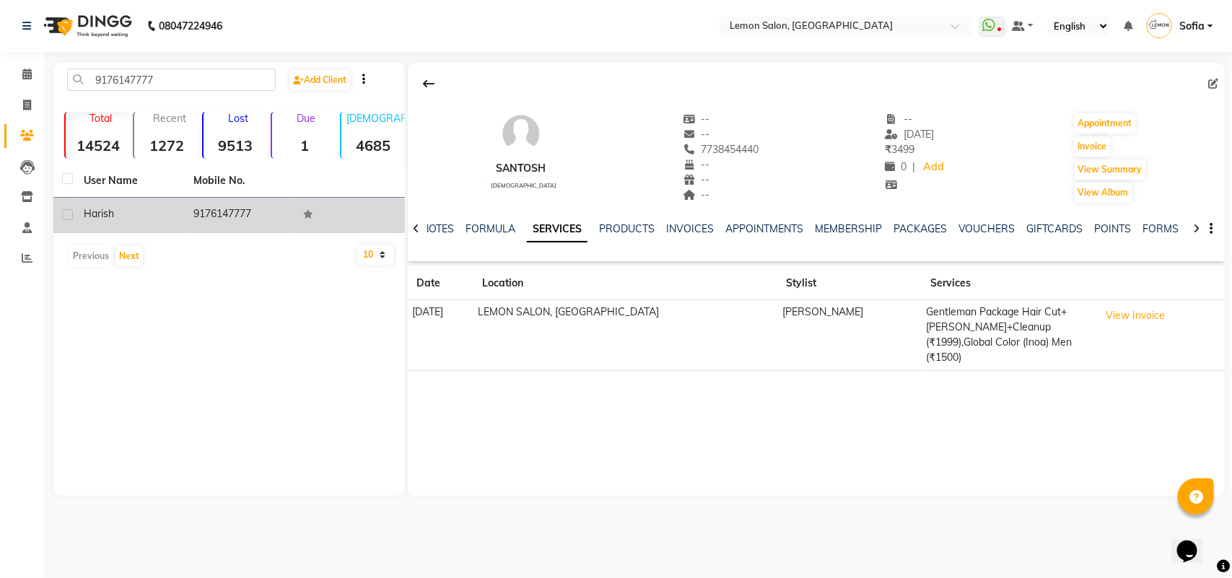
drag, startPoint x: 217, startPoint y: 208, endPoint x: 375, endPoint y: 214, distance: 158.2
click at [218, 208] on td "9176147777" at bounding box center [240, 215] width 110 height 35
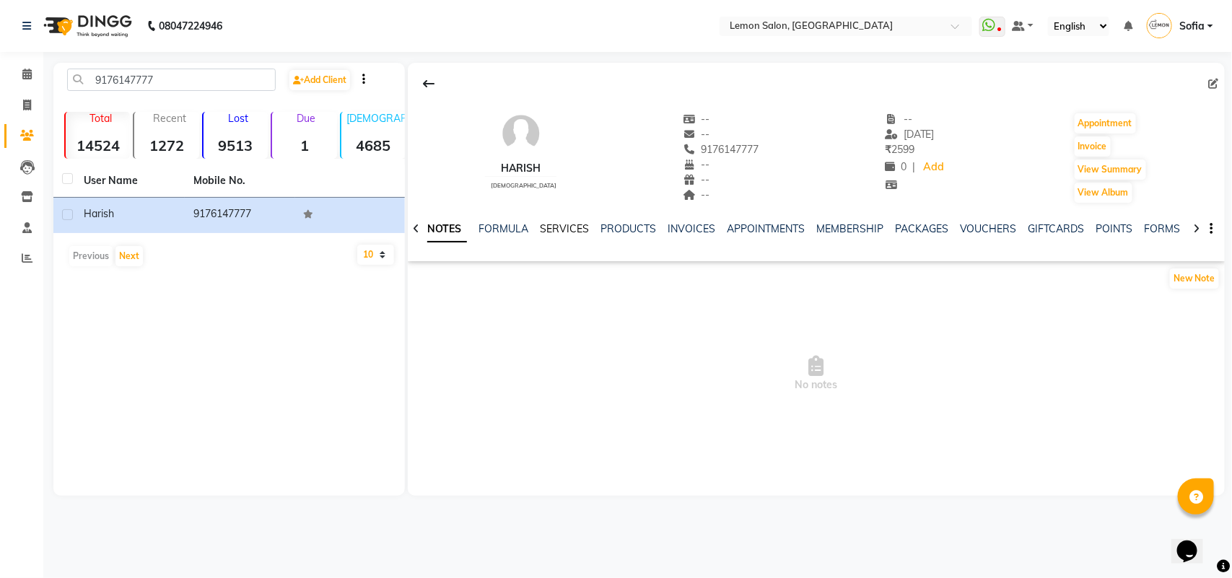
click at [560, 226] on link "SERVICES" at bounding box center [564, 228] width 49 height 13
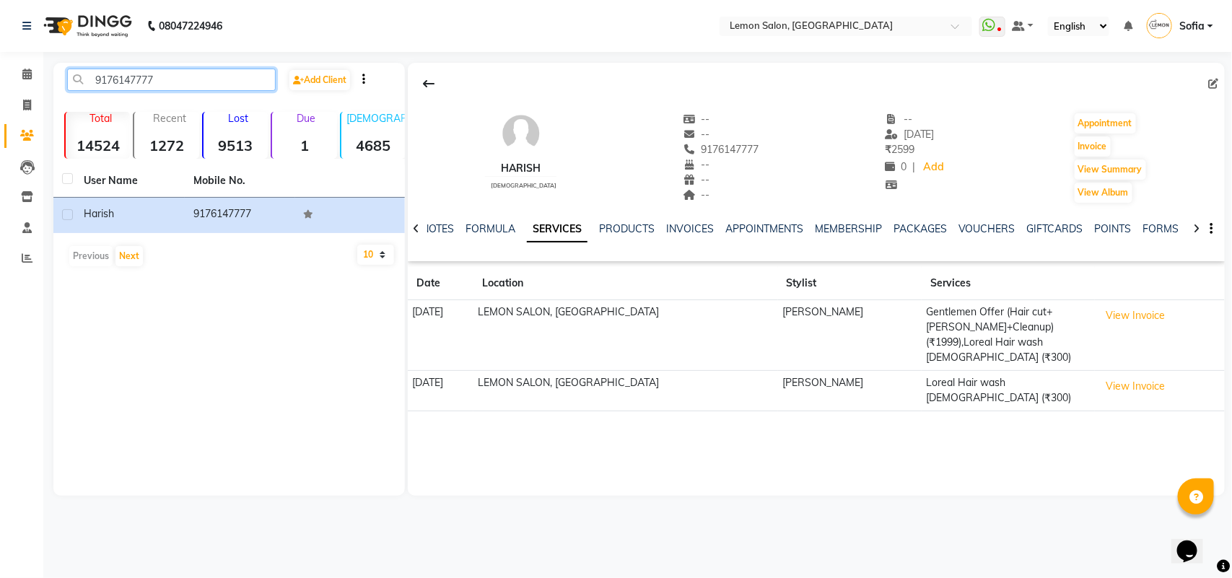
click at [157, 88] on input "9176147777" at bounding box center [171, 80] width 209 height 22
paste input "319672090"
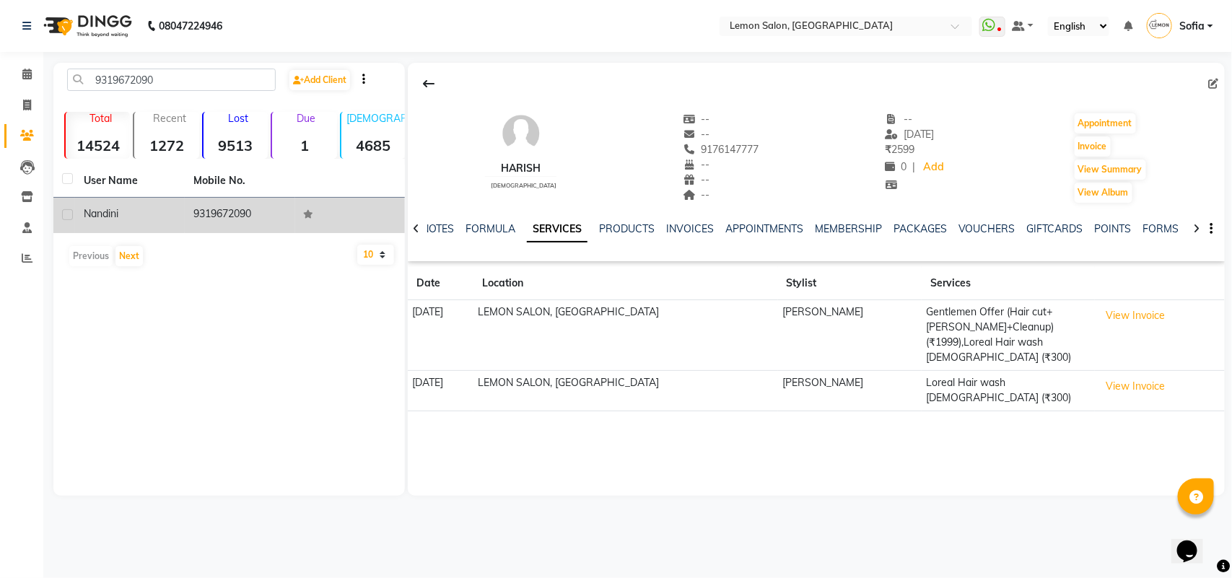
click at [222, 214] on td "9319672090" at bounding box center [240, 215] width 110 height 35
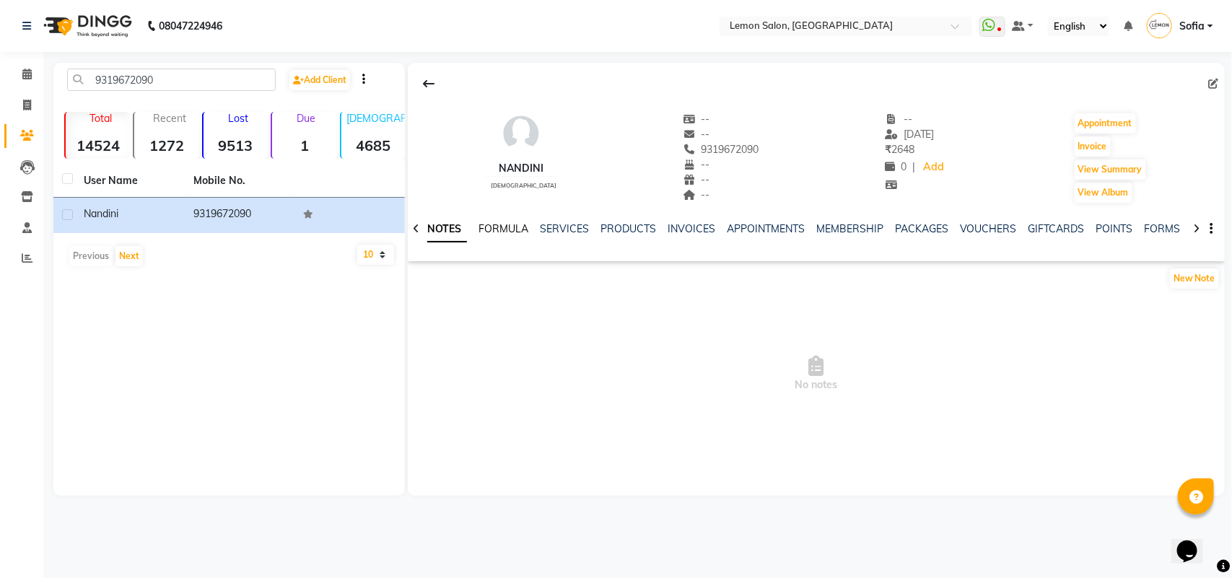
click at [504, 227] on link "FORMULA" at bounding box center [504, 228] width 50 height 13
click at [569, 227] on link "SERVICES" at bounding box center [574, 228] width 49 height 13
click at [593, 228] on ul "NOTES FORMULA SERVICES PRODUCTS INVOICES APPOINTMENTS MEMBERSHIP PACKAGES VOUCH…" at bounding box center [879, 229] width 915 height 15
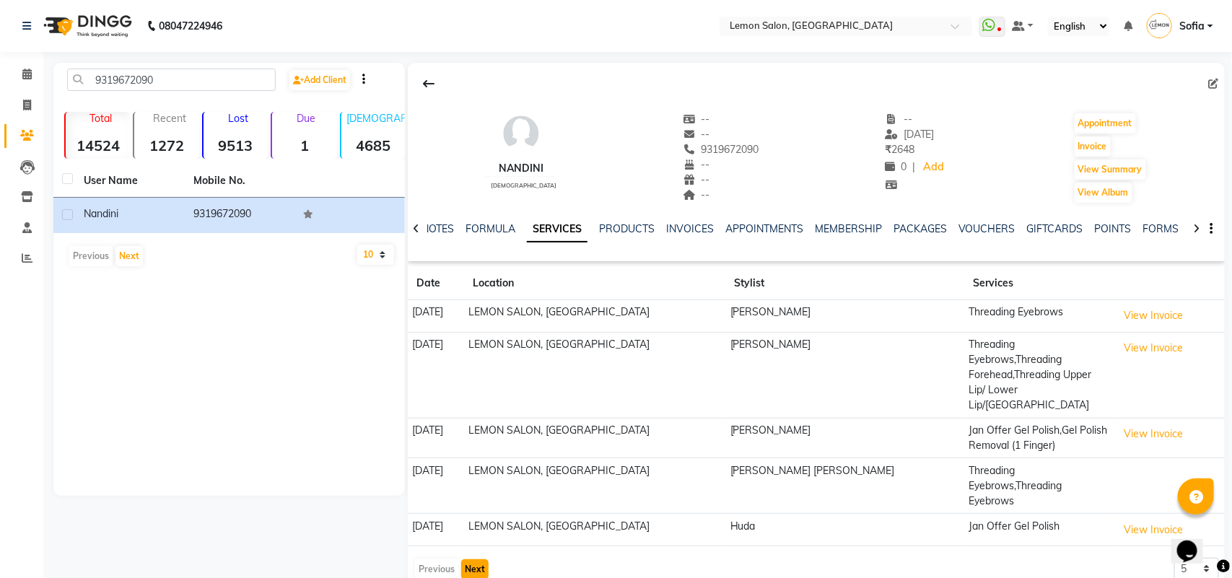
click at [467, 559] on button "Next" at bounding box center [474, 569] width 27 height 20
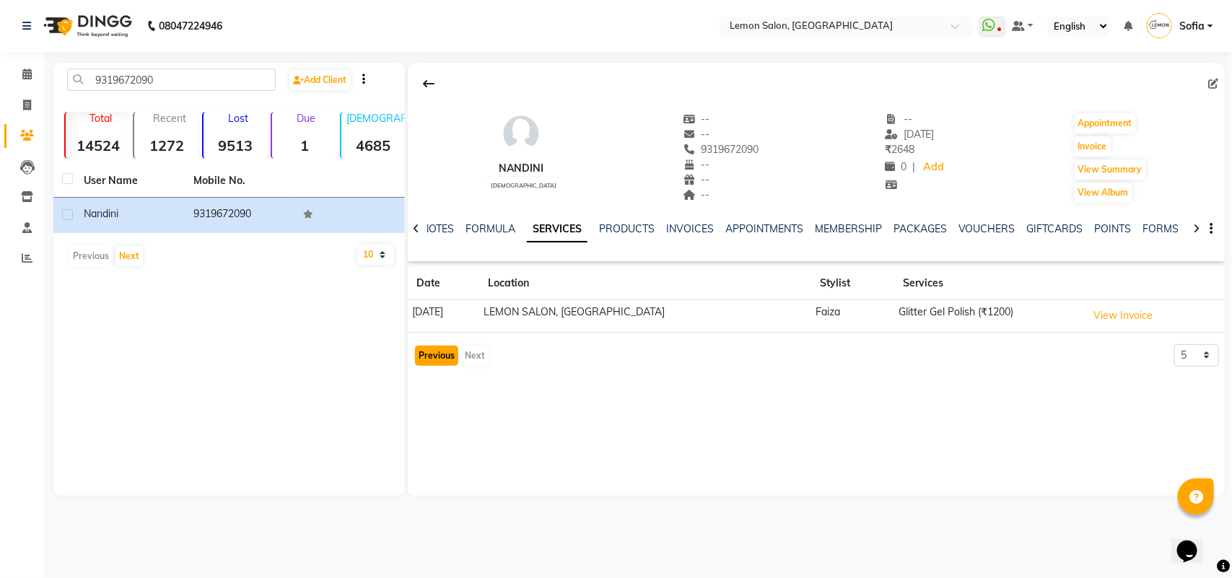
click at [437, 356] on button "Previous" at bounding box center [436, 356] width 43 height 20
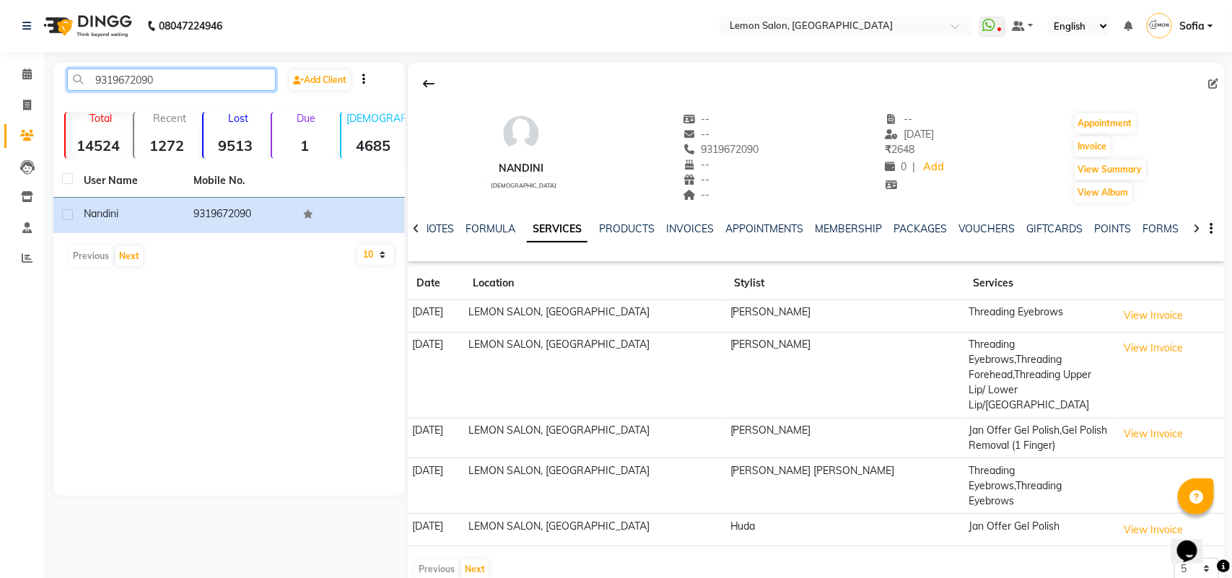
click at [217, 83] on input "9319672090" at bounding box center [171, 80] width 209 height 22
paste input "766276664"
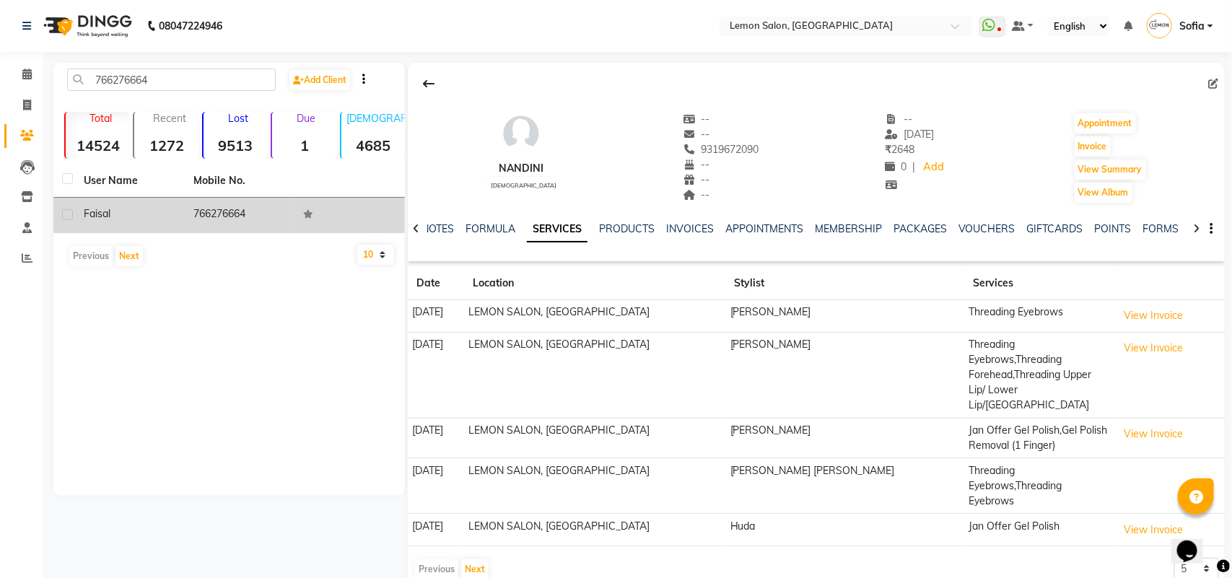
click at [102, 213] on span "faisal" at bounding box center [97, 213] width 27 height 13
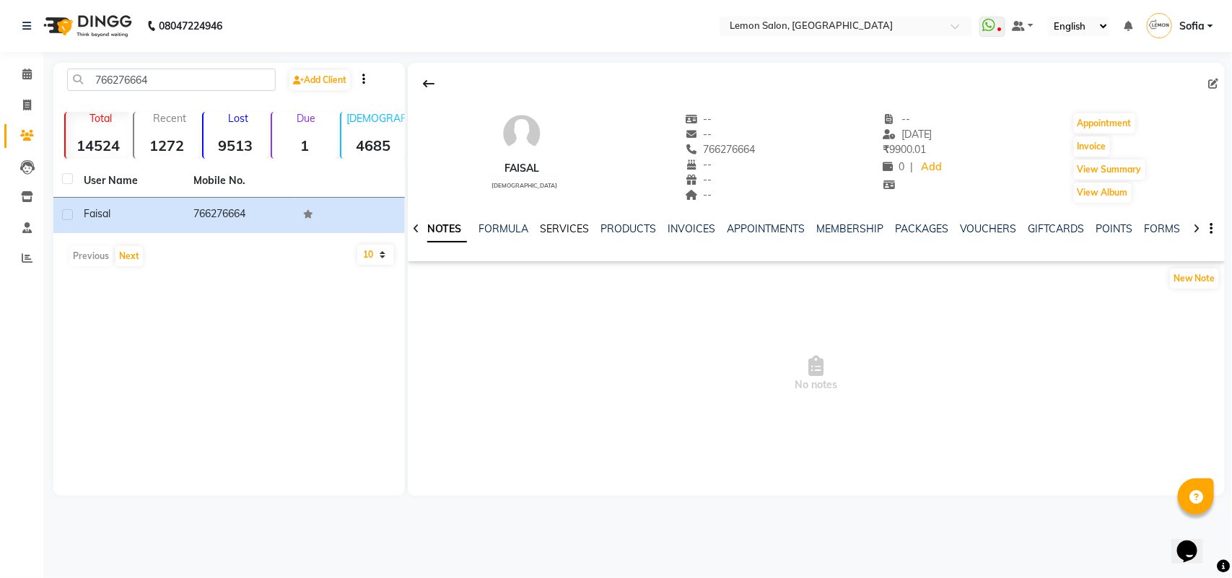
click at [567, 224] on link "SERVICES" at bounding box center [564, 228] width 49 height 13
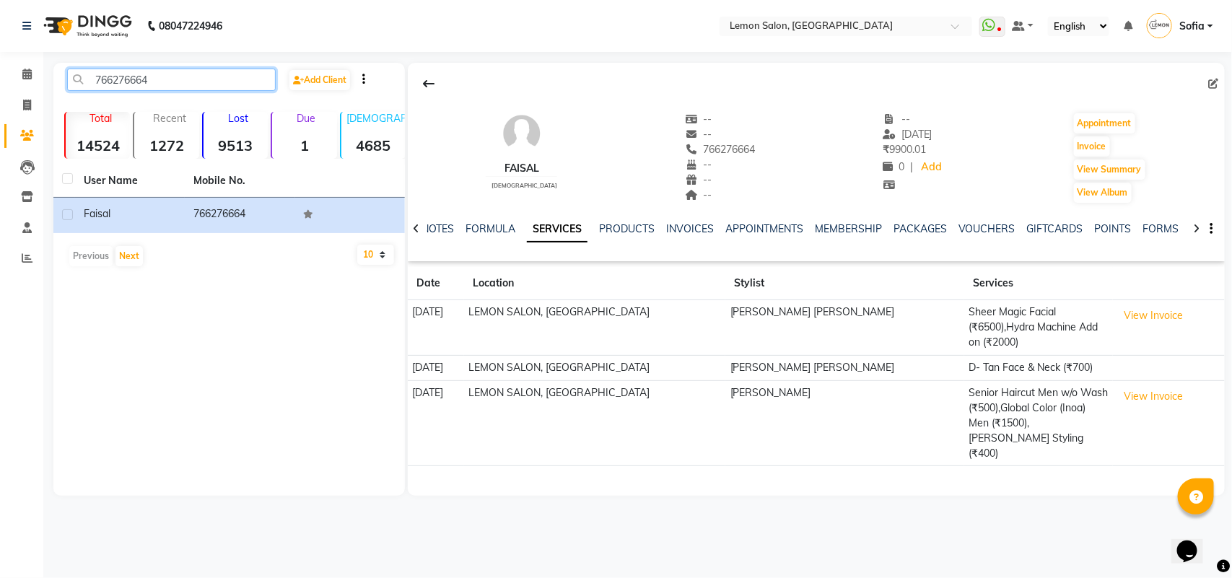
click at [170, 78] on input "766276664" at bounding box center [171, 80] width 209 height 22
paste input "777011141"
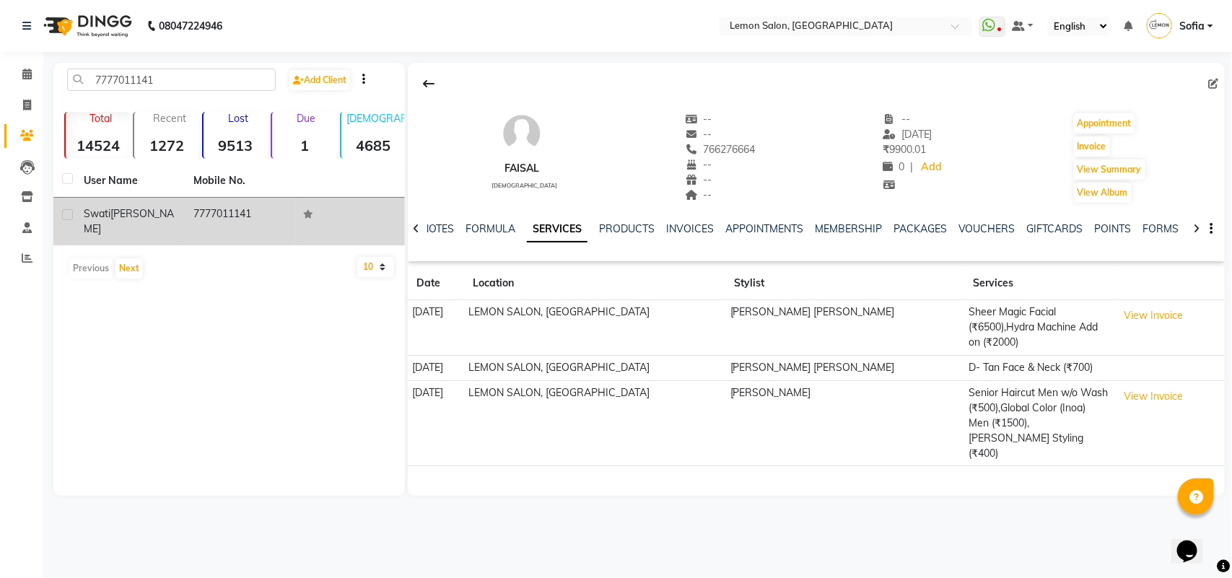
click at [150, 207] on span "srivastav" at bounding box center [129, 221] width 90 height 28
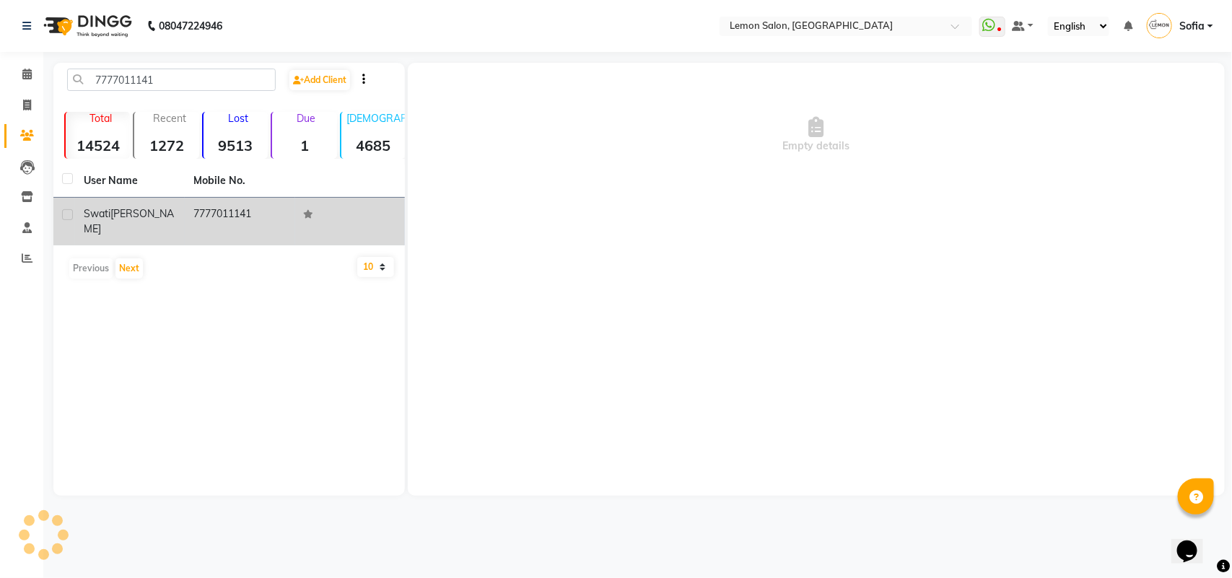
click at [90, 213] on span "swati" at bounding box center [97, 213] width 27 height 13
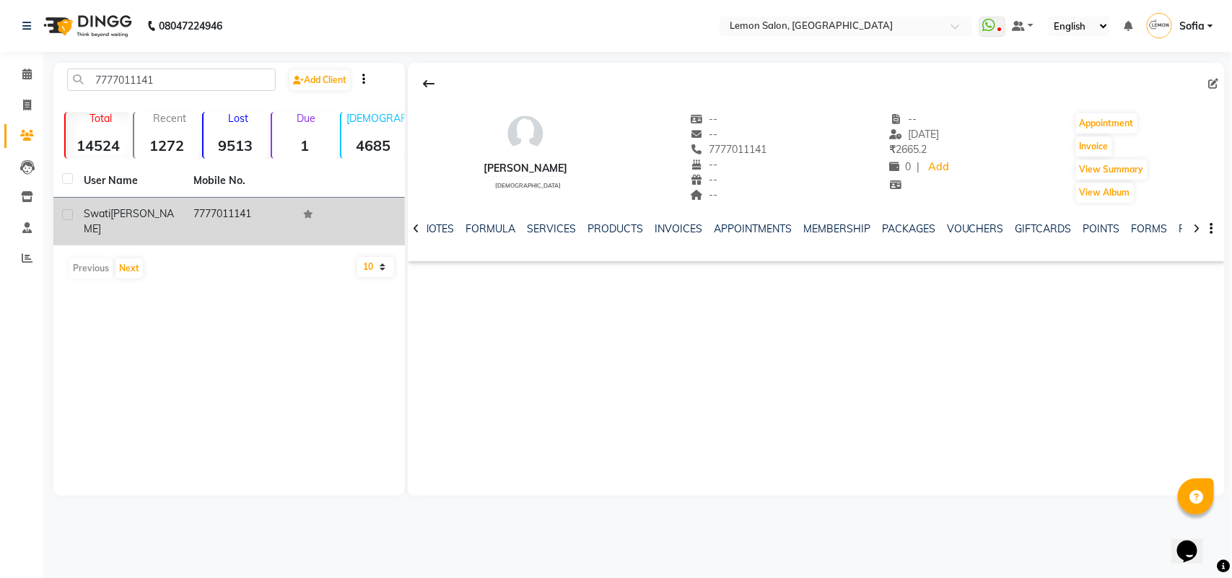
click at [127, 204] on td "swati srivastav" at bounding box center [130, 222] width 110 height 48
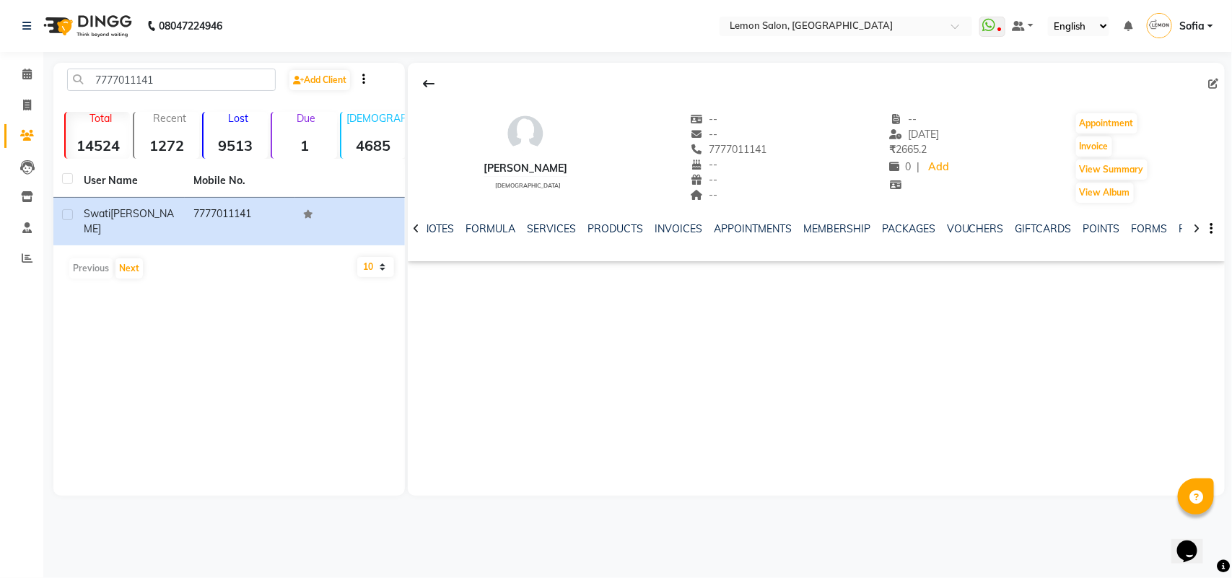
click at [546, 238] on div "NOTES FORMULA SERVICES PRODUCTS INVOICES APPOINTMENTS MEMBERSHIP PACKAGES VOUCH…" at bounding box center [799, 235] width 732 height 27
click at [546, 230] on link "SERVICES" at bounding box center [551, 228] width 49 height 13
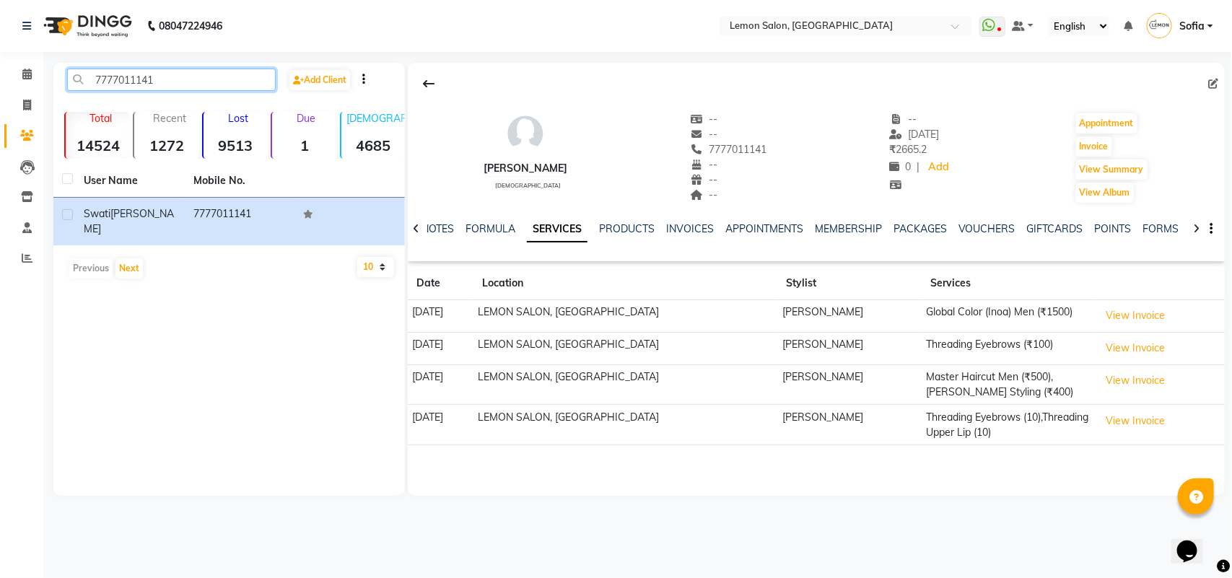
click at [152, 78] on input "7777011141" at bounding box center [171, 80] width 209 height 22
paste input "9820537628"
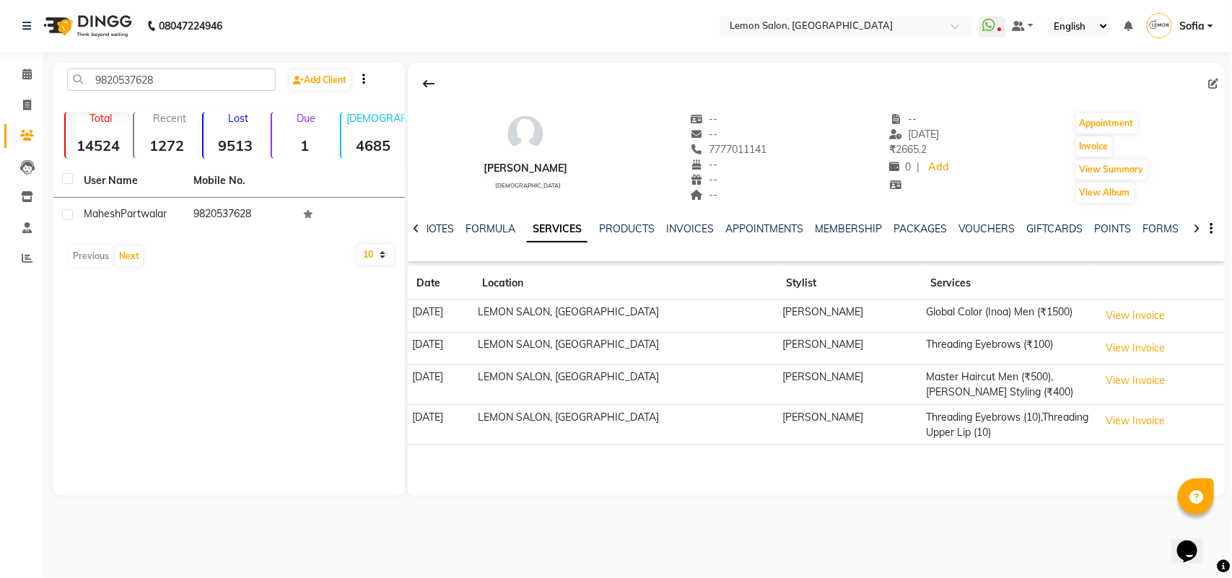
drag, startPoint x: 121, startPoint y: 214, endPoint x: 385, endPoint y: 251, distance: 266.0
click at [123, 214] on span "Partwalar" at bounding box center [144, 213] width 46 height 13
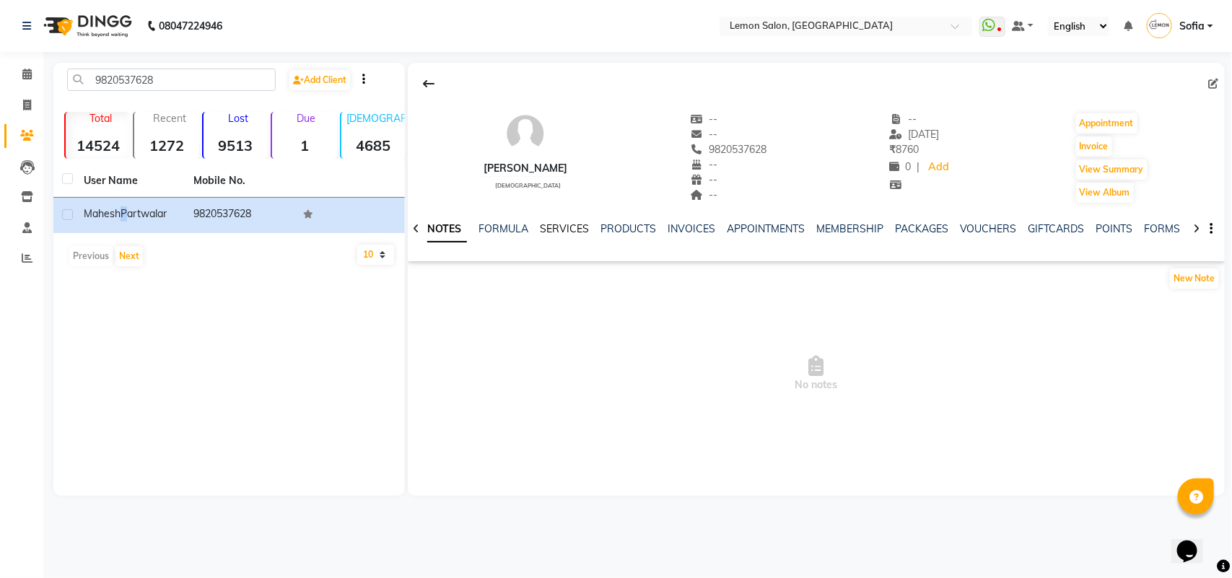
drag, startPoint x: 550, startPoint y: 226, endPoint x: 642, endPoint y: 266, distance: 100.6
click at [550, 228] on link "SERVICES" at bounding box center [564, 228] width 49 height 13
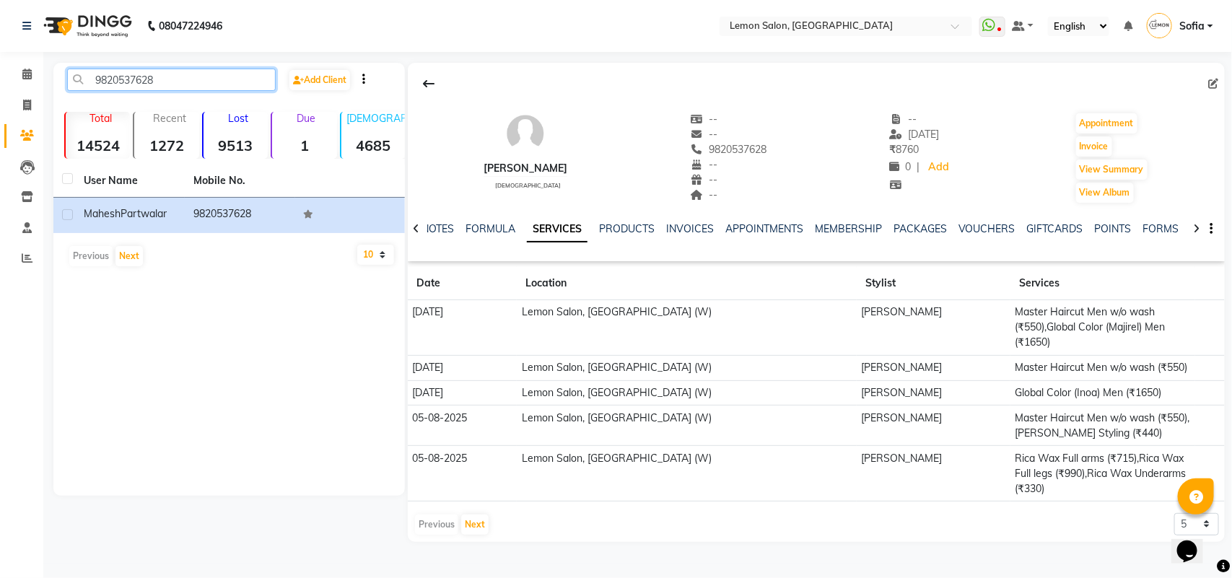
click at [182, 74] on input "9820537628" at bounding box center [171, 80] width 209 height 22
paste input "920270617"
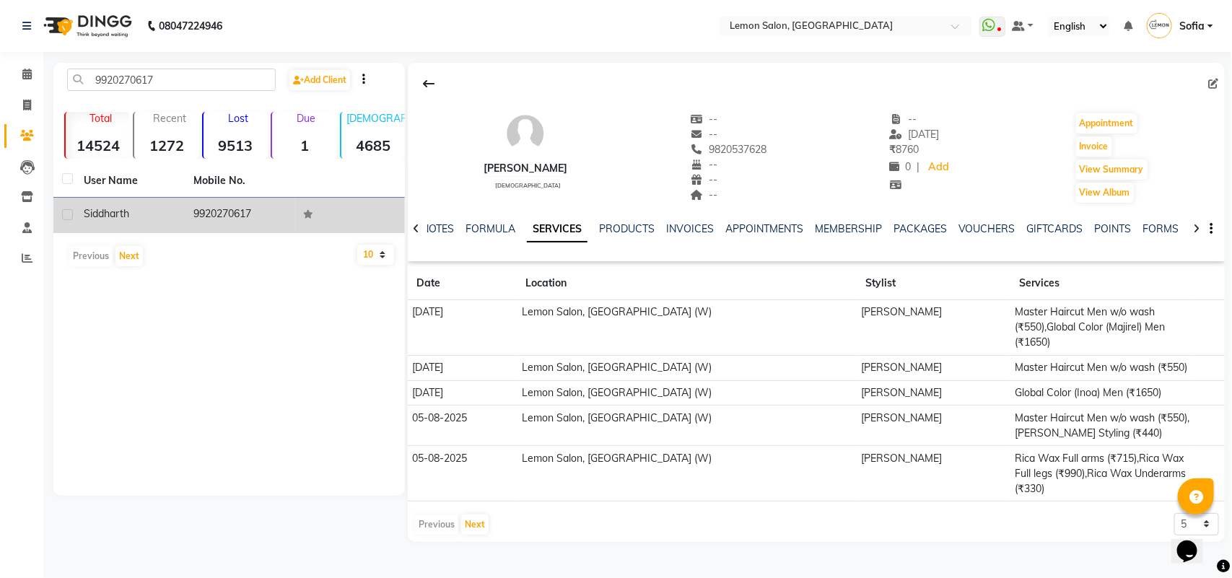
click at [228, 209] on td "9920270617" at bounding box center [240, 215] width 110 height 35
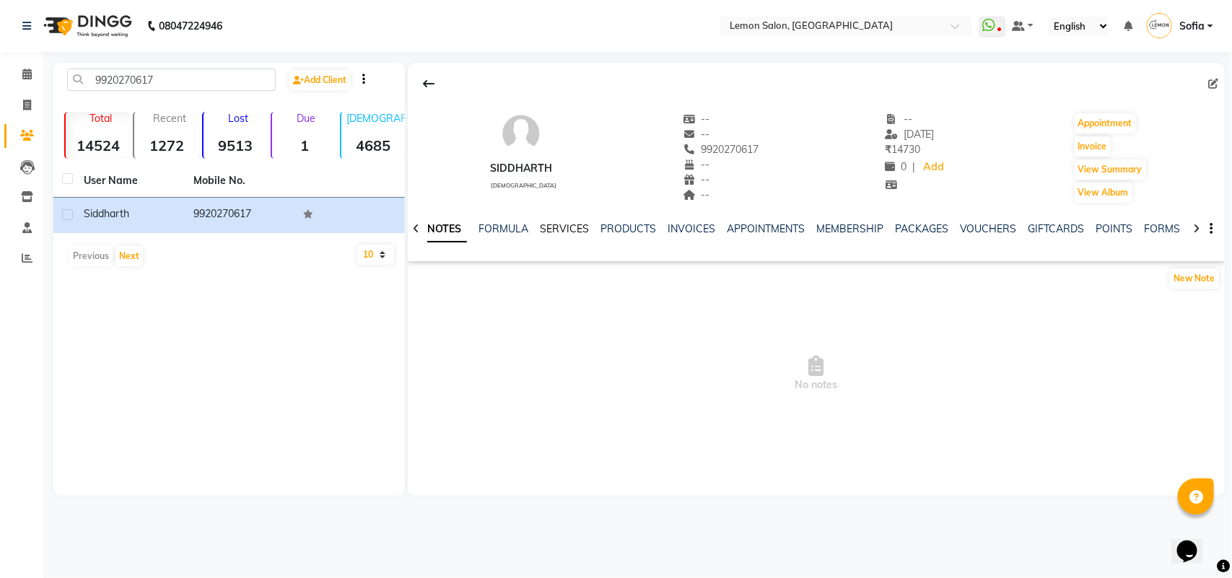
click at [563, 235] on link "SERVICES" at bounding box center [564, 228] width 49 height 13
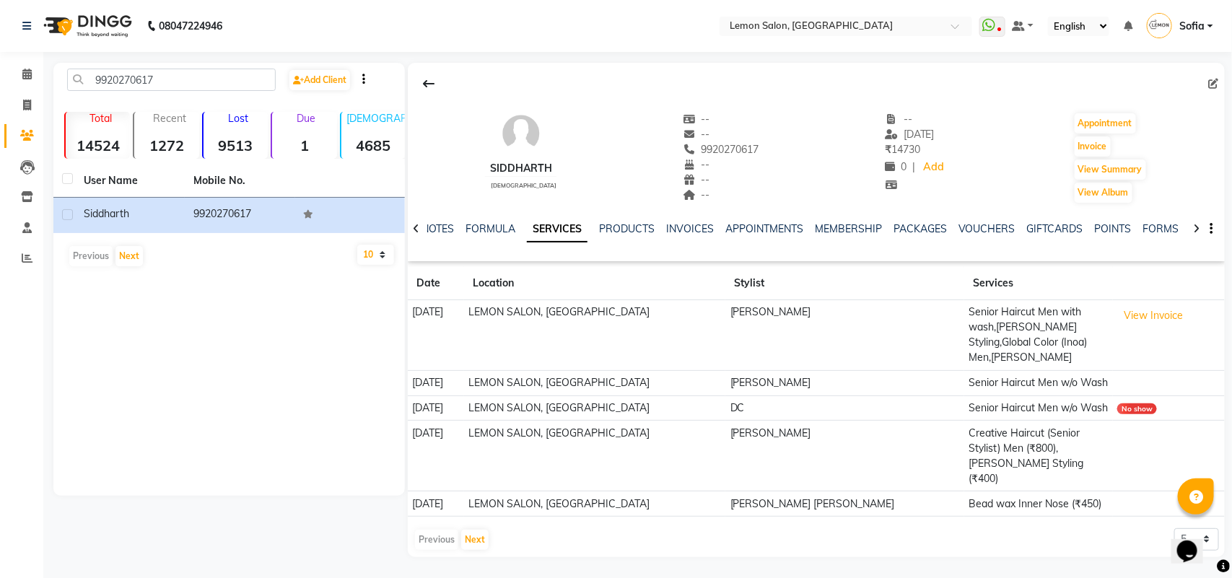
drag, startPoint x: 753, startPoint y: 311, endPoint x: 847, endPoint y: 308, distance: 93.9
click at [847, 308] on td "[PERSON_NAME]" at bounding box center [844, 335] width 239 height 71
drag, startPoint x: 228, startPoint y: 476, endPoint x: 572, endPoint y: 271, distance: 400.7
click at [245, 469] on div "9920270617 Add Client Total 14524 Recent 1272 Lost 9513 Due 1 Male 4685 Female …" at bounding box center [228, 279] width 351 height 433
click at [170, 74] on input "9920270617" at bounding box center [171, 80] width 209 height 22
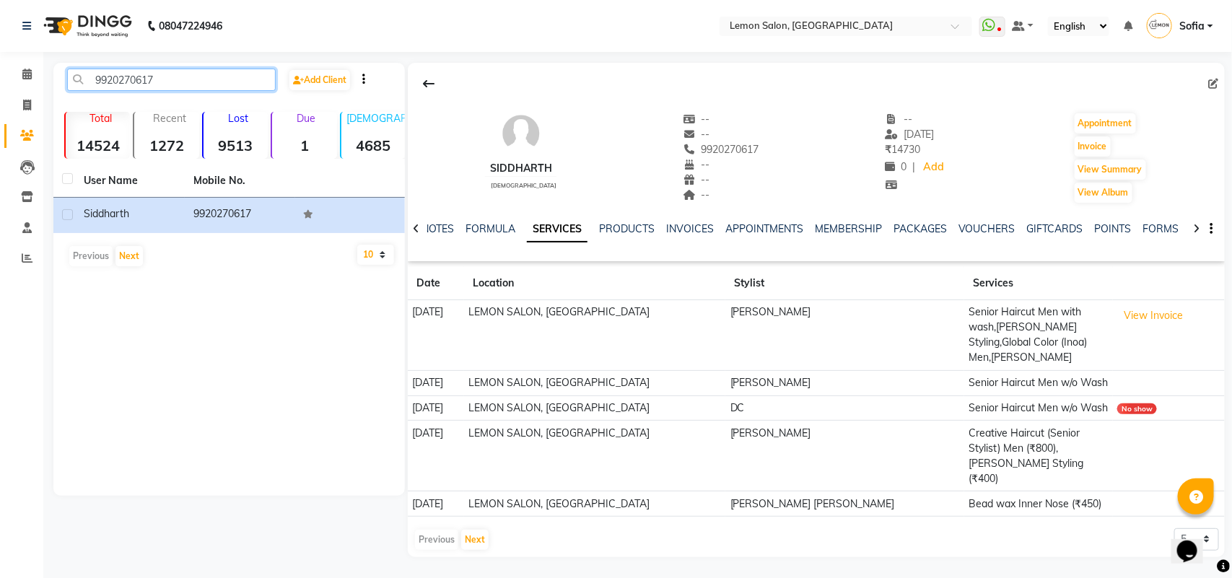
click at [170, 74] on input "9920270617" at bounding box center [171, 80] width 209 height 22
paste input "45417771"
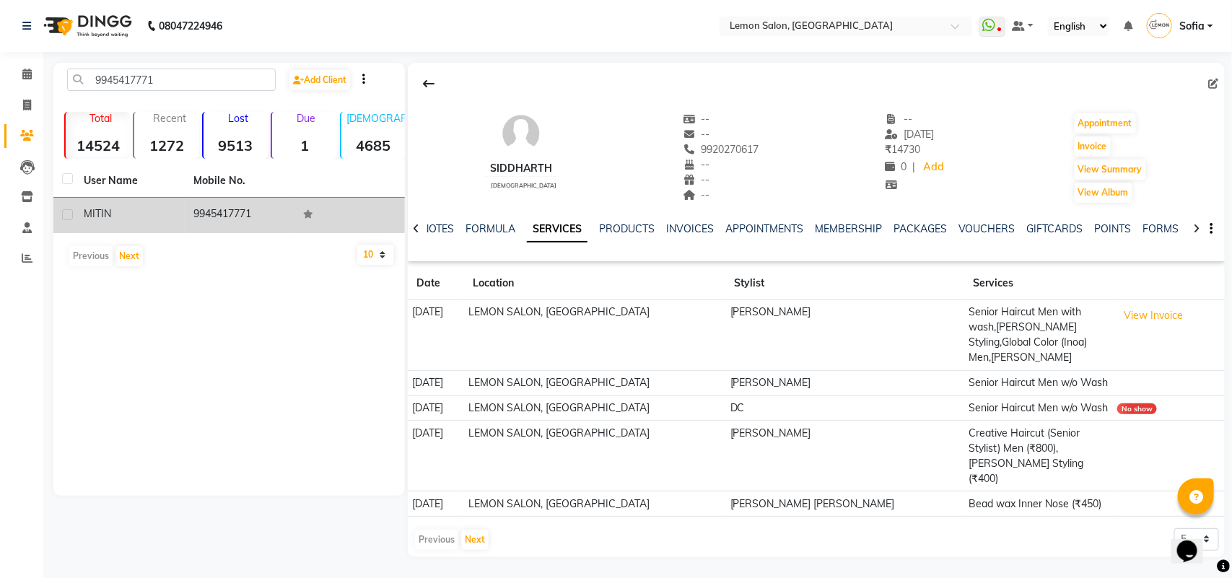
click at [222, 213] on td "9945417771" at bounding box center [240, 215] width 110 height 35
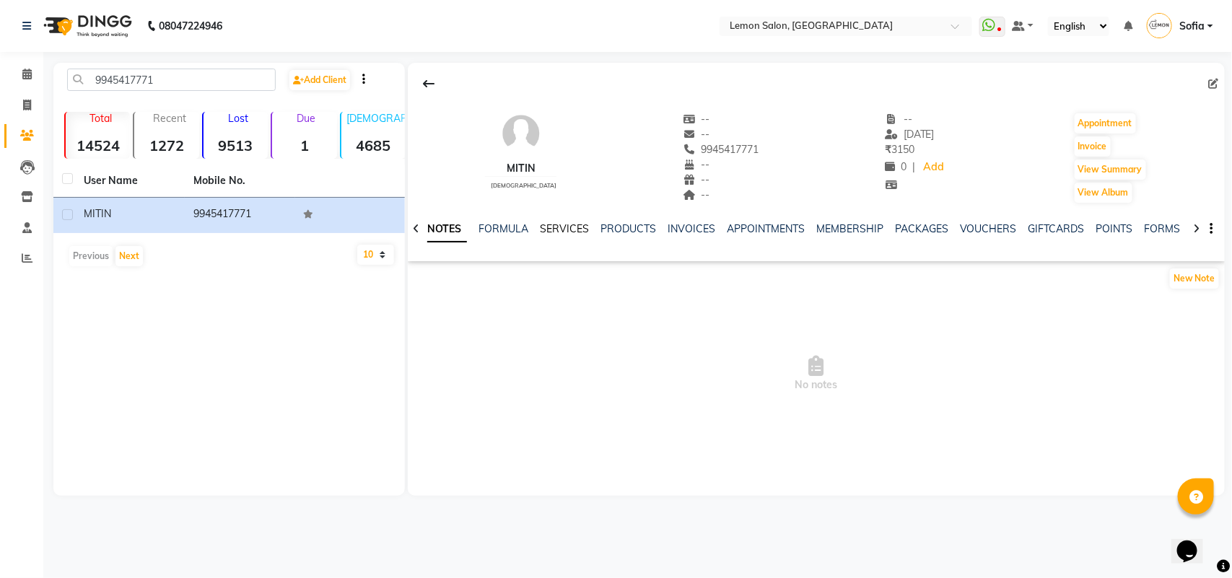
click at [556, 222] on link "SERVICES" at bounding box center [564, 228] width 49 height 13
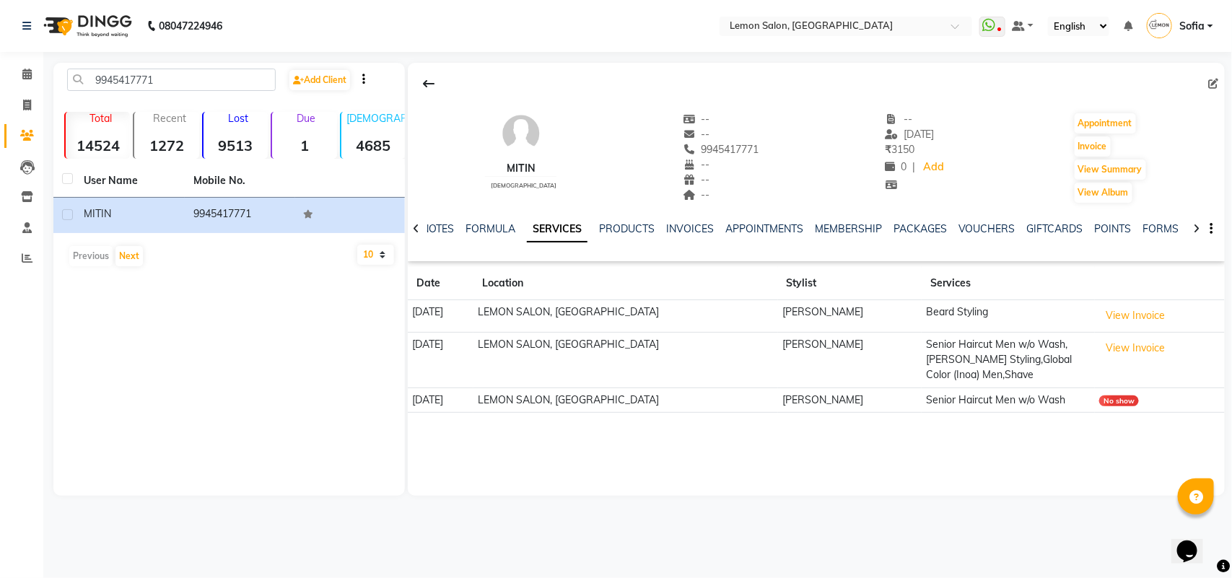
click at [0, 507] on div "Calendar Invoice Clients Leads Inventory Staff Reports Completed InProgress Upc…" at bounding box center [97, 298] width 195 height 515
click at [164, 78] on input "9945417771" at bounding box center [171, 80] width 209 height 22
paste input "820588880"
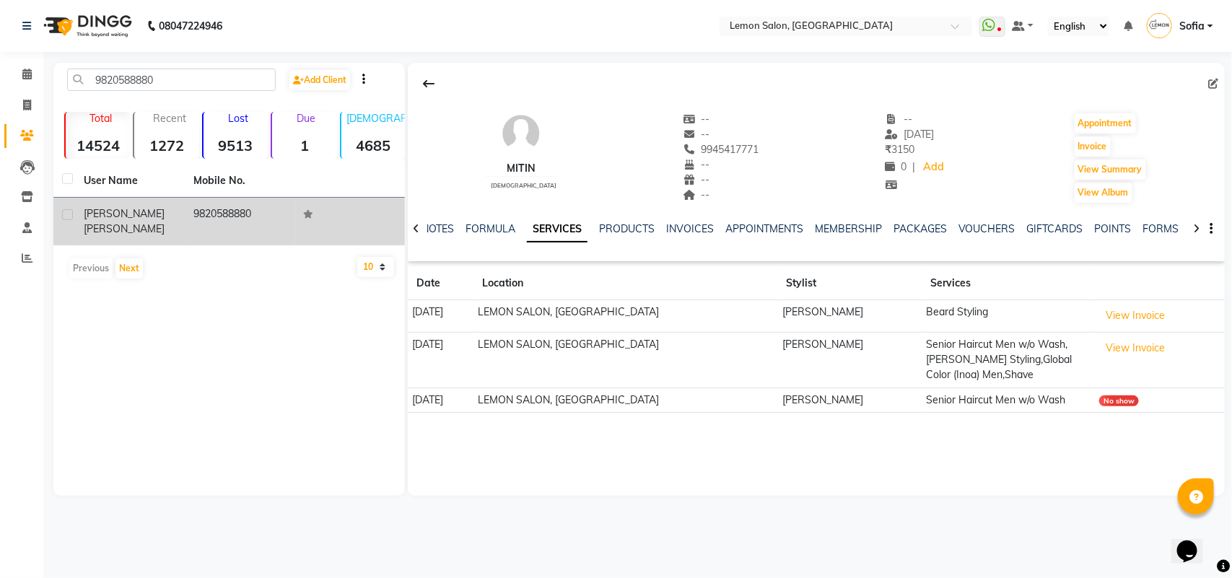
click at [226, 214] on td "9820588880" at bounding box center [240, 222] width 110 height 48
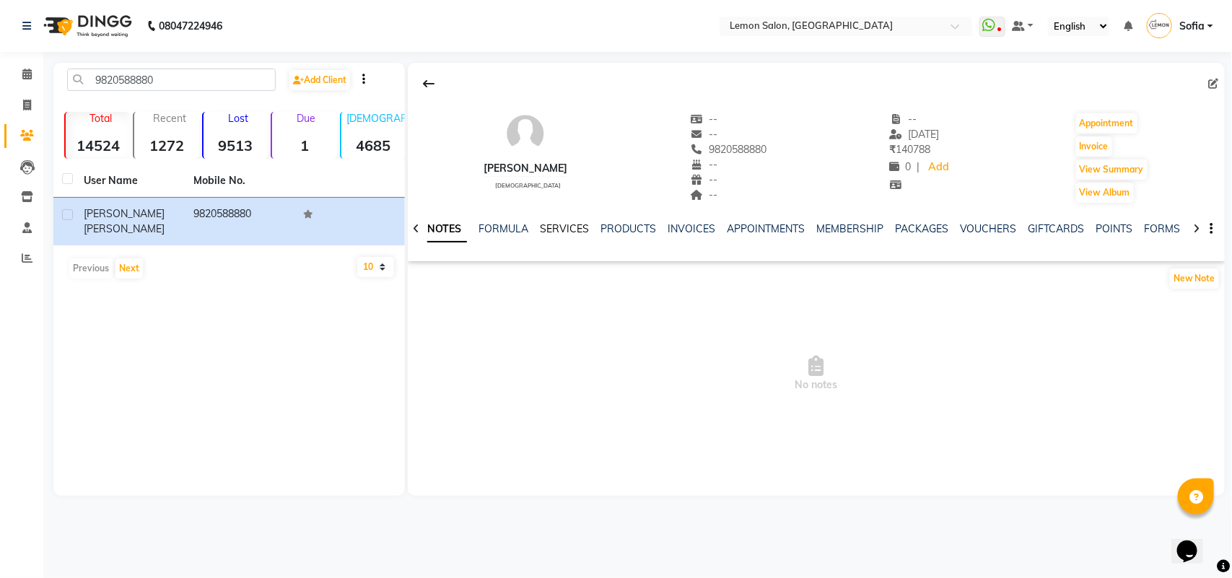
click at [552, 224] on link "SERVICES" at bounding box center [564, 228] width 49 height 13
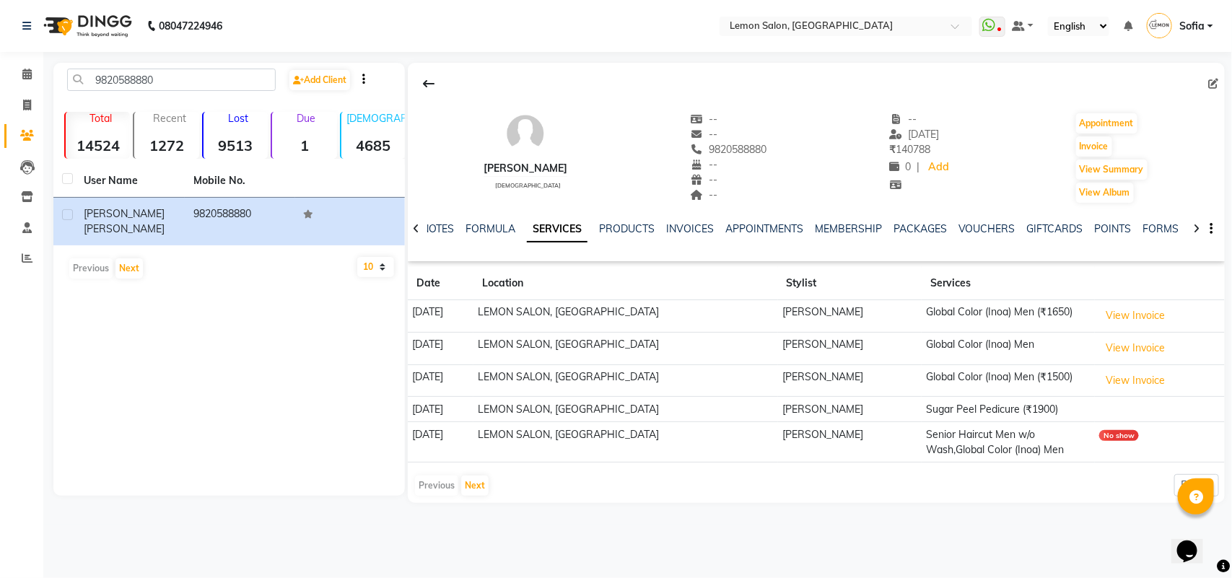
drag, startPoint x: 399, startPoint y: 123, endPoint x: 278, endPoint y: 123, distance: 121.3
drag, startPoint x: 278, startPoint y: 123, endPoint x: 170, endPoint y: 416, distance: 312.1
click at [167, 445] on div "9820588880 Add Client Total 14524 Recent 1272 Lost 9513 Due 1 Male 4685 Female …" at bounding box center [228, 279] width 351 height 433
click at [190, 77] on input "9820588880" at bounding box center [171, 80] width 209 height 22
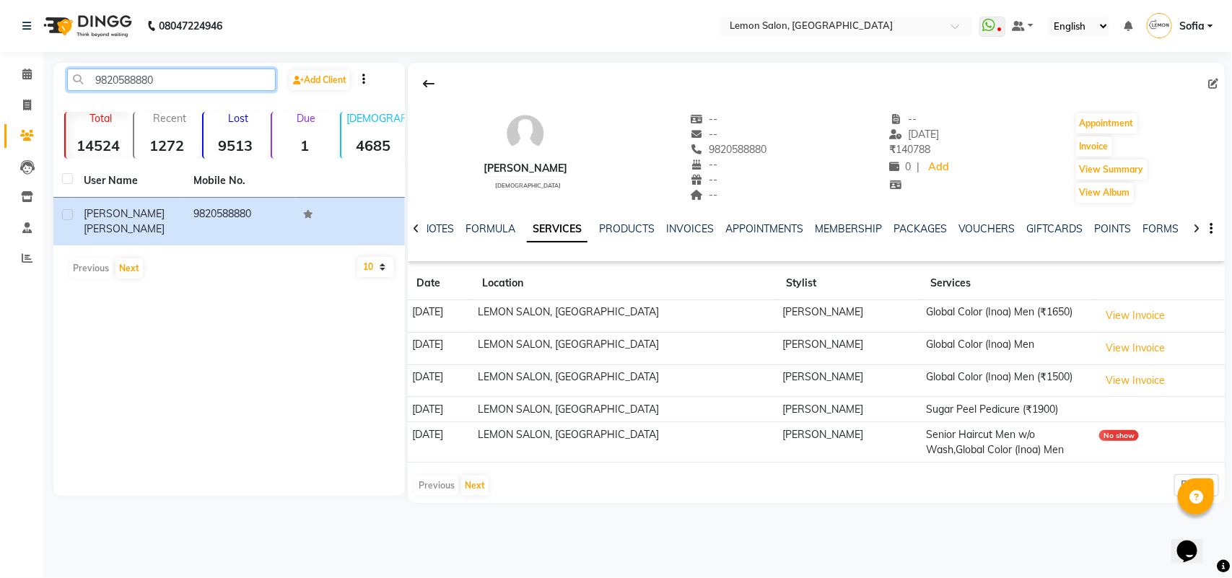
paste input "7733880051"
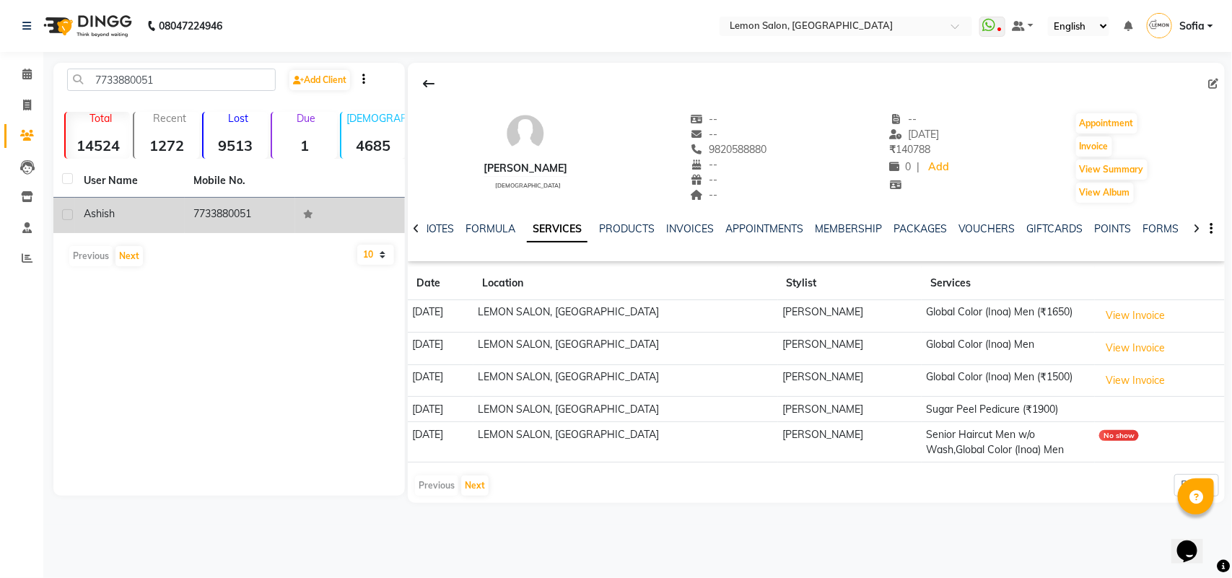
click at [110, 215] on span "Ashish" at bounding box center [99, 213] width 31 height 13
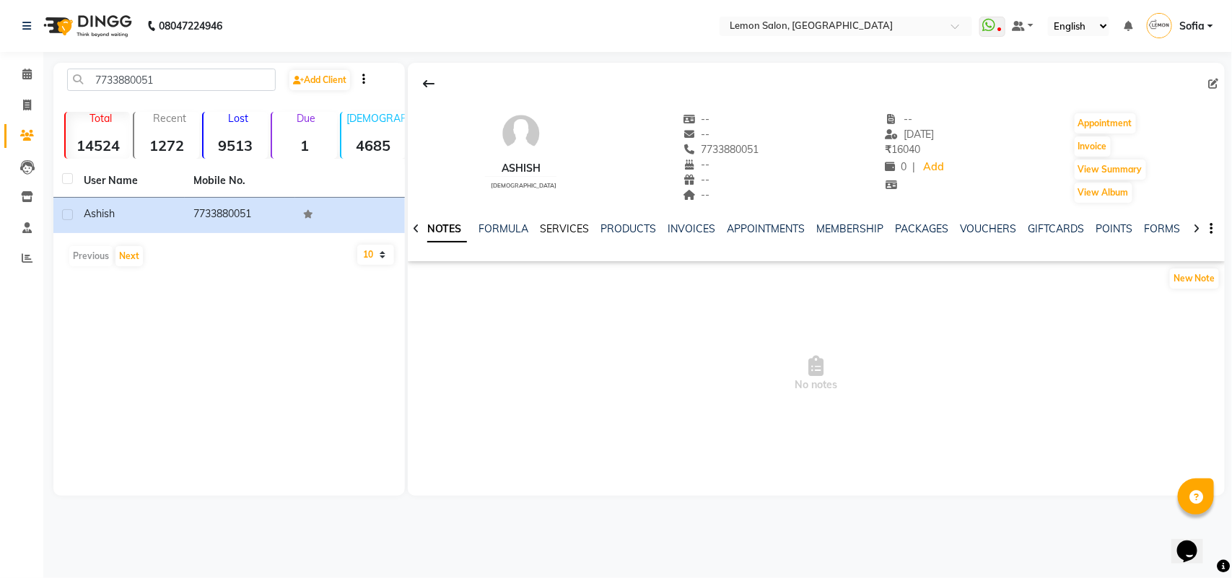
click at [568, 224] on link "SERVICES" at bounding box center [564, 228] width 49 height 13
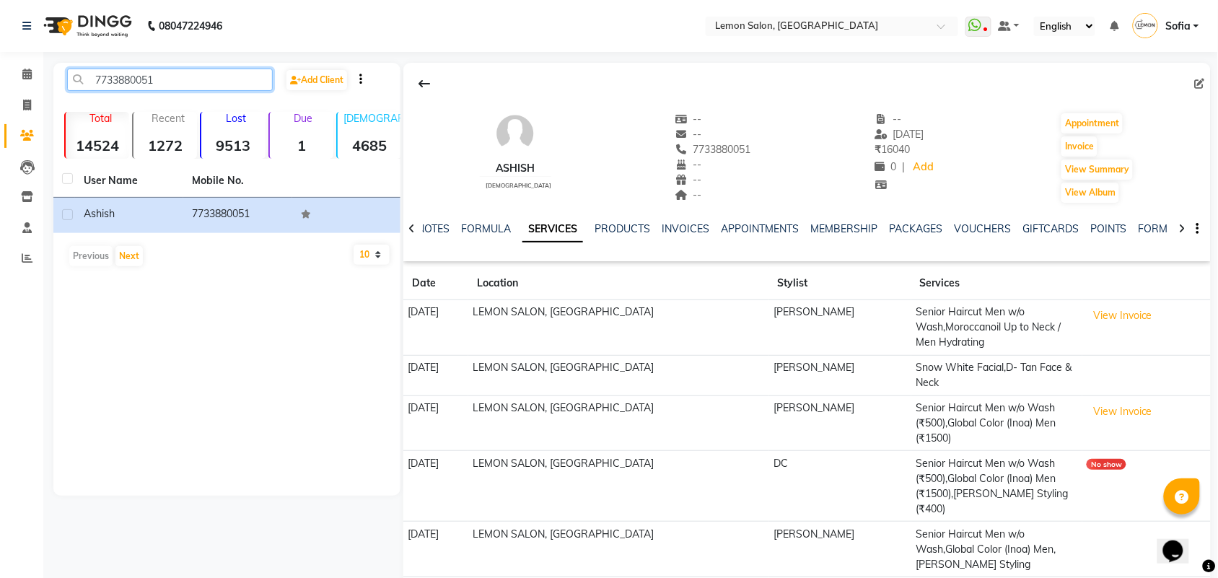
click at [175, 72] on input "7733880051" at bounding box center [170, 80] width 206 height 22
paste input "9821430542"
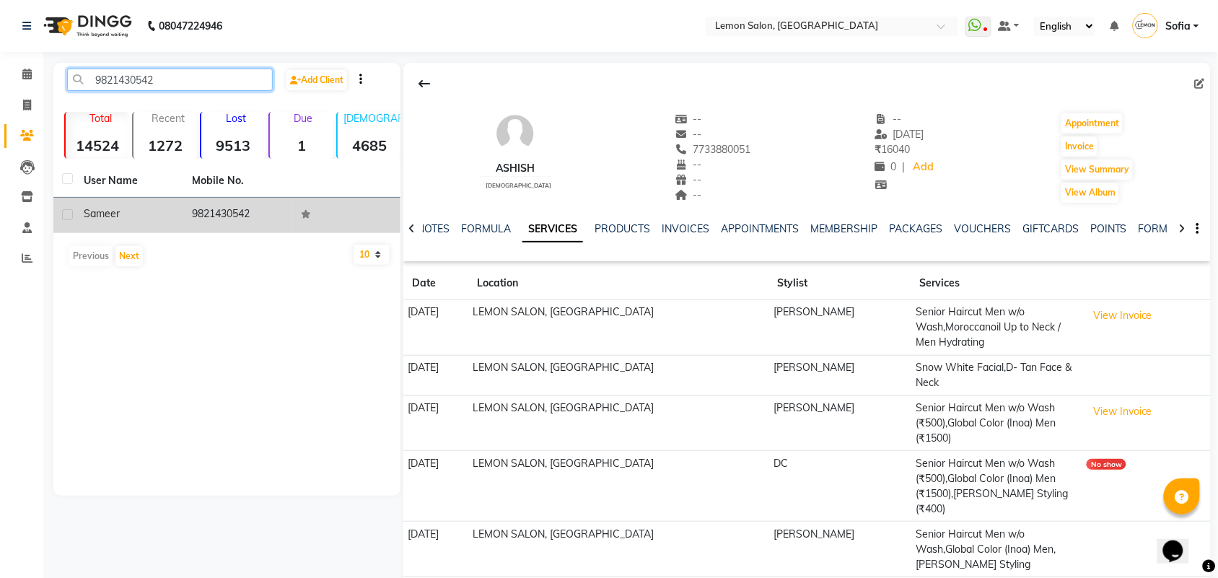
type input "9821430542"
click at [211, 214] on td "9821430542" at bounding box center [237, 215] width 108 height 35
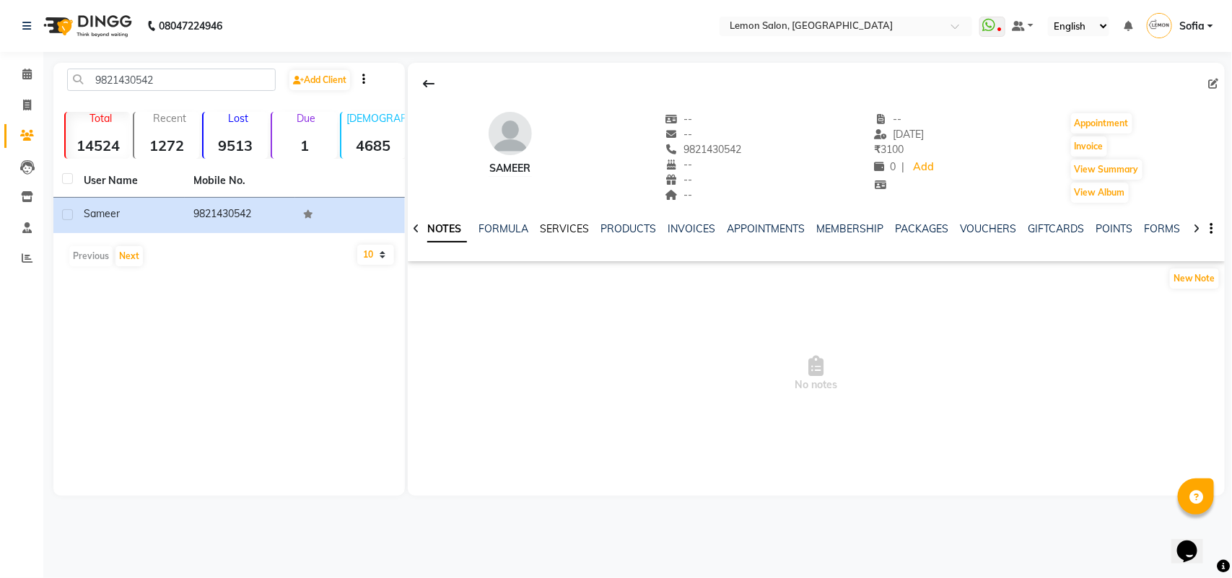
click at [567, 226] on link "SERVICES" at bounding box center [564, 228] width 49 height 13
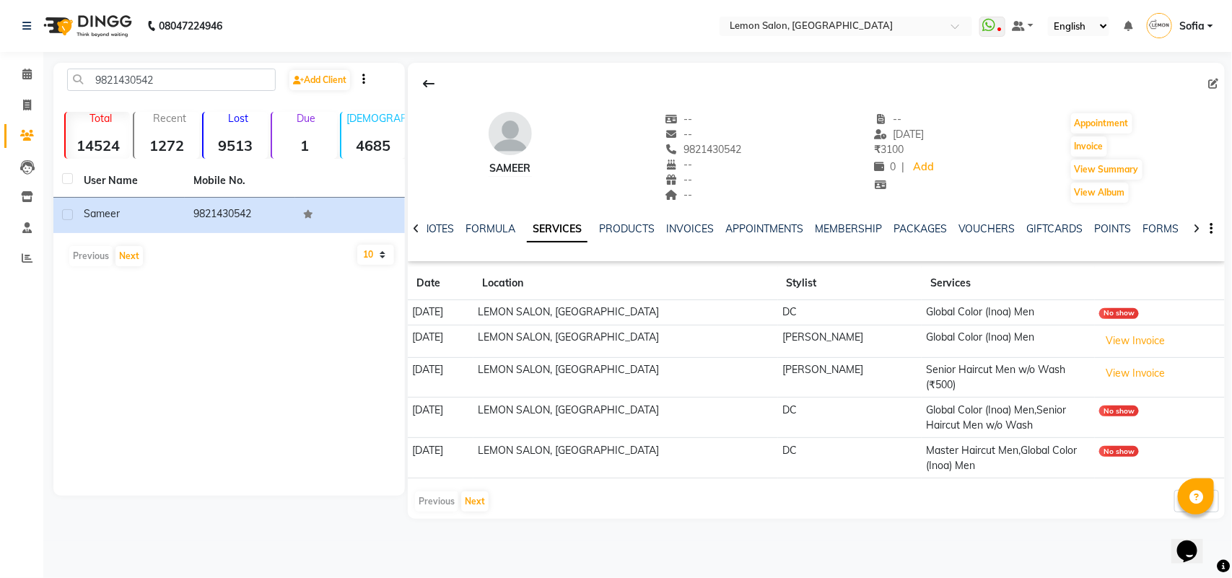
click at [1193, 27] on span "Sofia" at bounding box center [1191, 26] width 25 height 15
click at [1142, 103] on link "Sign out" at bounding box center [1139, 103] width 132 height 22
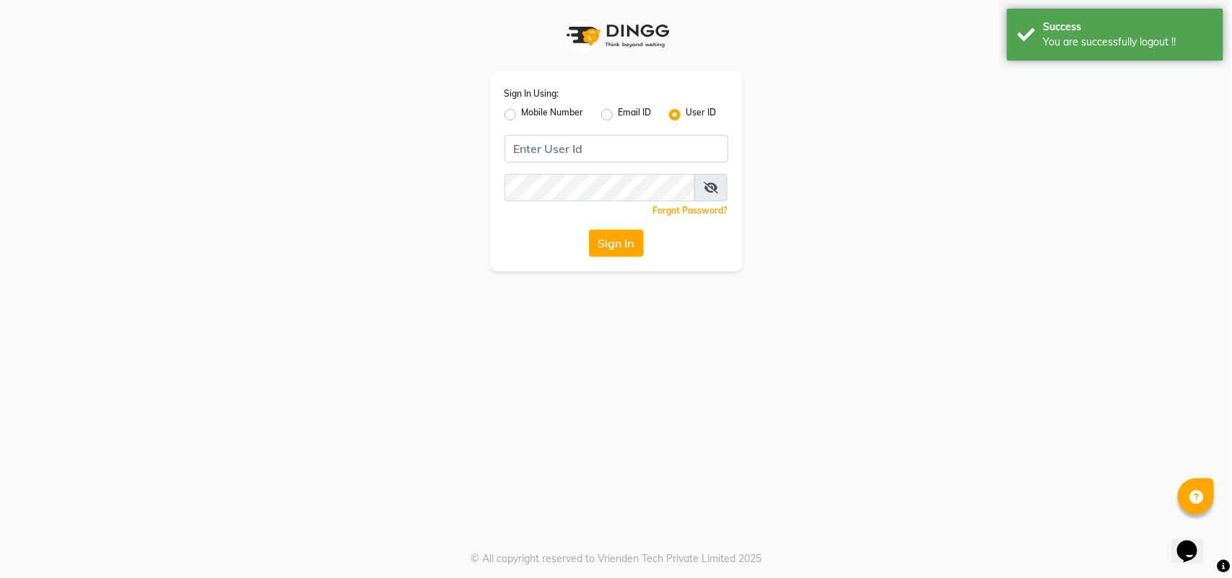
click at [522, 117] on label "Mobile Number" at bounding box center [553, 114] width 62 height 17
click at [522, 115] on input "Mobile Number" at bounding box center [526, 110] width 9 height 9
radio input "true"
radio input "false"
click at [619, 153] on input "Username" at bounding box center [640, 148] width 175 height 27
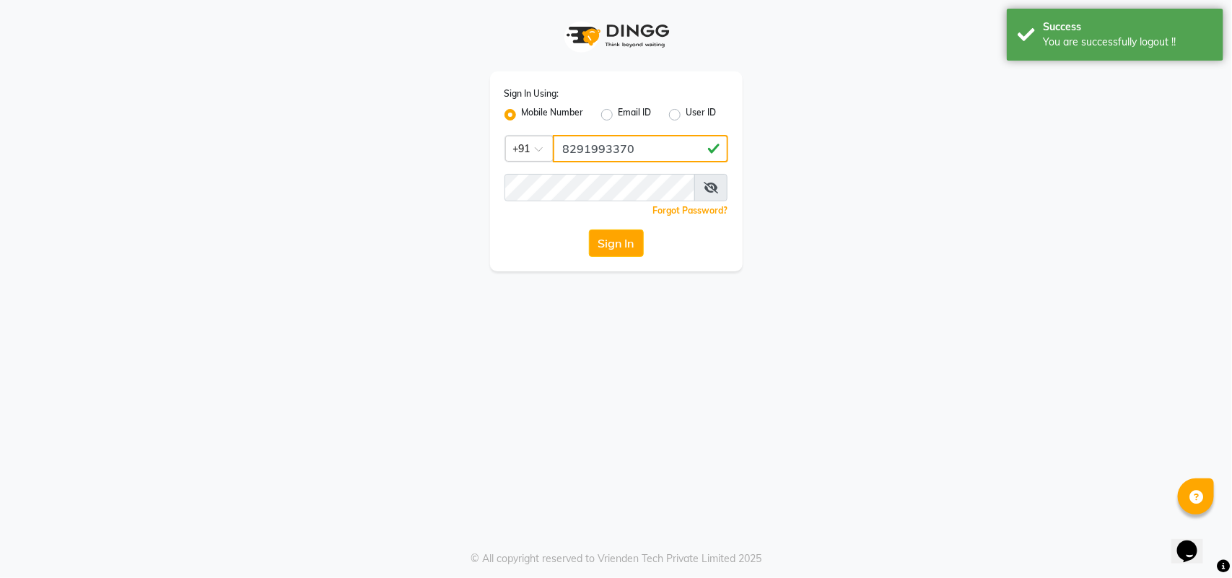
type input "8291993370"
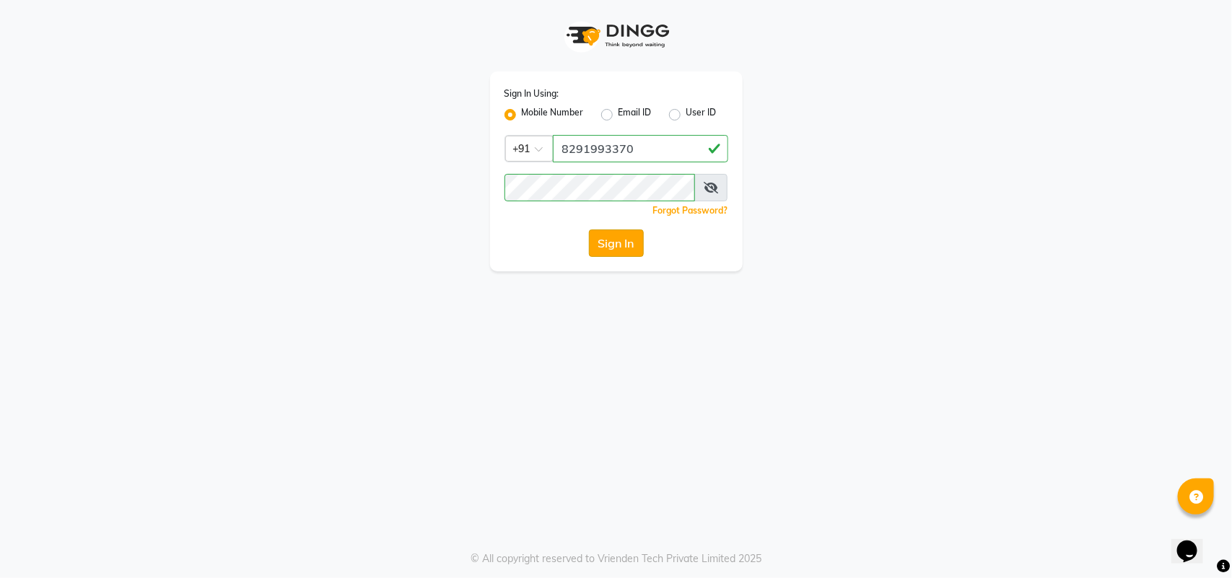
drag, startPoint x: 632, startPoint y: 225, endPoint x: 632, endPoint y: 237, distance: 11.5
click at [632, 235] on div "Sign In Using: Mobile Number Email ID User ID Country Code × +91 8291993370 Rem…" at bounding box center [616, 171] width 253 height 200
click at [632, 237] on button "Sign In" at bounding box center [616, 243] width 55 height 27
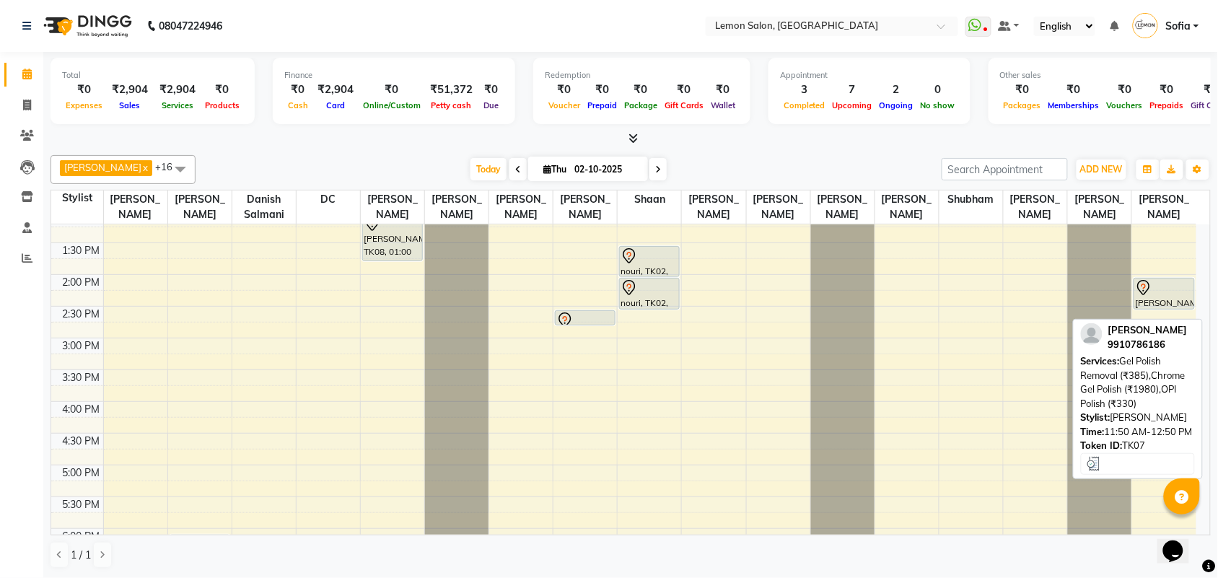
scroll to position [180, 0]
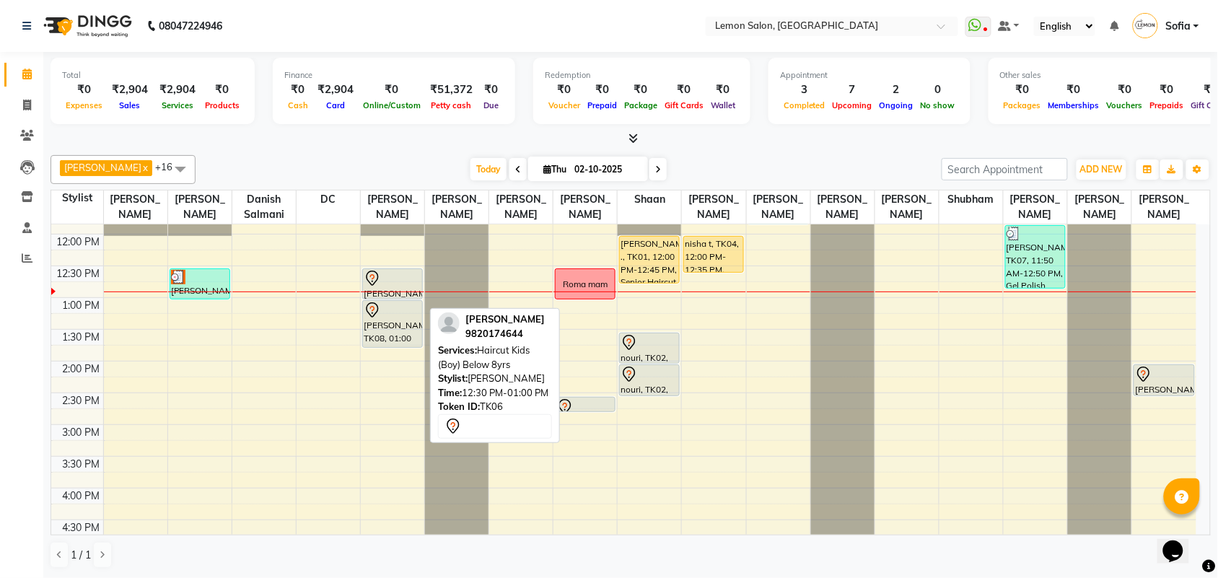
click at [394, 287] on div at bounding box center [393, 278] width 58 height 17
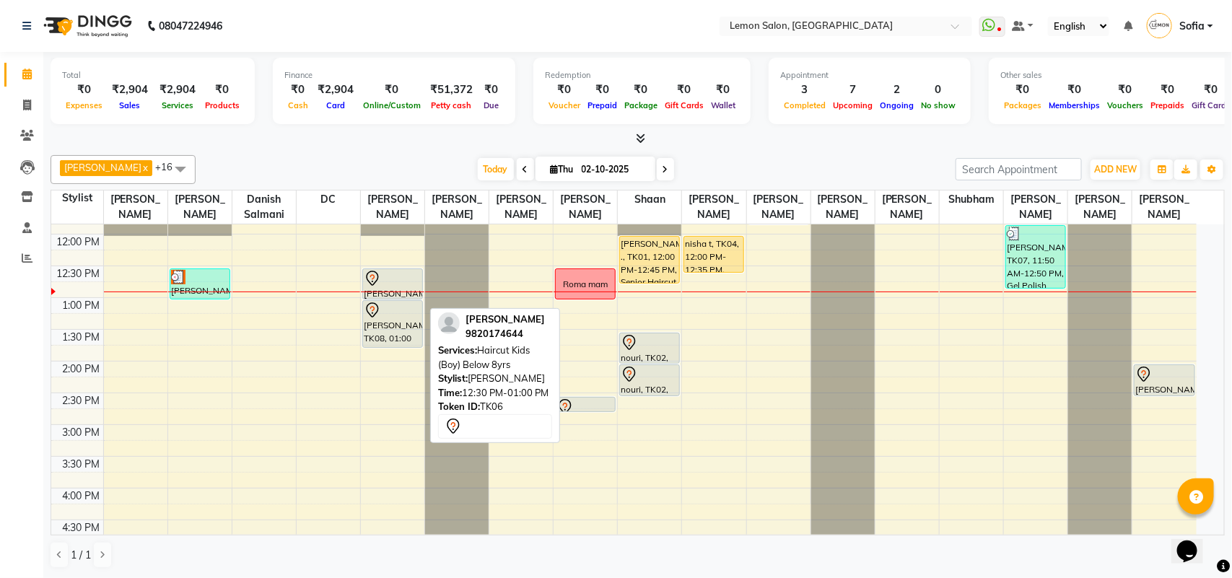
select select "7"
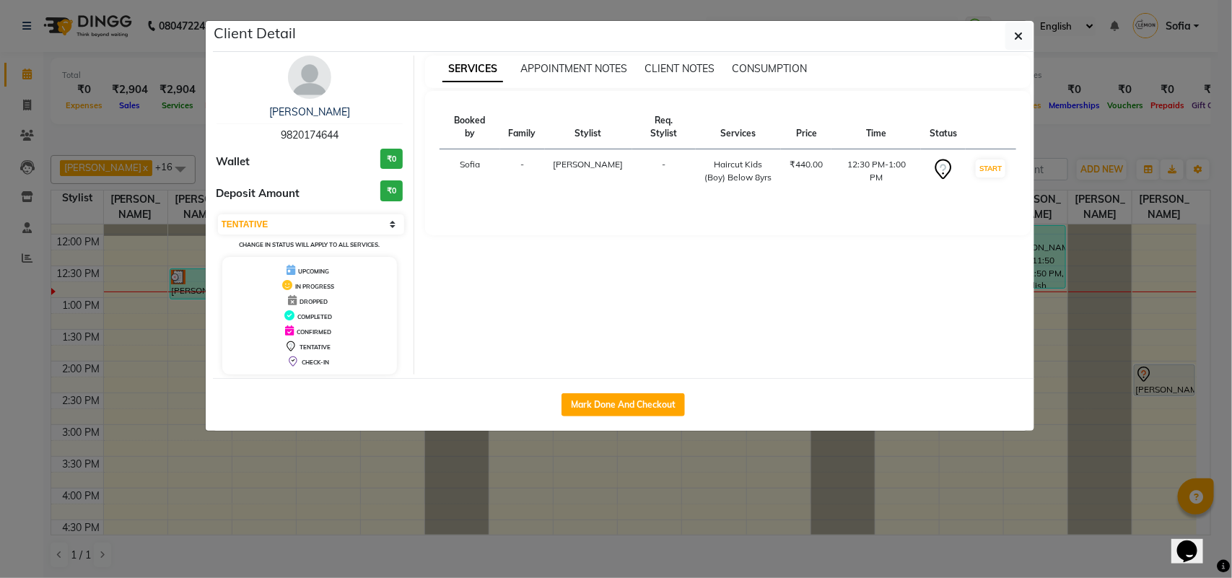
click at [637, 419] on div "Mark Done And Checkout" at bounding box center [623, 404] width 821 height 53
click at [635, 410] on button "Mark Done And Checkout" at bounding box center [623, 404] width 123 height 23
select select "551"
select select "service"
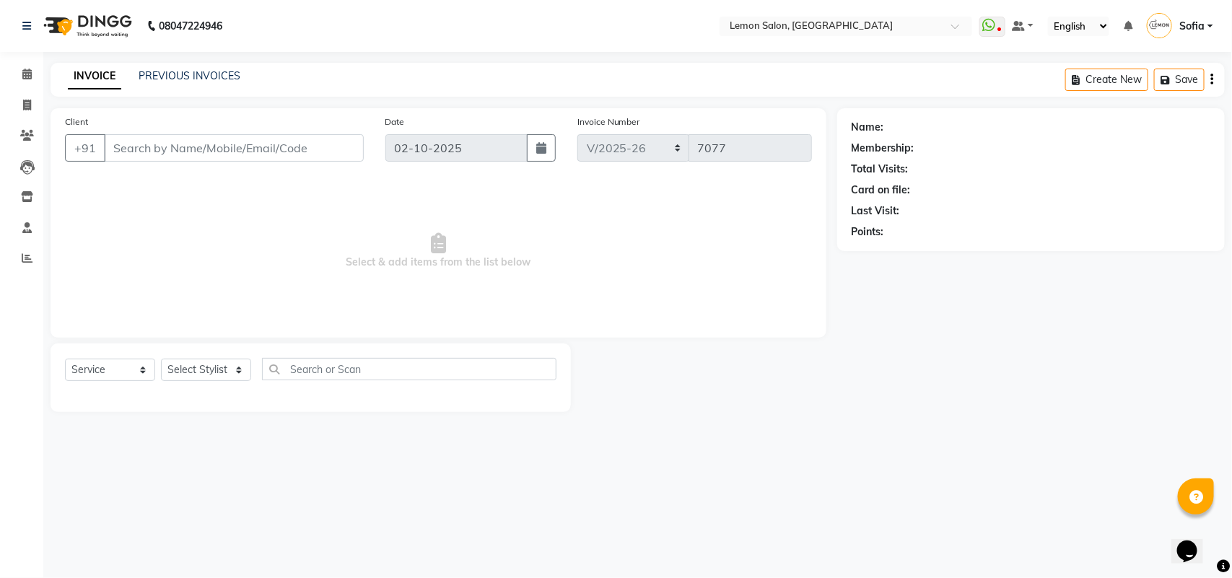
type input "9820174644"
select select "7955"
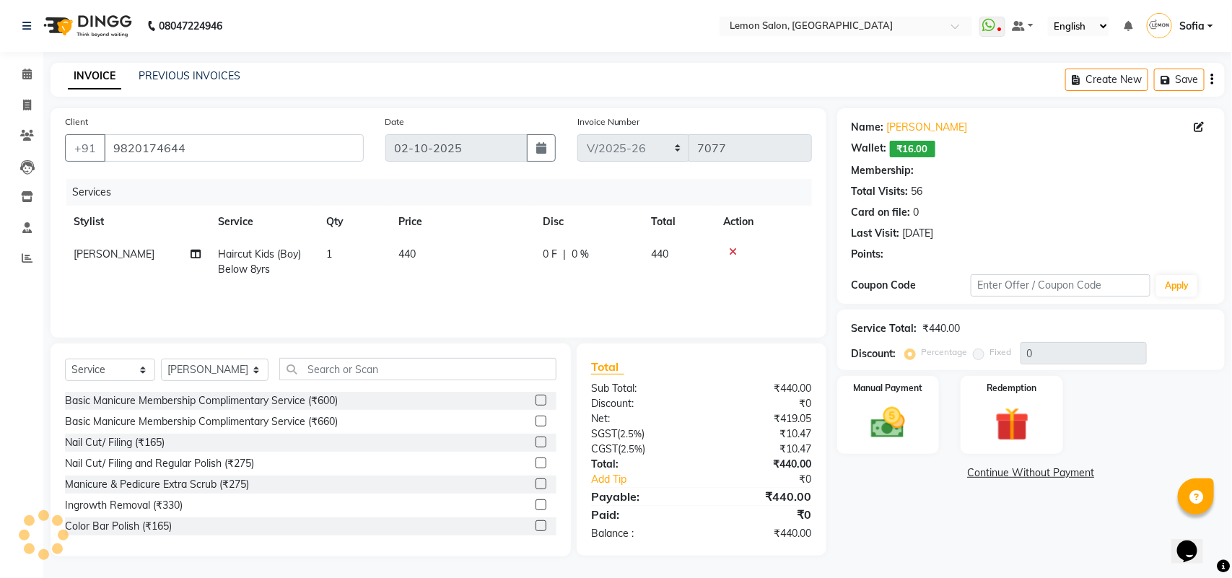
select select "1: Object"
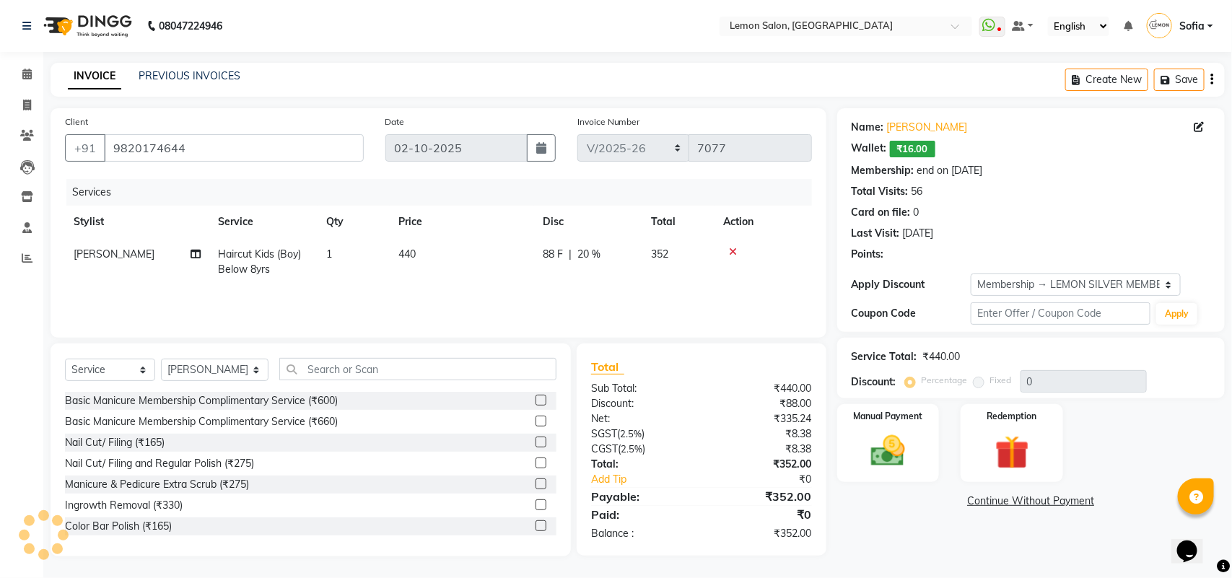
type input "20"
drag, startPoint x: 904, startPoint y: 444, endPoint x: 940, endPoint y: 460, distance: 39.1
click at [907, 446] on img at bounding box center [887, 451] width 55 height 39
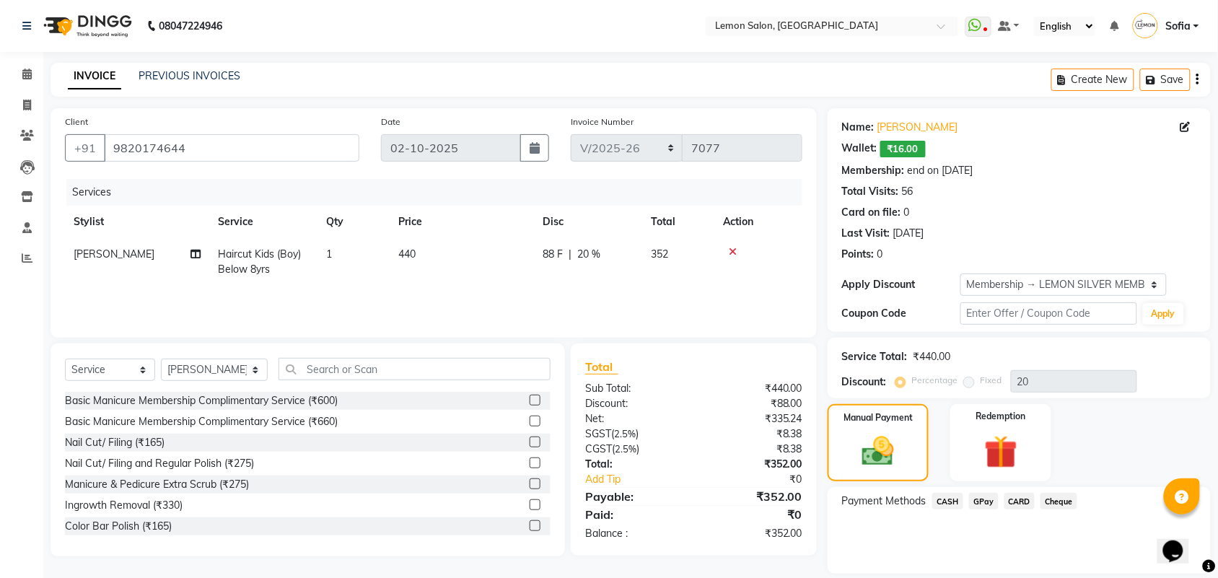
drag, startPoint x: 987, startPoint y: 499, endPoint x: 992, endPoint y: 504, distance: 7.7
click at [987, 502] on span "GPay" at bounding box center [984, 501] width 30 height 17
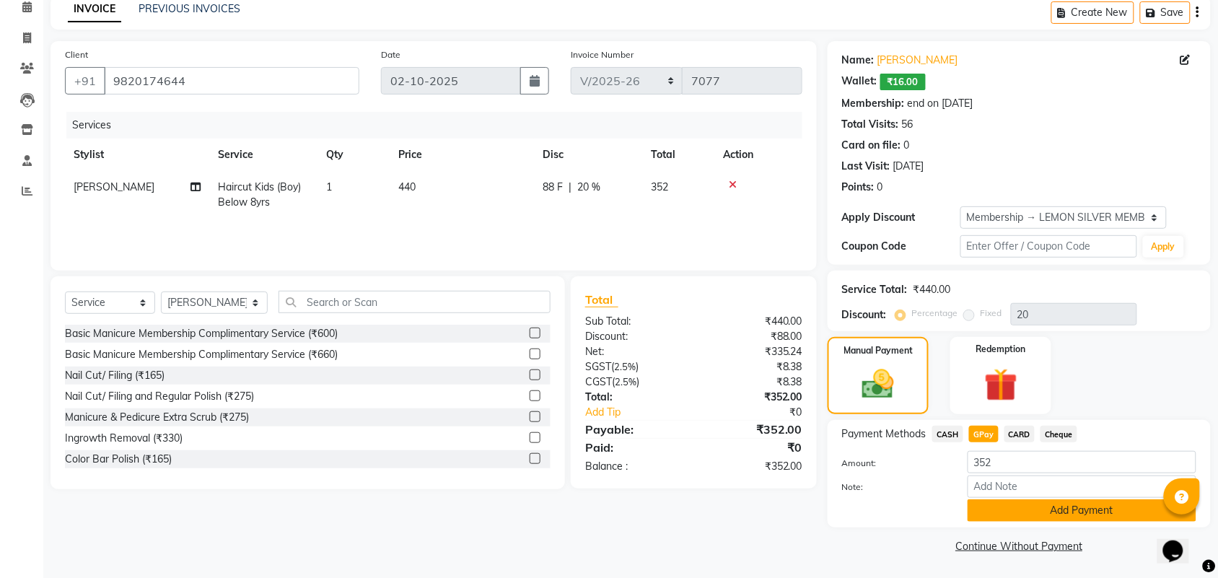
click at [1034, 514] on button "Add Payment" at bounding box center [1082, 510] width 229 height 22
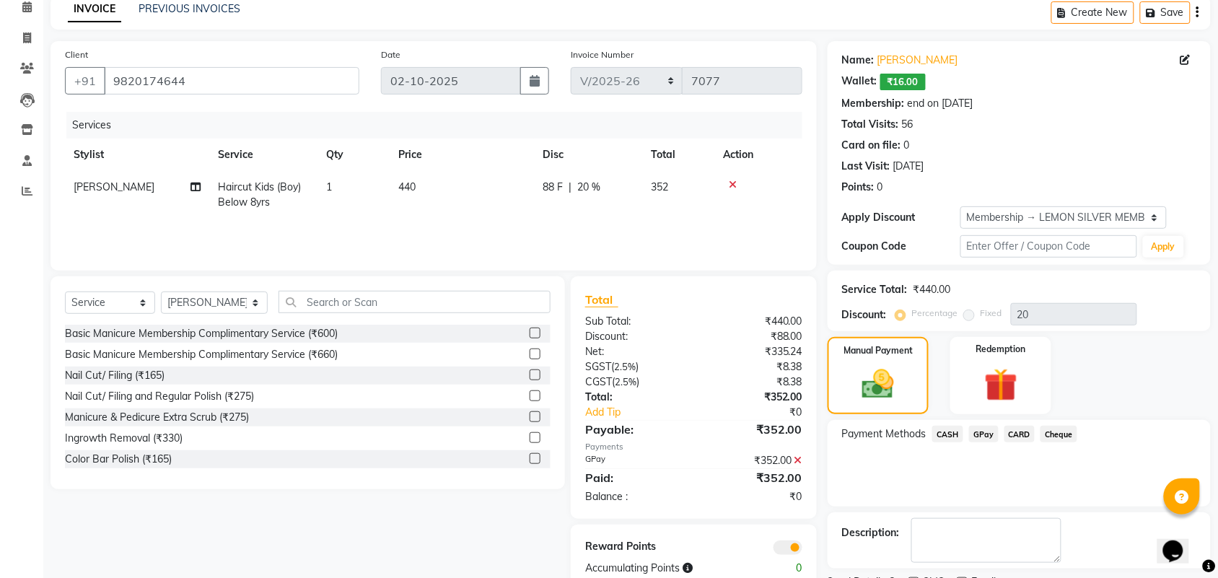
scroll to position [128, 0]
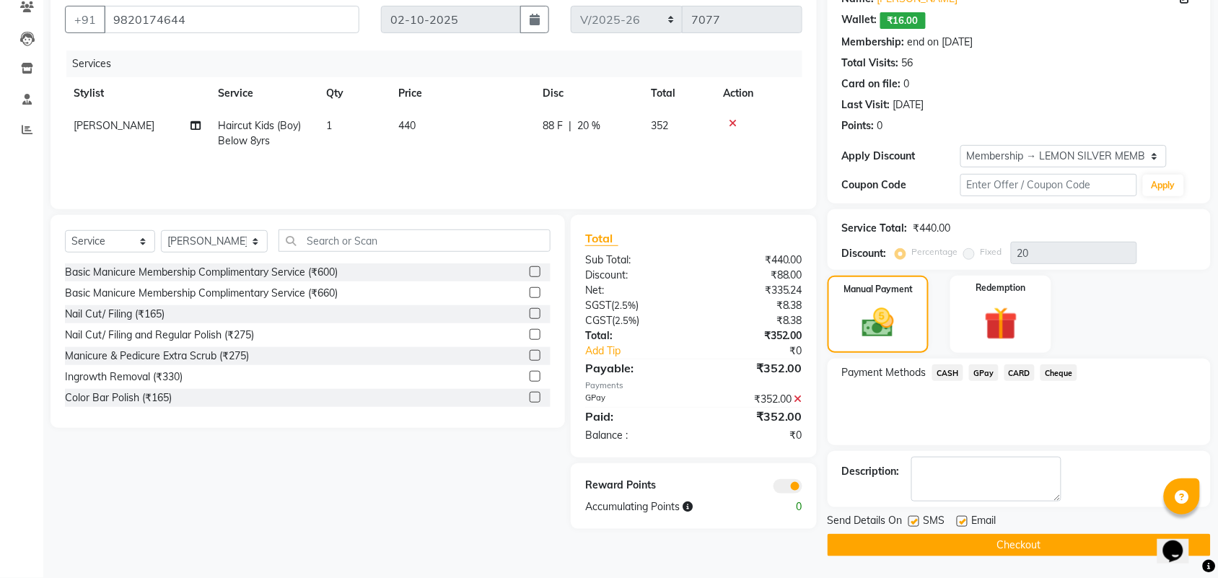
click at [918, 520] on label at bounding box center [914, 521] width 11 height 11
click at [918, 520] on input "checkbox" at bounding box center [913, 521] width 9 height 9
checkbox input "false"
click at [966, 520] on label at bounding box center [962, 521] width 11 height 11
click at [966, 520] on input "checkbox" at bounding box center [961, 521] width 9 height 9
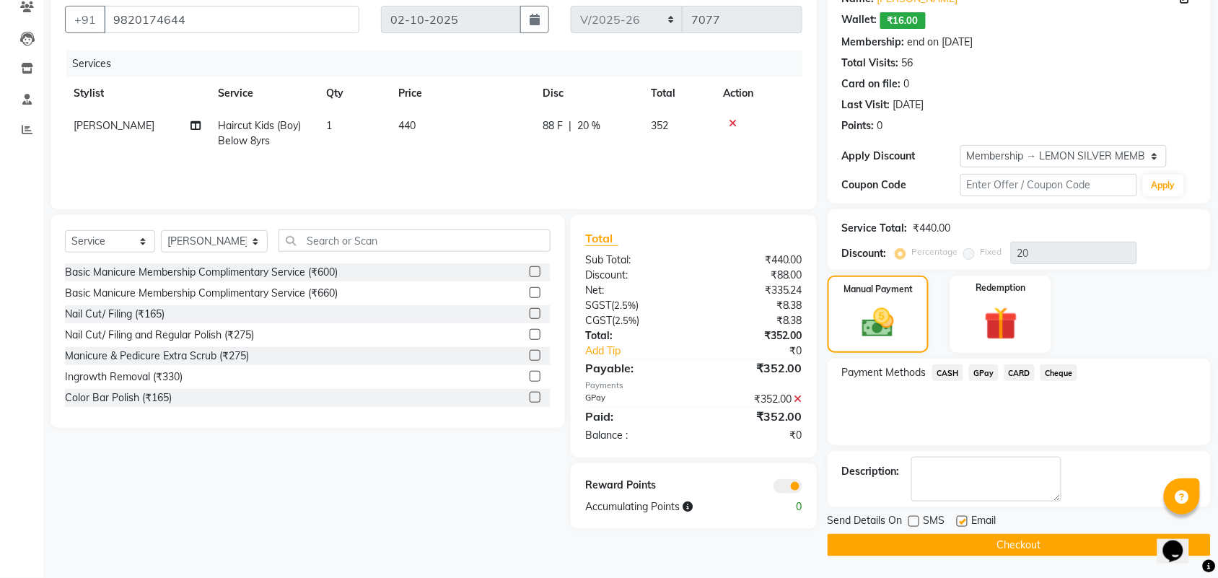
checkbox input "false"
click at [955, 542] on button "Checkout" at bounding box center [1019, 545] width 383 height 22
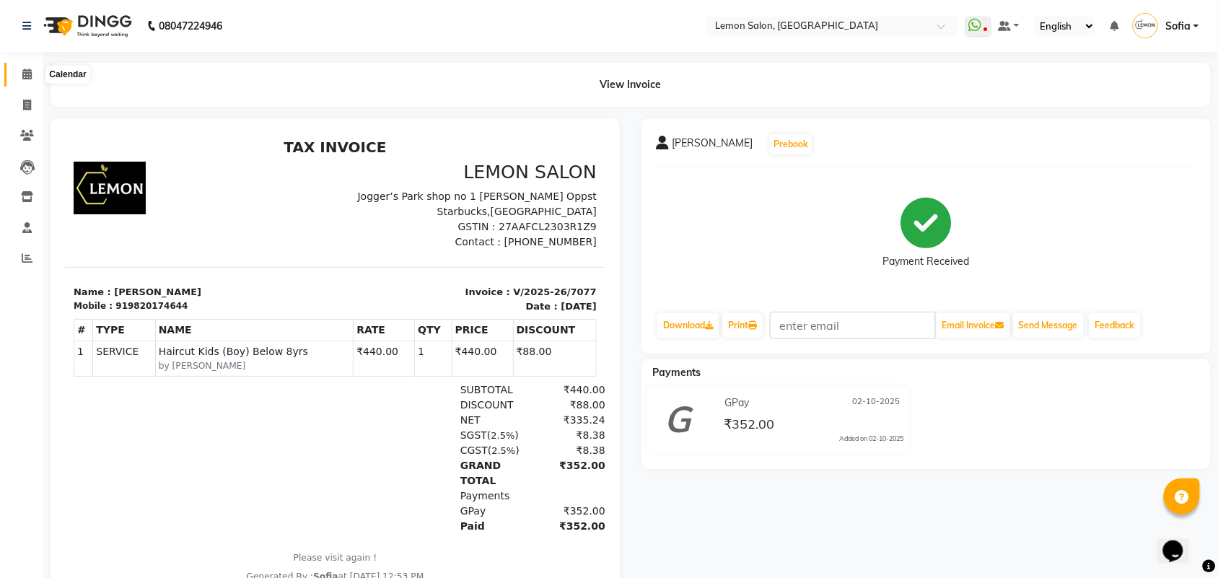
click at [27, 77] on icon at bounding box center [26, 74] width 9 height 11
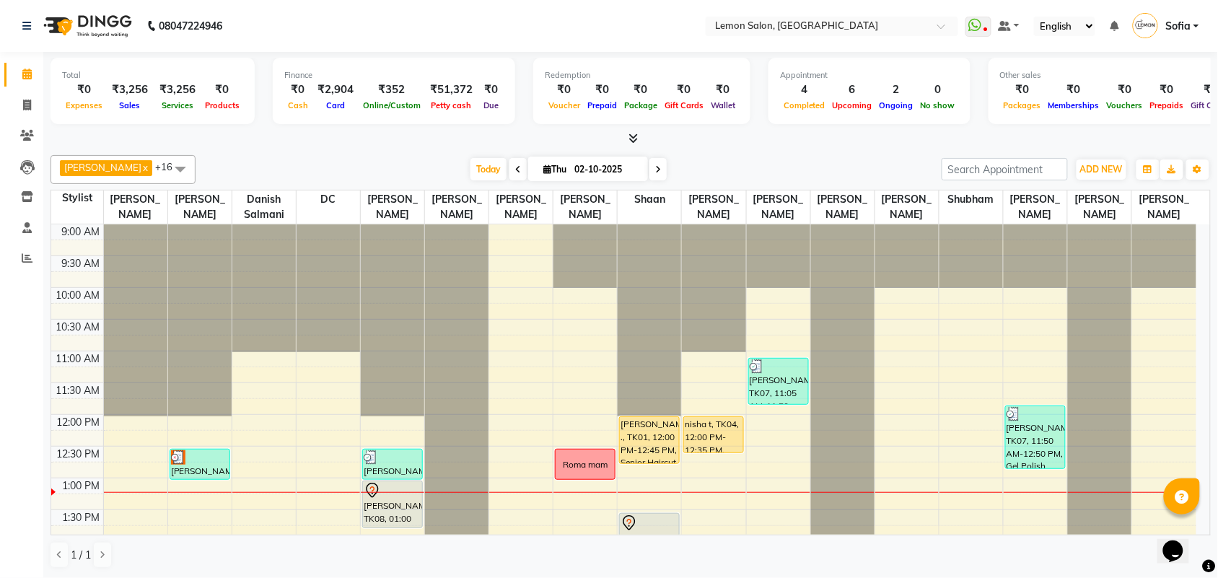
scroll to position [90, 0]
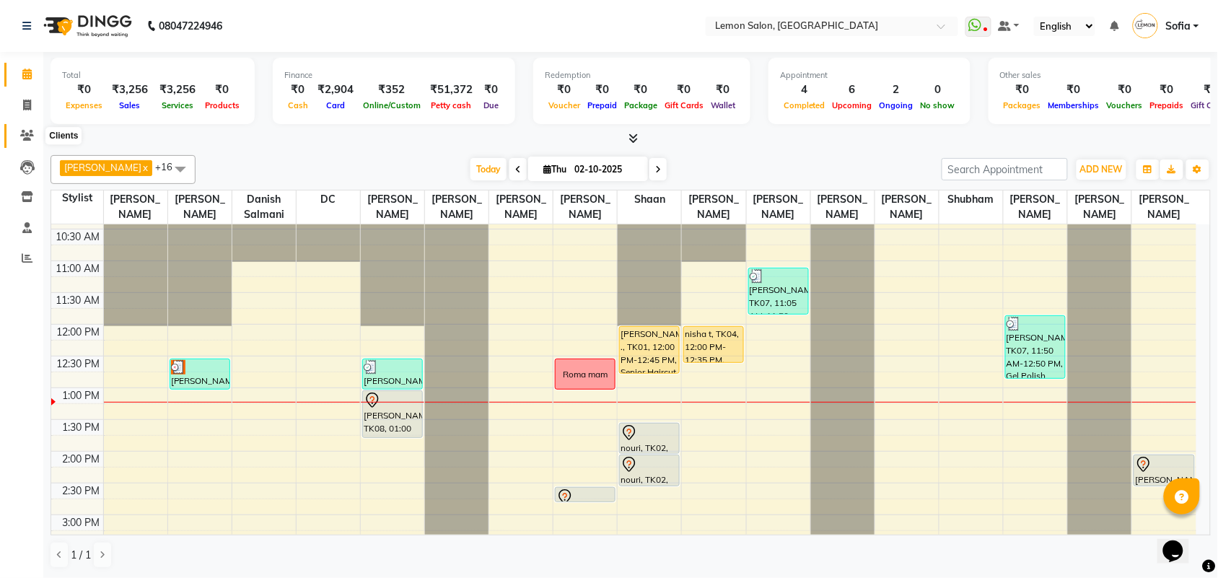
click at [27, 131] on icon at bounding box center [27, 135] width 14 height 11
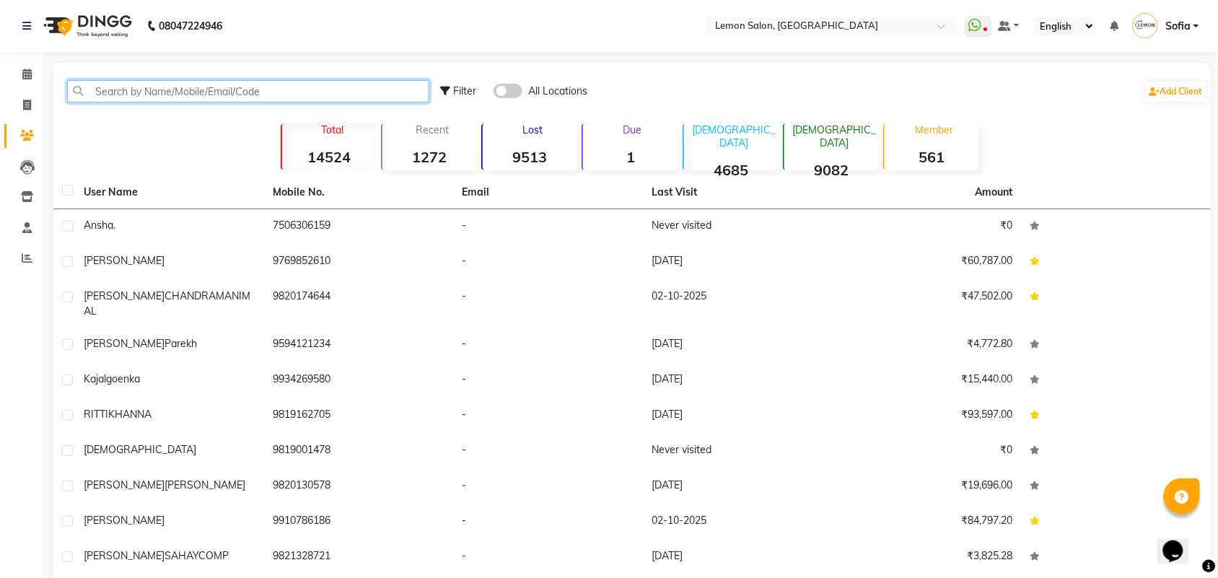
click at [242, 87] on input "text" at bounding box center [248, 91] width 362 height 22
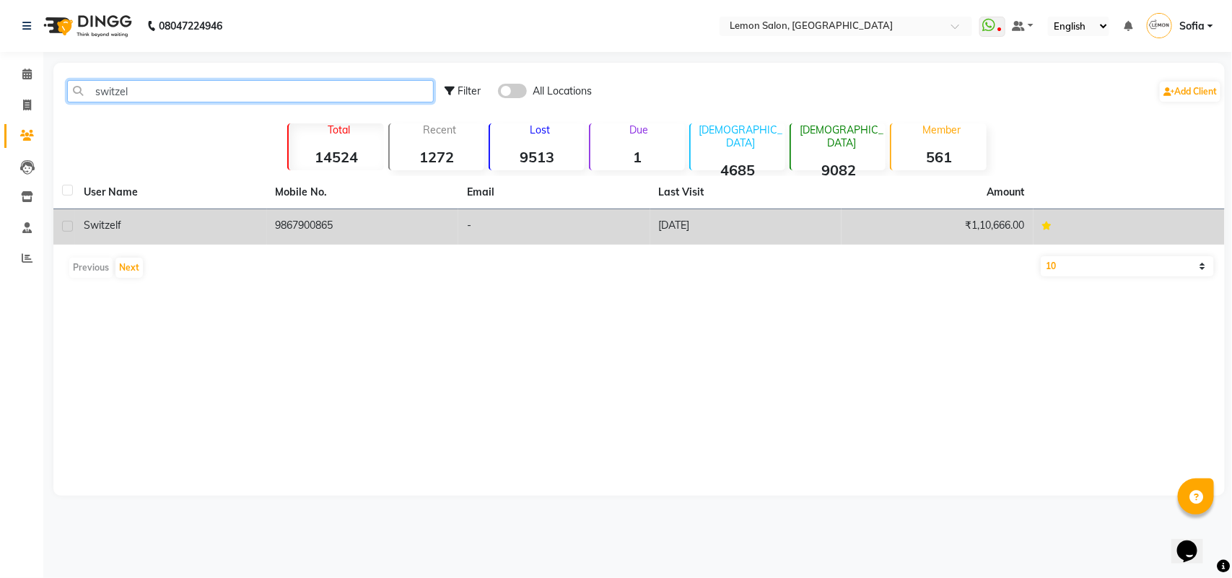
type input "switzel"
click at [318, 227] on td "9867900865" at bounding box center [363, 226] width 192 height 35
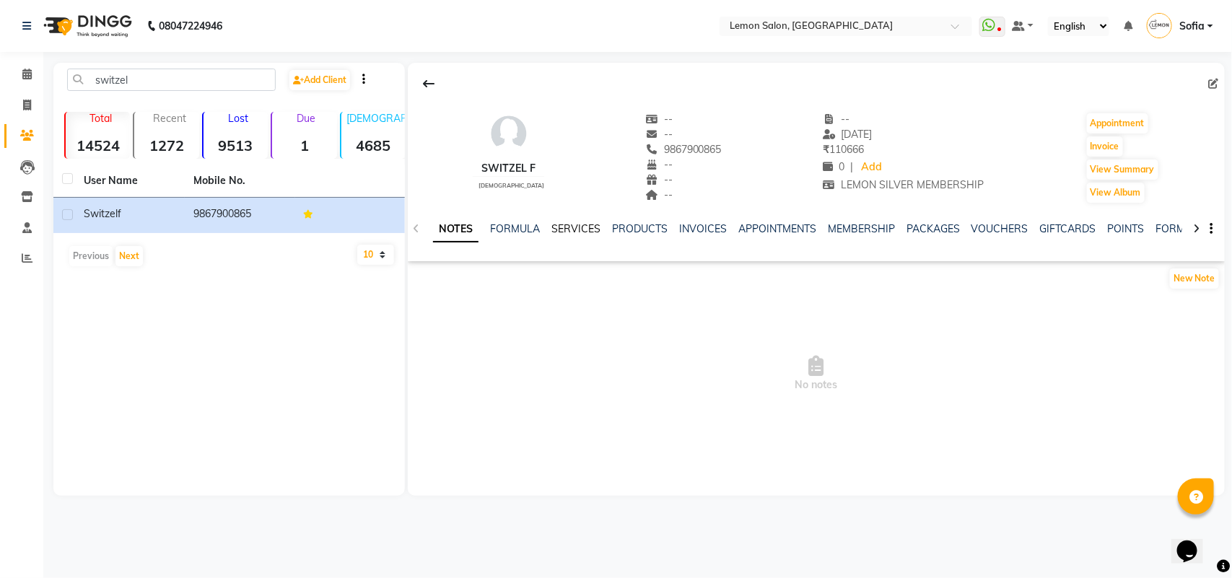
click at [575, 227] on link "SERVICES" at bounding box center [575, 228] width 49 height 13
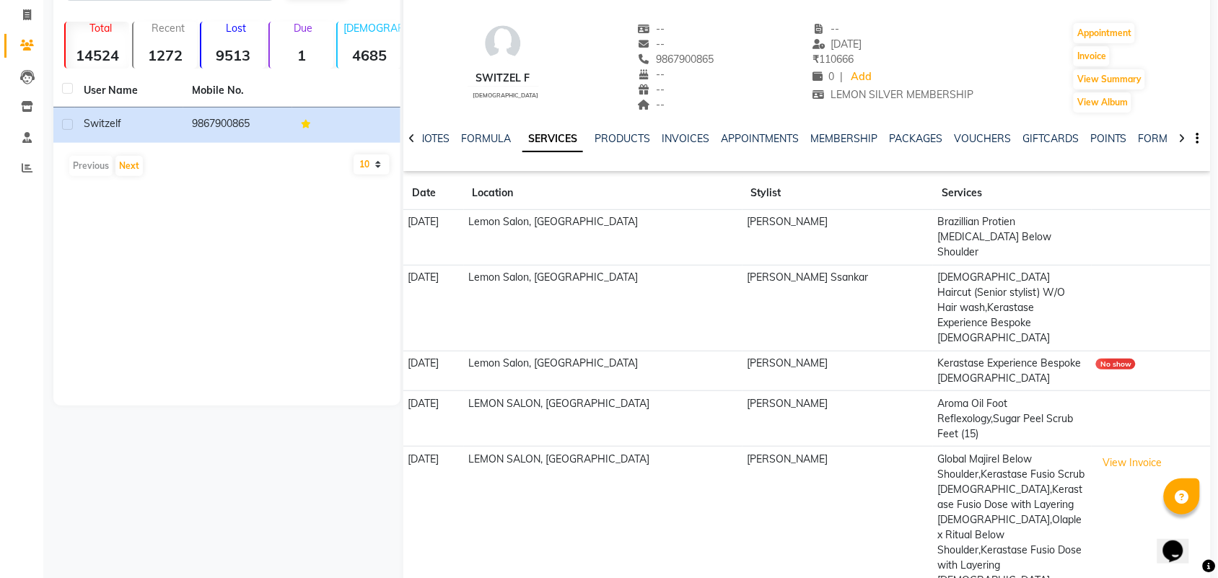
scroll to position [92, 0]
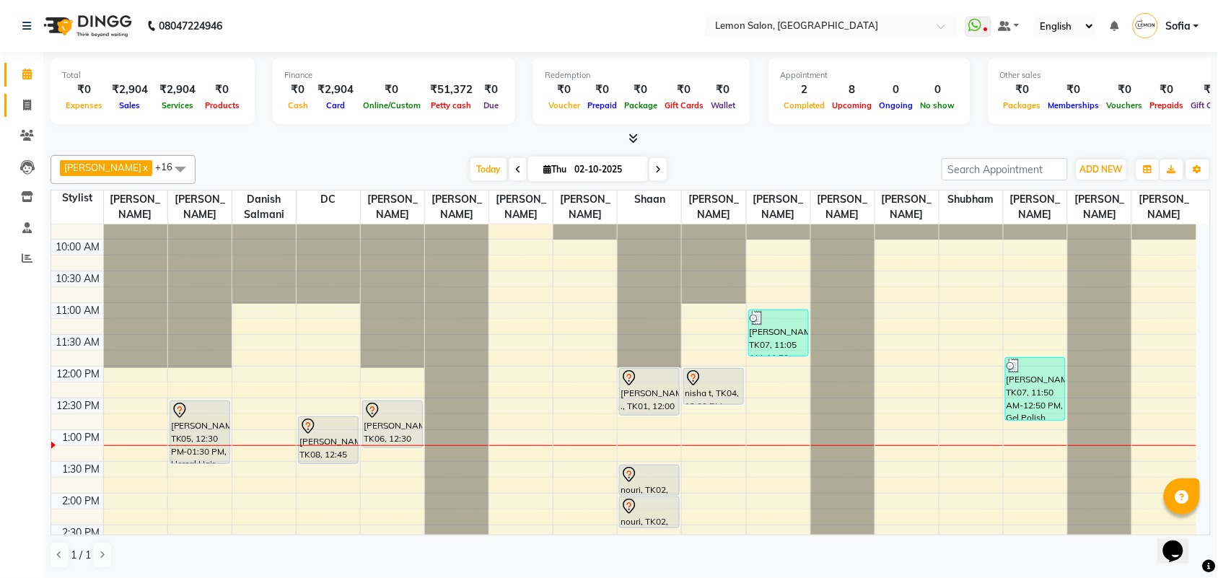
scroll to position [90, 0]
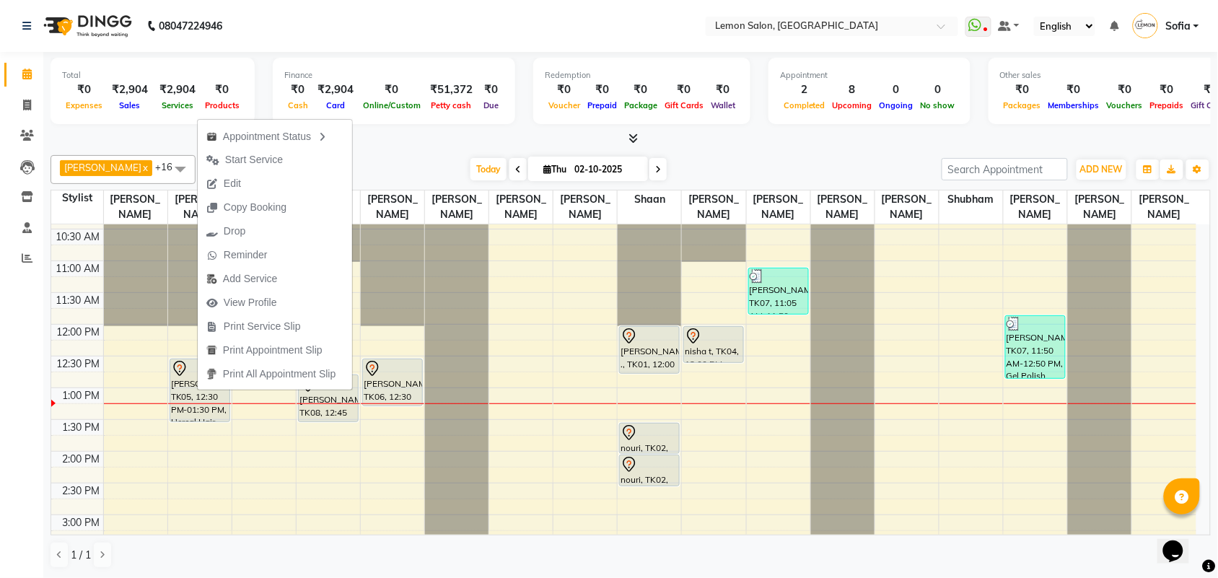
drag, startPoint x: 12, startPoint y: 409, endPoint x: 66, endPoint y: 409, distance: 54.1
click at [38, 409] on div "Calendar Invoice Clients Leads Inventory Staff Reports Completed InProgress Upc…" at bounding box center [97, 298] width 195 height 515
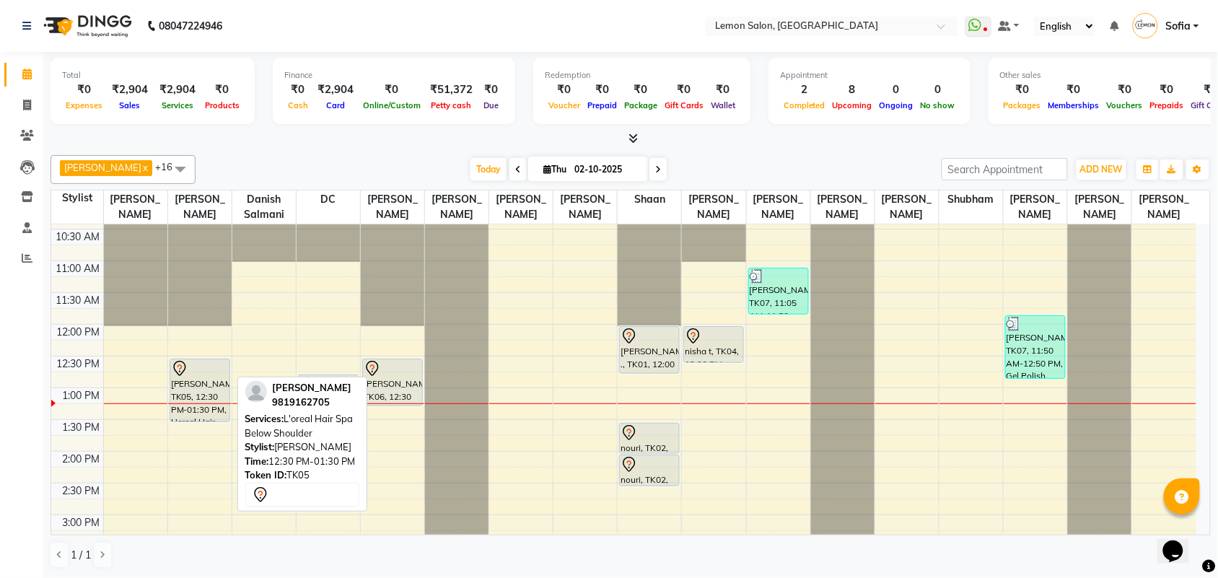
click at [220, 408] on div "[PERSON_NAME], TK05, 12:30 PM-01:30 PM, L'oreal Hair Spa Below Shoulder" at bounding box center [199, 390] width 59 height 62
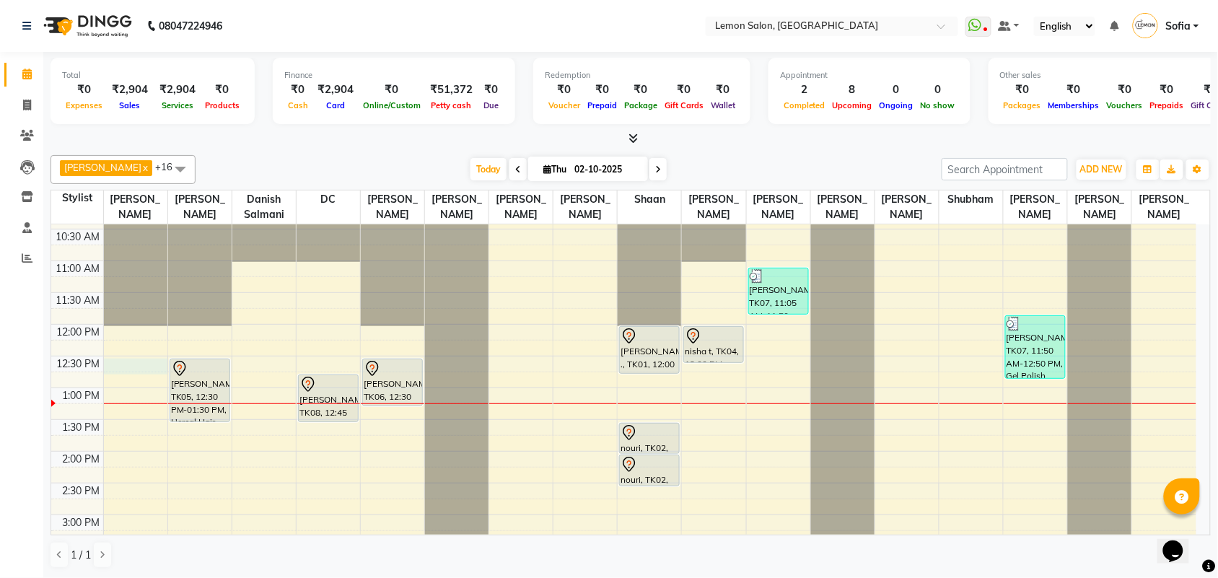
click at [163, 380] on div "9:00 AM 9:30 AM 10:00 AM 10:30 AM 11:00 AM 11:30 AM 12:00 PM 12:30 PM 1:00 PM 1…" at bounding box center [623, 578] width 1145 height 888
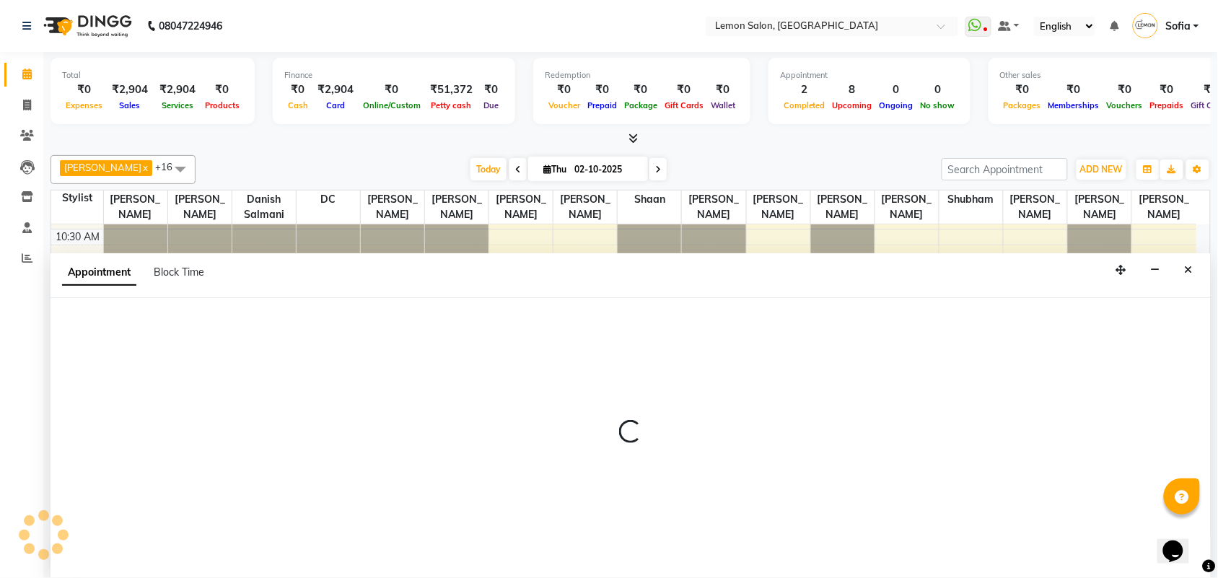
scroll to position [1, 0]
select select "7468"
select select "tentative"
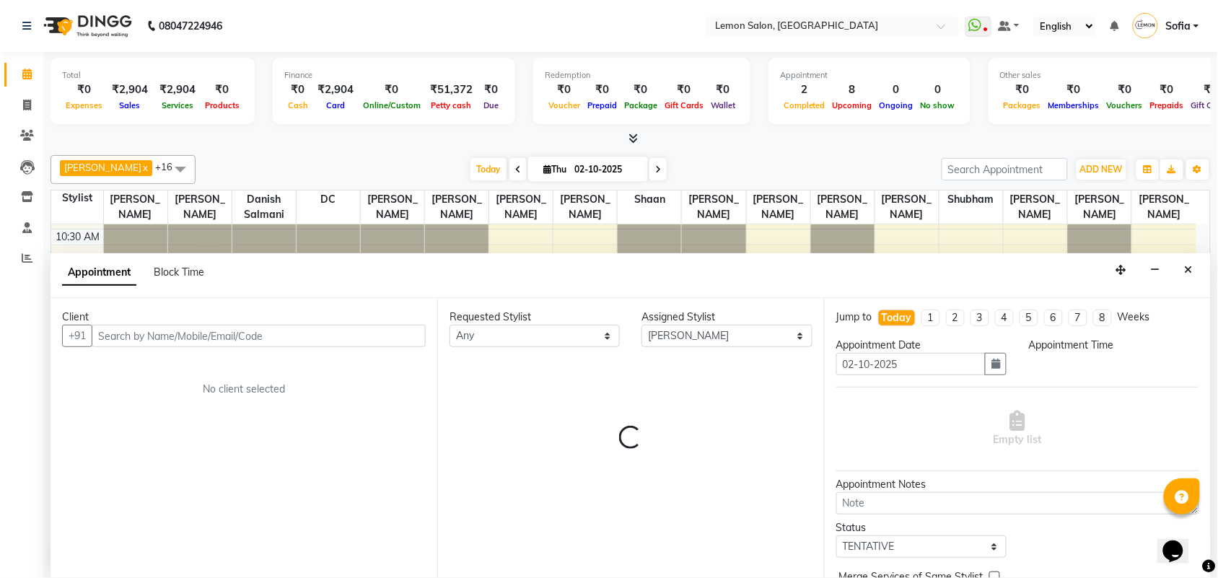
select select "750"
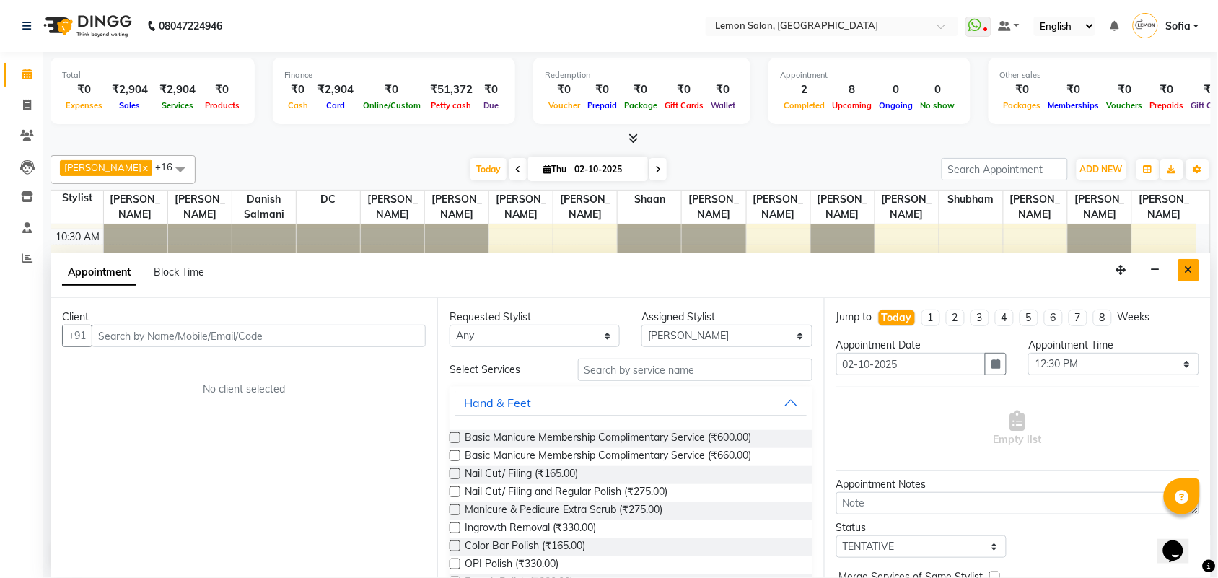
click at [1193, 269] on button "Close" at bounding box center [1189, 270] width 21 height 22
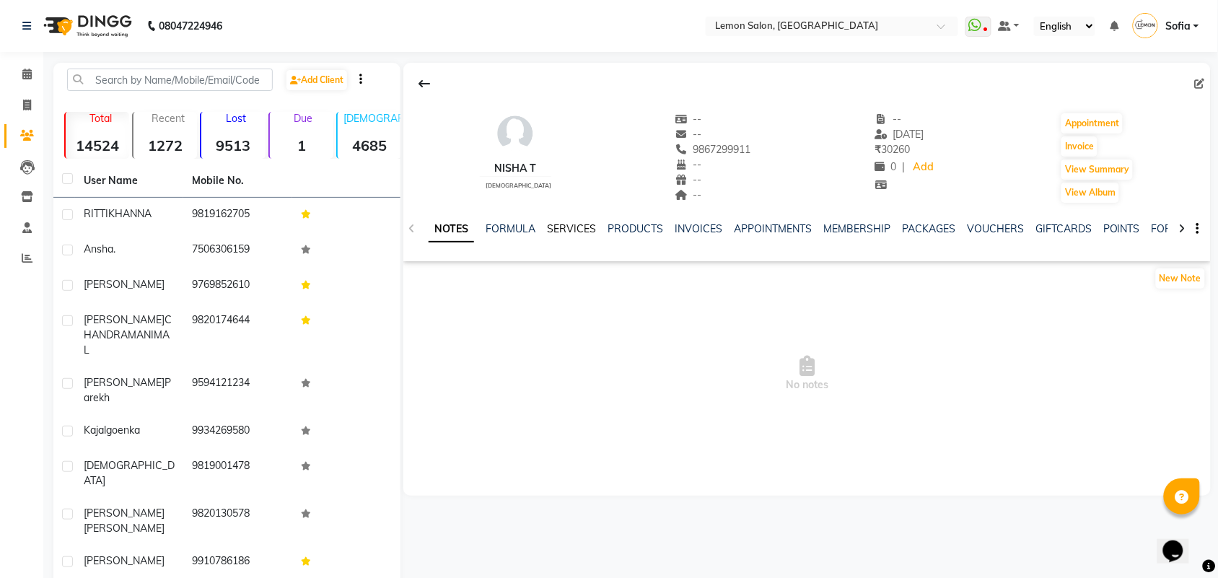
click at [570, 228] on link "SERVICES" at bounding box center [571, 228] width 49 height 13
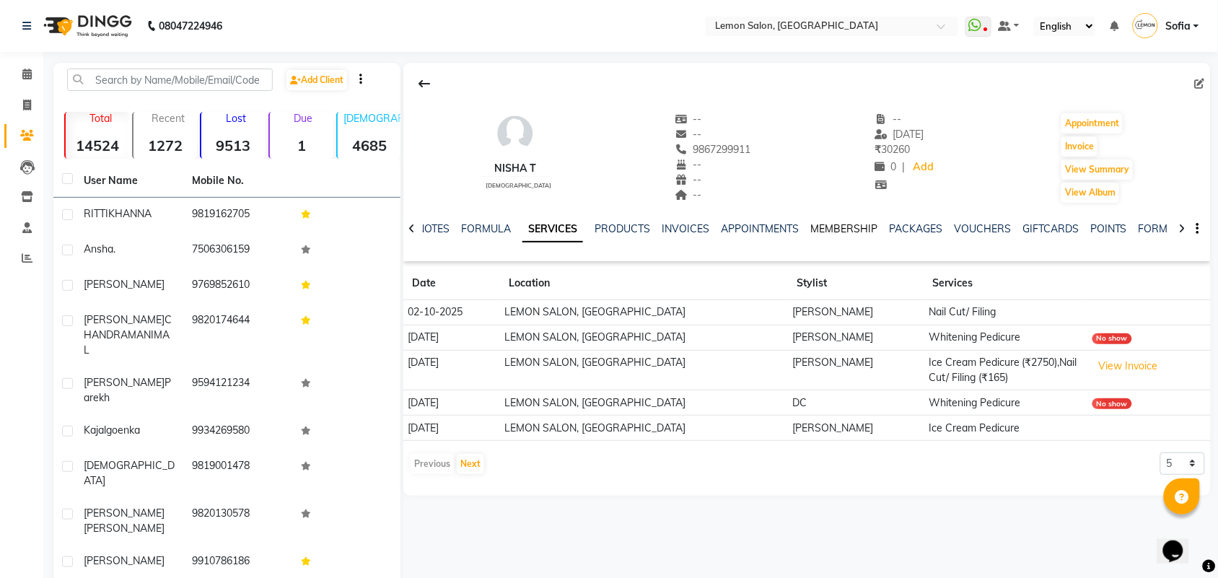
click at [845, 227] on link "MEMBERSHIP" at bounding box center [844, 228] width 67 height 13
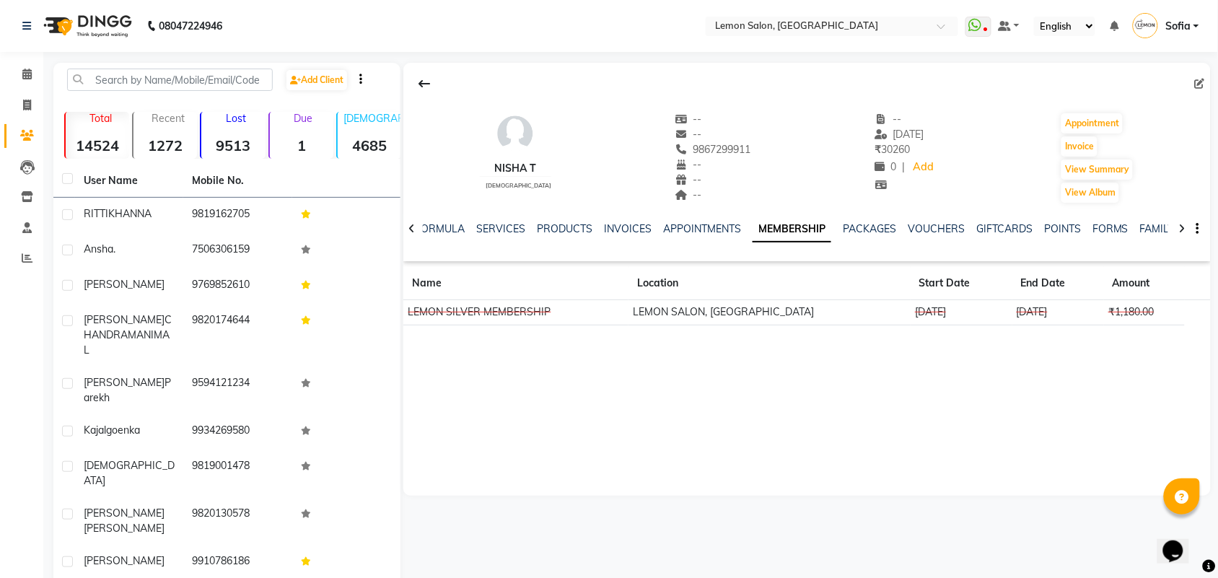
click at [1013, 318] on td "[DATE]" at bounding box center [1059, 312] width 92 height 25
click at [27, 71] on icon at bounding box center [26, 74] width 9 height 11
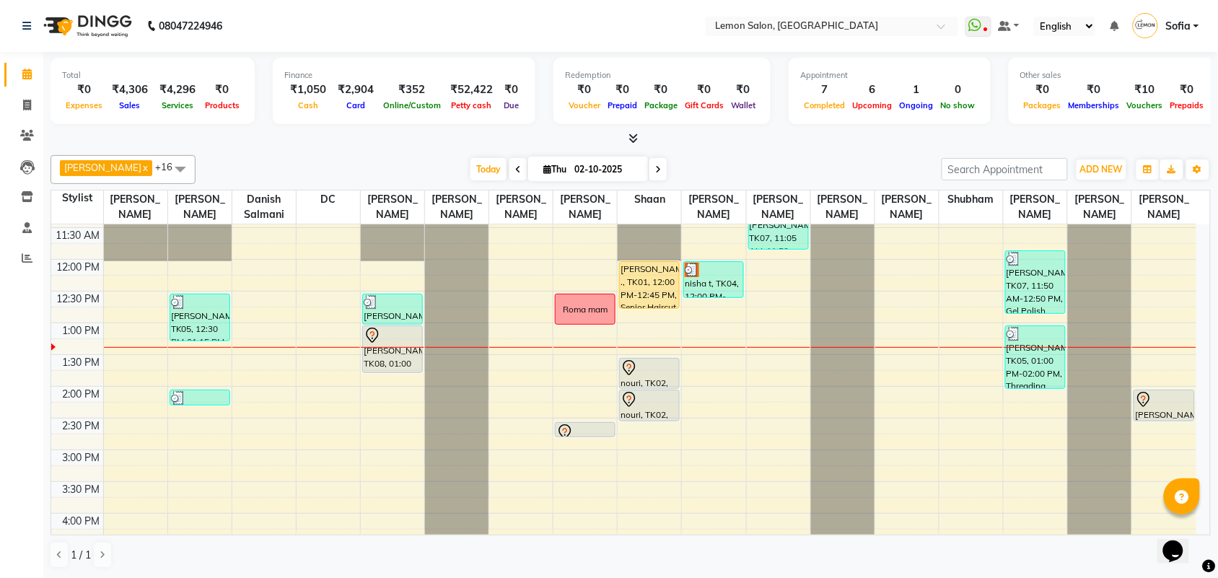
scroll to position [90, 0]
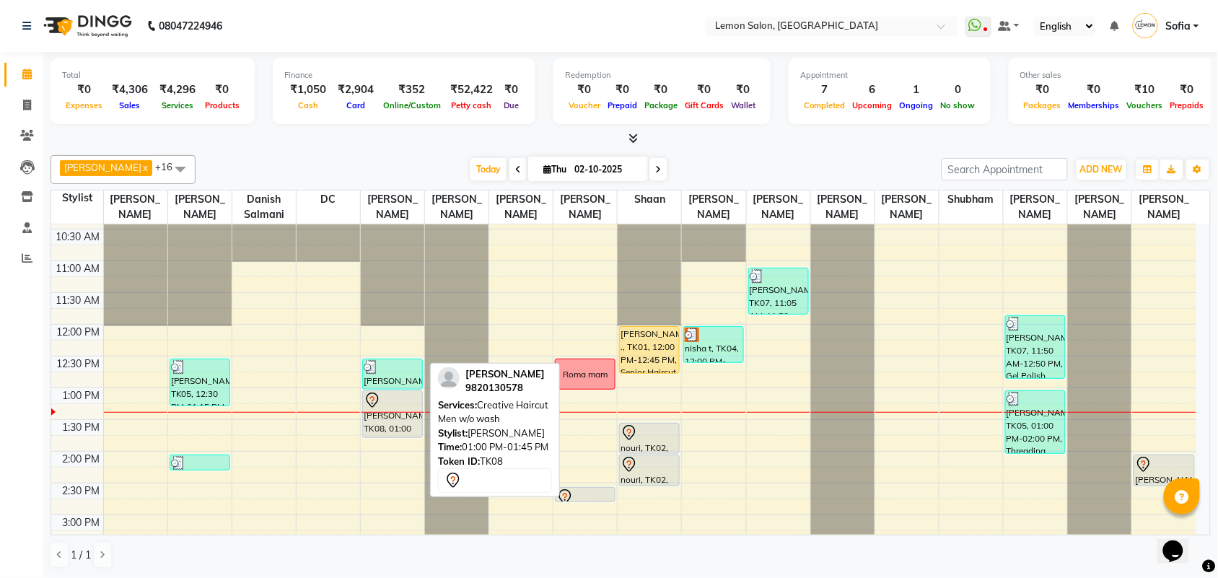
click at [388, 437] on div "[PERSON_NAME], TK08, 01:00 PM-01:45 PM, Creative Haircut Men w/o wash" at bounding box center [392, 414] width 59 height 46
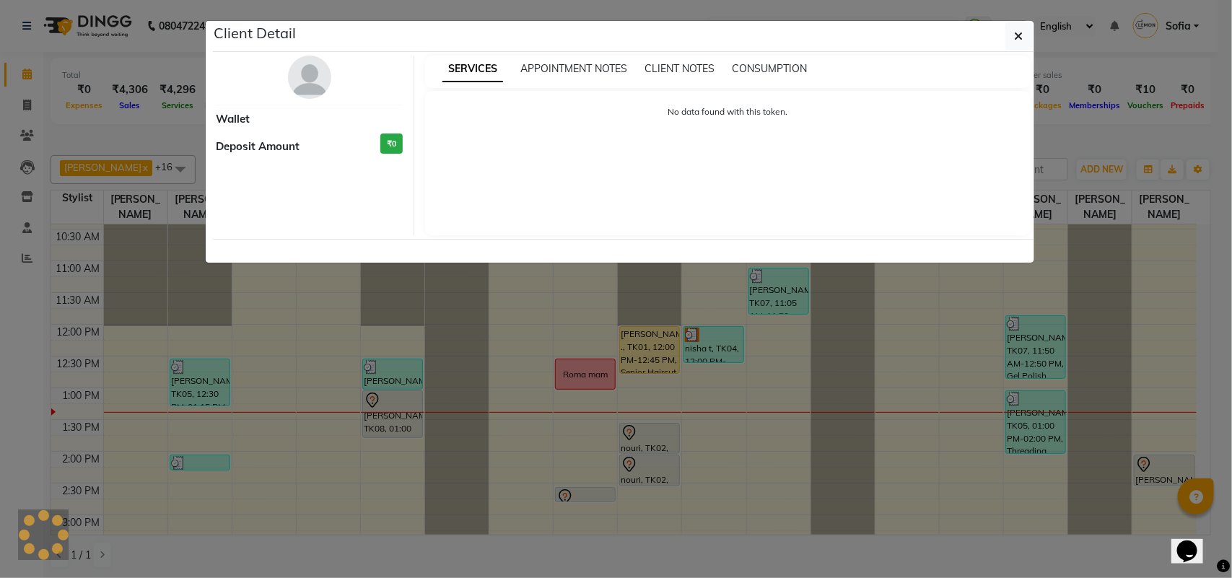
select select "7"
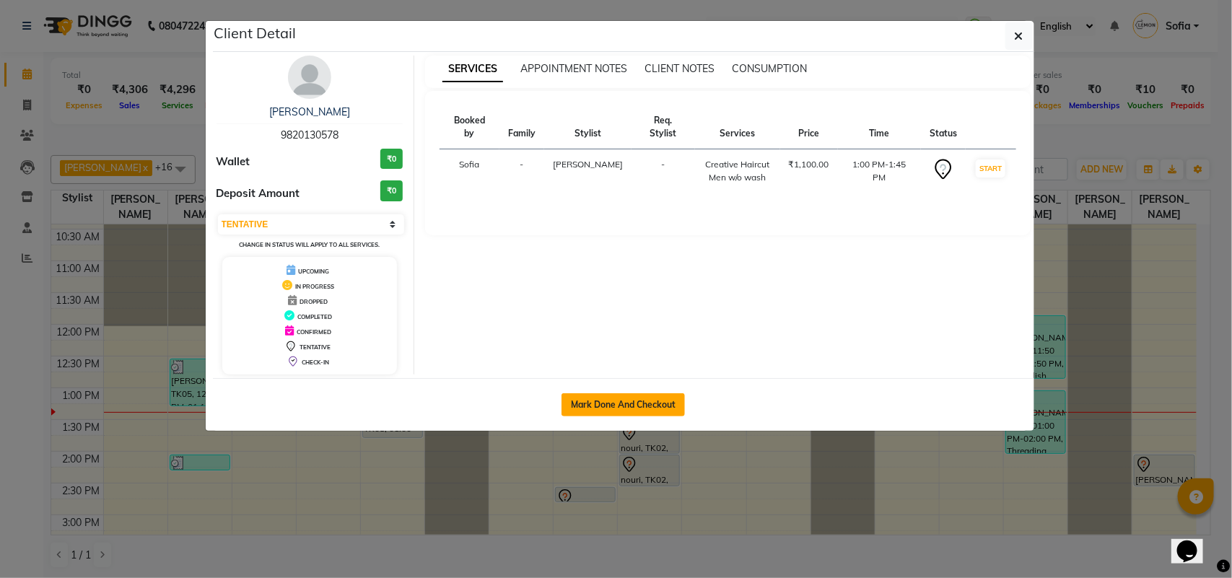
click at [626, 412] on button "Mark Done And Checkout" at bounding box center [623, 404] width 123 height 23
select select "551"
select select "service"
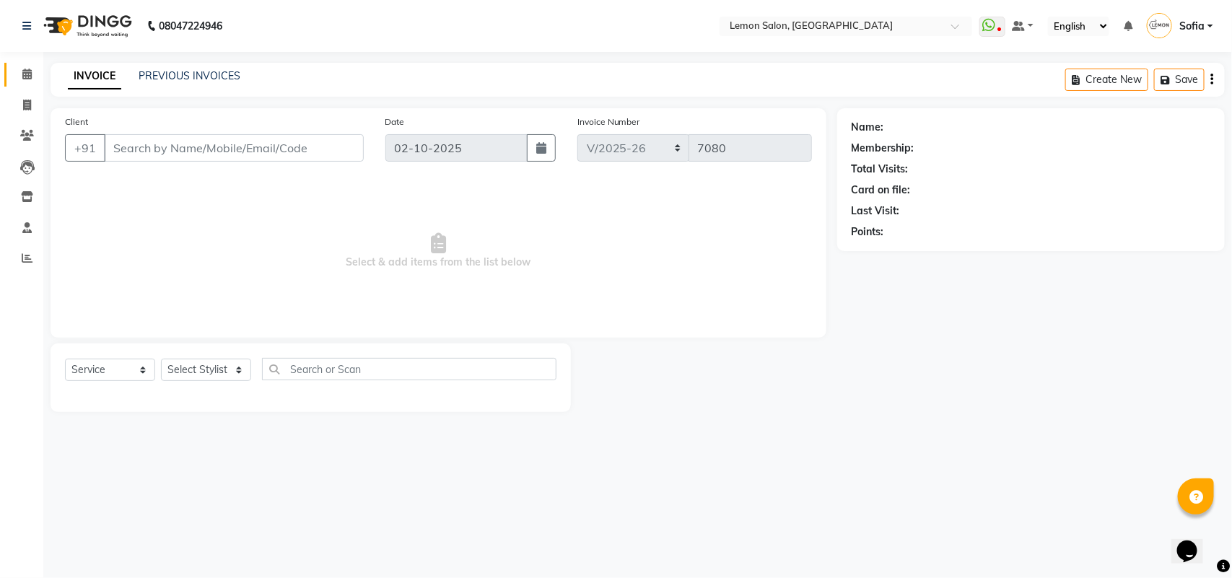
type input "9820130578"
select select "7955"
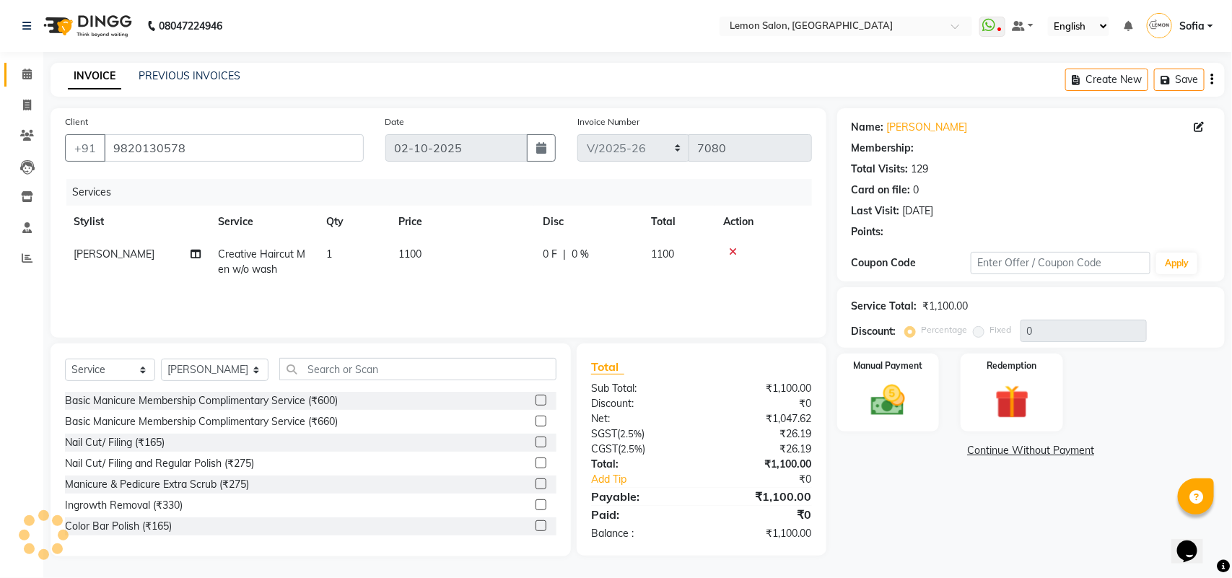
select select "1: Object"
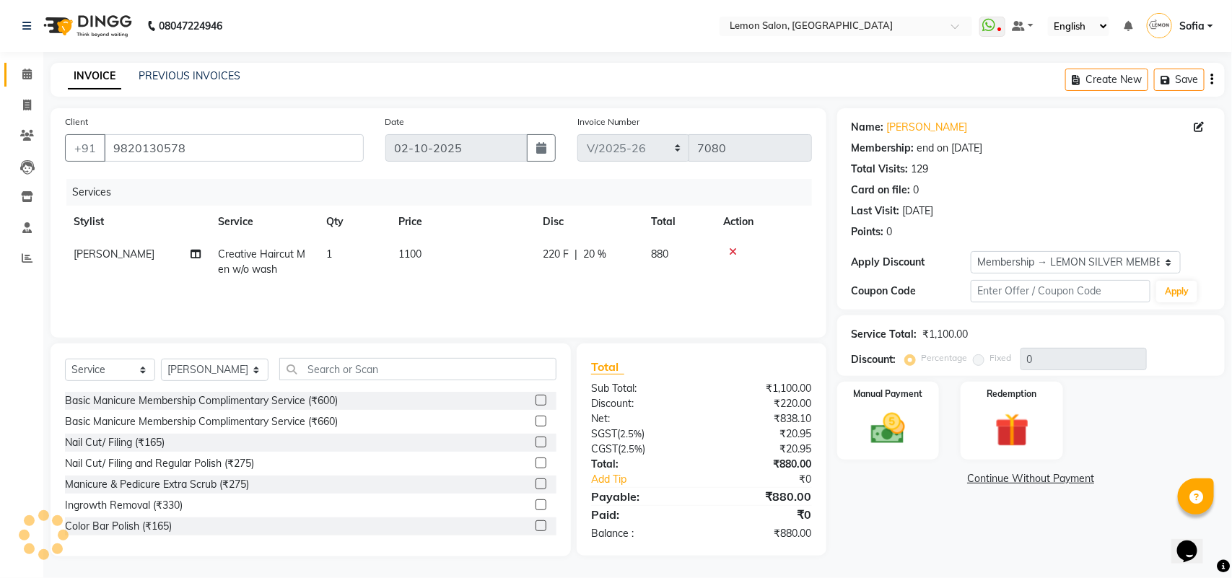
type input "20"
click at [903, 434] on img at bounding box center [888, 429] width 57 height 40
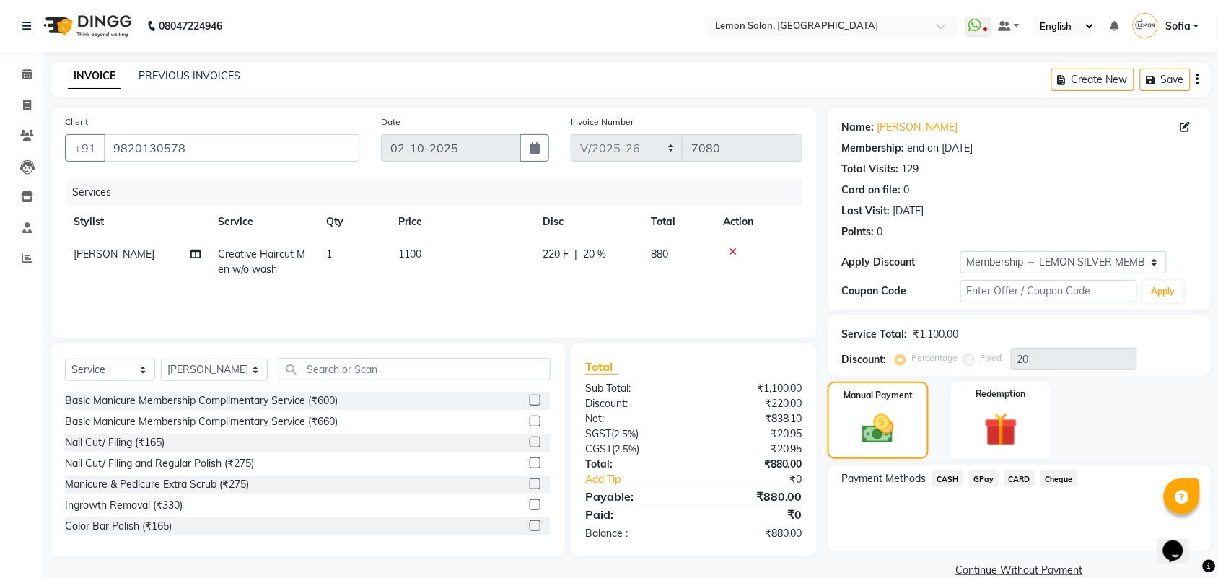
drag, startPoint x: 1015, startPoint y: 478, endPoint x: 1016, endPoint y: 492, distance: 13.7
click at [1015, 479] on span "CARD" at bounding box center [1020, 479] width 31 height 17
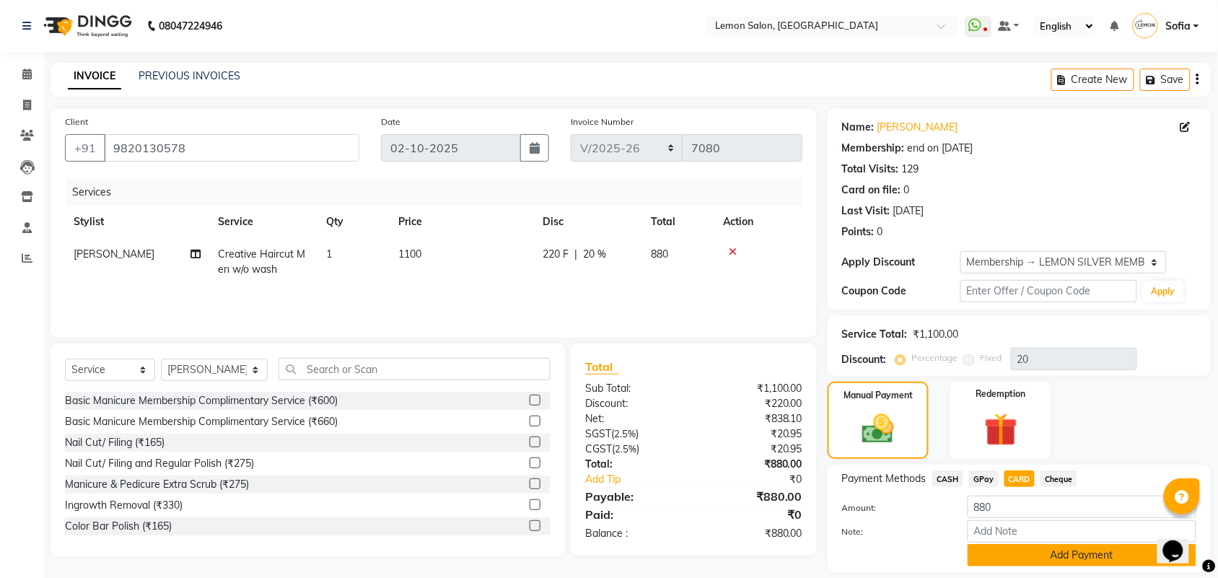
click at [1023, 556] on button "Add Payment" at bounding box center [1082, 555] width 229 height 22
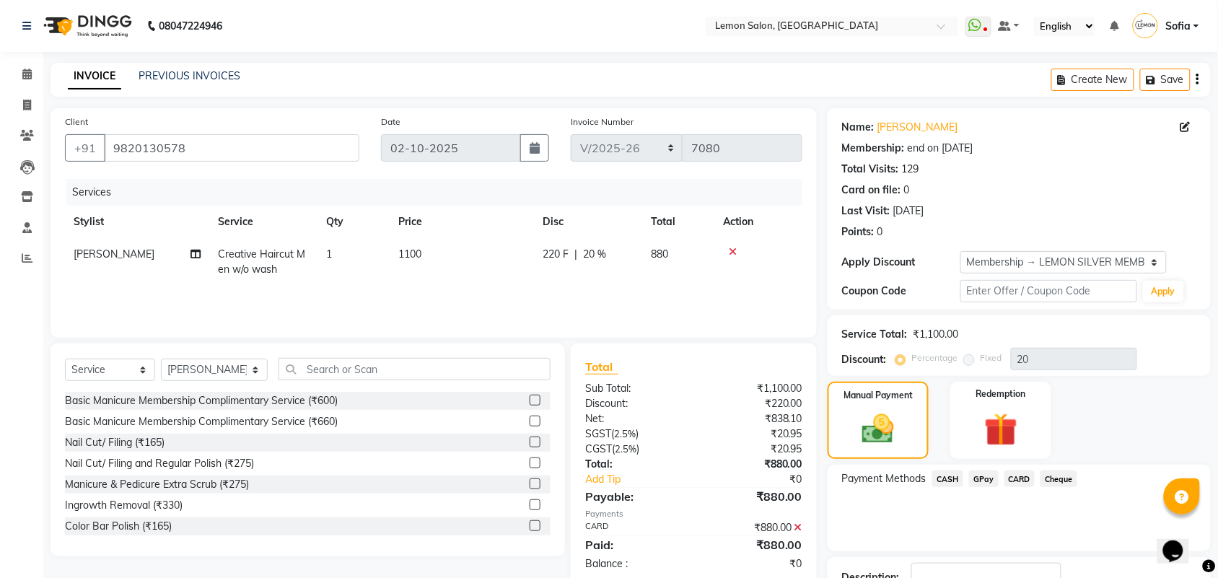
scroll to position [107, 0]
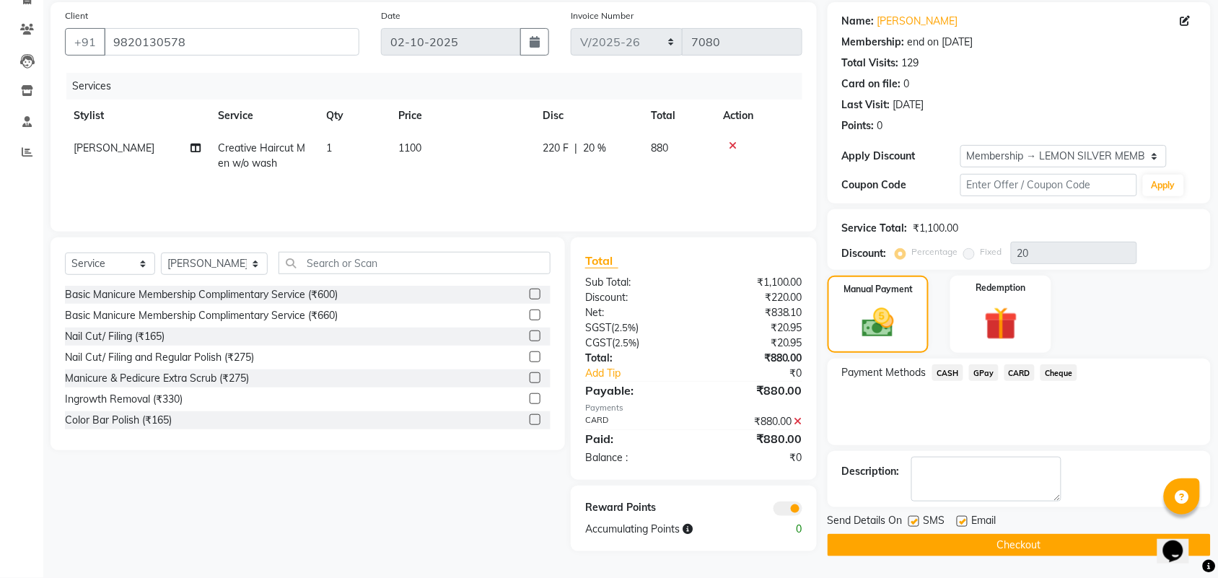
click at [958, 520] on label at bounding box center [962, 521] width 11 height 11
click at [958, 520] on input "checkbox" at bounding box center [961, 521] width 9 height 9
checkbox input "false"
click at [915, 520] on label at bounding box center [914, 521] width 11 height 11
click at [915, 520] on input "checkbox" at bounding box center [913, 521] width 9 height 9
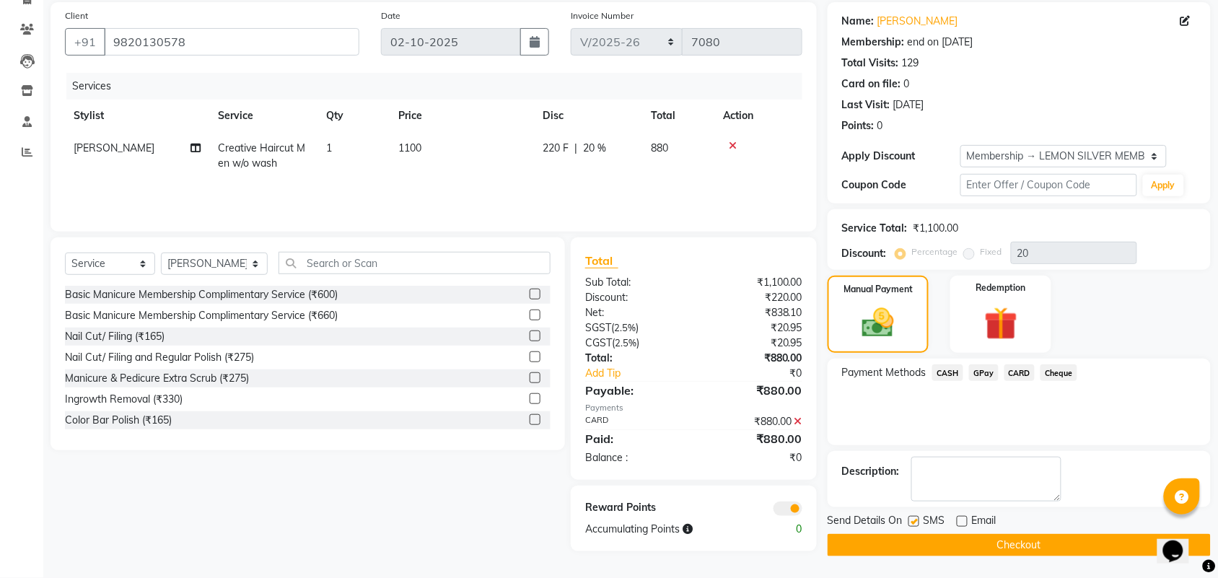
checkbox input "false"
click at [918, 542] on button "Checkout" at bounding box center [1019, 545] width 383 height 22
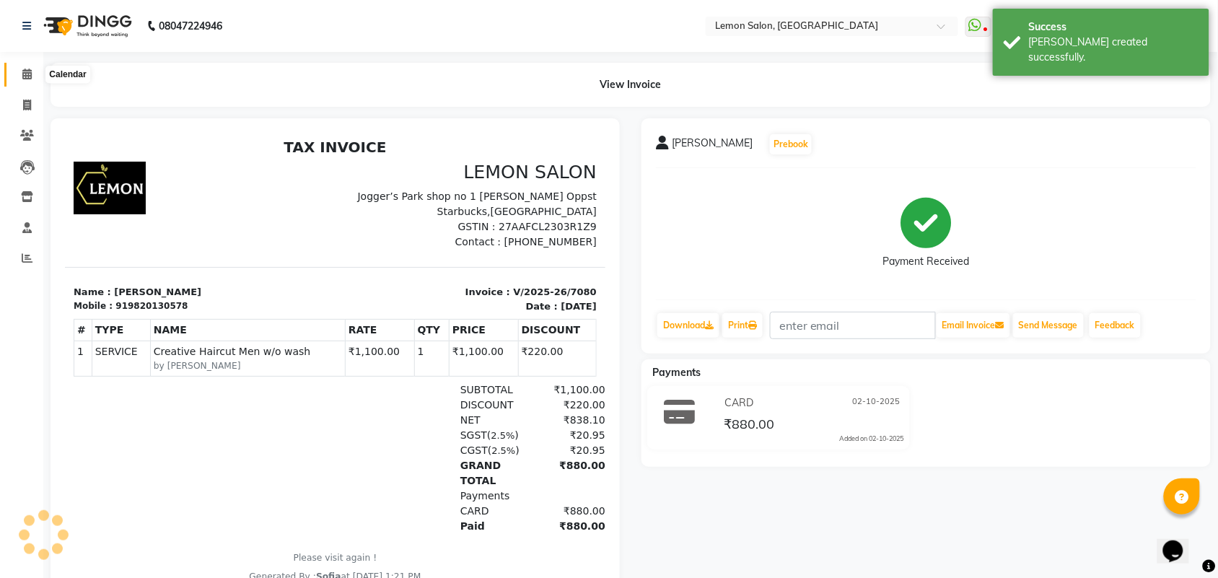
drag, startPoint x: 20, startPoint y: 76, endPoint x: 296, endPoint y: 0, distance: 285.9
click at [22, 76] on span at bounding box center [26, 74] width 25 height 17
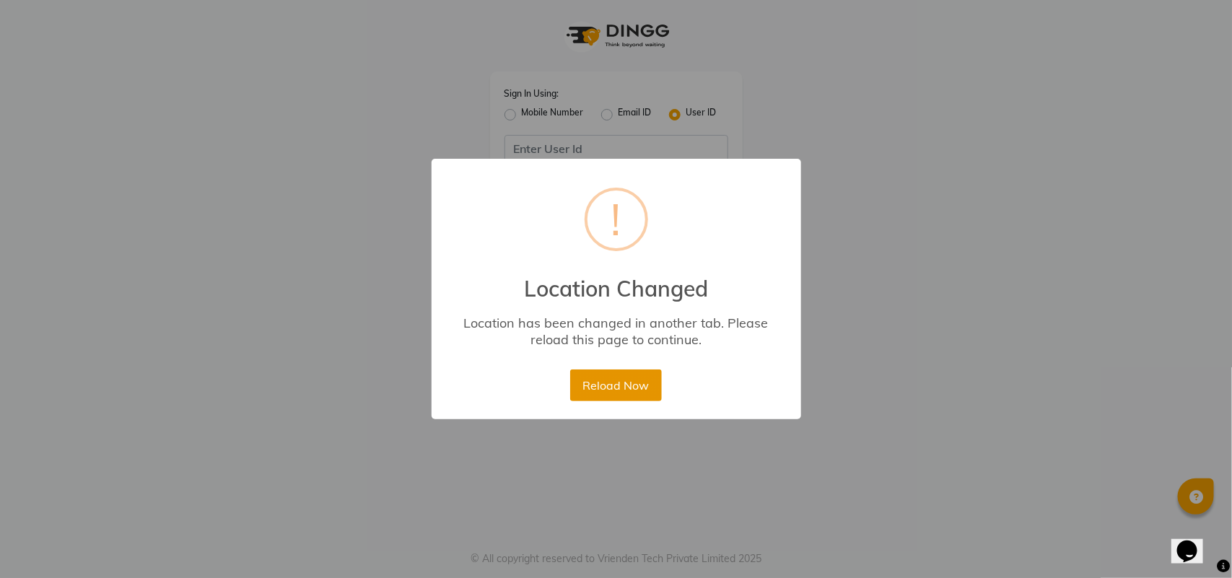
click at [618, 401] on button "Reload Now" at bounding box center [616, 386] width 92 height 32
drag, startPoint x: 651, startPoint y: 372, endPoint x: 647, endPoint y: 304, distance: 68.7
click at [647, 362] on div "× ! Location Changed Location has been changed in another tab. Please reload th…" at bounding box center [617, 289] width 370 height 261
